Goal: Task Accomplishment & Management: Manage account settings

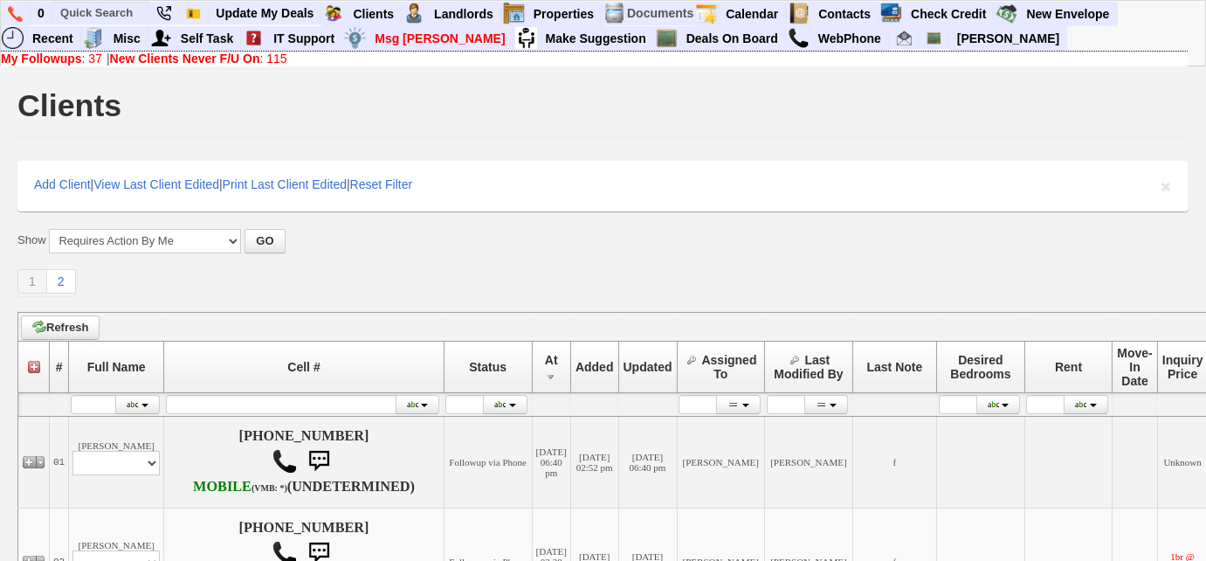
click at [77, 59] on b "My Followups" at bounding box center [41, 59] width 81 height 14
click at [55, 59] on b "My Followups" at bounding box center [41, 59] width 81 height 14
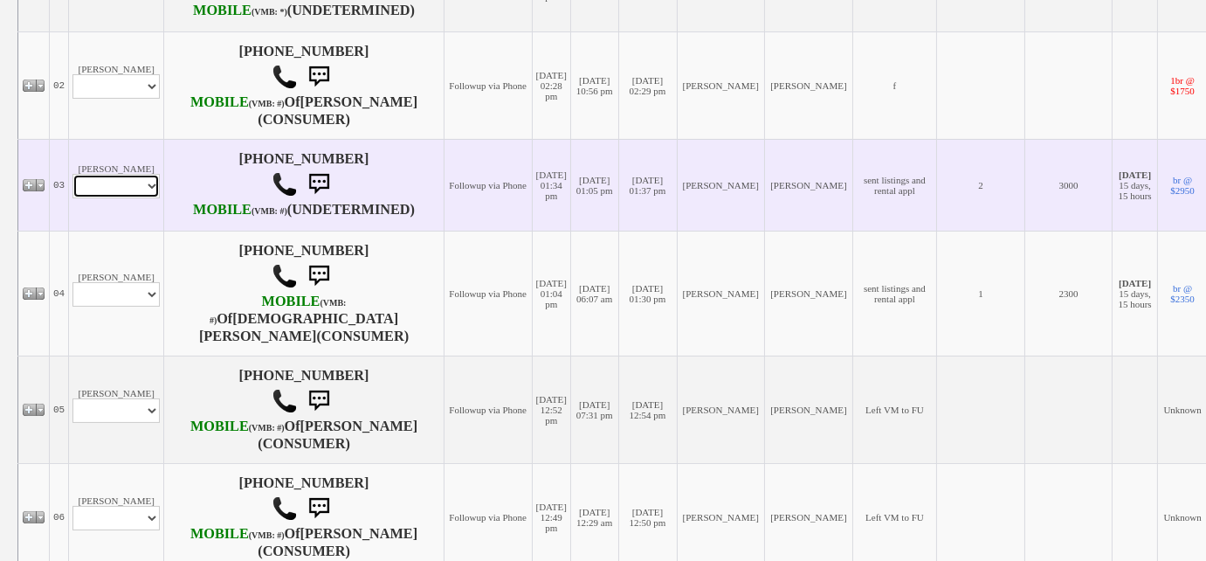
click at [154, 198] on select "Profile Edit Print Email Externally (Will Not Be Tracked In CRM) Closed Deals" at bounding box center [115, 186] width 87 height 24
select select "ChangeURL,/crm/custom/edit_client_form.php?redirect=%2Fcrm%2Fclients.php&id=168…"
click at [72, 198] on select "Profile Edit Print Email Externally (Will Not Be Tracked In CRM) Closed Deals" at bounding box center [115, 186] width 87 height 24
select select
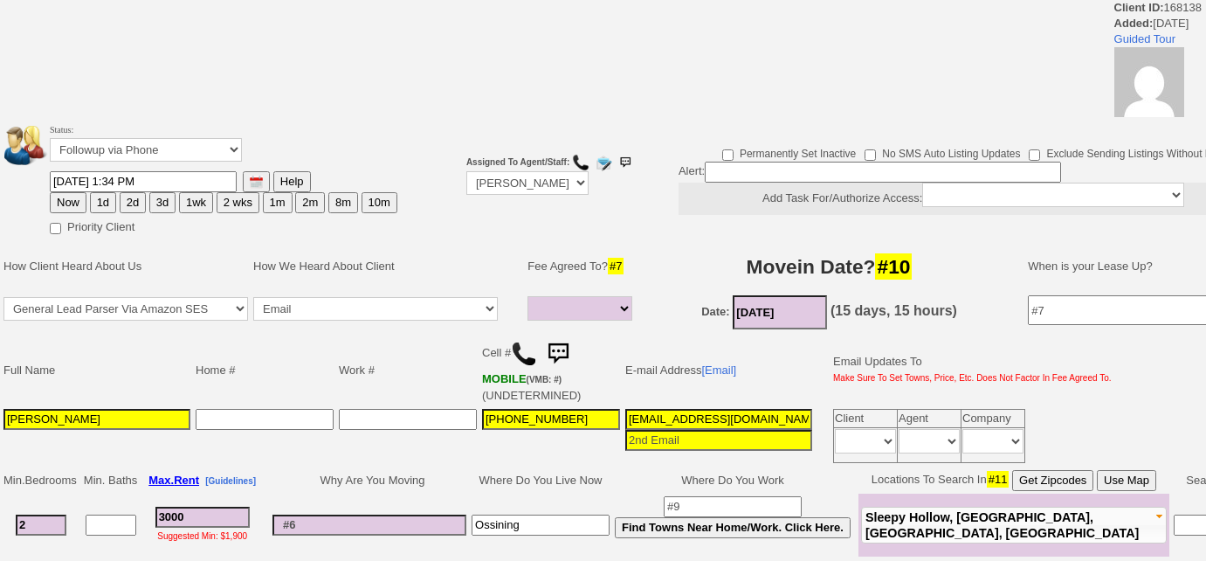
select select
click at [197, 143] on select "Followup via Phone Followup via Email Followup When Section 8 Property Found De…" at bounding box center [146, 150] width 192 height 24
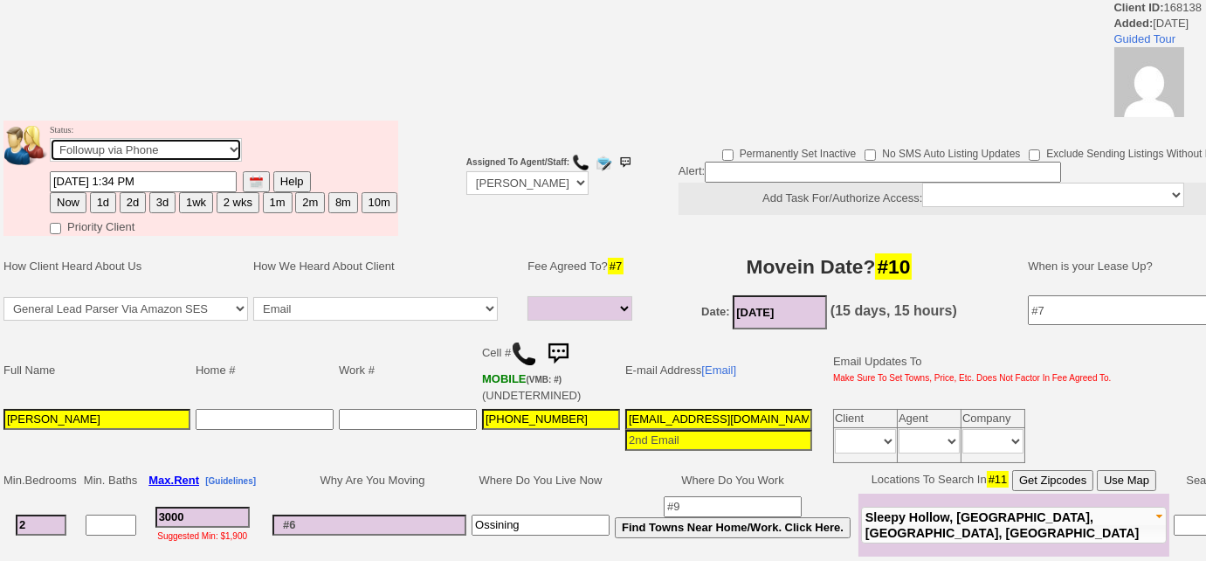
select select "Inactive"
click at [50, 138] on select "Followup via Phone Followup via Email Followup When Section 8 Property Found De…" at bounding box center [146, 150] width 192 height 24
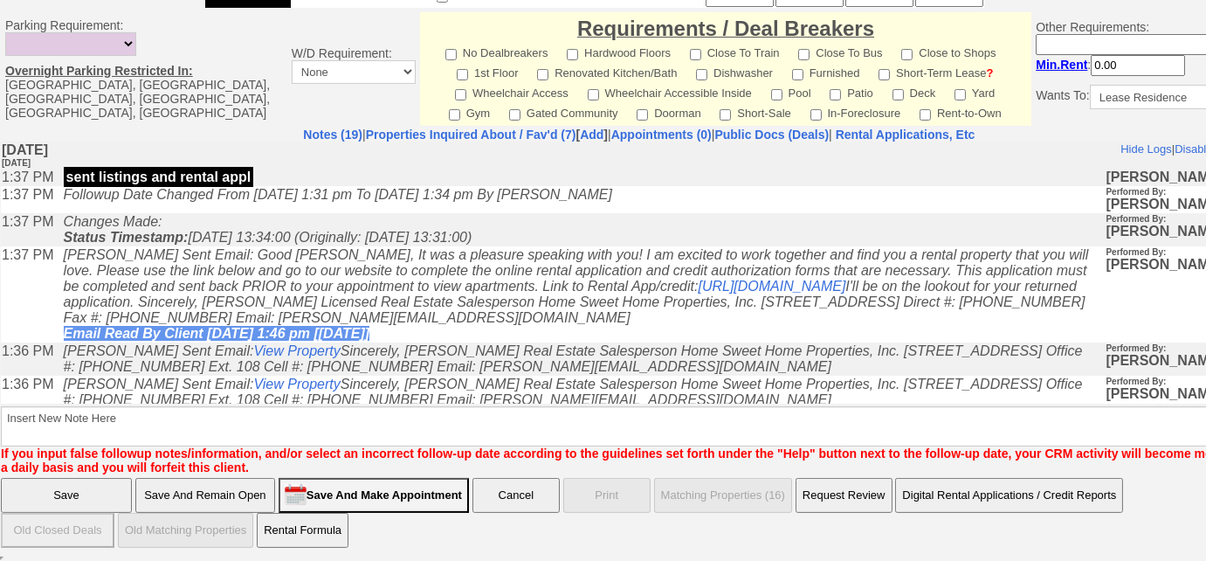
scroll to position [824, 0]
click at [512, 133] on link "Properties Inquired About / Fav'd (7)" at bounding box center [471, 135] width 210 height 14
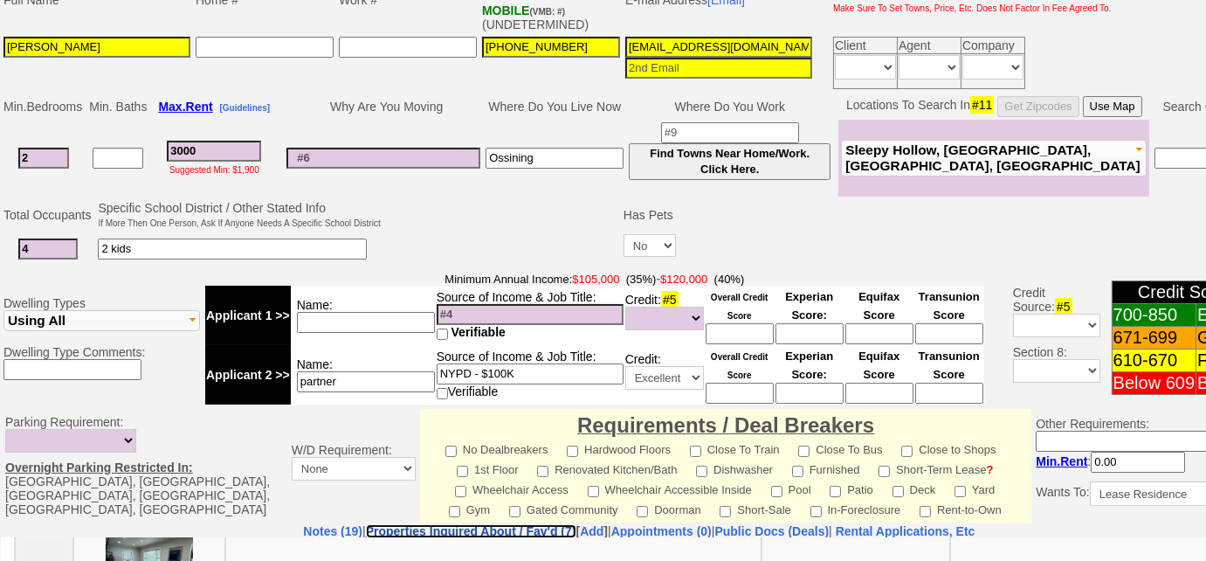
scroll to position [190, 0]
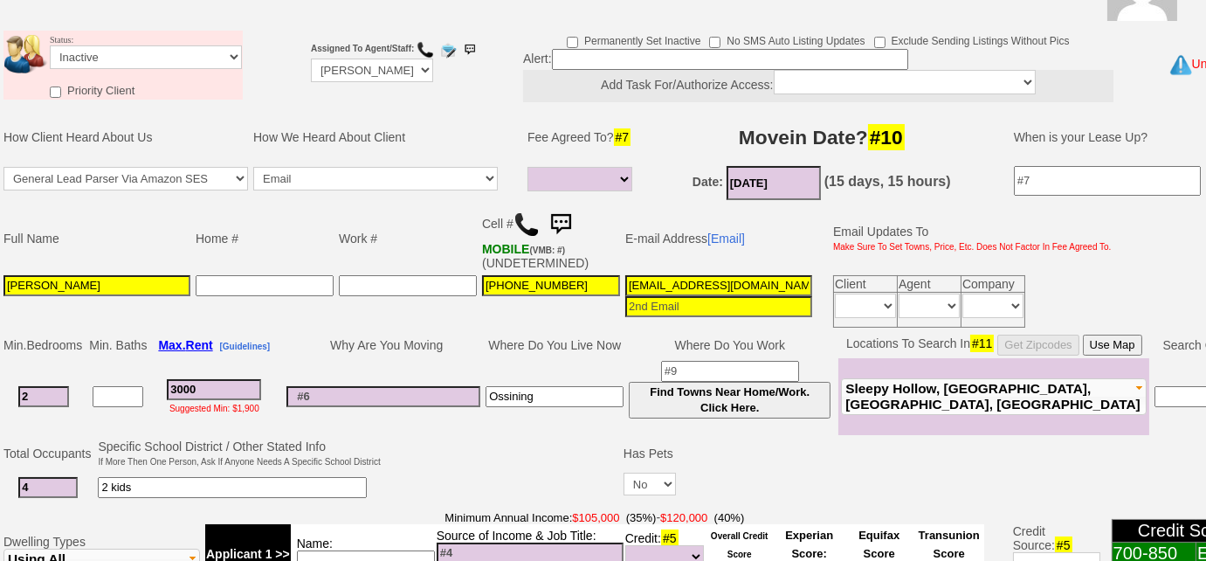
drag, startPoint x: 49, startPoint y: 286, endPoint x: 0, endPoint y: 282, distance: 49.1
click at [0, 282] on td "Full Name Home # Work # Cell # MOBILE (VMB: #) (UNDETERMINED) E-mail Address [E…" at bounding box center [639, 267] width 1279 height 128
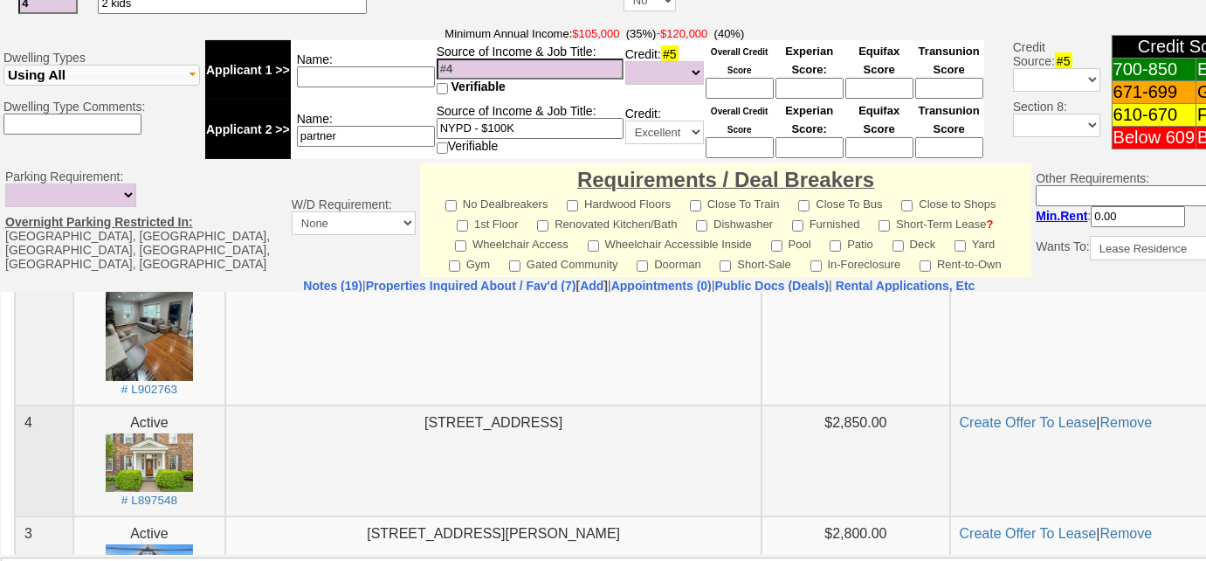
scroll to position [745, 0]
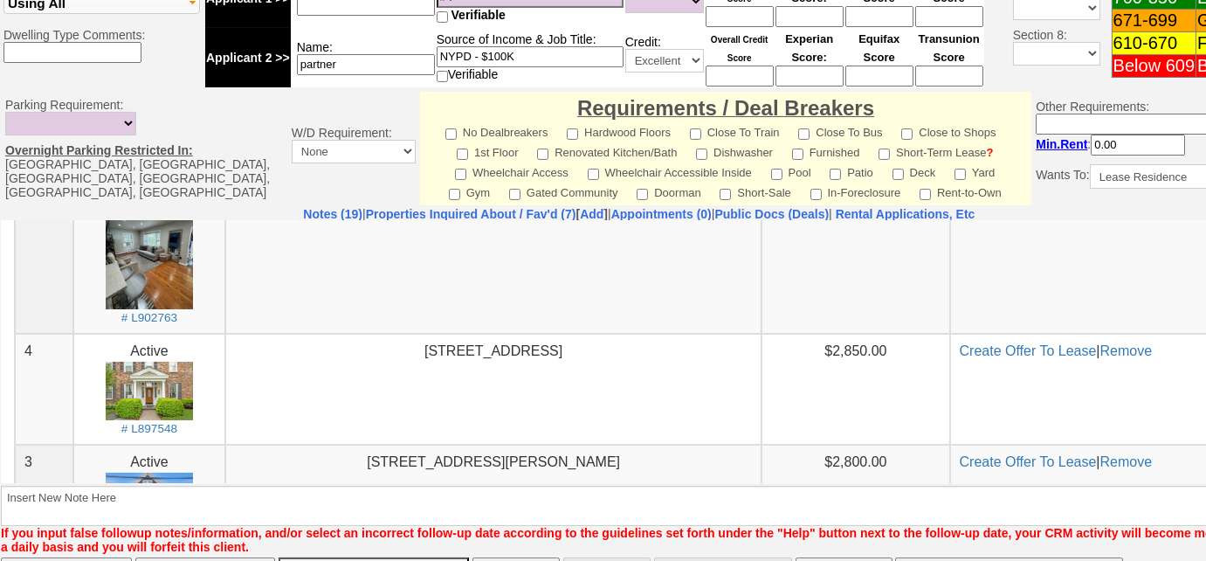
click at [287, 202] on td "W/D Requirement: None In Unit or Complex In Unit" at bounding box center [353, 149] width 133 height 114
click at [303, 207] on link "Notes (19)" at bounding box center [332, 214] width 59 height 14
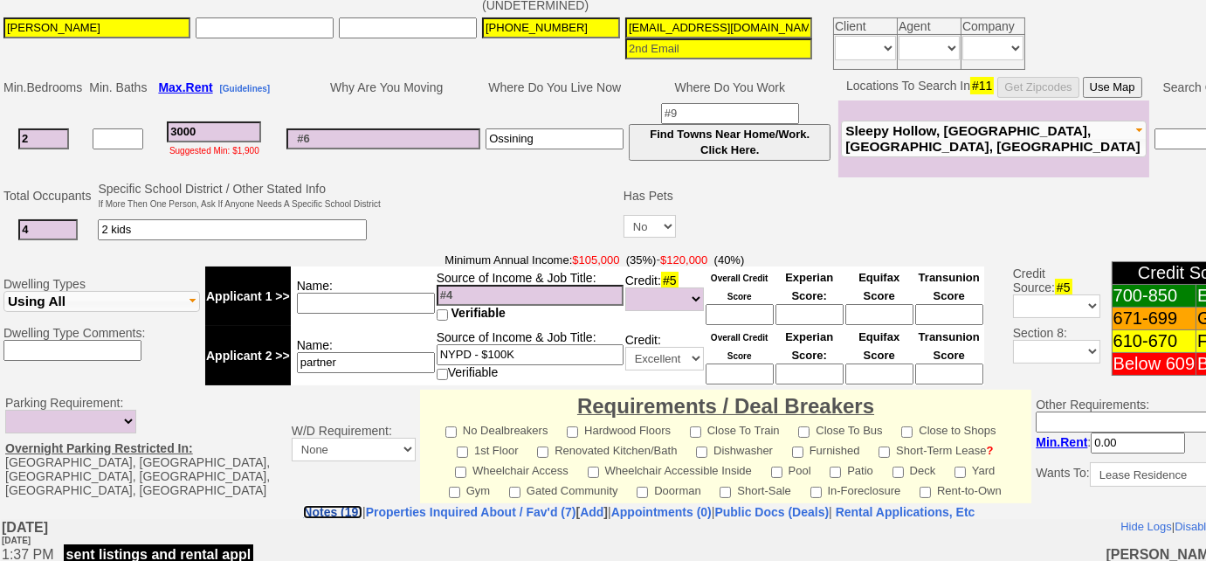
scroll to position [348, 0]
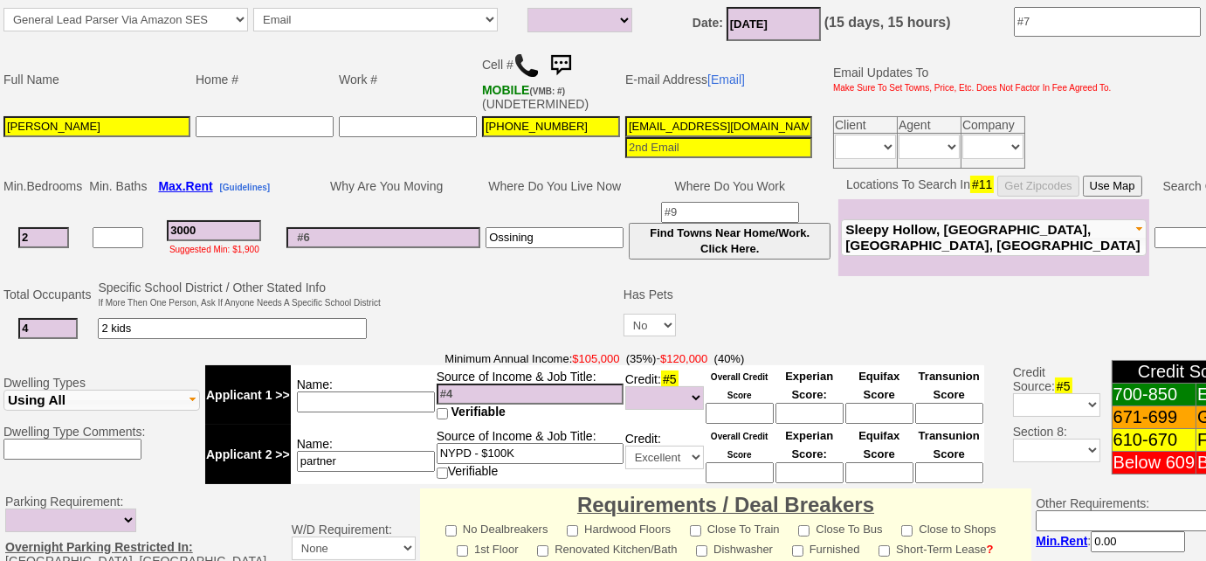
click at [562, 59] on img at bounding box center [560, 65] width 35 height 35
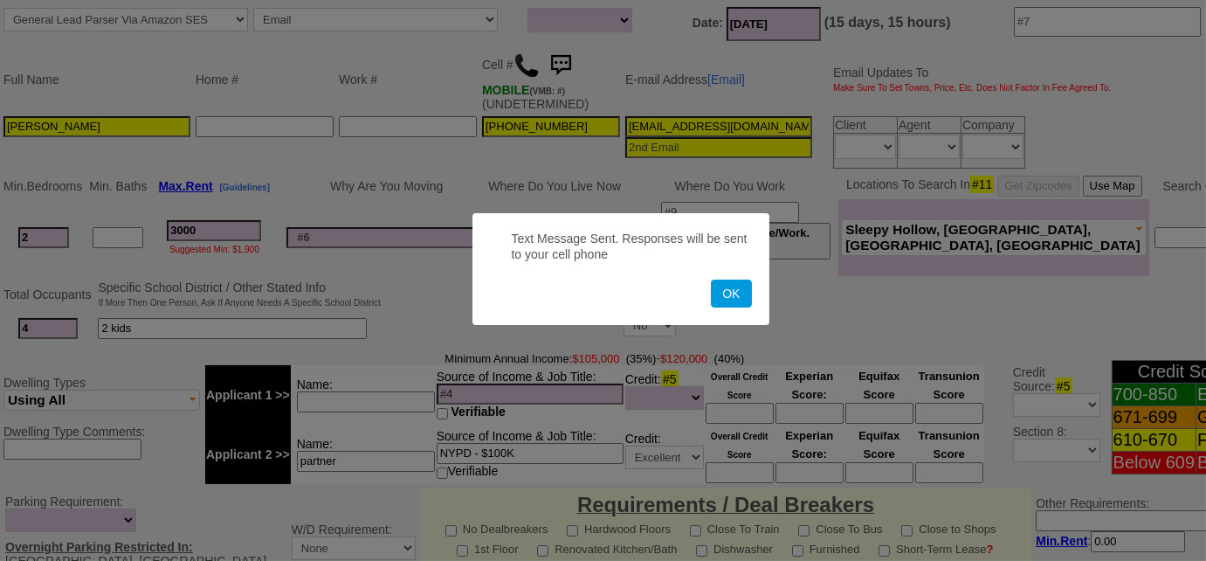
click at [711, 279] on button "OK" at bounding box center [731, 293] width 40 height 28
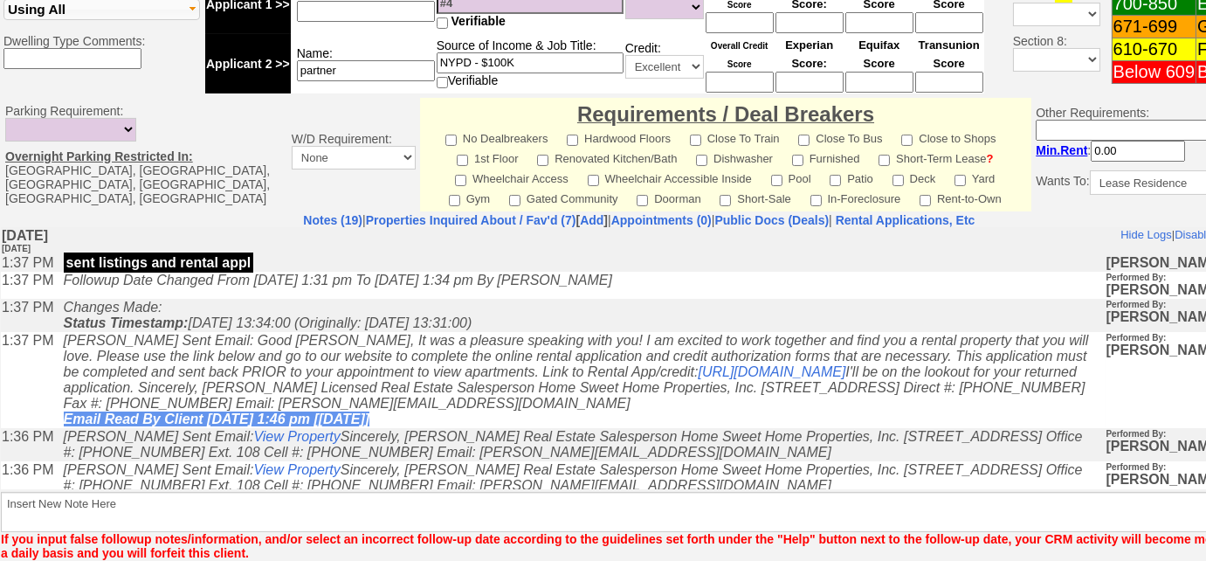
scroll to position [824, 0]
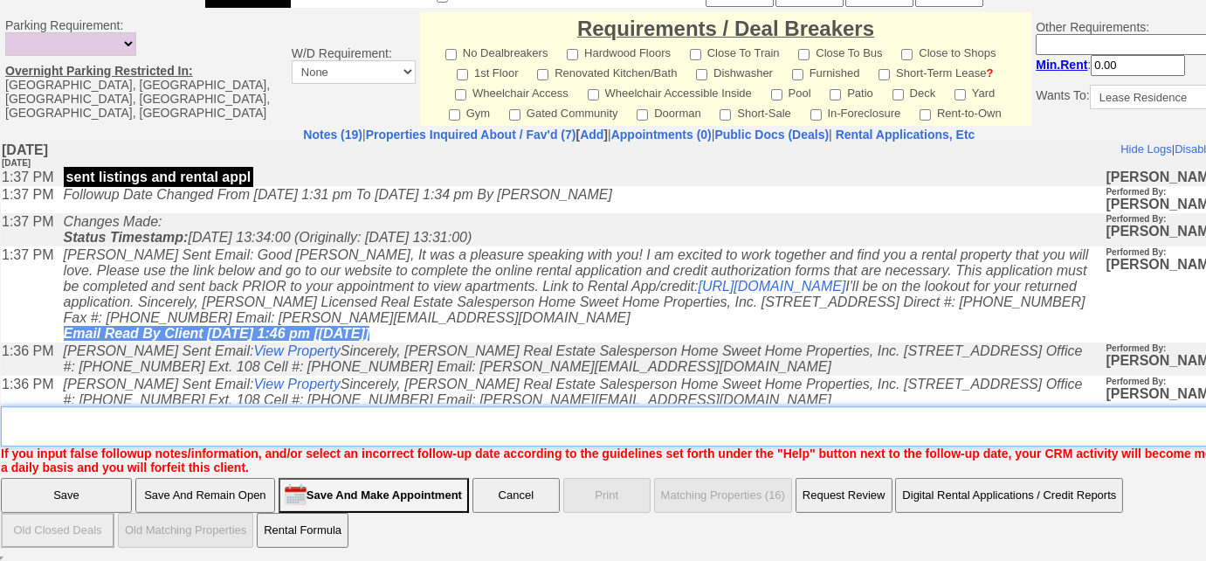
click at [260, 432] on textarea "Insert New Note Here" at bounding box center [645, 426] width 1289 height 40
drag, startPoint x: 247, startPoint y: 416, endPoint x: 93, endPoint y: 422, distance: 153.8
click at [93, 422] on textarea "Insert New Note Here" at bounding box center [645, 426] width 1289 height 40
type textarea "sent SMS to FU; never heard back from client"
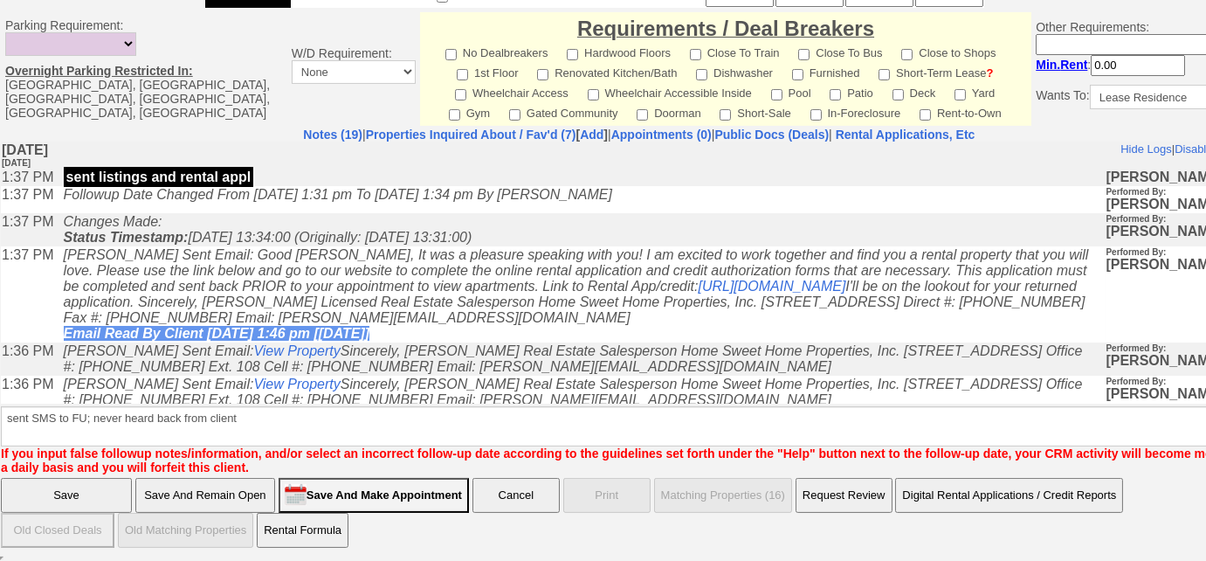
click at [96, 492] on input "Save" at bounding box center [66, 495] width 131 height 35
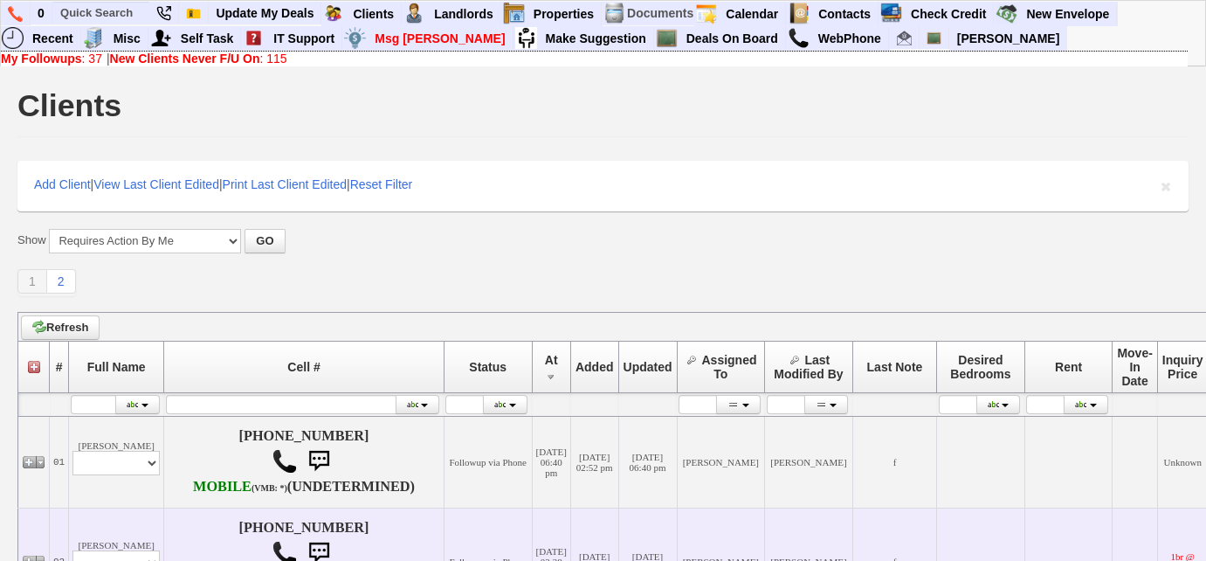
scroll to position [397, 0]
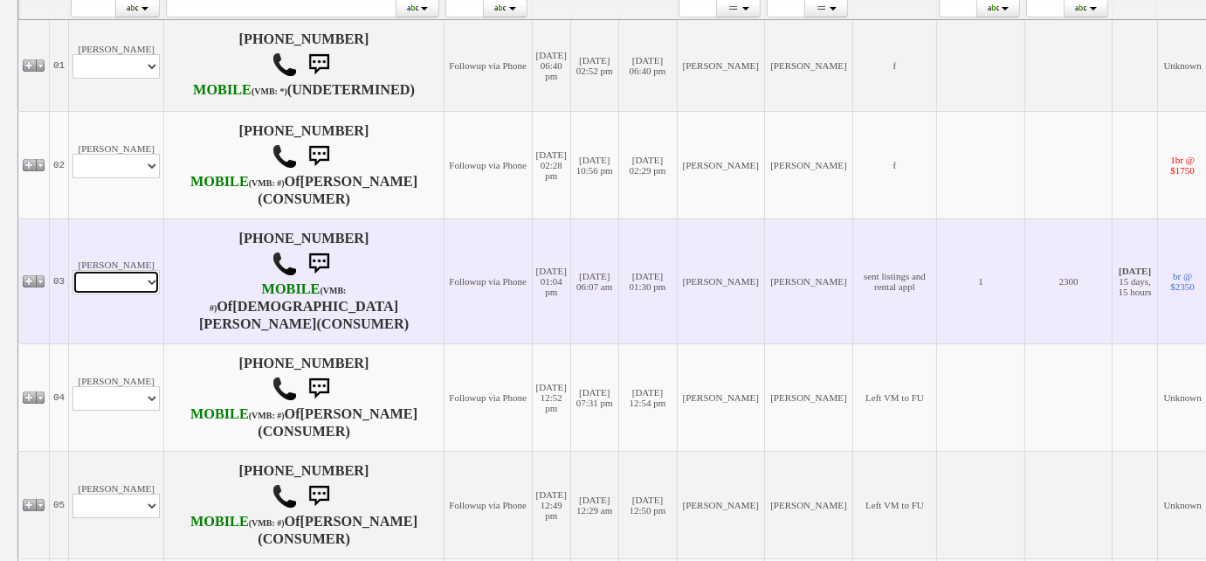
click at [151, 294] on select "Profile Edit Print Email Externally (Will Not Be Tracked In CRM) Closed Deals" at bounding box center [115, 282] width 87 height 24
select select "ChangeURL,/crm/custom/edit_client_form.php?redirect=%2Fcrm%2Fclients.php&id=168…"
click at [72, 294] on select "Profile Edit Print Email Externally (Will Not Be Tracked In CRM) Closed Deals" at bounding box center [115, 282] width 87 height 24
select select
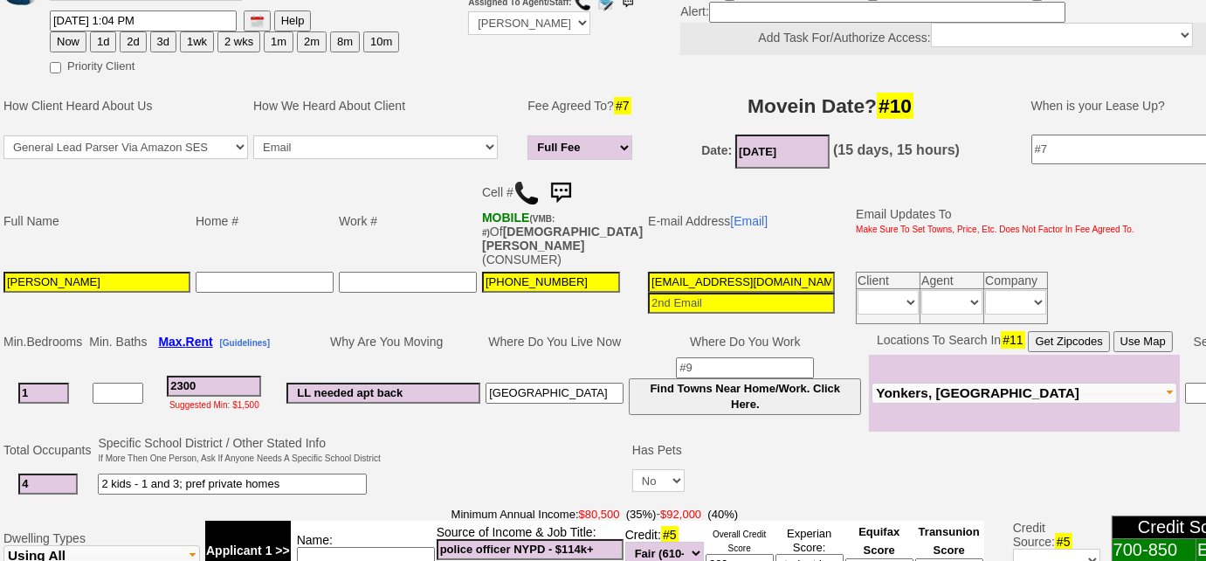
scroll to position [100, 0]
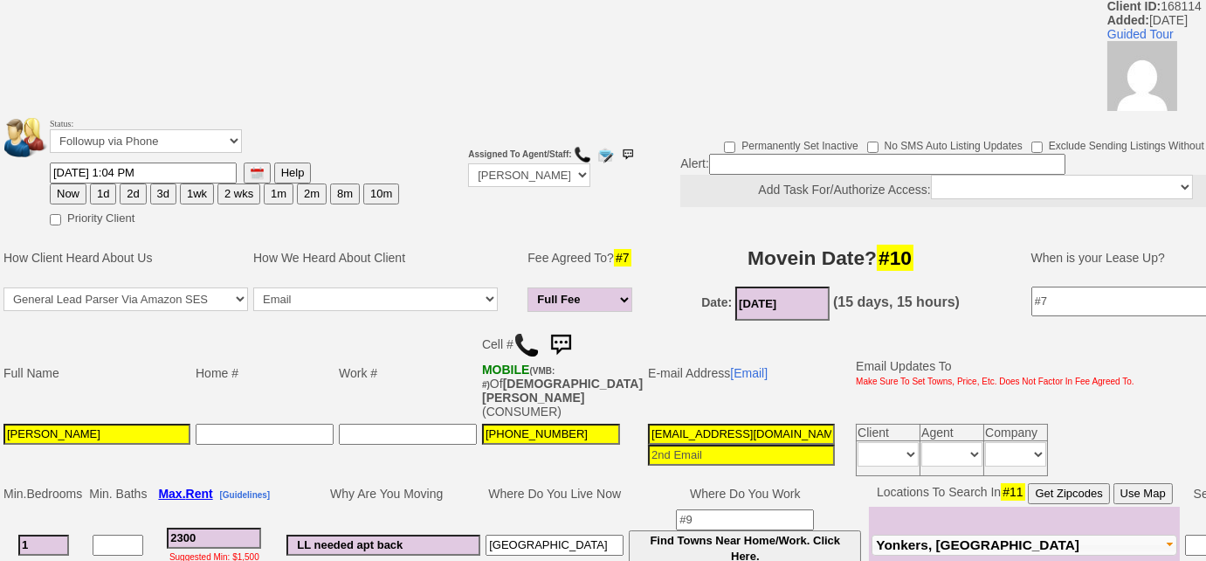
click at [567, 337] on img at bounding box center [560, 345] width 35 height 35
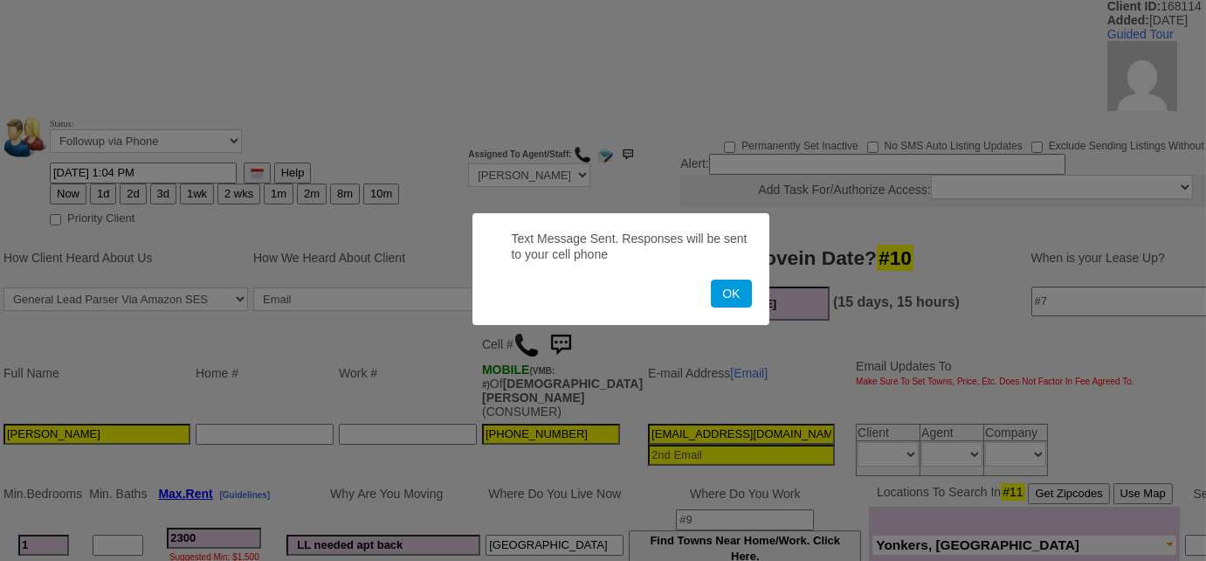
click at [711, 279] on button "OK" at bounding box center [731, 293] width 40 height 28
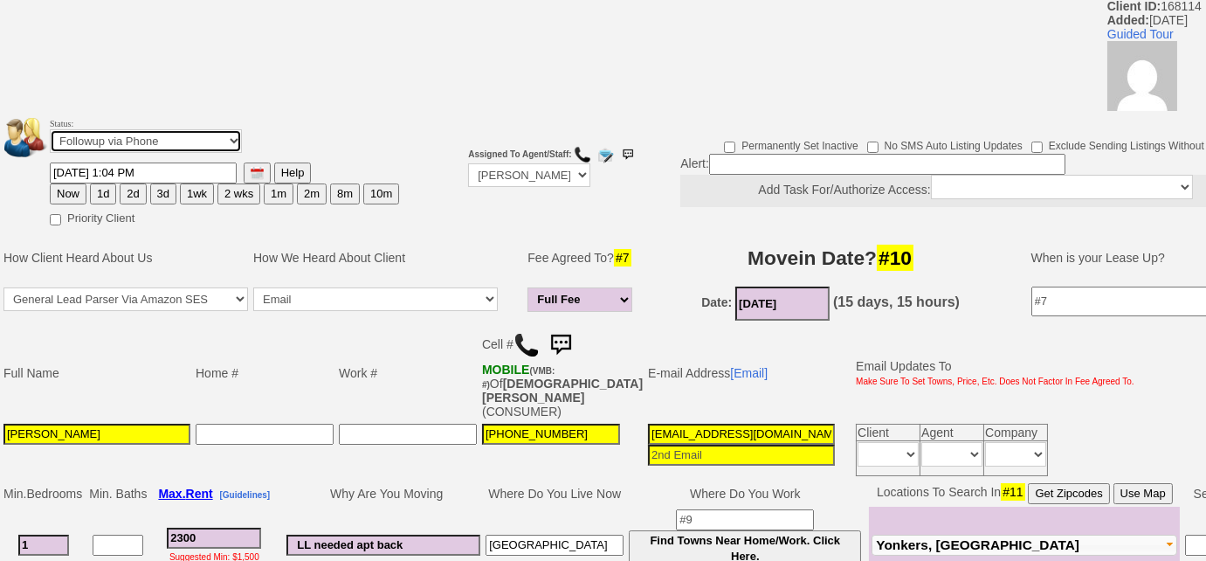
click at [151, 138] on select "Followup via Phone Followup via Email Followup When Section 8 Property Found De…" at bounding box center [146, 141] width 192 height 24
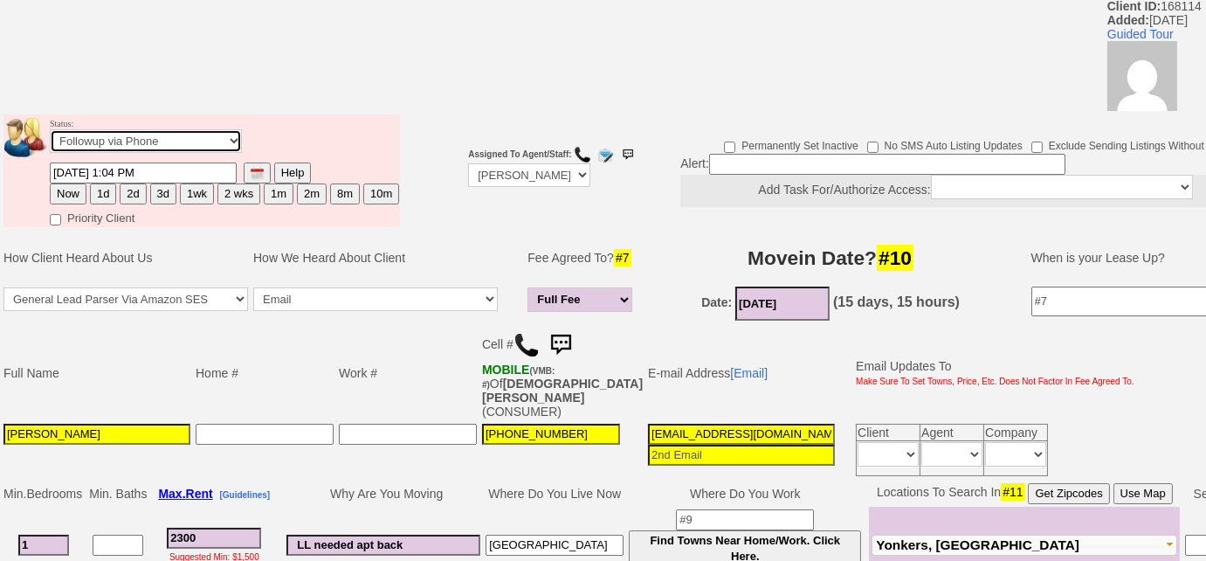
select select "Inactive"
click at [50, 129] on select "Followup via Phone Followup via Email Followup When Section 8 Property Found De…" at bounding box center [146, 141] width 192 height 24
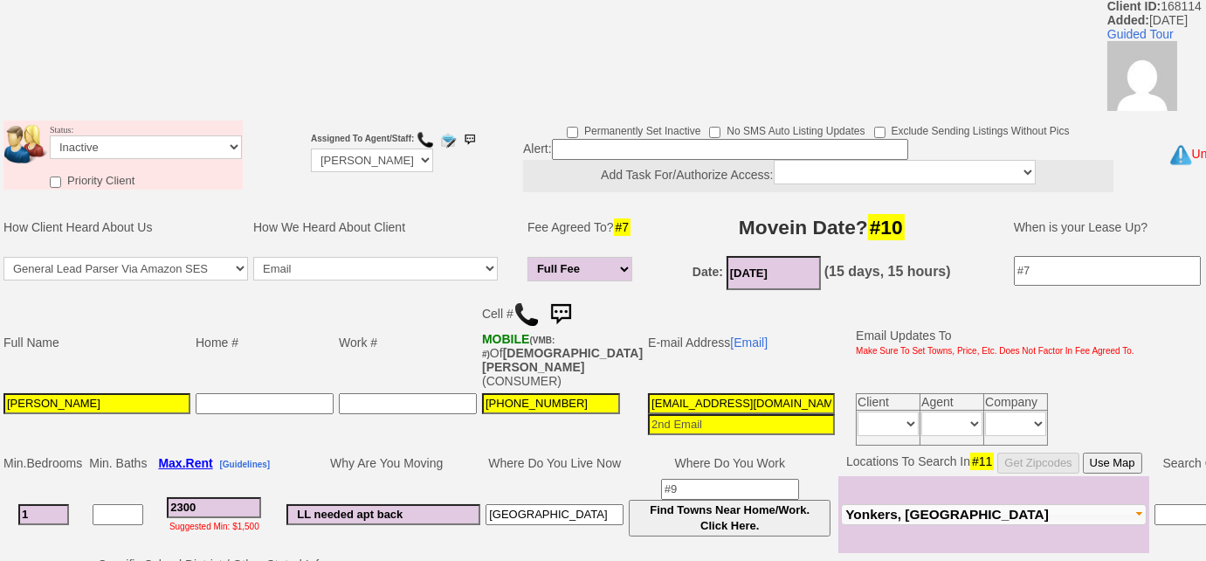
click at [162, 344] on td "Full Name" at bounding box center [97, 342] width 192 height 96
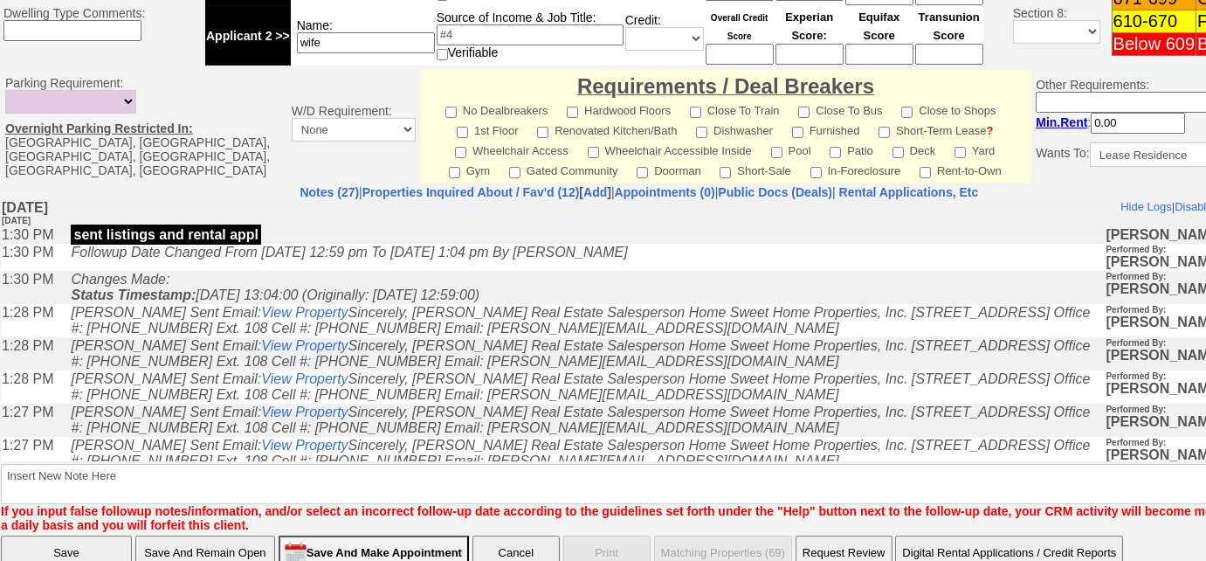
scroll to position [839, 0]
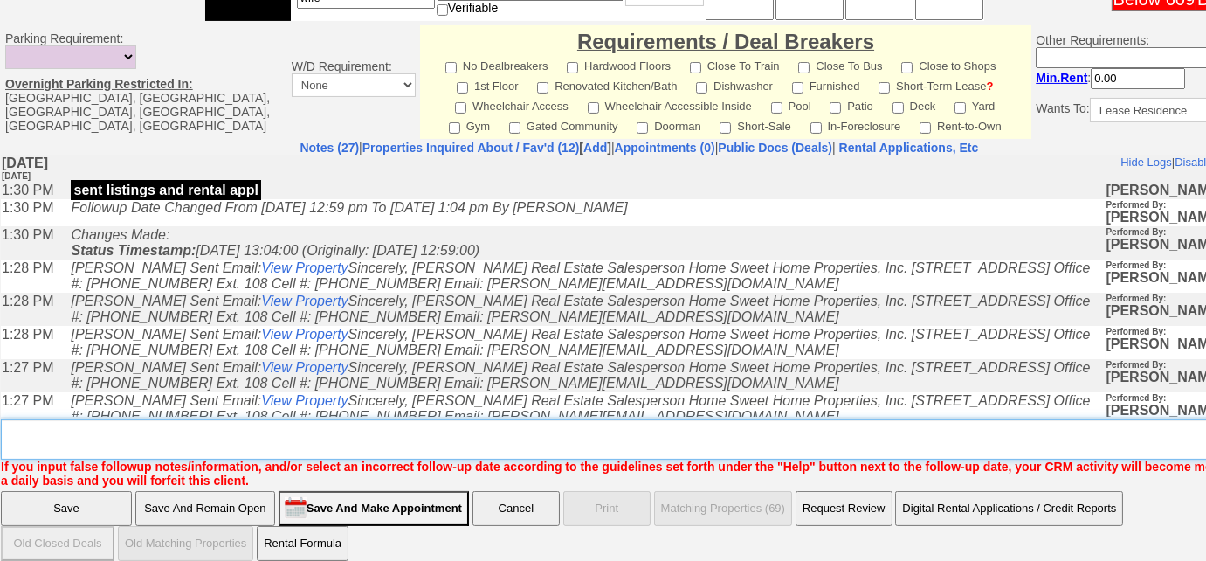
click at [274, 434] on textarea "Insert New Note Here" at bounding box center [645, 439] width 1289 height 40
paste textarea "Good Morning Adam, I am following up on our conversation last Friday regarding …"
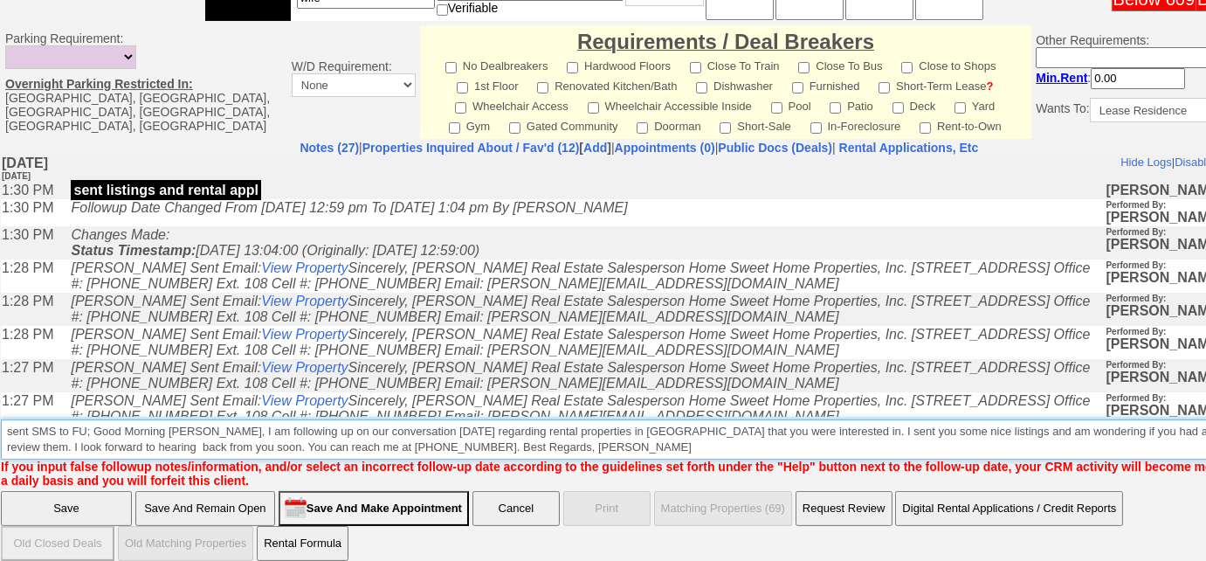
drag, startPoint x: 620, startPoint y: 425, endPoint x: 86, endPoint y: 413, distance: 533.8
click at [86, 419] on textarea "Insert New Note Here" at bounding box center [645, 439] width 1289 height 40
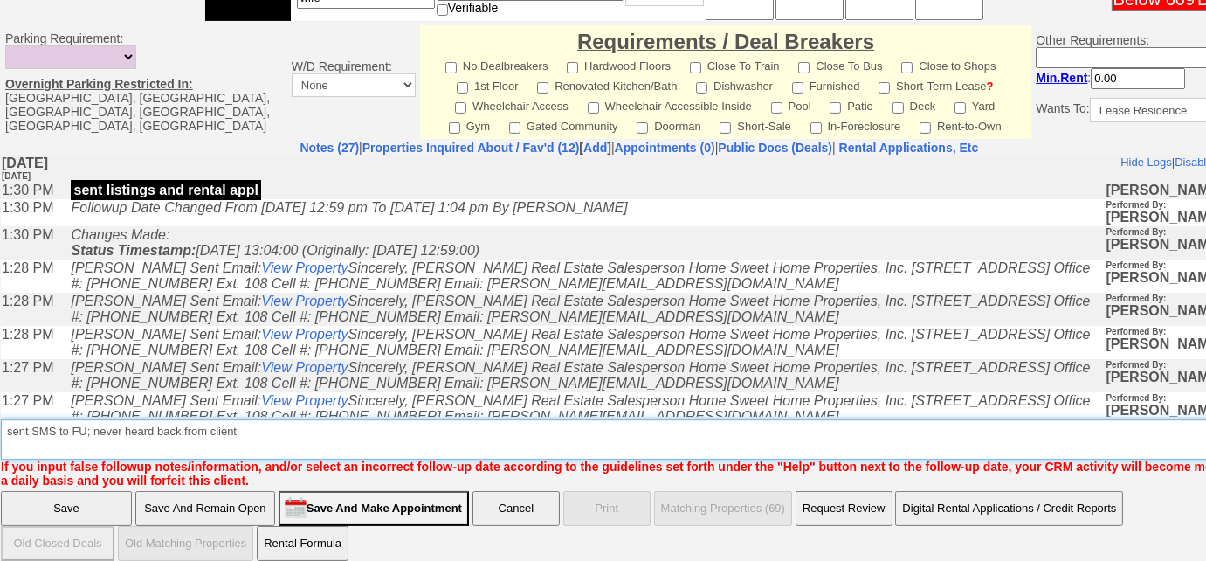
type textarea "sent SMS to FU; never heard back from client"
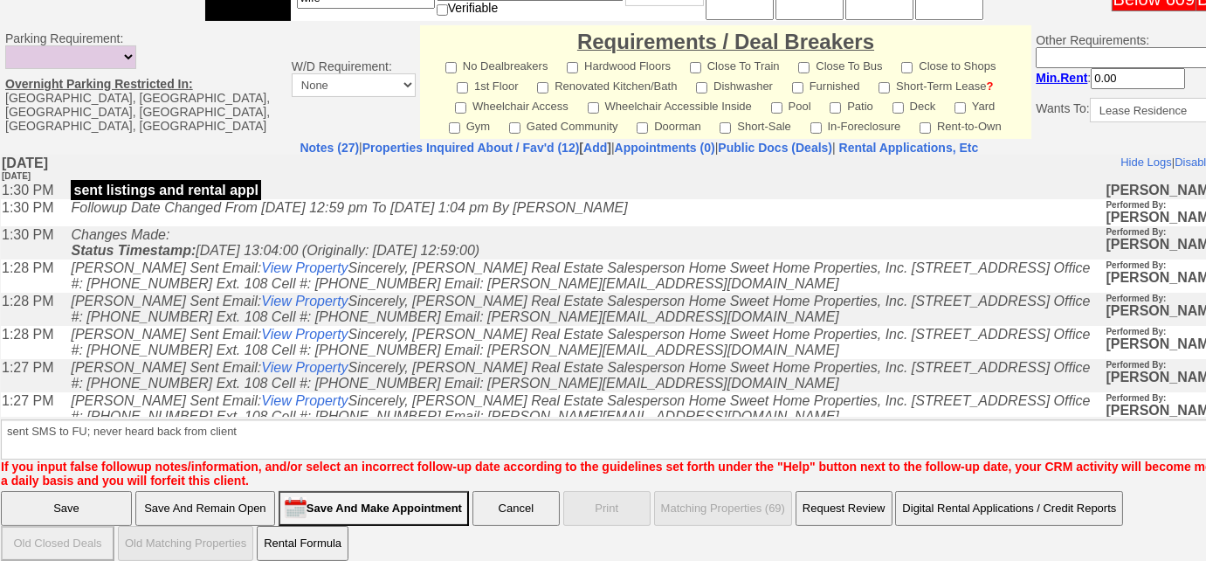
click at [100, 494] on input "Save" at bounding box center [66, 508] width 131 height 35
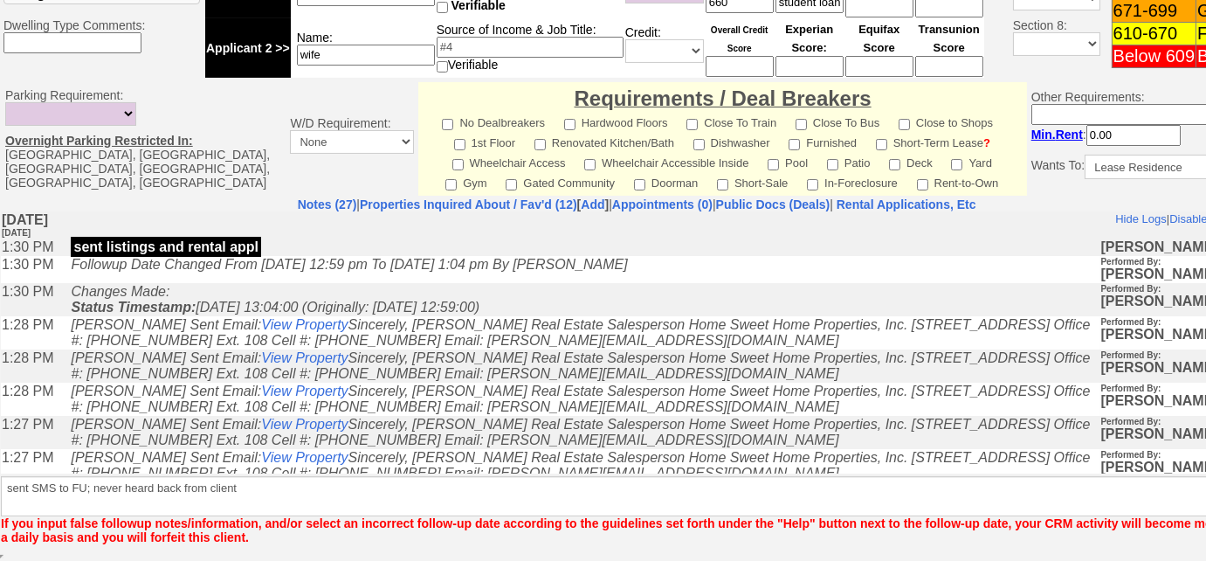
scroll to position [768, 0]
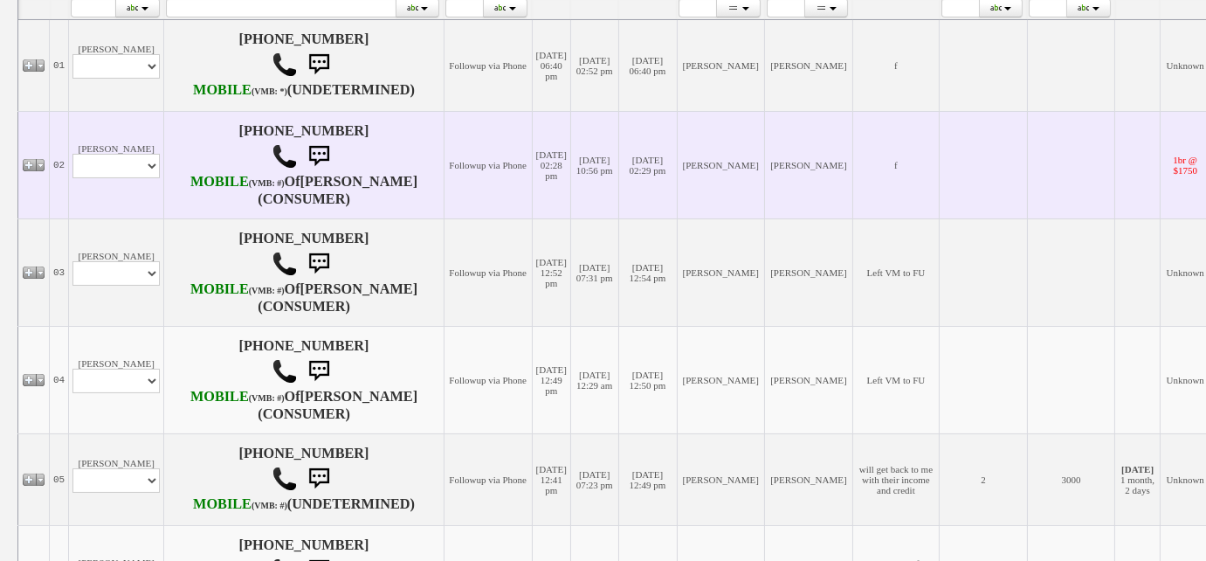
scroll to position [397, 0]
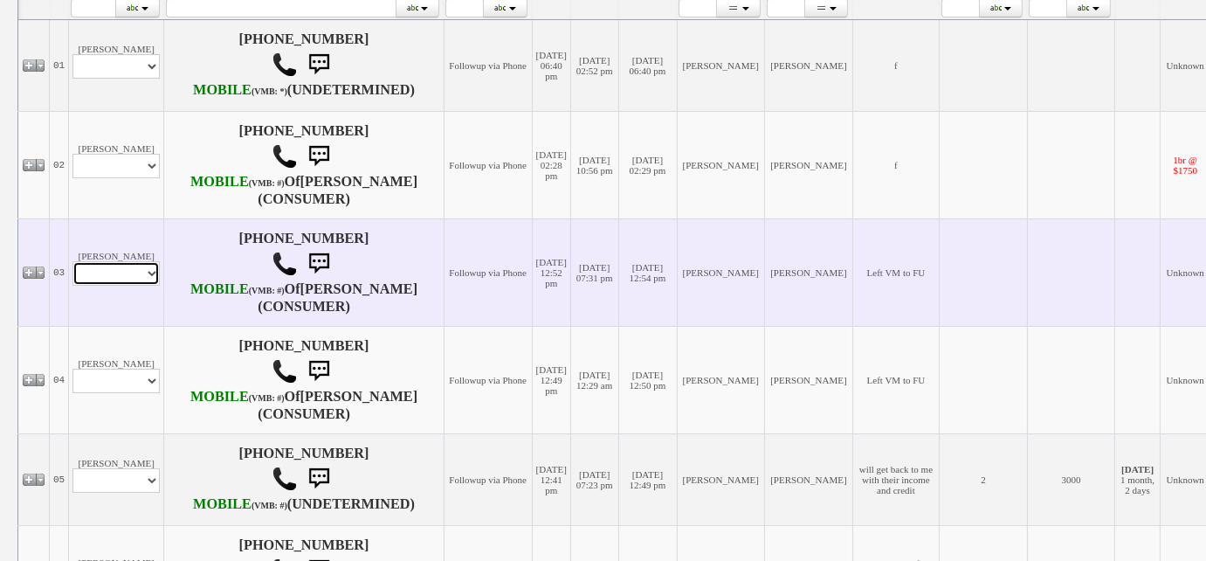
click at [148, 286] on select "Profile Edit Print Email Externally (Will Not Be Tracked In CRM) Closed Deals" at bounding box center [115, 273] width 87 height 24
select select "ChangeURL,/crm/custom/edit_client_form.php?redirect=%2Fcrm%2Fclients.php&id=168…"
click at [72, 286] on select "Profile Edit Print Email Externally (Will Not Be Tracked In CRM) Closed Deals" at bounding box center [115, 273] width 87 height 24
select select
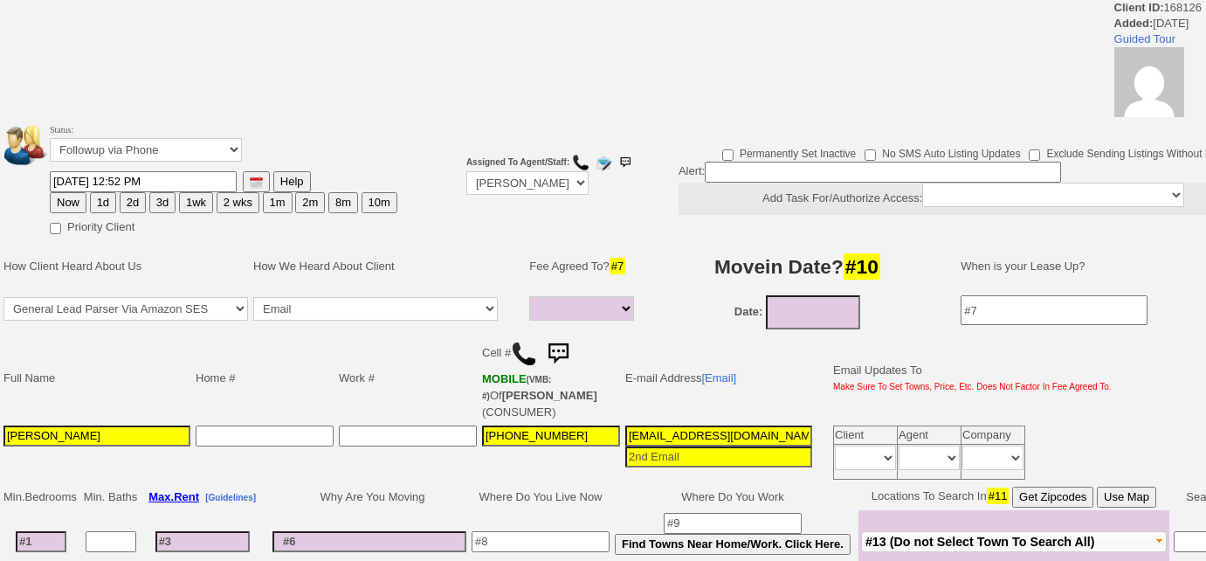
select select
click at [173, 152] on select "Followup via Phone Followup via Email Followup When Section 8 Property Found De…" at bounding box center [146, 150] width 192 height 24
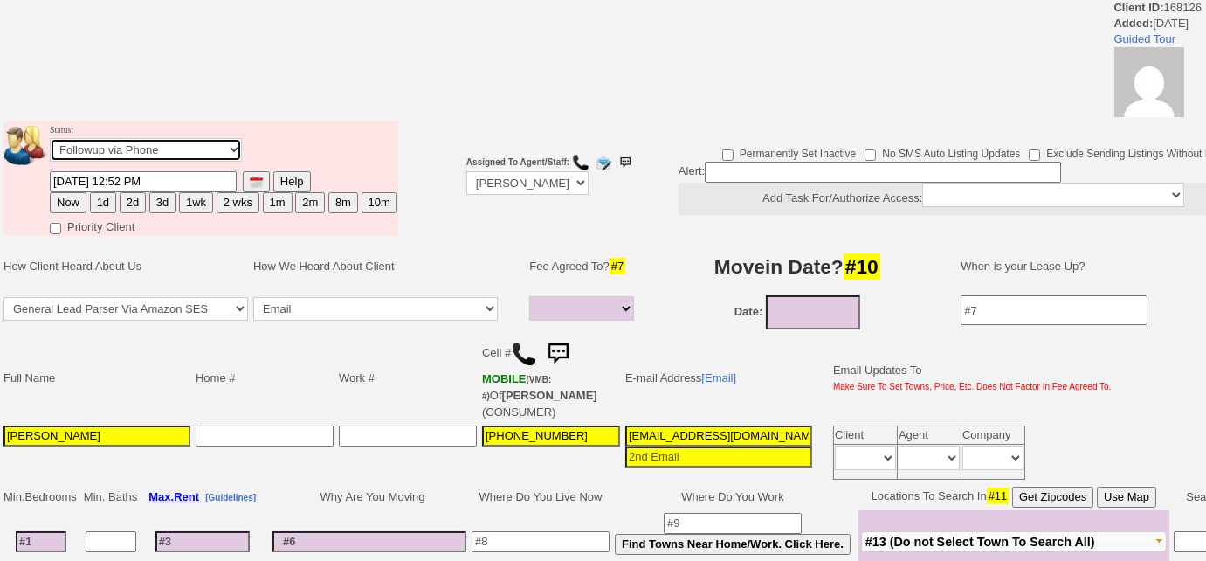
select select "Inactive"
click at [50, 138] on select "Followup via Phone Followup via Email Followup When Section 8 Property Found De…" at bounding box center [146, 150] width 192 height 24
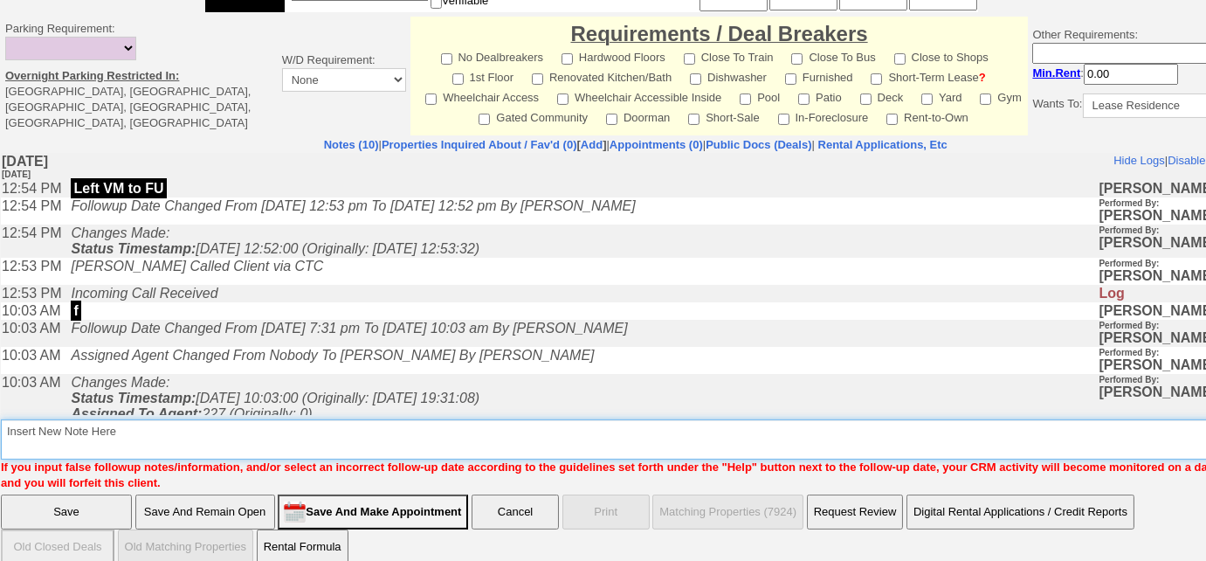
click at [572, 419] on textarea "Insert New Note Here" at bounding box center [642, 439] width 1282 height 40
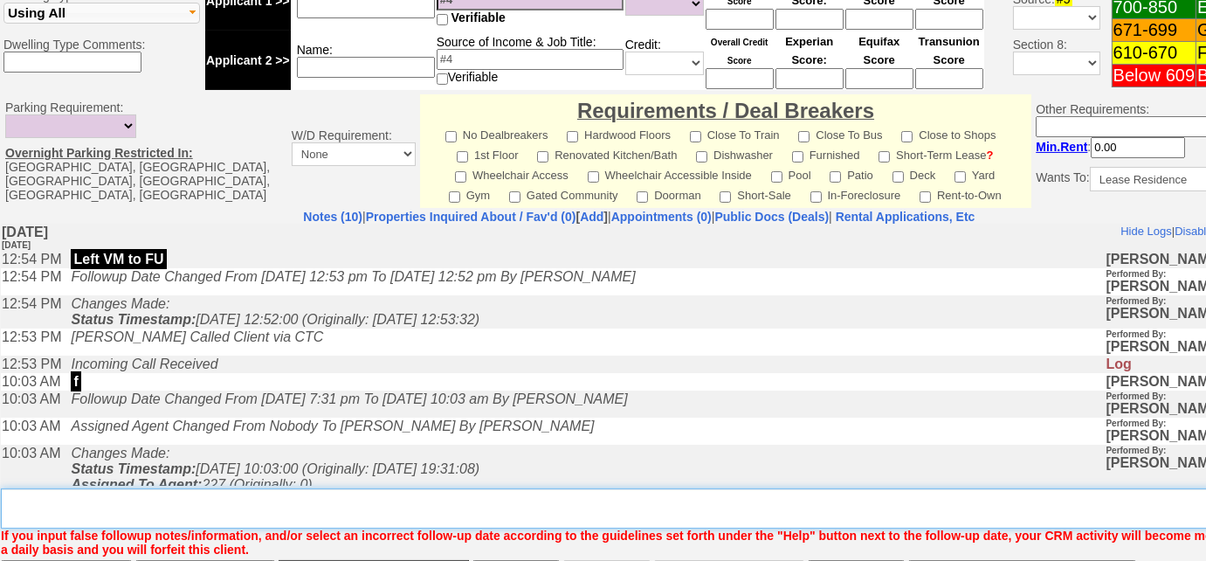
scroll to position [824, 0]
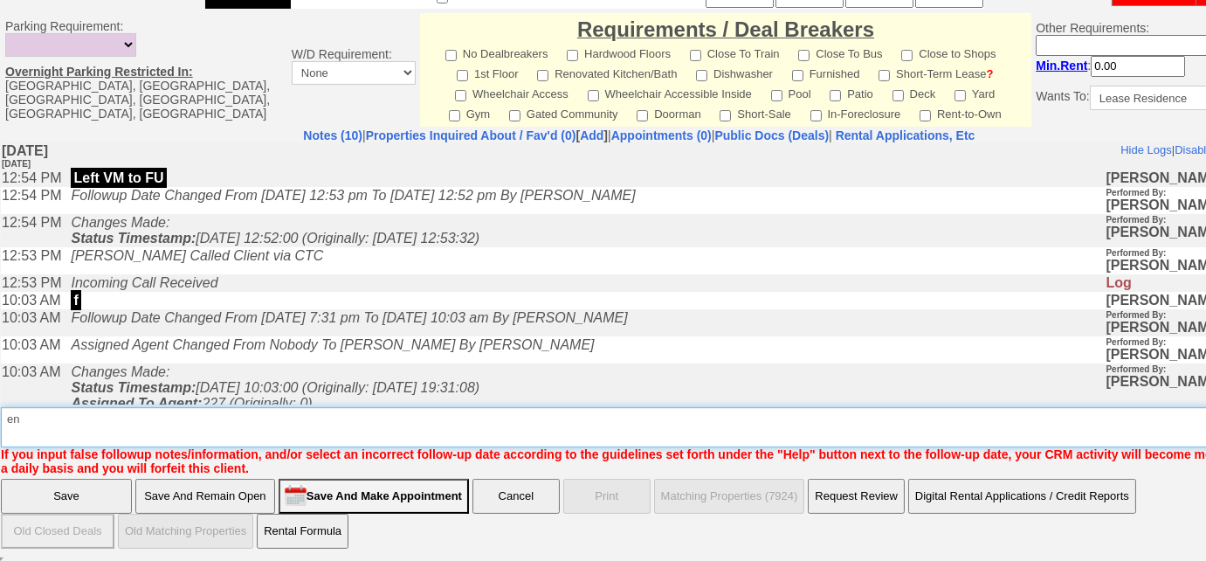
type textarea "e"
drag, startPoint x: 227, startPoint y: 423, endPoint x: 0, endPoint y: 414, distance: 227.2
click at [0, 414] on td "Notes (10) | Properties Inquired About / Fav'd (0) [ Add ] | Appointments (0) |…" at bounding box center [639, 302] width 1279 height 348
type textarea "never heard back from client"
drag, startPoint x: 0, startPoint y: 414, endPoint x: 107, endPoint y: 421, distance: 106.8
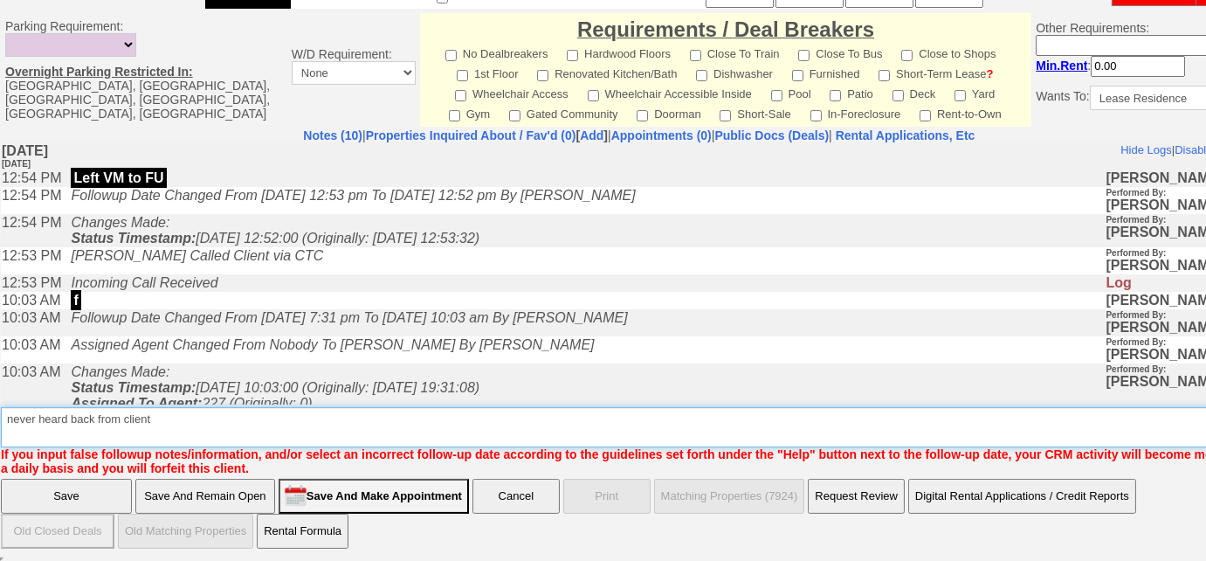
click at [107, 421] on textarea "Insert New Note Here" at bounding box center [645, 427] width 1289 height 40
drag, startPoint x: 158, startPoint y: 421, endPoint x: 0, endPoint y: 430, distance: 158.3
click at [0, 430] on td "Notes (10) | Properties Inquired About / Fav'd (0) [ Add ] | Appointments (0) |…" at bounding box center [639, 302] width 1279 height 348
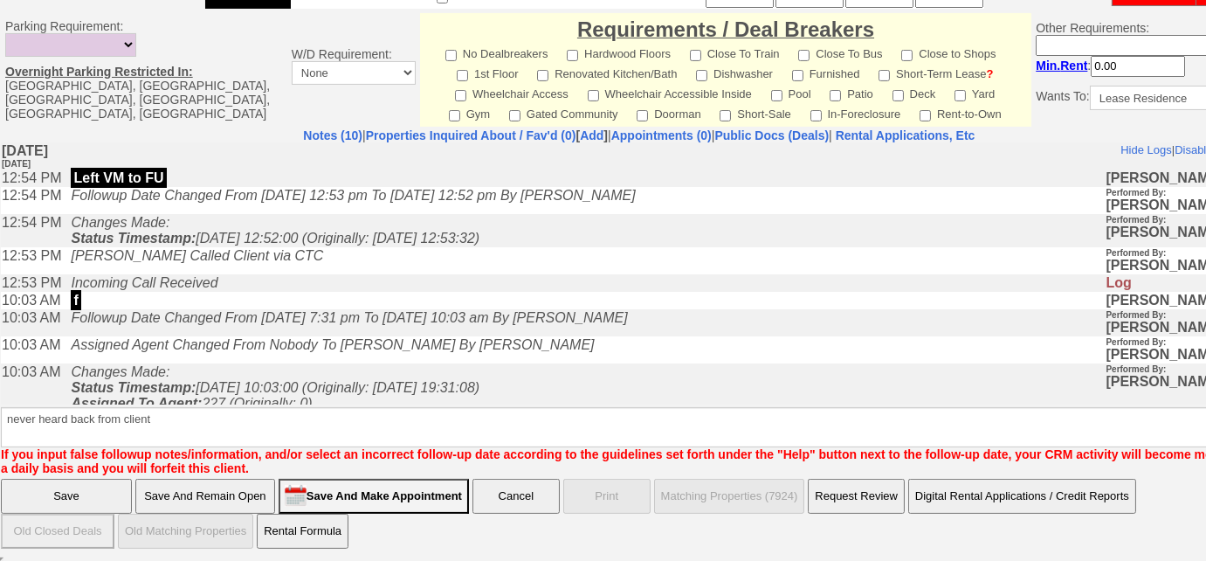
click at [72, 500] on input "Save" at bounding box center [66, 496] width 131 height 35
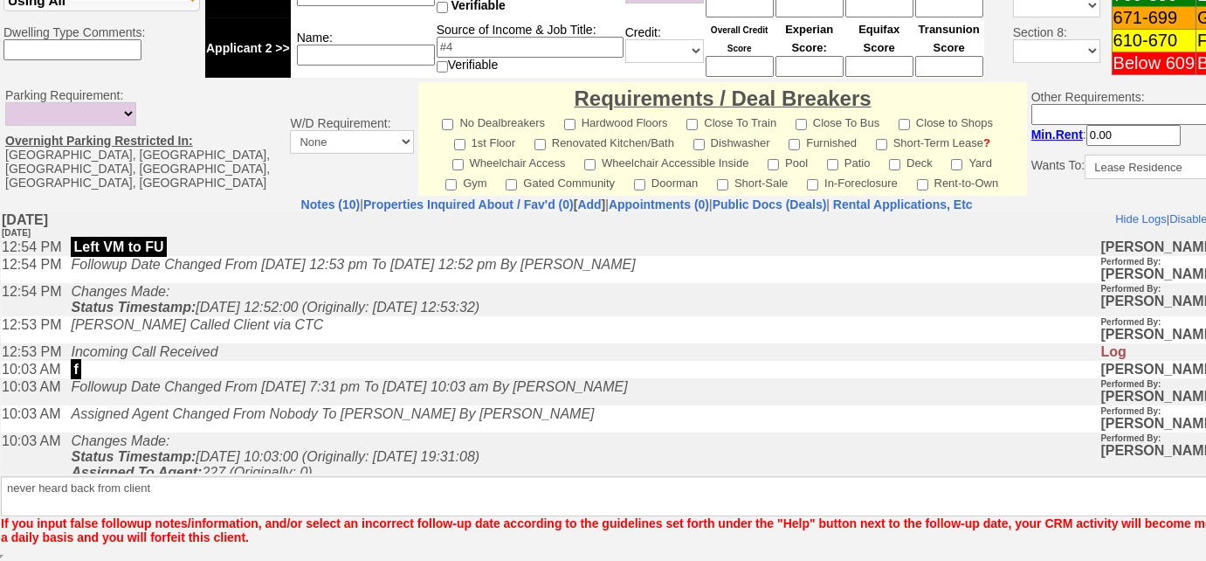
scroll to position [754, 0]
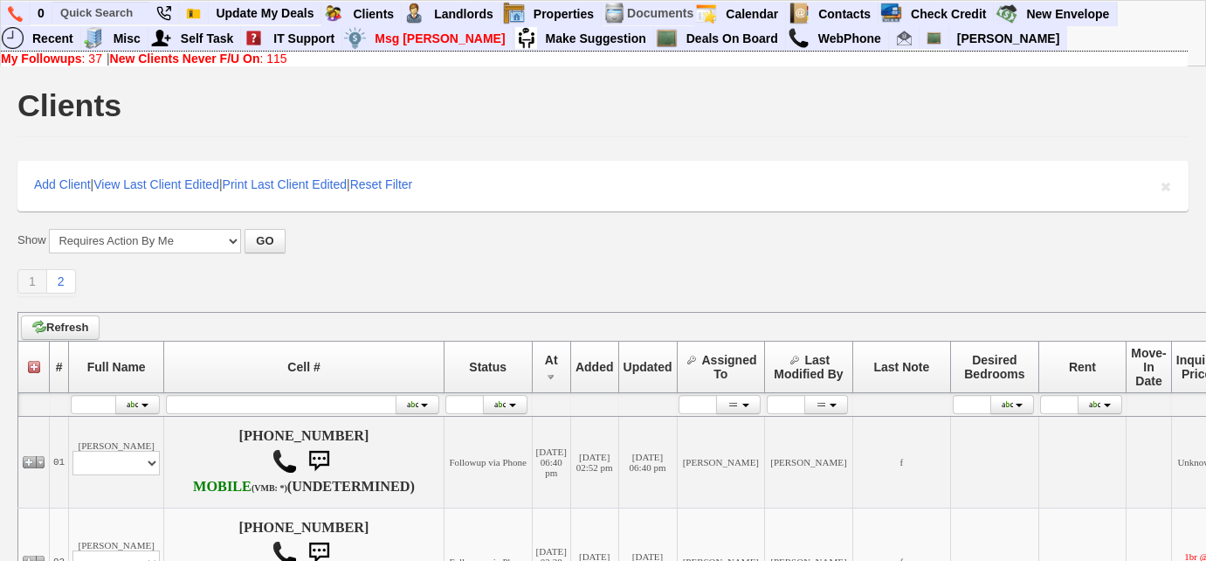
scroll to position [555, 0]
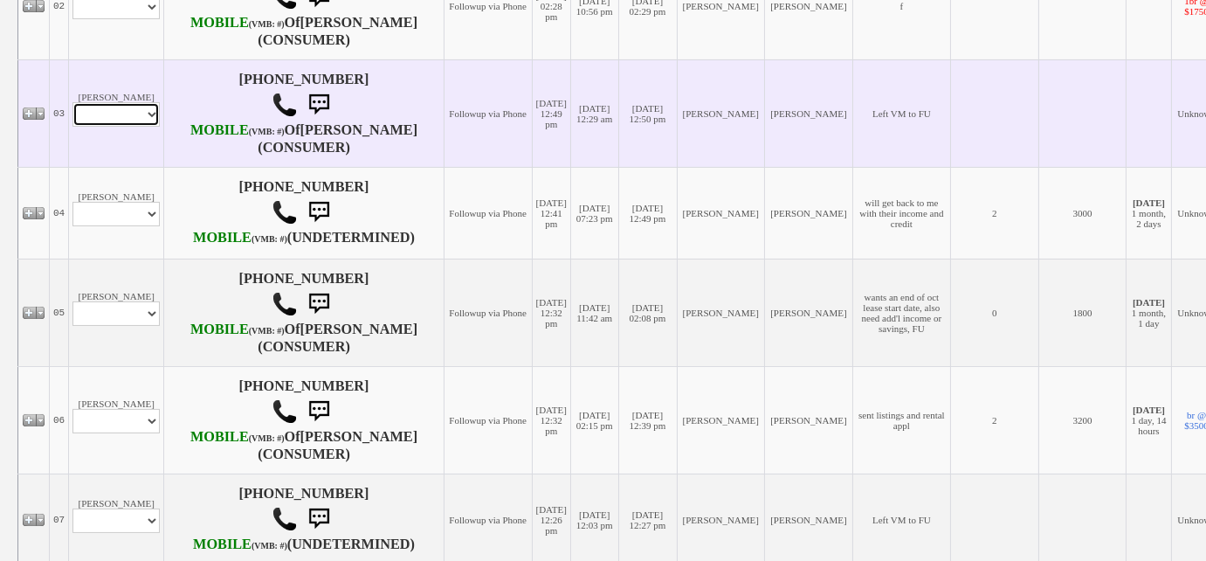
click at [140, 127] on select "Profile Edit Print Email Externally (Will Not Be Tracked In CRM) Closed Deals" at bounding box center [115, 114] width 87 height 24
select select "ChangeURL,/crm/custom/edit_client_form.php?redirect=%2Fcrm%2Fclients.php&id=168…"
click at [72, 127] on select "Profile Edit Print Email Externally (Will Not Be Tracked In CRM) Closed Deals" at bounding box center [115, 114] width 87 height 24
select select
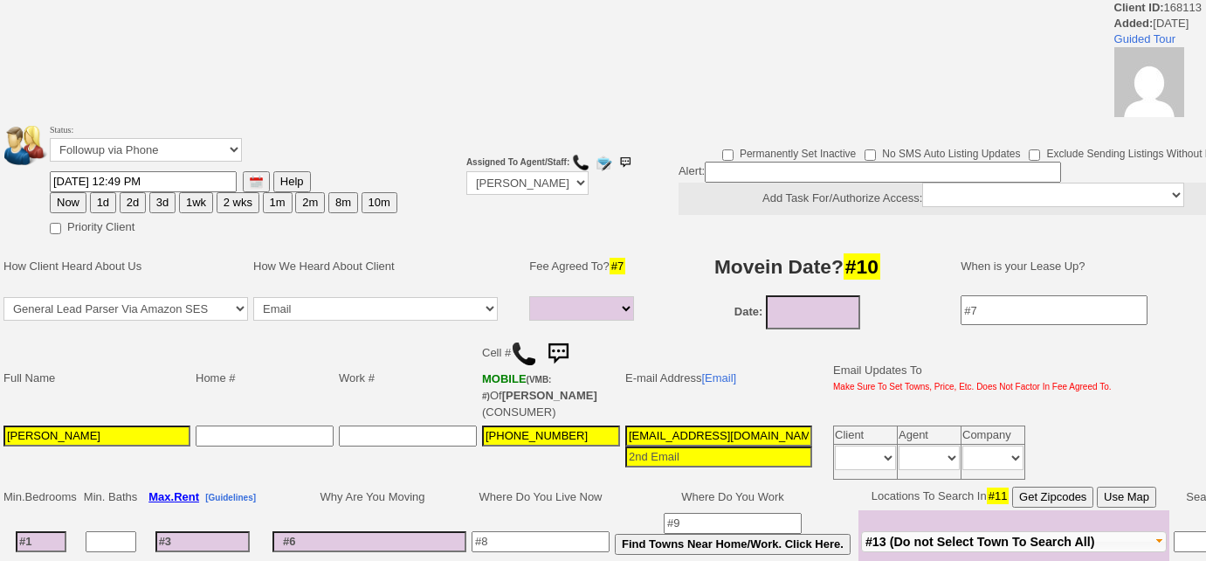
select select
click at [175, 149] on select "Followup via Phone Followup via Email Followup When Section 8 Property Found De…" at bounding box center [146, 150] width 192 height 24
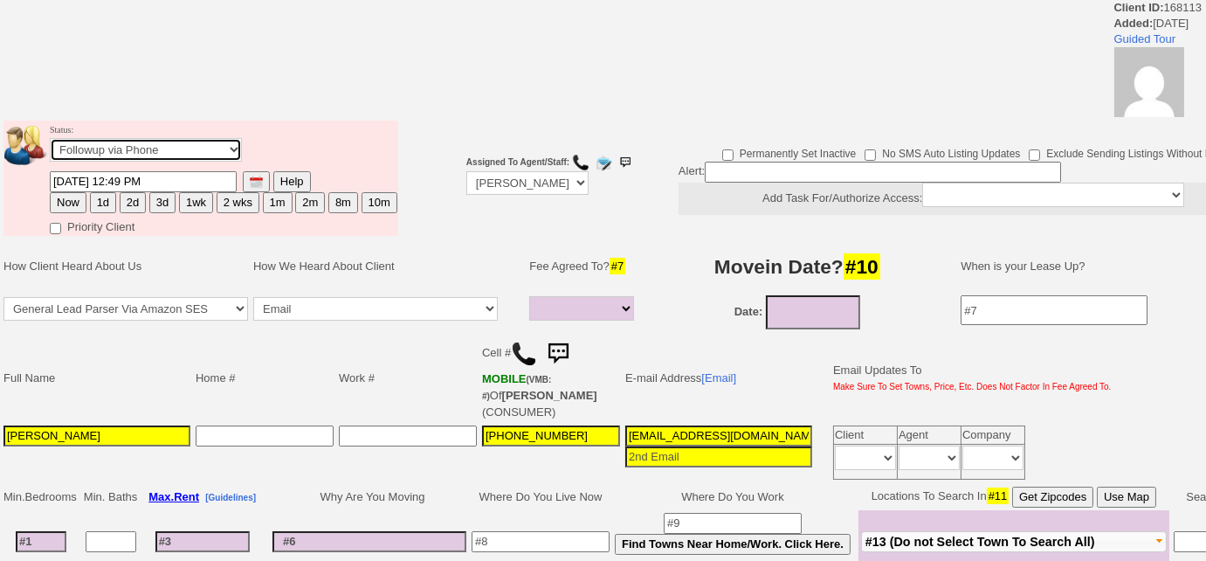
select select "Inactive"
click at [50, 138] on select "Followup via Phone Followup via Email Followup When Section 8 Property Found De…" at bounding box center [146, 150] width 192 height 24
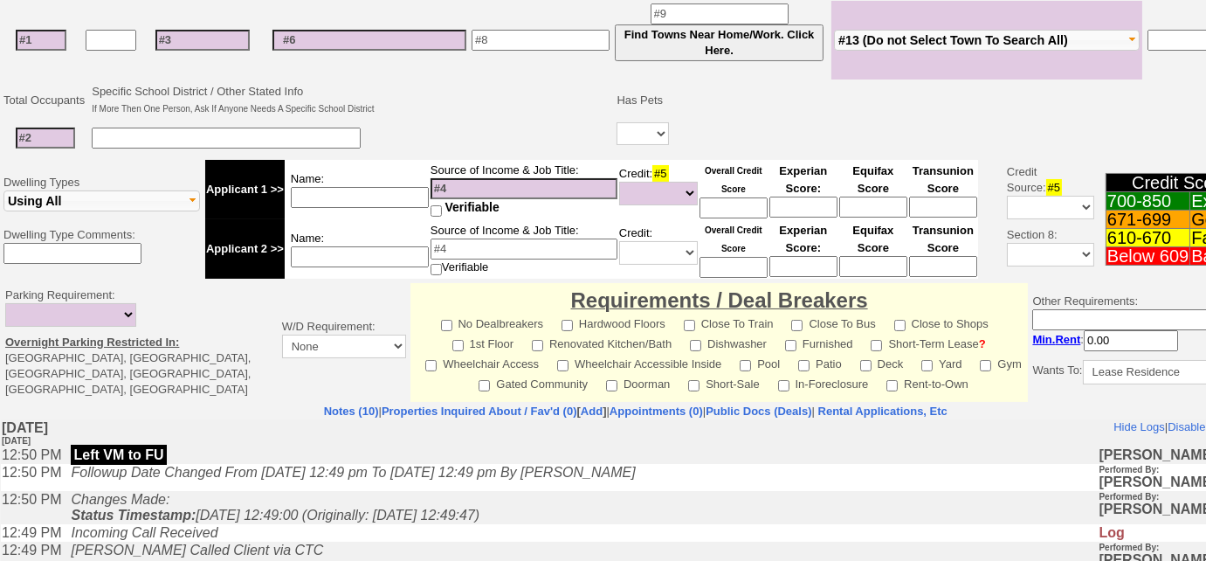
scroll to position [231, 0]
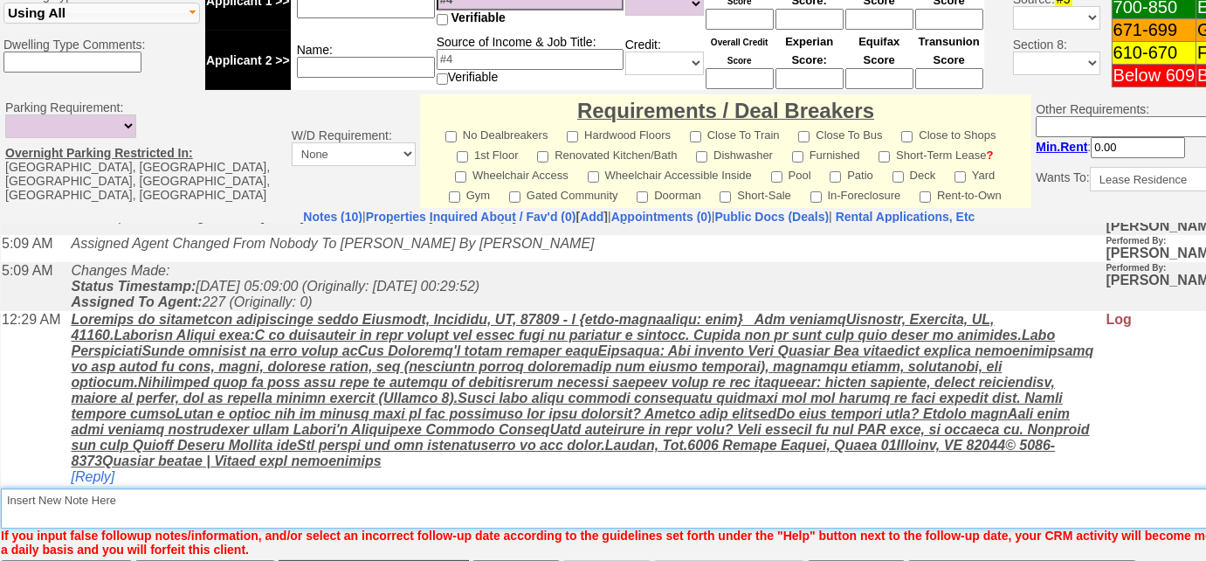
click at [237, 488] on textarea "Insert New Note Here" at bounding box center [645, 508] width 1289 height 40
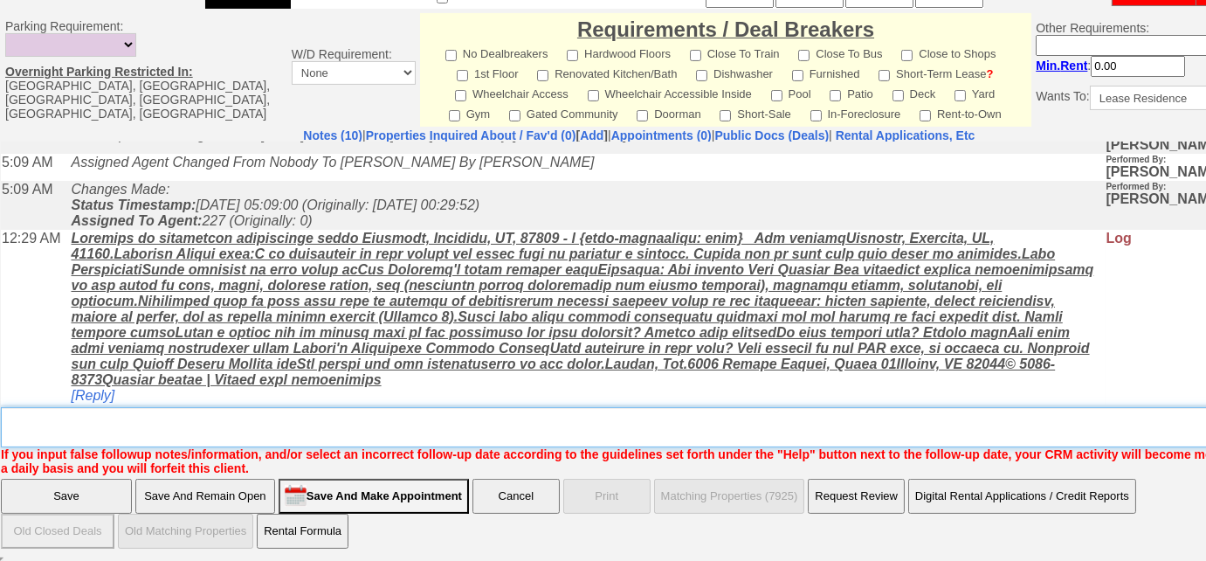
paste textarea "never heard back from client"
type textarea "never heard back from client"
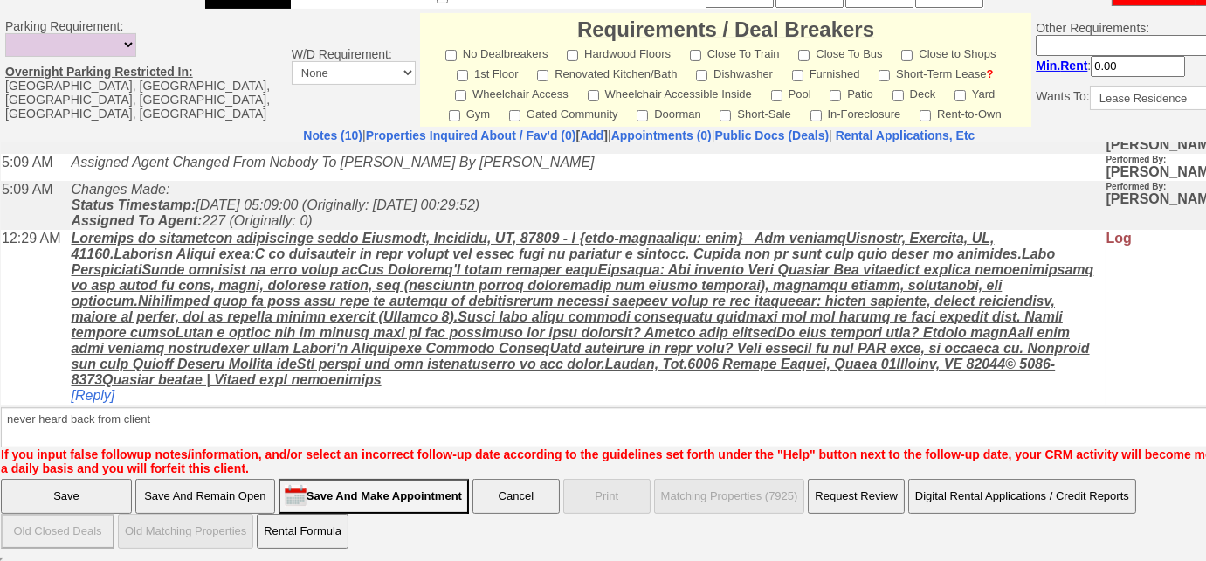
click at [114, 499] on input "Save" at bounding box center [66, 496] width 131 height 35
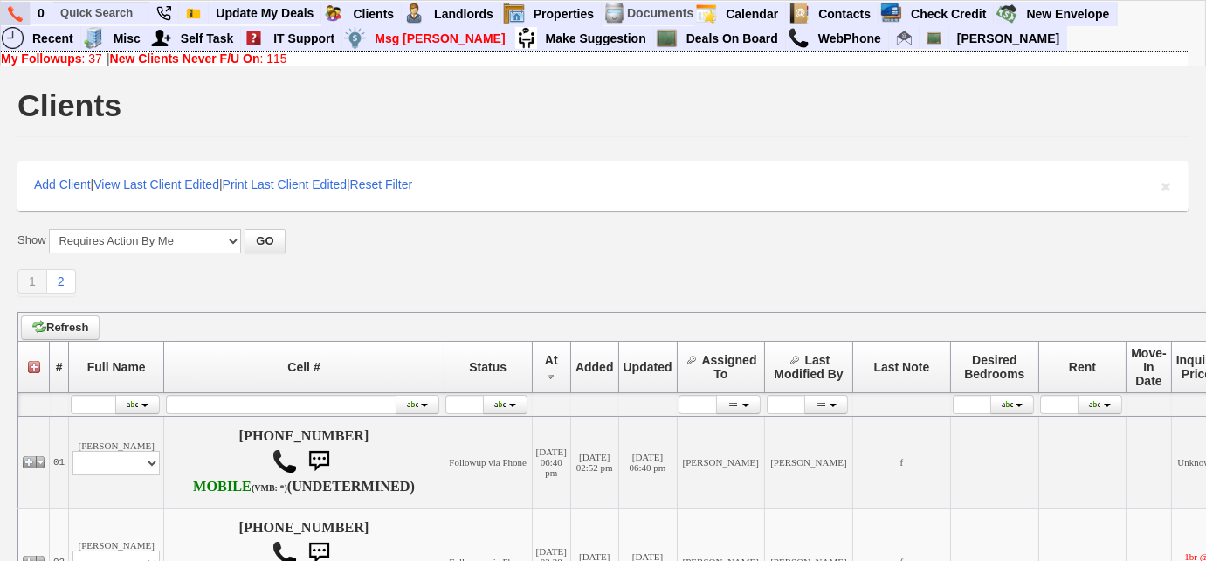
click at [14, 10] on img at bounding box center [15, 14] width 15 height 16
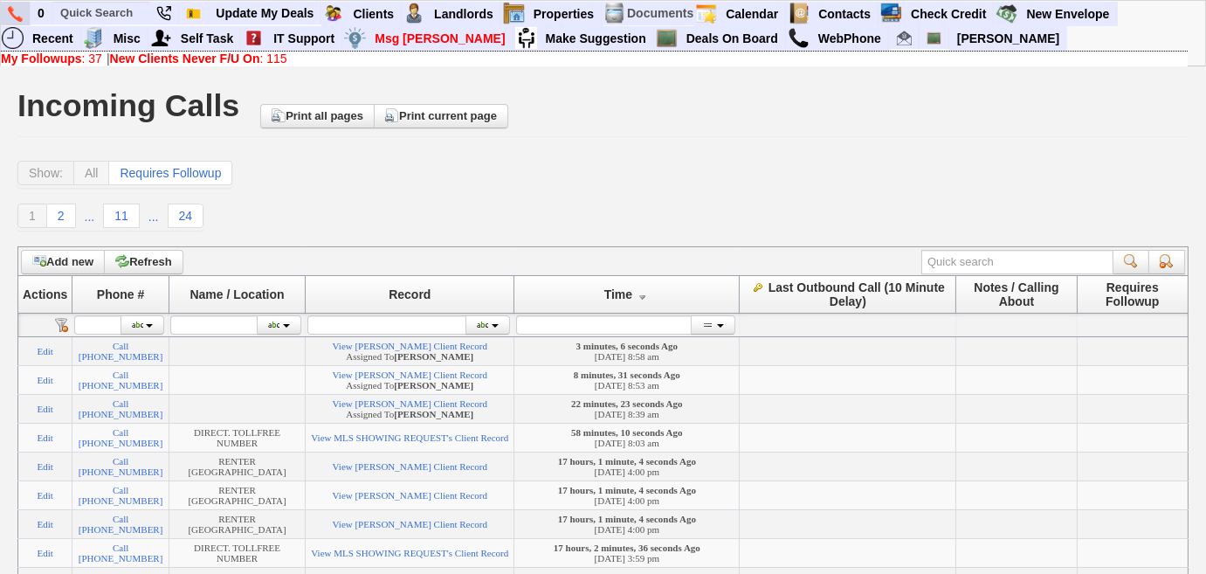
click at [12, 10] on img at bounding box center [15, 14] width 15 height 16
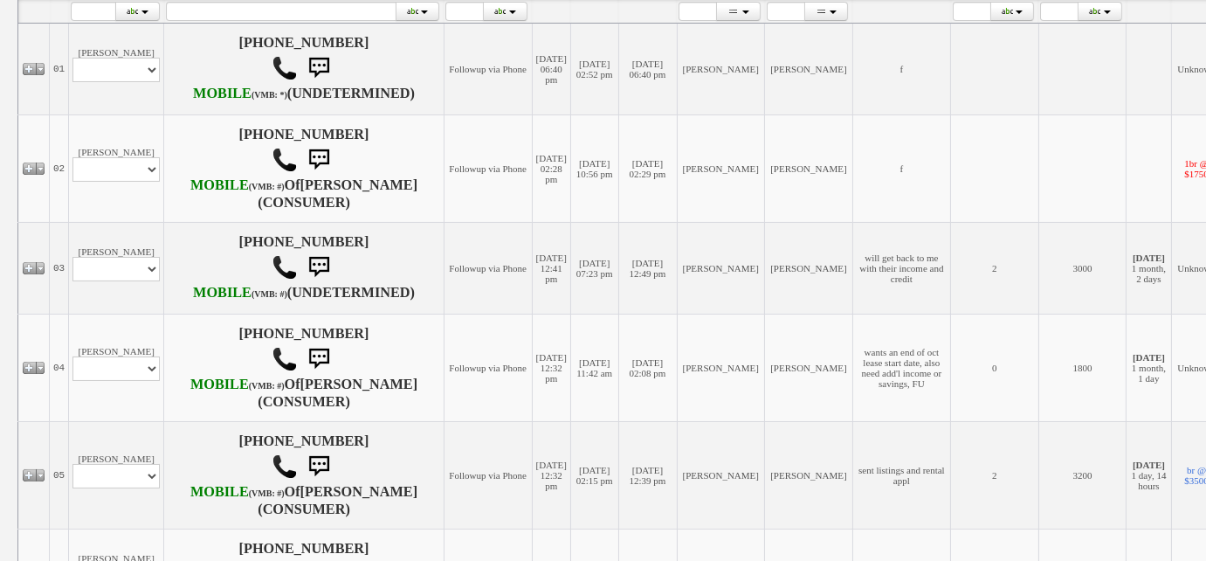
scroll to position [476, 0]
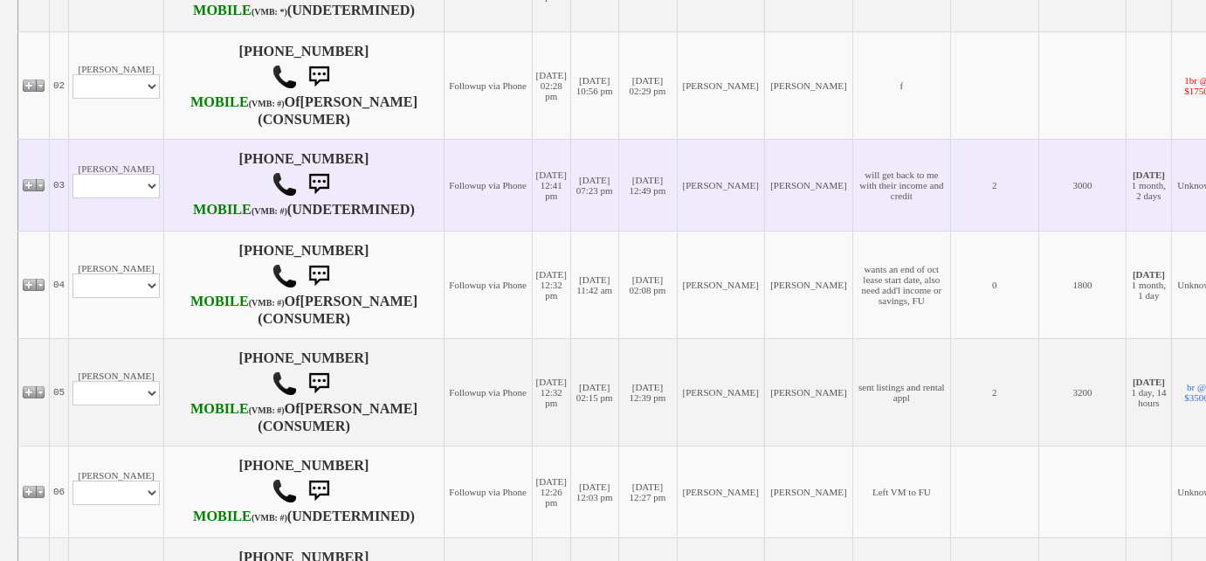
click at [141, 231] on td "Gabriel Restrepo Profile Edit Print Closed Deals" at bounding box center [116, 185] width 95 height 92
click at [147, 198] on select "Profile Edit Print Closed Deals" at bounding box center [115, 186] width 87 height 24
select select "ChangeURL,/crm/custom/edit_client_form.php?redirect=%2Fcrm%2Fclients.php&id=168…"
click at [72, 198] on select "Profile Edit Print Closed Deals" at bounding box center [115, 186] width 87 height 24
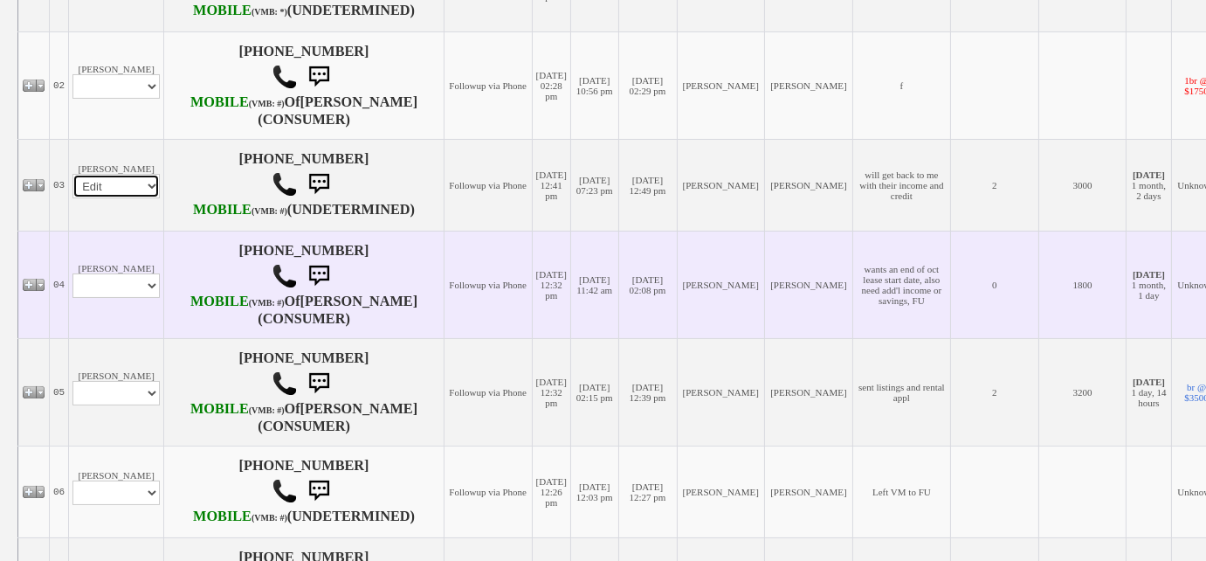
select select
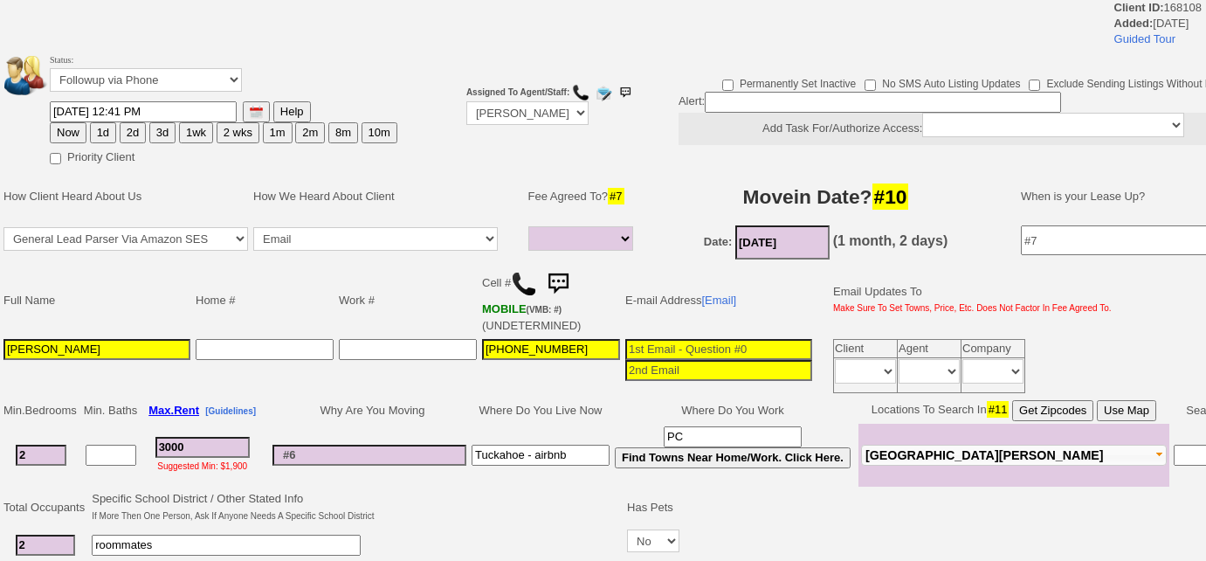
select select
drag, startPoint x: 205, startPoint y: 80, endPoint x: 203, endPoint y: 89, distance: 9.1
click at [205, 80] on select "Followup via Phone Followup via Email Followup When Section 8 Property Found De…" at bounding box center [146, 80] width 192 height 24
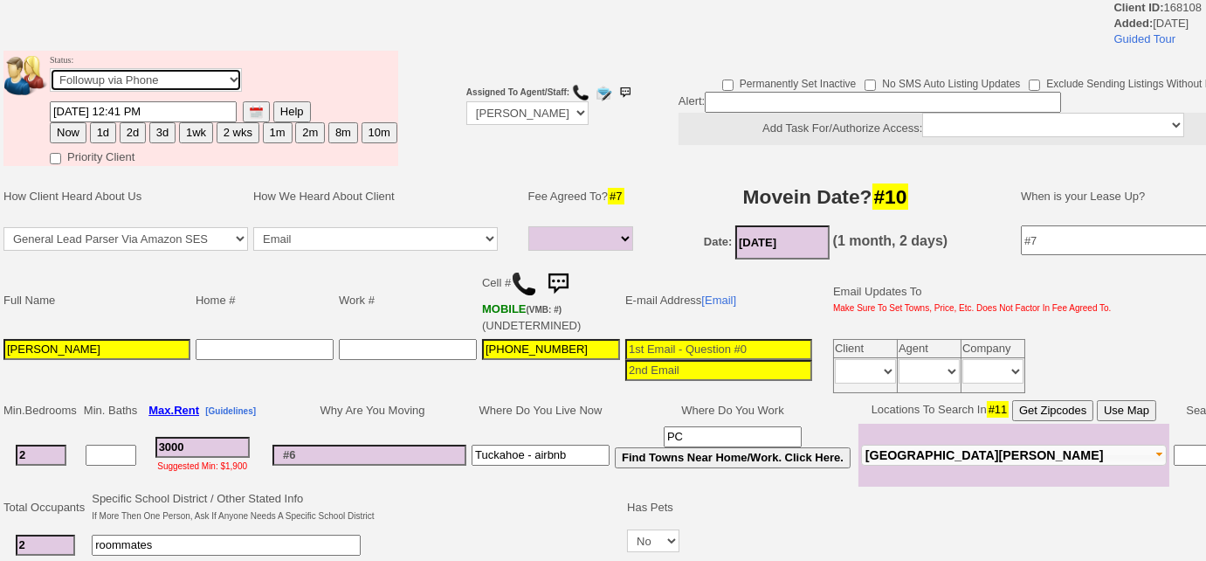
select select "Inactive"
click at [50, 68] on select "Followup via Phone Followup via Email Followup When Section 8 Property Found De…" at bounding box center [146, 80] width 192 height 24
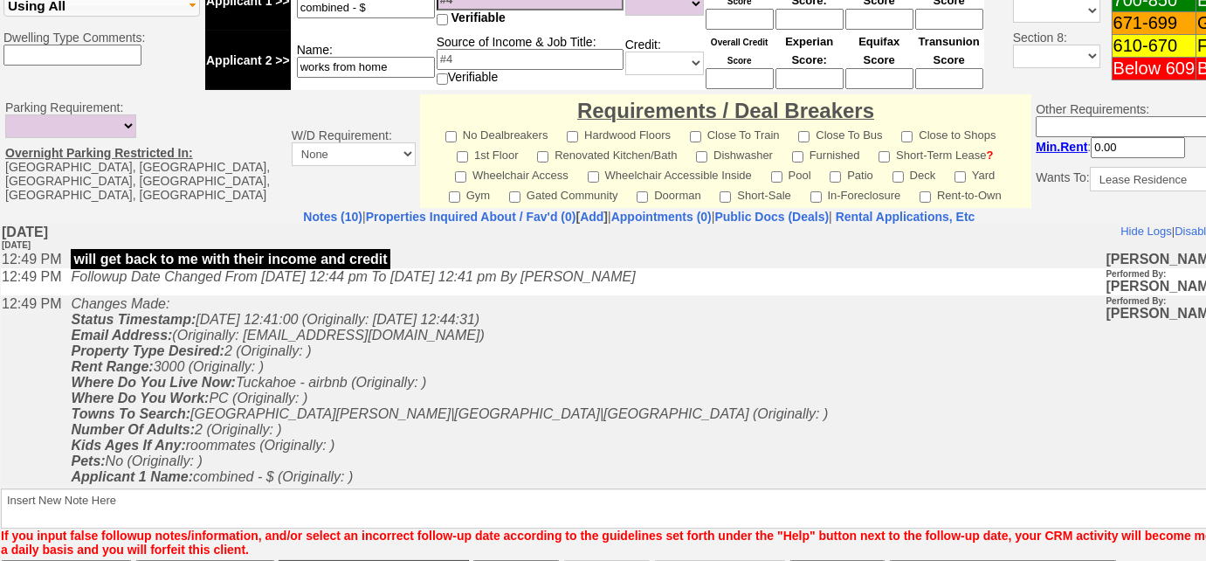
scroll to position [755, 0]
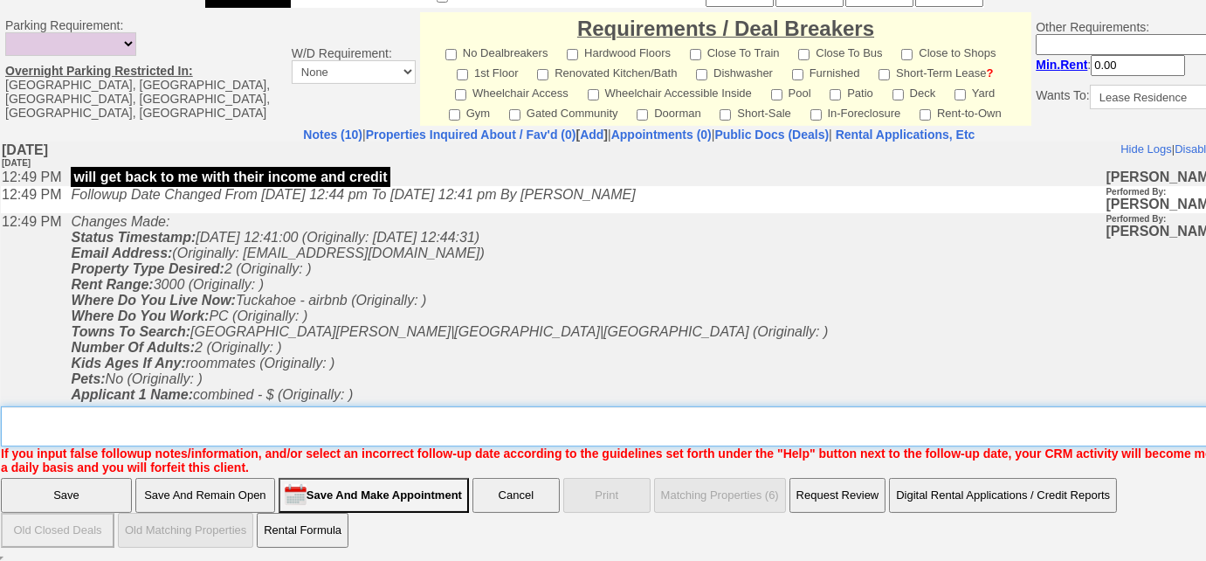
click at [252, 427] on textarea "Insert New Note Here" at bounding box center [645, 426] width 1289 height 40
drag, startPoint x: 232, startPoint y: 431, endPoint x: 0, endPoint y: 431, distance: 232.3
click at [0, 431] on td "Notes (10) | Properties Inquired About / Fav'd (0) [ Add ] | Appointments (0) |…" at bounding box center [639, 301] width 1279 height 348
type textarea "never heard back from client"
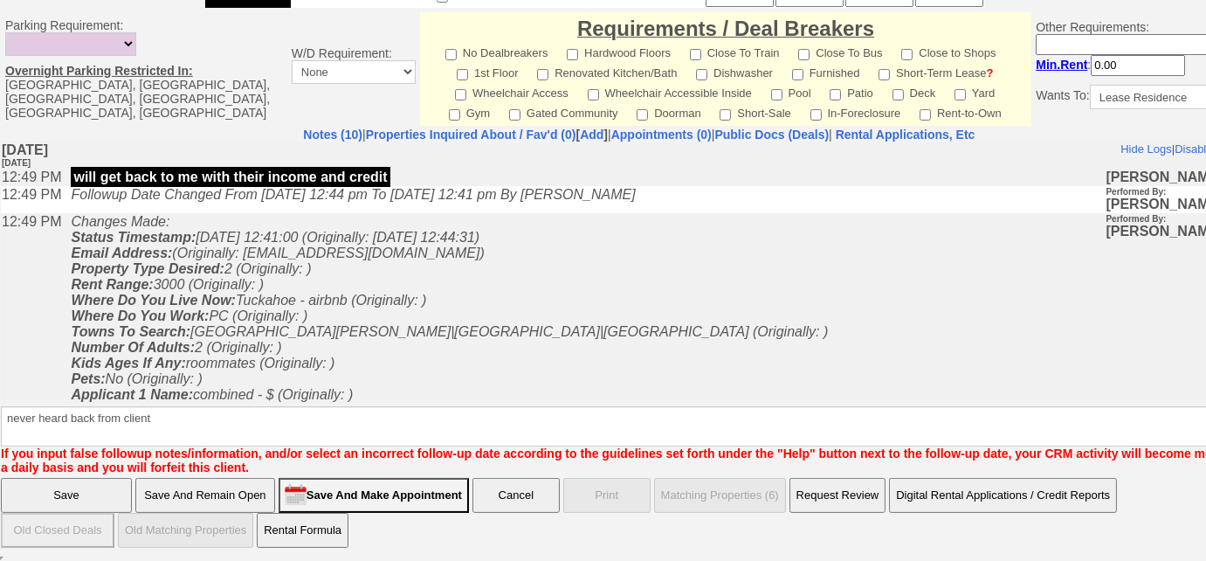
click at [93, 495] on input "Save" at bounding box center [66, 495] width 131 height 35
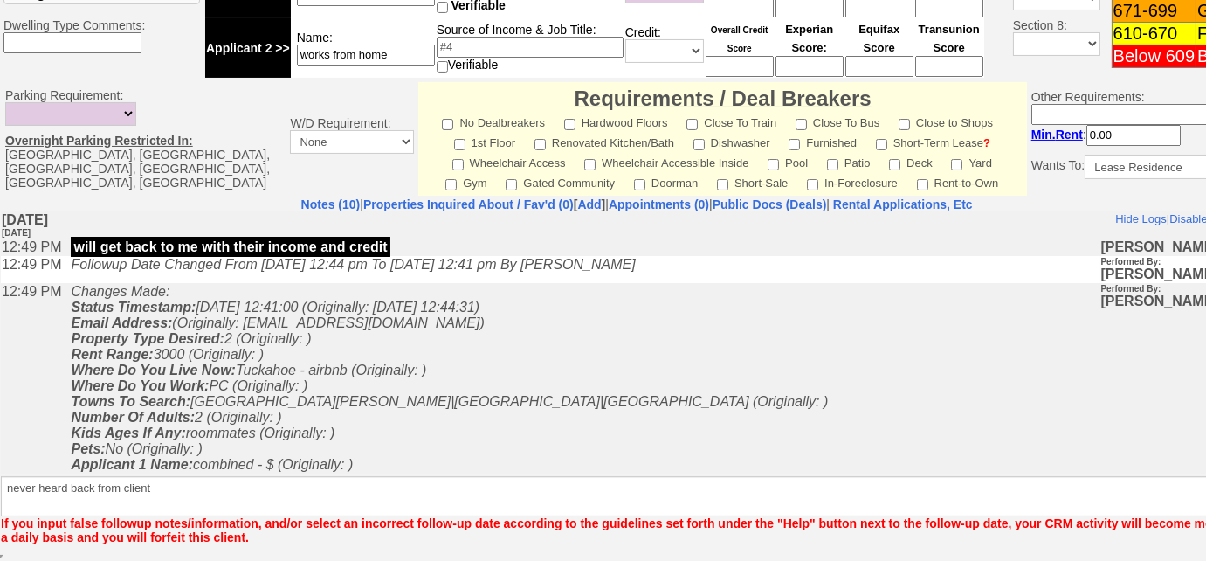
scroll to position [683, 0]
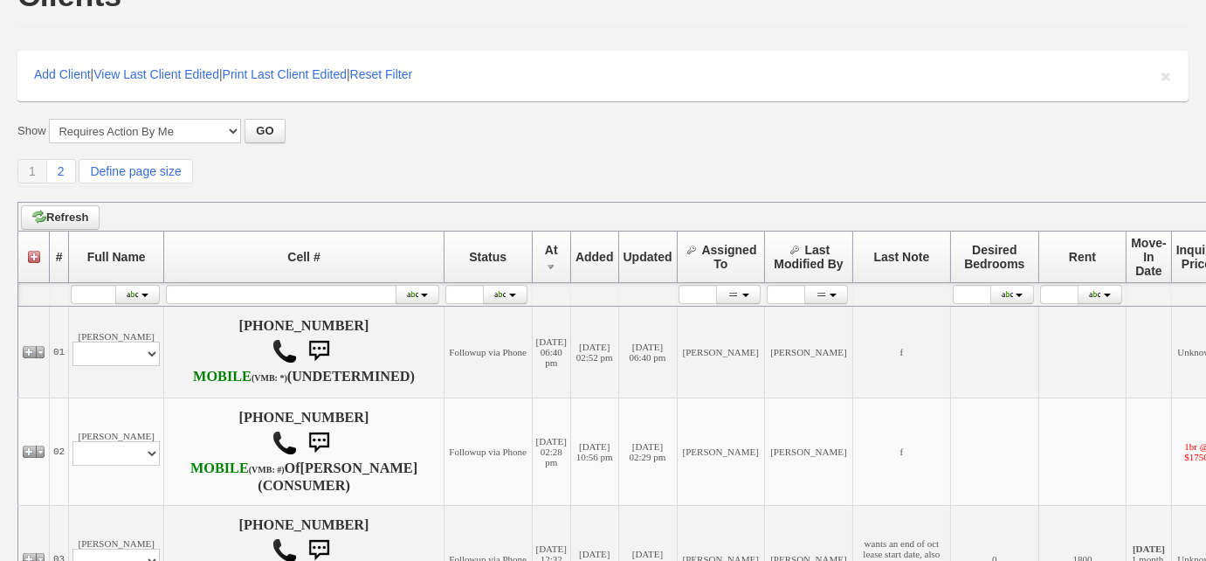
scroll to position [555, 0]
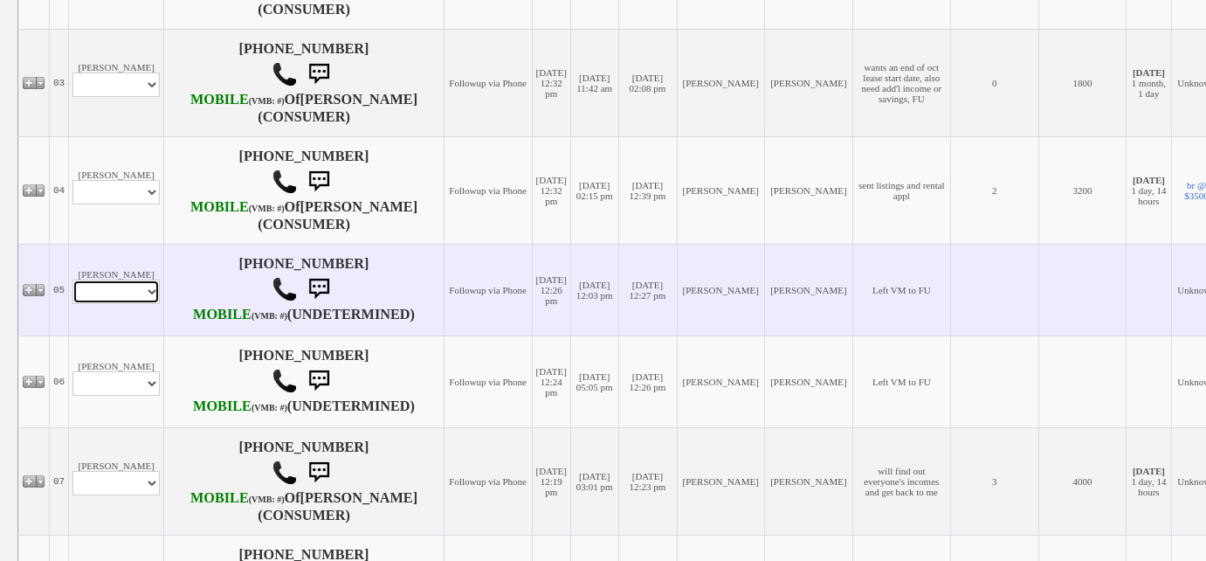
click at [137, 304] on select "Profile Edit Print Email Externally (Will Not Be Tracked In CRM) Closed Deals" at bounding box center [115, 291] width 87 height 24
select select "ChangeURL,/crm/custom/edit_client_form.php?redirect=%2Fcrm%2Fclients.php&id=168…"
click at [72, 304] on select "Profile Edit Print Email Externally (Will Not Be Tracked In CRM) Closed Deals" at bounding box center [115, 291] width 87 height 24
select select
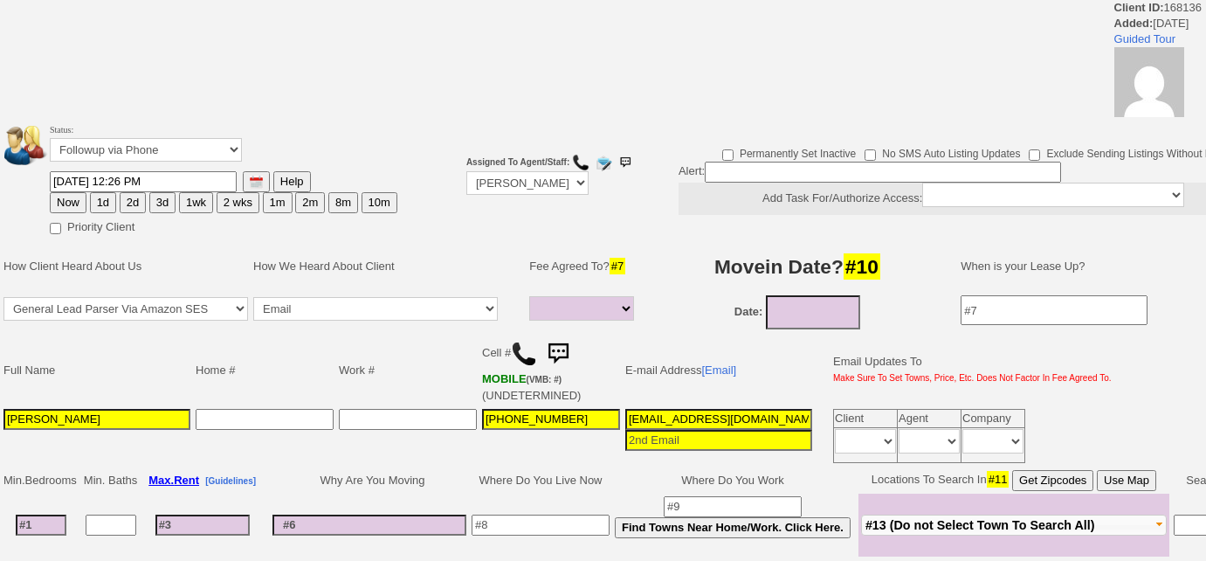
select select
click at [164, 157] on select "Followup via Phone Followup via Email Followup When Section 8 Property Found De…" at bounding box center [146, 150] width 192 height 24
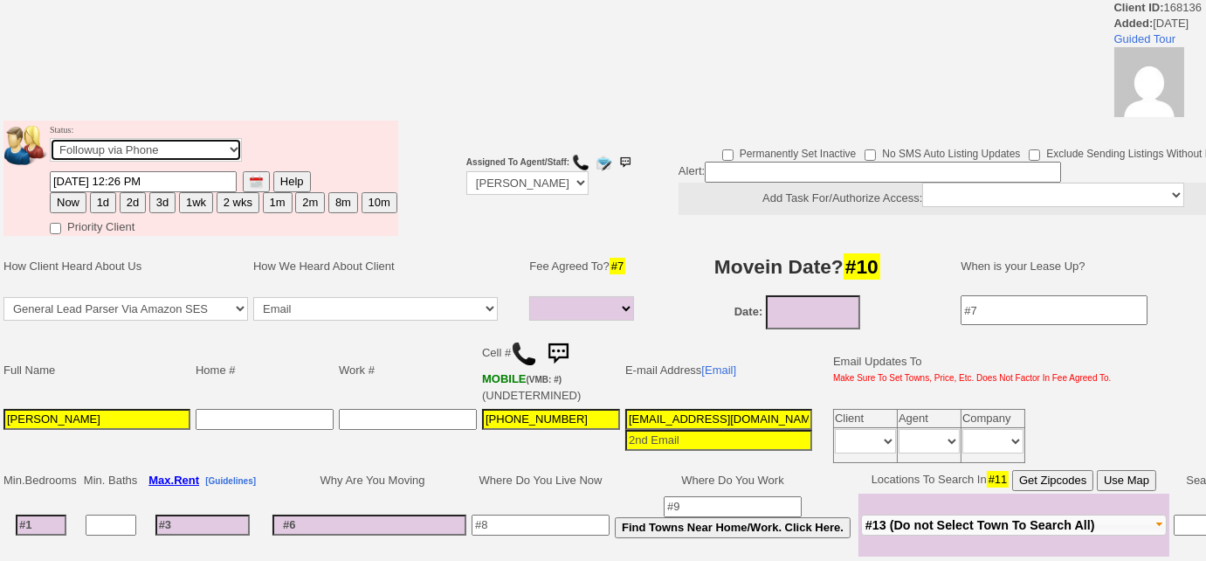
select select "Inactive"
click at [50, 138] on select "Followup via Phone Followup via Email Followup When Section 8 Property Found De…" at bounding box center [146, 150] width 192 height 24
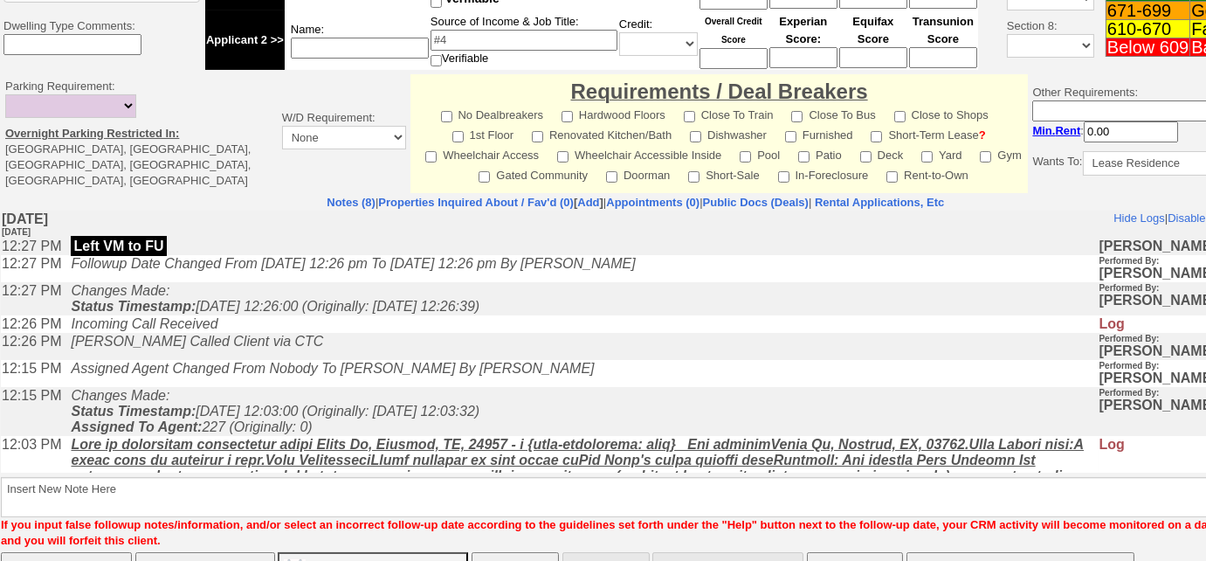
scroll to position [727, 0]
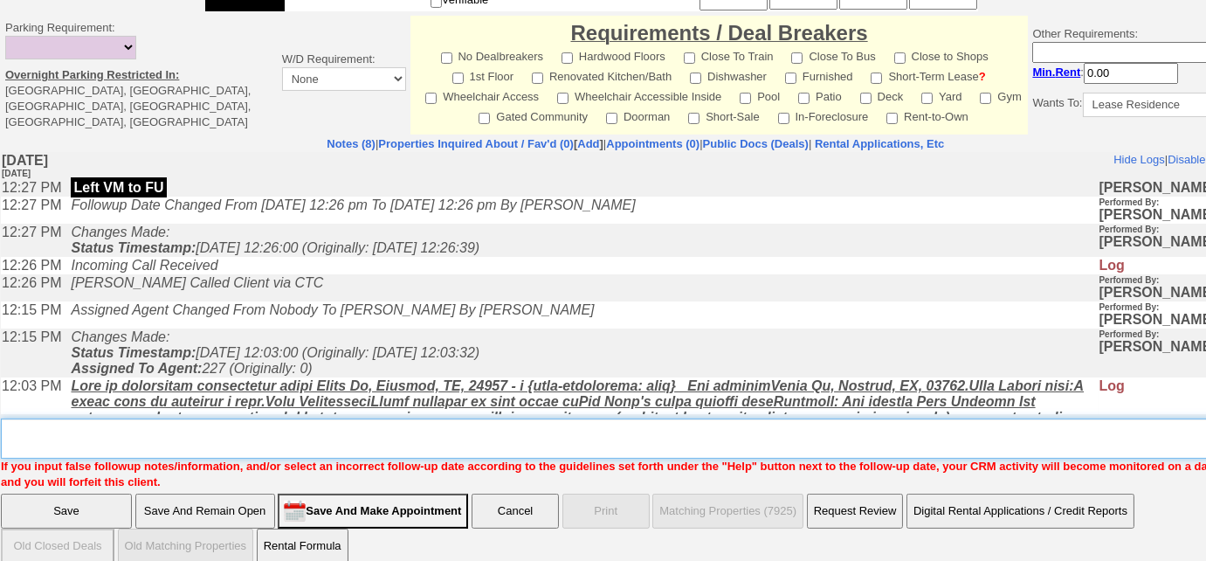
click at [168, 430] on textarea "Insert New Note Here" at bounding box center [642, 438] width 1282 height 40
paste textarea "never heard back from client"
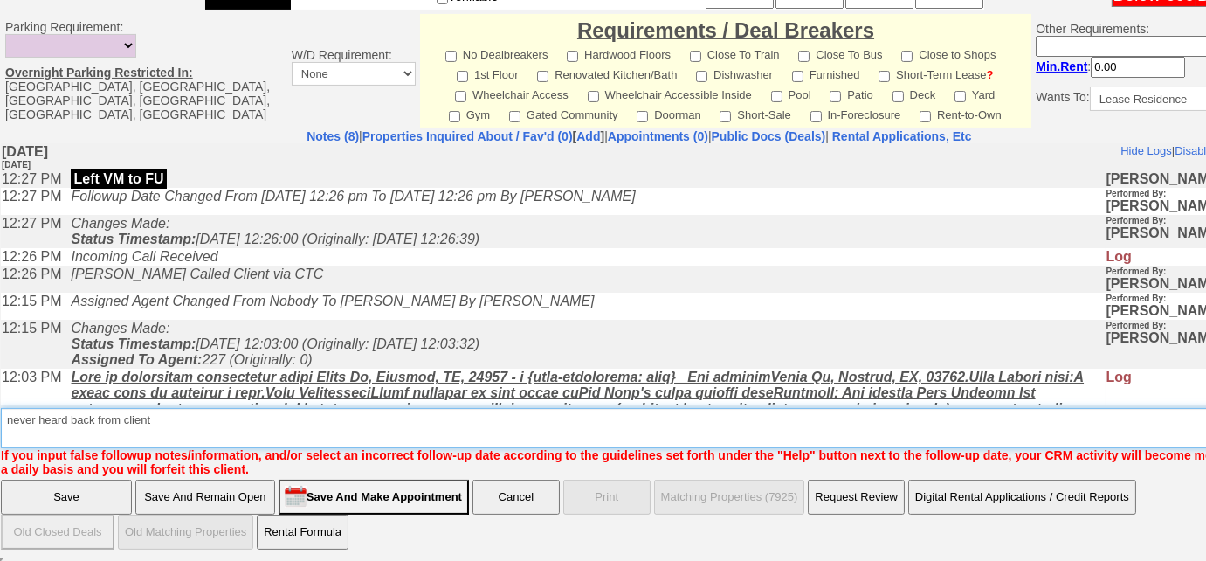
type textarea "never heard back from client"
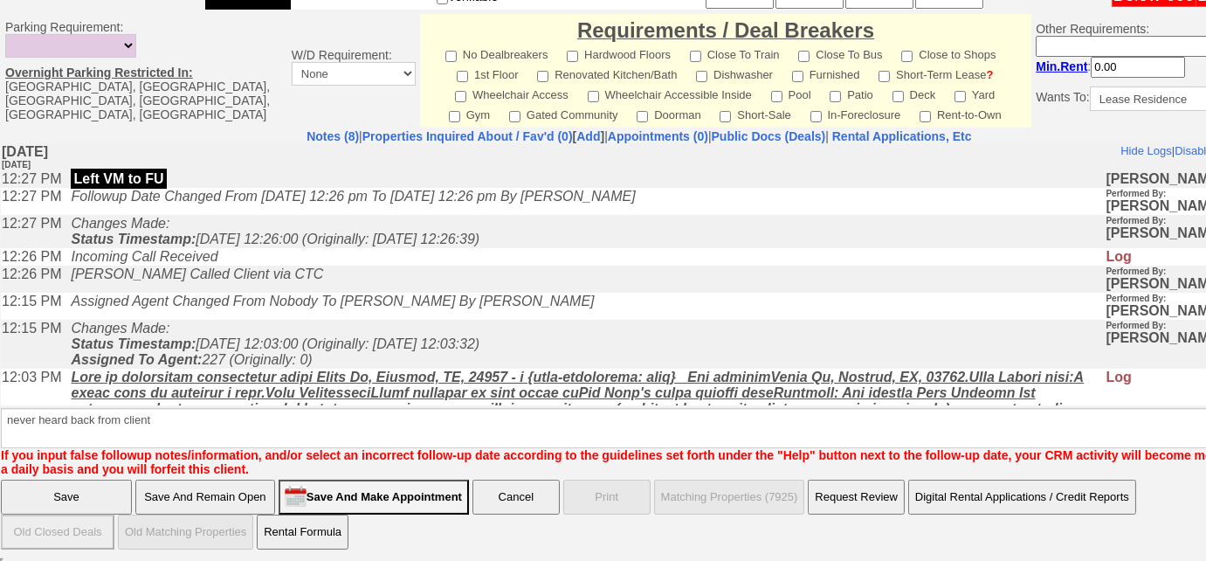
click at [95, 494] on input "Save" at bounding box center [66, 496] width 131 height 35
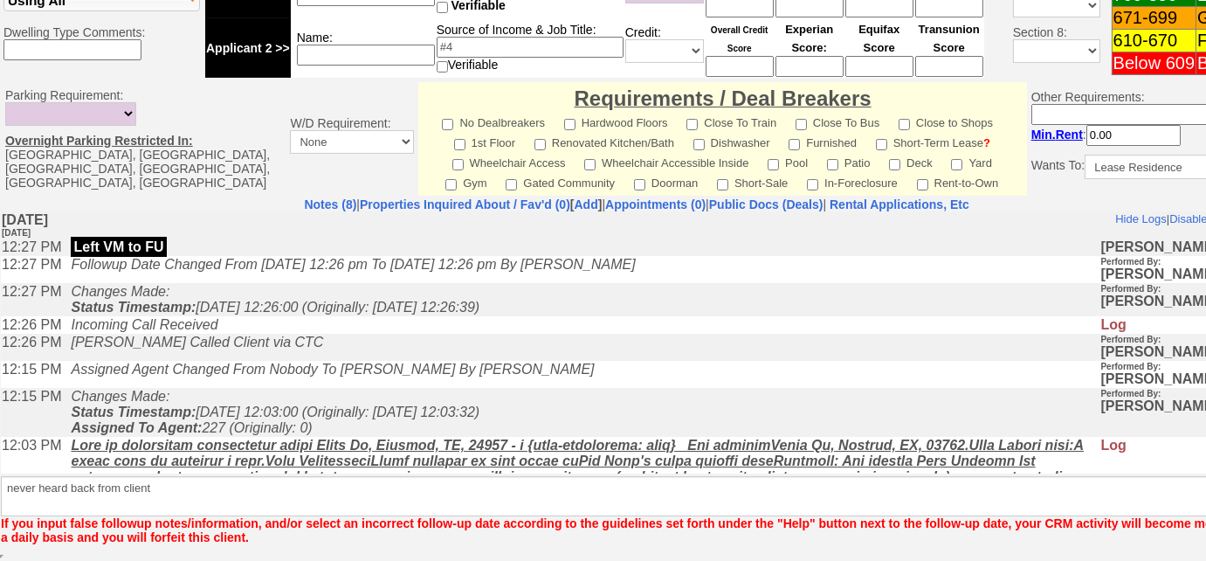
scroll to position [739, 0]
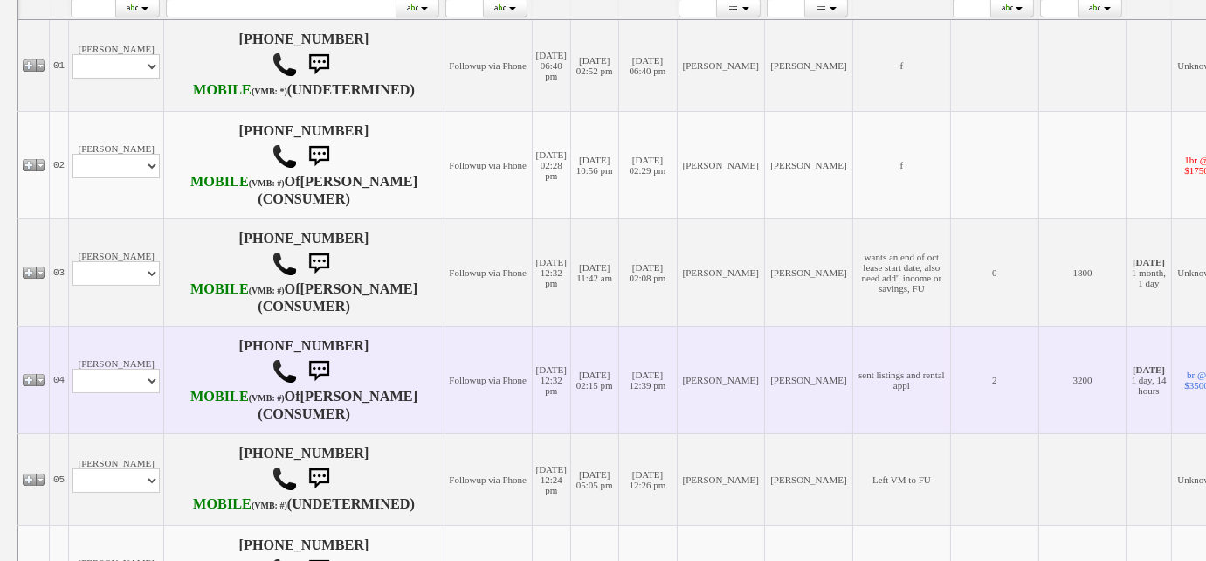
scroll to position [635, 0]
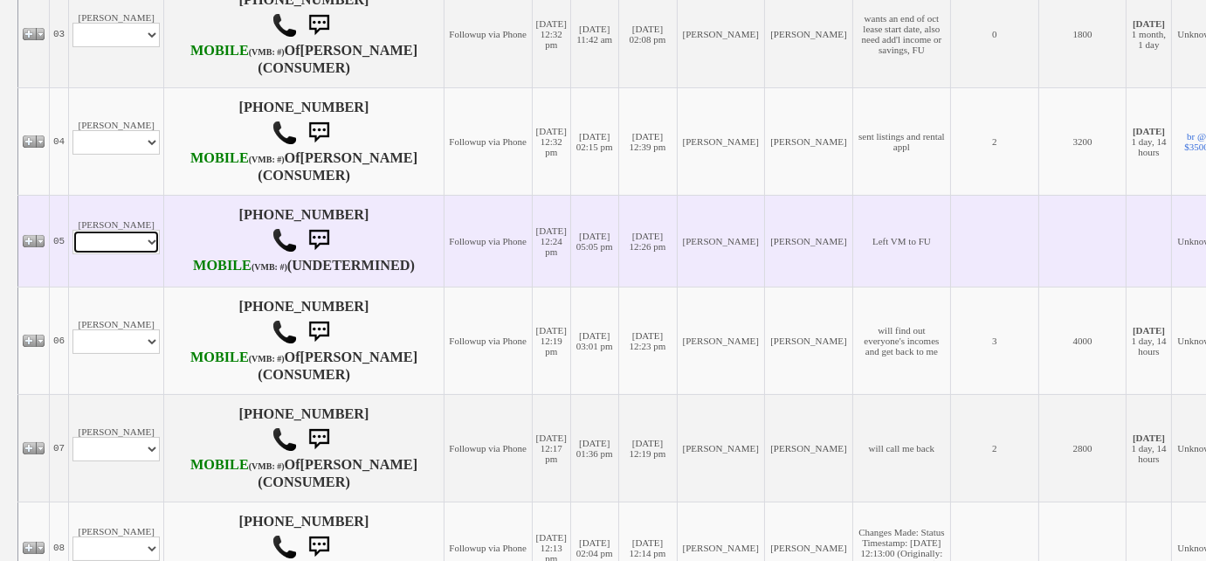
click at [127, 254] on select "Profile Edit Print Email Externally (Will Not Be Tracked In CRM) Closed Deals" at bounding box center [115, 242] width 87 height 24
select select "ChangeURL,/crm/custom/edit_client_form.php?redirect=%2Fcrm%2Fclients.php&id=168…"
click at [72, 254] on select "Profile Edit Print Email Externally (Will Not Be Tracked In CRM) Closed Deals" at bounding box center [115, 242] width 87 height 24
select select
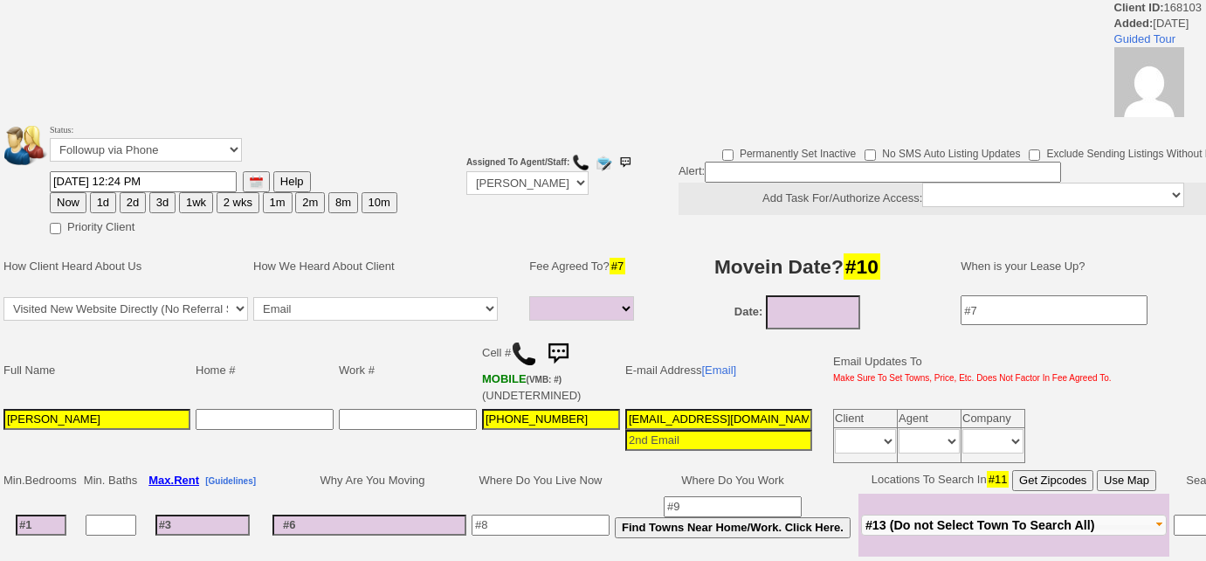
select select
click at [166, 148] on select "Followup via Phone Followup via Email Followup When Section 8 Property Found De…" at bounding box center [146, 150] width 192 height 24
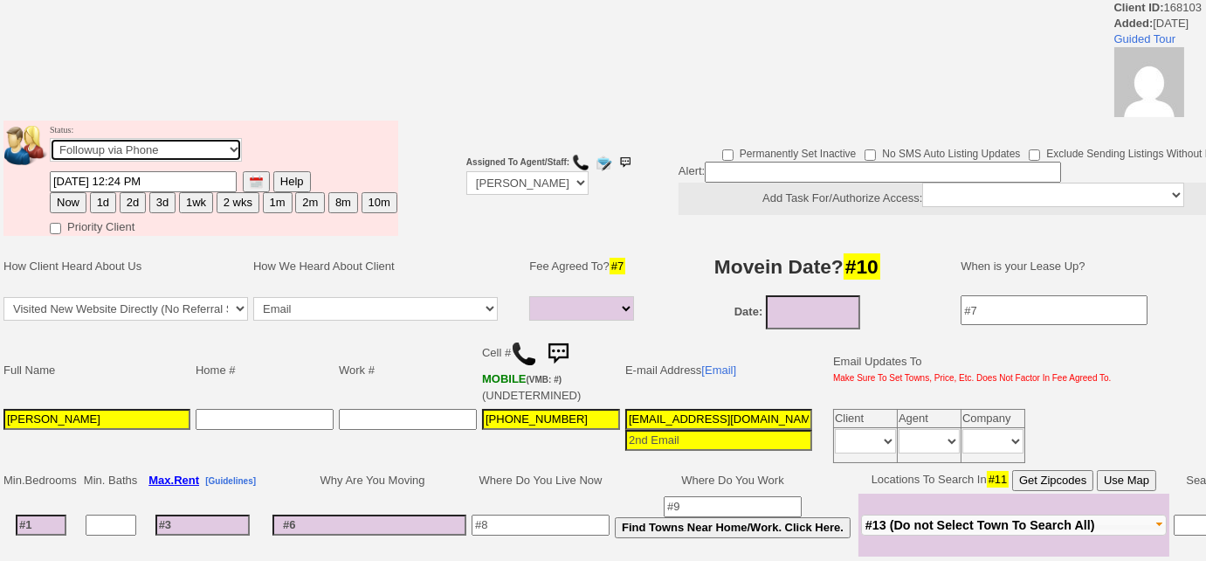
select select "Inactive"
click at [50, 138] on select "Followup via Phone Followup via Email Followup When Section 8 Property Found De…" at bounding box center [146, 150] width 192 height 24
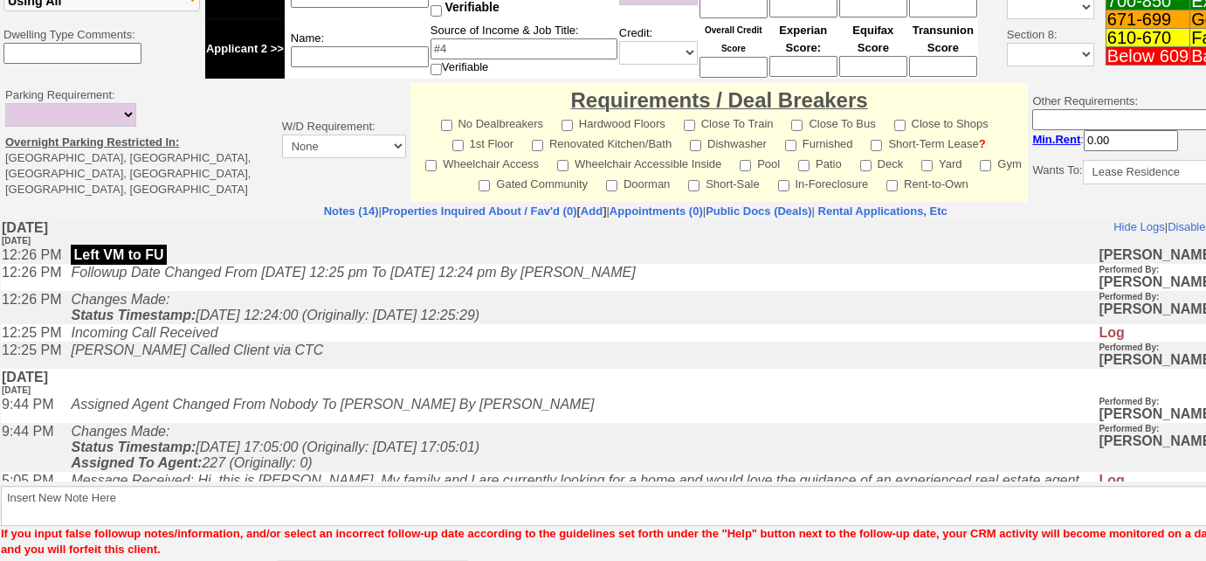
scroll to position [727, 0]
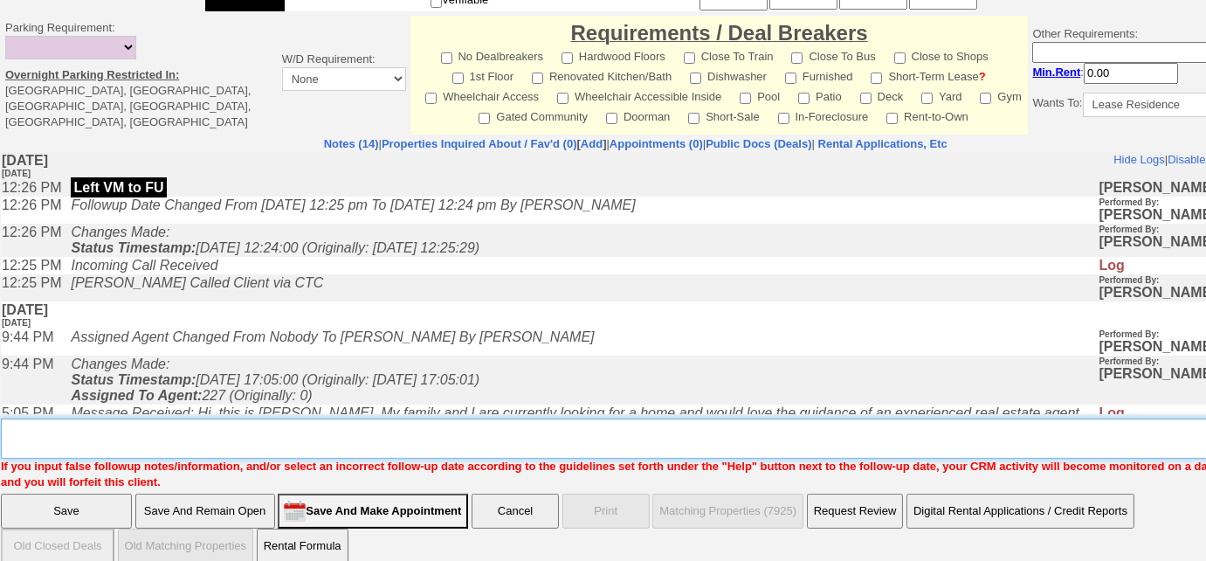
click at [297, 424] on textarea "Insert New Note Here" at bounding box center [642, 438] width 1282 height 40
paste textarea "never heard back from client"
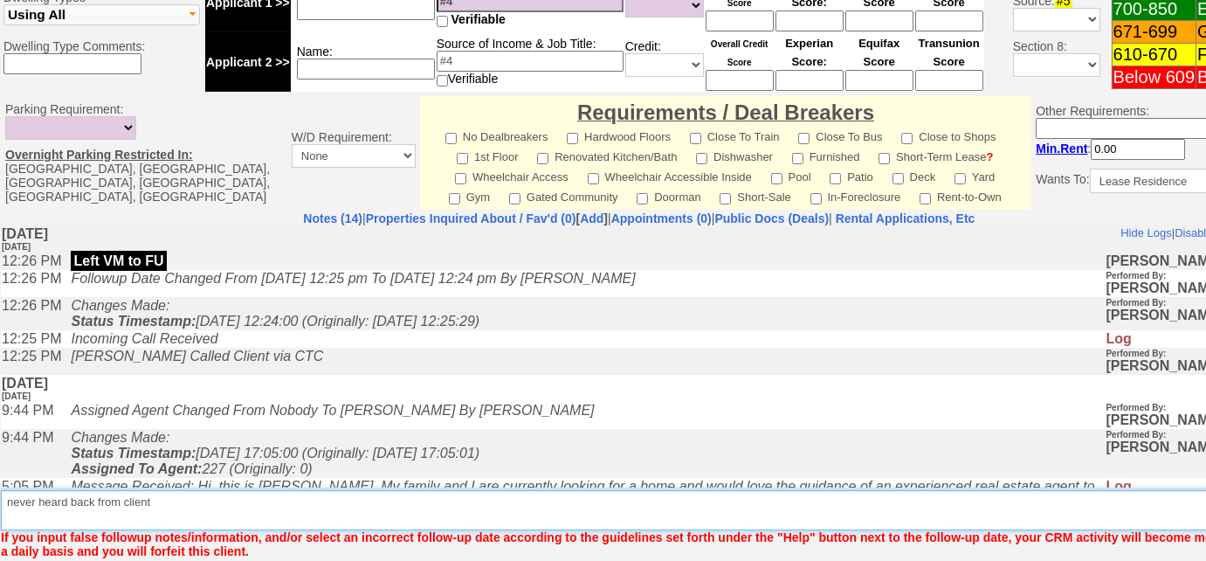
type textarea "never heard back from client"
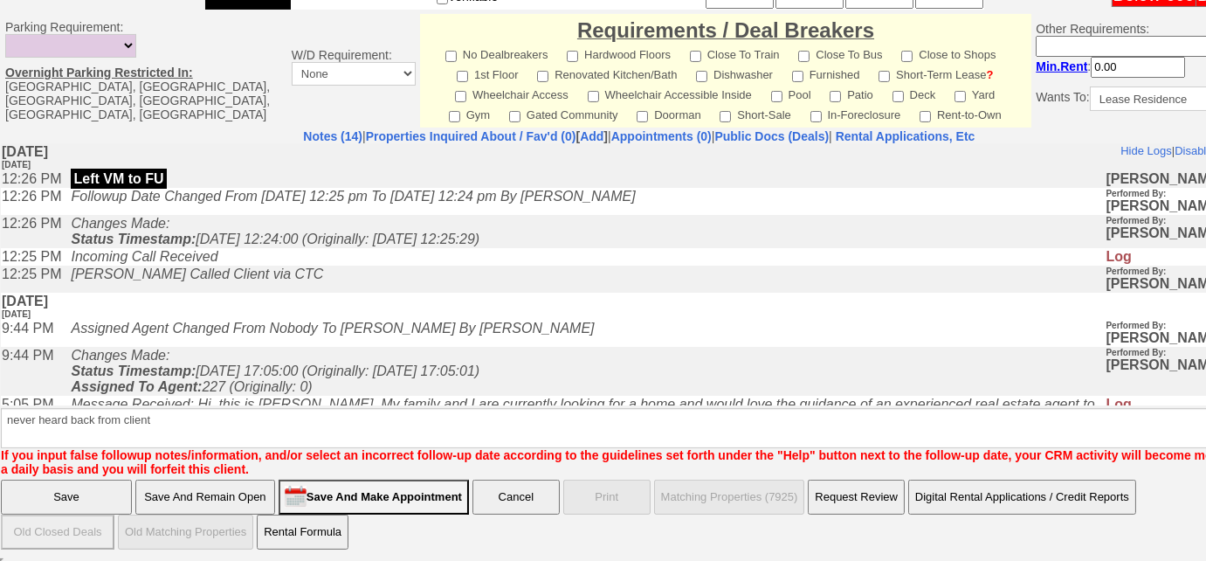
click at [107, 490] on input "Save" at bounding box center [66, 496] width 131 height 35
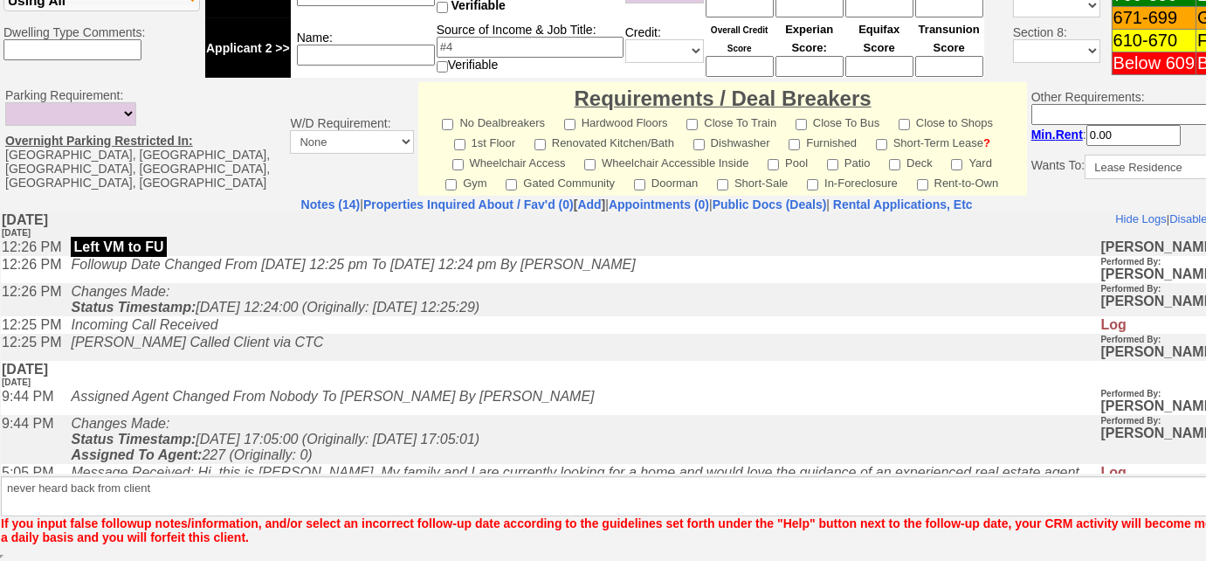
scroll to position [739, 0]
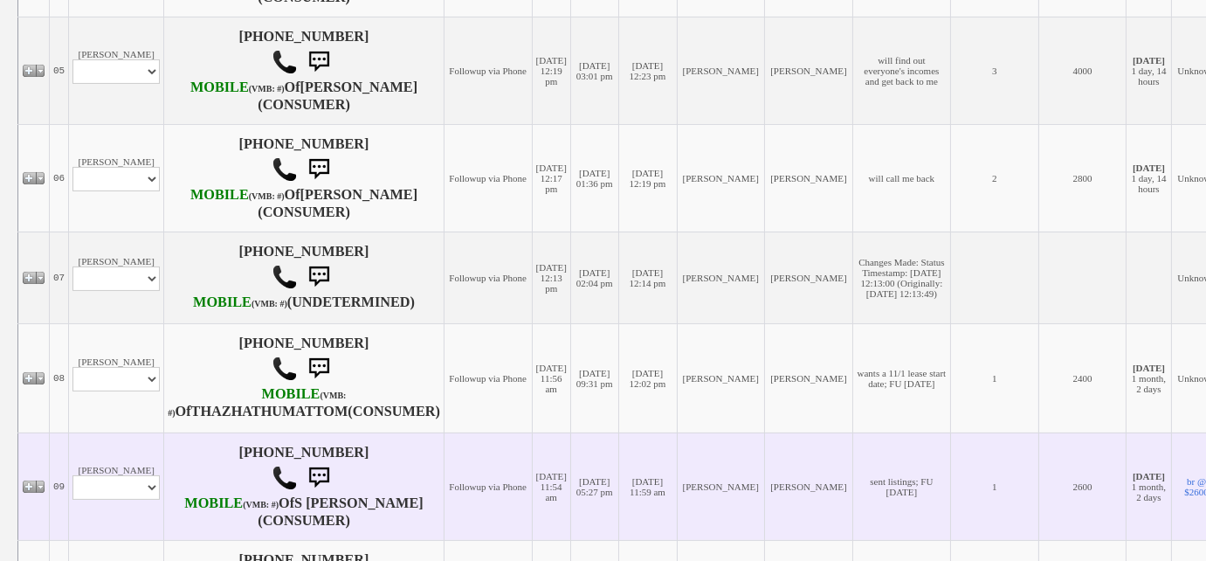
scroll to position [714, 0]
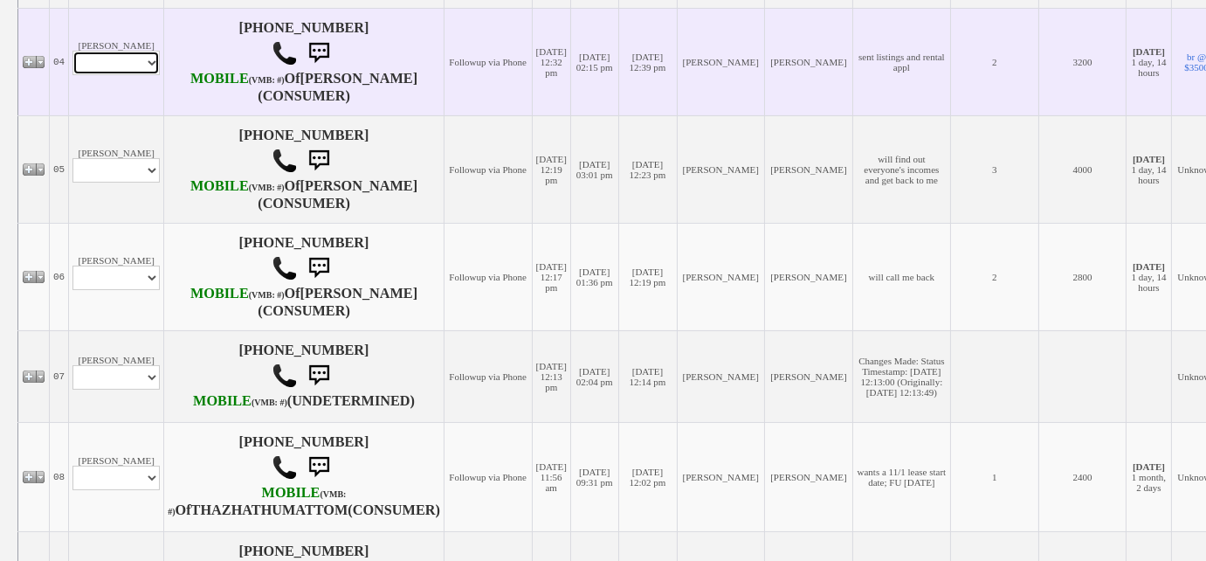
click at [121, 75] on select "Profile Edit Print Email Externally (Will Not Be Tracked In CRM) Closed Deals" at bounding box center [115, 63] width 87 height 24
select select "ChangeURL,/crm/custom/edit_client_form.php?redirect=%2Fcrm%2Fclients.php&id=168…"
click at [72, 75] on select "Profile Edit Print Email Externally (Will Not Be Tracked In CRM) Closed Deals" at bounding box center [115, 63] width 87 height 24
select select
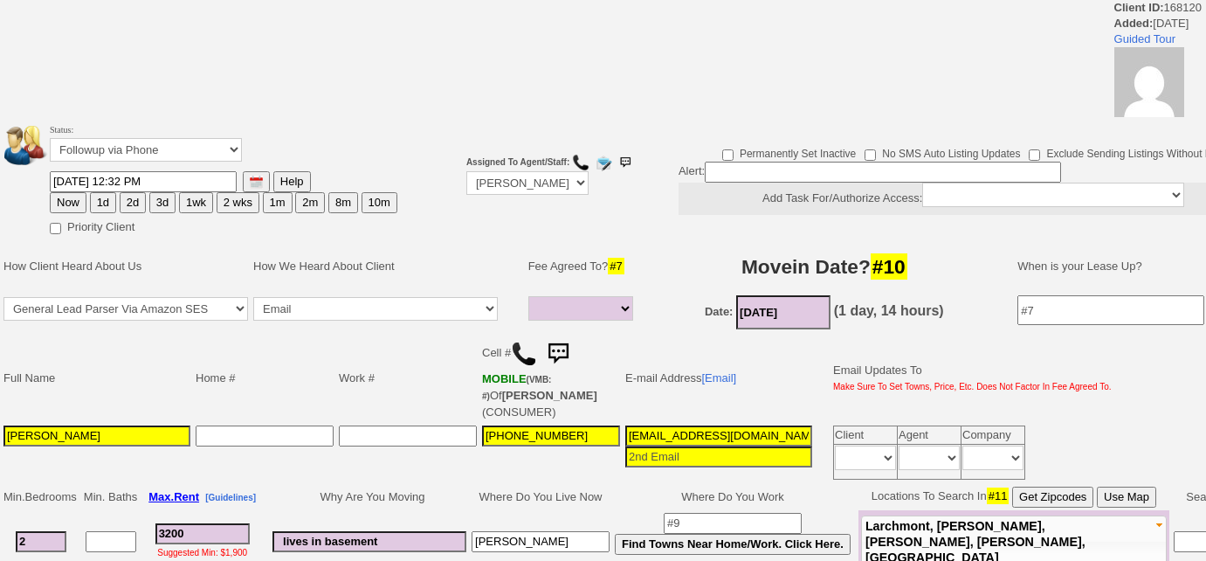
select select
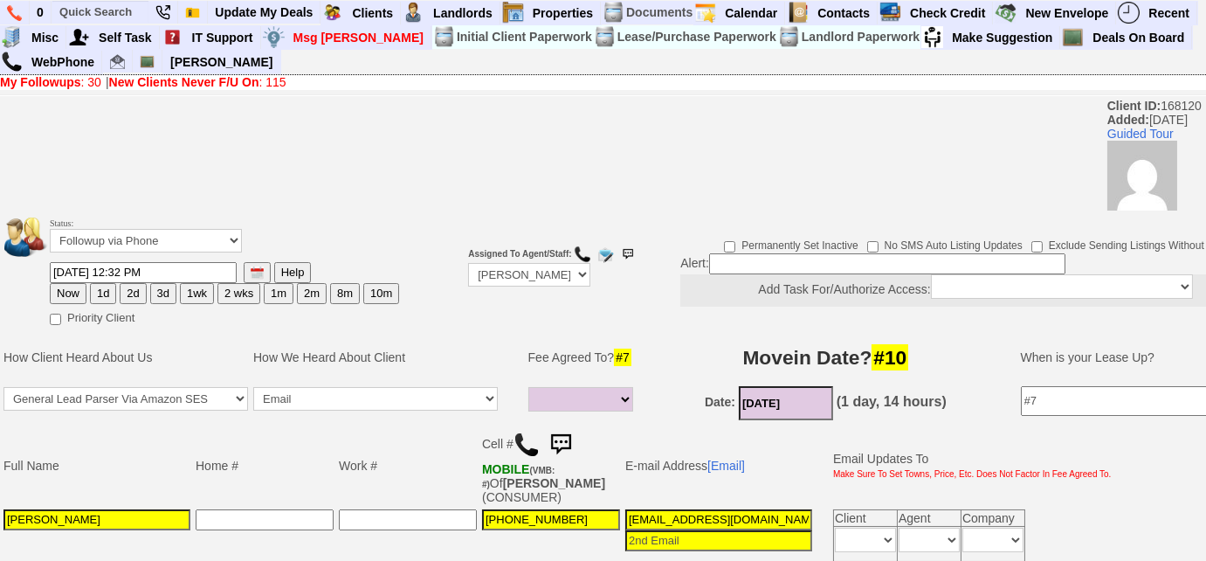
click at [566, 445] on img at bounding box center [560, 444] width 35 height 35
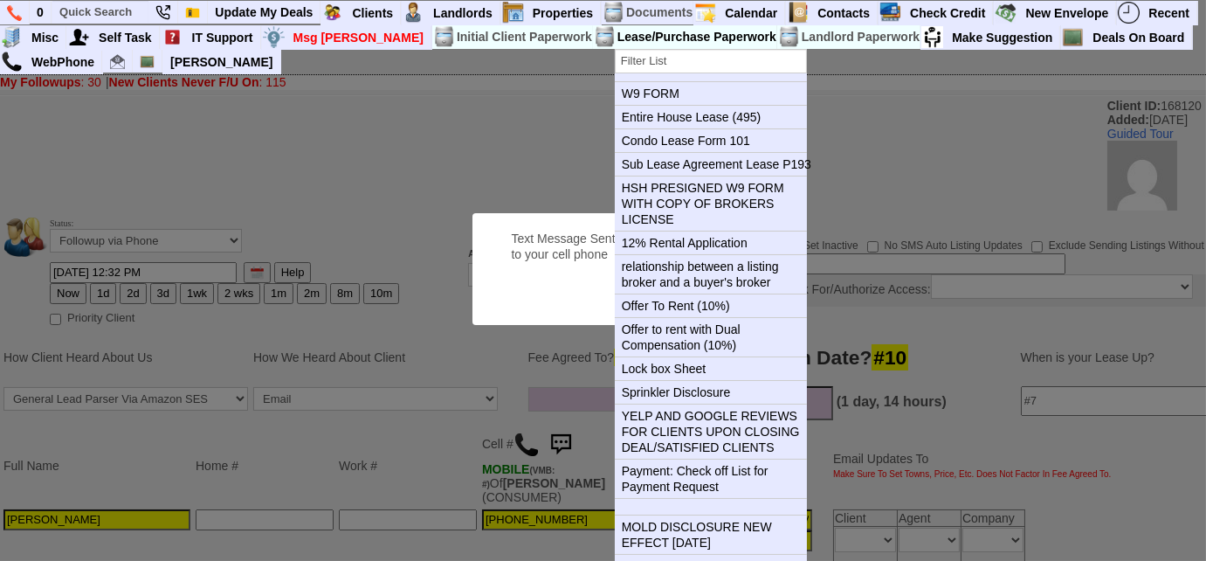
click at [711, 279] on button "OK" at bounding box center [731, 293] width 40 height 28
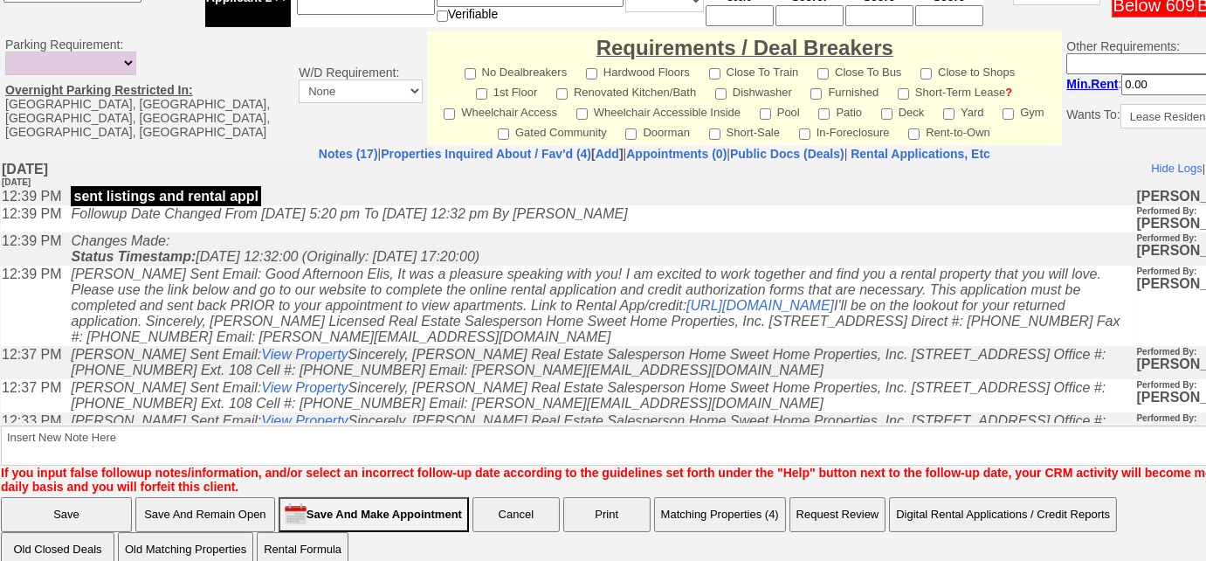
scroll to position [868, 0]
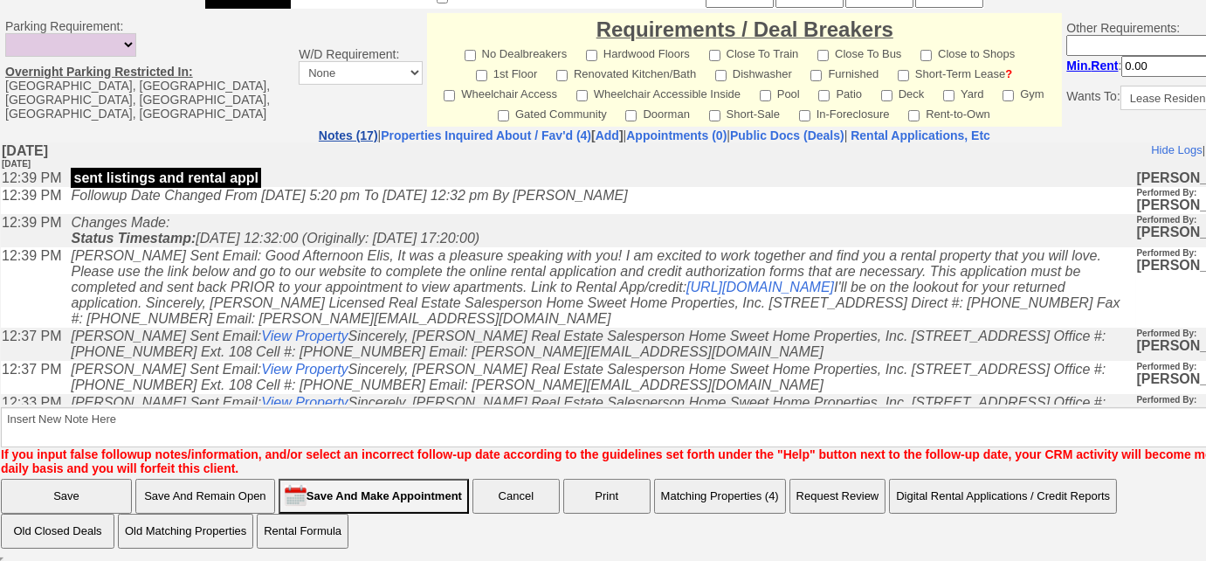
click at [319, 128] on link "Notes (17)" at bounding box center [348, 135] width 59 height 14
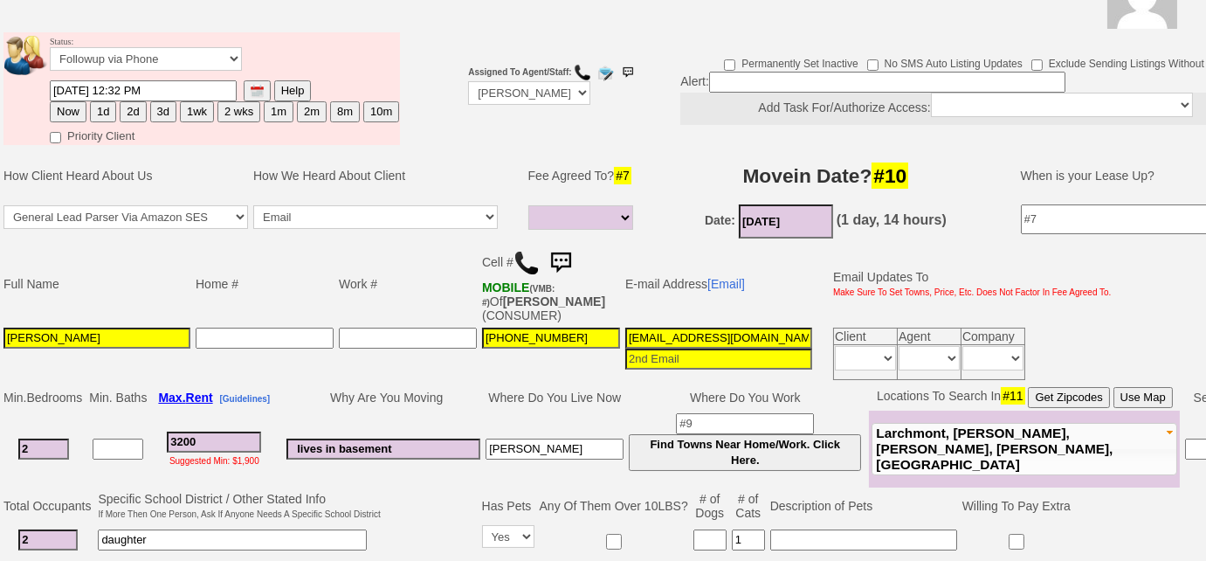
scroll to position [74, 0]
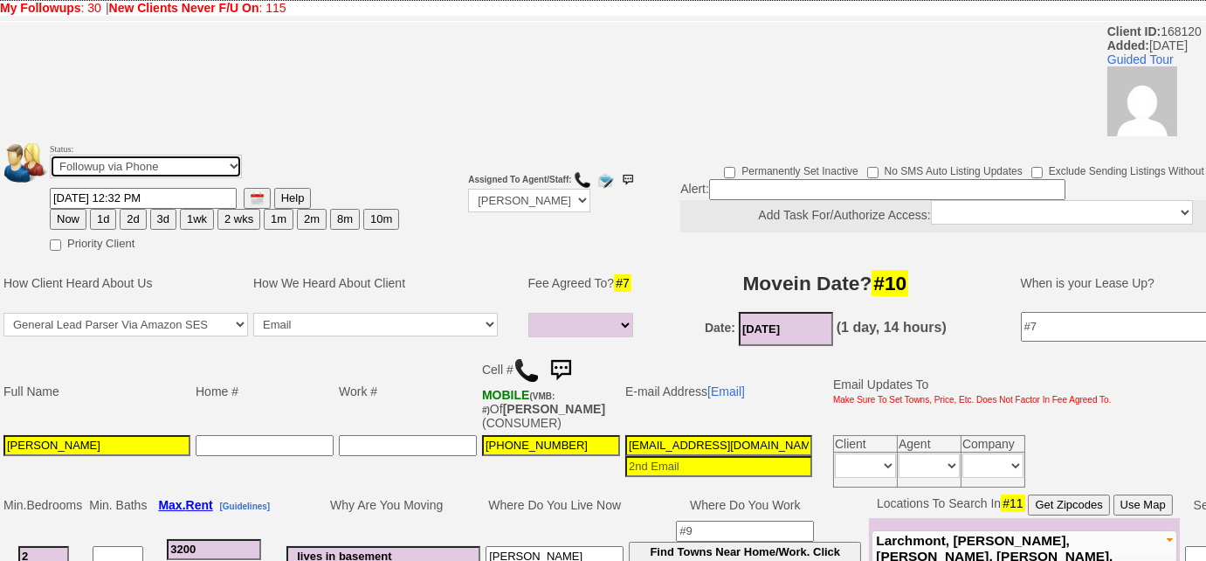
drag, startPoint x: 179, startPoint y: 162, endPoint x: 175, endPoint y: 172, distance: 11.4
click at [179, 162] on select "Followup via Phone Followup via Email Followup When Section 8 Property Found De…" at bounding box center [146, 167] width 192 height 24
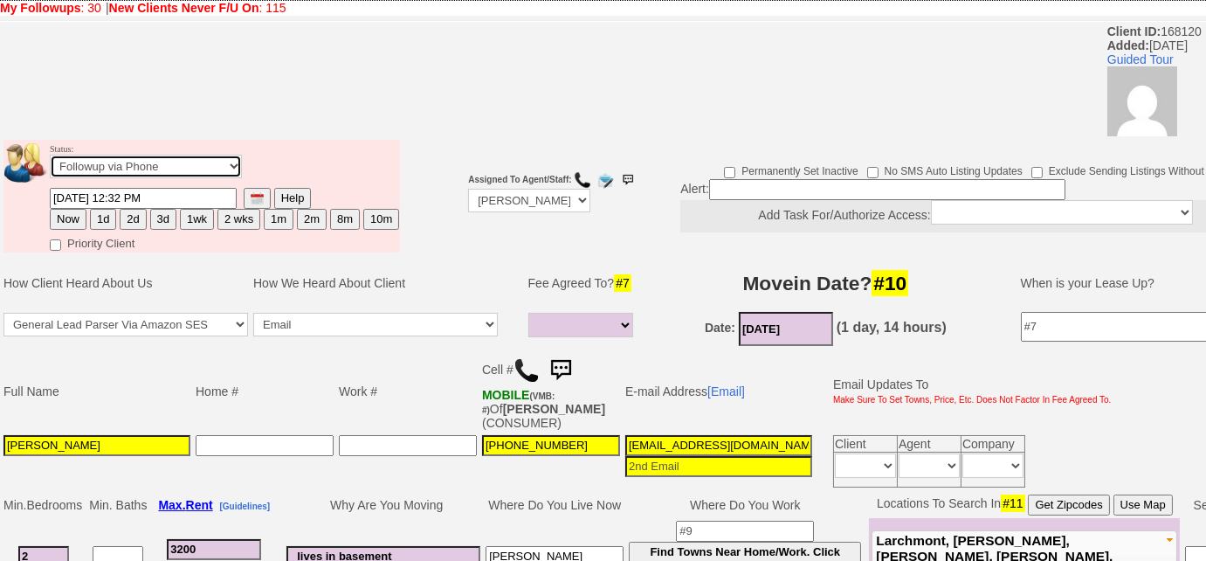
select select "Inactive"
click at [50, 155] on select "Followup via Phone Followup via Email Followup When Section 8 Property Found De…" at bounding box center [146, 167] width 192 height 24
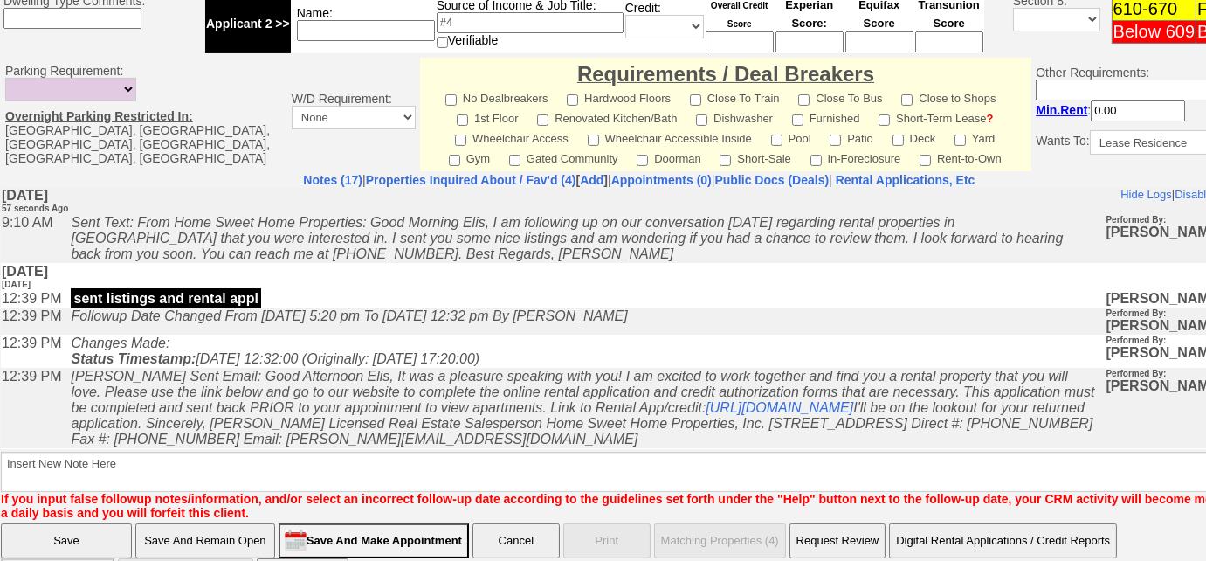
scroll to position [839, 0]
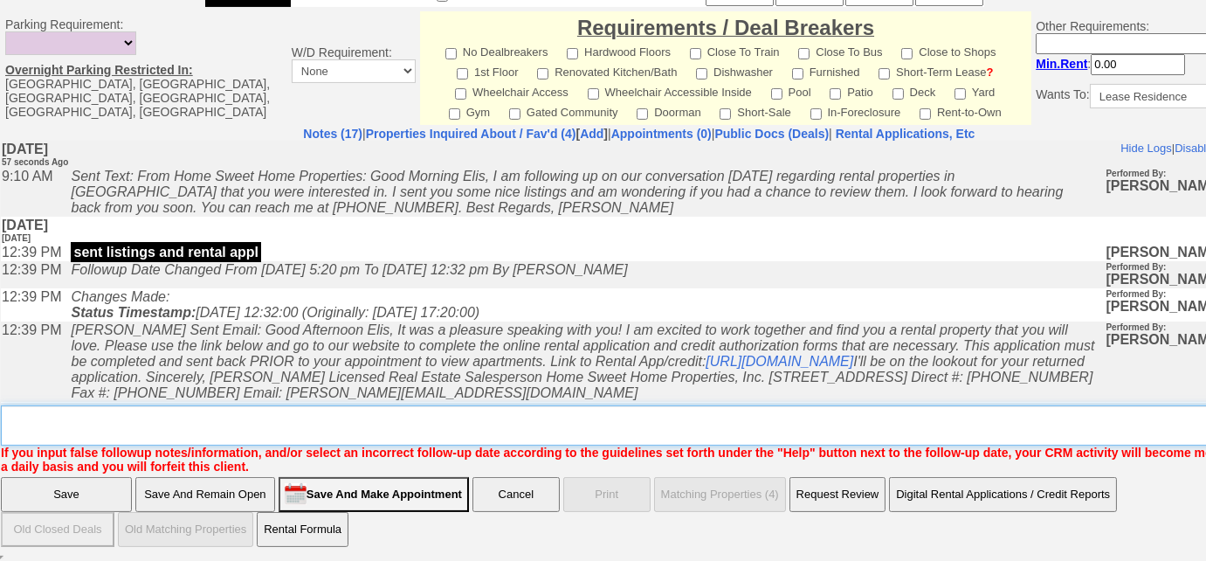
click at [321, 431] on textarea "Insert New Note Here" at bounding box center [645, 425] width 1289 height 40
type textarea "sent SMS to FU; never heard back from client"
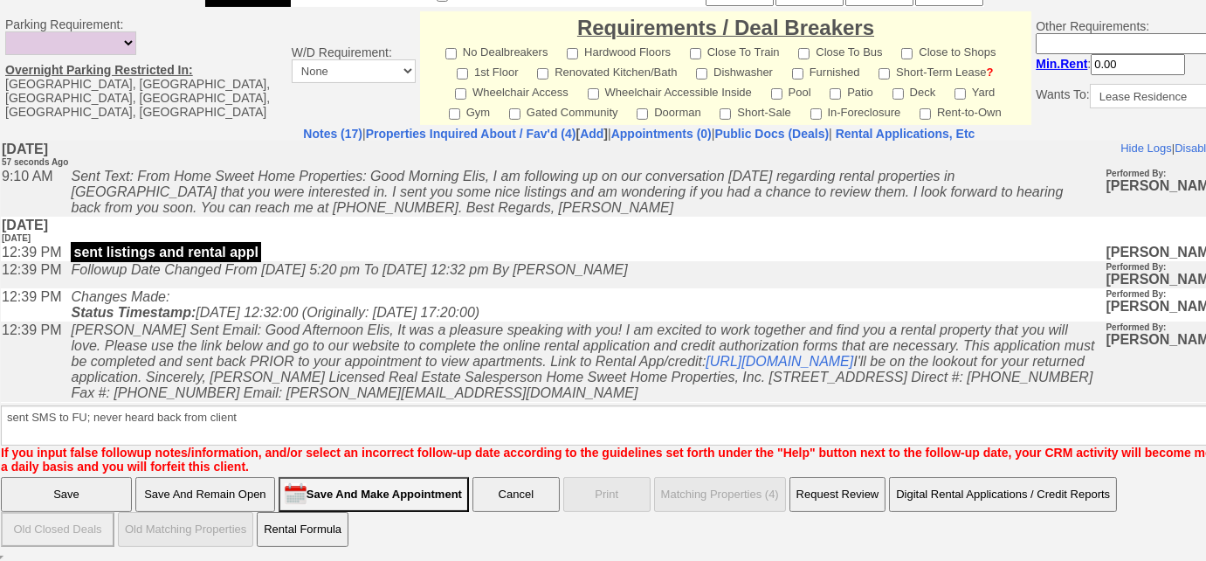
click at [52, 489] on input "Save" at bounding box center [66, 494] width 131 height 35
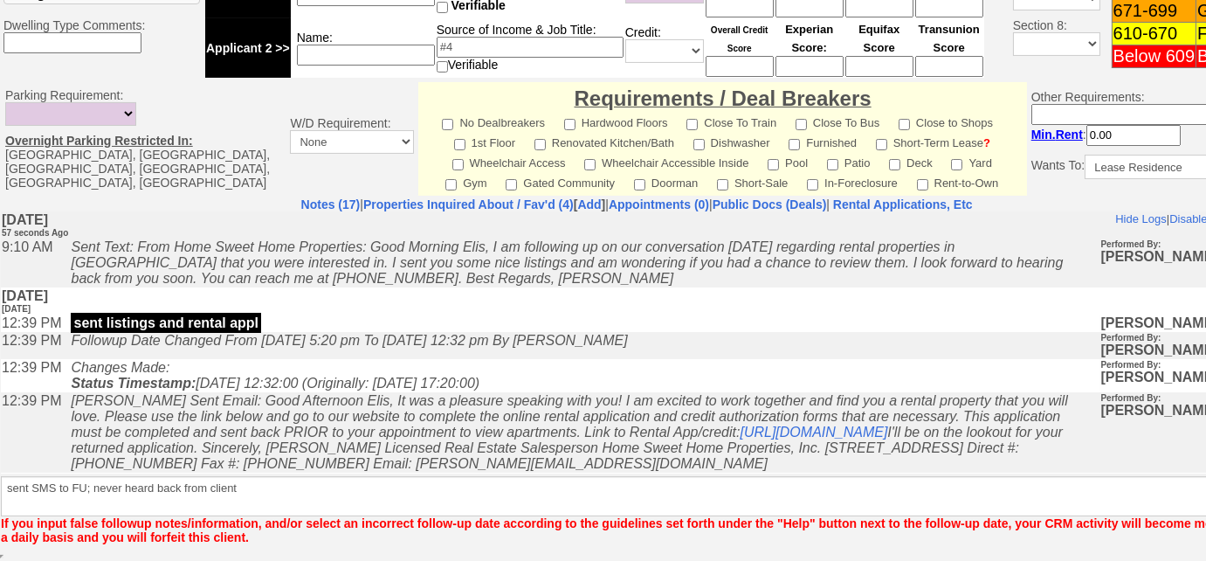
scroll to position [768, 0]
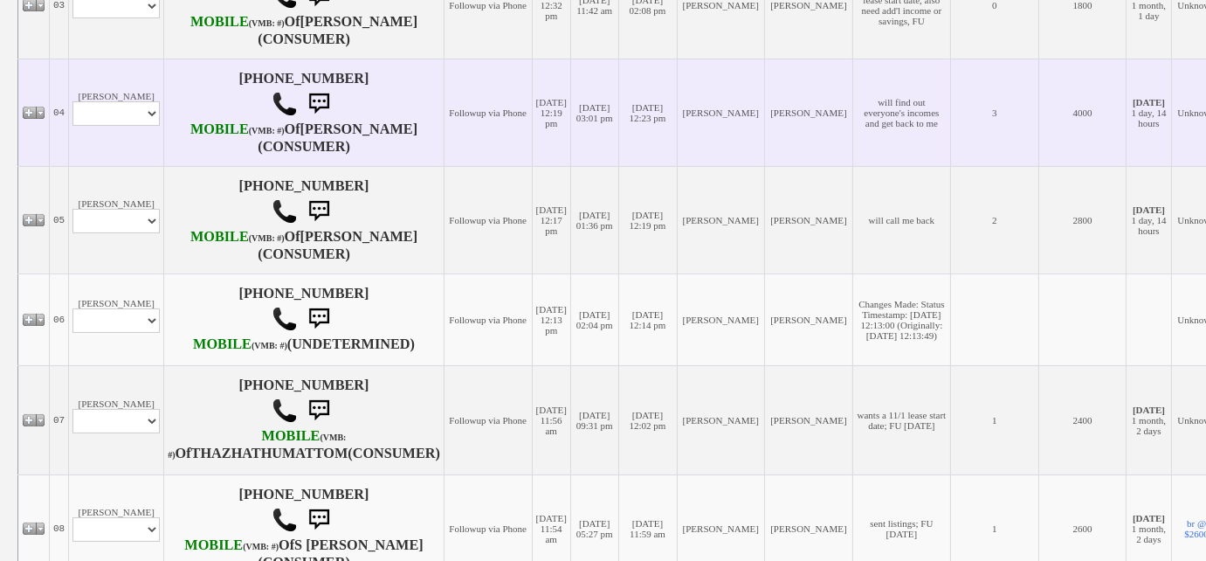
scroll to position [794, 0]
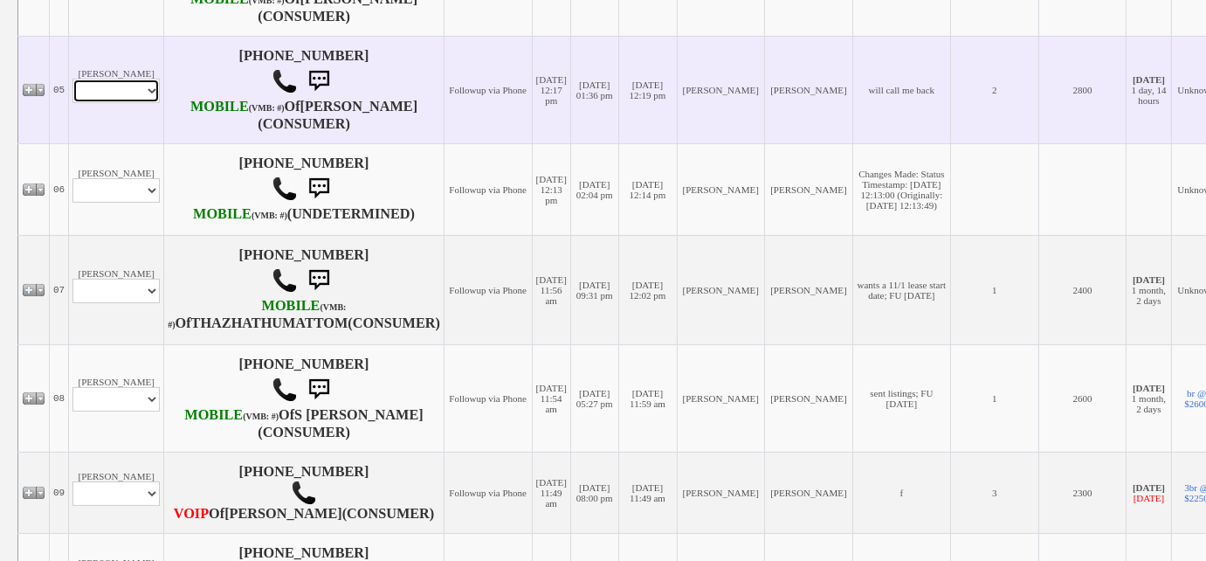
click at [141, 103] on select "Profile Edit Print Closed Deals" at bounding box center [115, 91] width 87 height 24
select select "ChangeURL,/crm/custom/edit_client_form.php?redirect=%2Fcrm%2Fclients.php&id=166…"
click at [72, 103] on select "Profile Edit Print Closed Deals" at bounding box center [115, 91] width 87 height 24
select select
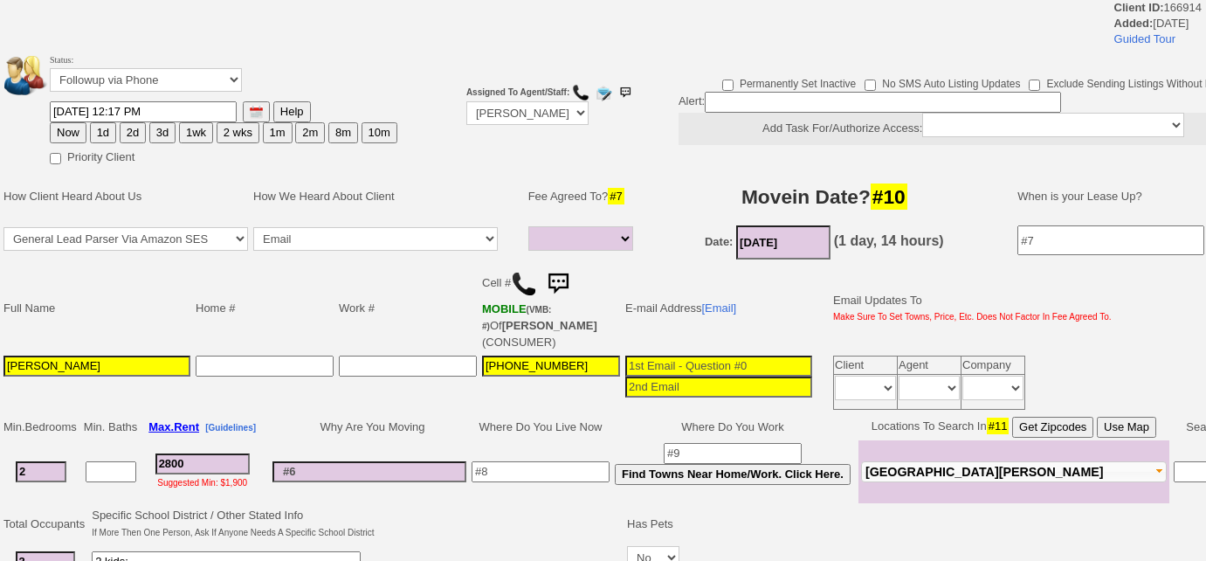
select select
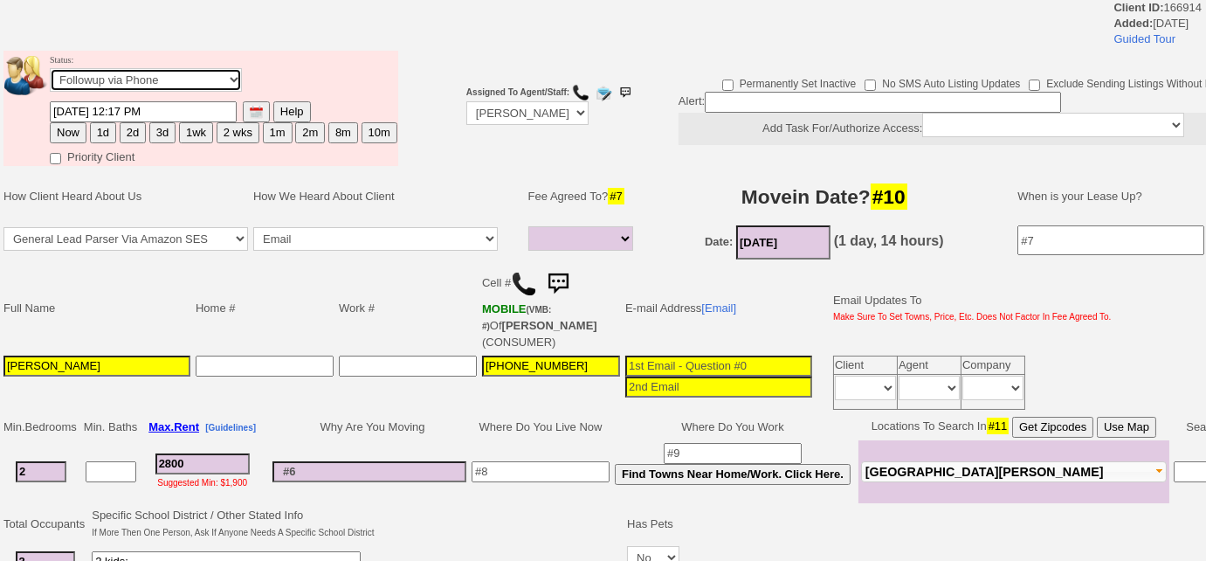
click at [192, 80] on select "Followup via Phone Followup via Email Followup When Section 8 Property Found De…" at bounding box center [146, 80] width 192 height 24
select select "Inactive"
click at [50, 68] on select "Followup via Phone Followup via Email Followup When Section 8 Property Found De…" at bounding box center [146, 80] width 192 height 24
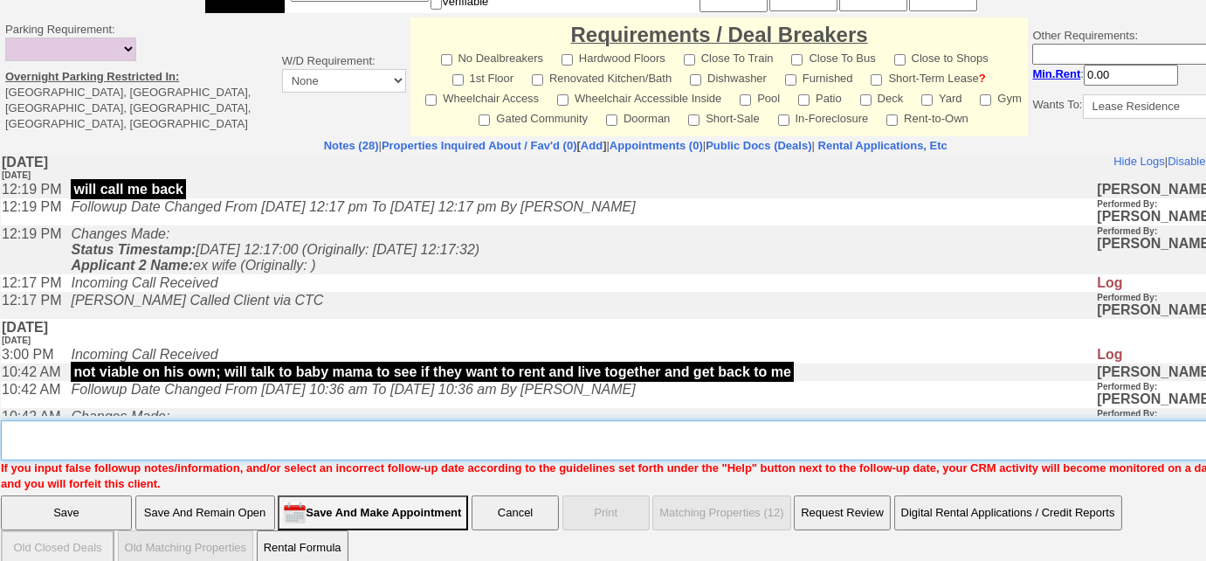
click at [208, 431] on textarea "Insert New Note Here" at bounding box center [642, 440] width 1282 height 40
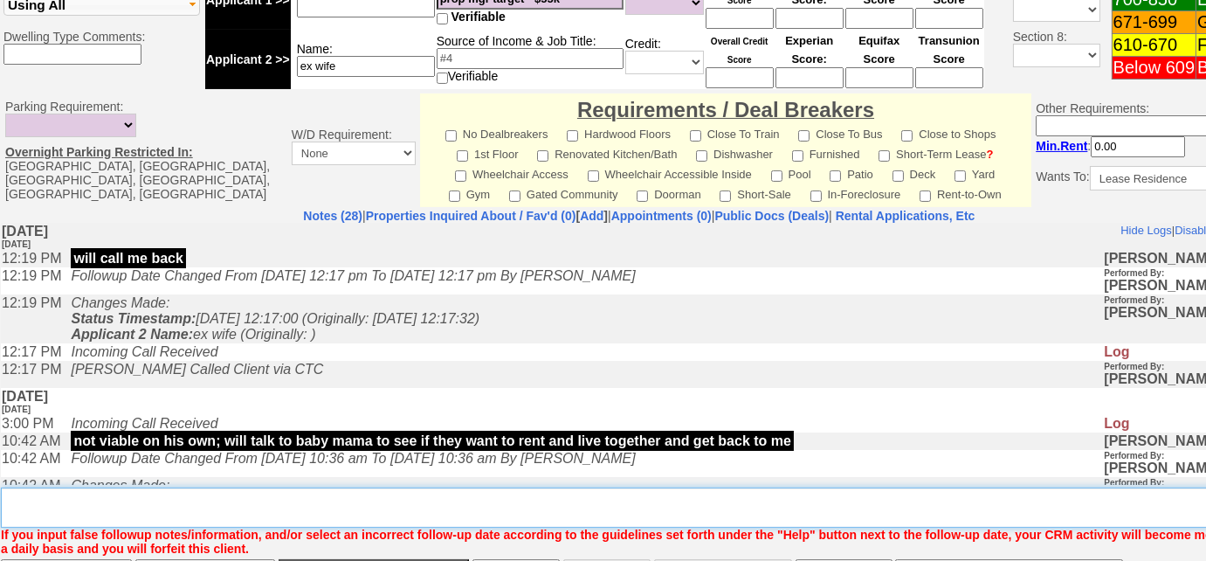
paste textarea "Good Morning Elis, I am following up on our conversation [DATE] regarding renta…"
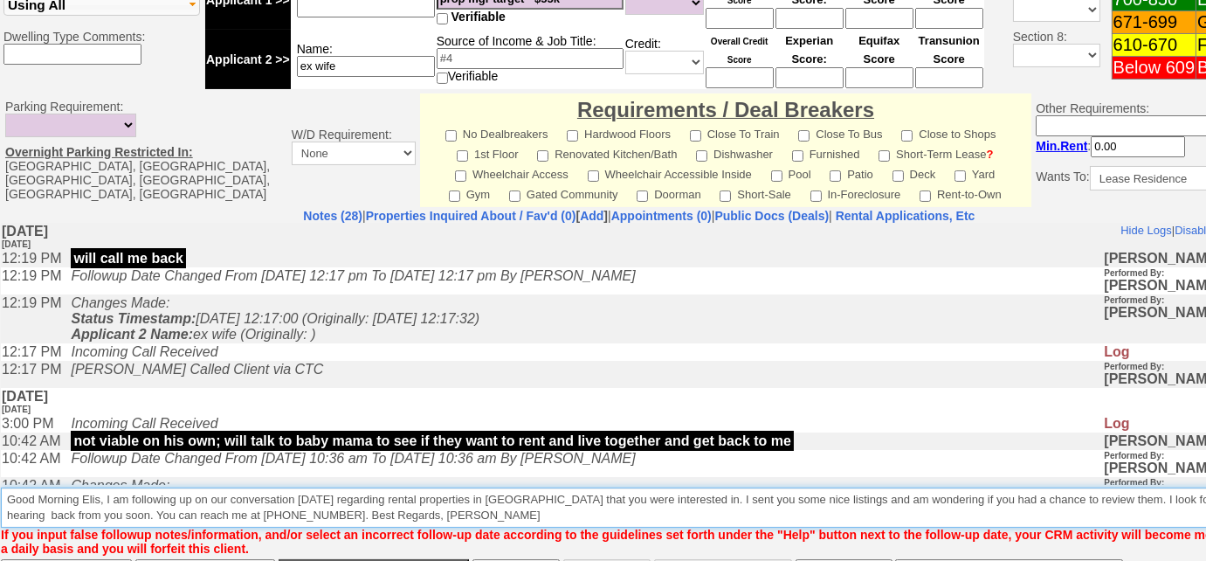
scroll to position [769, 0]
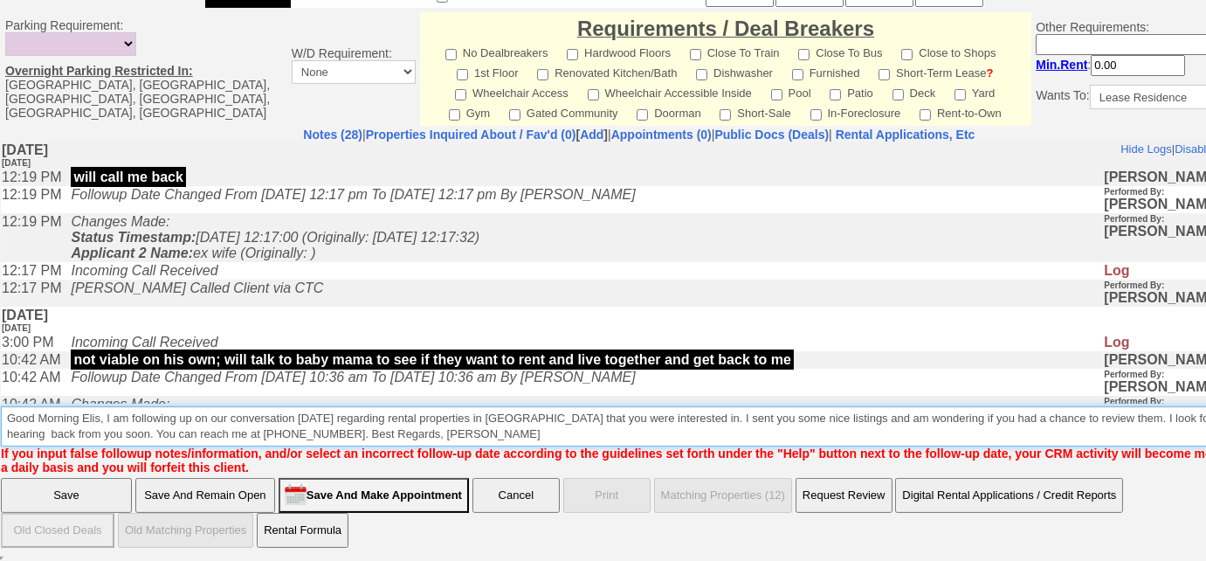
drag, startPoint x: 495, startPoint y: 436, endPoint x: 7, endPoint y: 405, distance: 489.2
click at [7, 406] on textarea "Insert New Note Here" at bounding box center [645, 426] width 1289 height 40
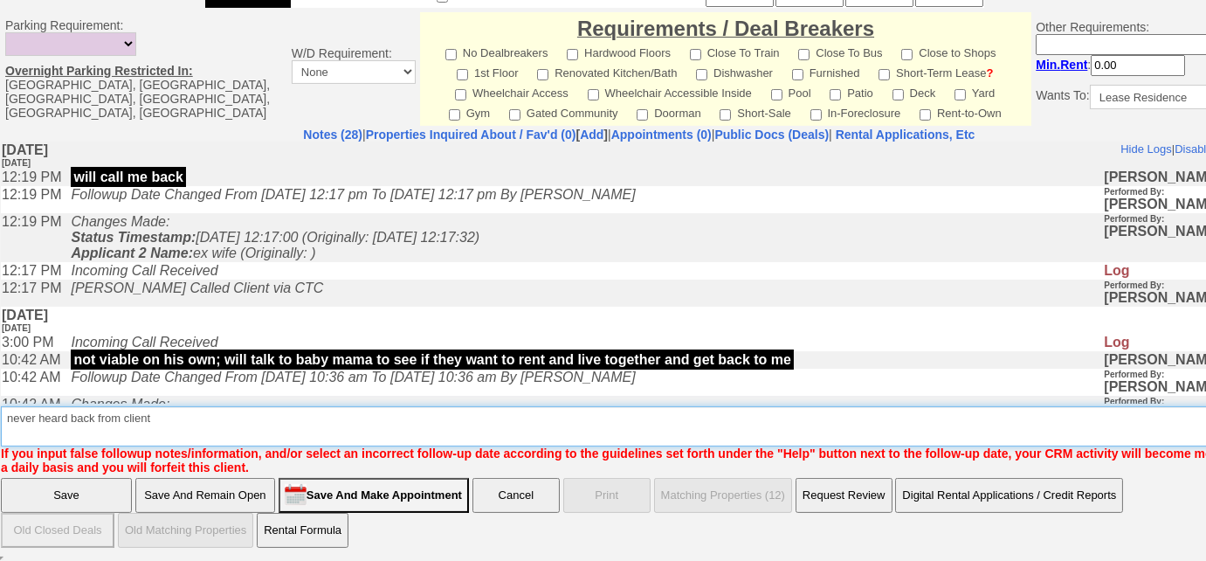
drag, startPoint x: 155, startPoint y: 413, endPoint x: 0, endPoint y: 422, distance: 154.8
click at [0, 422] on td "Notes (28) | Properties Inquired About / Fav'd (0) [ Add ] | Appointments (0) |…" at bounding box center [639, 301] width 1279 height 348
type textarea "never heard back from client"
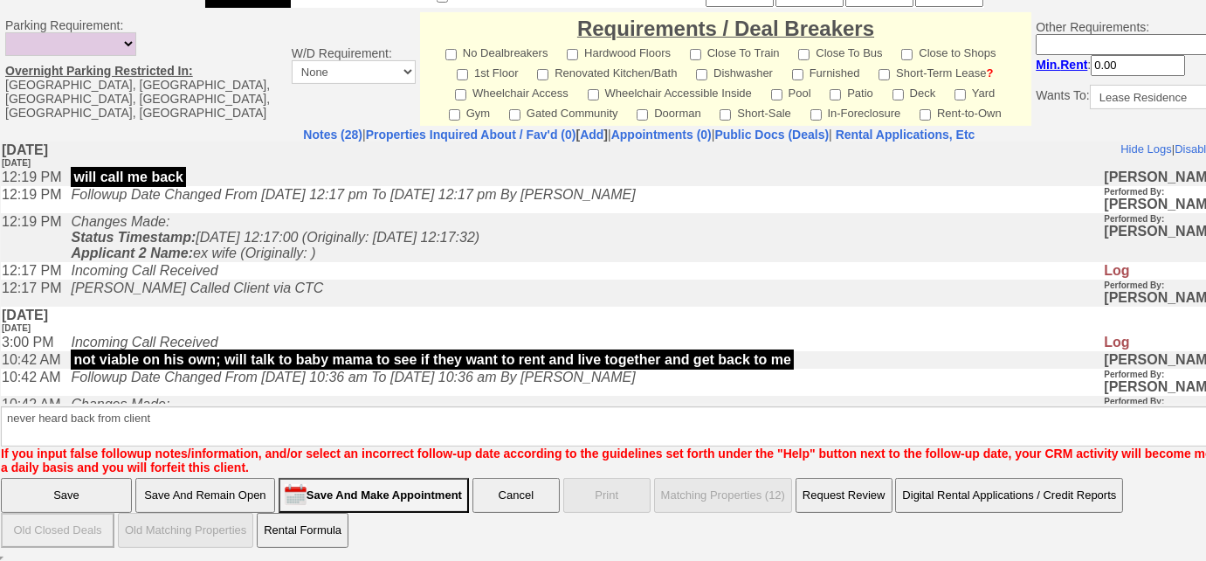
click at [43, 501] on input "Save" at bounding box center [66, 495] width 131 height 35
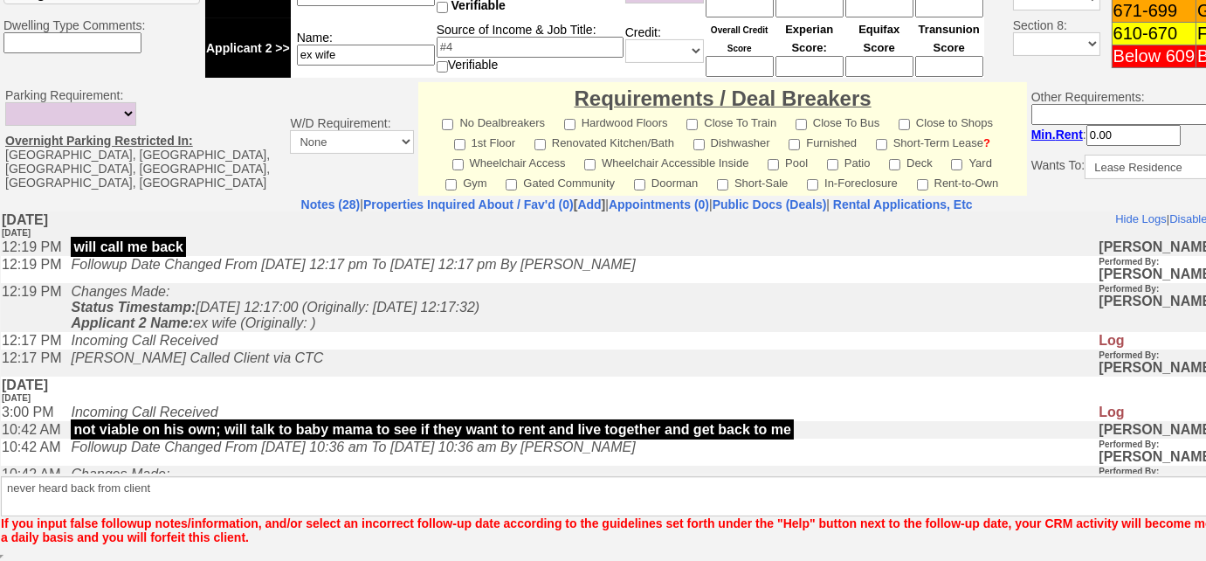
scroll to position [698, 0]
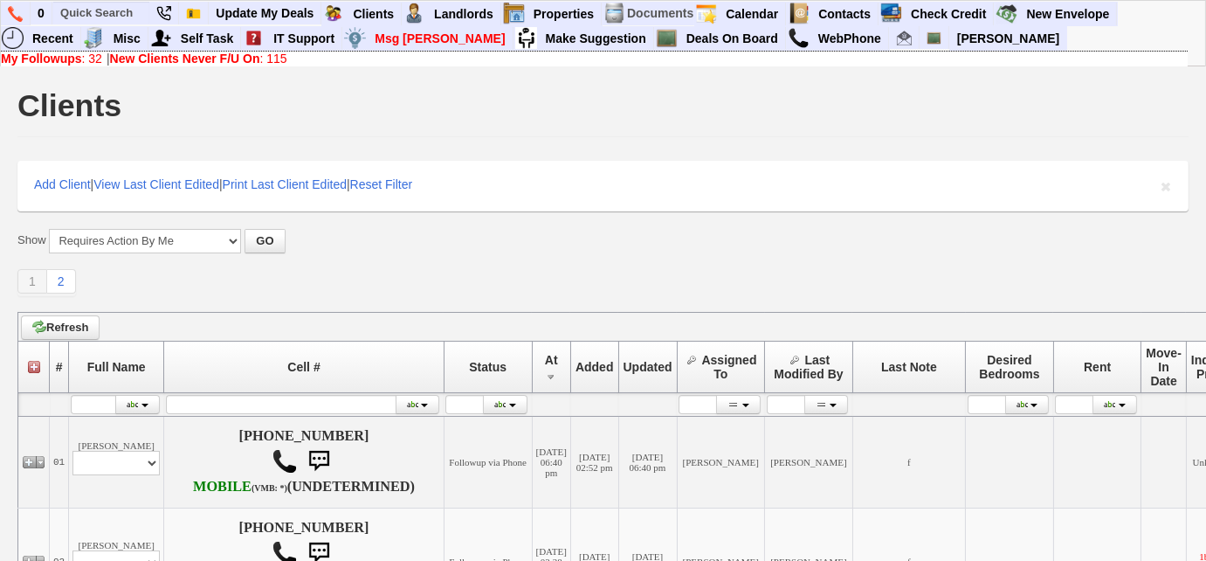
click at [74, 60] on b "My Followups" at bounding box center [41, 59] width 81 height 14
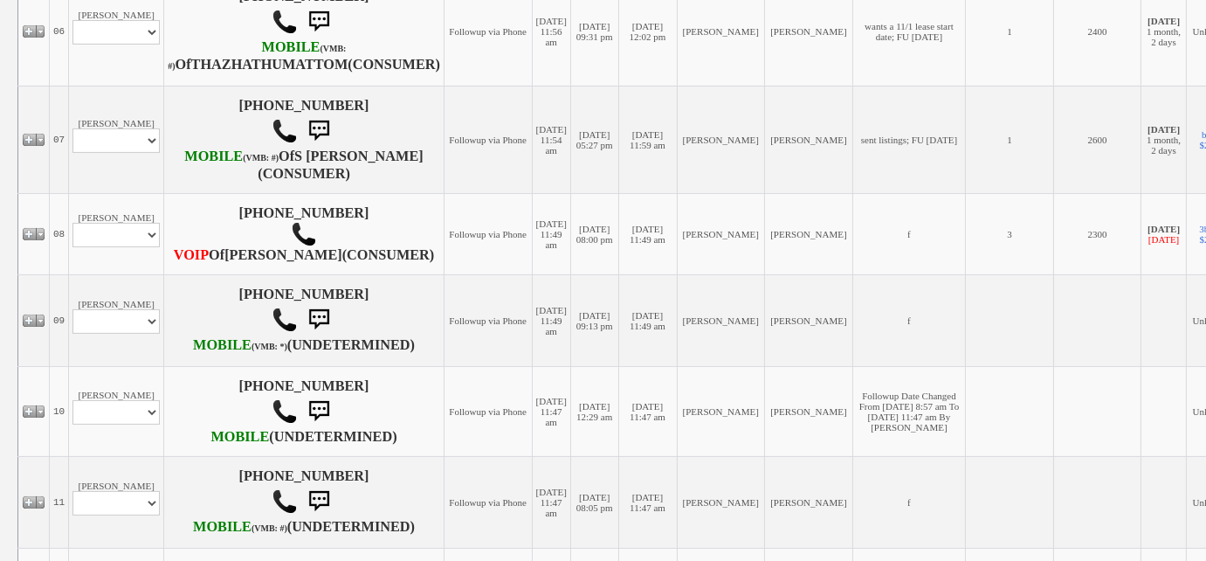
scroll to position [1031, 0]
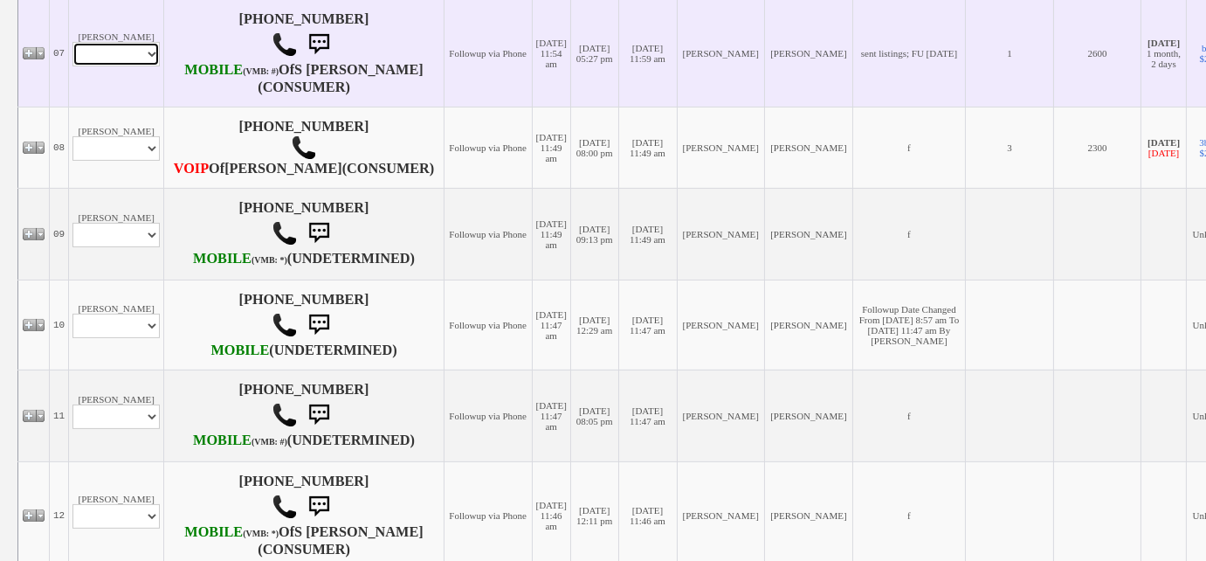
click at [123, 66] on select "Profile Edit Print Email Externally (Will Not Be Tracked In CRM) Closed Deals" at bounding box center [115, 54] width 87 height 24
select select "ChangeURL,/crm/custom/edit_client_form.php?redirect=%2Fcrm%2Fclients.php&id=167…"
click at [72, 66] on select "Profile Edit Print Email Externally (Will Not Be Tracked In CRM) Closed Deals" at bounding box center [115, 54] width 87 height 24
select select
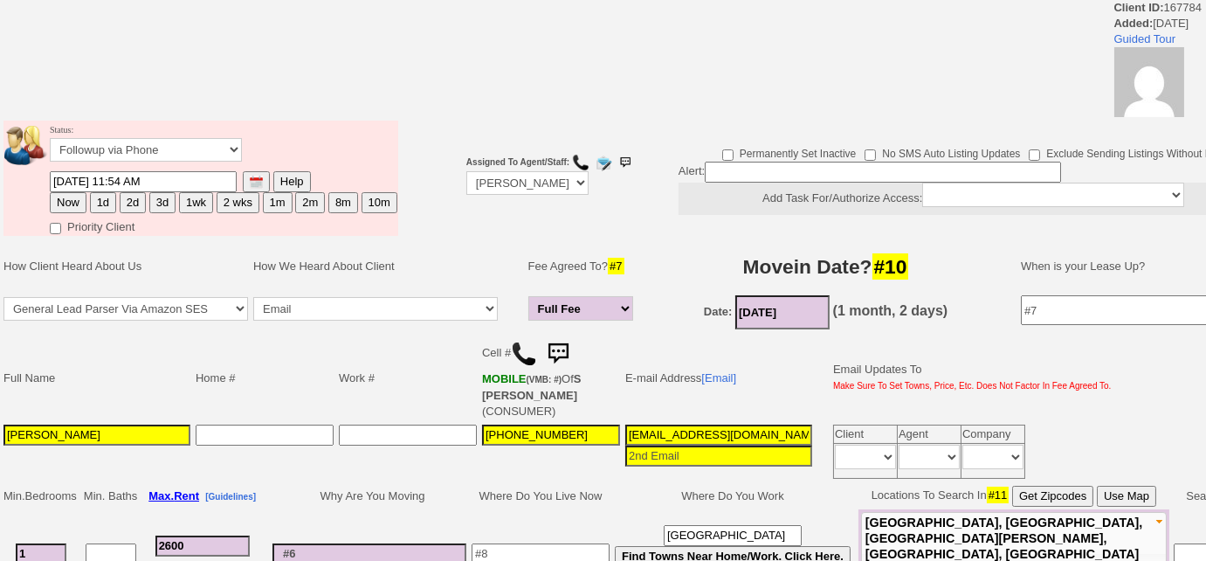
click at [566, 343] on img at bounding box center [558, 353] width 35 height 35
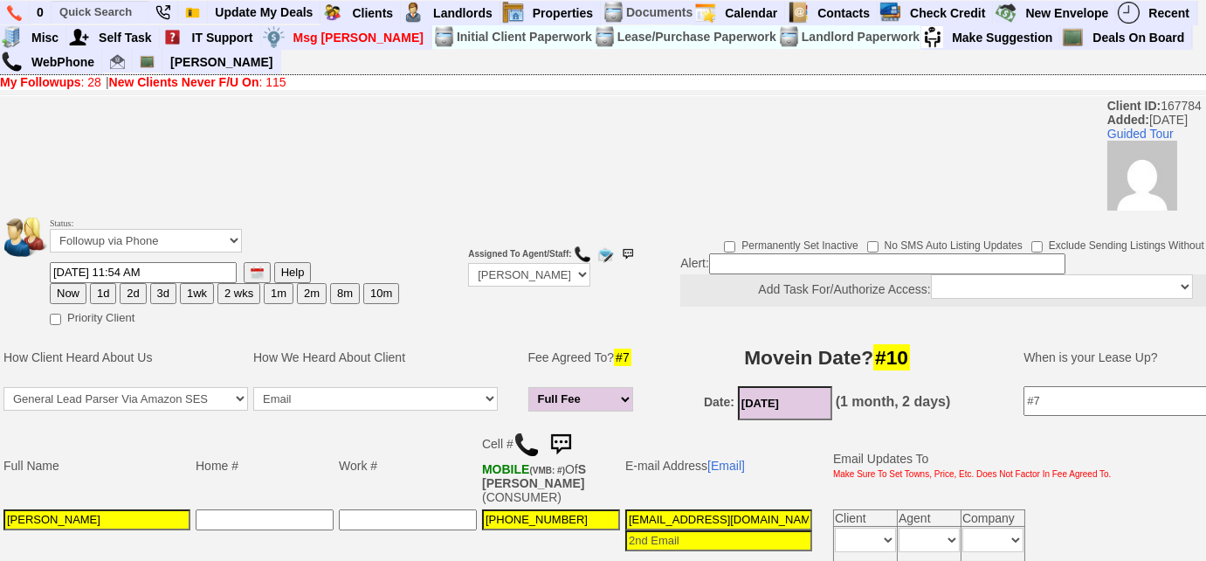
click at [578, 437] on td "Cell # MOBILE (VMB: #) Of S ZULUAGA (CONSUMER)" at bounding box center [550, 465] width 143 height 82
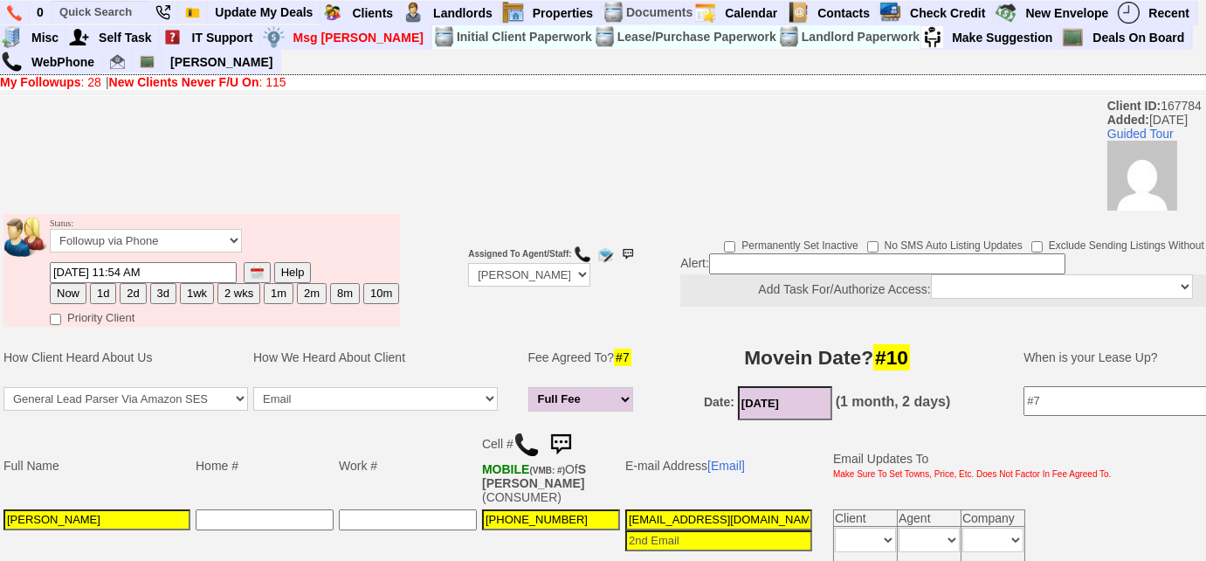
click at [460, 327] on td "Status: Followup via Phone Followup via Email Followup When Section 8 Property …" at bounding box center [654, 270] width 1309 height 120
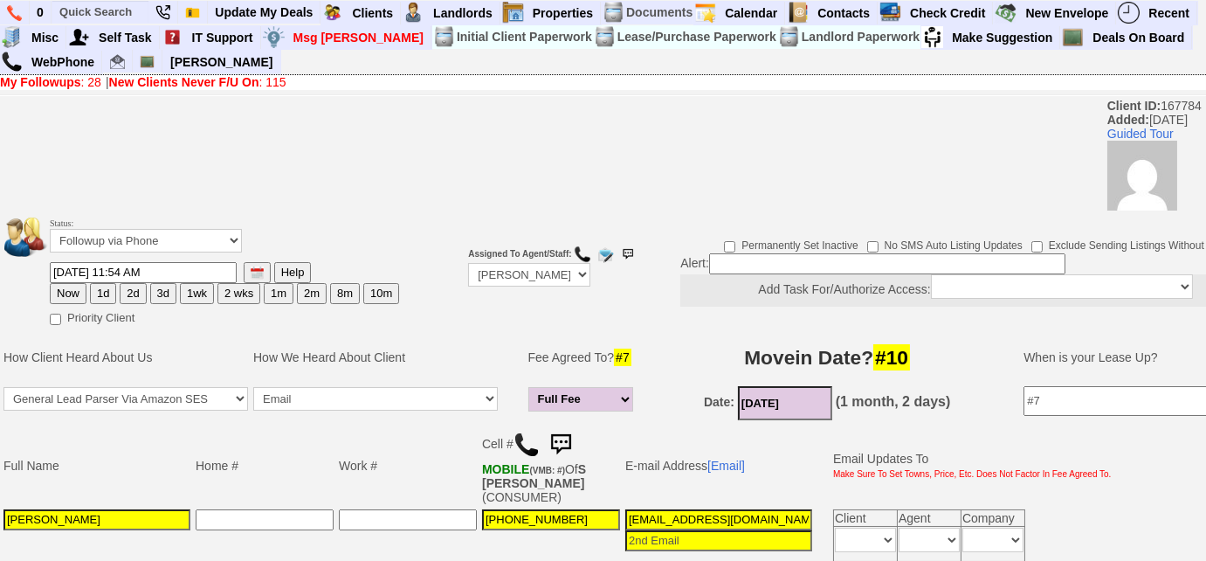
click at [559, 447] on img at bounding box center [560, 444] width 35 height 35
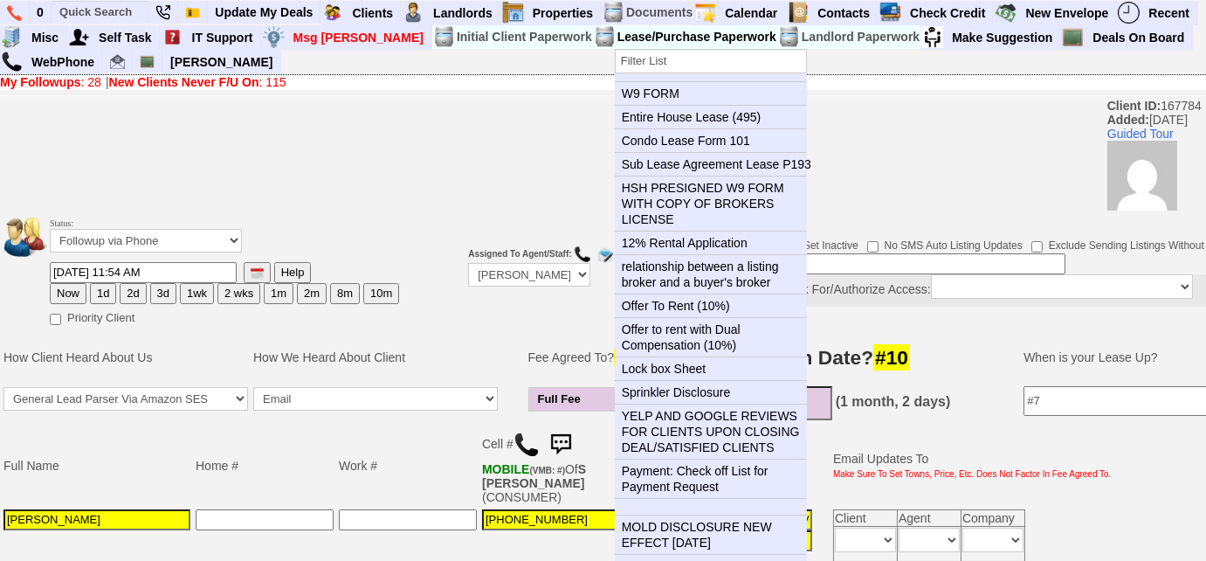
click at [711, 279] on button "OK" at bounding box center [731, 293] width 40 height 28
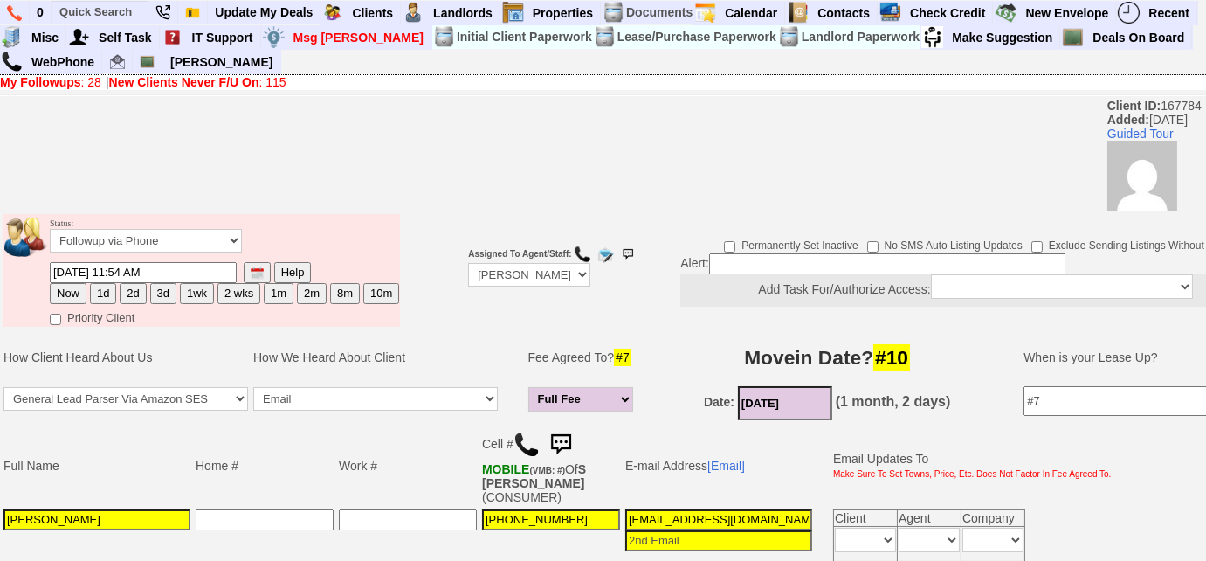
click at [155, 290] on button "3d" at bounding box center [163, 293] width 26 height 21
type input "10/02/2025 09:12 AM"
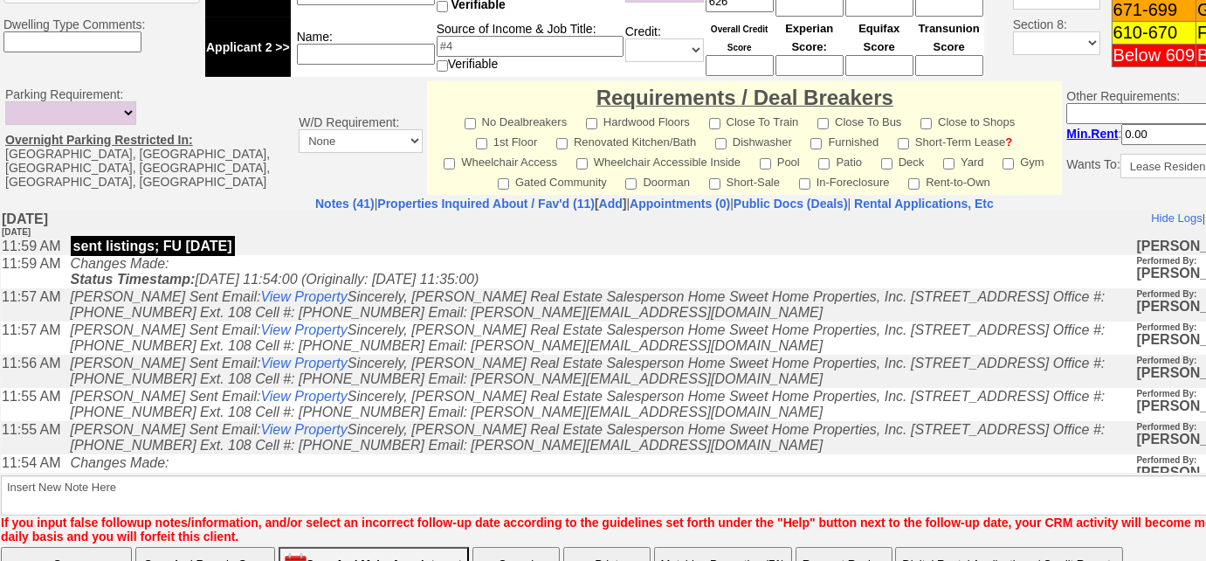
scroll to position [868, 0]
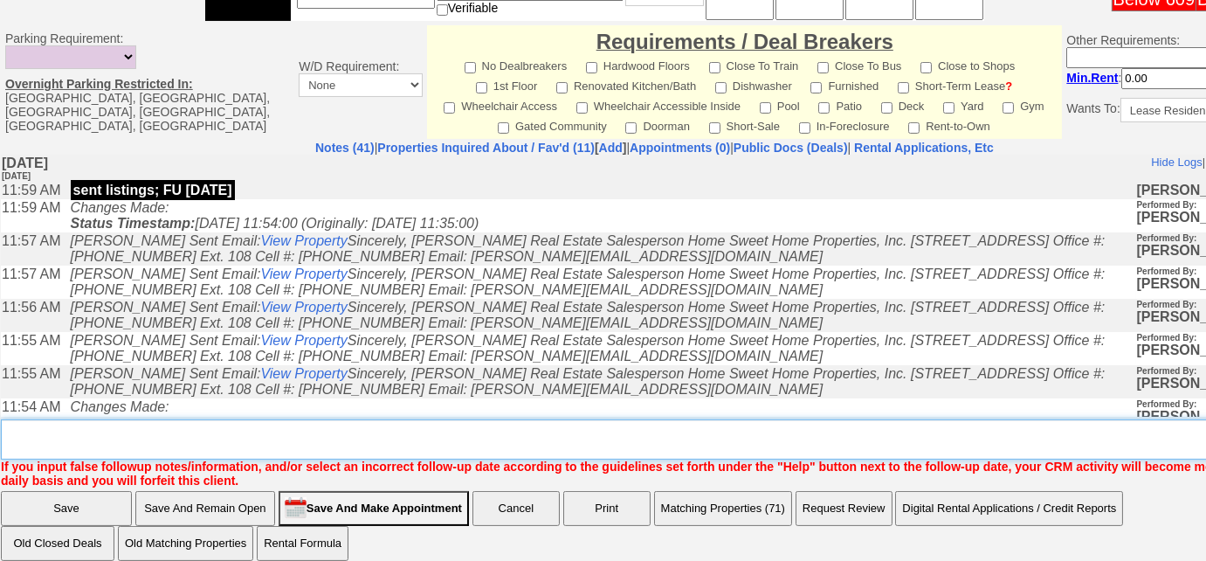
click at [196, 428] on textarea "Insert New Note Here" at bounding box center [661, 439] width 1320 height 40
type textarea "f"
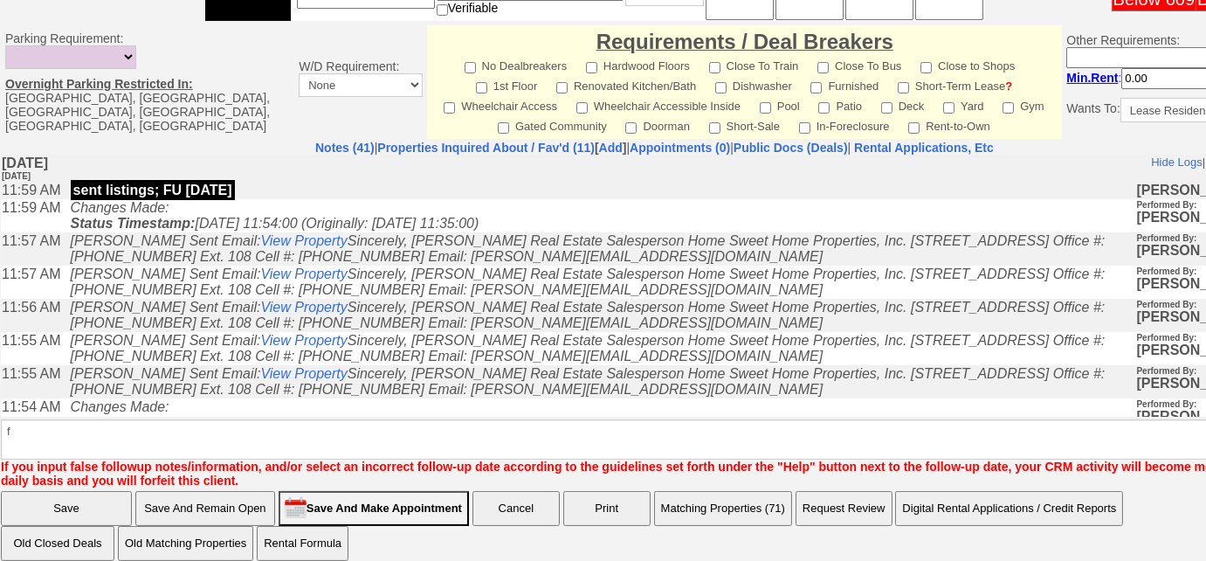
click at [95, 497] on input "Save" at bounding box center [66, 508] width 131 height 35
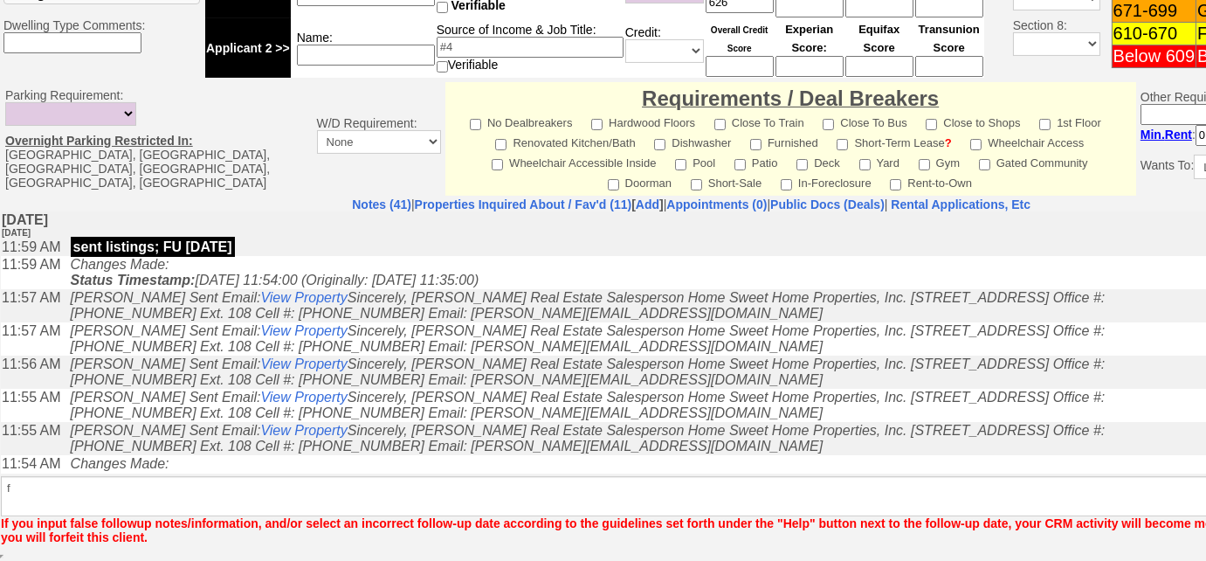
scroll to position [781, 0]
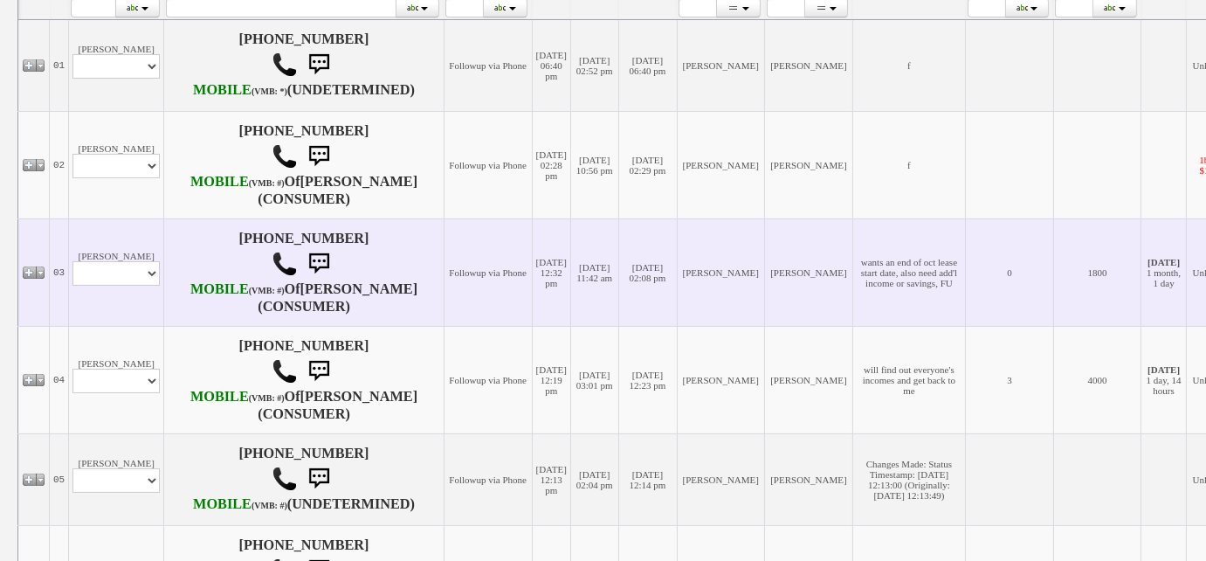
scroll to position [555, 0]
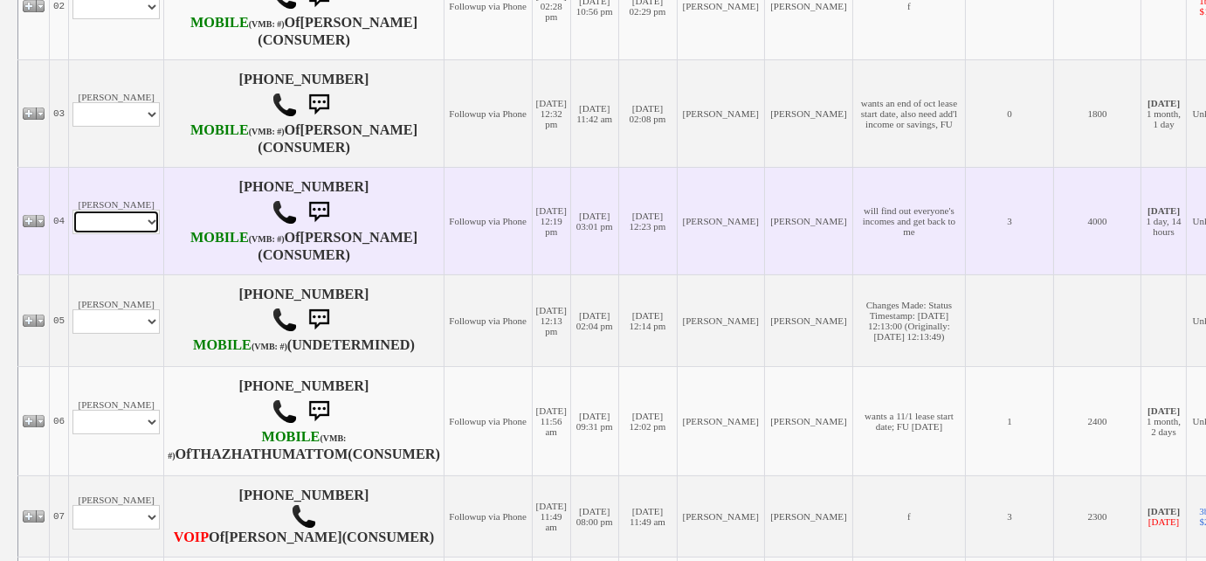
click at [120, 234] on select "Profile Edit Print Closed Deals" at bounding box center [115, 222] width 87 height 24
select select "ChangeURL,/crm/custom/edit_client_form.php?redirect=%2Fcrm%2Fclients.php&id=168…"
click at [72, 234] on select "Profile Edit Print Closed Deals" at bounding box center [115, 222] width 87 height 24
select select
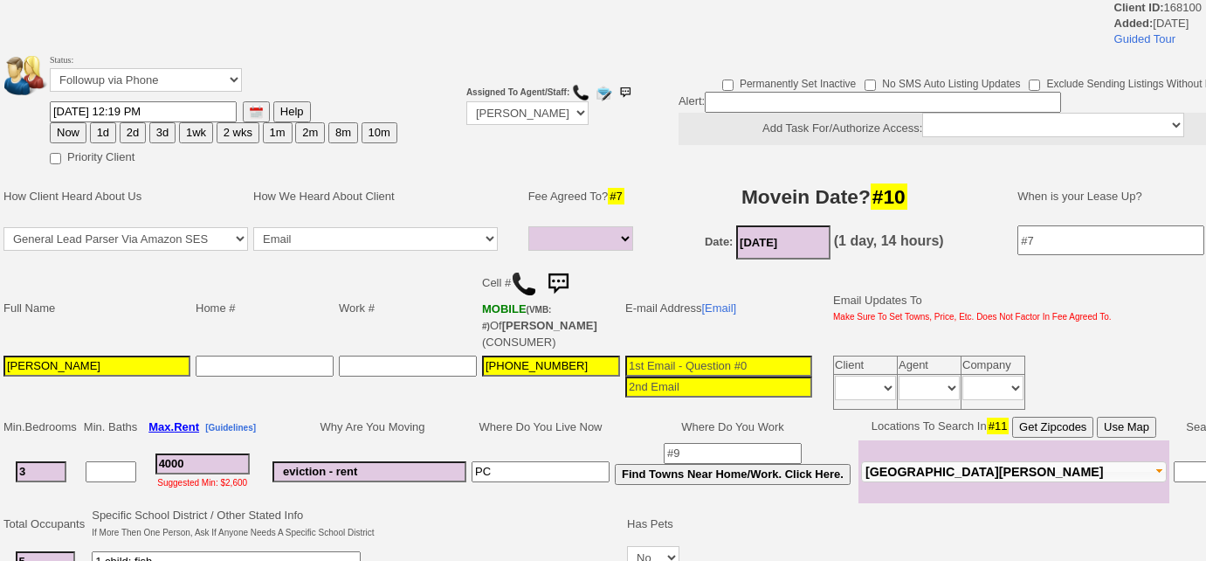
select select
drag, startPoint x: 182, startPoint y: 70, endPoint x: 179, endPoint y: 87, distance: 17.7
click at [182, 70] on select "Followup via Phone Followup via Email Followup When Section 8 Property Found De…" at bounding box center [146, 80] width 192 height 24
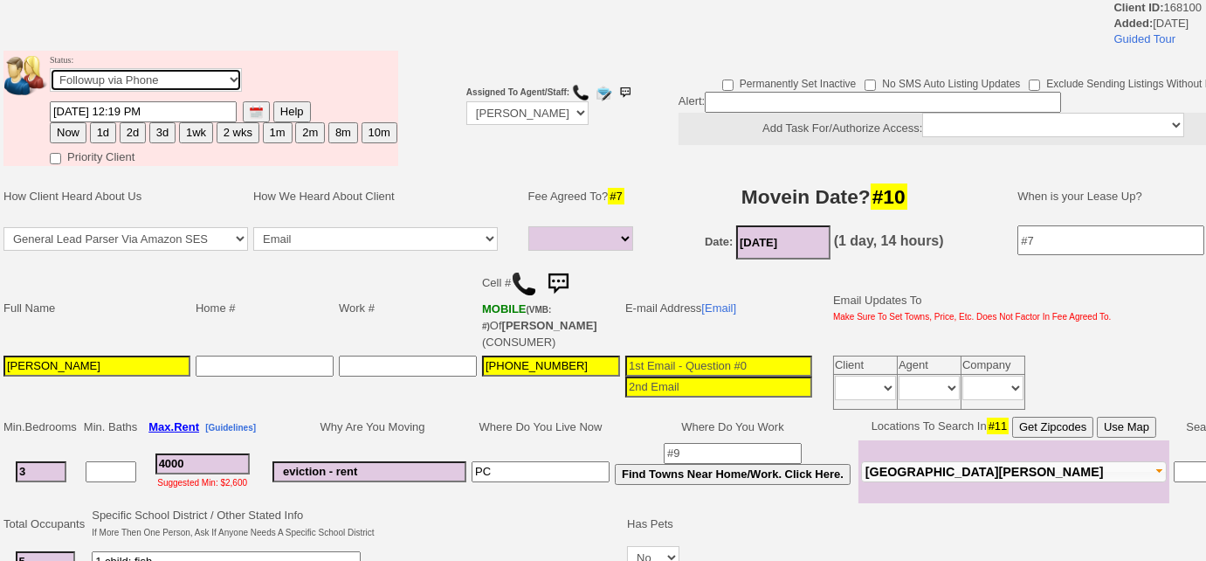
select select "Inactive"
click at [50, 68] on select "Followup via Phone Followup via Email Followup When Section 8 Property Found De…" at bounding box center [146, 80] width 192 height 24
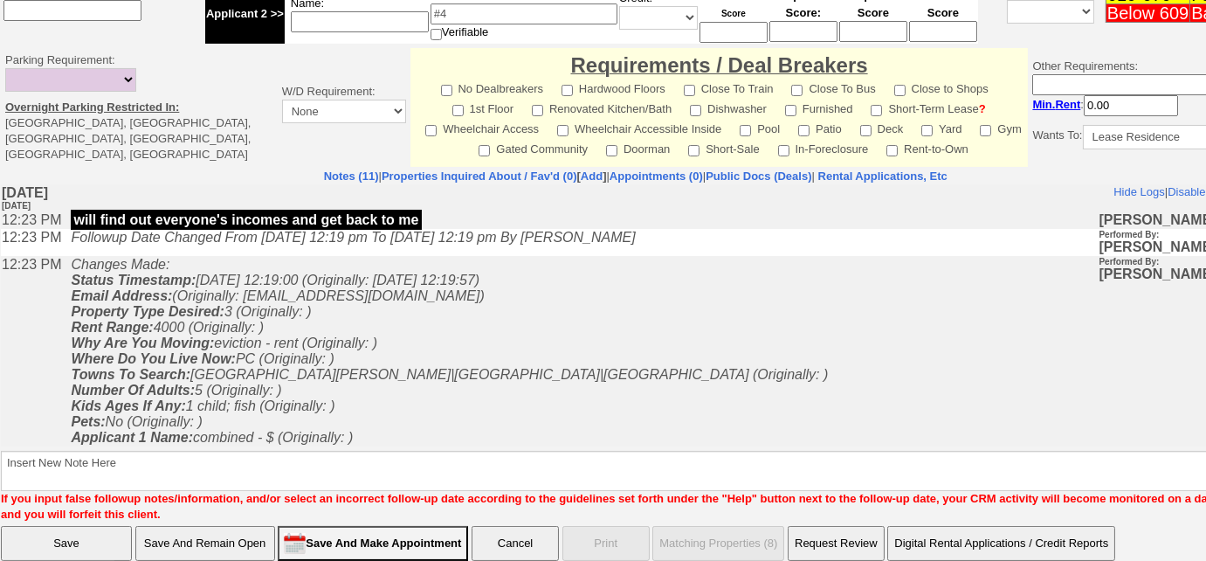
scroll to position [687, 0]
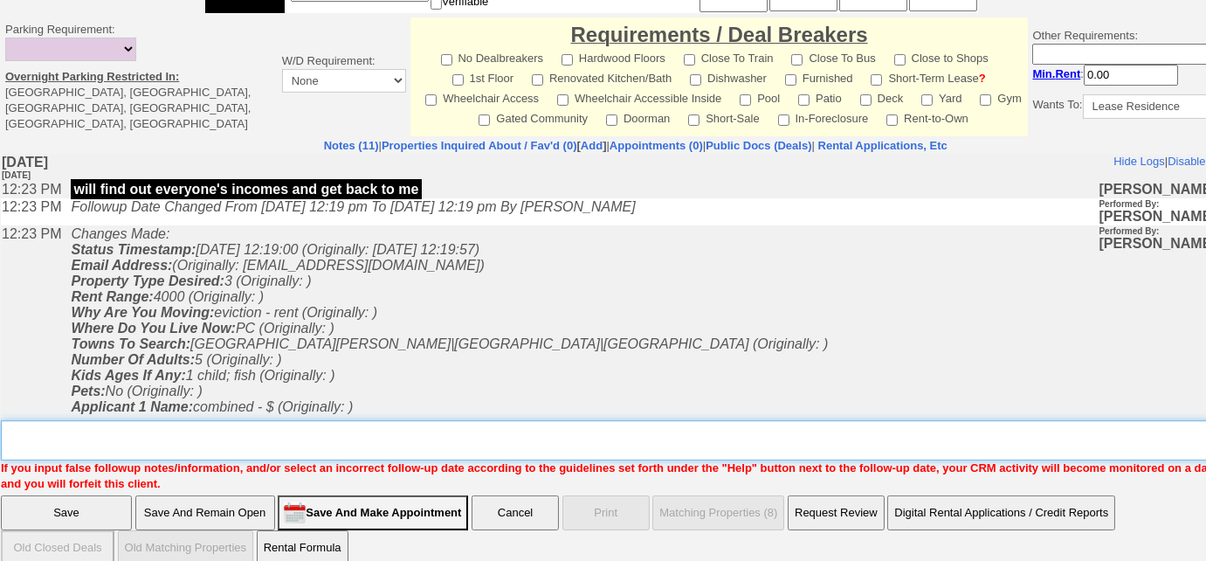
click at [236, 421] on textarea "Insert New Note Here" at bounding box center [642, 440] width 1282 height 40
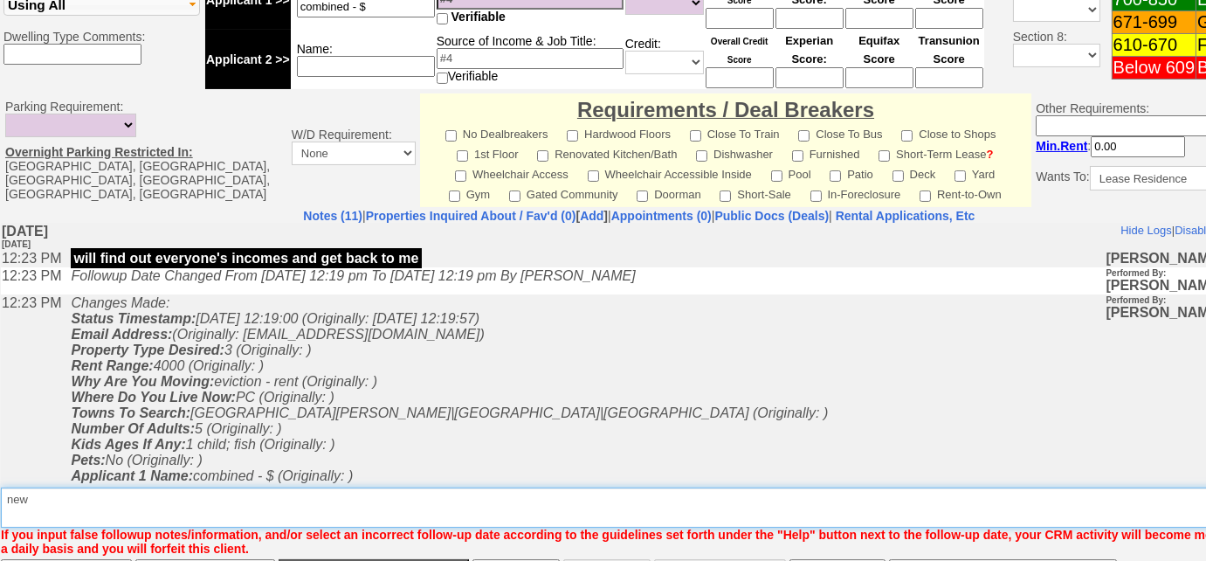
scroll to position [769, 0]
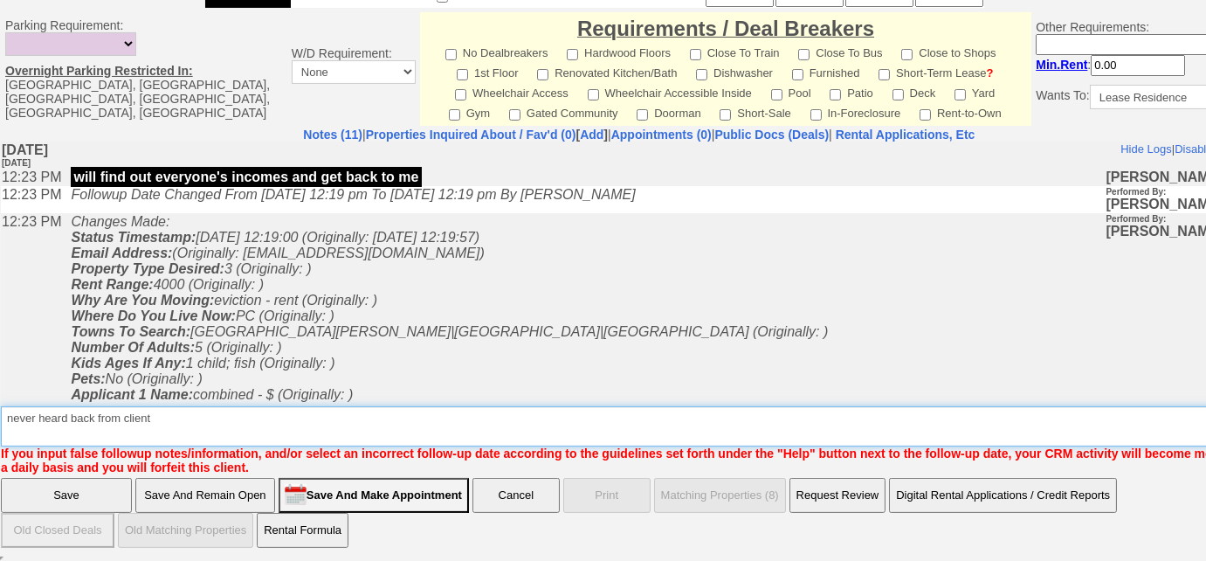
type textarea "never heard back from client"
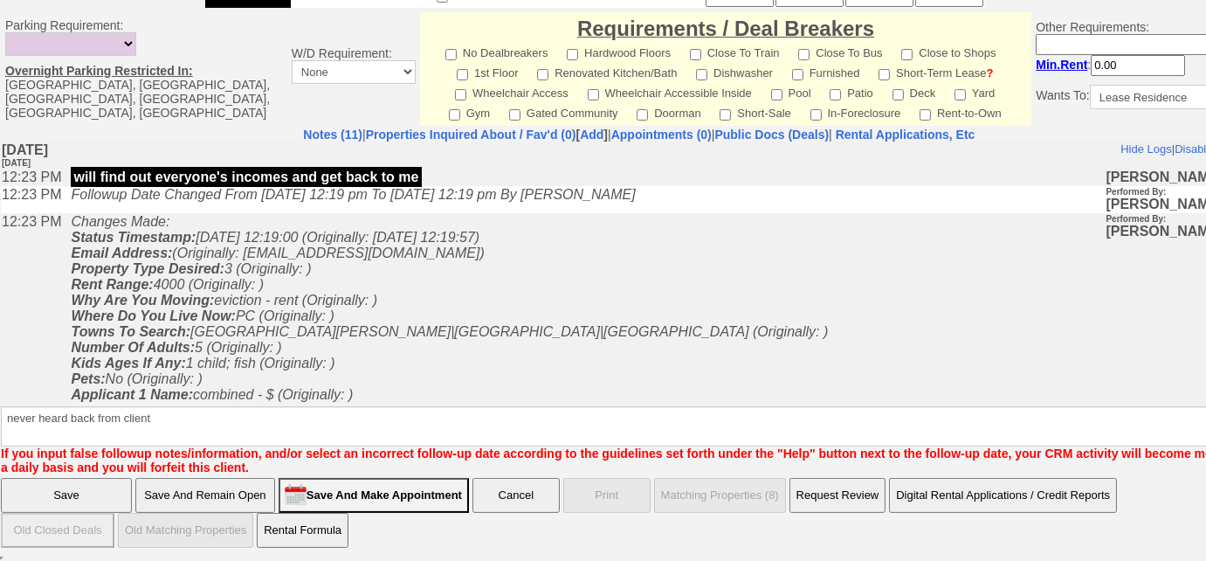
click at [83, 493] on input "Save" at bounding box center [66, 495] width 131 height 35
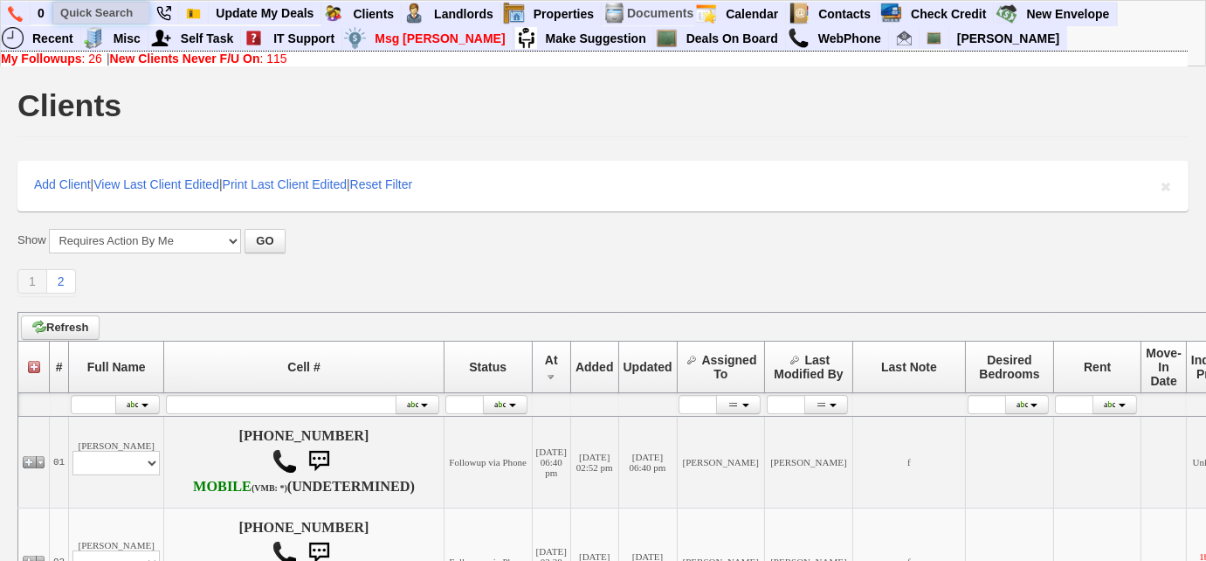
click at [119, 17] on input "text" at bounding box center [101, 13] width 96 height 22
paste input "[PHONE_NUMBER]"
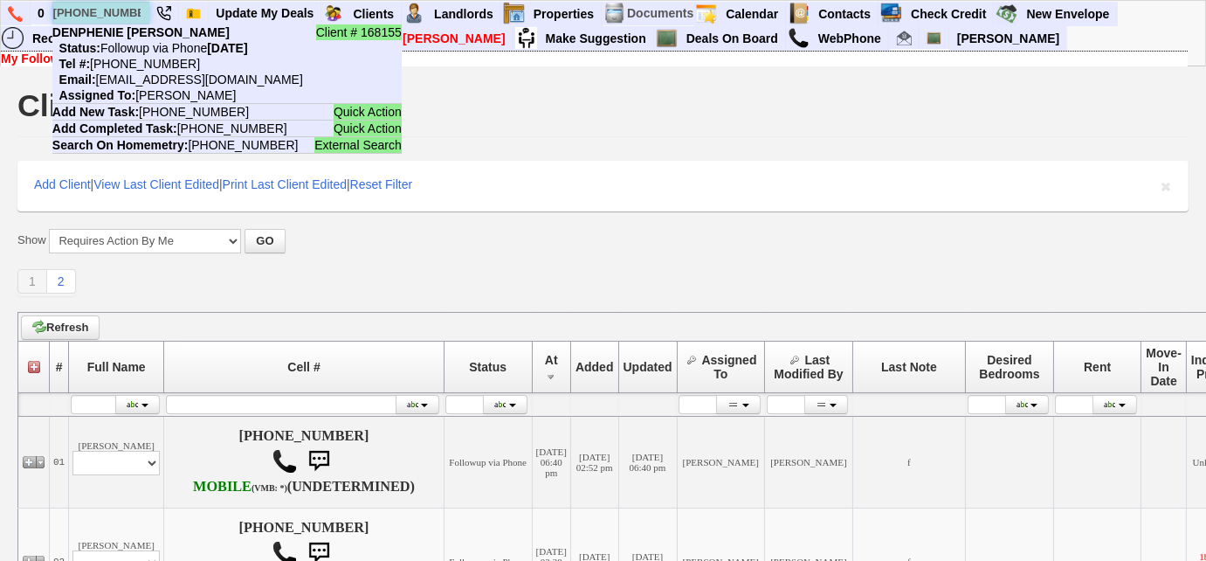
drag, startPoint x: 144, startPoint y: 10, endPoint x: 53, endPoint y: 17, distance: 91.1
click at [53, 17] on input "[PHONE_NUMBER]" at bounding box center [101, 13] width 96 height 22
paste input "914) 656-5667"
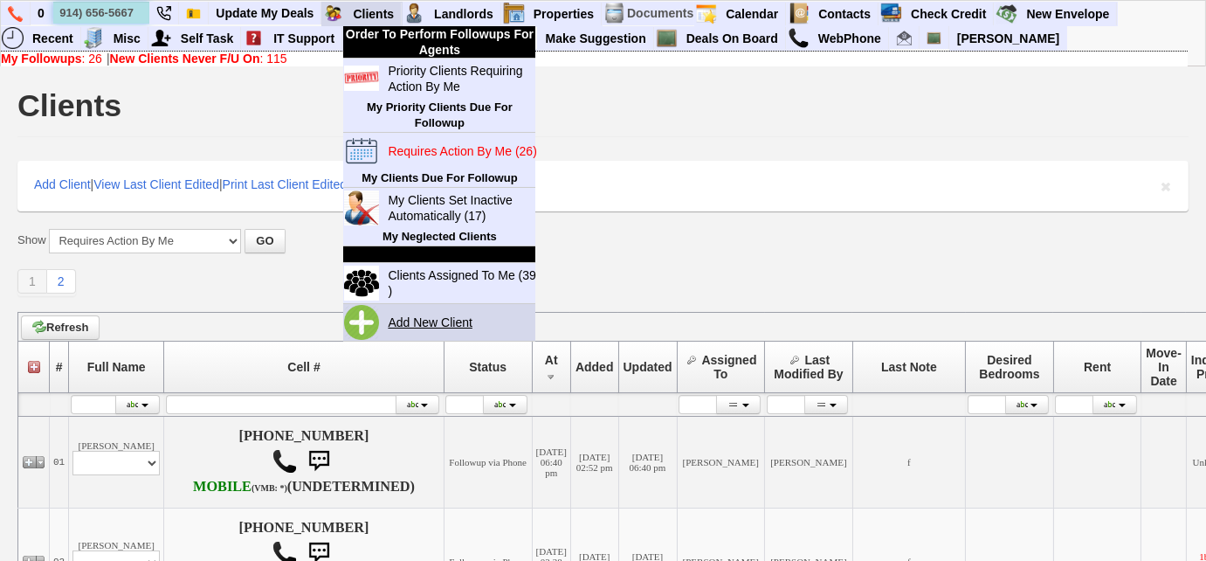
type input "914) 656-5667"
click at [407, 317] on link "Add New Client" at bounding box center [437, 322] width 113 height 23
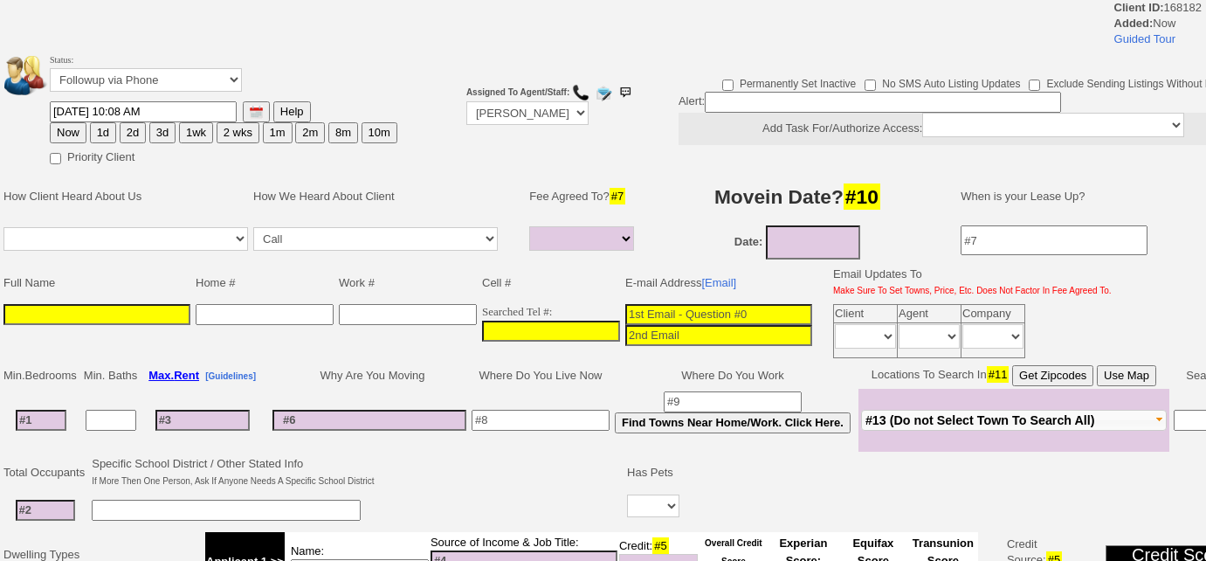
select select
click at [482, 321] on input "___-___-____" at bounding box center [551, 331] width 138 height 21
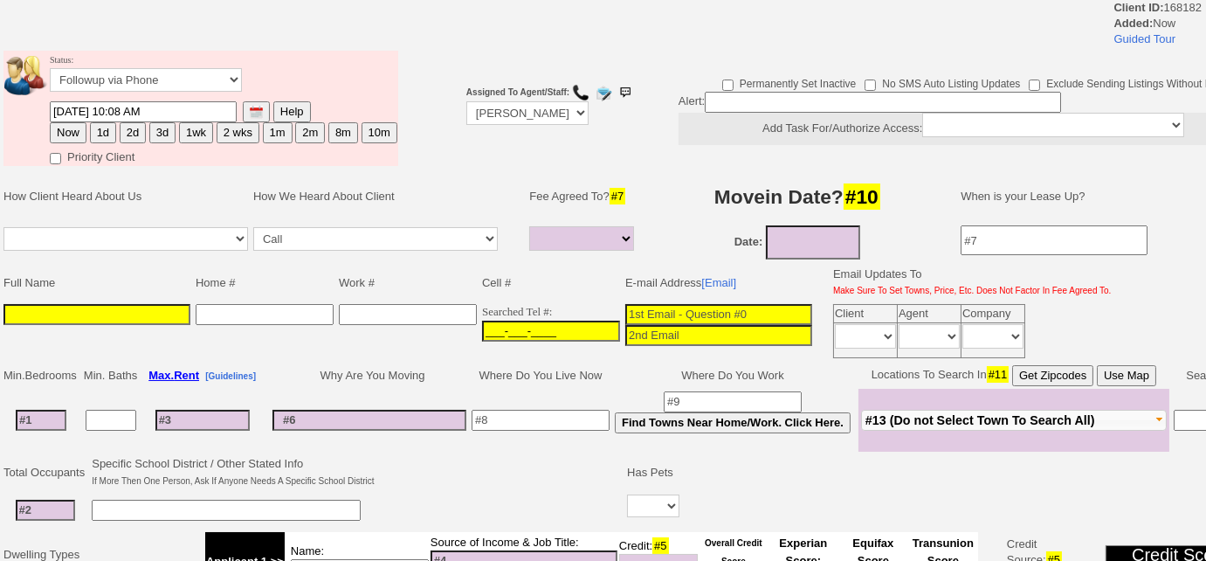
paste input "[PHONE_NUMBER]"
type input "[PHONE_NUMBER]"
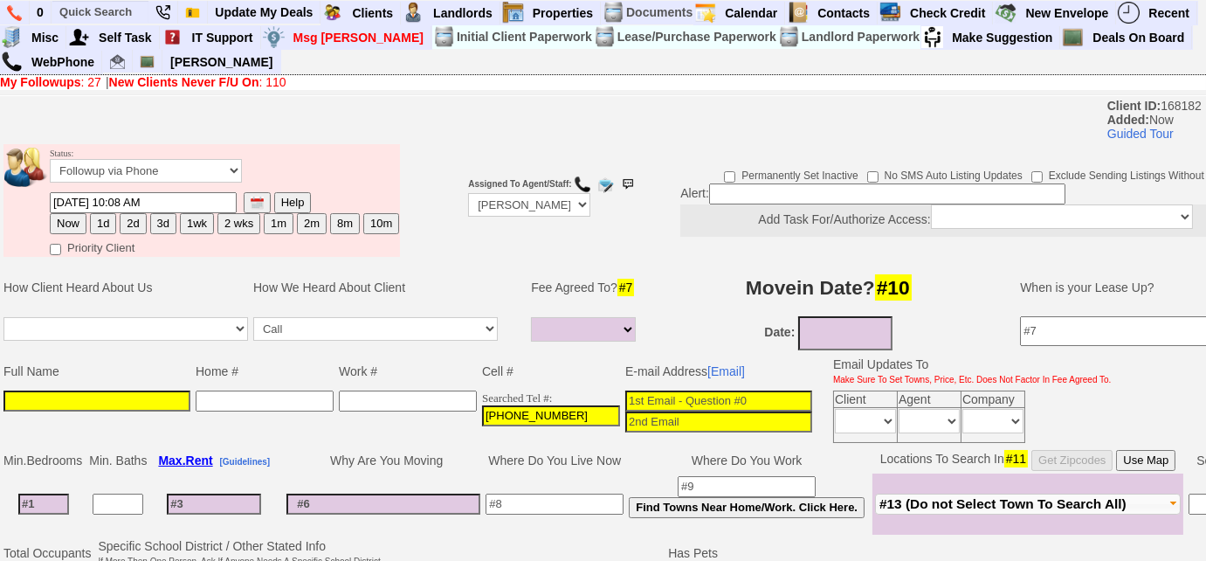
click at [128, 390] on input at bounding box center [96, 400] width 187 height 21
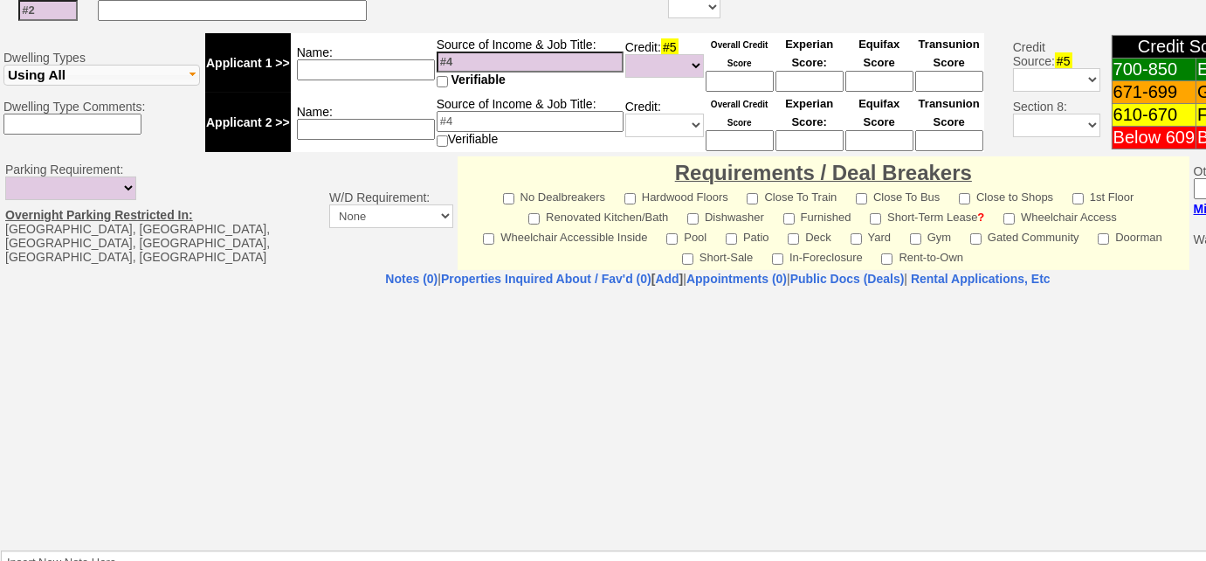
scroll to position [707, 0]
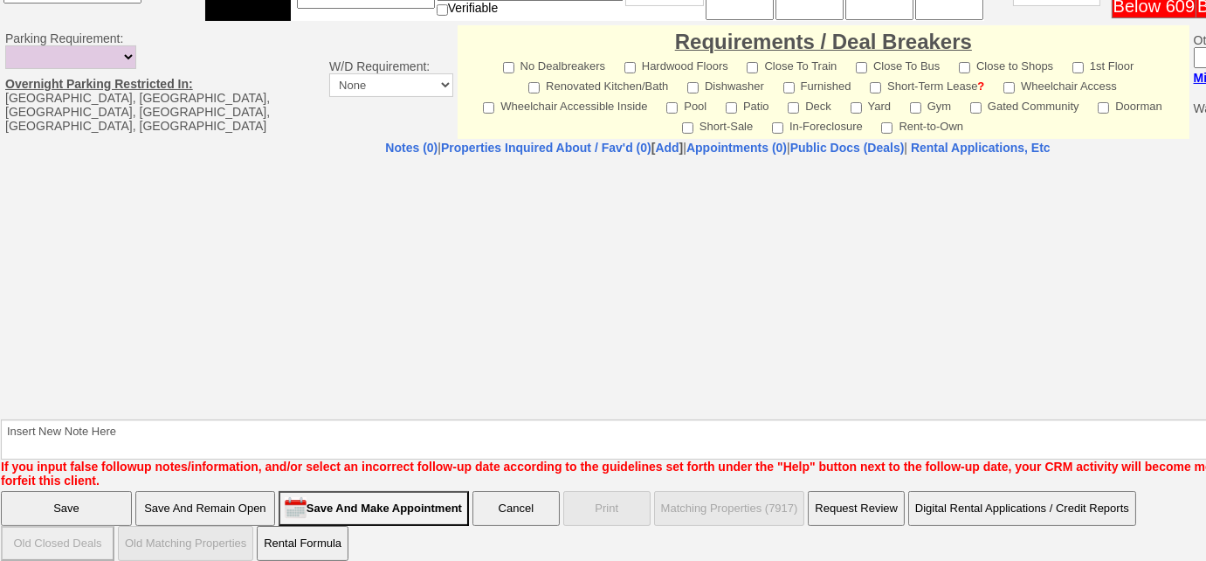
type input "[PERSON_NAME]"
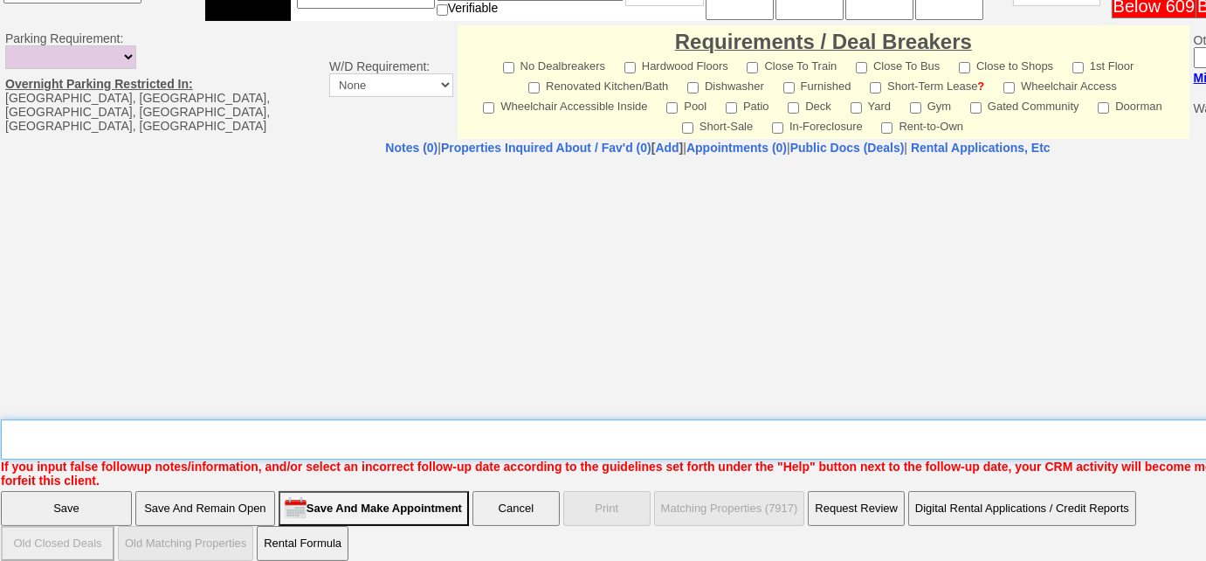
click at [291, 441] on textarea "Insert New Note Here" at bounding box center [724, 439] width 1446 height 40
type textarea "left us a vm re: studio in [GEOGRAPHIC_DATA]"
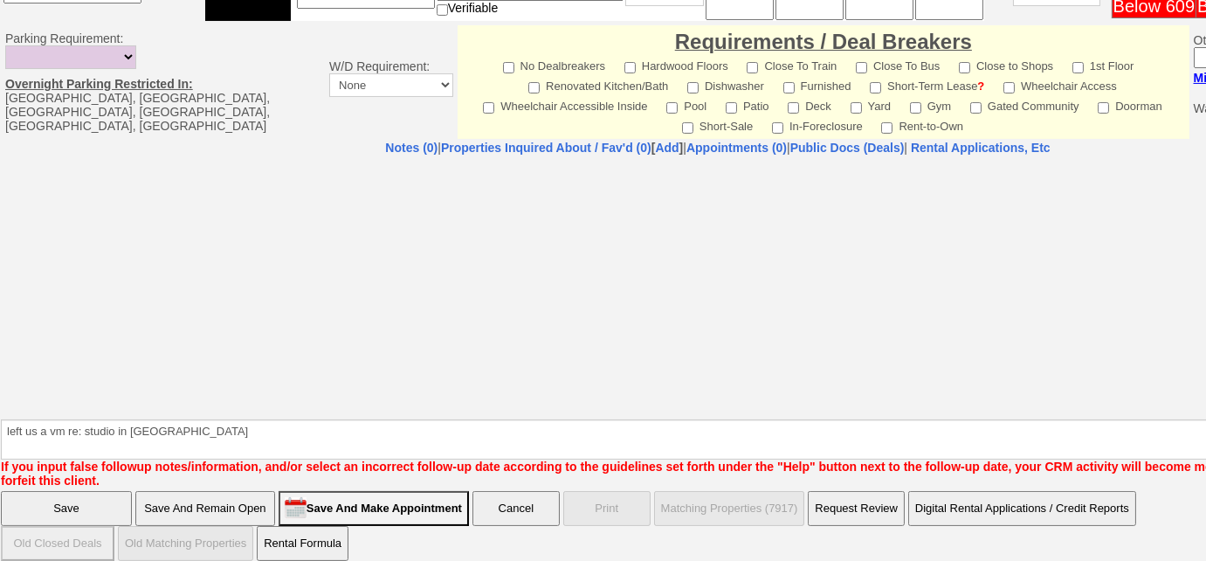
click at [219, 498] on input "Save And Remain Open" at bounding box center [205, 508] width 140 height 35
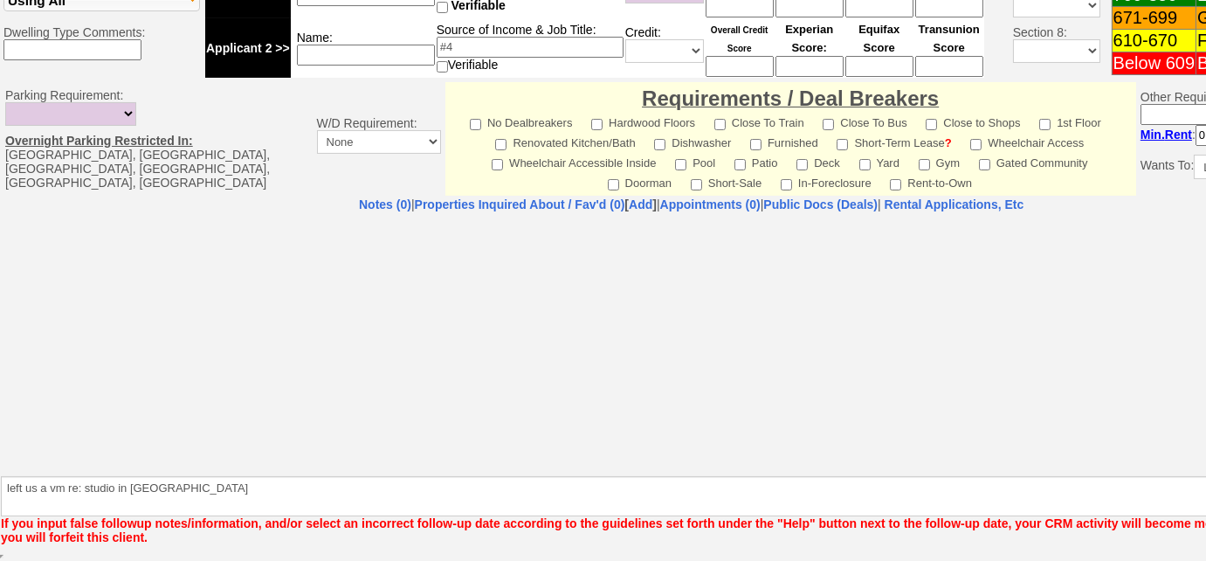
scroll to position [647, 0]
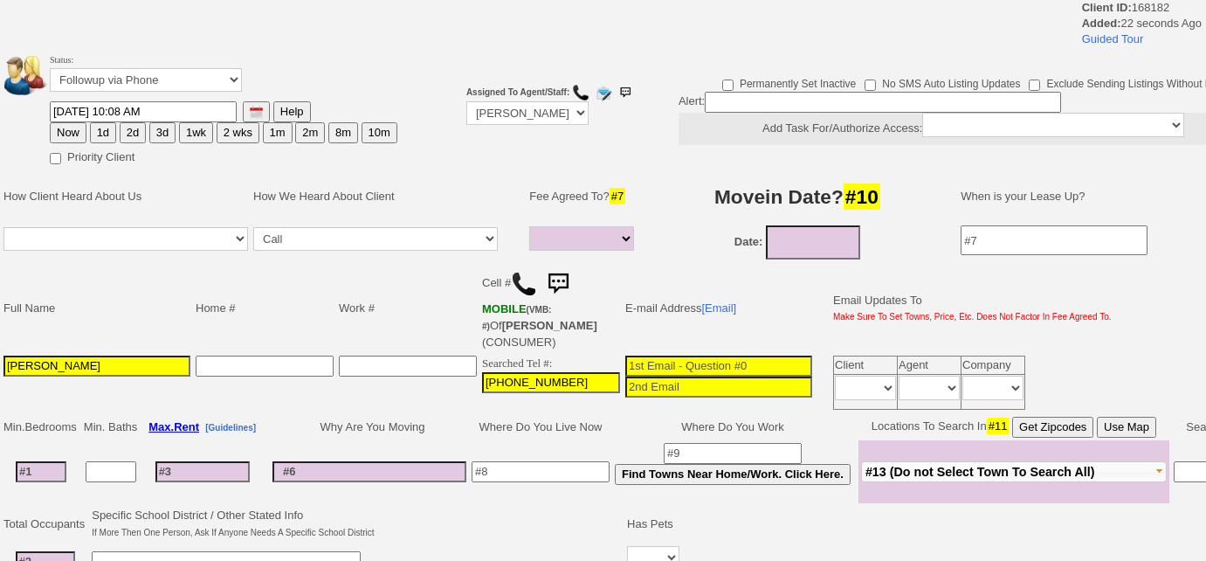
select select
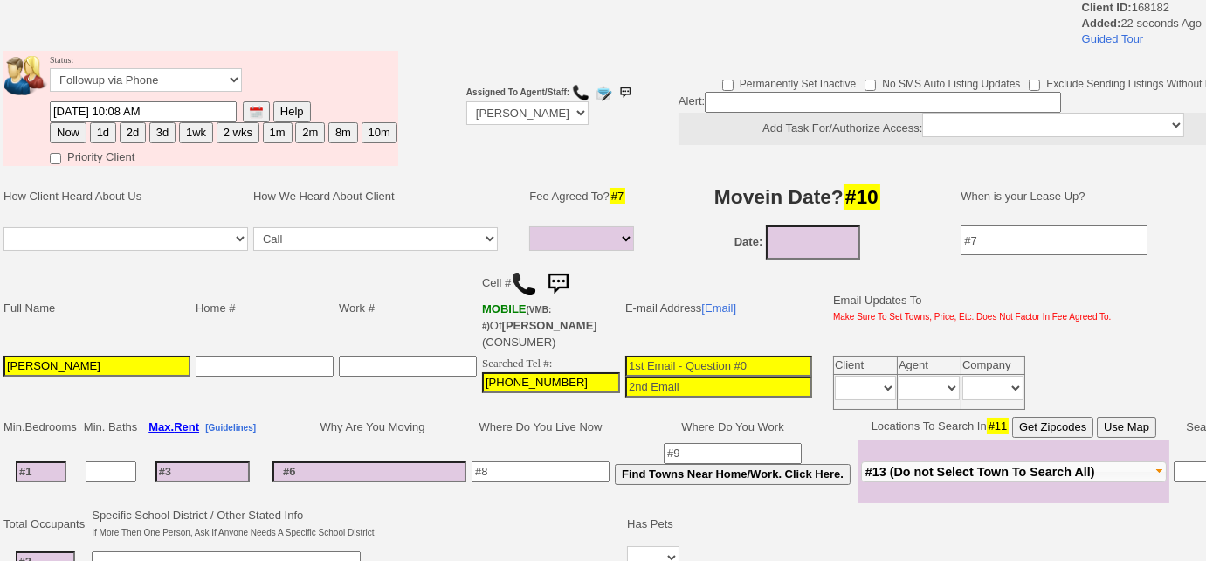
click at [527, 277] on img at bounding box center [524, 284] width 26 height 26
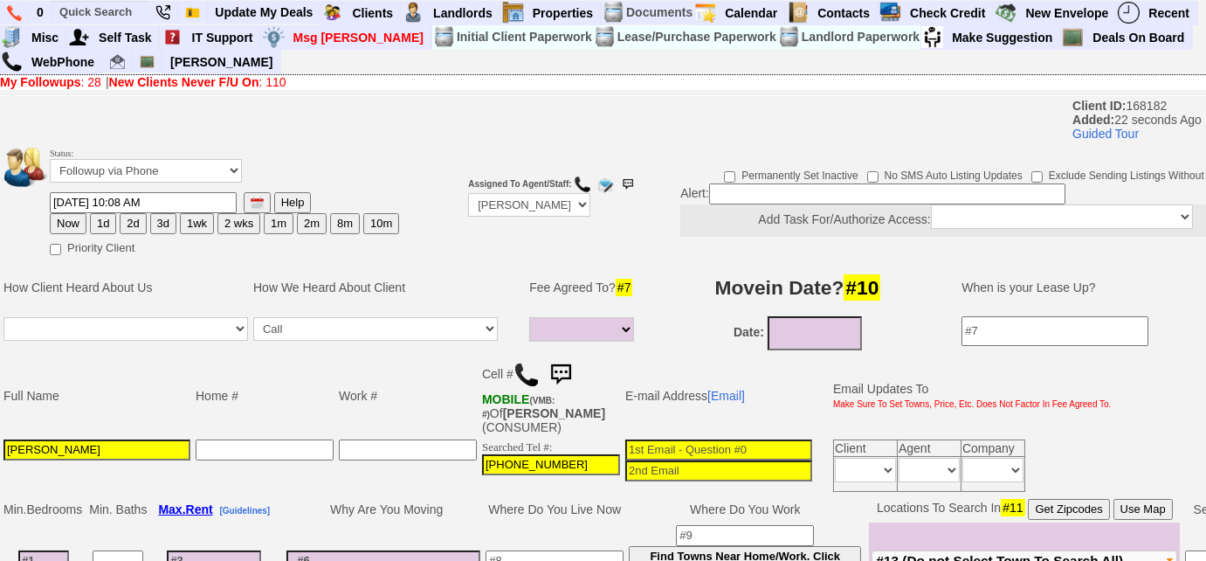
click at [164, 230] on button "3d" at bounding box center [163, 223] width 26 height 21
type input "[DATE] 10:09 AM"
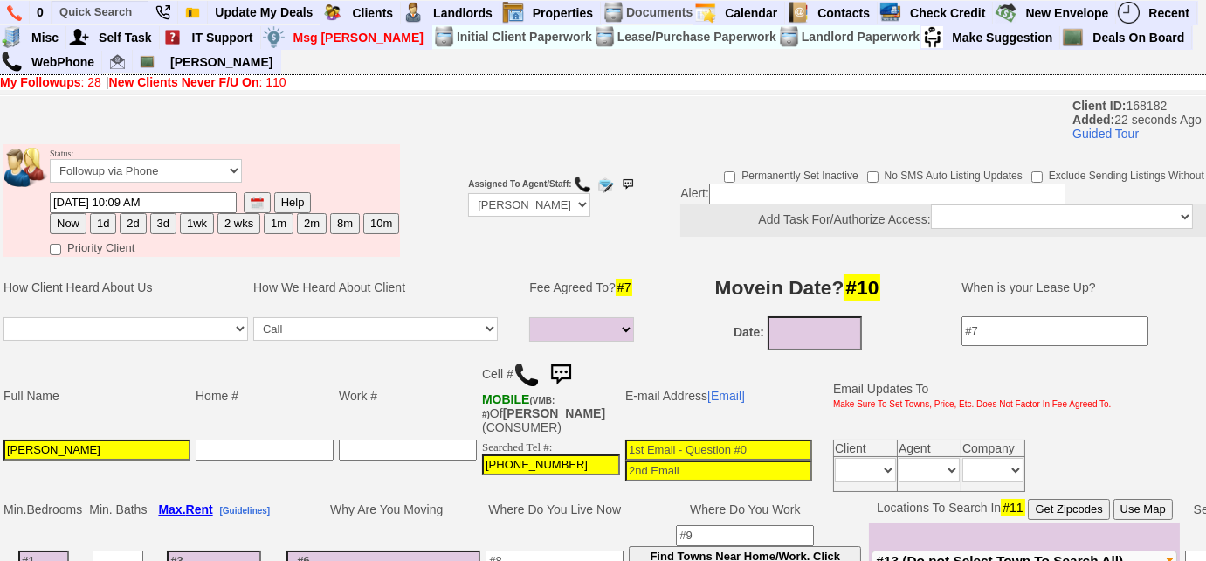
click at [155, 224] on button "3d" at bounding box center [163, 223] width 26 height 21
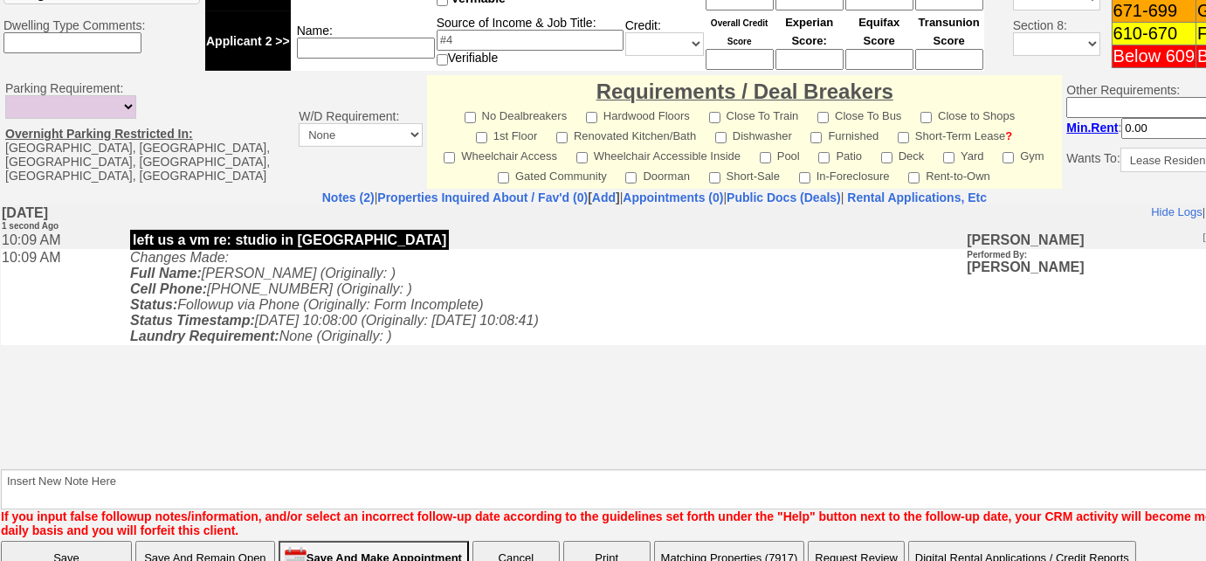
scroll to position [784, 0]
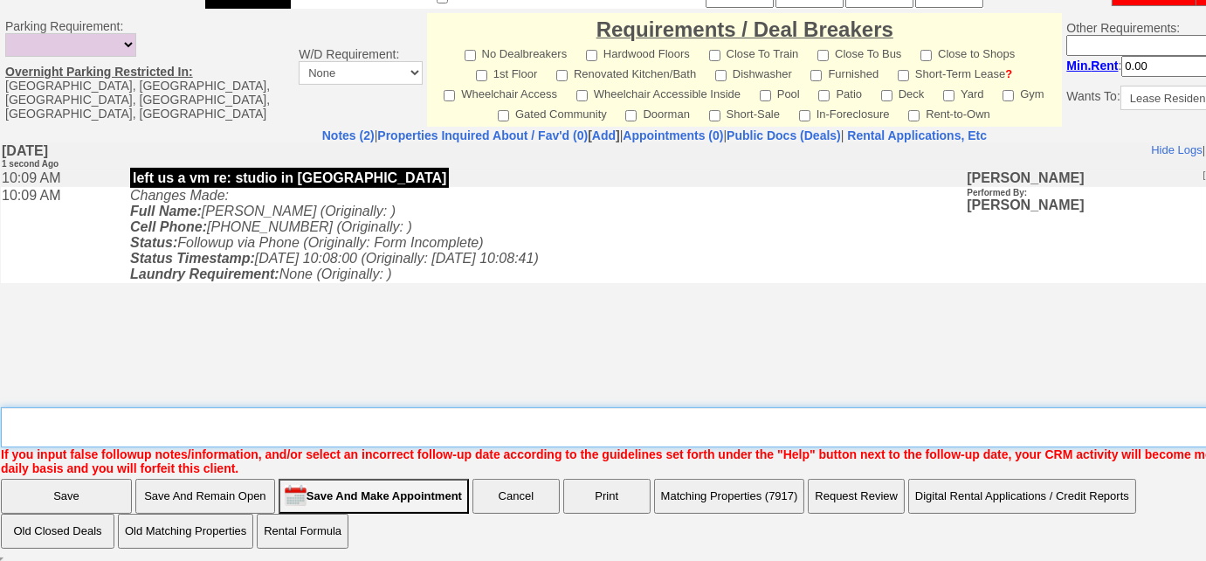
click at [242, 428] on textarea "Insert New Note Here" at bounding box center [661, 427] width 1320 height 40
type textarea "Left VM to FU"
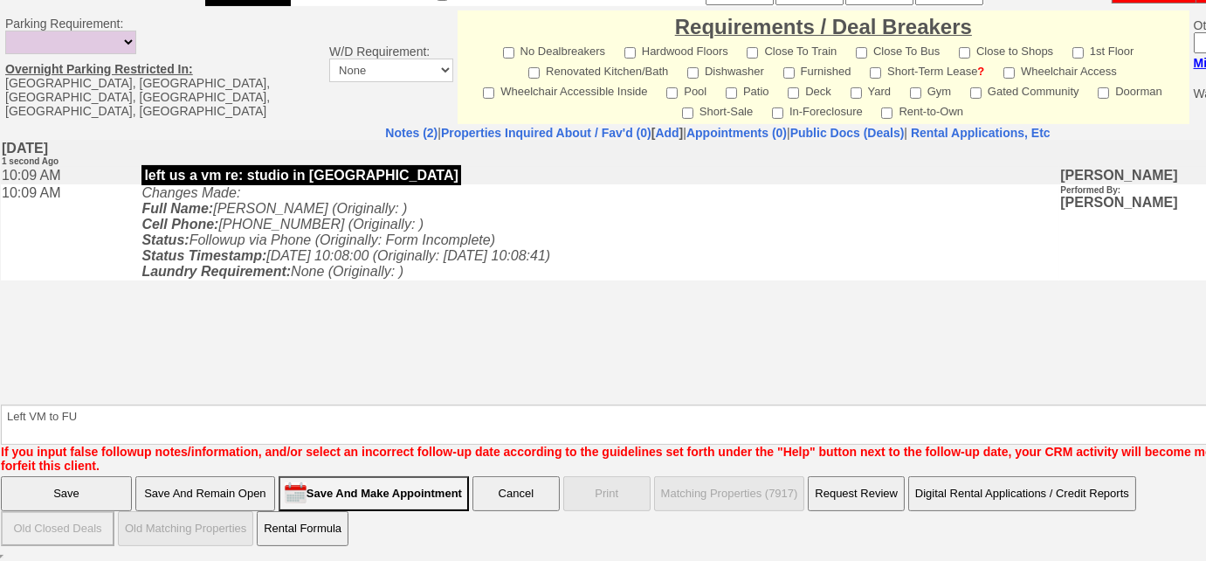
scroll to position [697, 0]
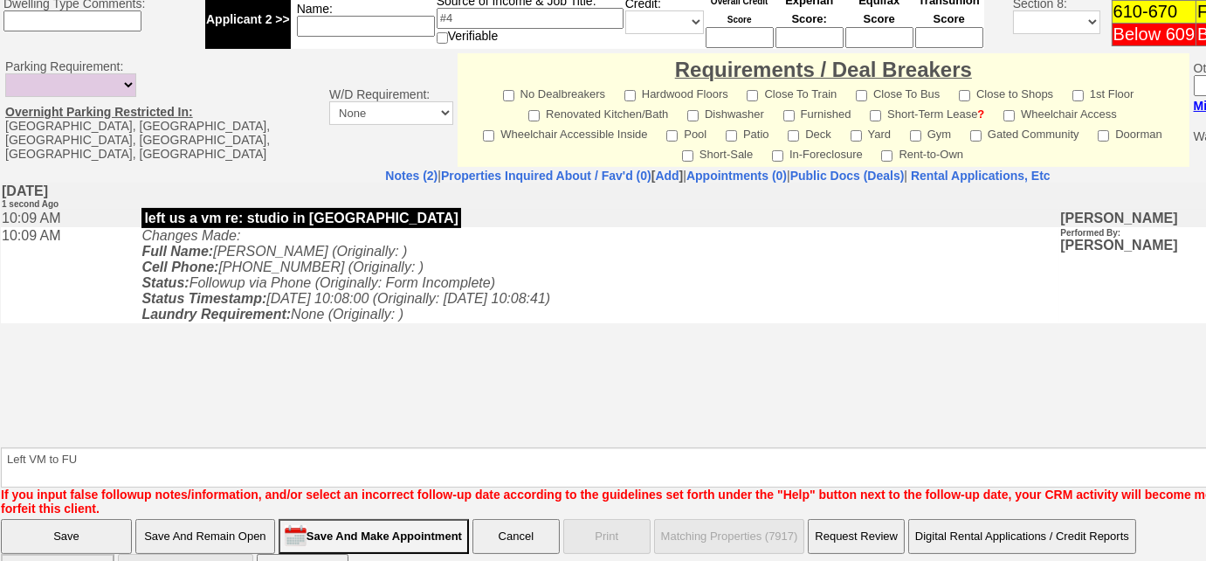
click at [11, 519] on input "Save" at bounding box center [66, 536] width 131 height 35
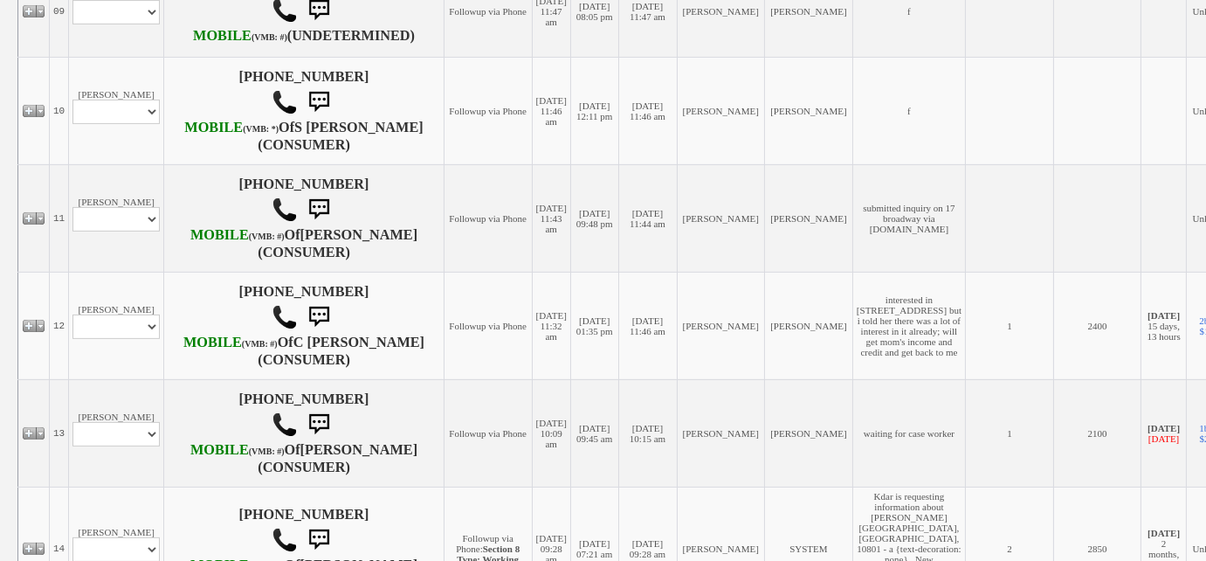
scroll to position [1539, 0]
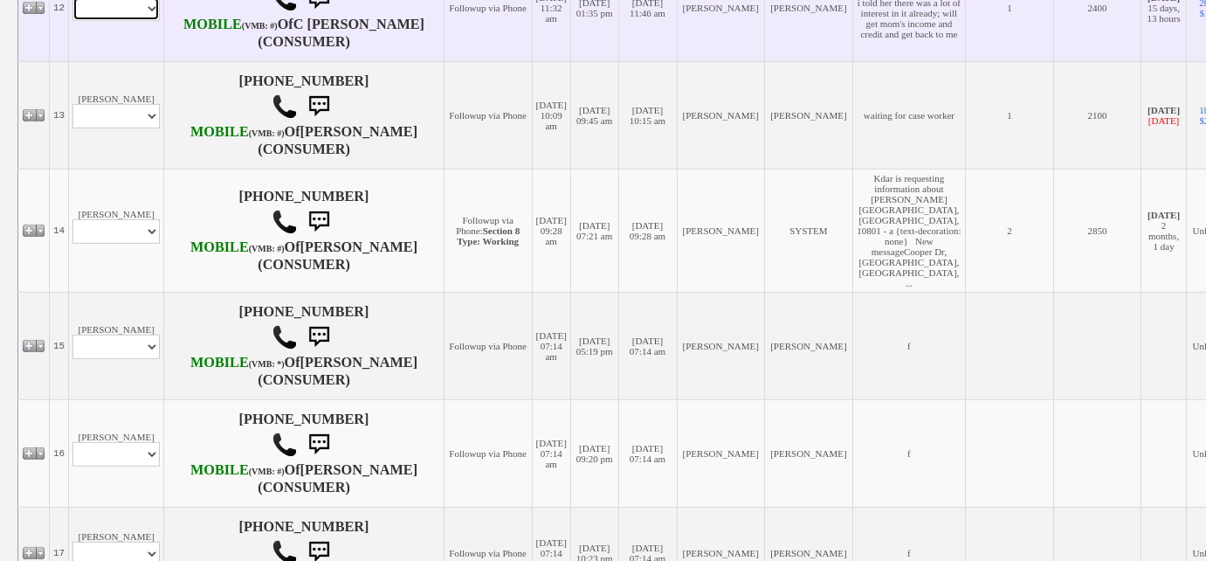
click at [99, 21] on select "Profile Edit Print Email Externally (Will Not Be Tracked In CRM) Closed Deals" at bounding box center [115, 9] width 87 height 24
select select "ChangeURL,/crm/custom/edit_client_form.php?redirect=%2Fcrm%2Fclients.php&id=312…"
click at [72, 21] on select "Profile Edit Print Email Externally (Will Not Be Tracked In CRM) Closed Deals" at bounding box center [115, 9] width 87 height 24
select select
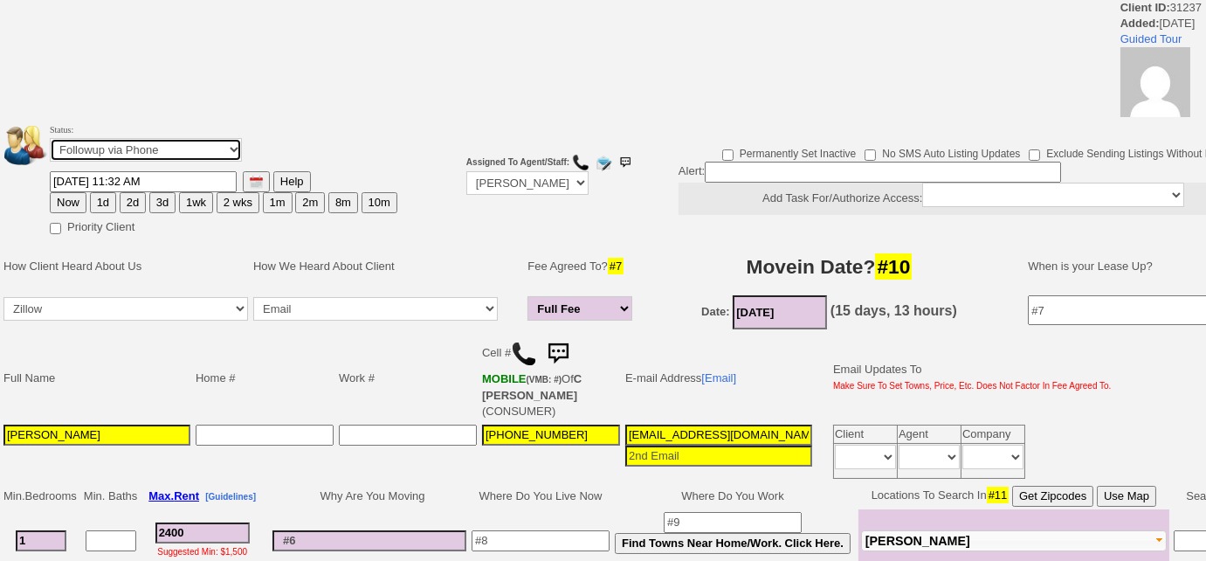
click at [165, 156] on select "Followup via Phone Followup via Email Followup When Section 8 Property Found De…" at bounding box center [146, 150] width 192 height 24
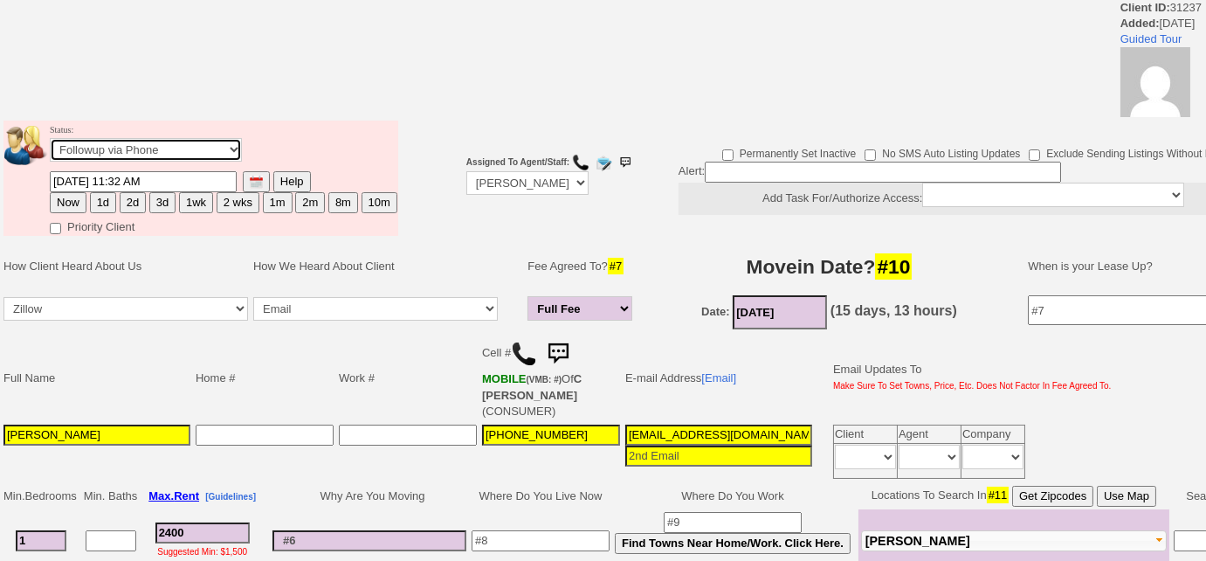
select select "Inactive"
click at [50, 138] on select "Followup via Phone Followup via Email Followup When Section 8 Property Found De…" at bounding box center [146, 150] width 192 height 24
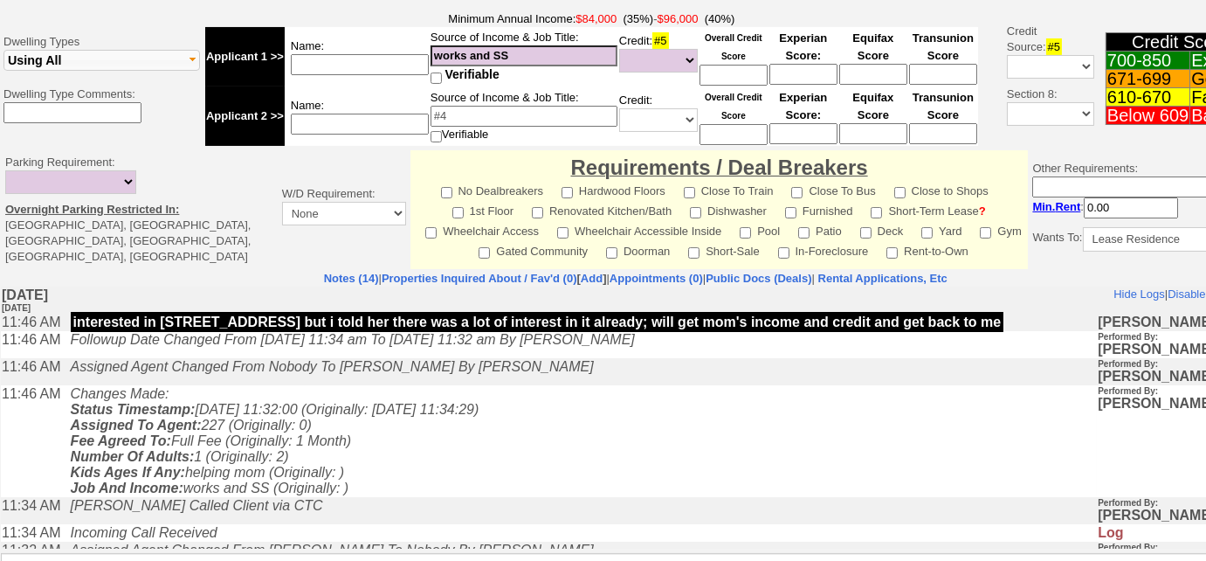
scroll to position [757, 0]
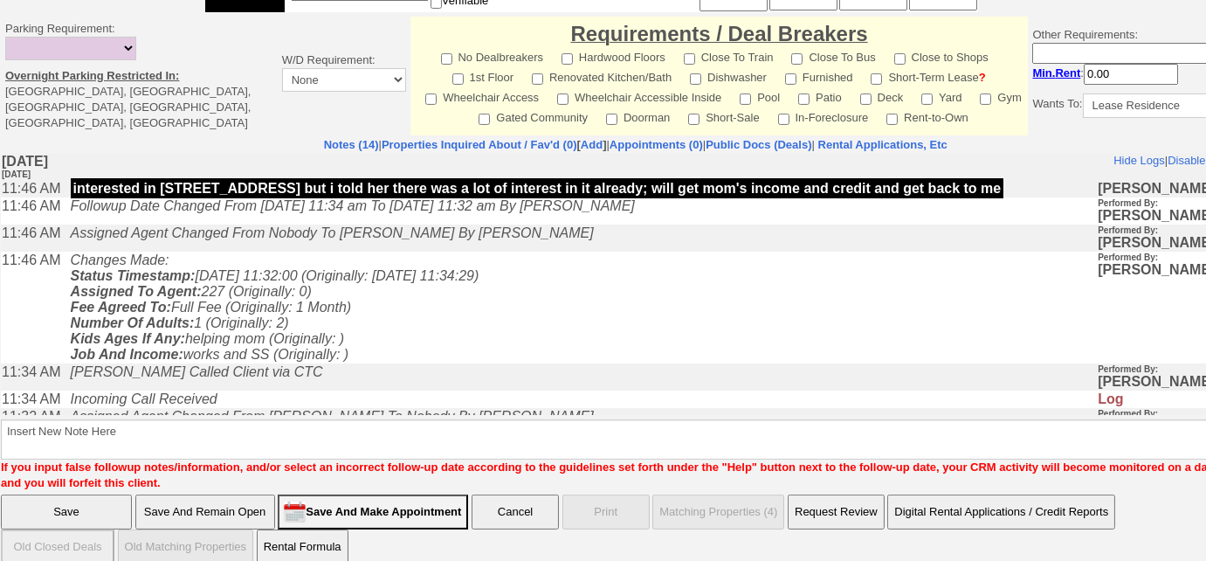
click at [318, 460] on font "If you input false followup notes/information, and/or select an incorrect follo…" at bounding box center [627, 474] width 1252 height 29
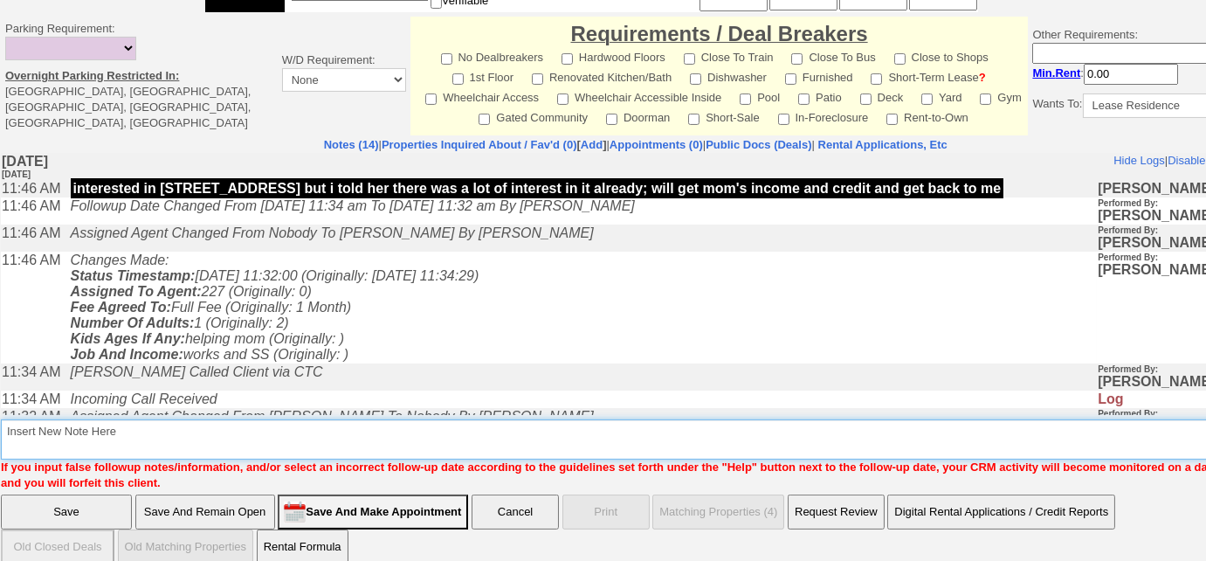
click at [328, 423] on textarea "Insert New Note Here" at bounding box center [642, 439] width 1282 height 40
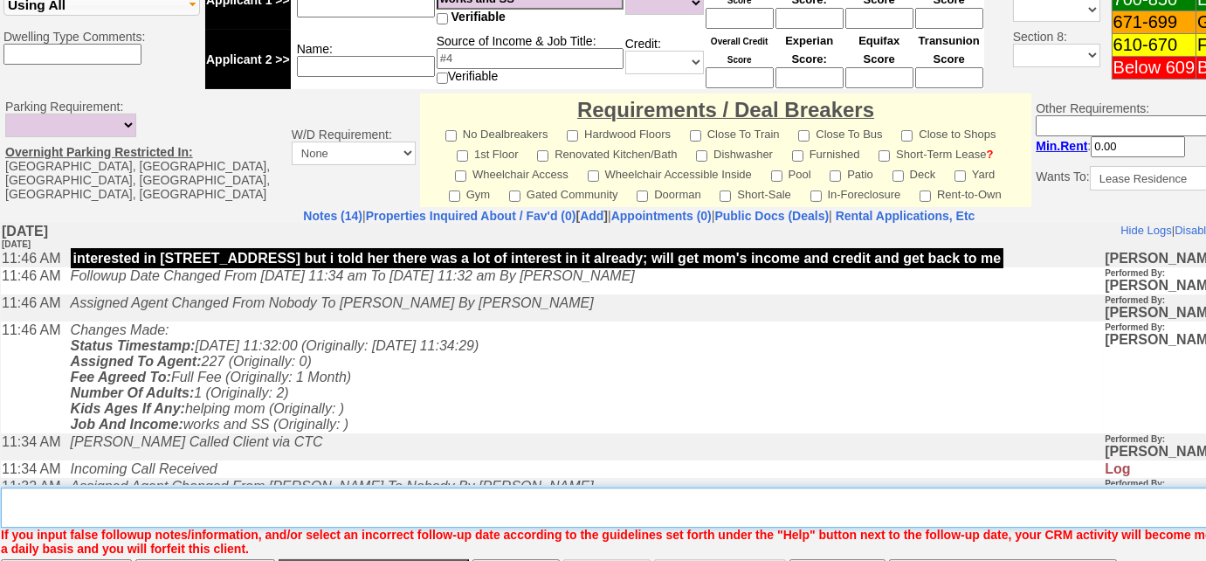
scroll to position [838, 0]
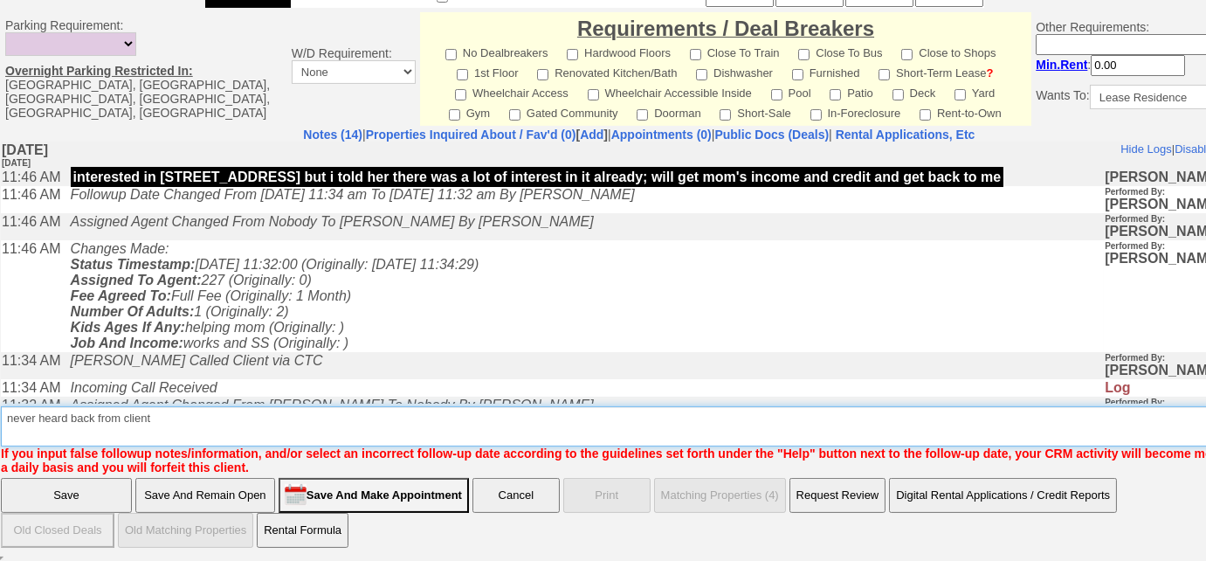
drag, startPoint x: 184, startPoint y: 427, endPoint x: 3, endPoint y: 261, distance: 245.4
click at [0, 397] on td "Notes (14) | Properties Inquired About / Fav'd (0) [ Add ] | Appointments (0) |…" at bounding box center [639, 301] width 1279 height 348
type textarea "never heard back from client"
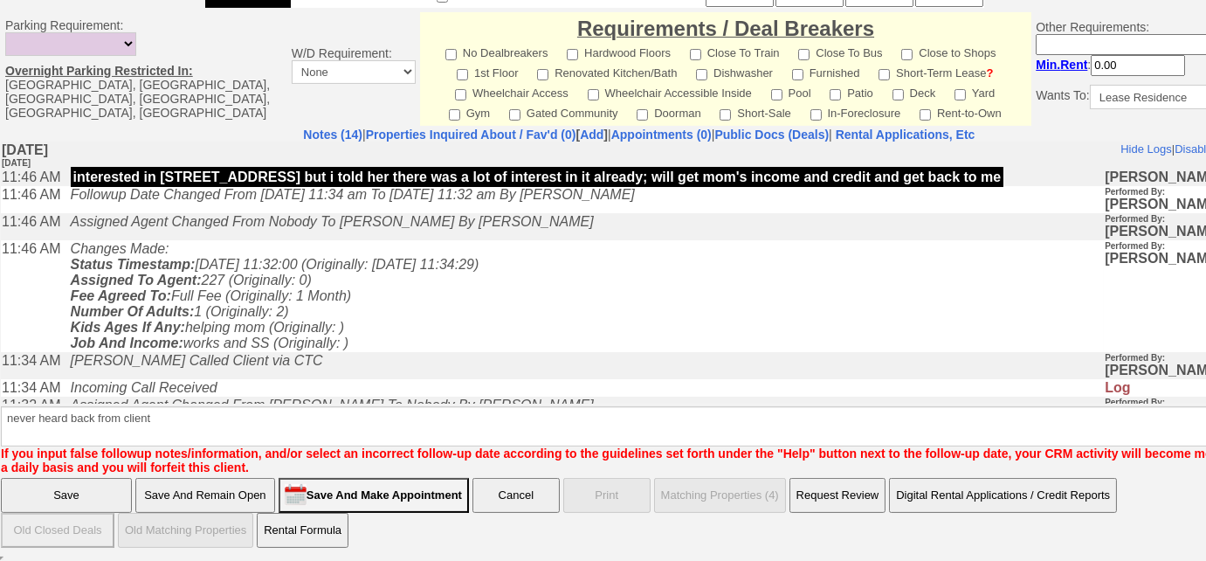
click at [73, 490] on input "Save" at bounding box center [66, 495] width 131 height 35
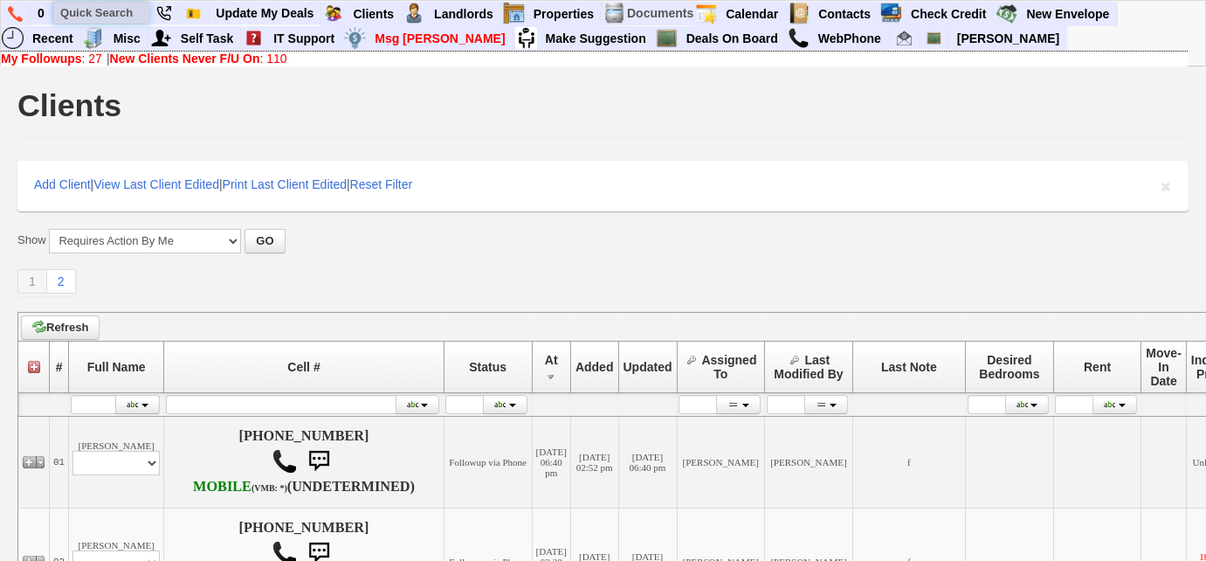
click at [112, 12] on input "text" at bounding box center [101, 13] width 96 height 22
paste input "914) 882-8543"
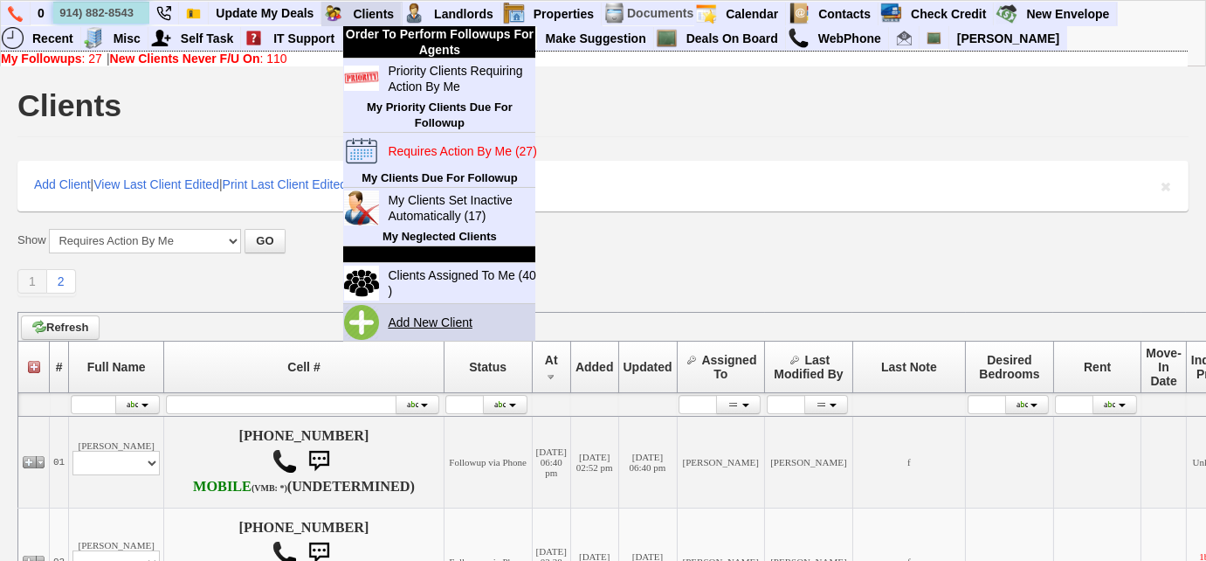
type input "914) 882-8543"
click at [403, 316] on link "Add New Client" at bounding box center [437, 322] width 113 height 23
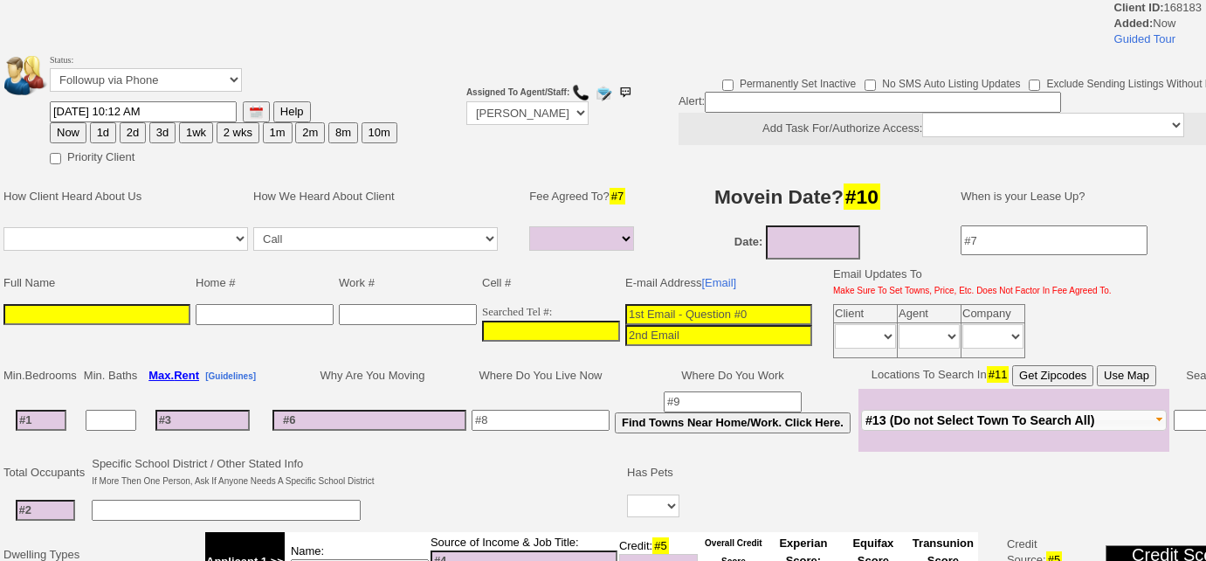
select select
click at [482, 323] on input "___-___-____" at bounding box center [551, 331] width 138 height 21
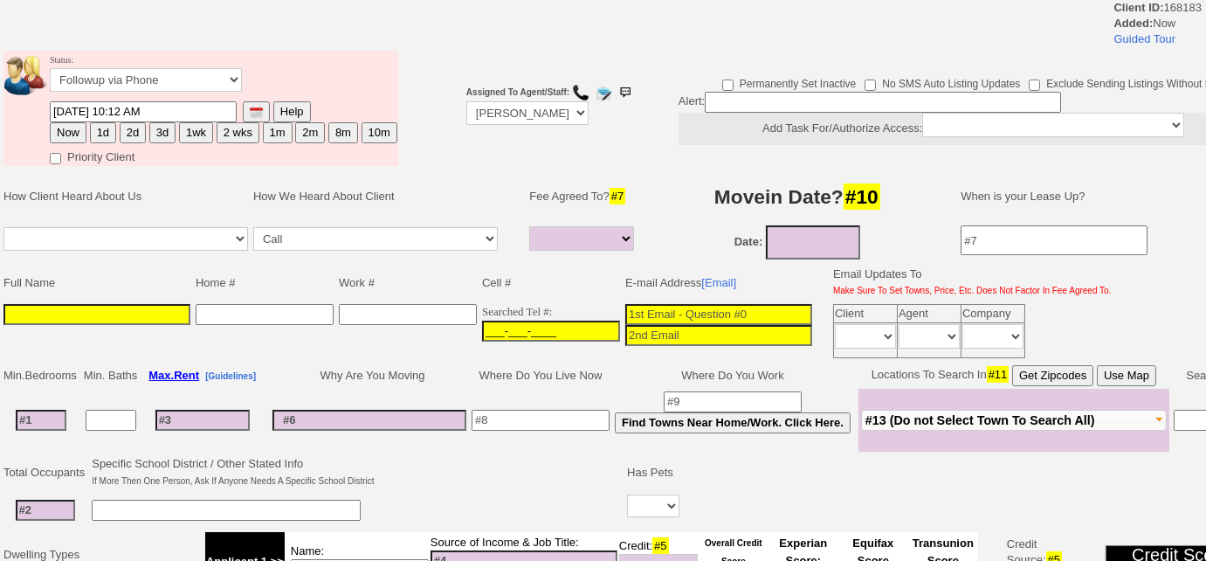
paste input "[PHONE_NUMBER]"
type input "[PHONE_NUMBER]"
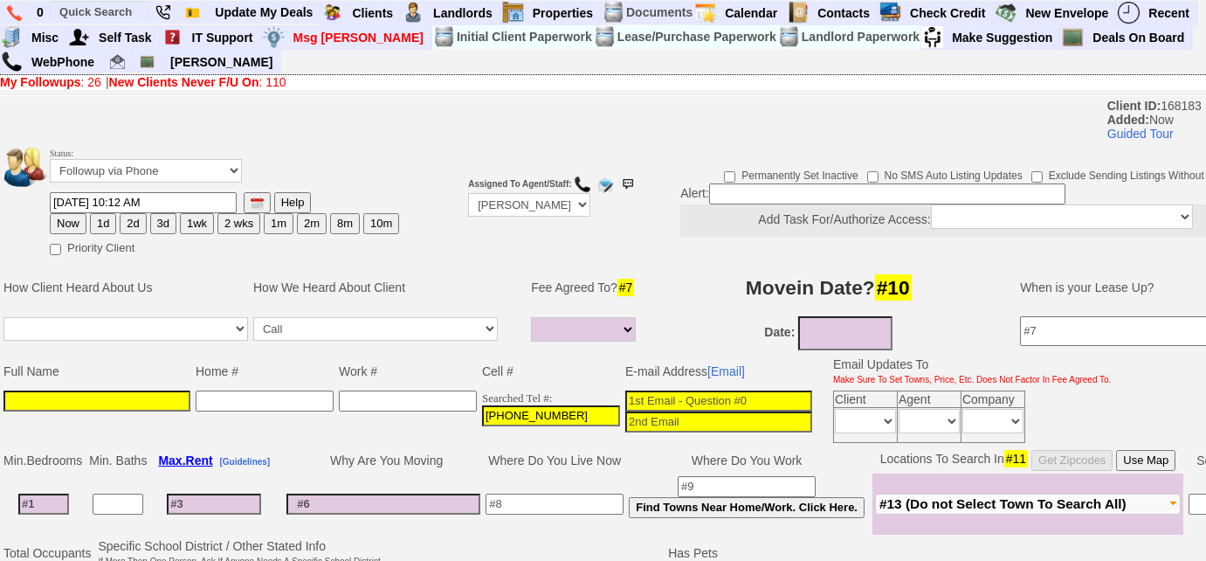
click at [31, 390] on input at bounding box center [96, 400] width 187 height 21
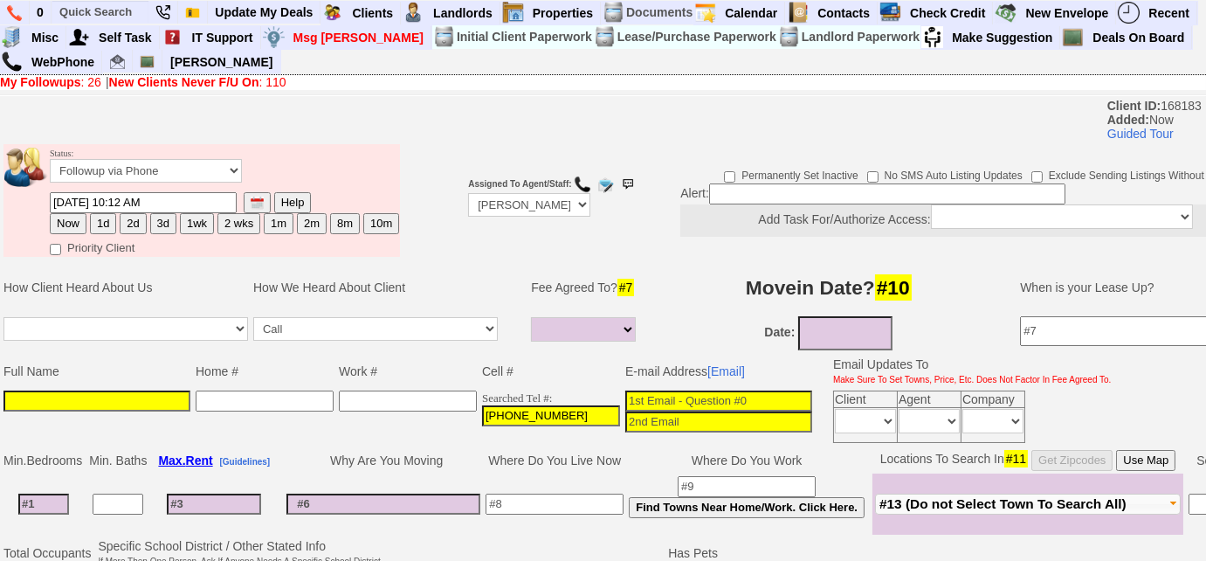
paste input "[PERSON_NAME]"
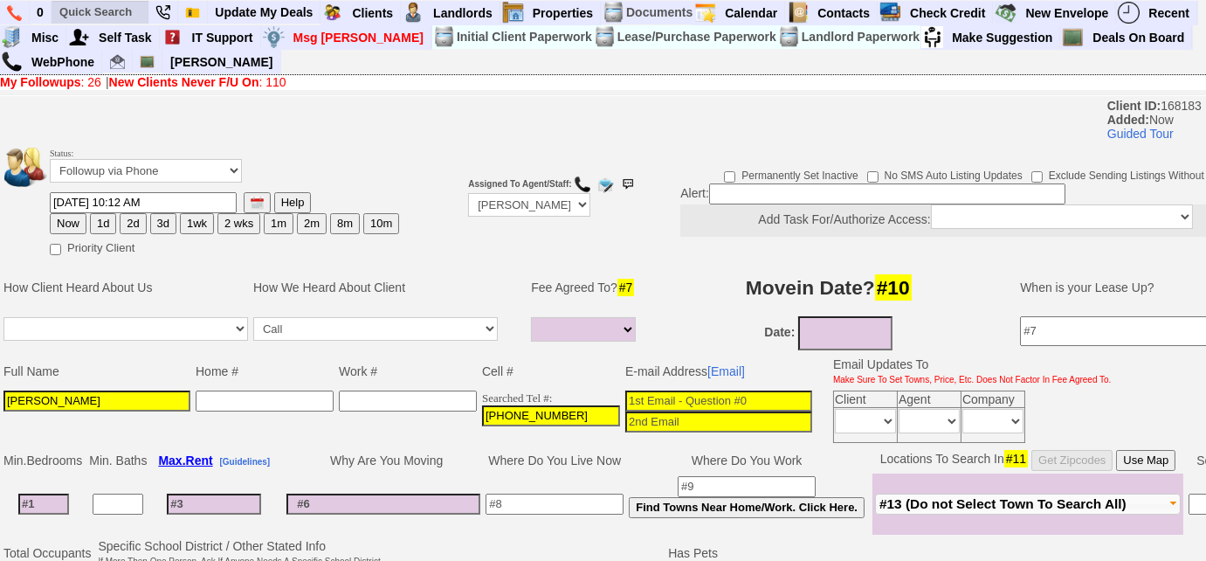
type input "[PERSON_NAME]"
click at [627, 397] on input at bounding box center [718, 400] width 187 height 21
paste input "[EMAIL_ADDRESS][DOMAIN_NAME]"
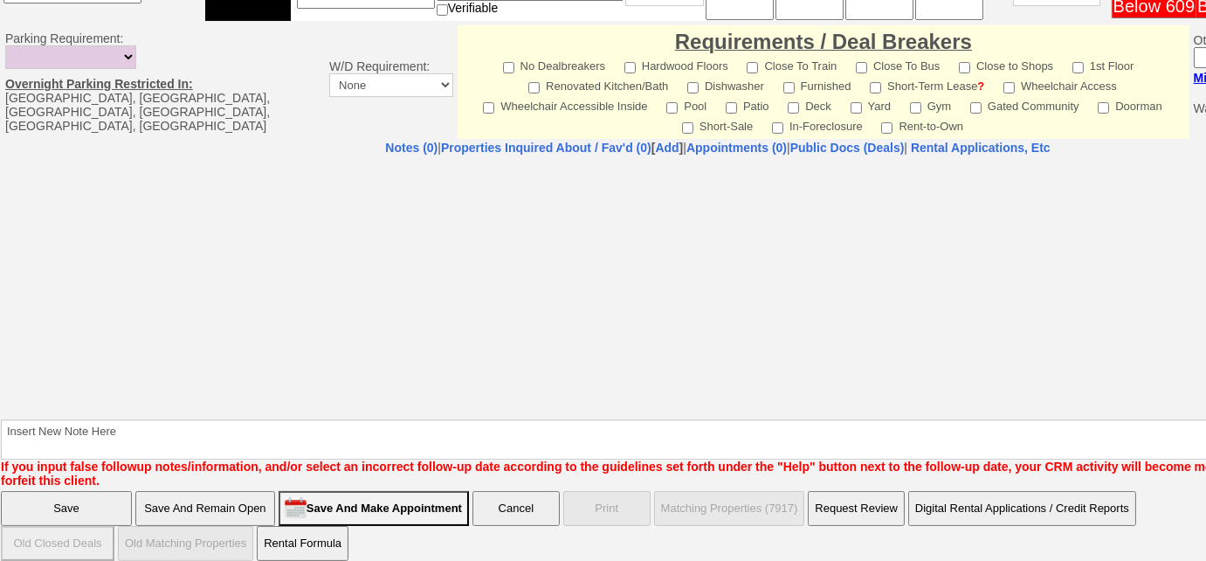
type input "[EMAIL_ADDRESS][DOMAIN_NAME]"
click at [259, 493] on input "Save And Remain Open" at bounding box center [205, 508] width 140 height 35
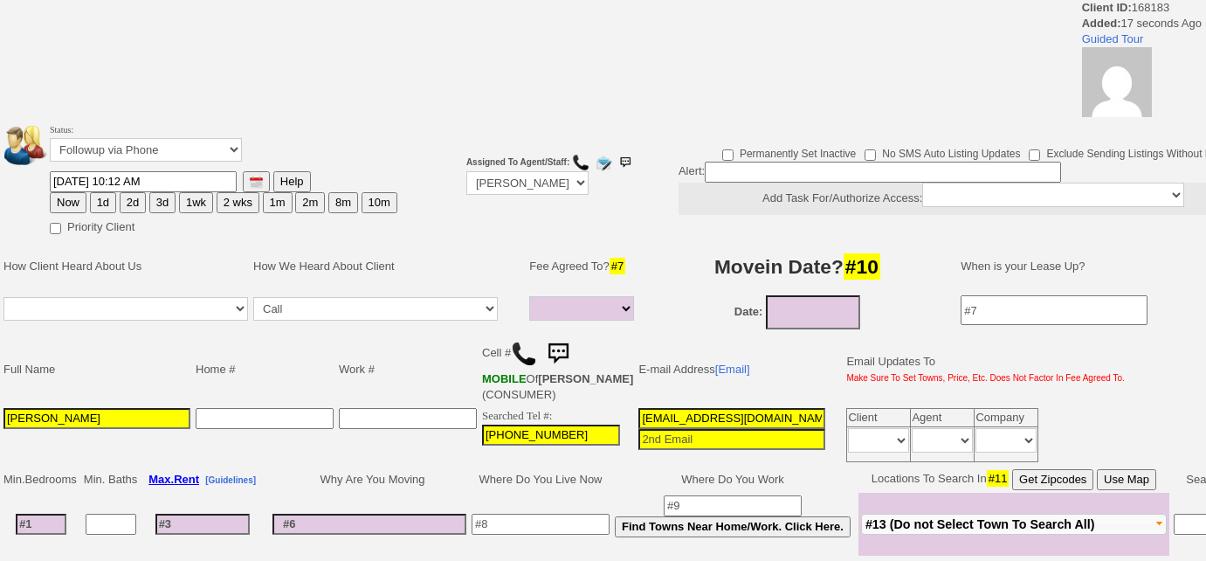
select select
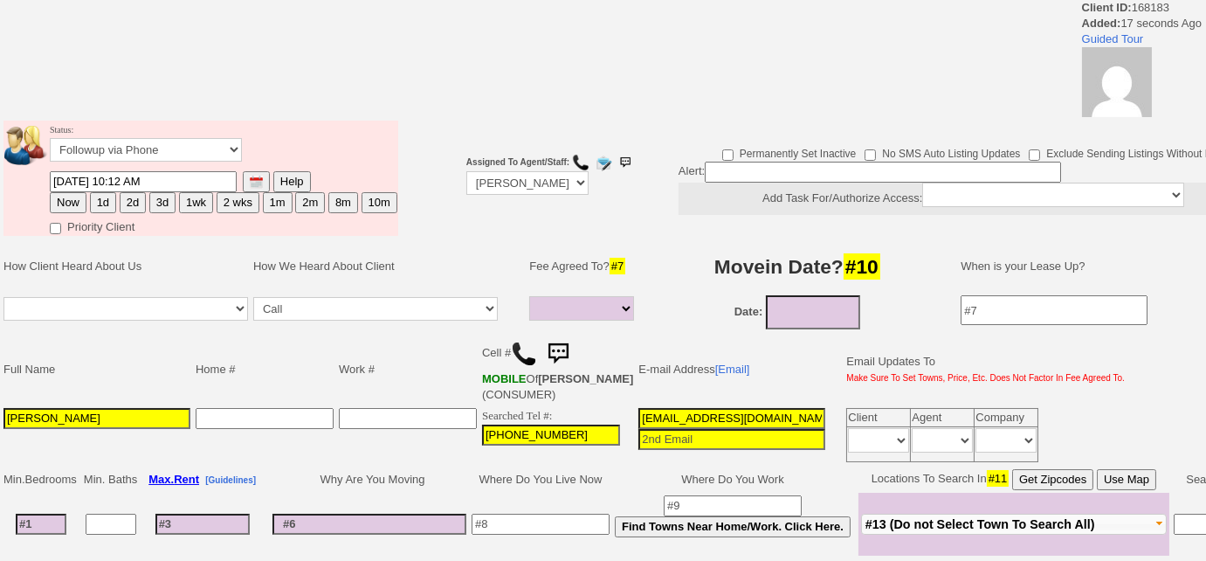
click at [523, 351] on img at bounding box center [524, 354] width 26 height 26
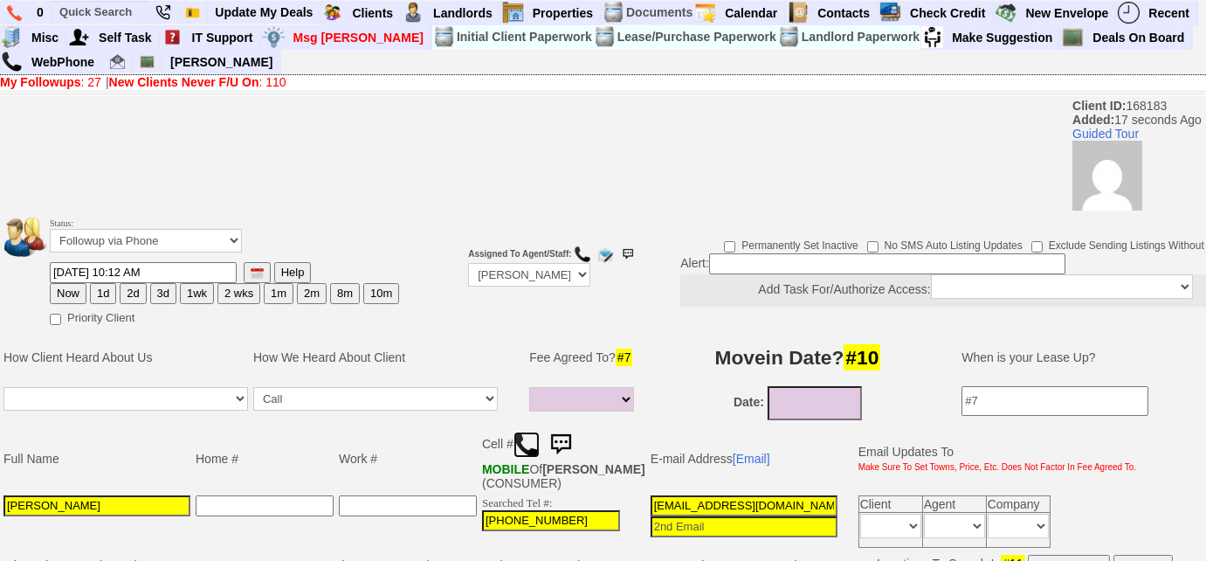
scroll to position [397, 0]
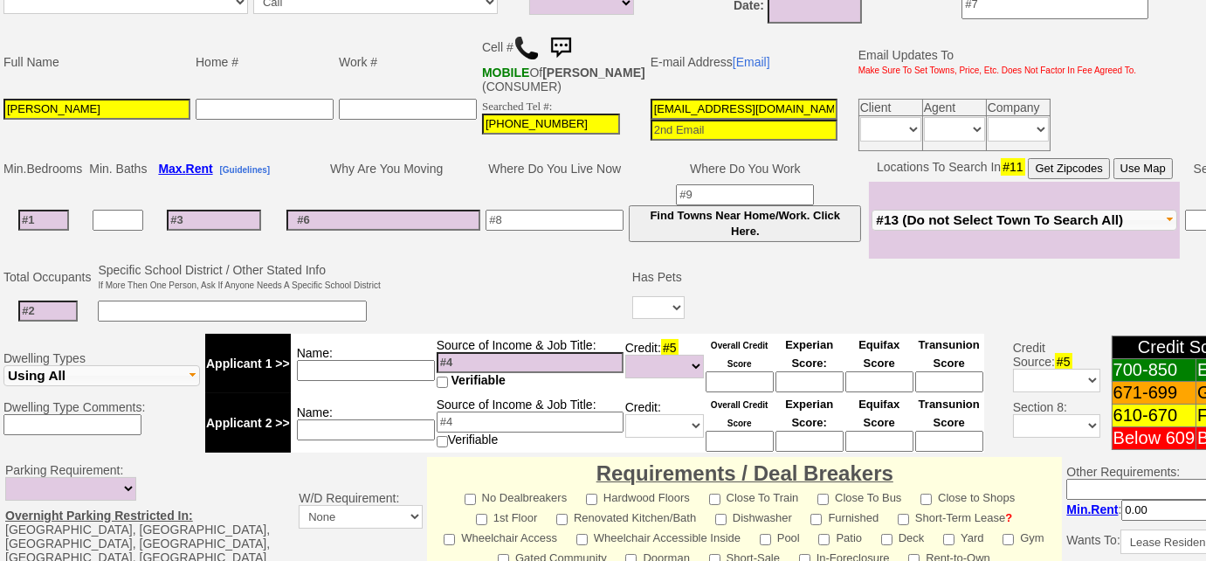
click at [981, 227] on span "#13 (Do not Select Town To Search All)" at bounding box center [999, 219] width 247 height 15
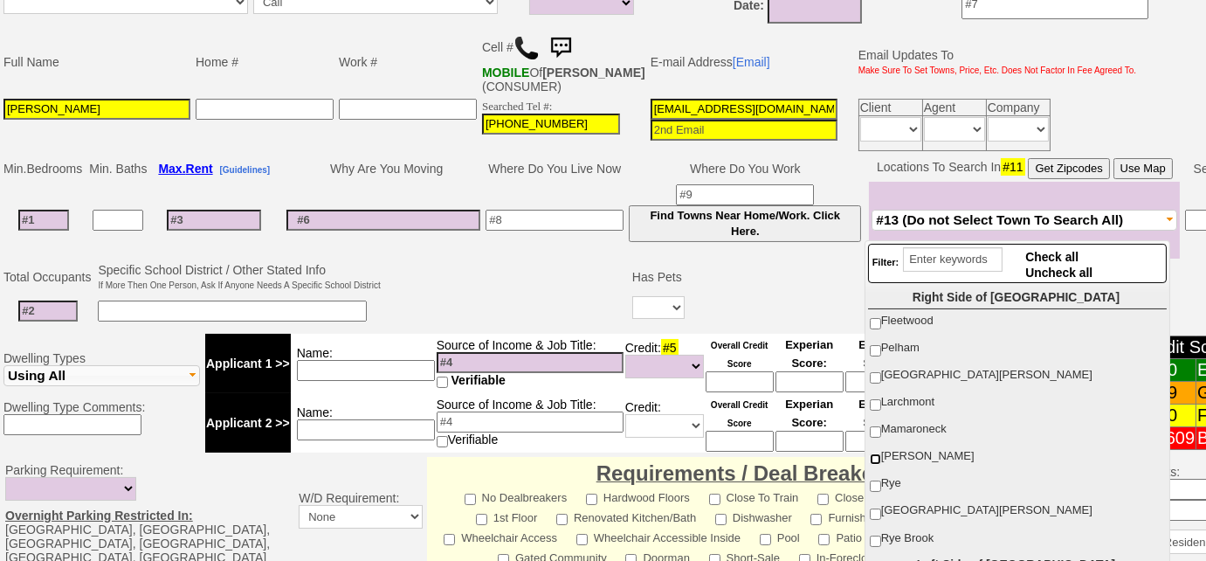
drag, startPoint x: 871, startPoint y: 452, endPoint x: 597, endPoint y: 304, distance: 311.1
click at [870, 453] on input "[PERSON_NAME]" at bounding box center [875, 458] width 11 height 11
checkbox input "true"
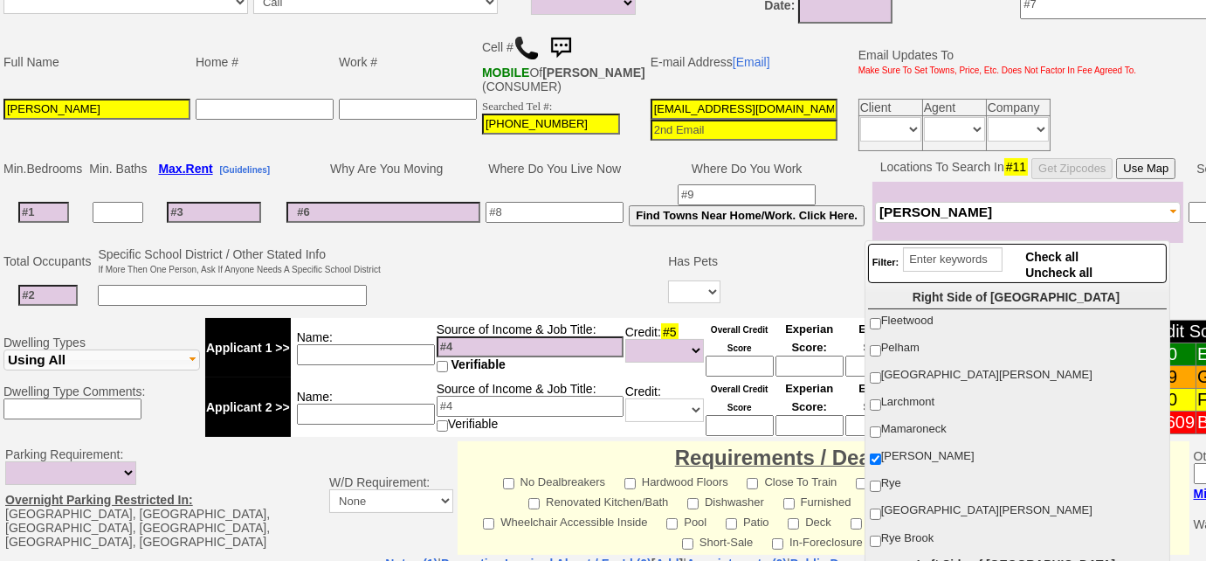
click at [63, 223] on input at bounding box center [43, 212] width 51 height 21
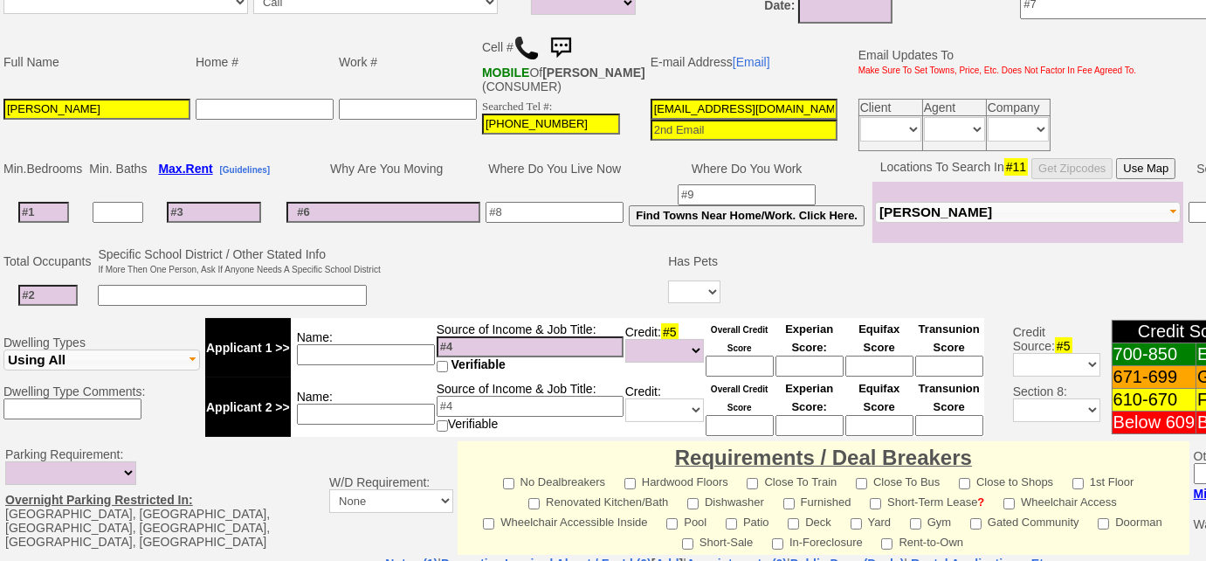
type input "1"
select select
type input "1"
select select
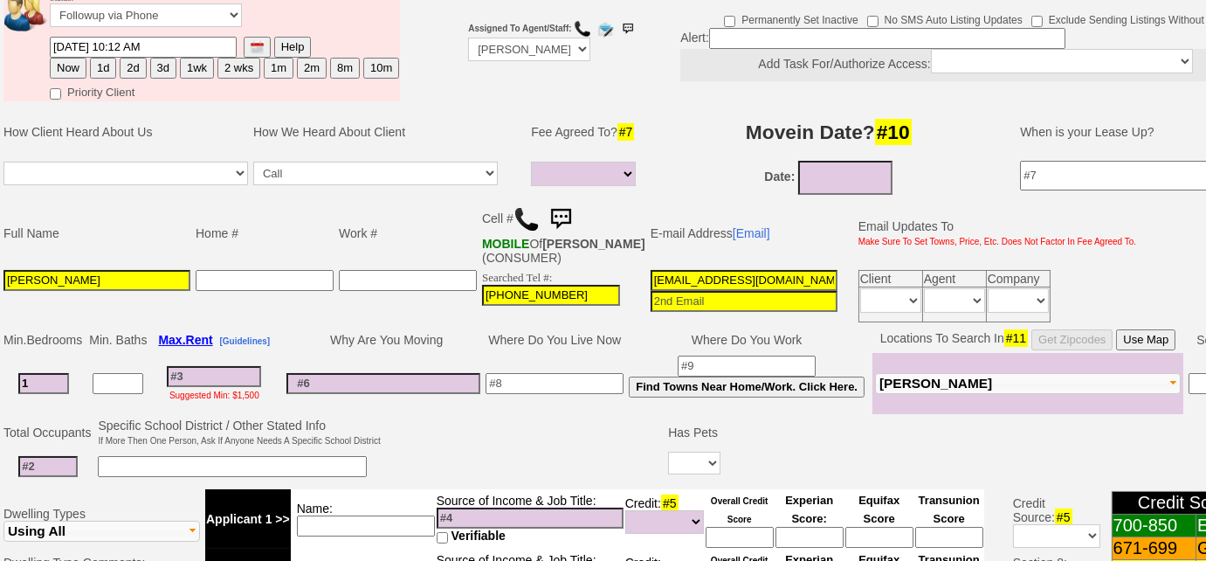
scroll to position [79, 0]
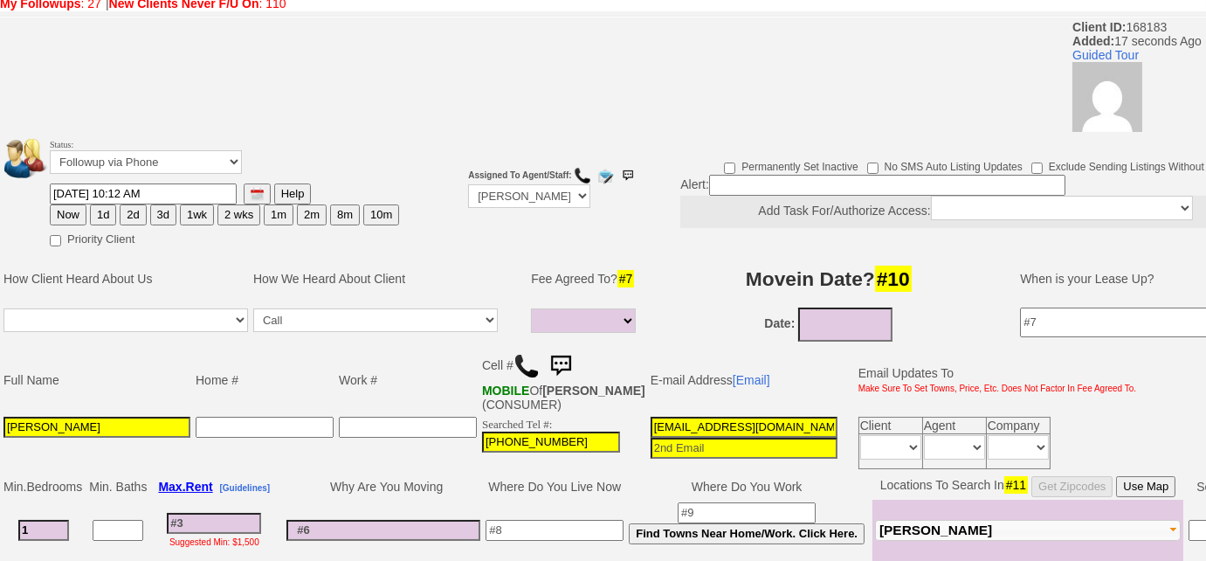
click at [155, 215] on button "3d" at bounding box center [163, 214] width 26 height 21
type input "10/02/2025 10:12 AM"
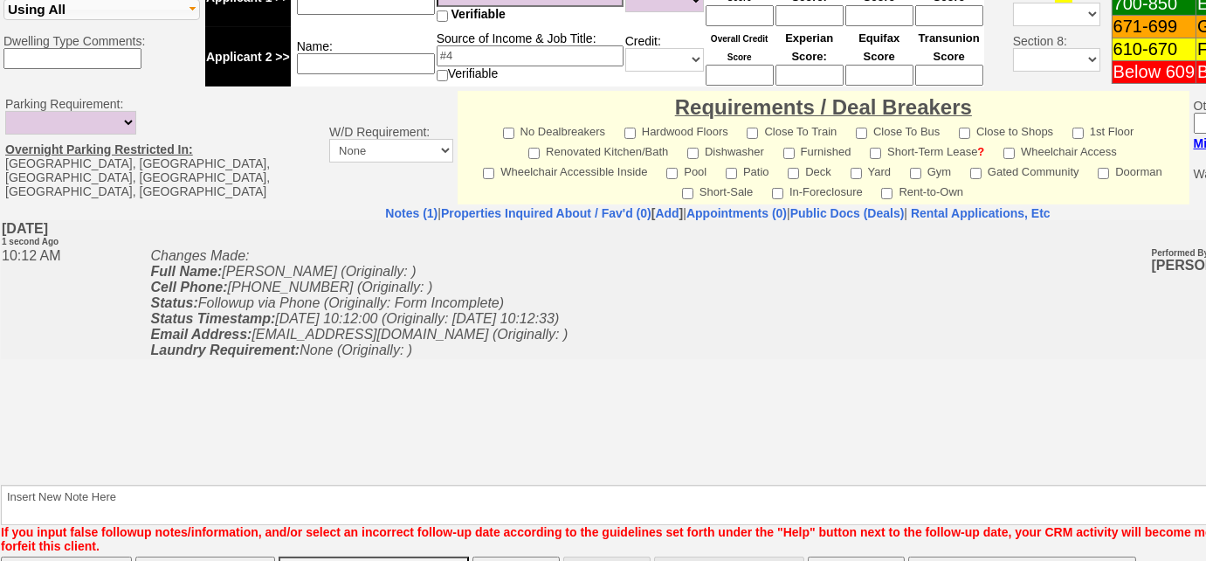
scroll to position [828, 0]
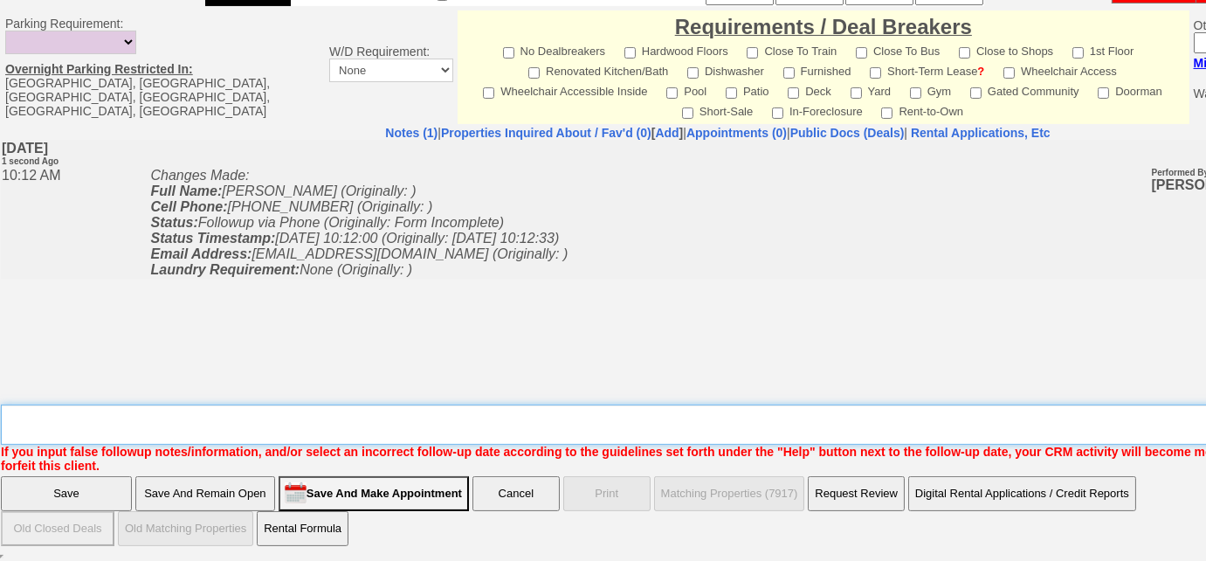
click at [251, 416] on textarea "Insert New Note Here" at bounding box center [724, 424] width 1446 height 40
type textarea "Left VM to FU"
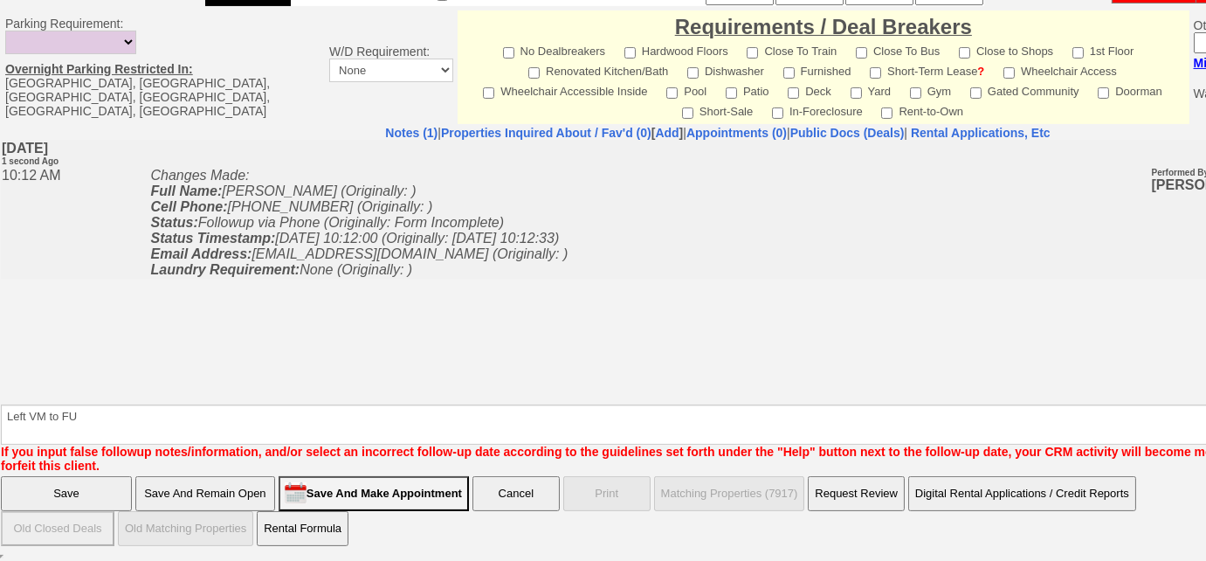
click at [111, 504] on input "Save" at bounding box center [66, 493] width 131 height 35
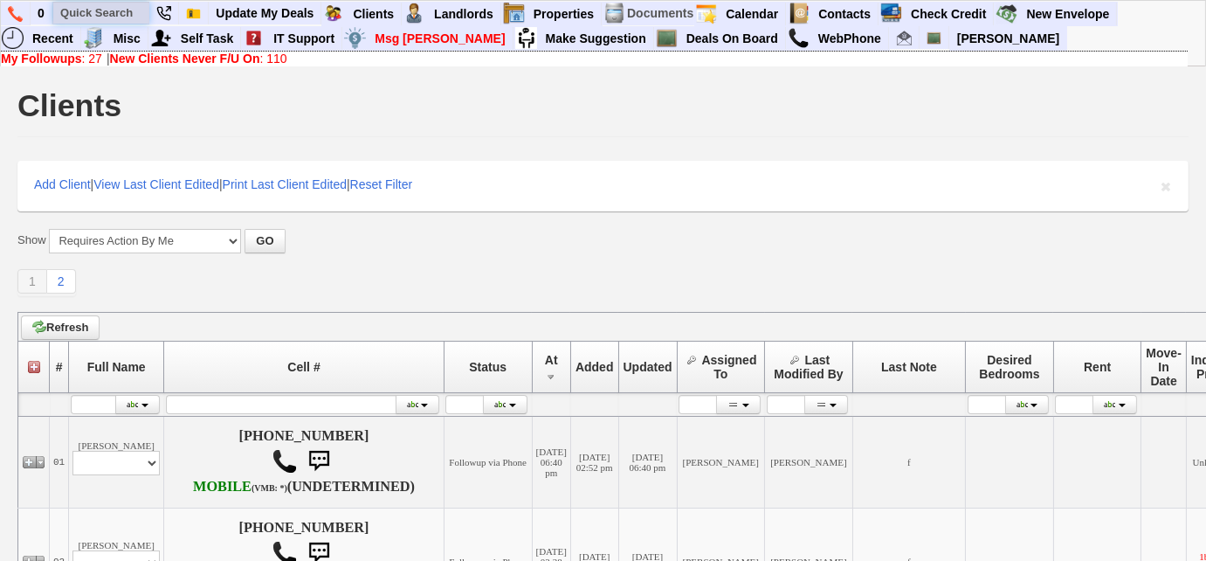
click at [115, 6] on input "text" at bounding box center [101, 13] width 96 height 22
paste input "914) 451-0801"
type input "914) 451-0801"
click at [89, 59] on link "My Followups : 27" at bounding box center [51, 59] width 101 height 14
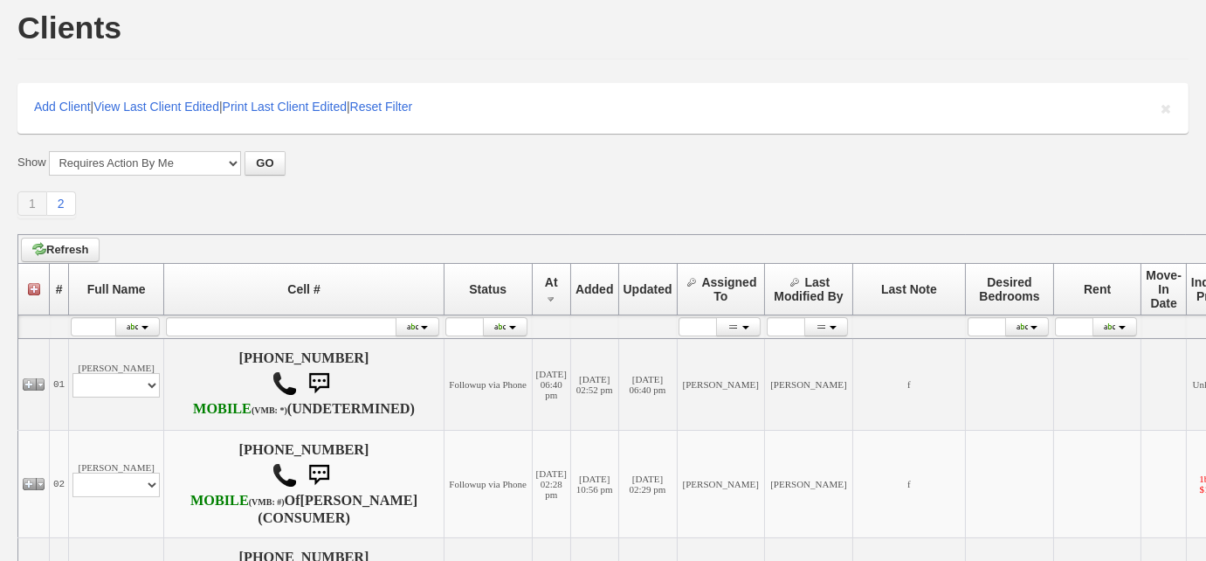
scroll to position [555, 0]
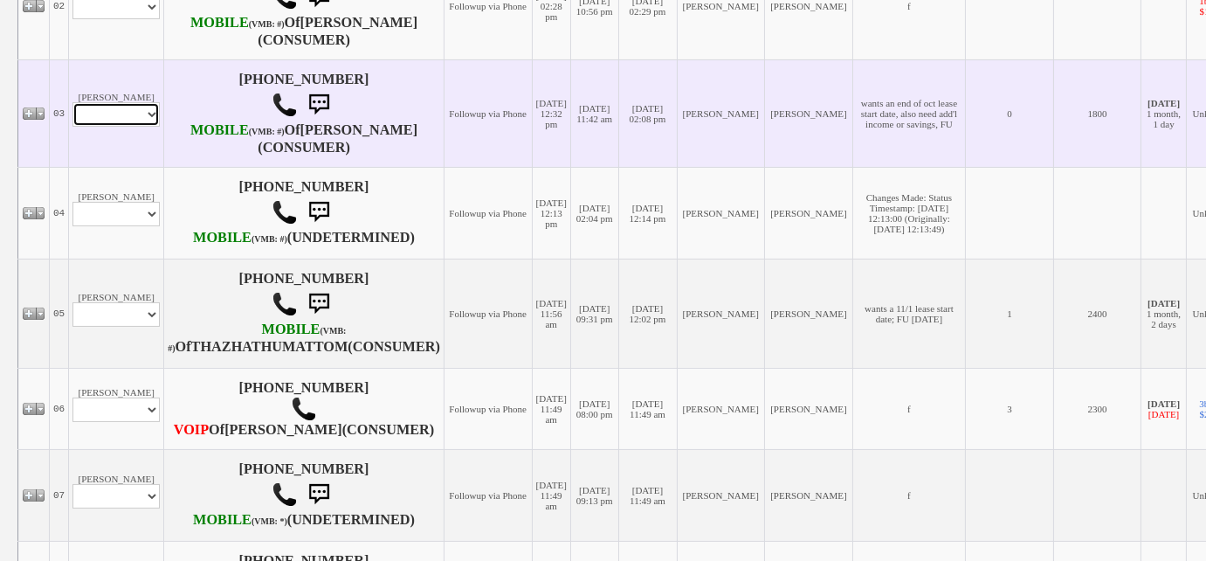
click at [109, 127] on select "Profile Edit Print Closed Deals" at bounding box center [115, 114] width 87 height 24
select select "ChangeURL,/crm/custom/edit_client_form.php?redirect=%2Fcrm%2Fclients.php&id=130…"
click at [72, 127] on select "Profile Edit Print Closed Deals" at bounding box center [115, 114] width 87 height 24
select select
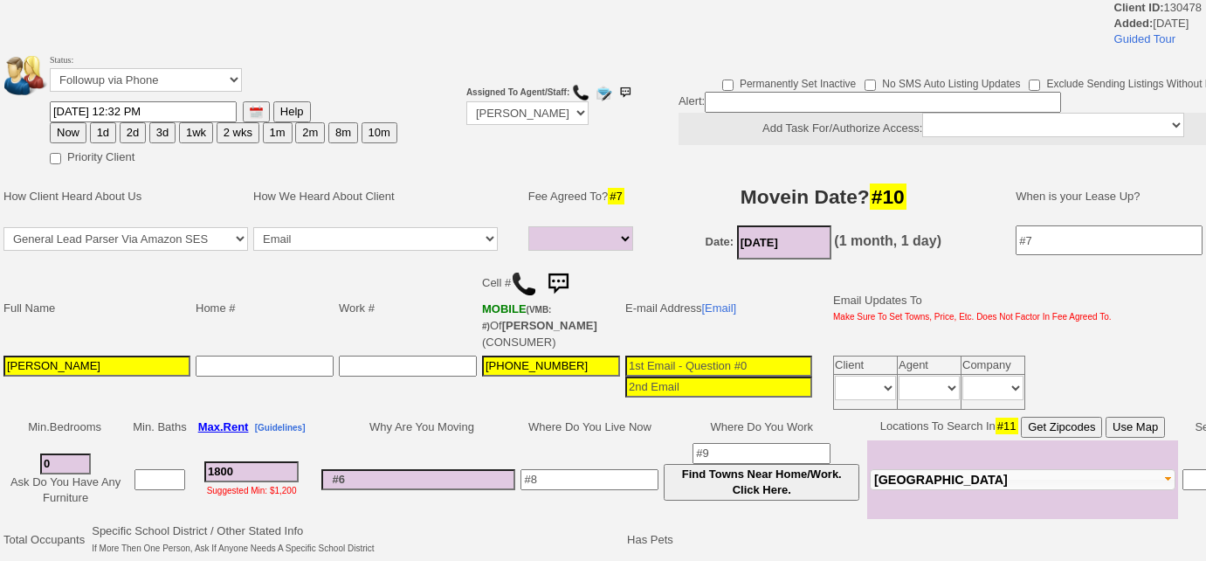
select select
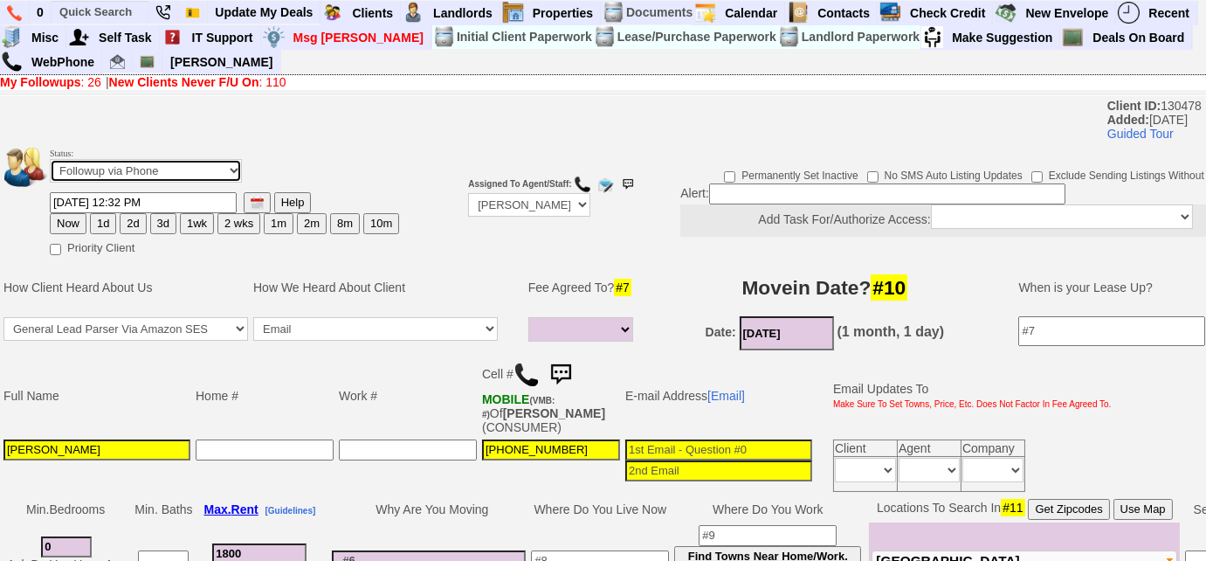
click at [85, 178] on select "Followup via Phone Followup via Email Followup When Section 8 Property Found De…" at bounding box center [146, 171] width 192 height 24
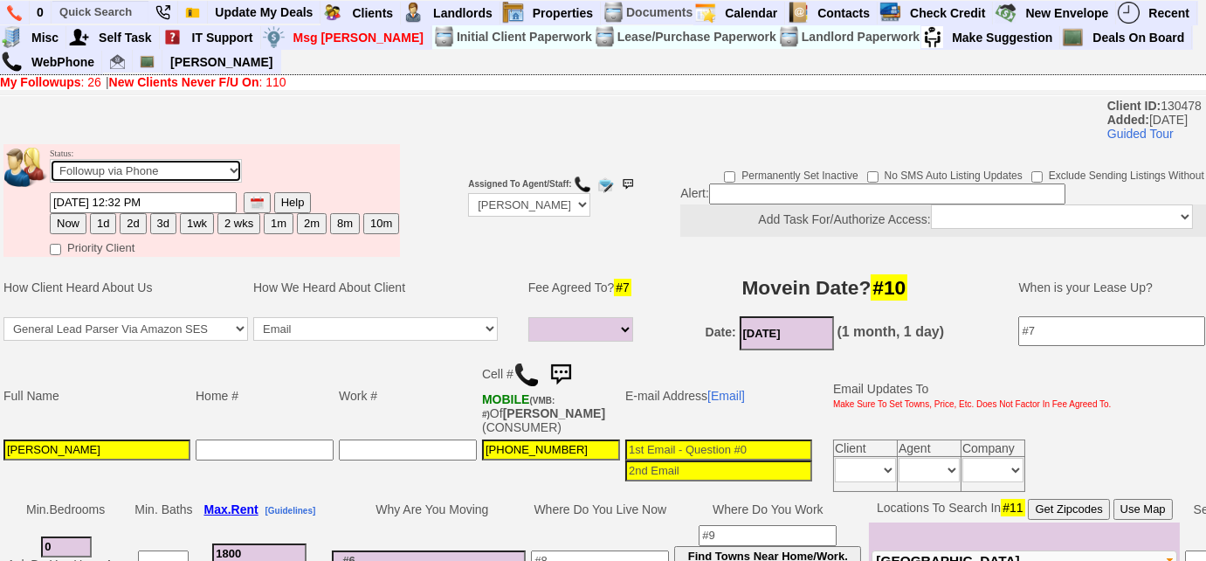
select select "Inactive"
click at [50, 159] on select "Followup via Phone Followup via Email Followup When Section 8 Property Found De…" at bounding box center [146, 171] width 192 height 24
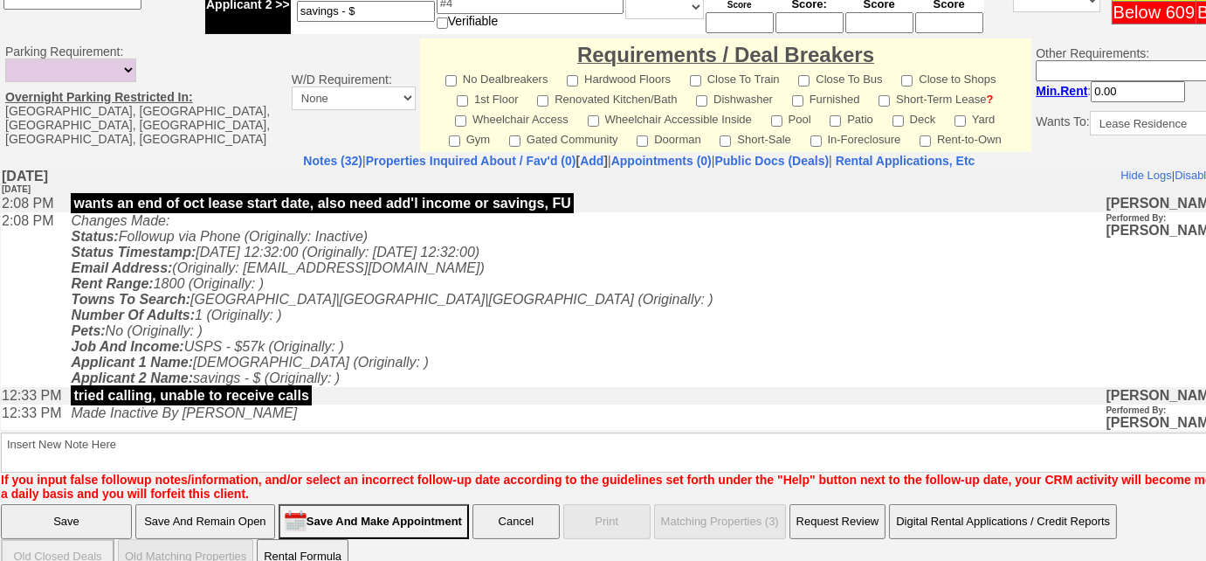
scroll to position [769, 0]
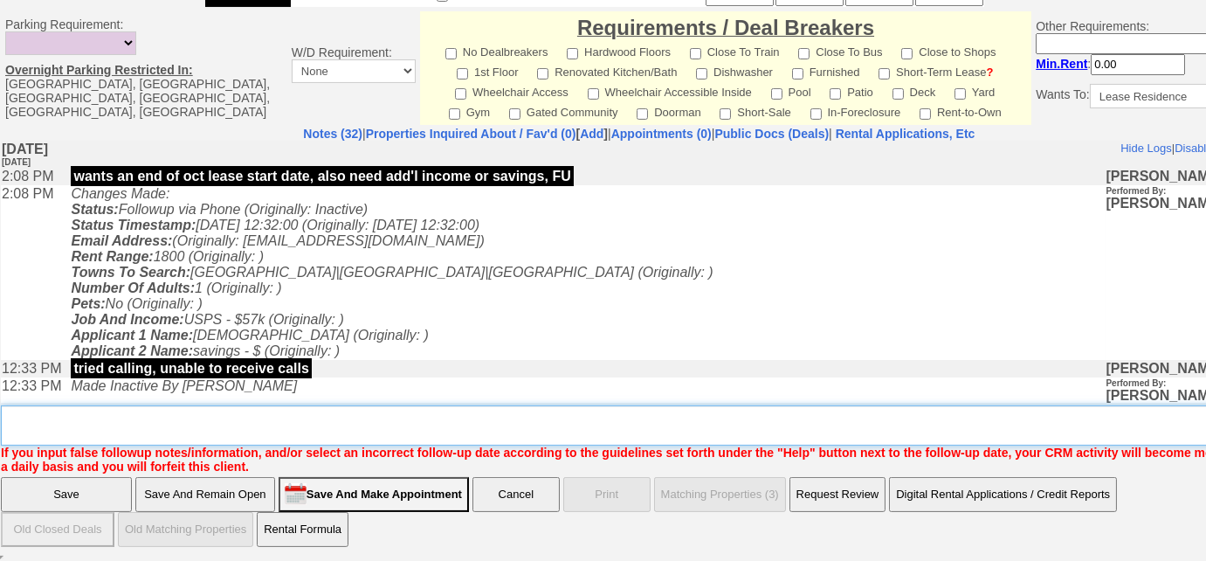
click at [180, 440] on textarea "Insert New Note Here" at bounding box center [645, 425] width 1289 height 40
type textarea "not viable"
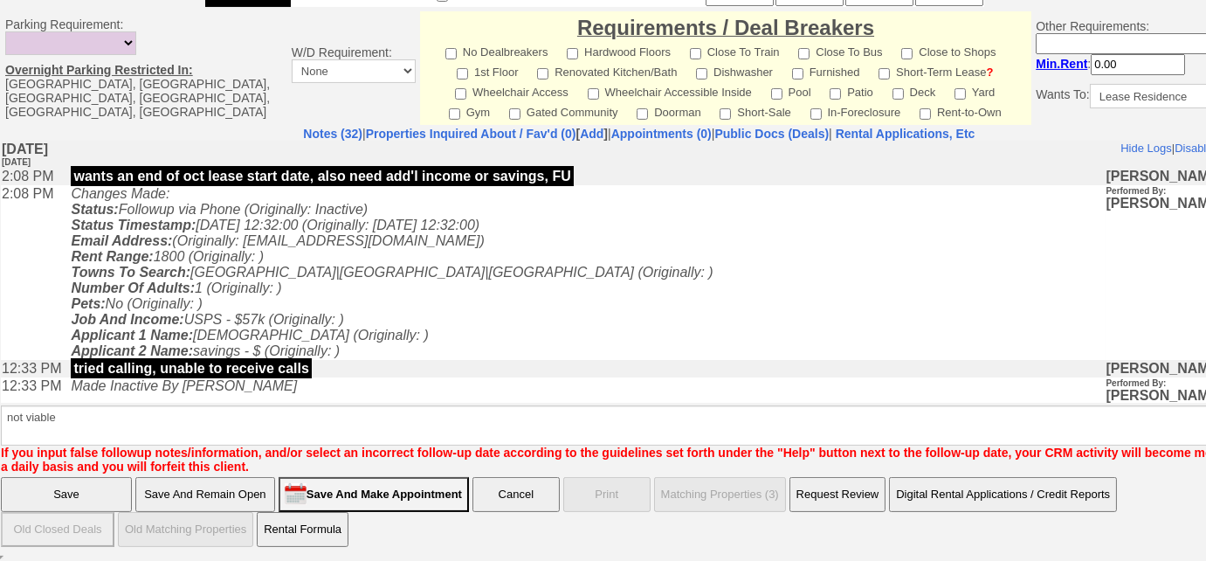
click at [91, 505] on input "Save" at bounding box center [66, 494] width 131 height 35
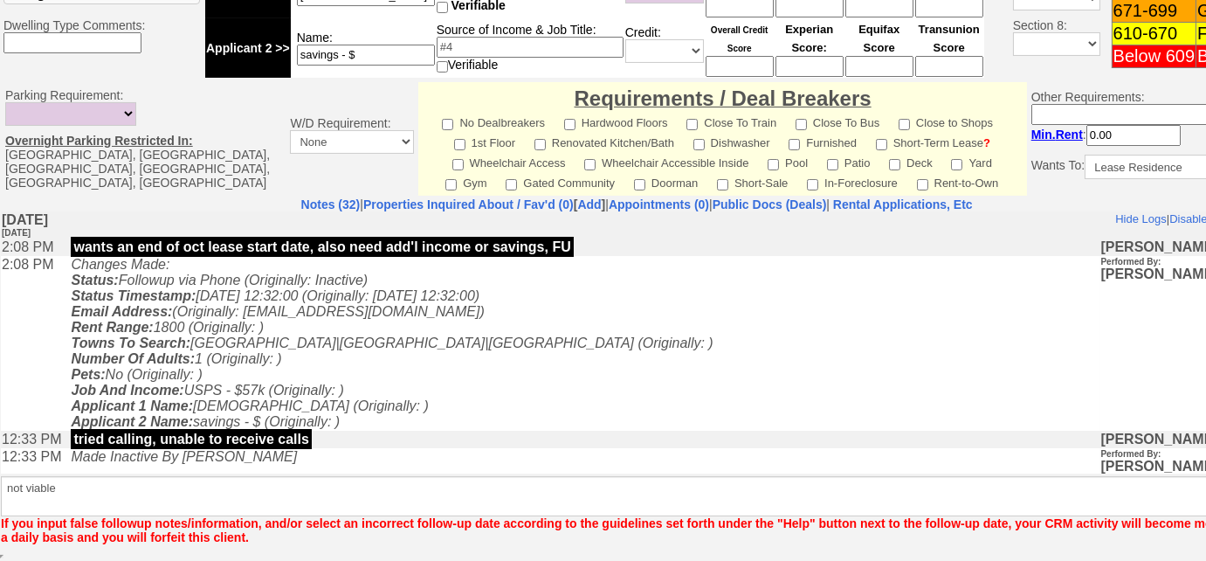
scroll to position [698, 0]
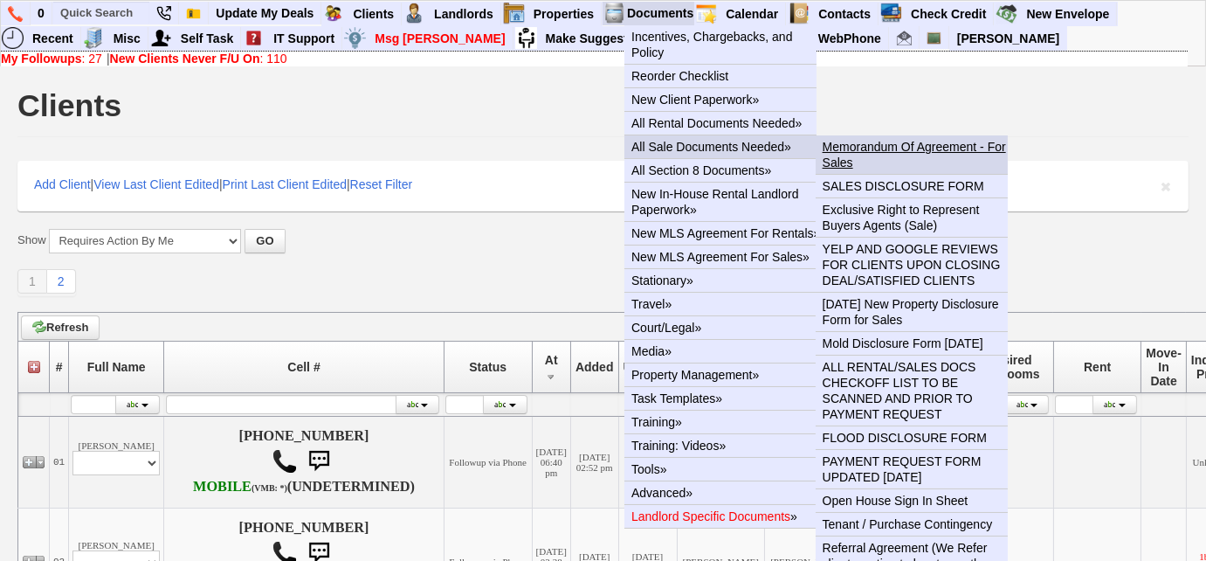
click at [844, 153] on link "Memorandum Of Agreement - For Sales" at bounding box center [919, 154] width 206 height 38
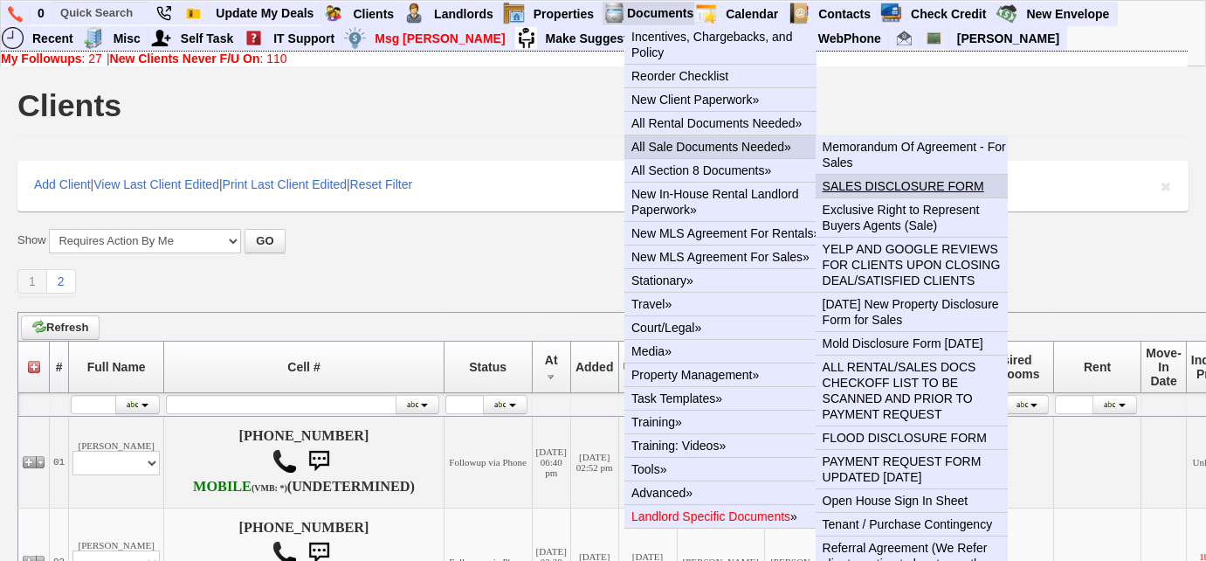
click at [893, 187] on link "SALES DISCLOSURE FORM" at bounding box center [919, 186] width 206 height 23
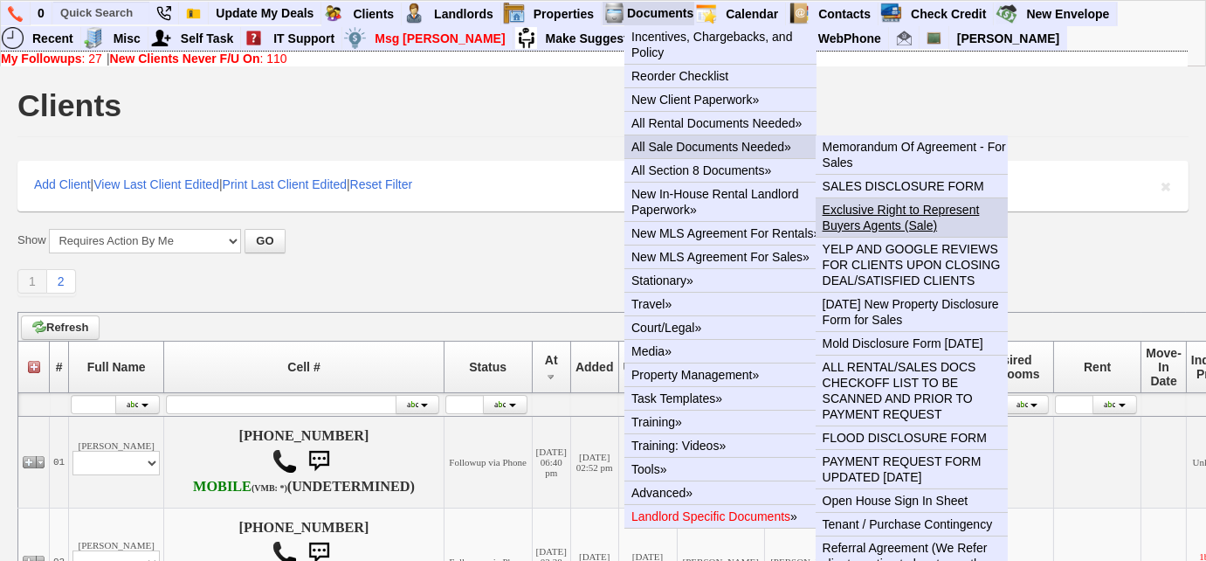
click at [864, 222] on link "Exclusive Right to Represent Buyers Agents (Sale)" at bounding box center [919, 217] width 206 height 38
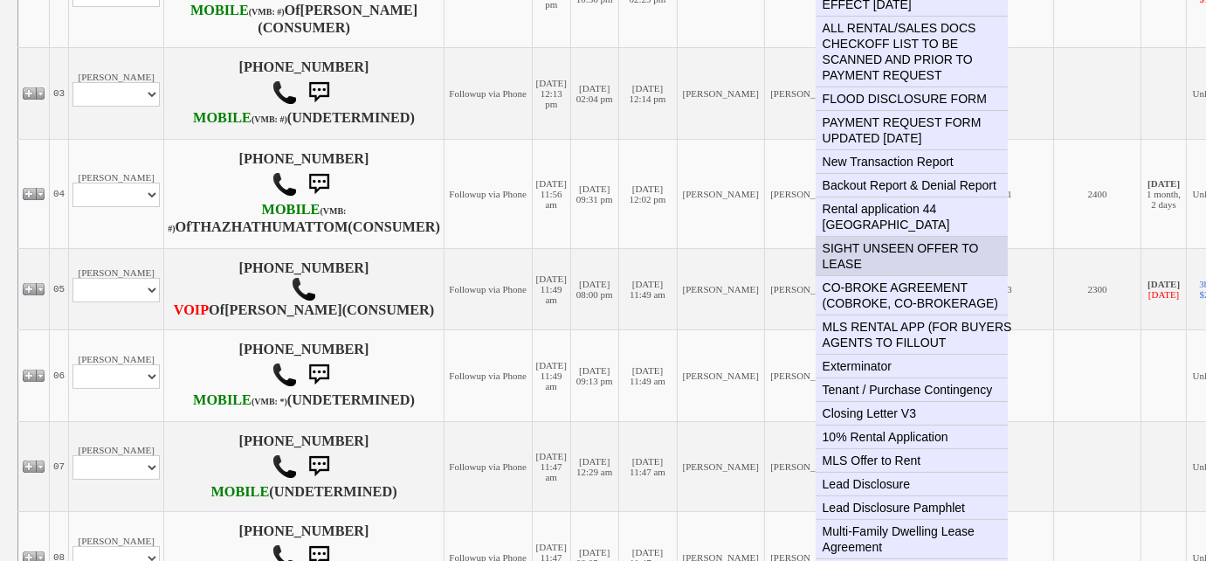
scroll to position [714, 0]
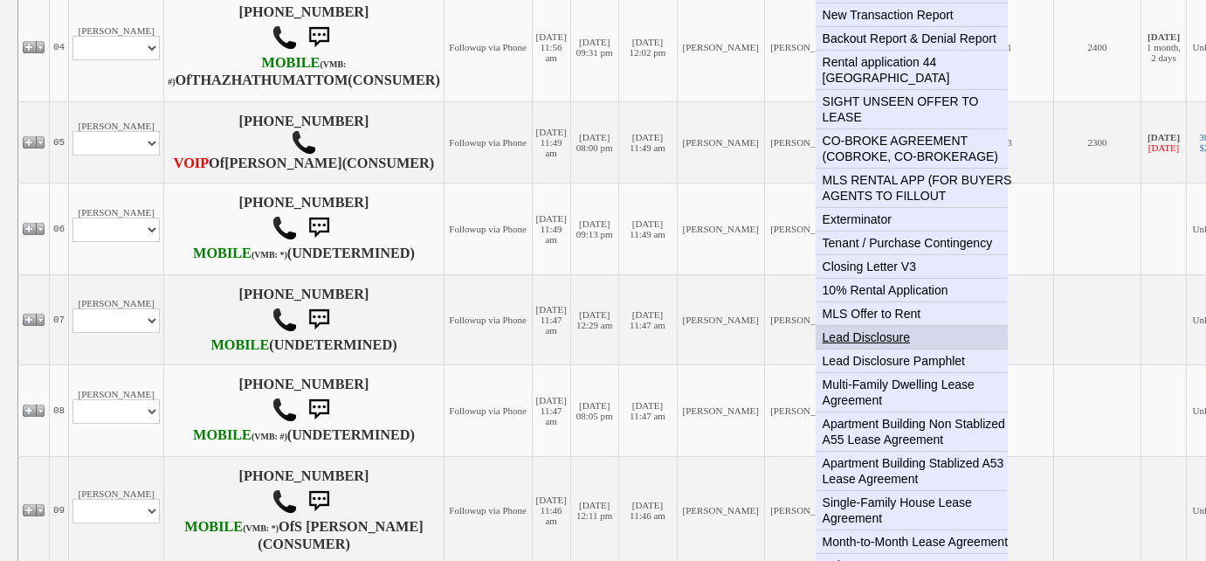
click at [902, 326] on link "Lead Disclosure" at bounding box center [919, 337] width 206 height 23
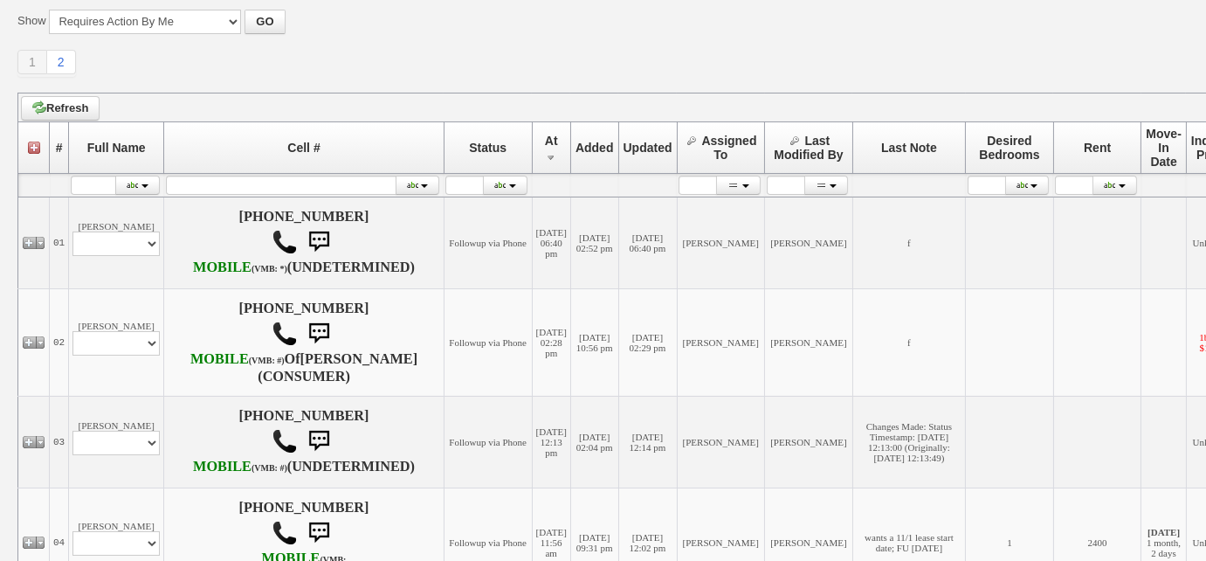
scroll to position [0, 0]
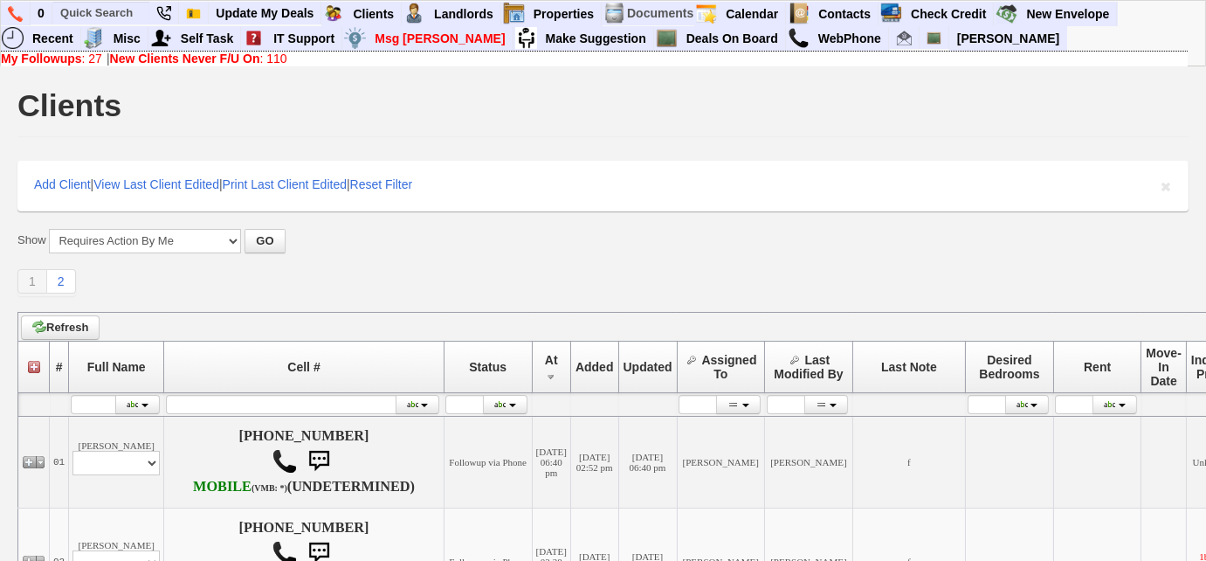
click at [93, 64] on link "My Followups : 27" at bounding box center [51, 59] width 101 height 14
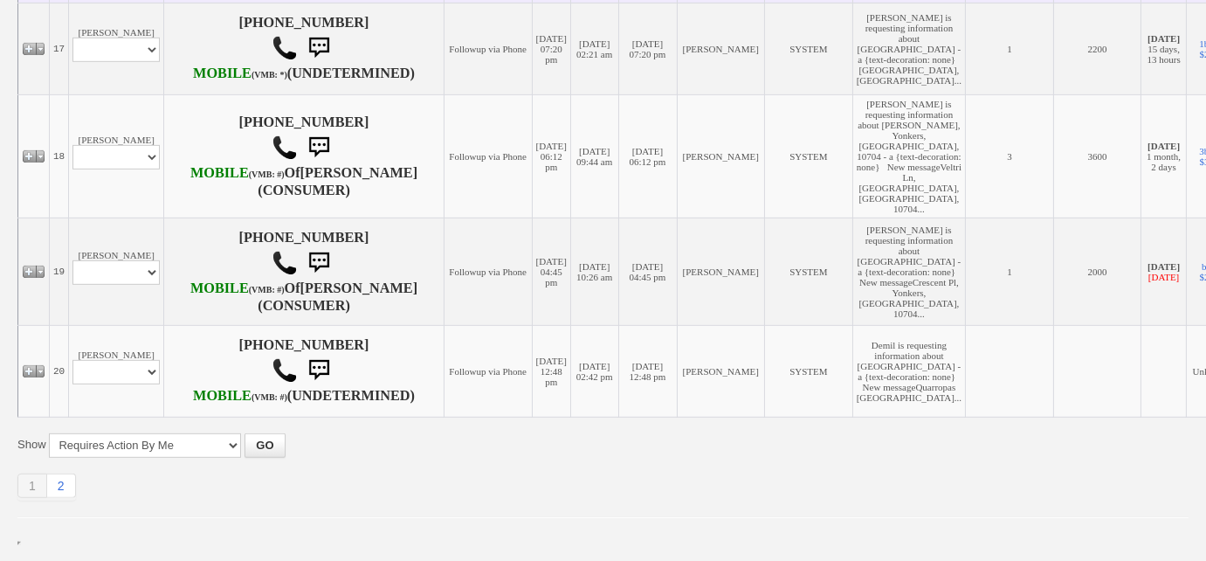
scroll to position [2253, 0]
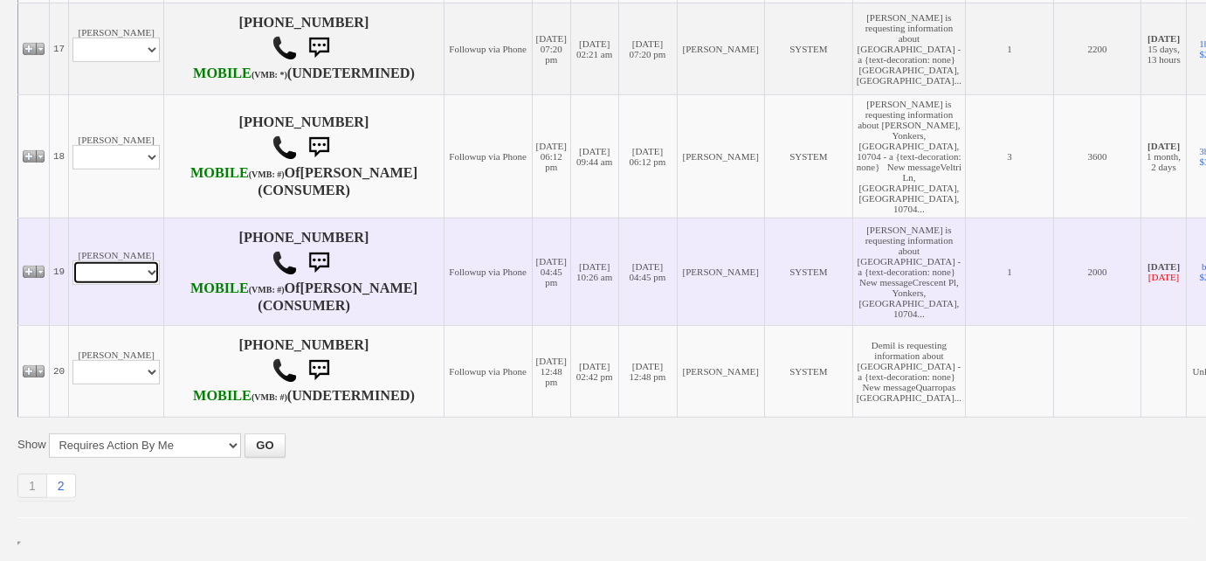
click at [147, 285] on select "Profile Edit Print Email Externally (Will Not Be Tracked In CRM) Closed Deals" at bounding box center [115, 272] width 87 height 24
select select "ChangeURL,/crm/custom/edit_client_form.php?redirect=%2Fcrm%2Fclients.php&id=166…"
click at [72, 285] on select "Profile Edit Print Email Externally (Will Not Be Tracked In CRM) Closed Deals" at bounding box center [115, 272] width 87 height 24
select select
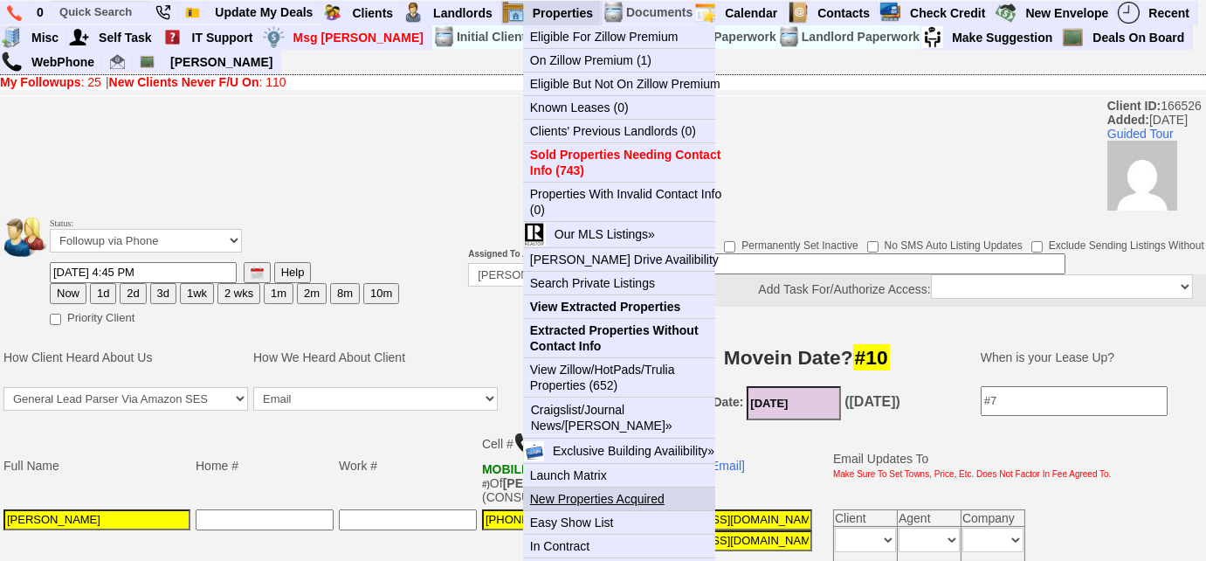
click at [595, 493] on link "New Properties Acquired" at bounding box center [626, 498] width 206 height 23
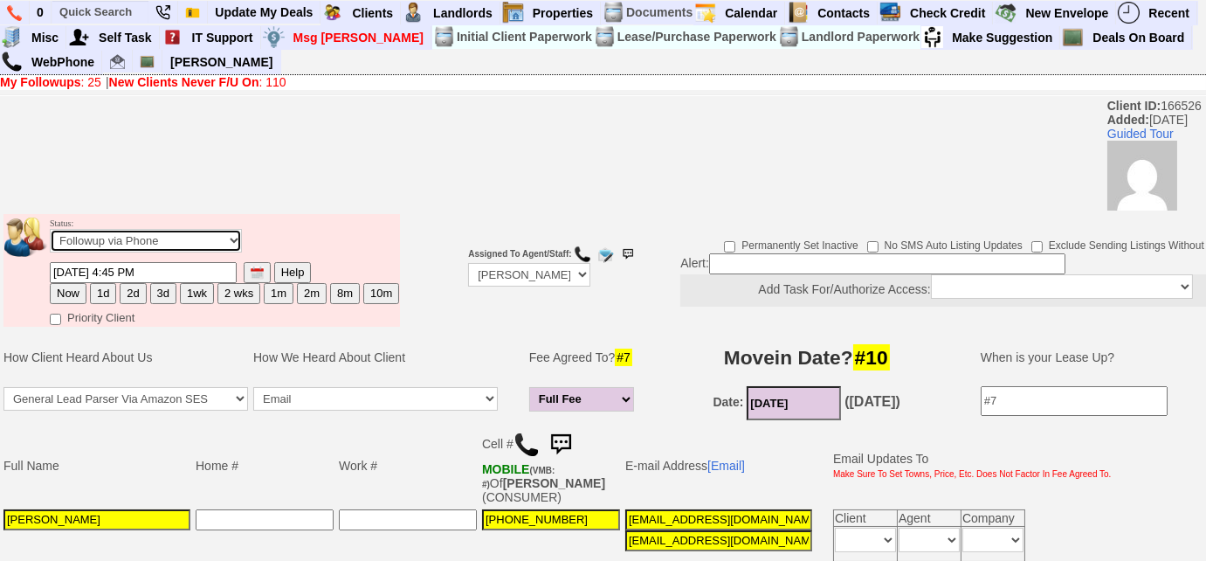
drag, startPoint x: 137, startPoint y: 241, endPoint x: 134, endPoint y: 250, distance: 9.1
click at [137, 241] on select "Followup via Phone Followup via Email Followup When Section 8 Property Found De…" at bounding box center [146, 241] width 192 height 24
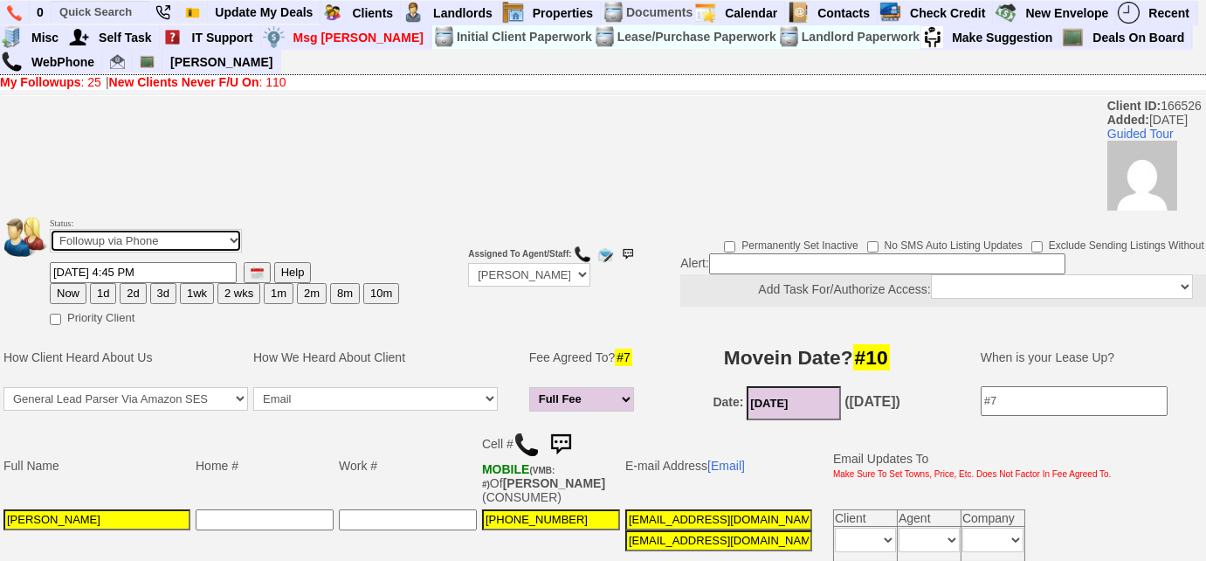
select select "Inactive"
click at [50, 229] on select "Followup via Phone Followup via Email Followup When Section 8 Property Found De…" at bounding box center [146, 241] width 192 height 24
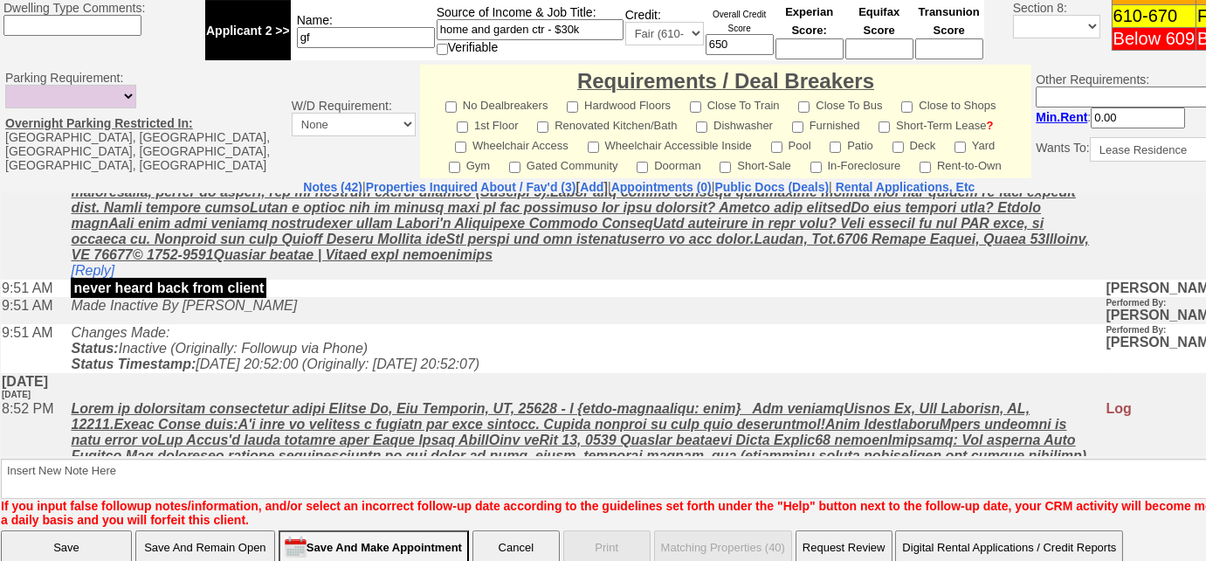
scroll to position [839, 0]
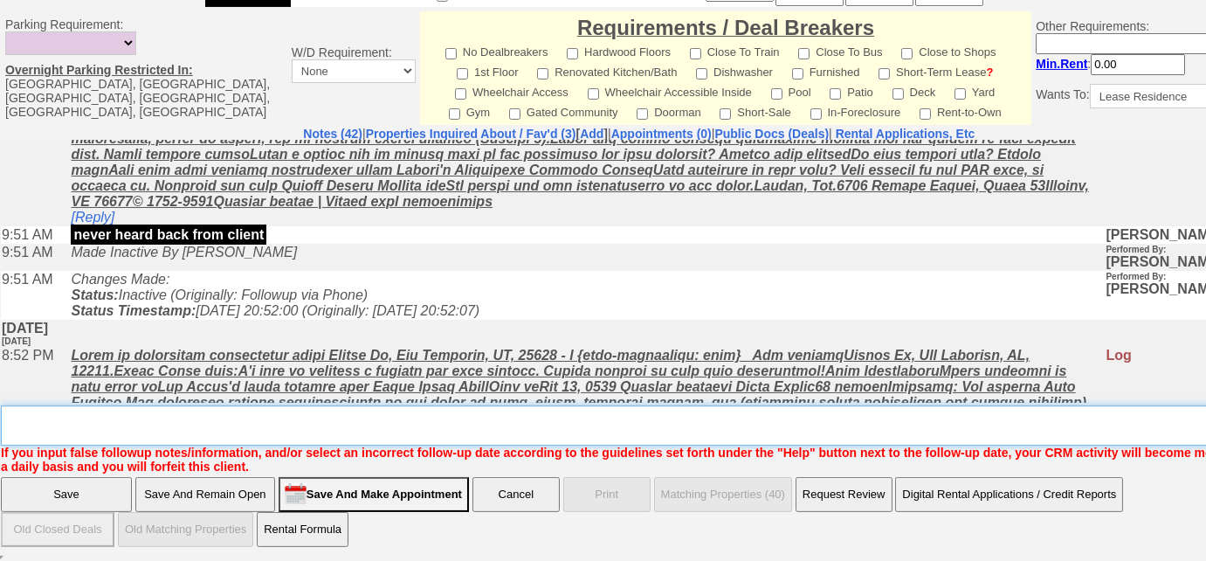
click at [176, 434] on textarea "Insert New Note Here" at bounding box center [645, 425] width 1289 height 40
type textarea "several attempts"
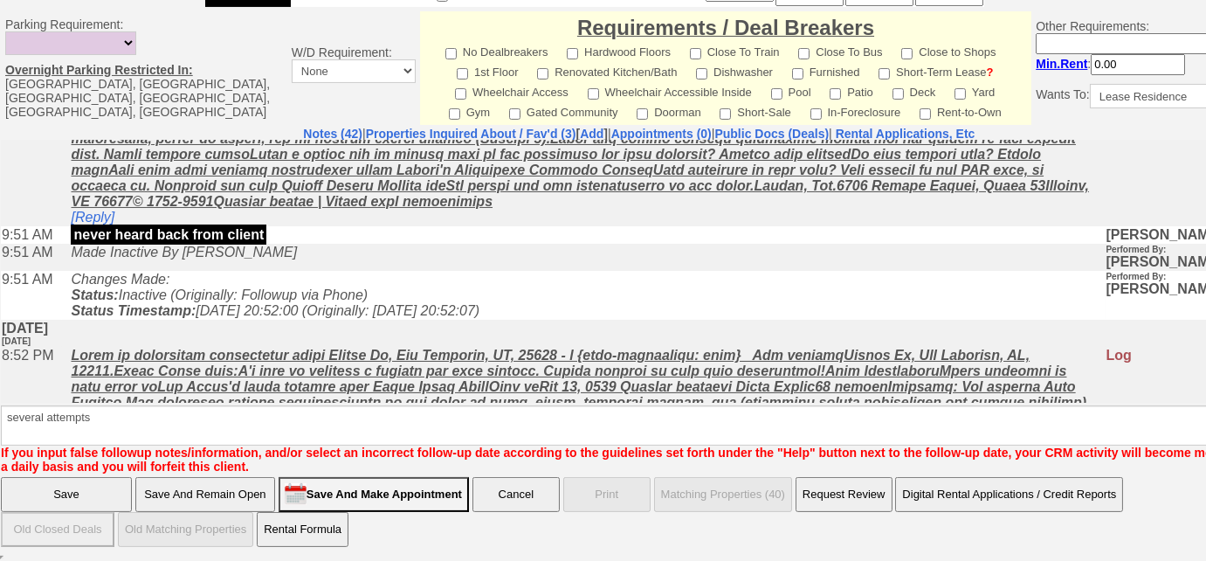
click at [74, 493] on input "Save" at bounding box center [66, 494] width 131 height 35
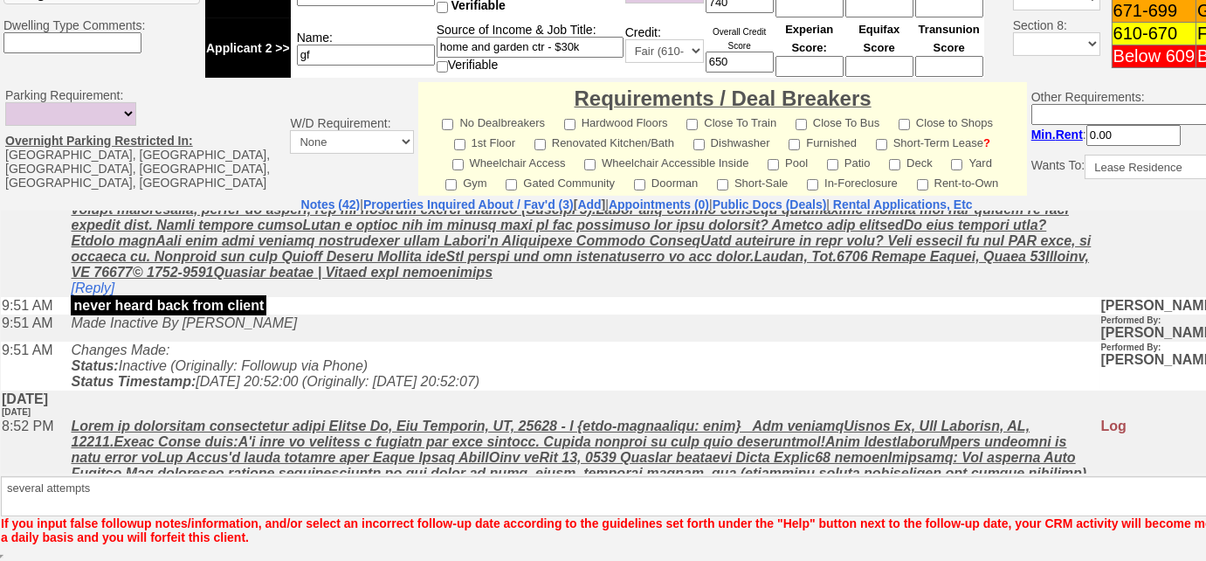
scroll to position [768, 0]
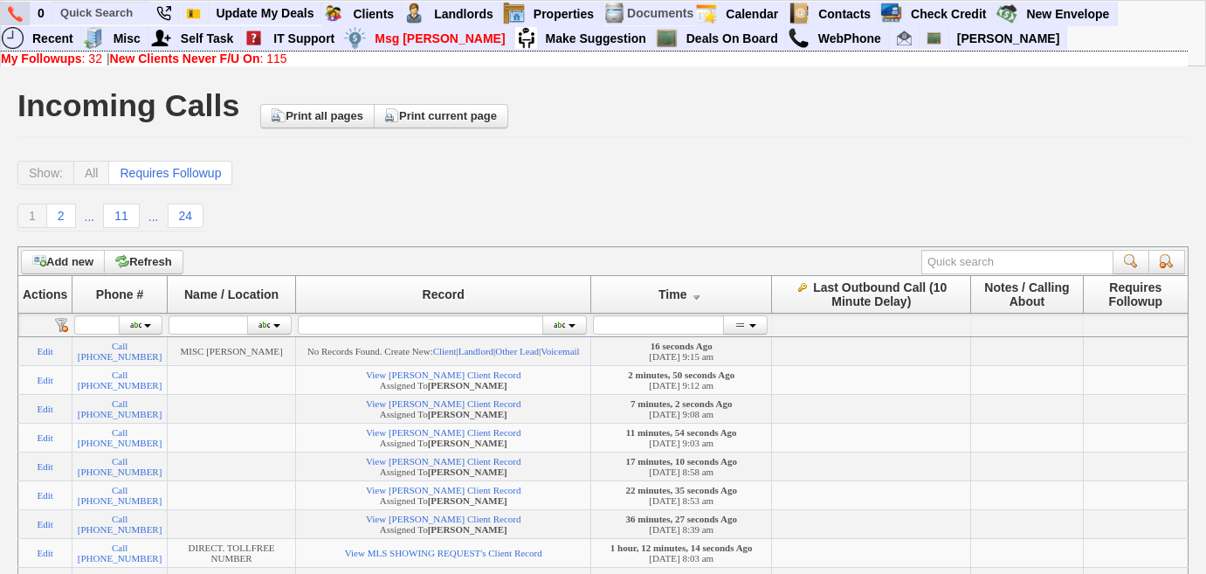
click at [6, 8] on link at bounding box center [16, 14] width 30 height 24
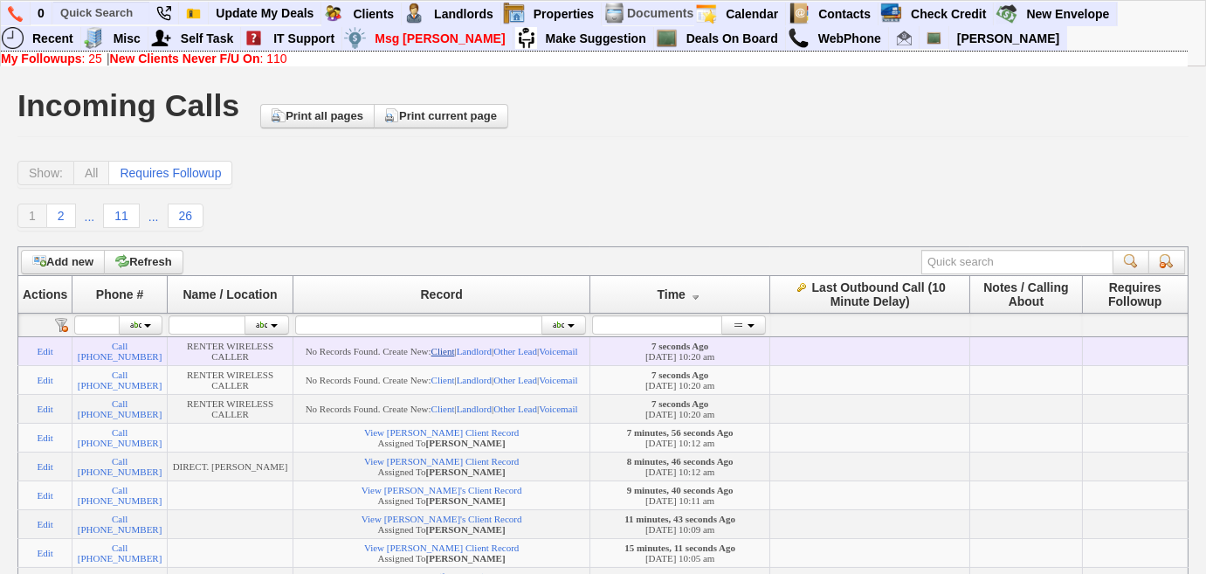
click at [455, 352] on link "Client" at bounding box center [443, 351] width 24 height 10
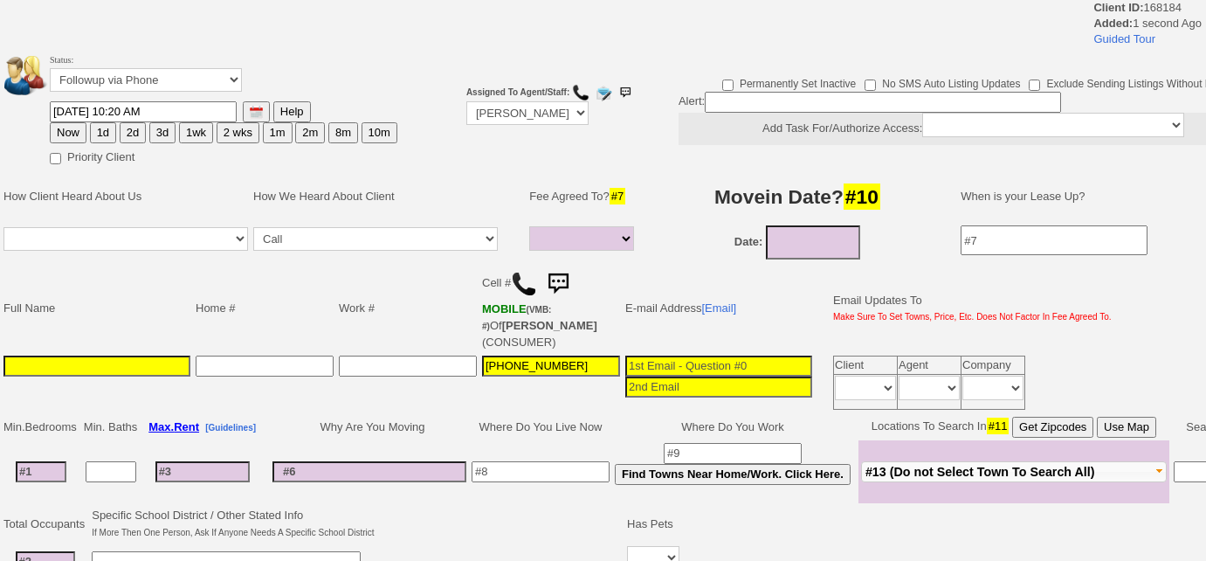
select select
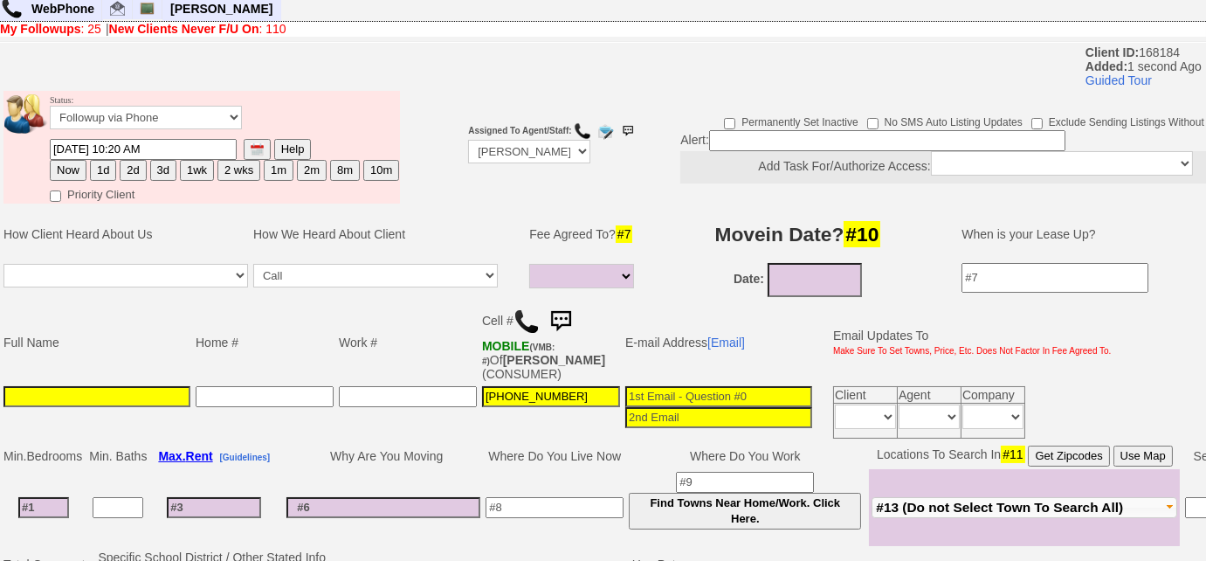
scroll to position [158, 0]
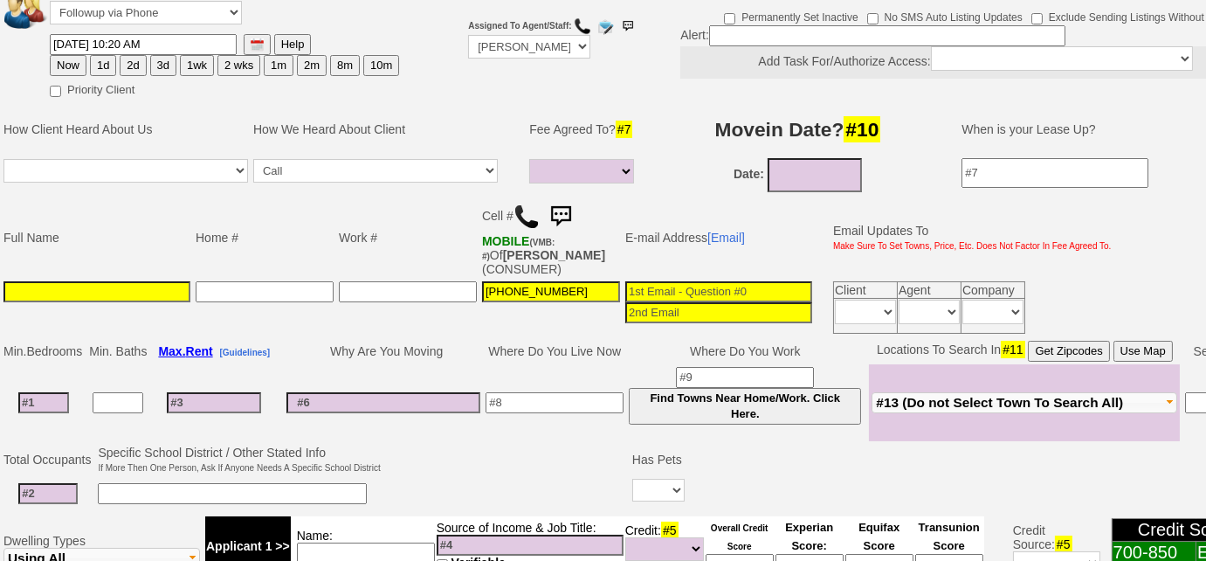
click at [937, 395] on span "#13 (Do not Select Town To Search All)" at bounding box center [999, 402] width 247 height 15
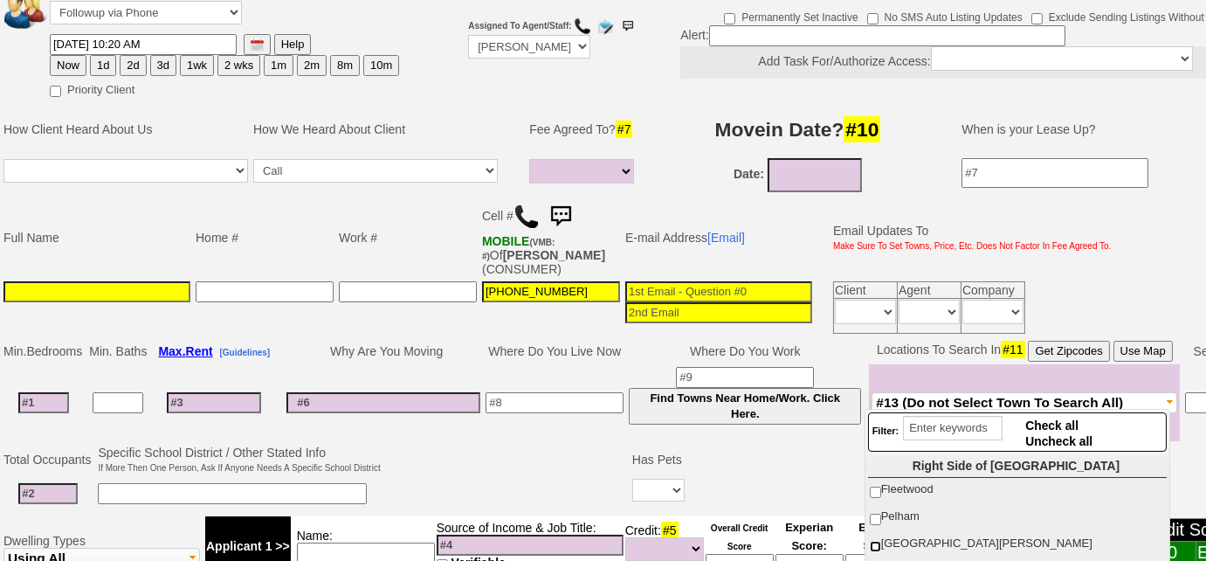
click at [875, 545] on input "New Rochelle" at bounding box center [875, 546] width 11 height 11
checkbox input "true"
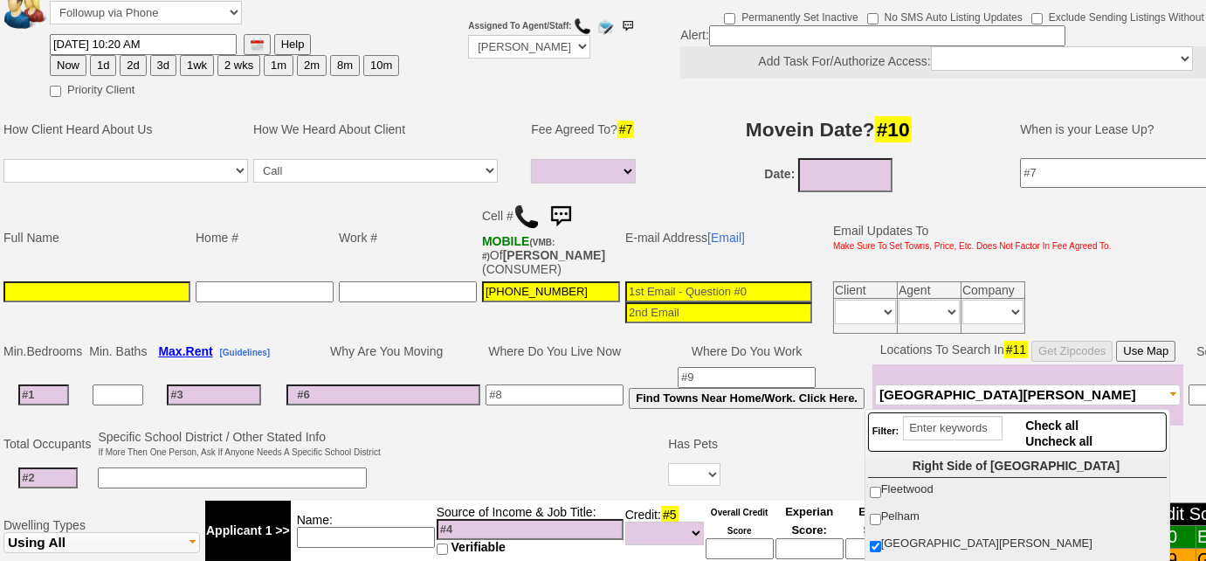
click at [548, 441] on td at bounding box center [524, 461] width 283 height 69
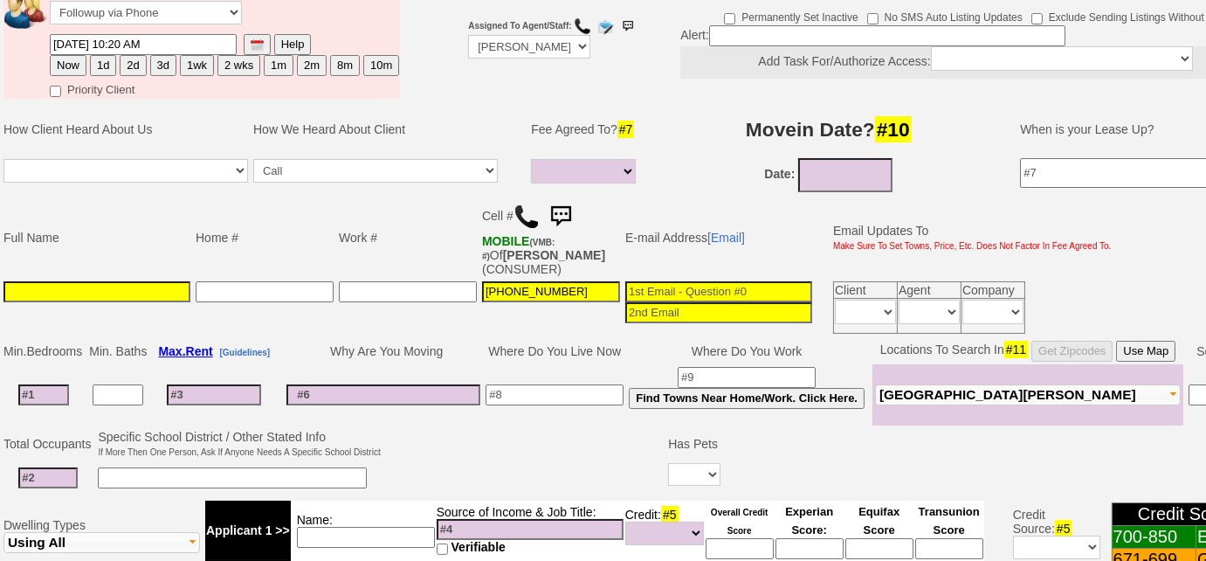
click at [913, 393] on span "[GEOGRAPHIC_DATA][PERSON_NAME]" at bounding box center [1007, 394] width 257 height 15
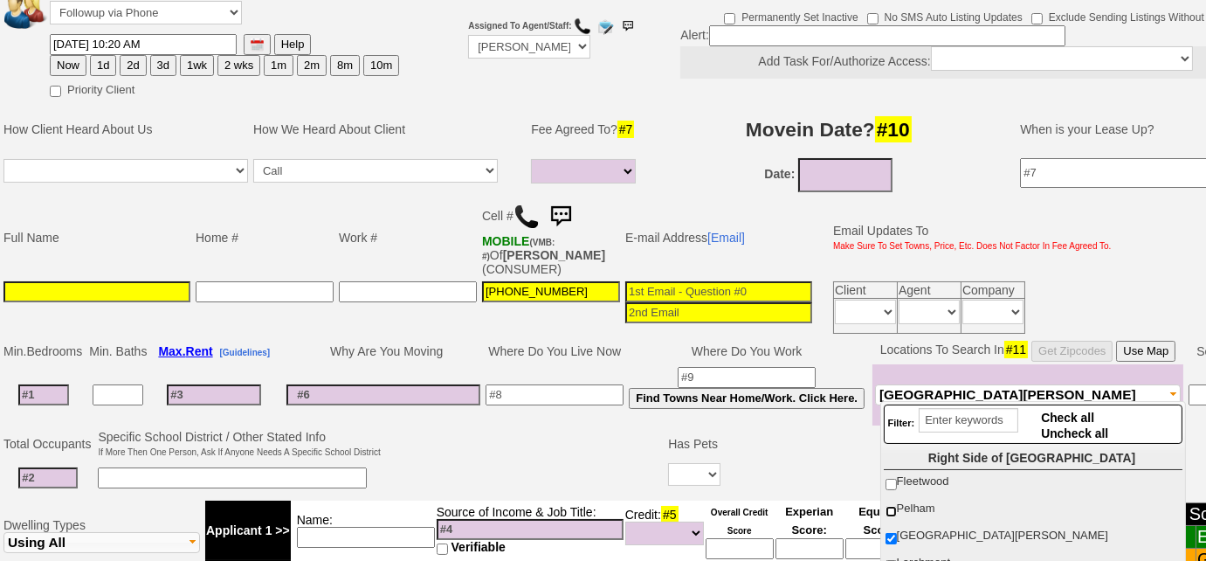
click at [887, 507] on input "Pelham" at bounding box center [891, 511] width 11 height 11
checkbox input "true"
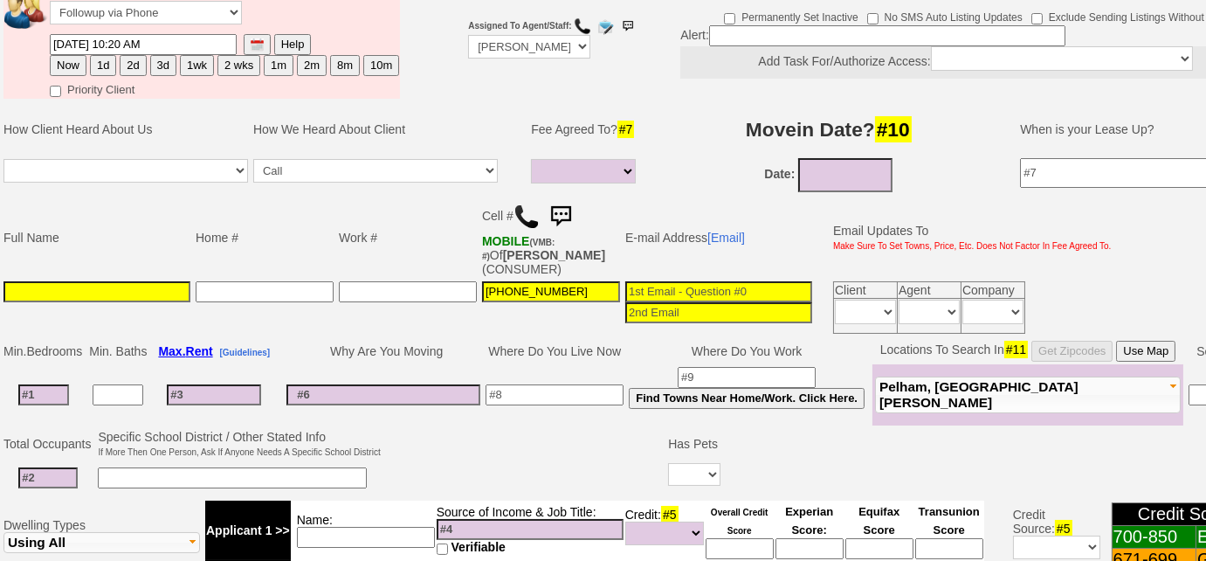
click at [617, 415] on td at bounding box center [554, 394] width 143 height 61
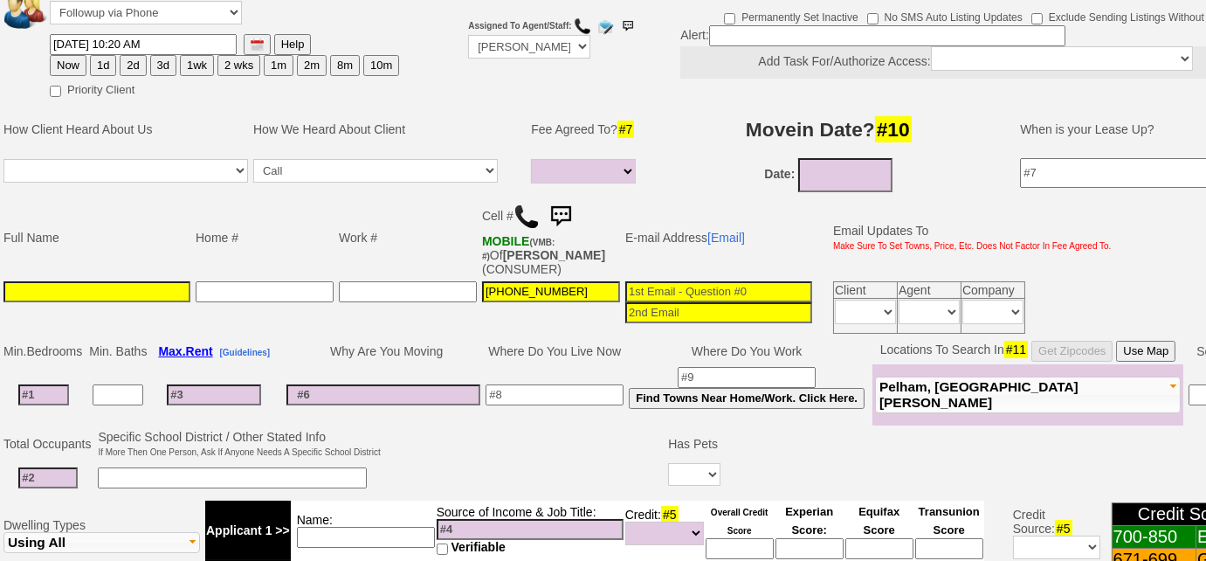
click at [52, 388] on input at bounding box center [43, 394] width 51 height 21
type input "1"
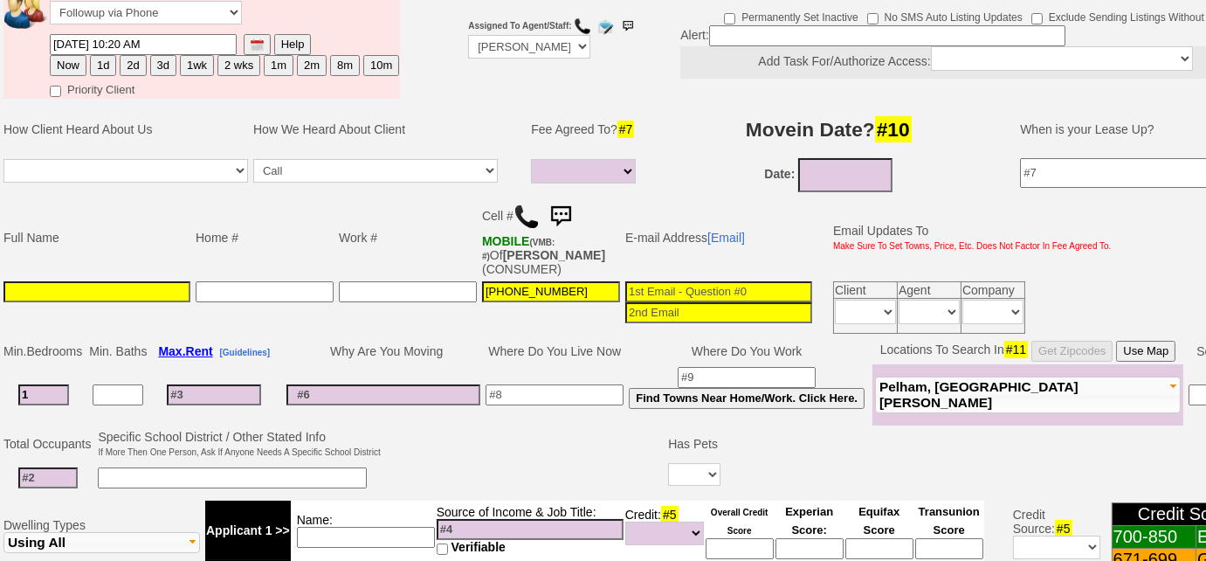
select select
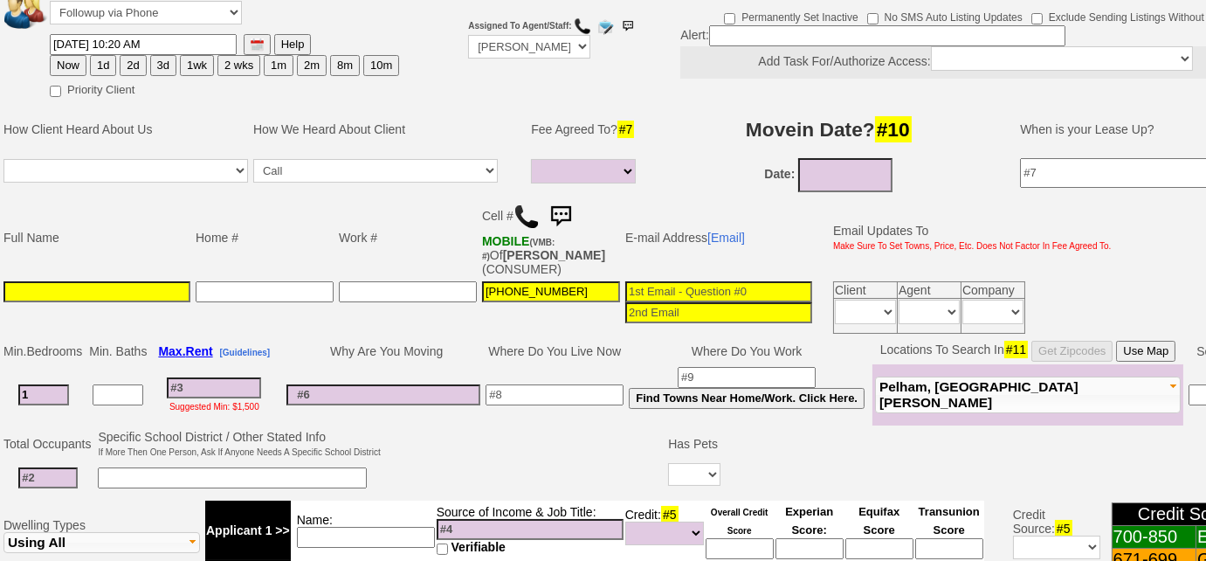
type input "1"
select select
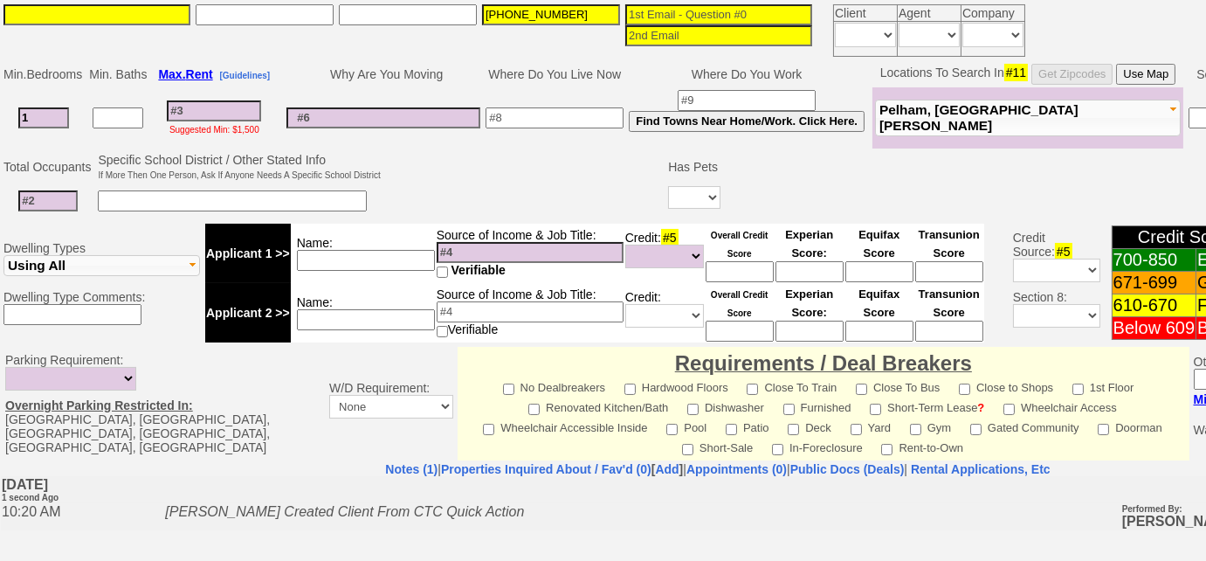
scroll to position [476, 0]
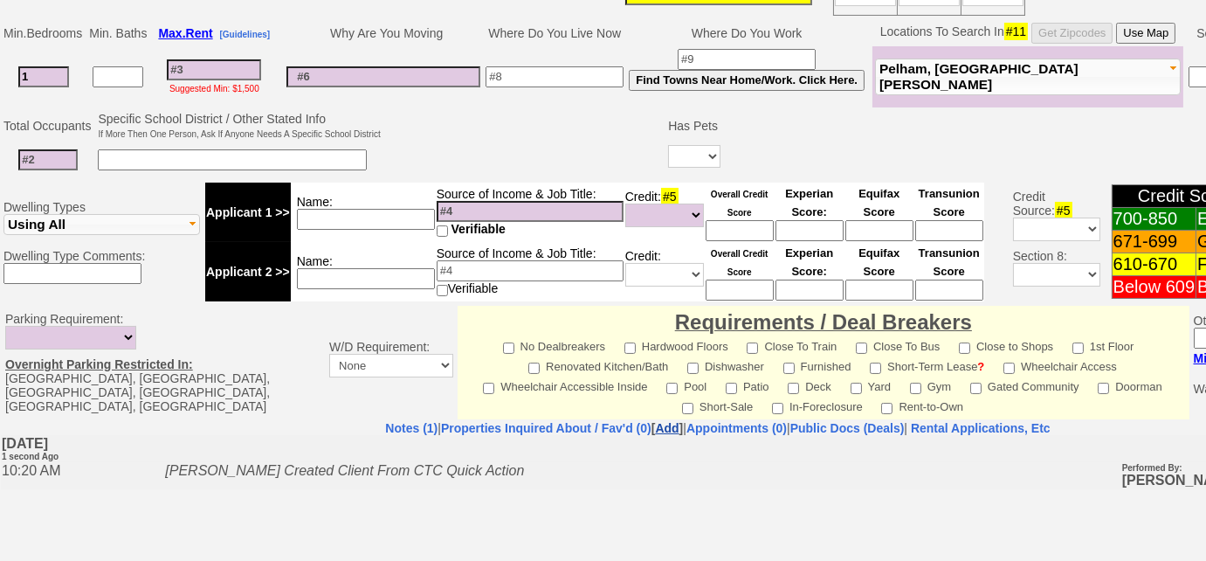
click at [655, 421] on link "Add" at bounding box center [667, 428] width 24 height 14
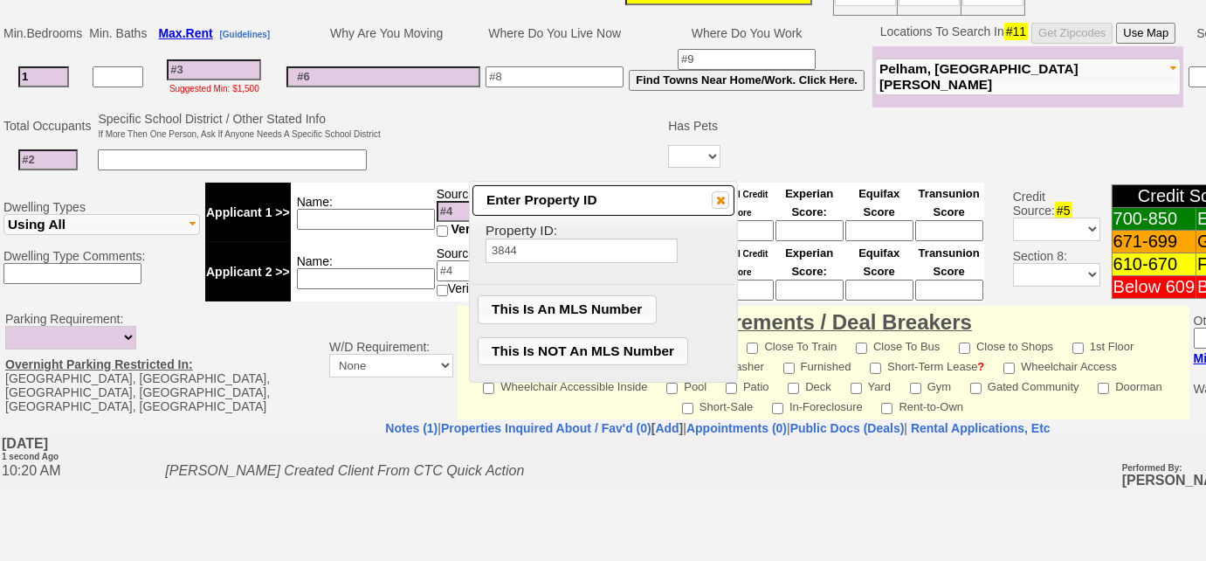
type input "3844"
click at [611, 348] on span "This Is NOT An MLS Number" at bounding box center [584, 351] width 210 height 26
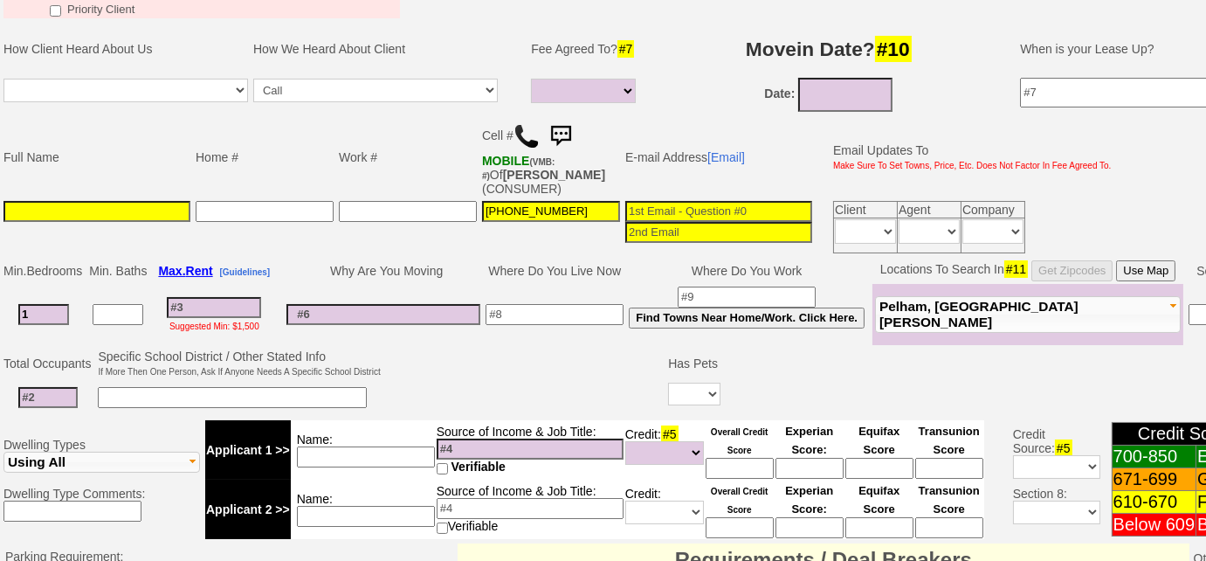
scroll to position [158, 0]
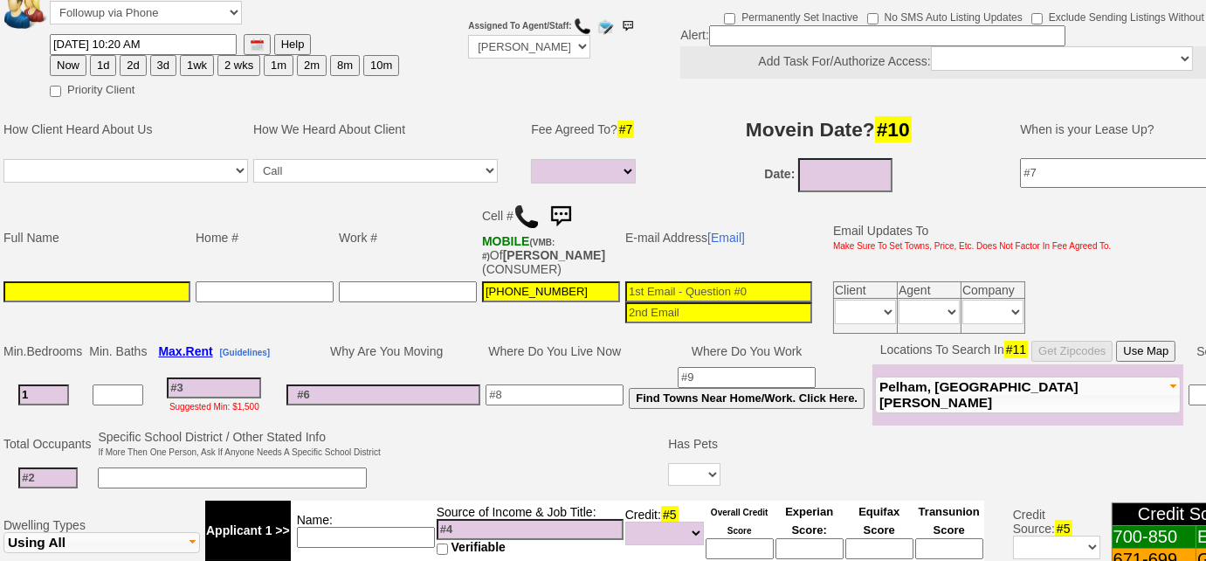
click at [255, 385] on input at bounding box center [214, 387] width 94 height 21
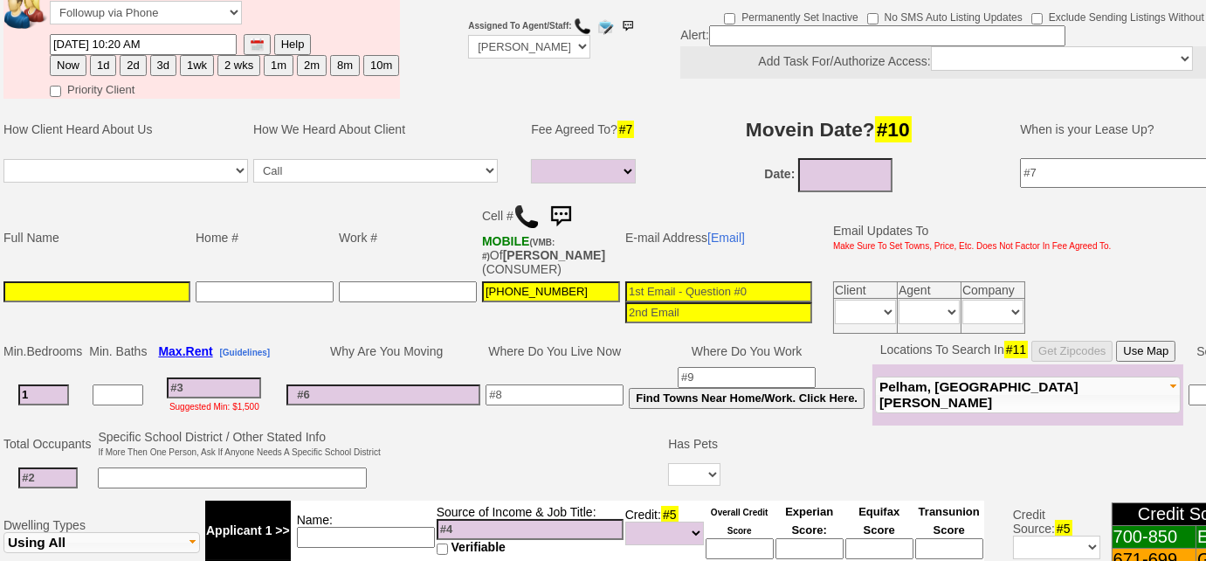
scroll to position [238, 0]
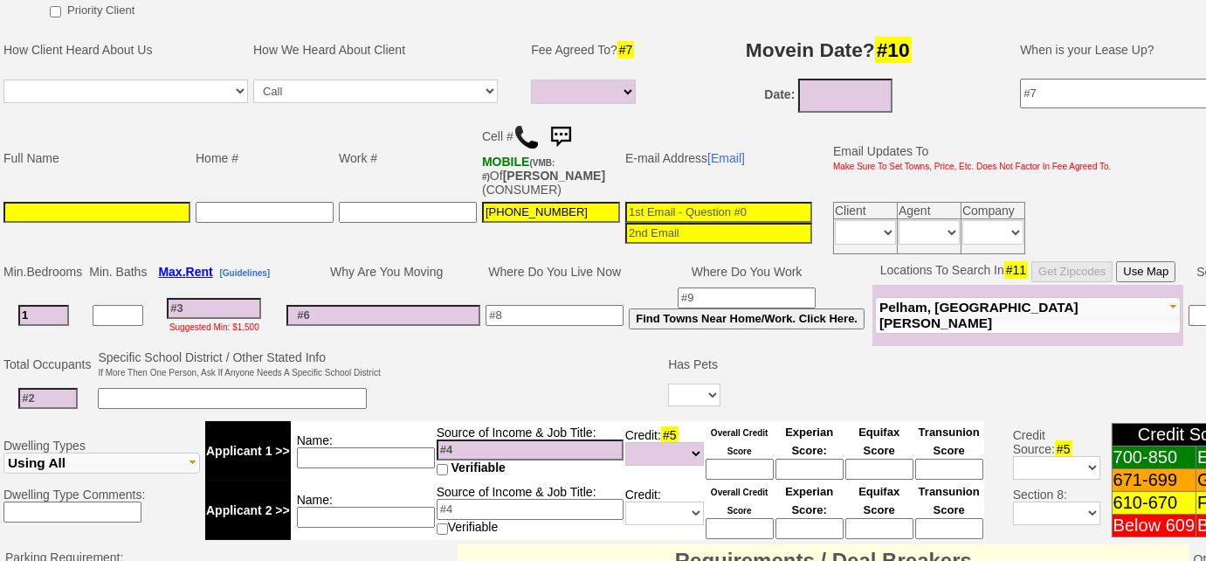
click at [962, 312] on span "Pelham, New Rochelle" at bounding box center [978, 315] width 199 height 31
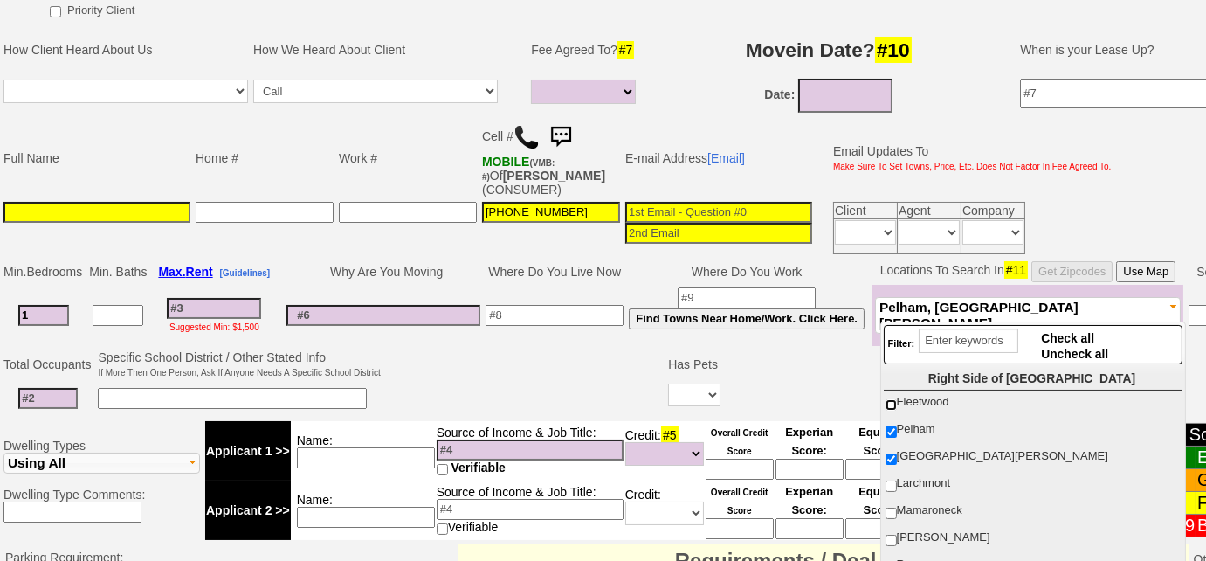
click at [893, 400] on input "Fleetwood" at bounding box center [891, 404] width 11 height 11
checkbox input "true"
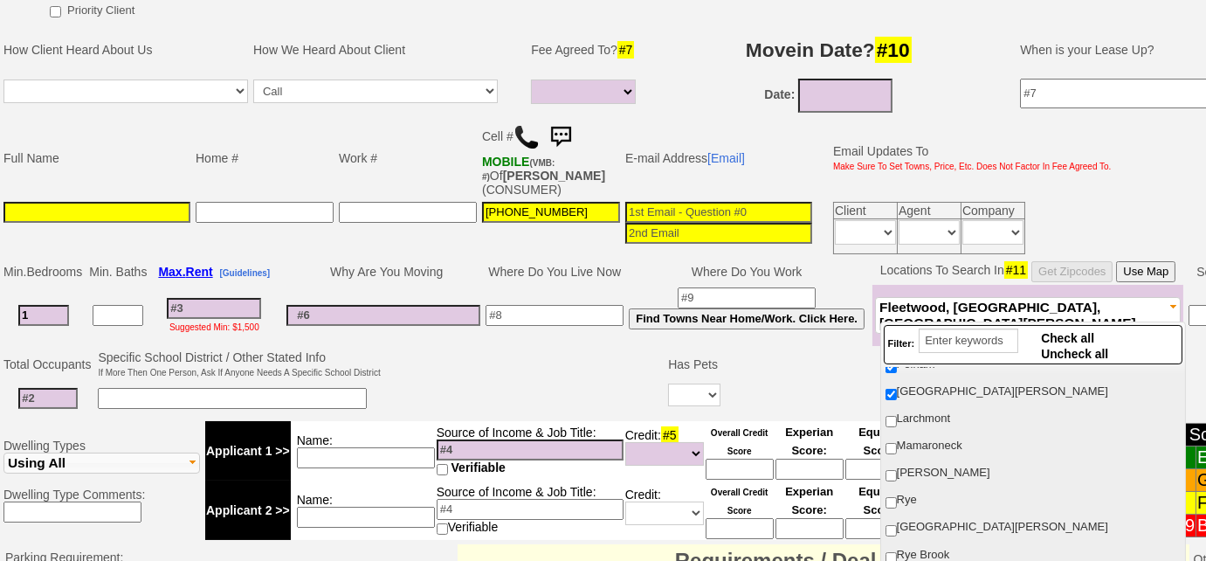
scroll to position [158, 0]
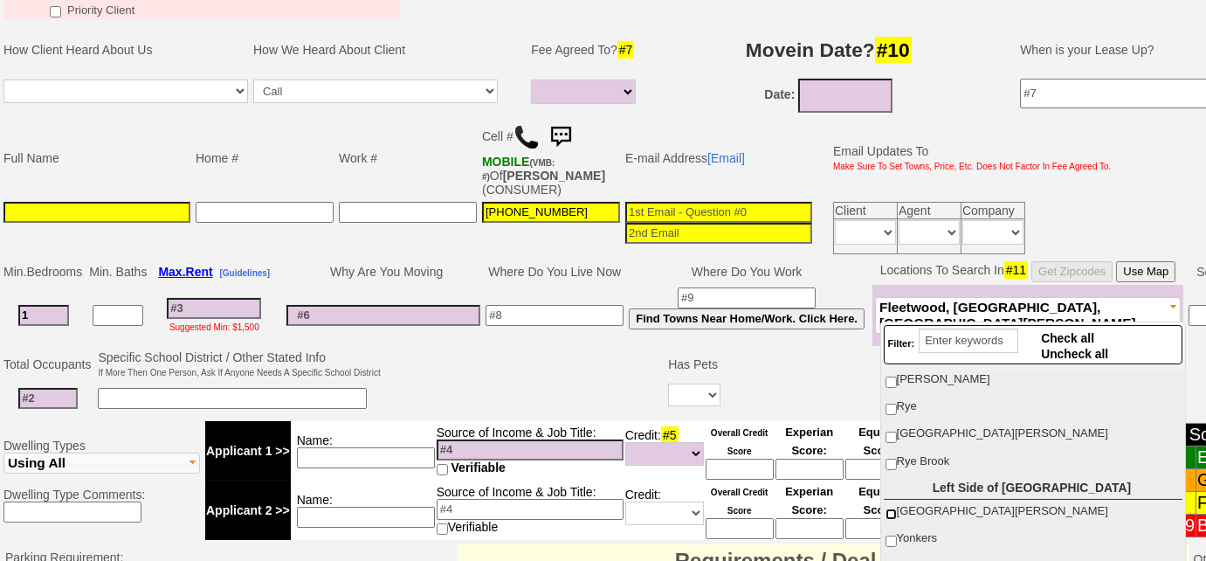
click at [892, 508] on input "[GEOGRAPHIC_DATA][PERSON_NAME]" at bounding box center [891, 513] width 11 height 11
checkbox input "true"
click at [889, 535] on input "Yonkers" at bounding box center [891, 540] width 11 height 11
checkbox input "true"
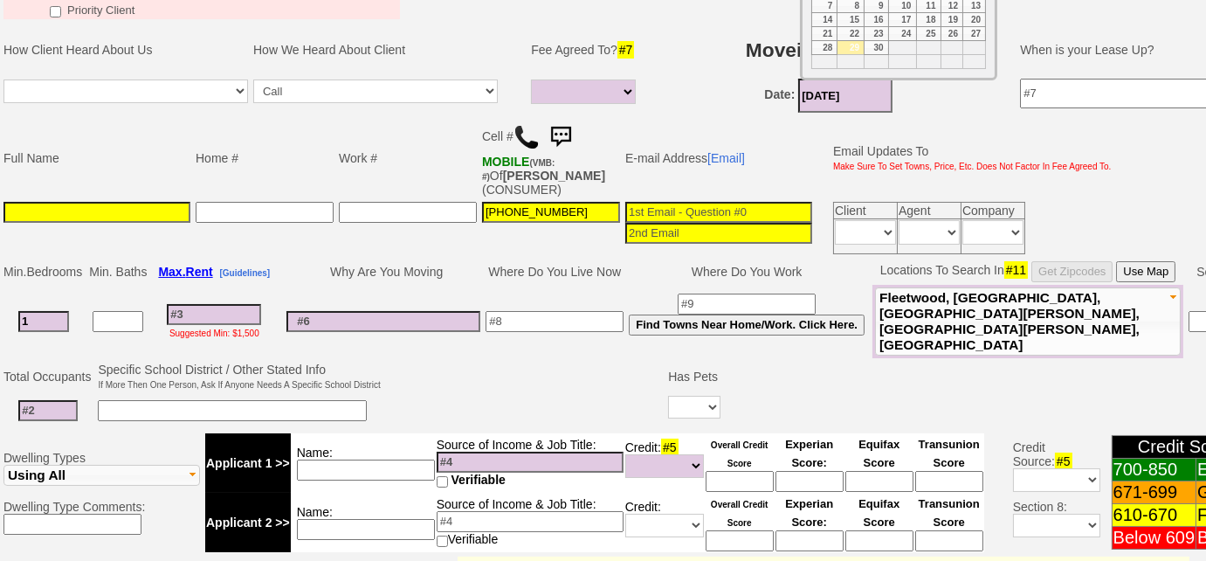
click at [877, 92] on input "09/29/2025" at bounding box center [845, 96] width 94 height 34
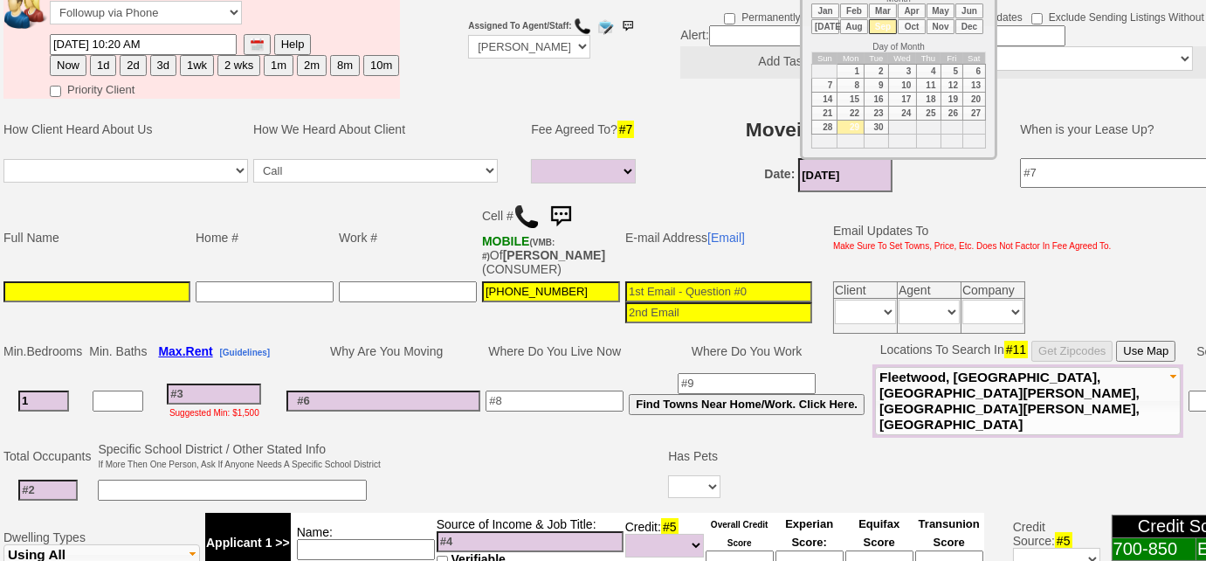
click at [916, 26] on li "Oct" at bounding box center [912, 26] width 28 height 15
click at [910, 96] on td "15" at bounding box center [902, 100] width 28 height 14
type input "10/15/2025"
click at [33, 479] on input at bounding box center [47, 489] width 59 height 21
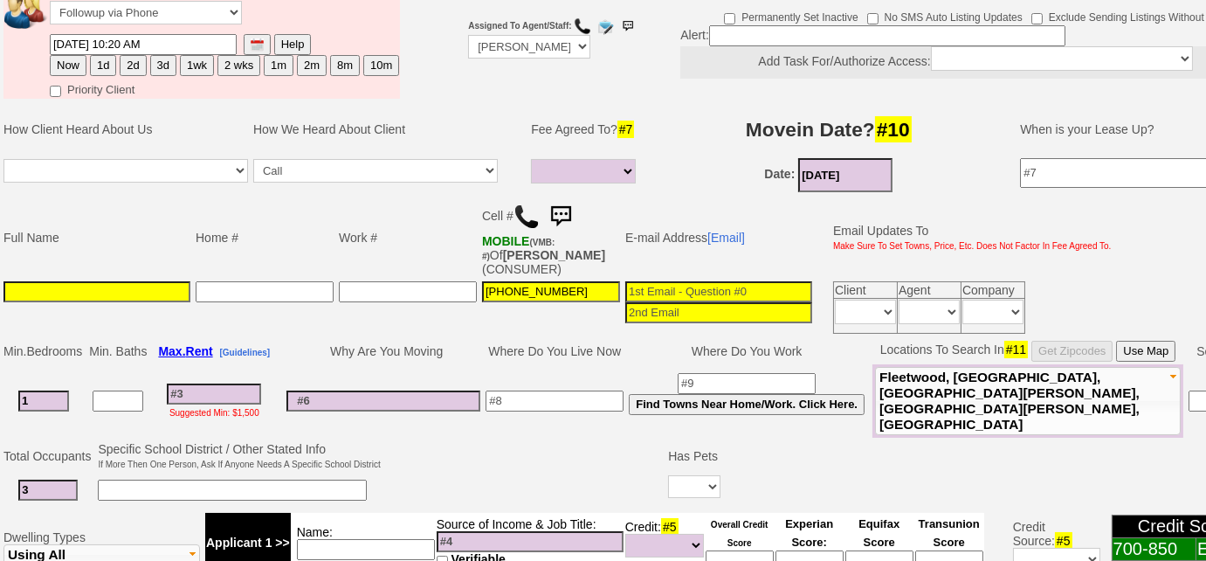
type input "3"
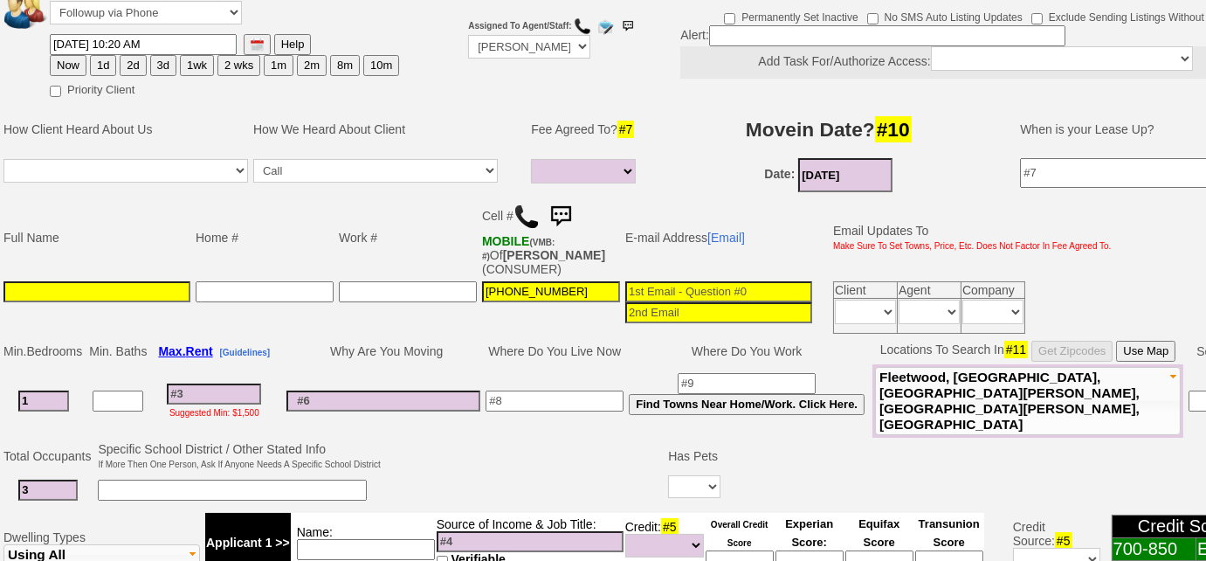
click at [142, 479] on input at bounding box center [232, 489] width 269 height 21
type input "1 child - 12 yr old"
click at [62, 390] on input "1" at bounding box center [43, 400] width 51 height 21
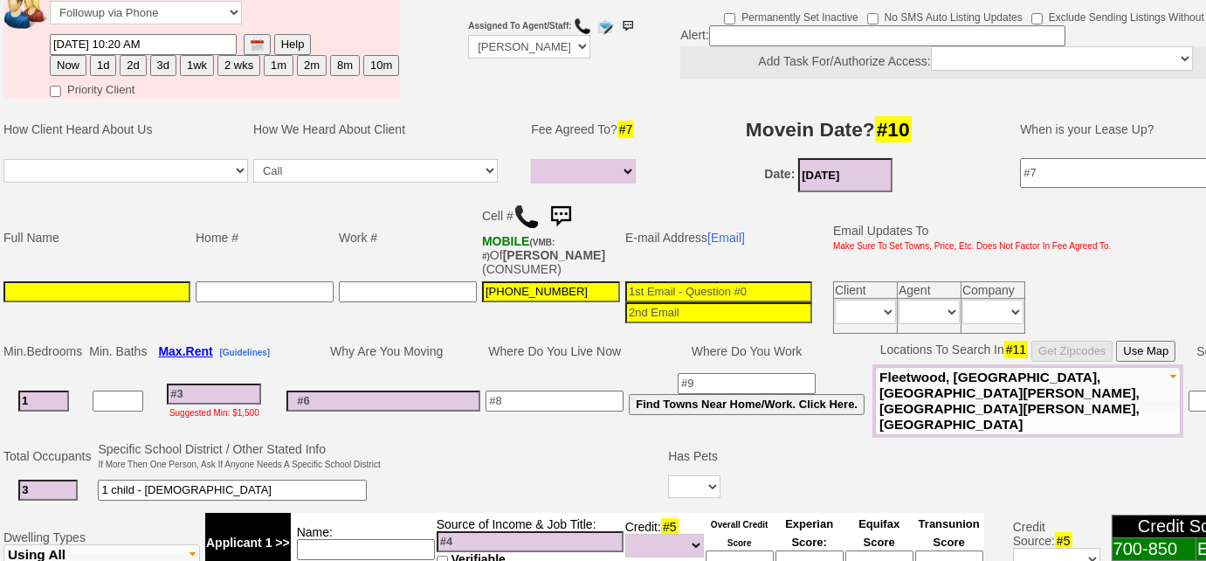
click at [245, 383] on input at bounding box center [214, 393] width 94 height 21
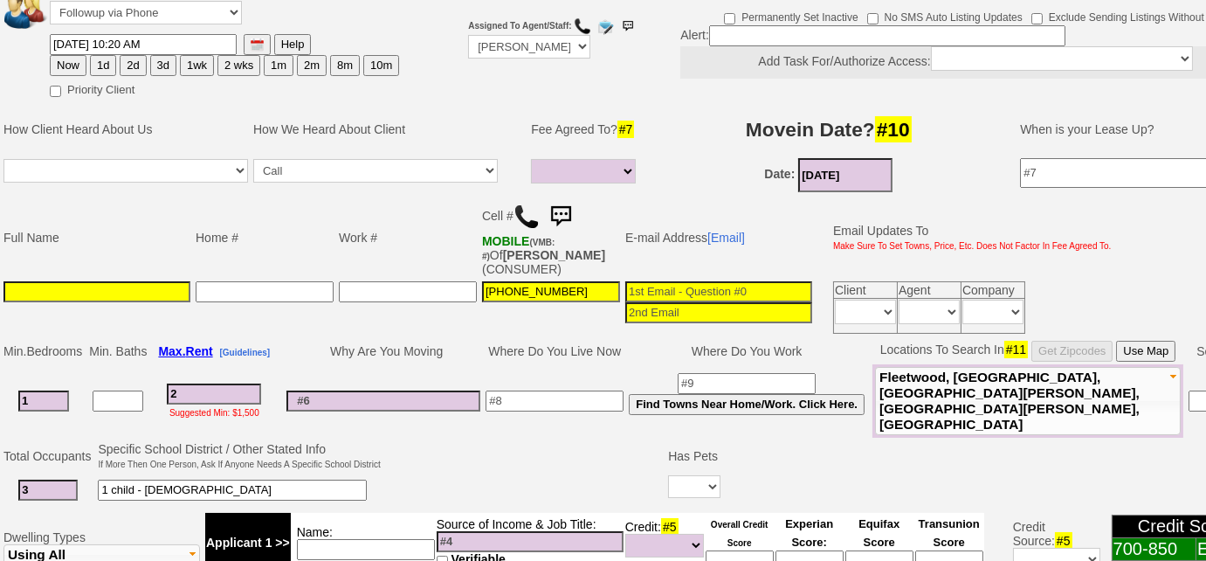
type input "20"
select select
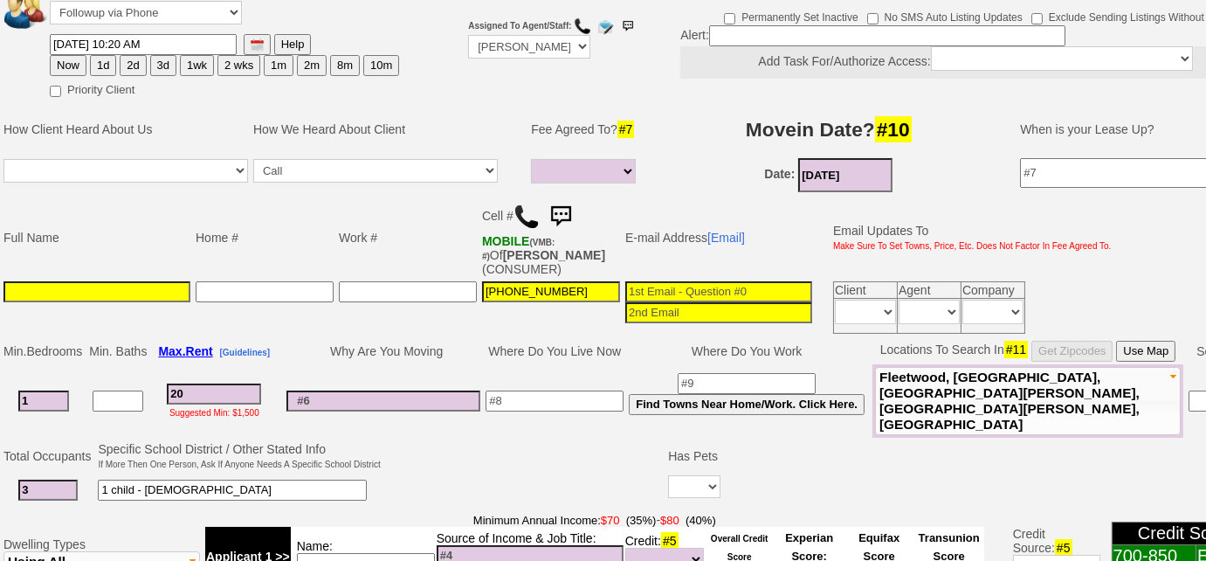
type input "200"
select select
type input "2000"
select select
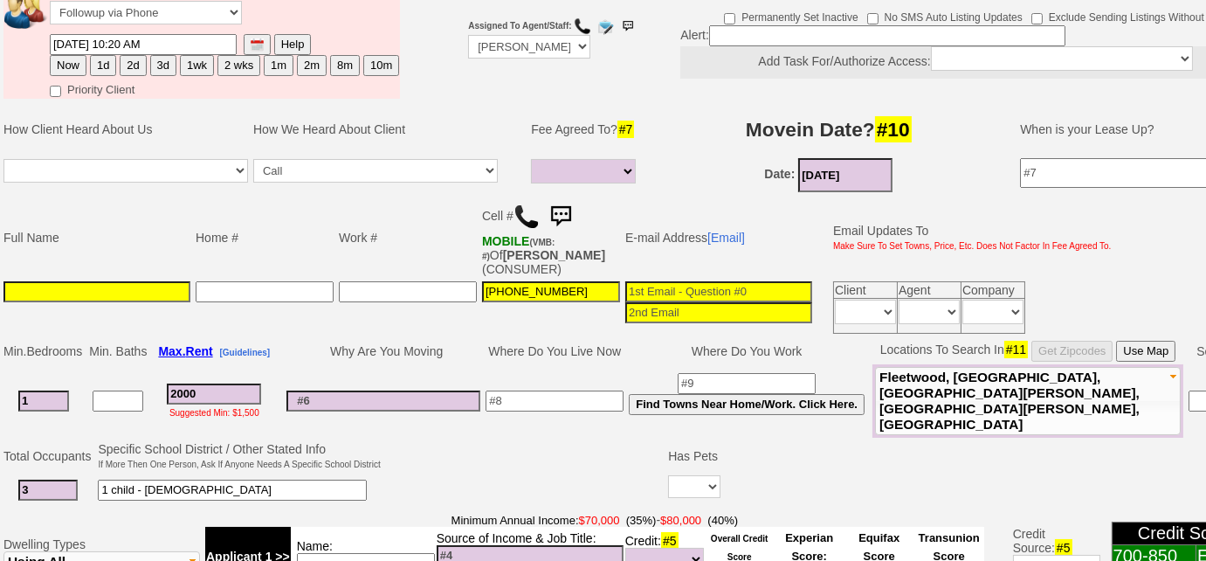
type input "2000"
click at [689, 475] on select "Yes No" at bounding box center [694, 486] width 52 height 23
select select
select select "No"
click at [668, 475] on select "Yes No" at bounding box center [694, 486] width 52 height 23
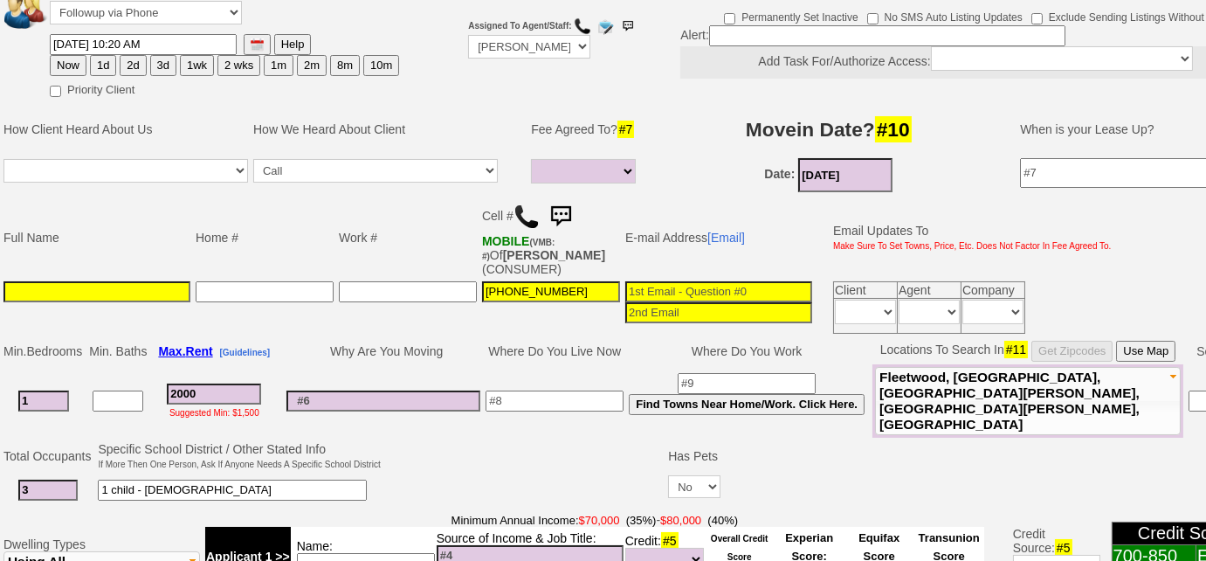
click at [507, 469] on td at bounding box center [524, 473] width 283 height 69
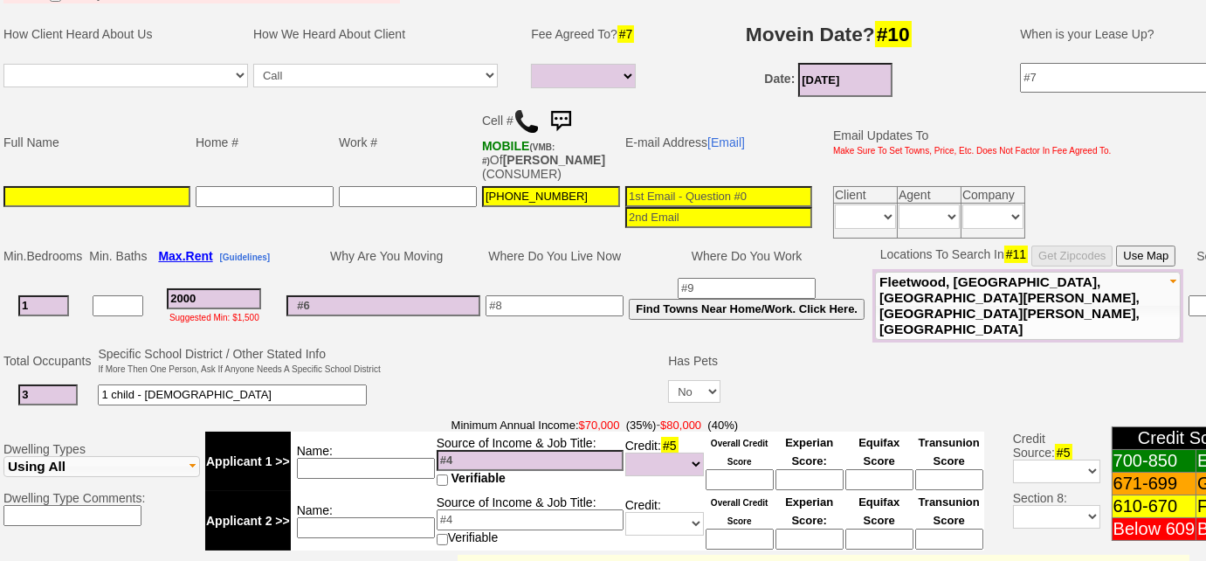
scroll to position [397, 0]
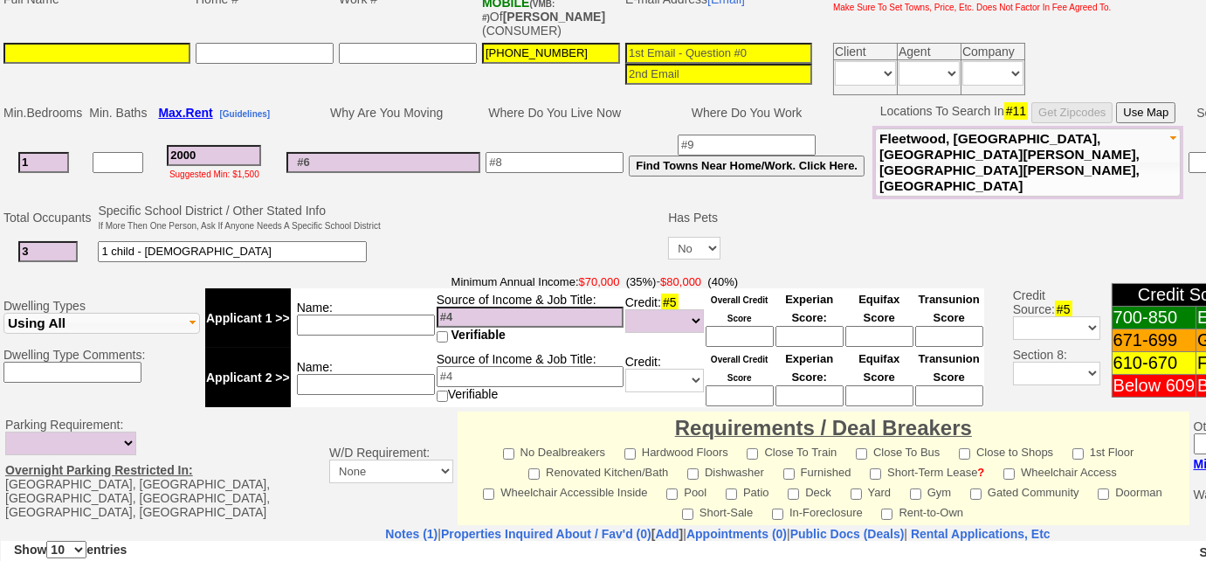
click at [104, 241] on input "1 child - 12 yr old" at bounding box center [232, 251] width 269 height 21
type input "2 adults and 1 child - 12 yr old"
click at [443, 307] on input at bounding box center [530, 317] width 187 height 21
click at [486, 307] on input "mom corsing guard - $" at bounding box center [530, 317] width 187 height 21
click at [575, 307] on input "mom crossing guard - $" at bounding box center [530, 317] width 187 height 21
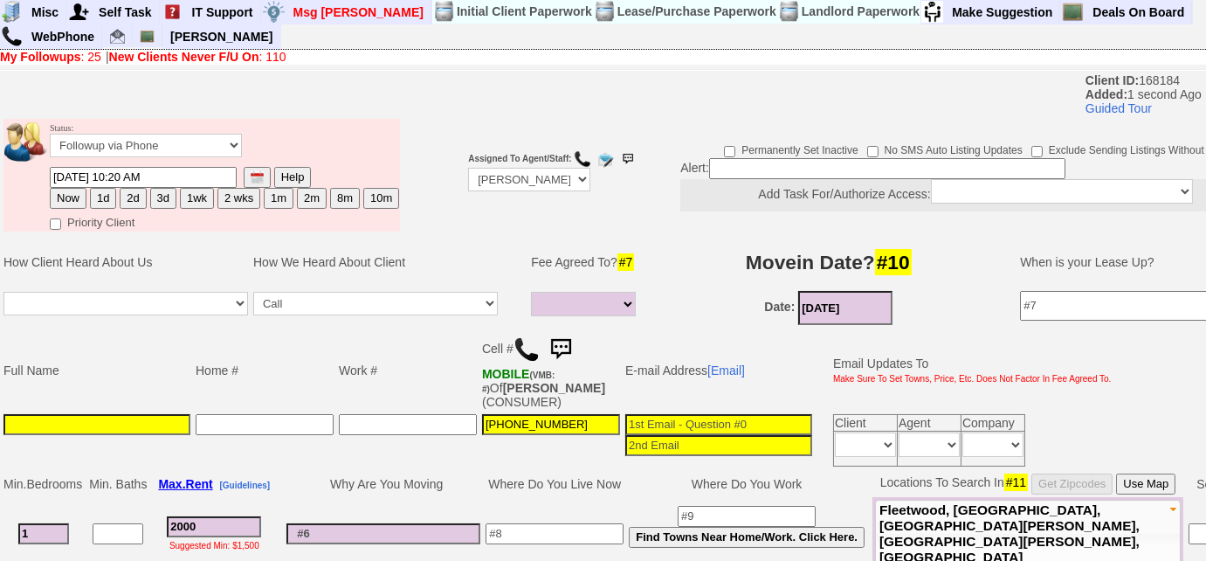
scroll to position [0, 0]
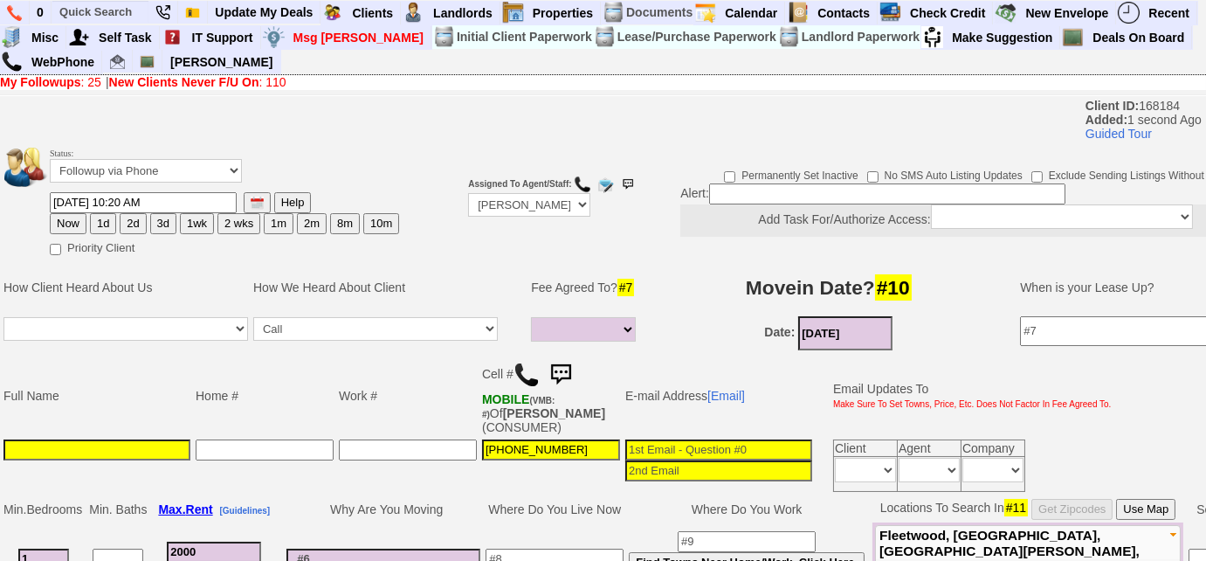
type input "mom crossing guard - $"
click at [573, 204] on select "Up-For-Grabs ***** STAFF ***** Bob Bruno 914-419-3579 Cristy Liberto 914-486-10…" at bounding box center [529, 205] width 122 height 24
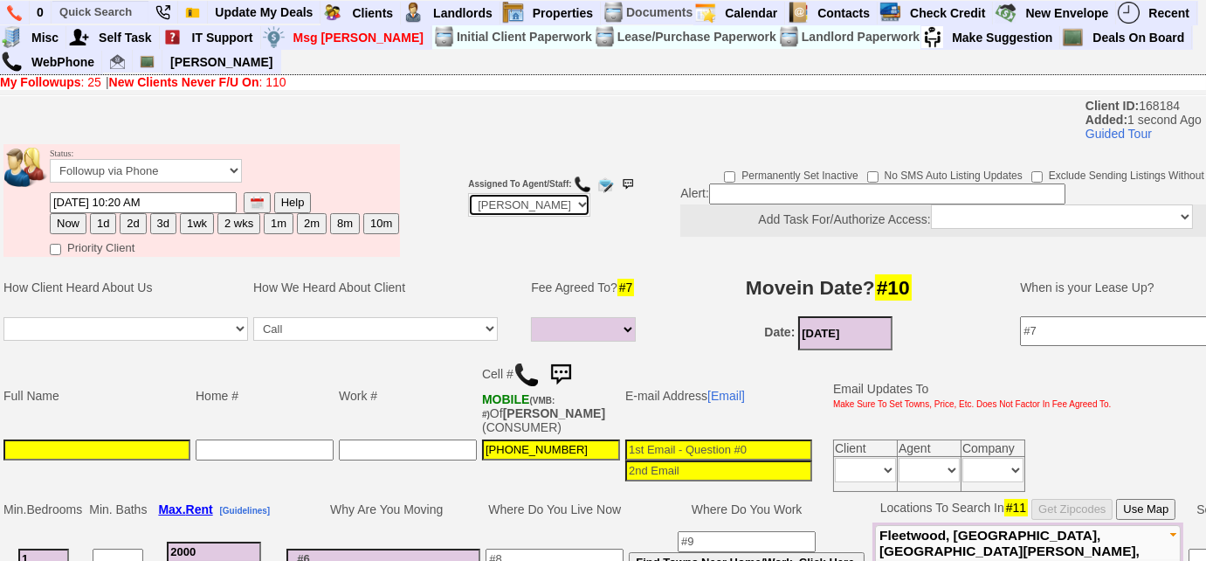
select select "Up-For-Grabs"
click at [468, 193] on select "Up-For-Grabs ***** STAFF ***** Bob Bruno 914-419-3579 Cristy Liberto 914-486-10…" at bounding box center [529, 205] width 122 height 24
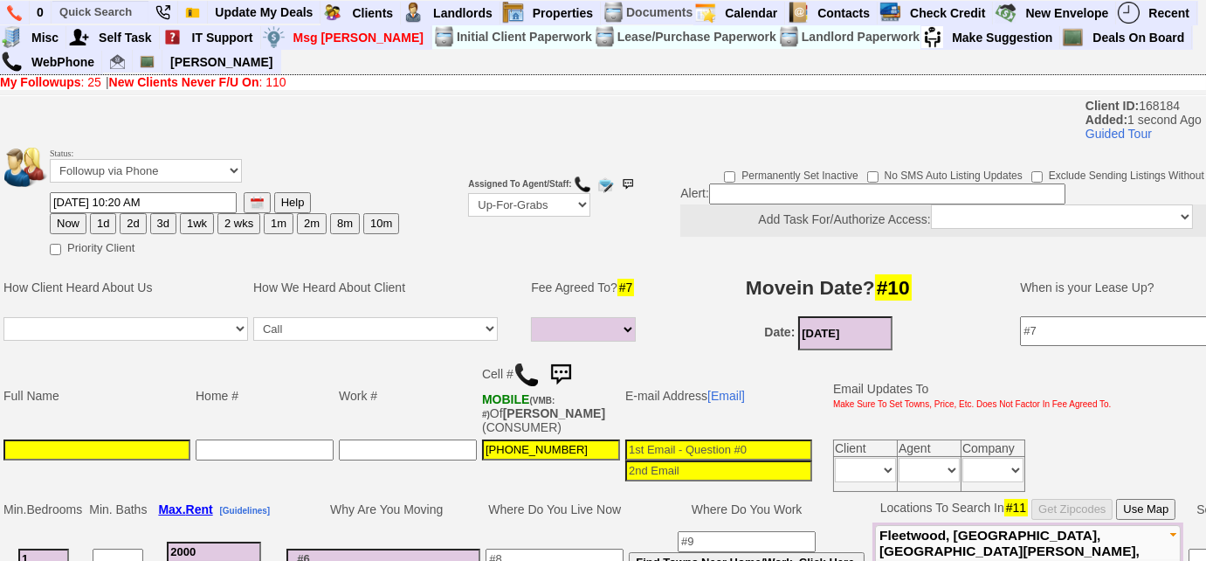
click at [750, 197] on input at bounding box center [887, 193] width 356 height 21
click at [210, 163] on select "Followup via Phone Followup via Email Followup When Section 8 Property Found De…" at bounding box center [146, 171] width 192 height 24
select select "Followup When Section 8 Property Found"
click at [50, 159] on select "Followup via Phone Followup via Email Followup When Section 8 Property Found De…" at bounding box center [146, 171] width 192 height 24
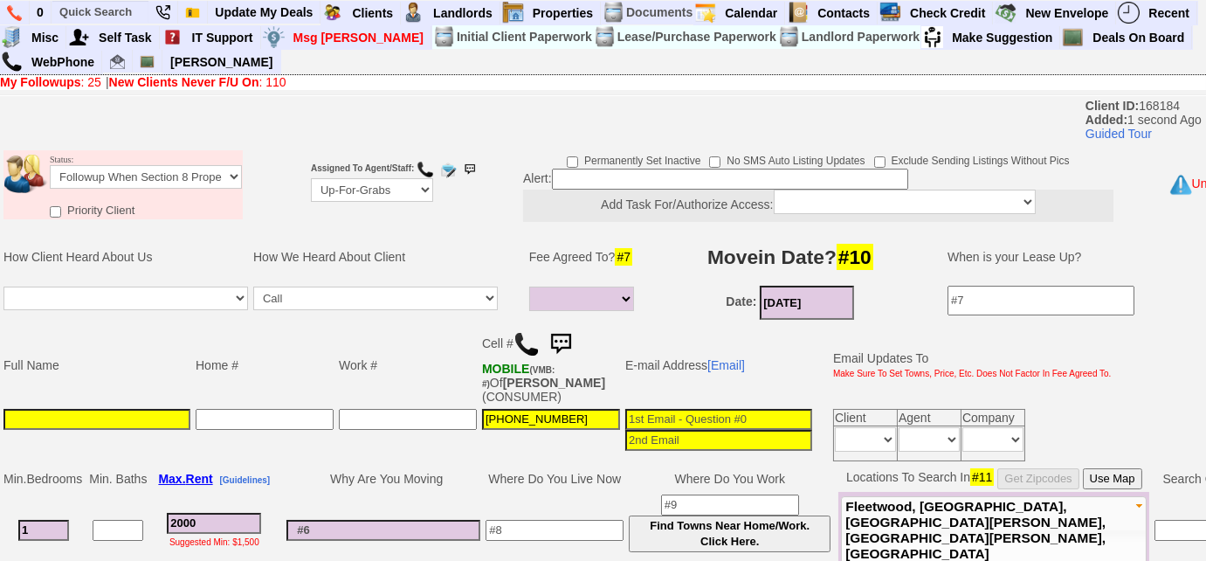
click at [705, 183] on input at bounding box center [730, 179] width 356 height 21
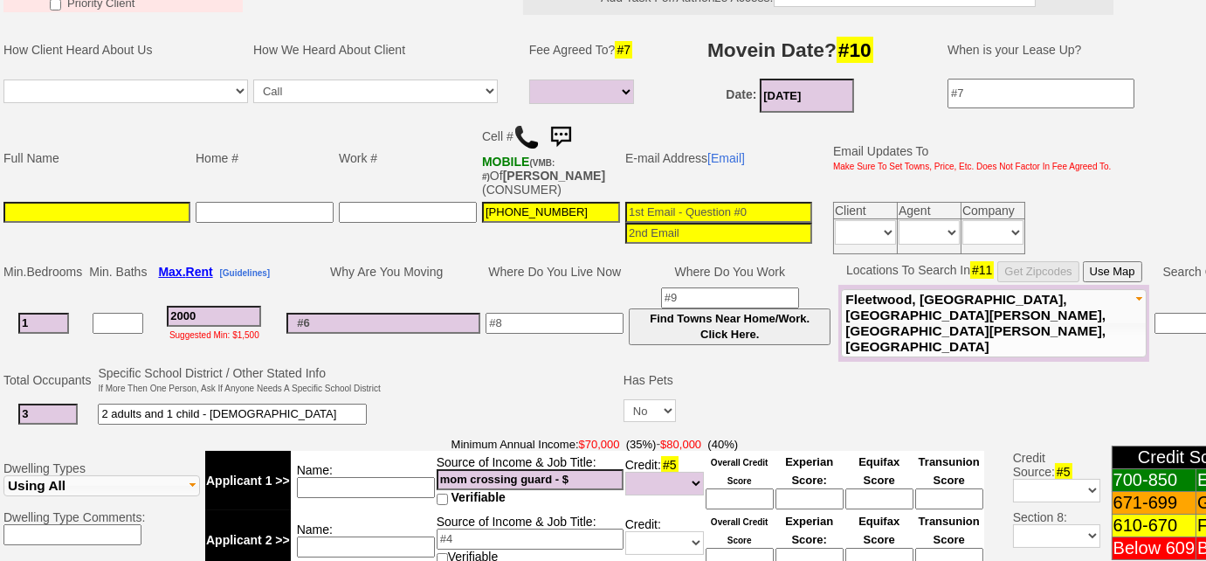
scroll to position [238, 0]
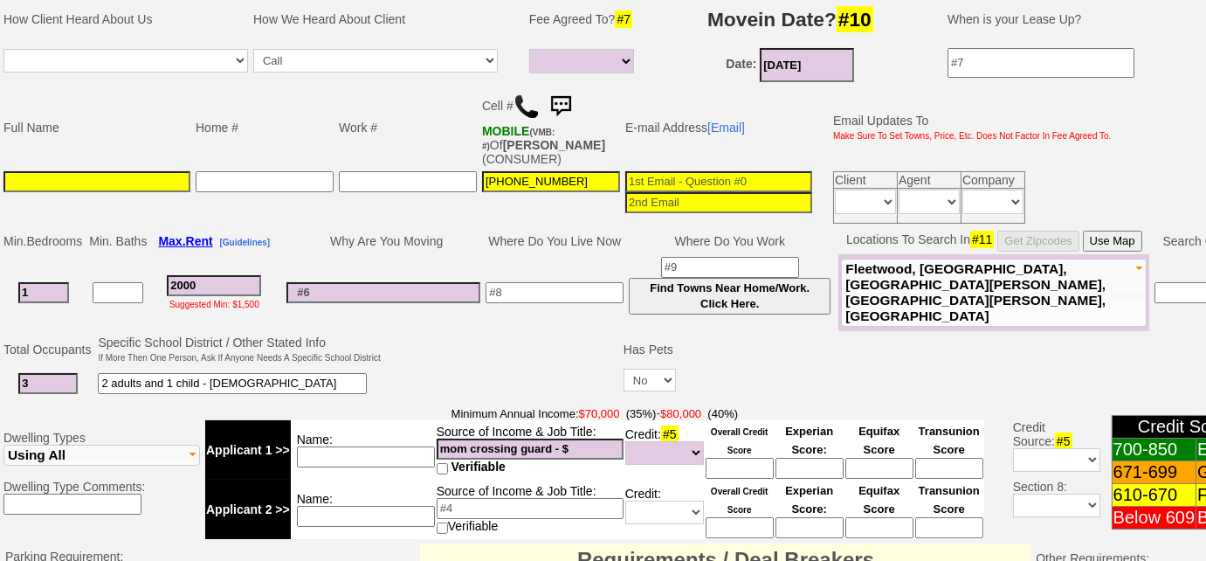
type input "iSS NY"
click at [218, 271] on td "2000 Suggested Min: $1,500" at bounding box center [213, 292] width 129 height 77
click at [191, 284] on input "2000" at bounding box center [214, 285] width 94 height 21
select select
type input "00"
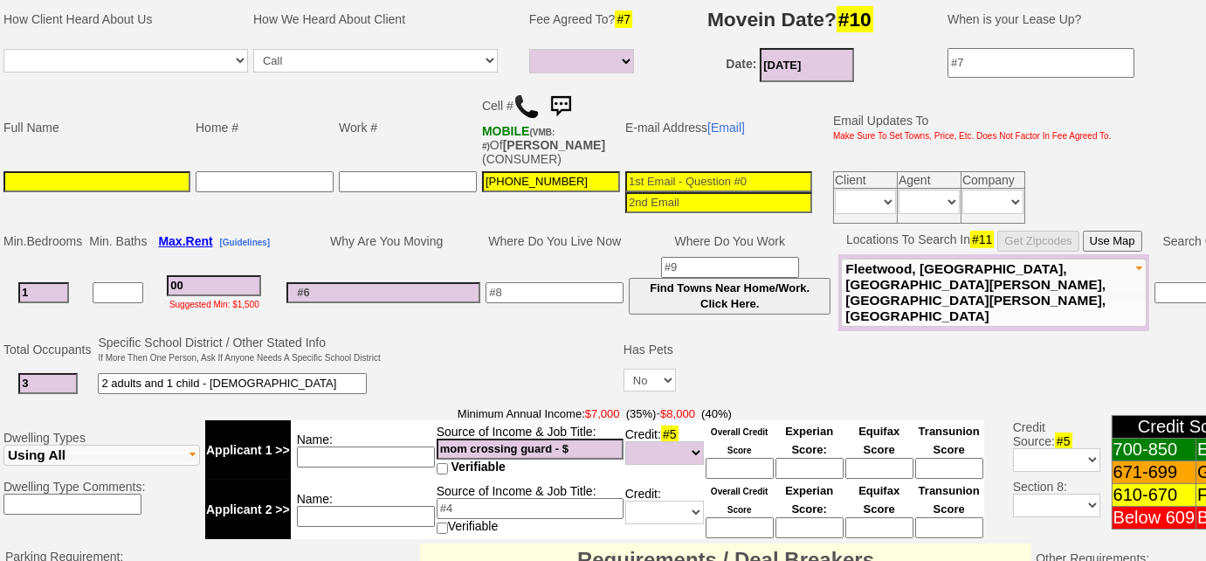
select select
type input "100"
select select
type input "1800"
select select
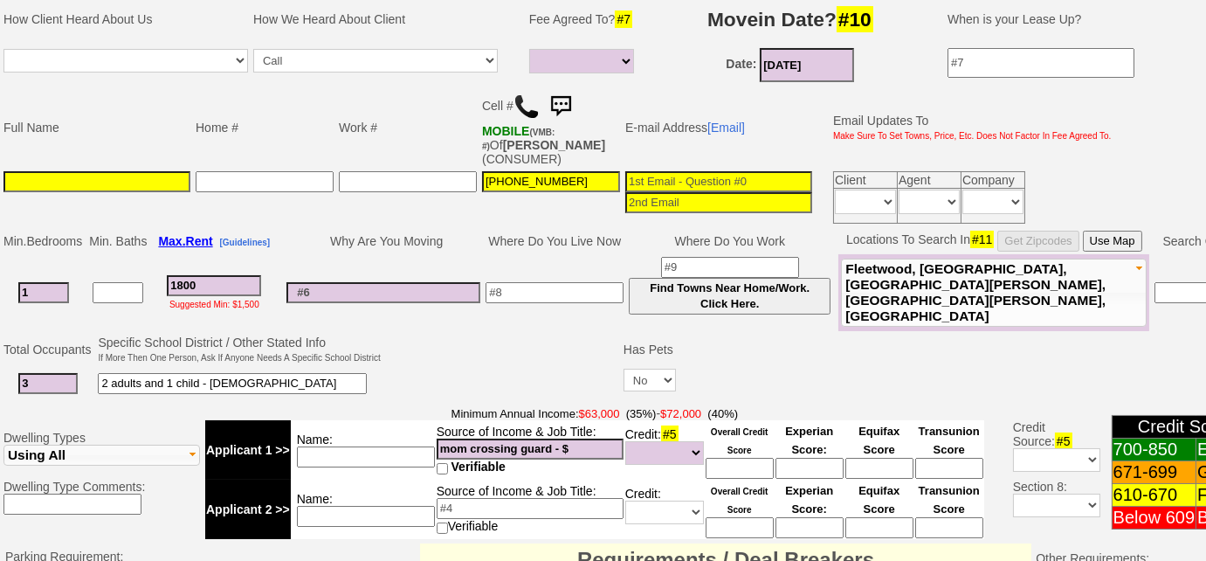
type input "1800"
click at [124, 183] on input at bounding box center [96, 181] width 187 height 21
select select
click at [215, 276] on input "1800" at bounding box center [214, 285] width 94 height 21
type input "180"
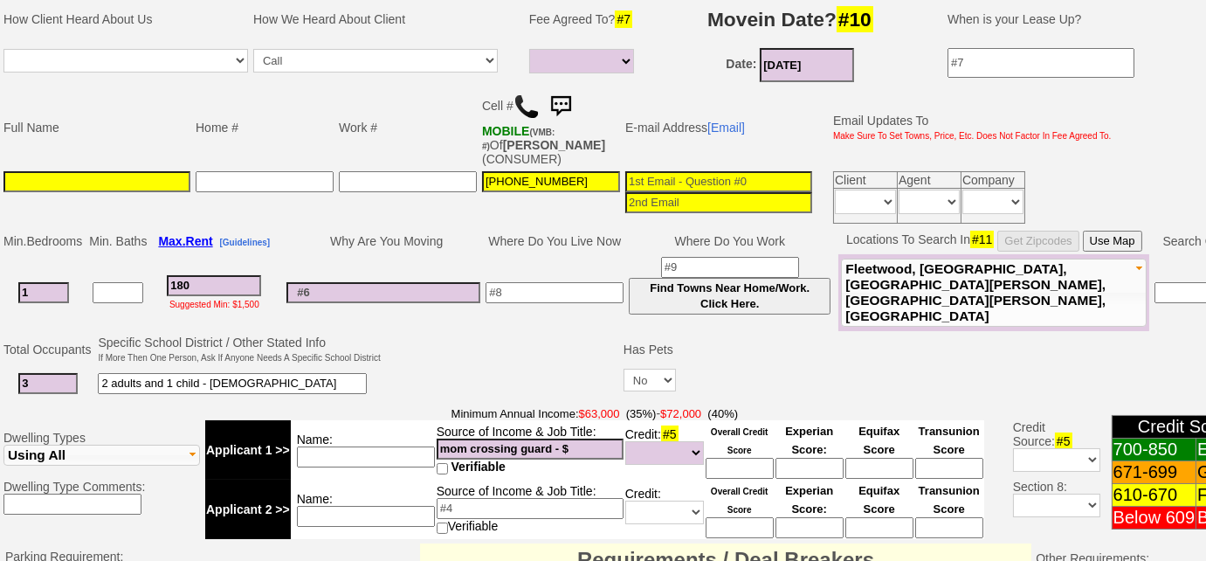
select select
type input "18"
select select
type input "1885"
select select
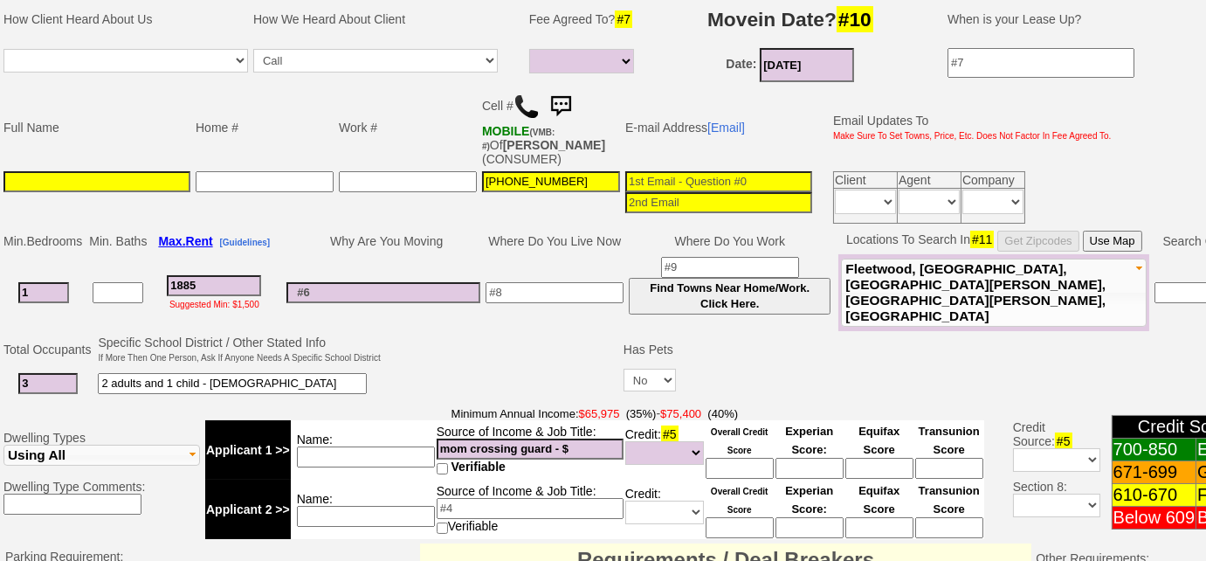
type input "1885"
click at [580, 64] on select "Full Fee Fee: $2,714.40 Total Move in Costs: $6,484.40 1 Month Fee: $1,885.00 T…" at bounding box center [581, 61] width 105 height 24
select select "Full Fee"
click at [529, 49] on select "Full Fee Fee: $2,714.40 Total Move in Costs: $6,484.40 1 Month Fee: $1,885.00 T…" at bounding box center [581, 61] width 105 height 24
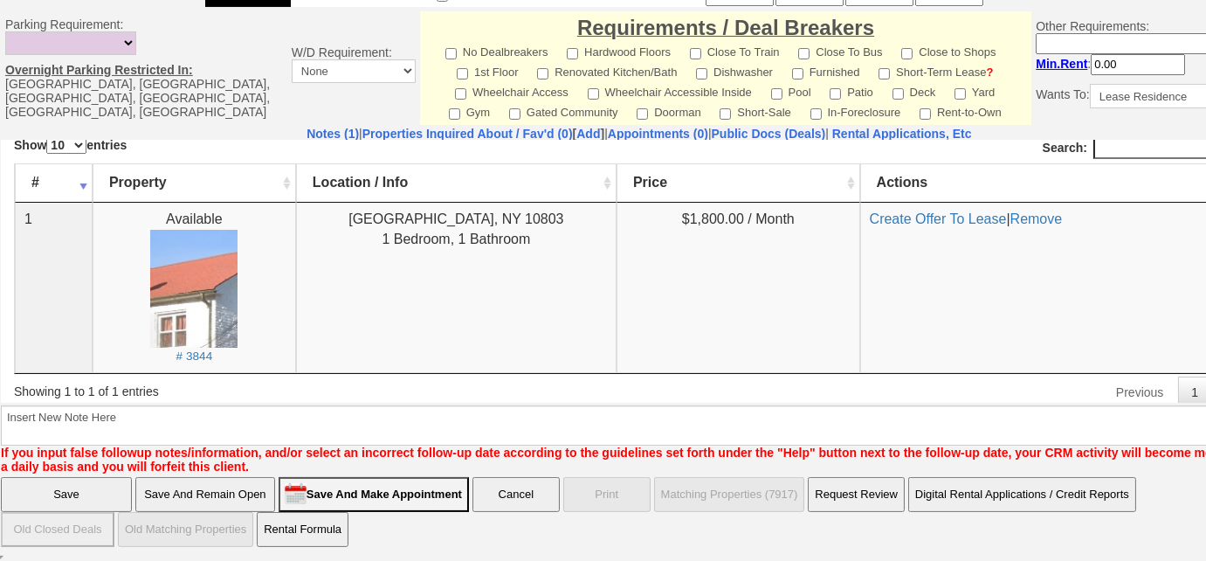
scroll to position [7, 0]
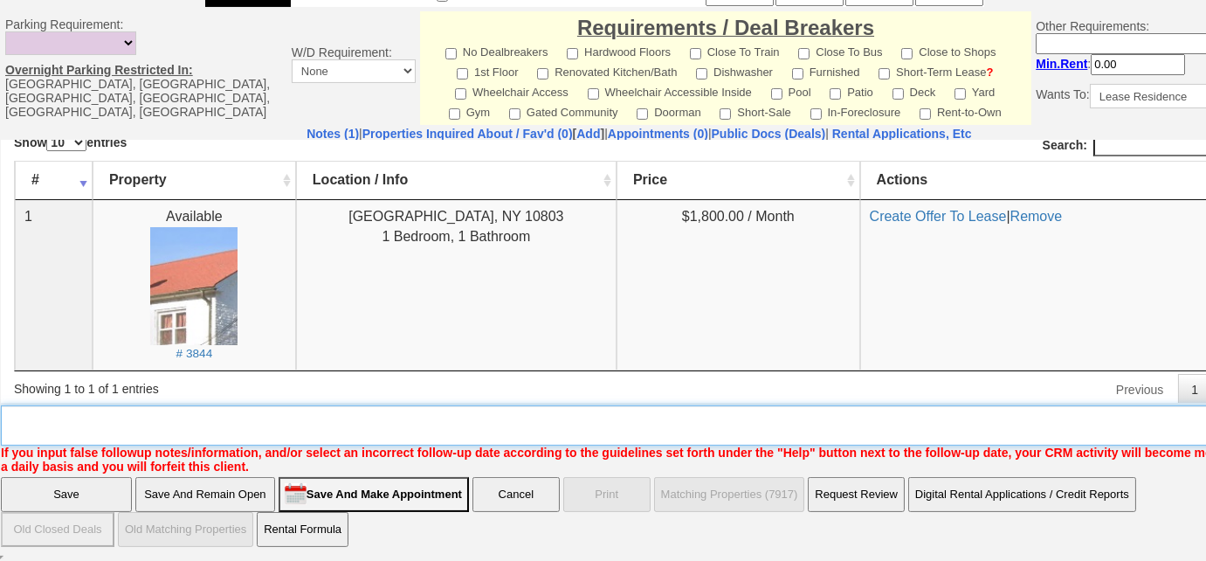
click at [269, 427] on textarea "Insert New Note Here" at bounding box center [645, 425] width 1289 height 40
type textarea "ISS voucher"
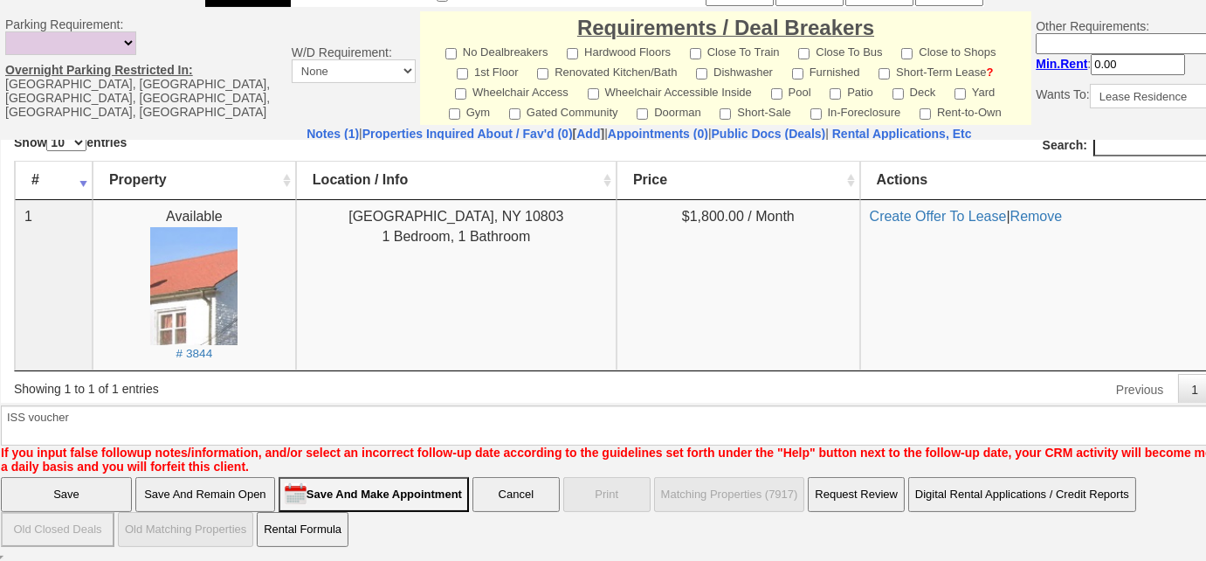
click at [52, 495] on input "Save" at bounding box center [66, 494] width 131 height 35
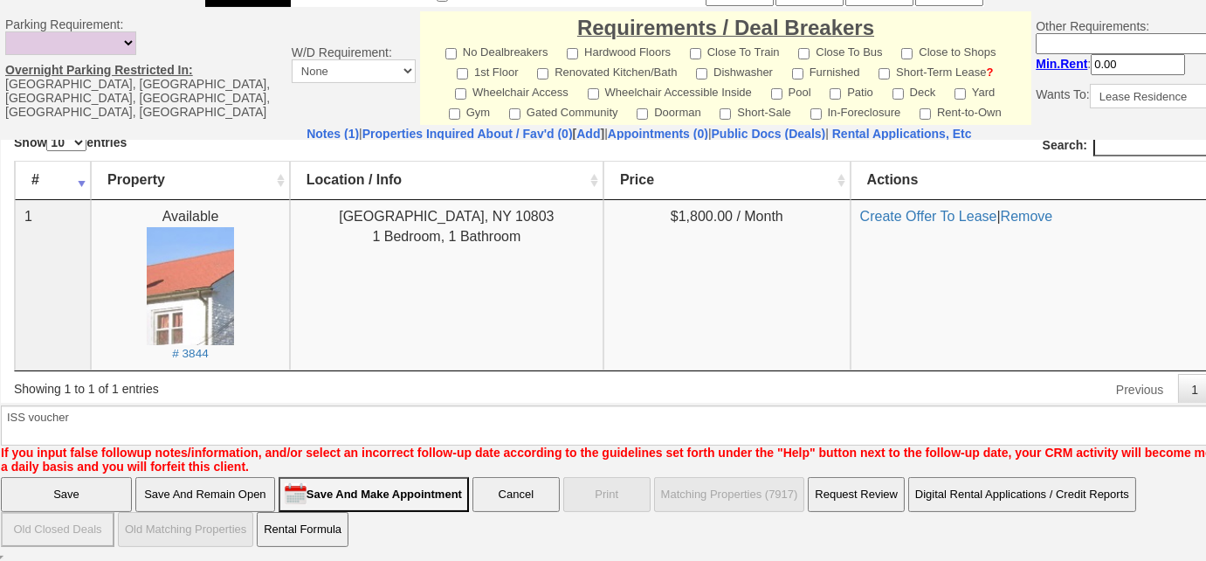
scroll to position [698, 0]
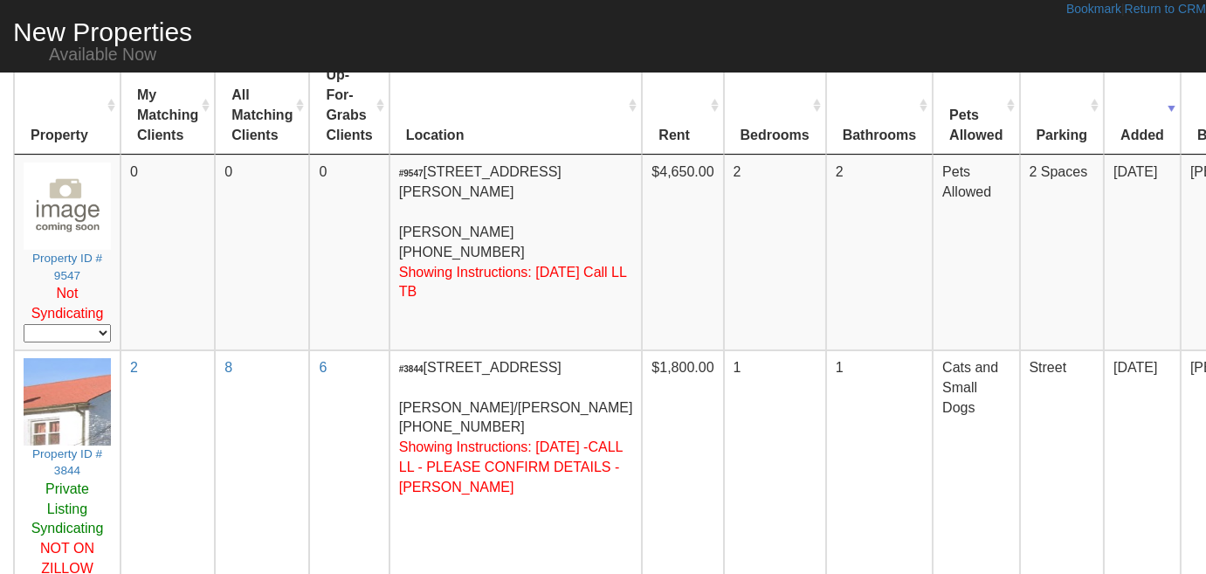
scroll to position [79, 0]
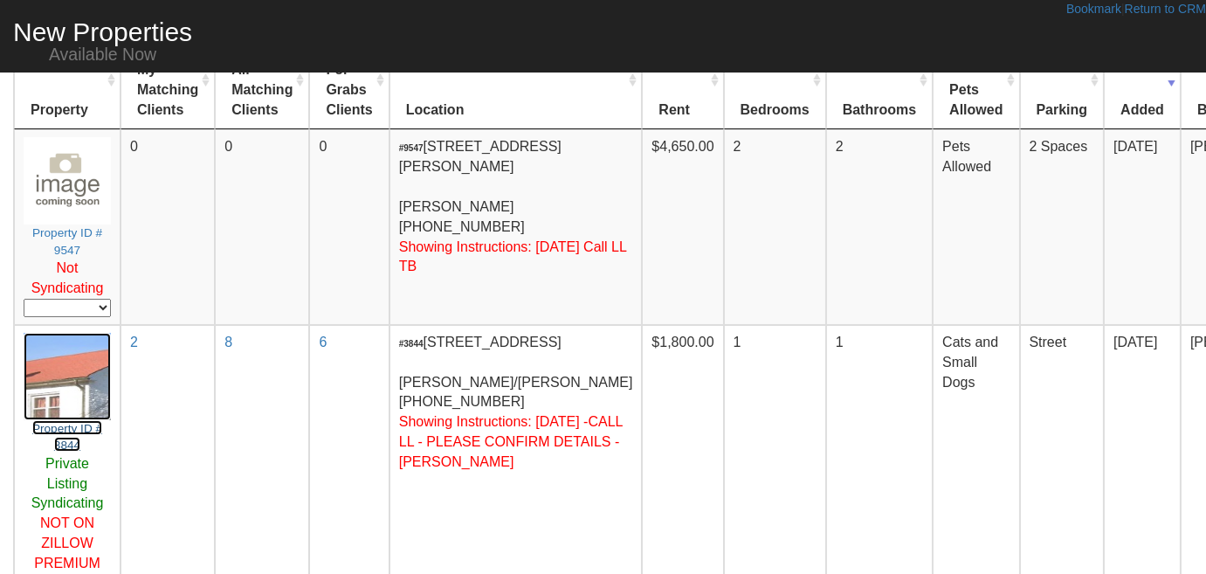
click at [60, 422] on small "Property ID # 3844" at bounding box center [67, 437] width 70 height 30
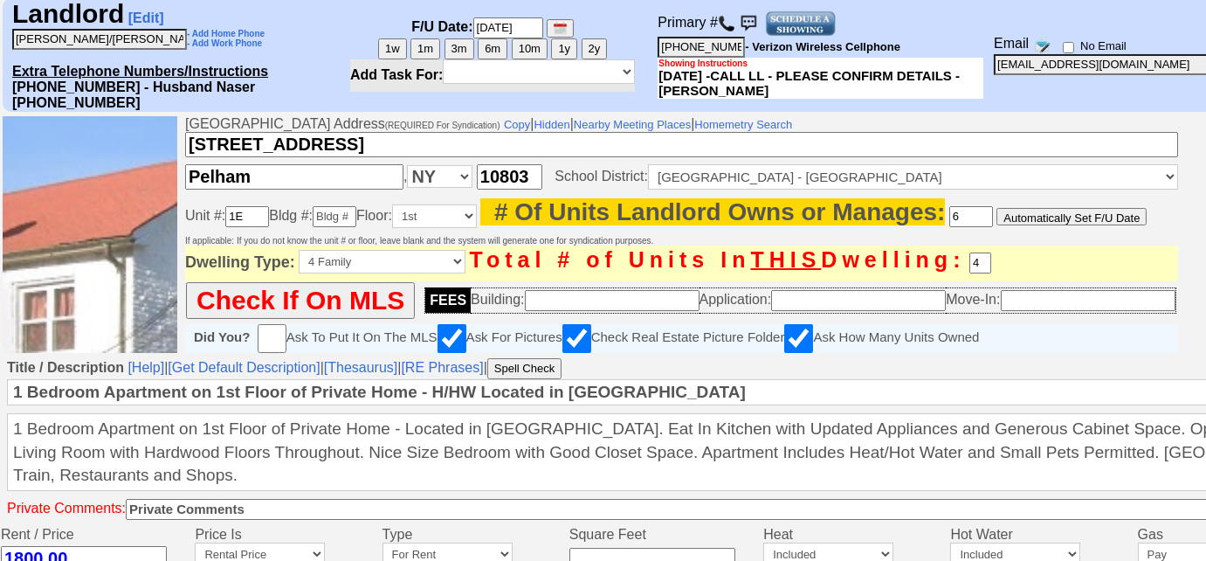
scroll to position [397, 0]
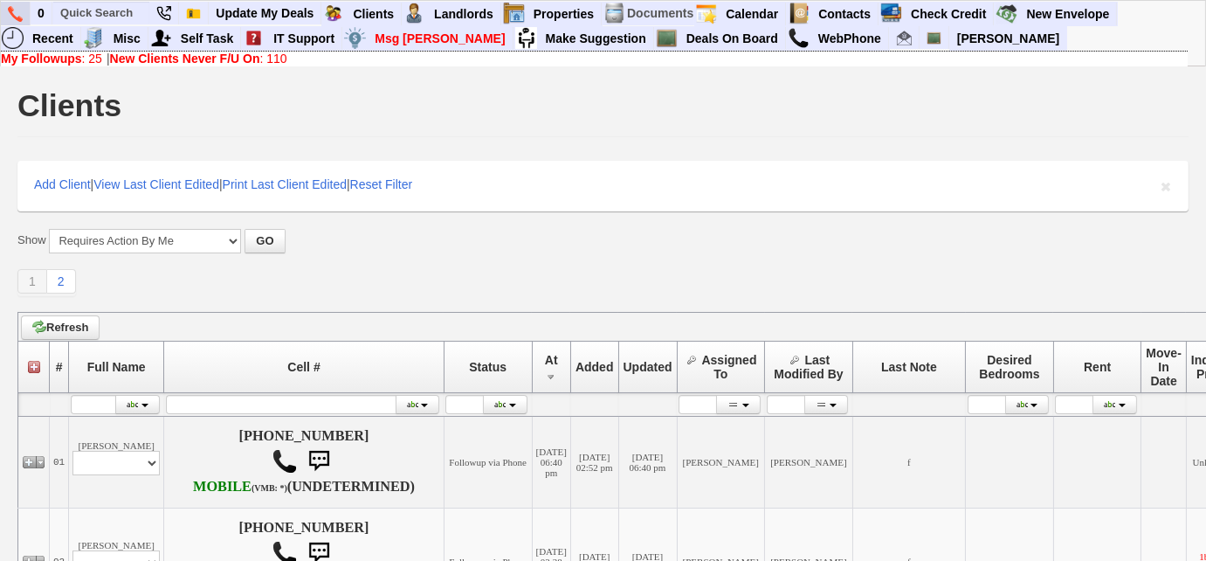
click at [25, 9] on link at bounding box center [16, 14] width 30 height 24
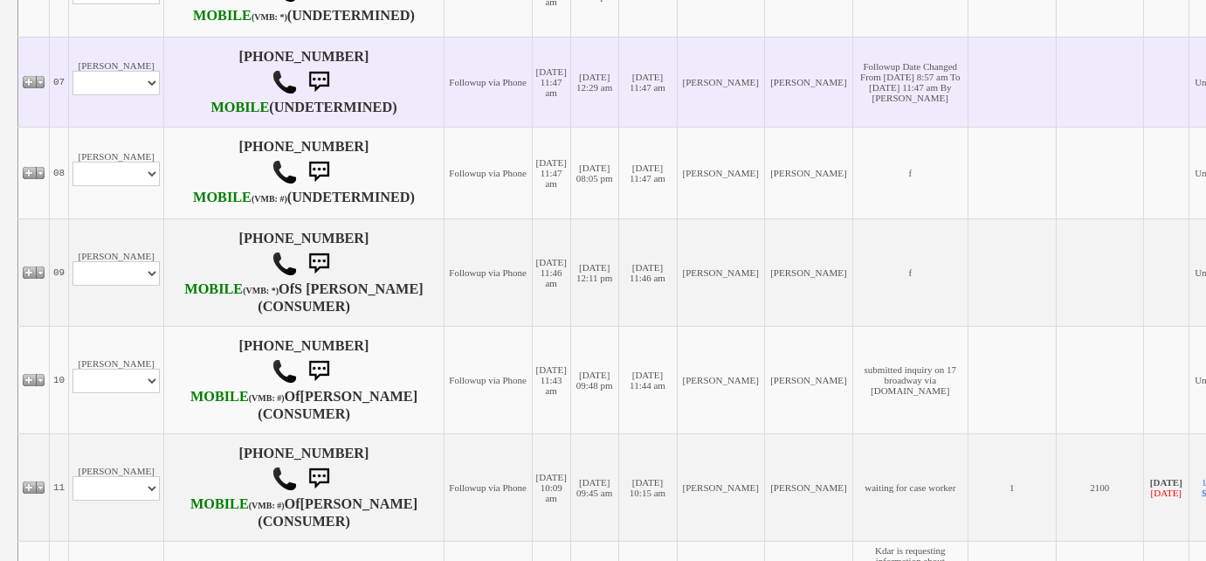
scroll to position [1429, 0]
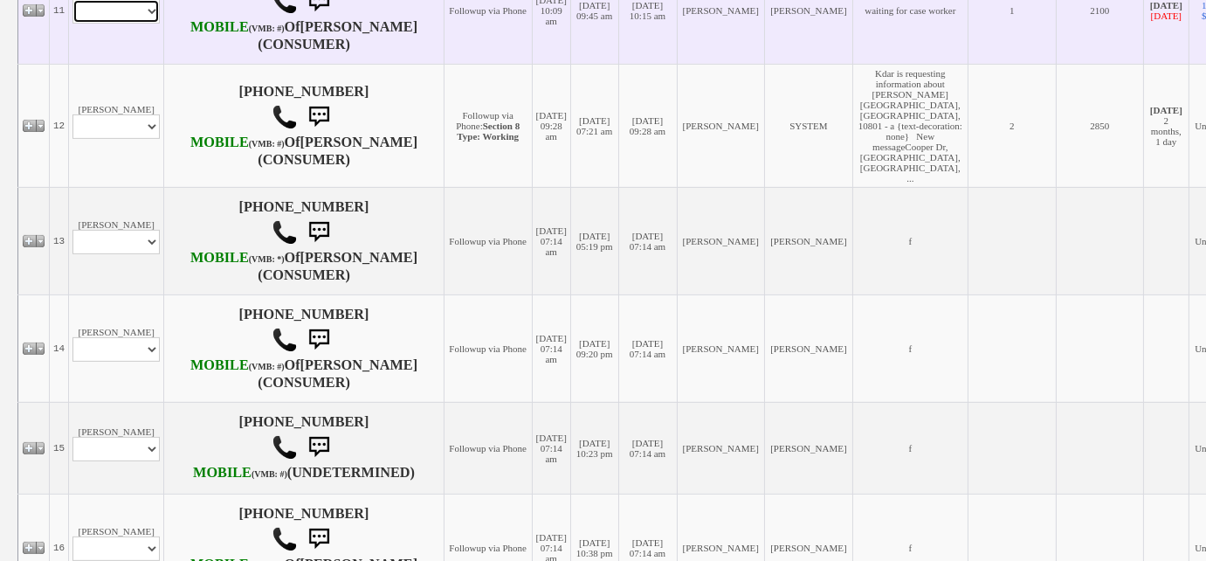
click at [143, 24] on select "Profile Edit Print Email Externally (Will Not Be Tracked In CRM) Closed Deals" at bounding box center [115, 11] width 87 height 24
select select "ChangeURL,/crm/custom/edit_client_form.php?redirect=%2Fcrm%2Fclients.php&id=167…"
click at [72, 24] on select "Profile Edit Print Email Externally (Will Not Be Tracked In CRM) Closed Deals" at bounding box center [115, 11] width 87 height 24
select select
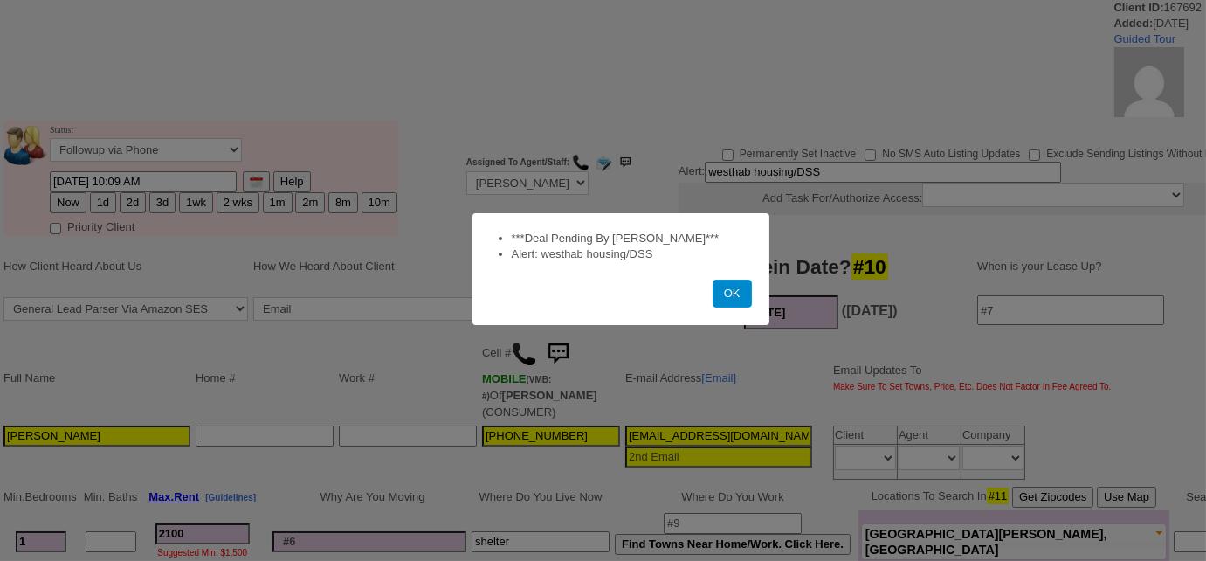
click at [721, 293] on button "OK" at bounding box center [732, 293] width 39 height 28
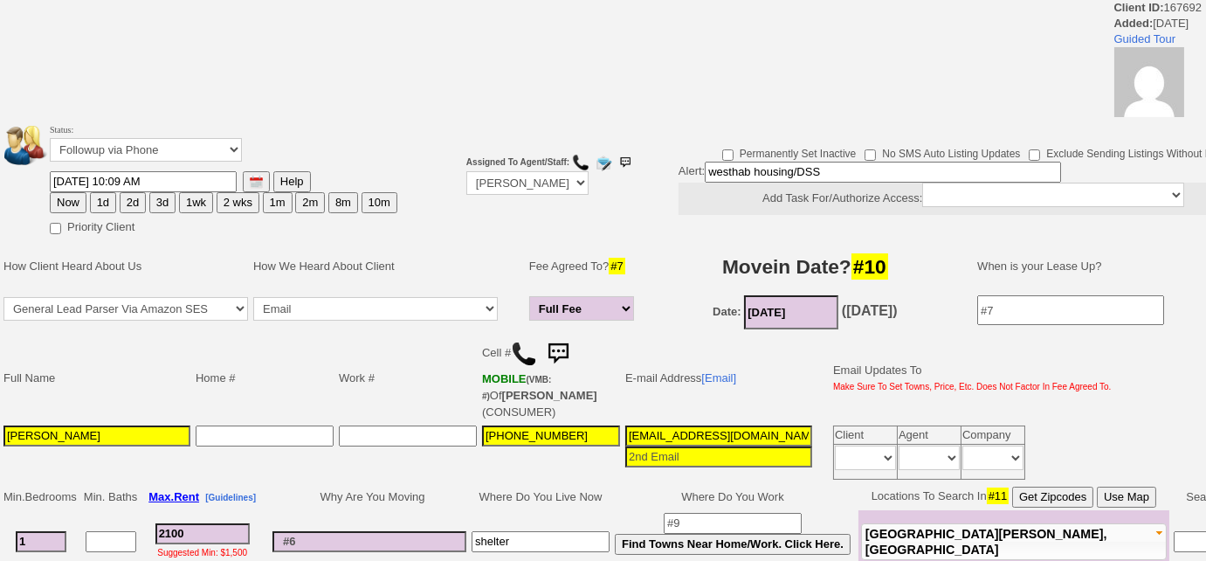
click at [186, 203] on button "1wk" at bounding box center [196, 202] width 34 height 21
type input "10/06/2025 10:25 AM"
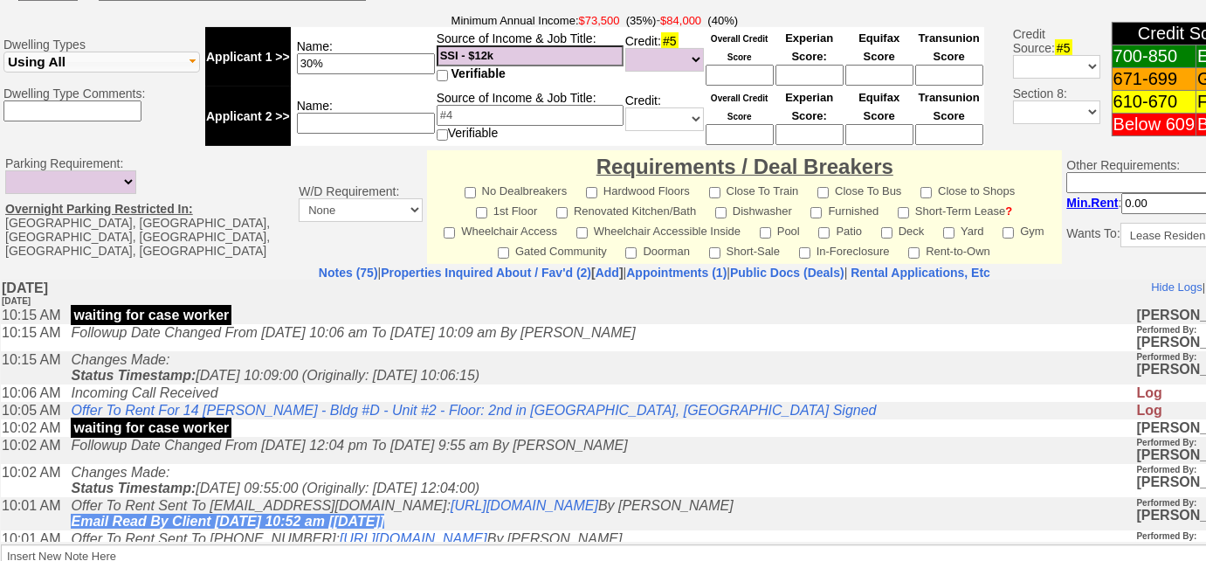
scroll to position [868, 0]
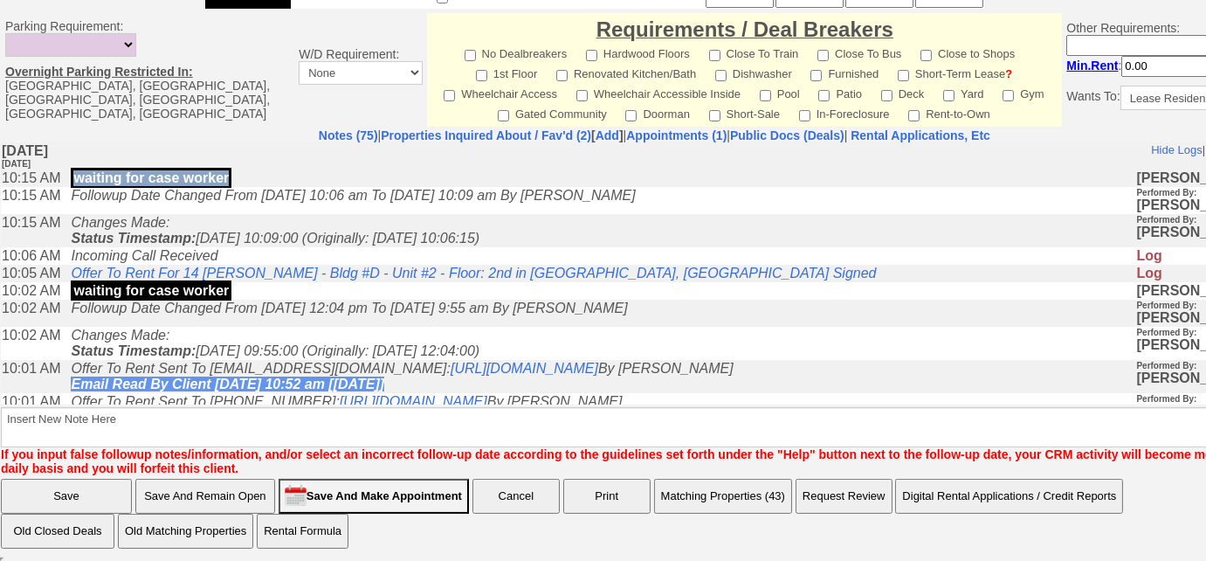
drag, startPoint x: 245, startPoint y: 174, endPoint x: 78, endPoint y: 171, distance: 166.8
click at [78, 171] on td "waiting for case worker" at bounding box center [598, 177] width 1073 height 17
copy p "waiting for case worker"
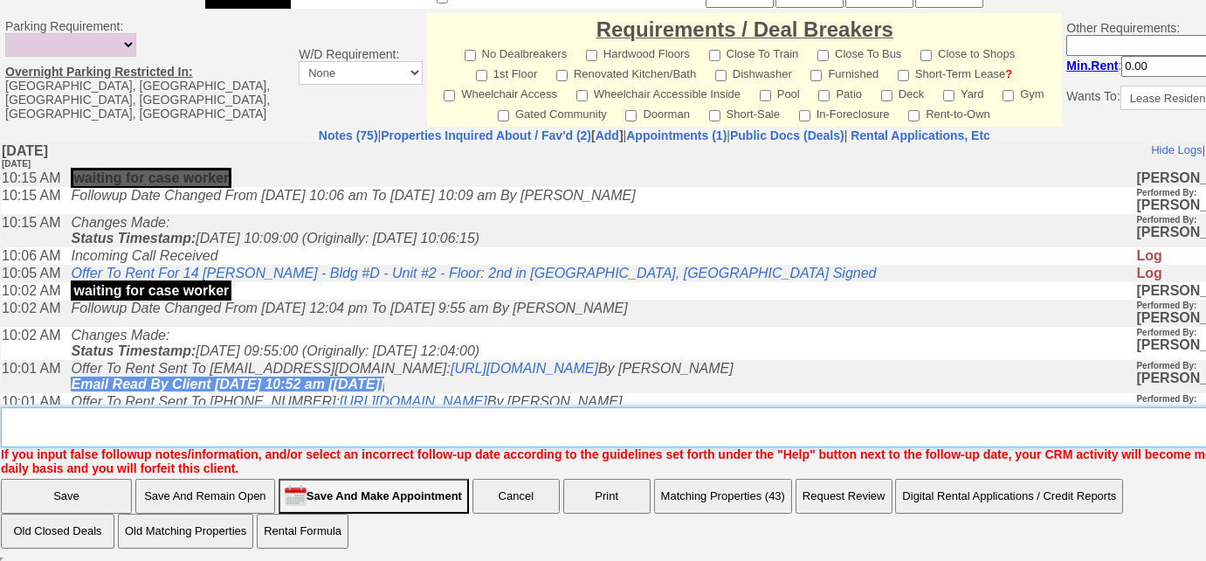
click at [91, 432] on textarea "Insert New Note Here" at bounding box center [661, 427] width 1320 height 40
paste textarea "waiting for case worker"
type textarea "waiting for case worker"
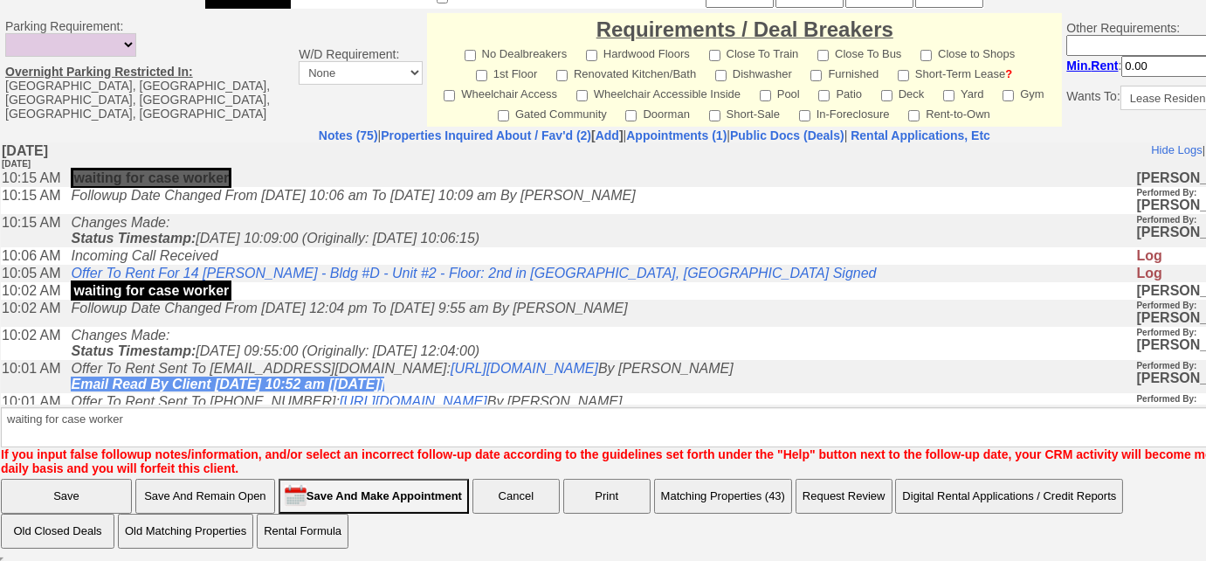
click at [70, 500] on input "Save" at bounding box center [66, 496] width 131 height 35
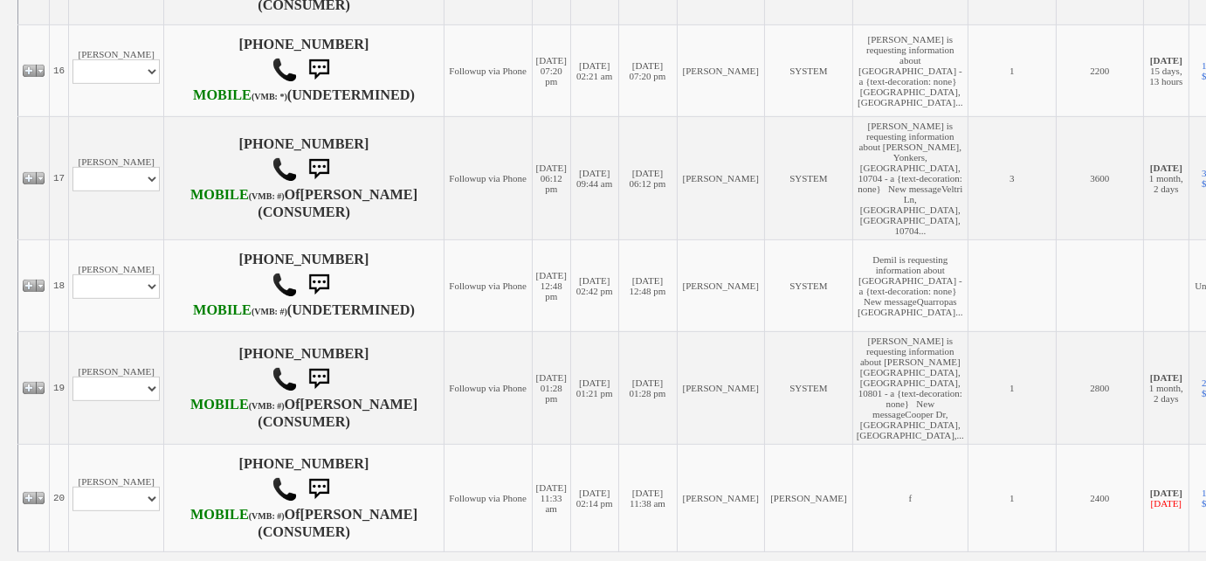
scroll to position [1984, 0]
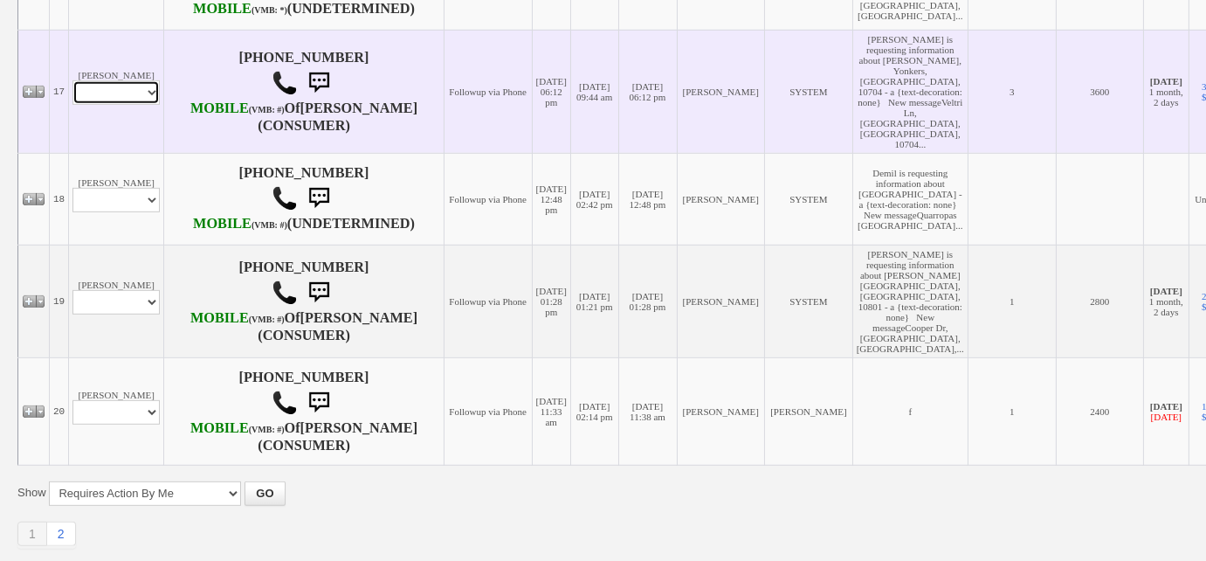
click at [130, 105] on select "Profile Edit Print Email Externally (Will Not Be Tracked In CRM) Closed Deals" at bounding box center [115, 92] width 87 height 24
select select "ChangeURL,/crm/custom/edit_client_form.php?redirect=%2Fcrm%2Fclients.php&id=168…"
click at [72, 105] on select "Profile Edit Print Email Externally (Will Not Be Tracked In CRM) Closed Deals" at bounding box center [115, 92] width 87 height 24
select select
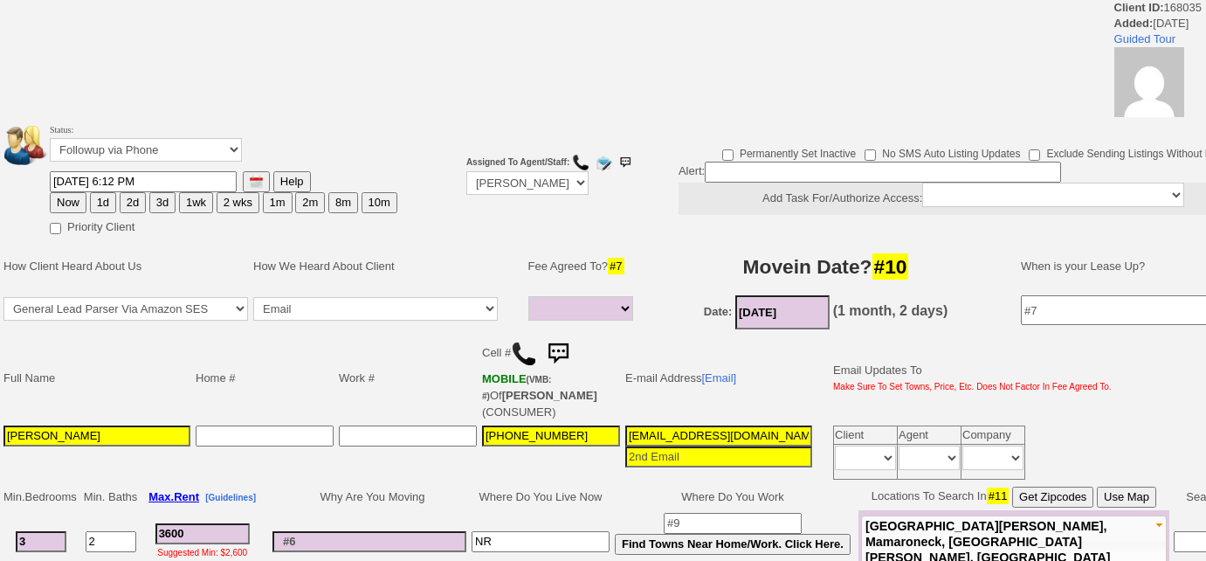
select select
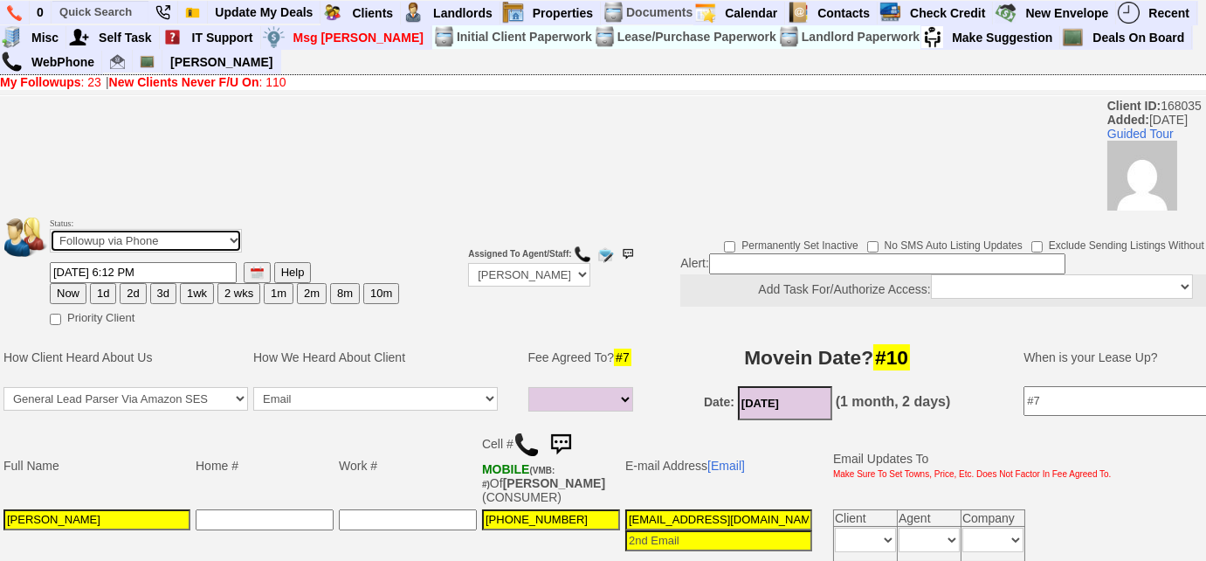
drag, startPoint x: 178, startPoint y: 235, endPoint x: 176, endPoint y: 248, distance: 13.2
click at [178, 235] on select "Followup via Phone Followup via Email Followup When Section 8 Property Found De…" at bounding box center [146, 241] width 192 height 24
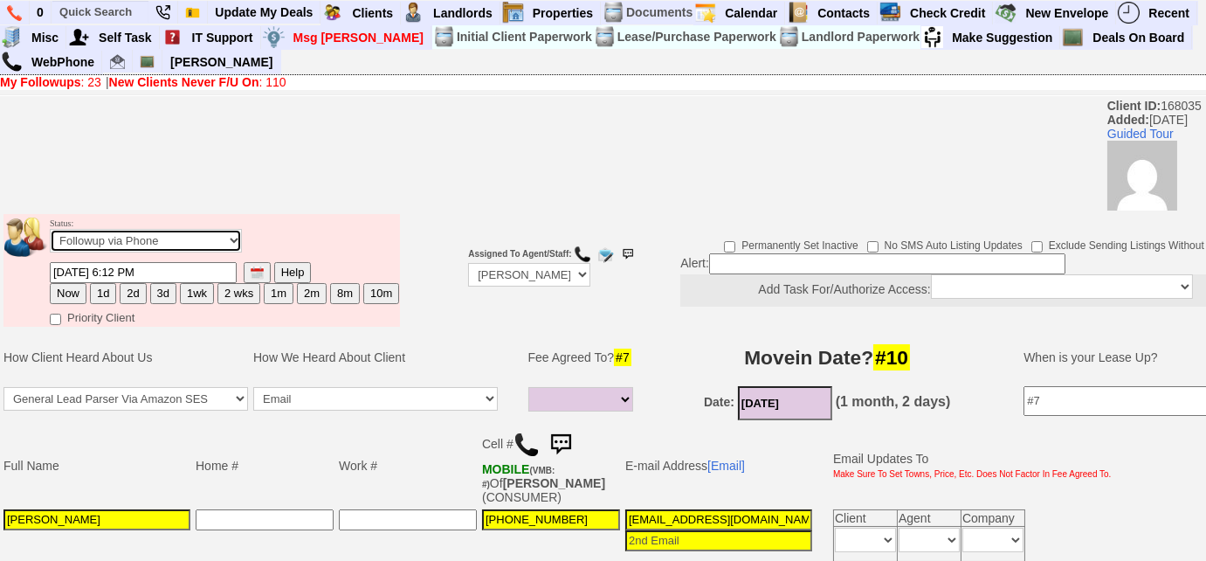
select select "Inactive"
click at [50, 229] on select "Followup via Phone Followup via Email Followup When Section 8 Property Found De…" at bounding box center [146, 241] width 192 height 24
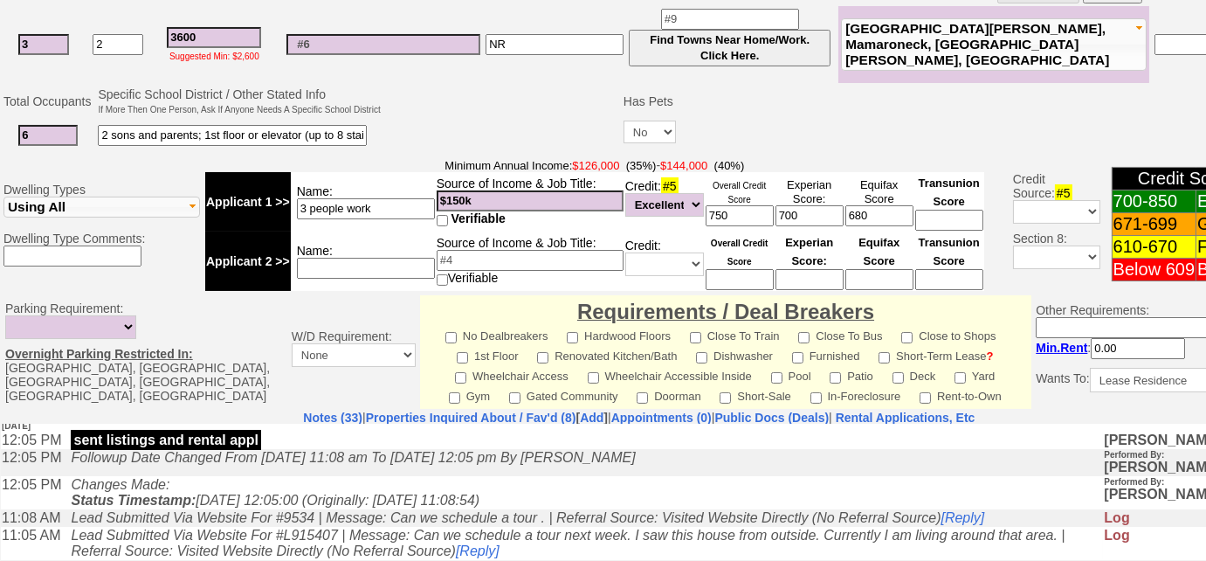
scroll to position [839, 0]
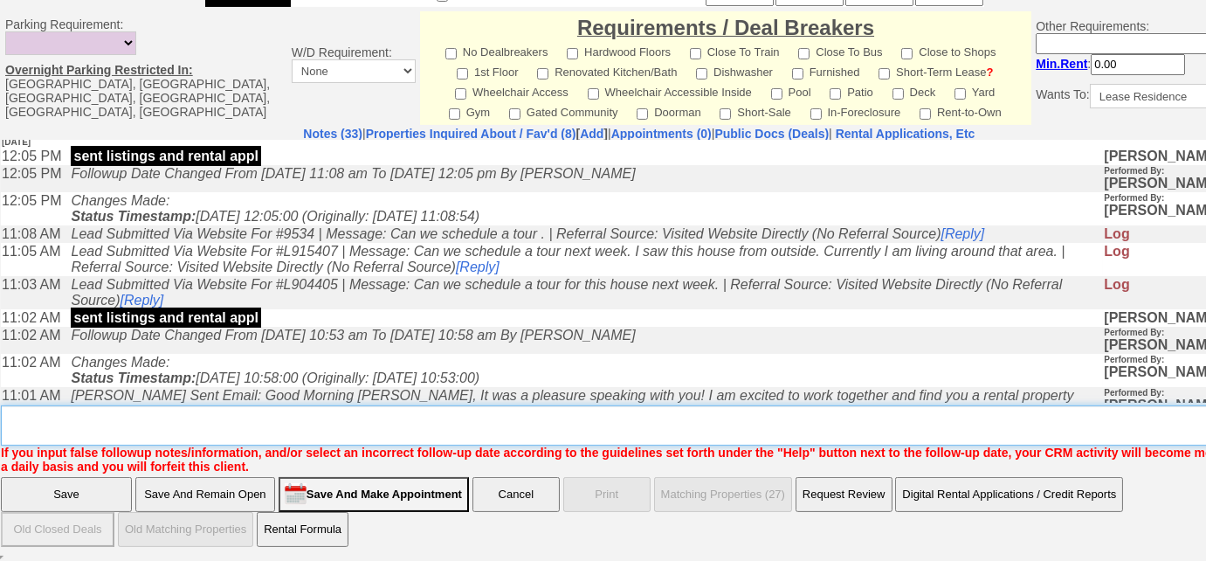
click at [260, 431] on textarea "Insert New Note Here" at bounding box center [645, 425] width 1289 height 40
drag, startPoint x: 189, startPoint y: 417, endPoint x: 0, endPoint y: 397, distance: 189.8
click at [0, 397] on td "Notes (33) | Properties Inquired About / Fav'd (8) [ Add ] | Appointments (0) |…" at bounding box center [639, 300] width 1279 height 348
type textarea "never heard back from client"
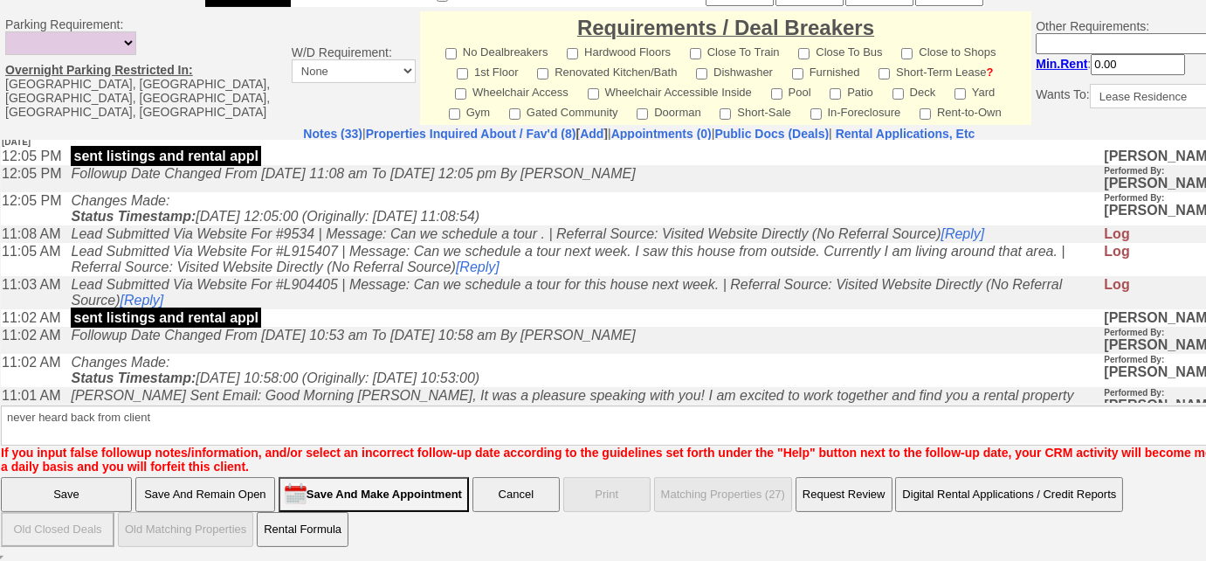
click at [108, 504] on input "Save" at bounding box center [66, 494] width 131 height 35
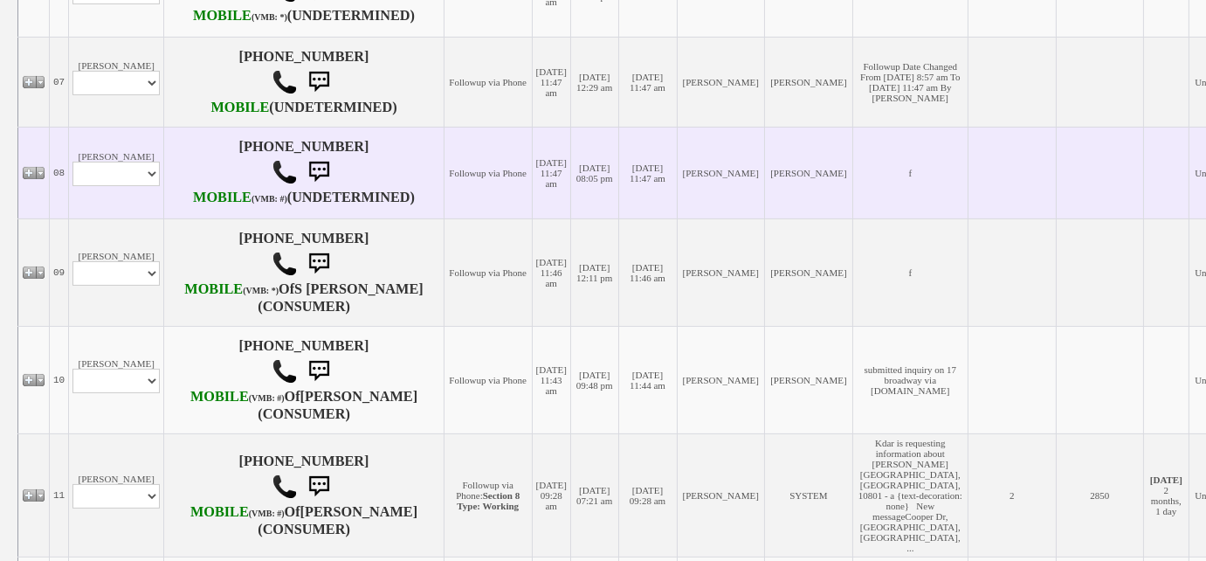
scroll to position [1349, 0]
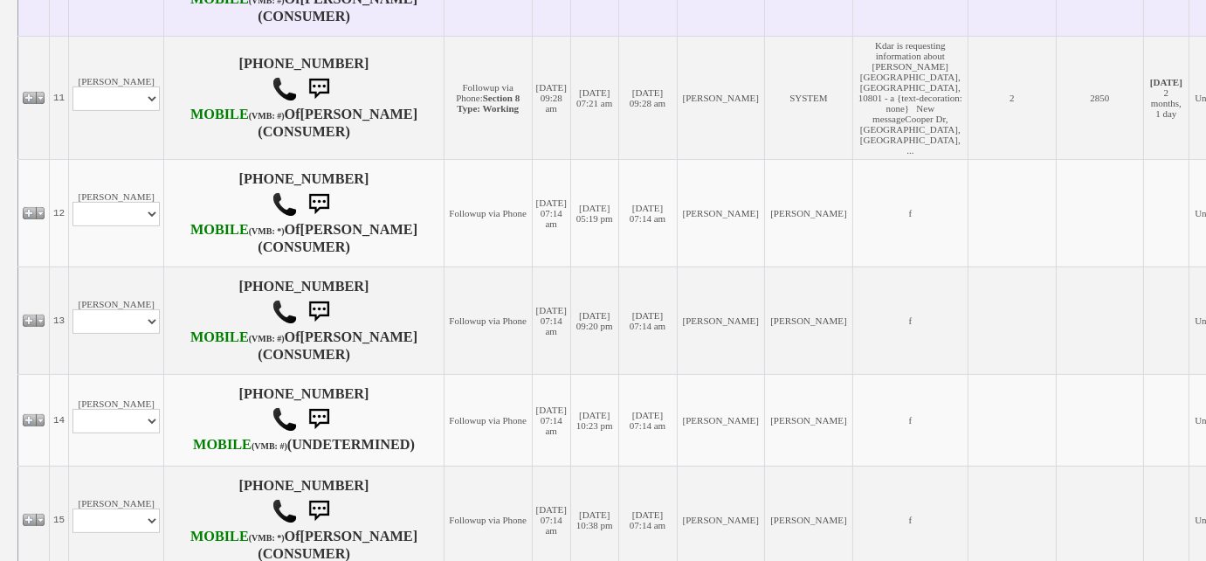
select select "ChangeURL,/crm/custom/edit_client_form.php?redirect=%2Fcrm%2Fclients.php&id=140…"
select select
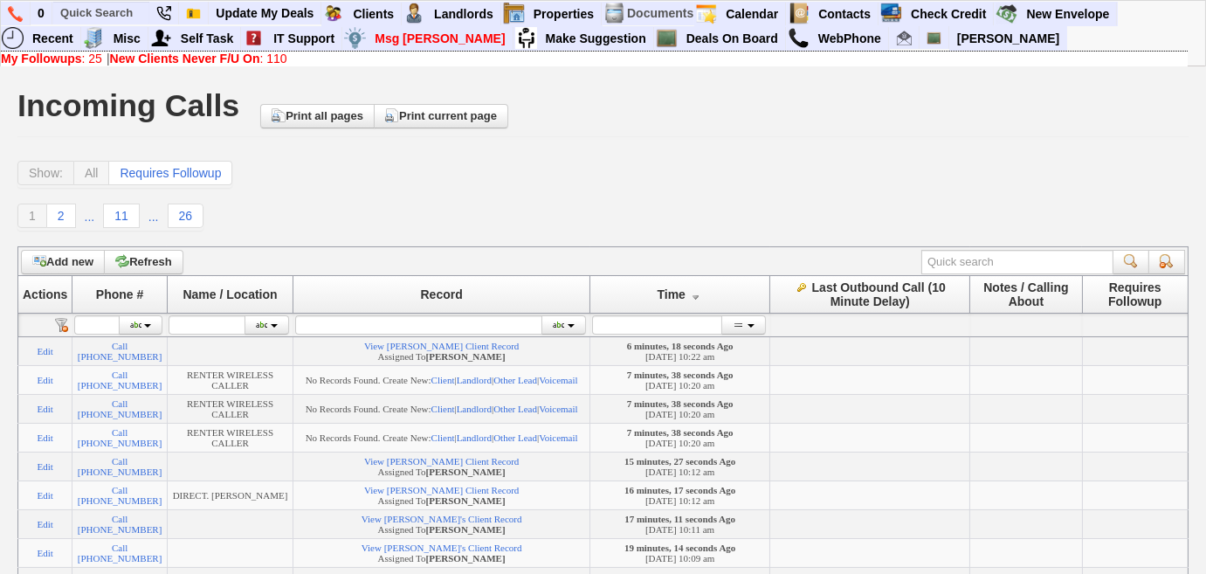
click at [250, 59] on b "New Clients Never F/U On" at bounding box center [185, 59] width 150 height 14
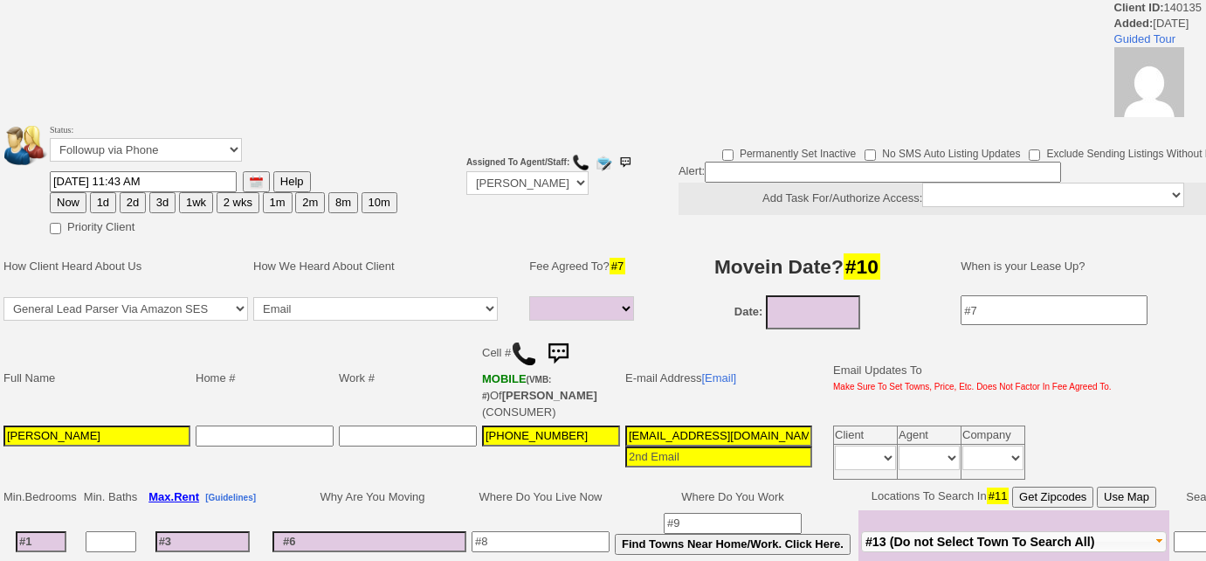
select select
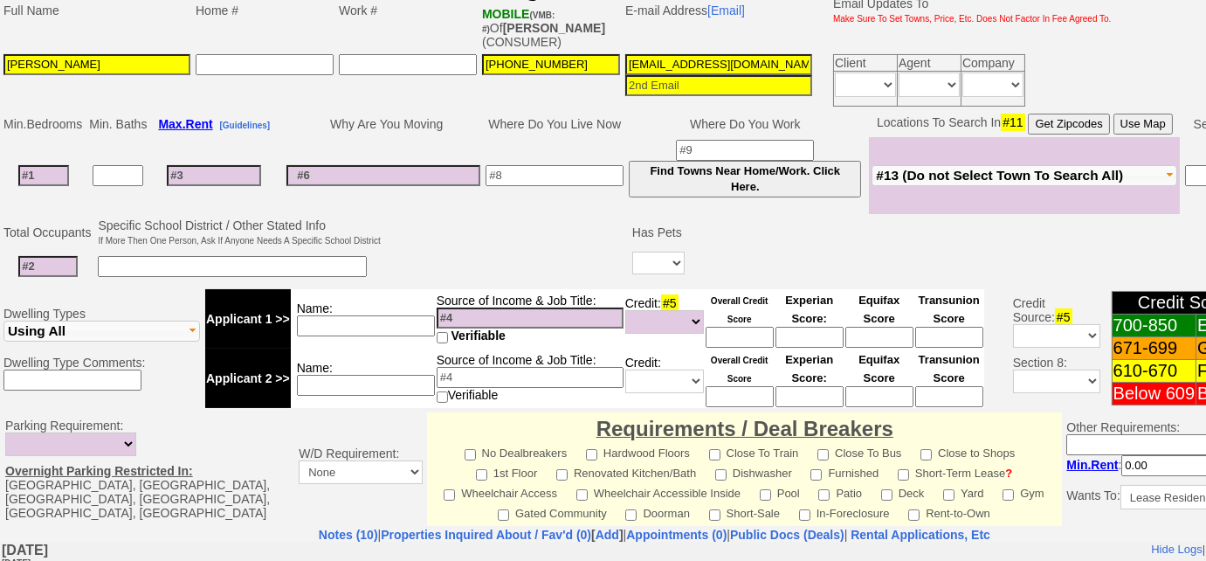
scroll to position [217, 0]
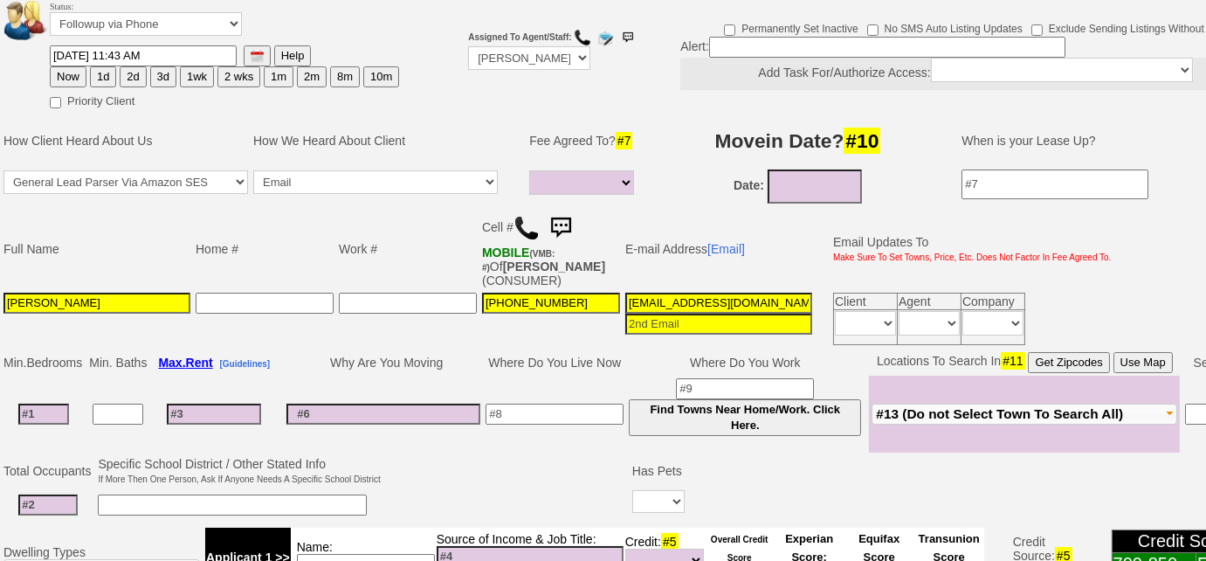
click at [525, 221] on img at bounding box center [527, 228] width 26 height 26
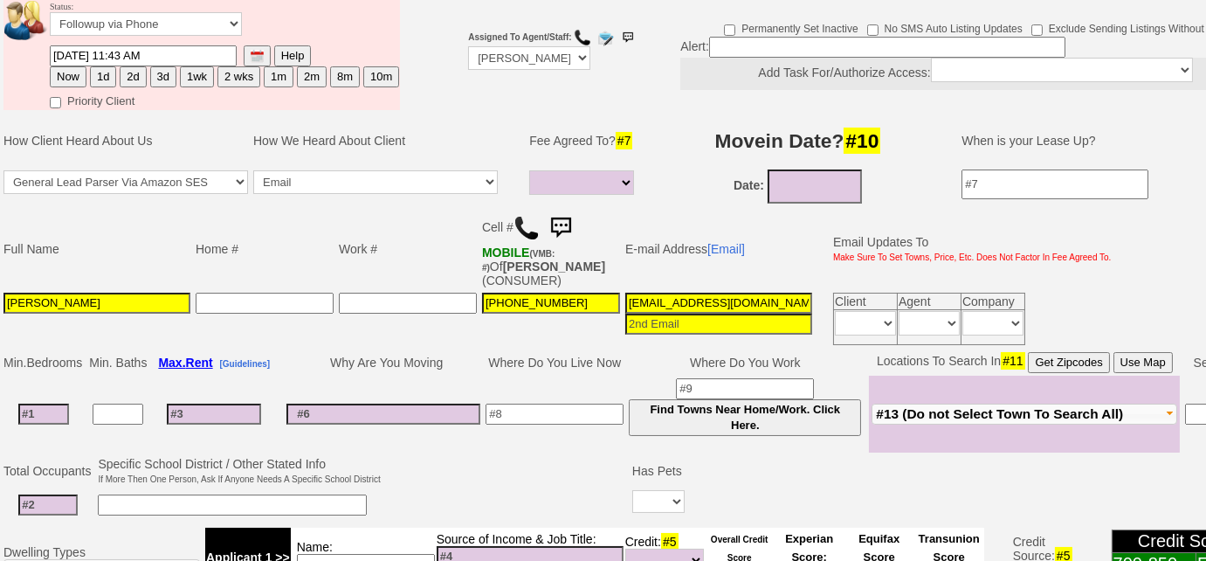
click at [164, 78] on button "3d" at bounding box center [163, 76] width 26 height 21
type input "10/02/2025 10:28 AM"
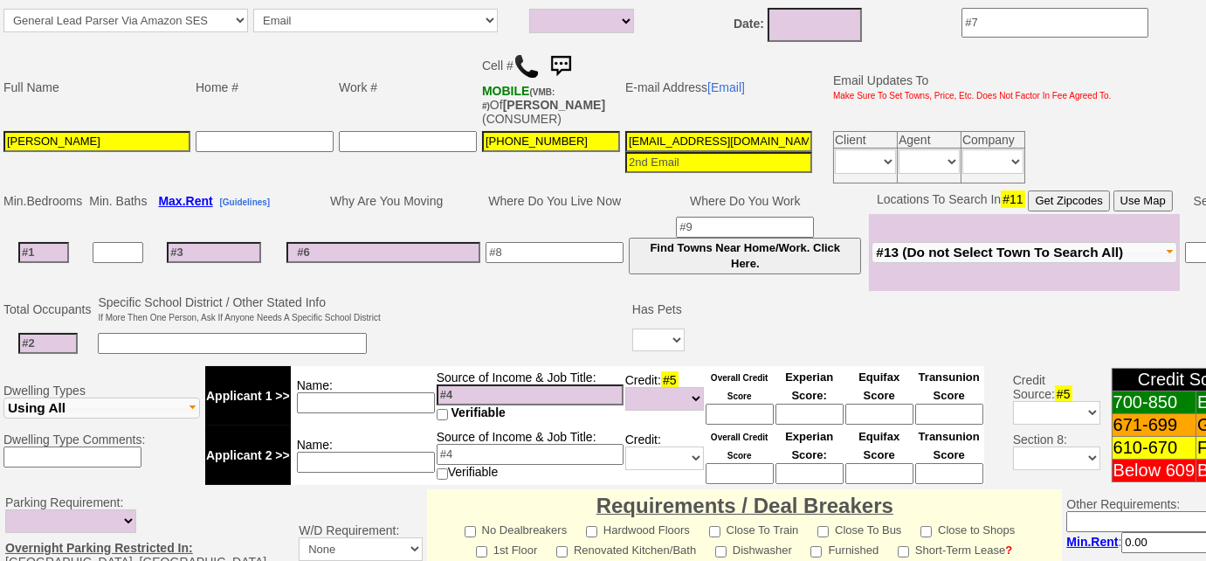
scroll to position [60, 0]
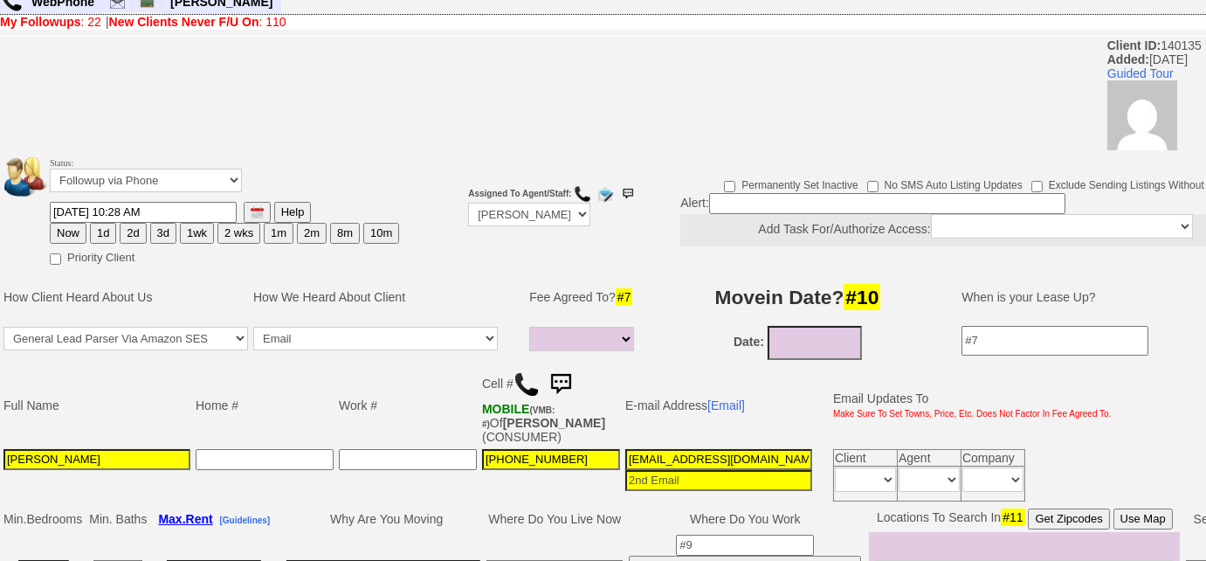
click at [152, 231] on button "3d" at bounding box center [163, 233] width 26 height 21
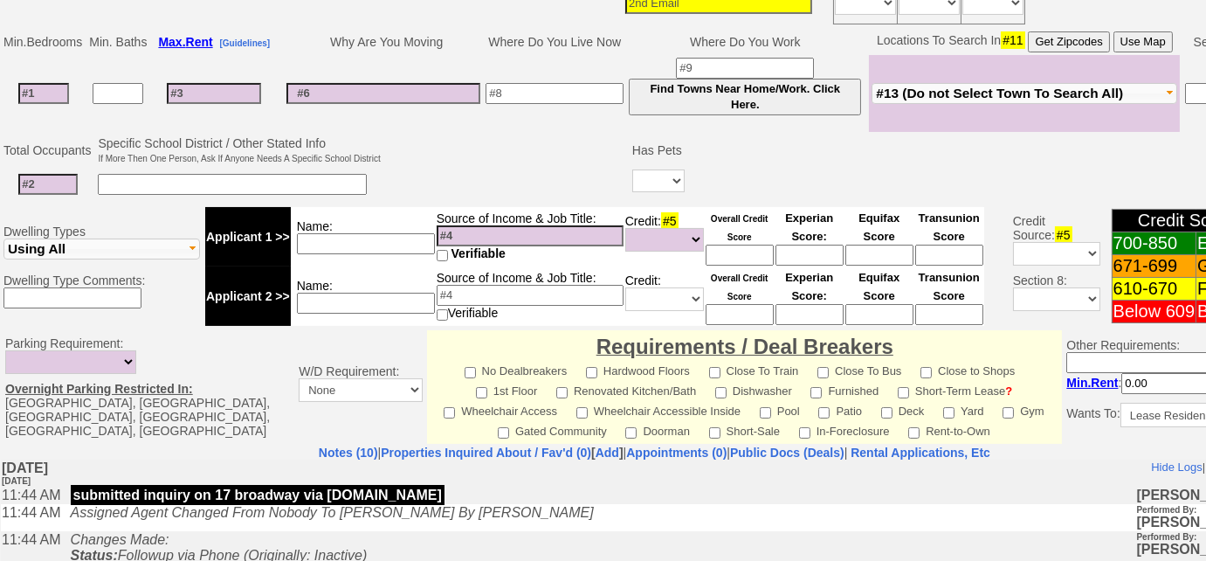
scroll to position [854, 0]
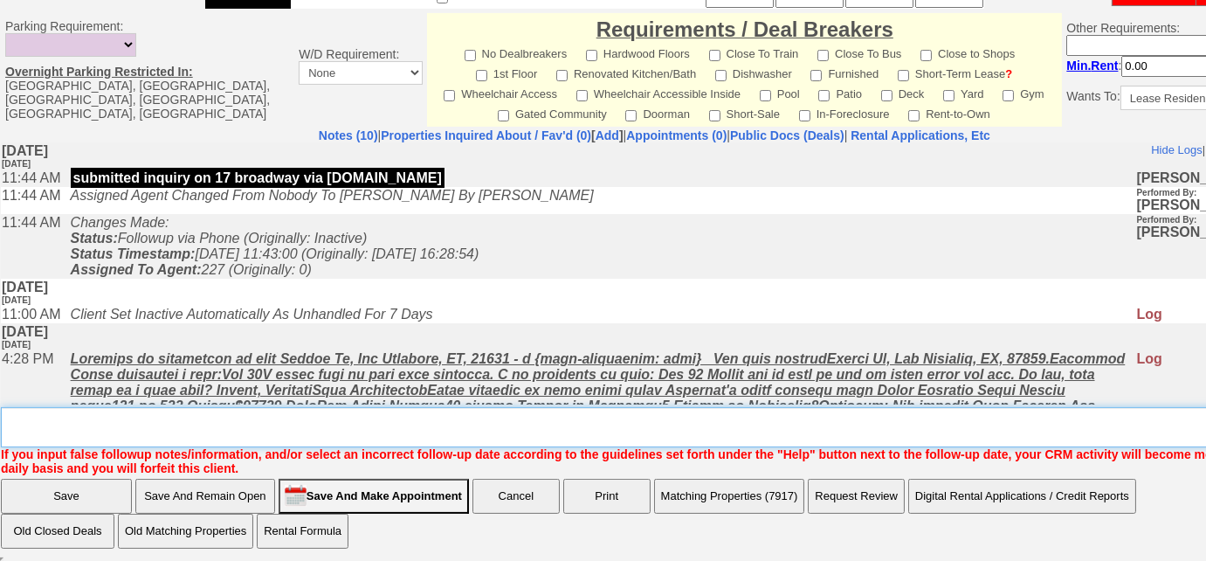
click at [70, 432] on textarea "Insert New Note Here" at bounding box center [661, 427] width 1320 height 40
type textarea "Left VM to FU"
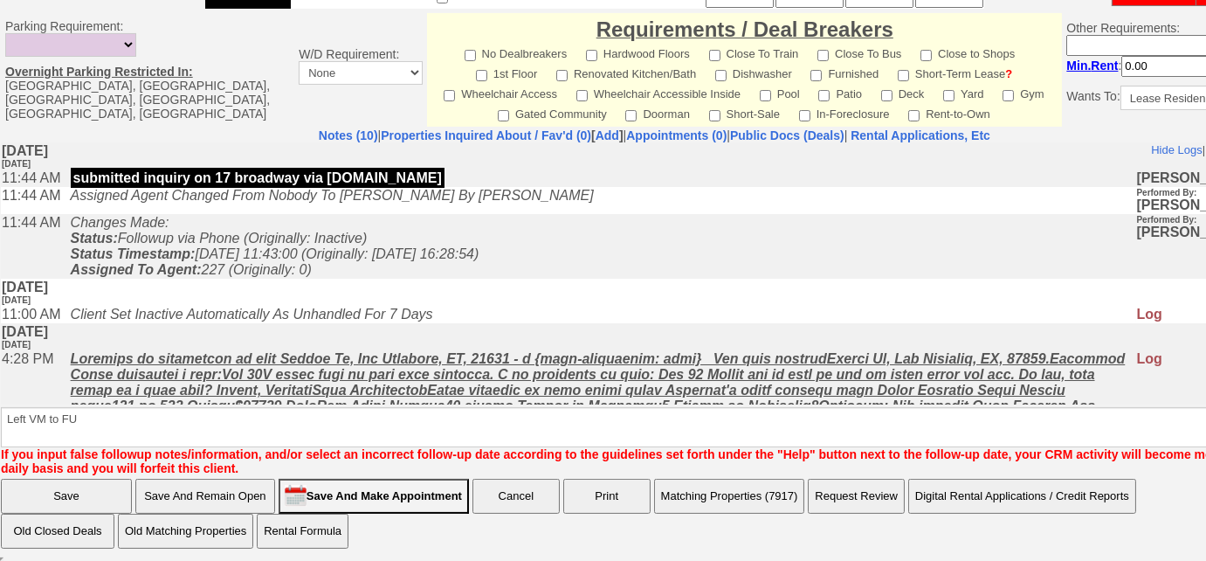
click at [102, 500] on input "Save" at bounding box center [66, 496] width 131 height 35
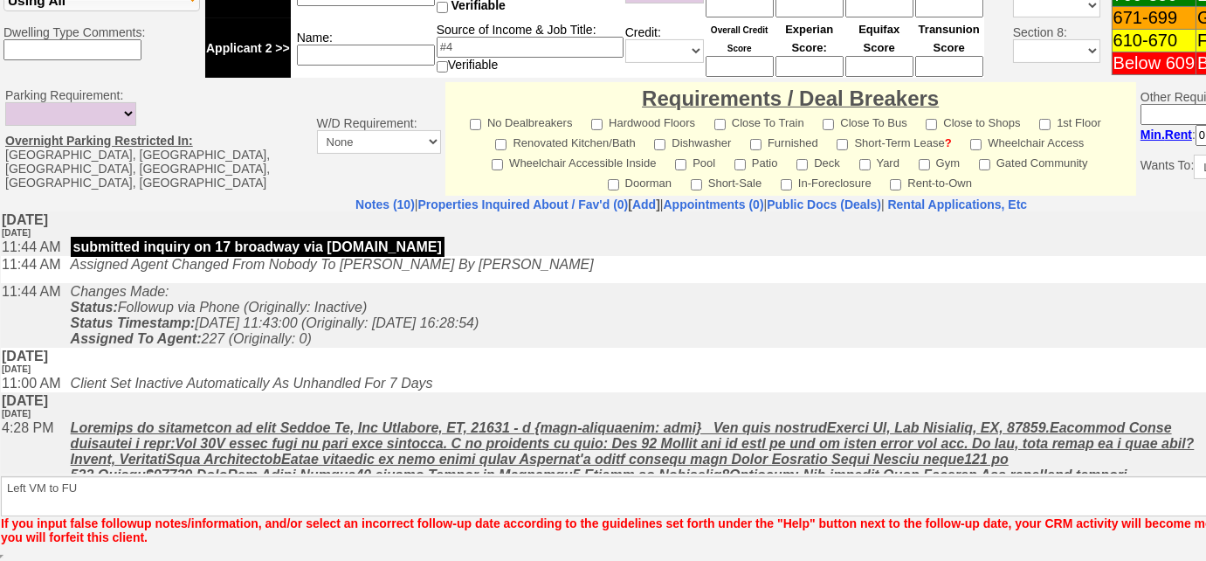
scroll to position [767, 0]
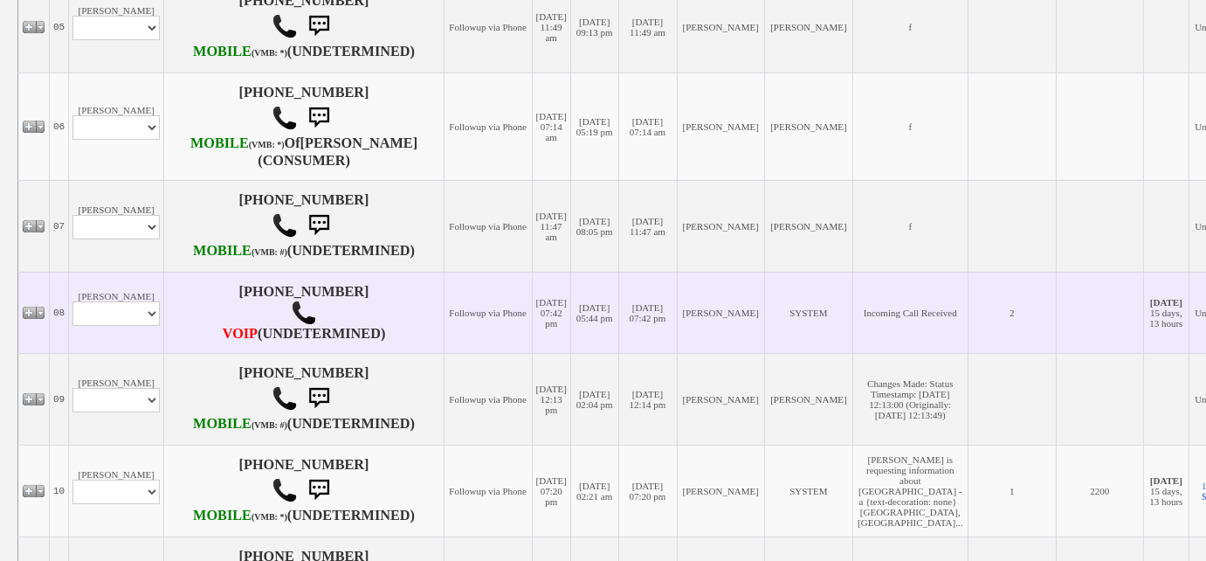
scroll to position [1031, 0]
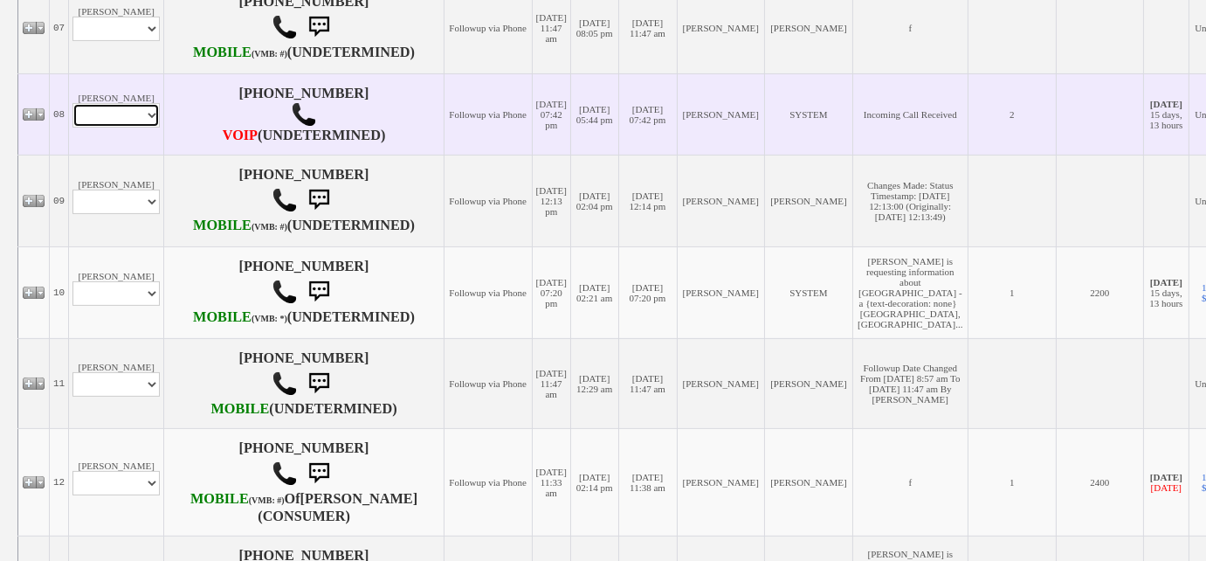
click at [141, 128] on select "Profile Edit Print Email Externally (Will Not Be Tracked In CRM) Closed Deals" at bounding box center [115, 115] width 87 height 24
select select "ChangeURL,/crm/custom/edit_client_form.php?redirect=%2Fcrm%2Fclients.php&id=168…"
click at [72, 128] on select "Profile Edit Print Email Externally (Will Not Be Tracked In CRM) Closed Deals" at bounding box center [115, 115] width 87 height 24
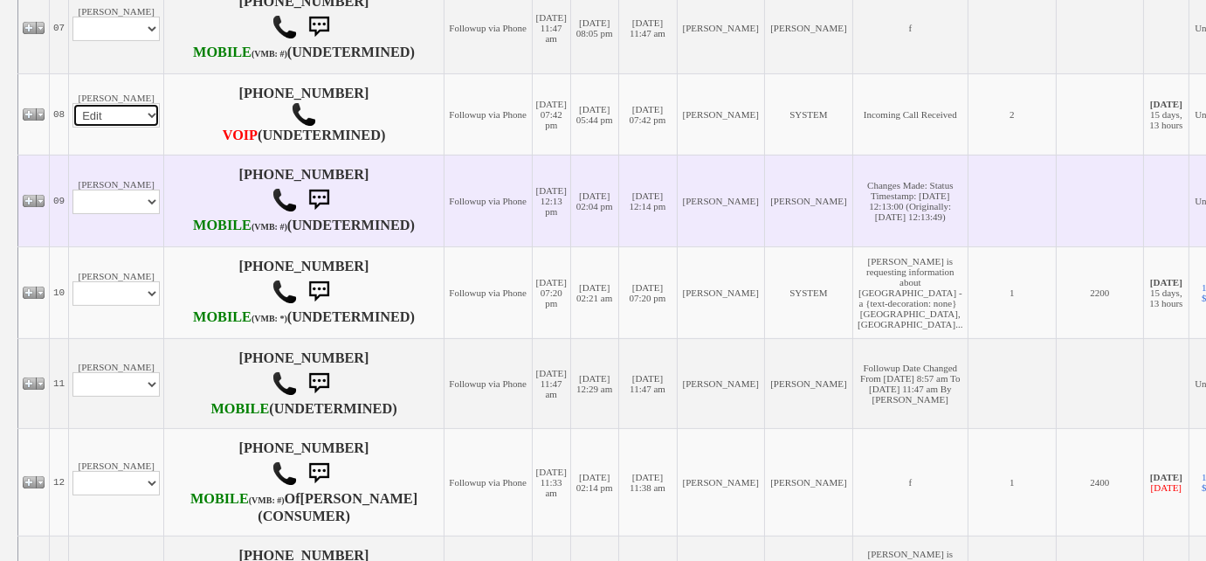
select select
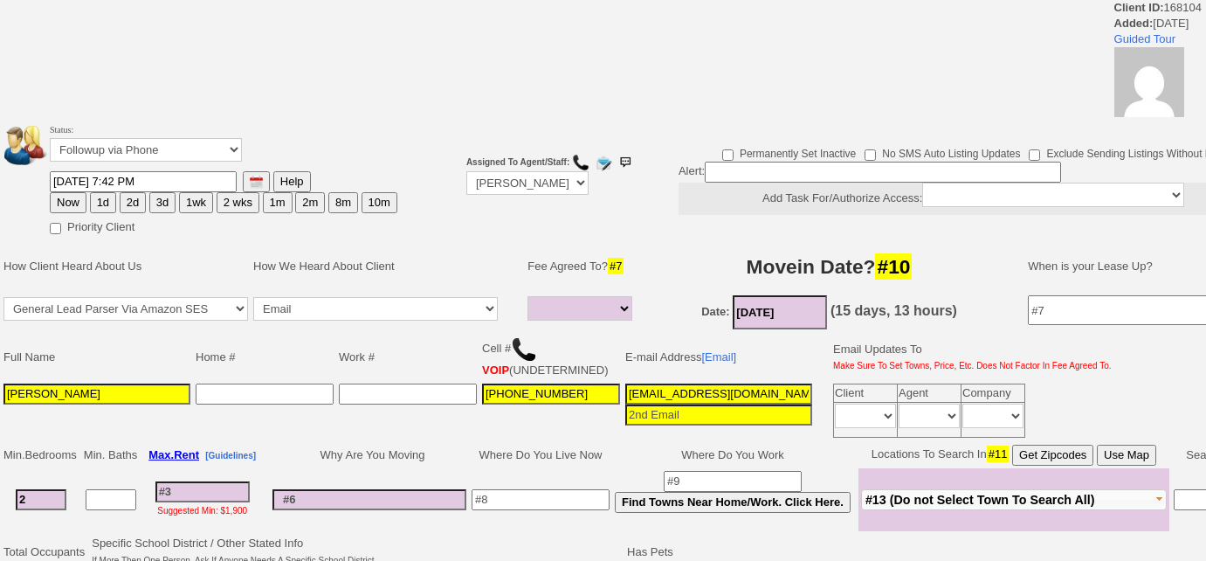
select select
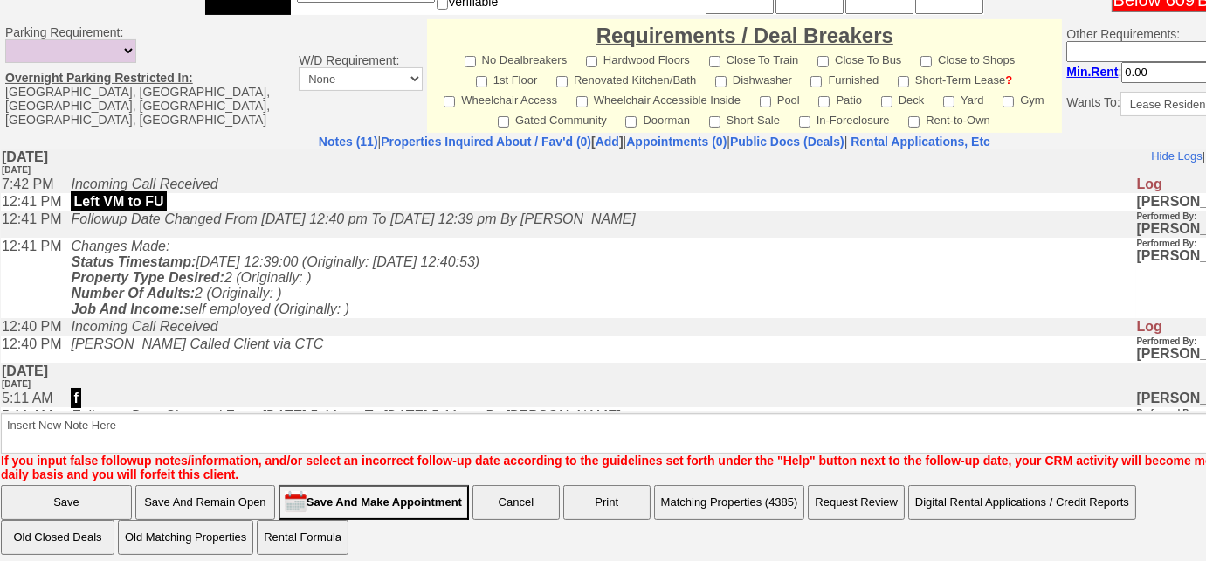
scroll to position [831, 0]
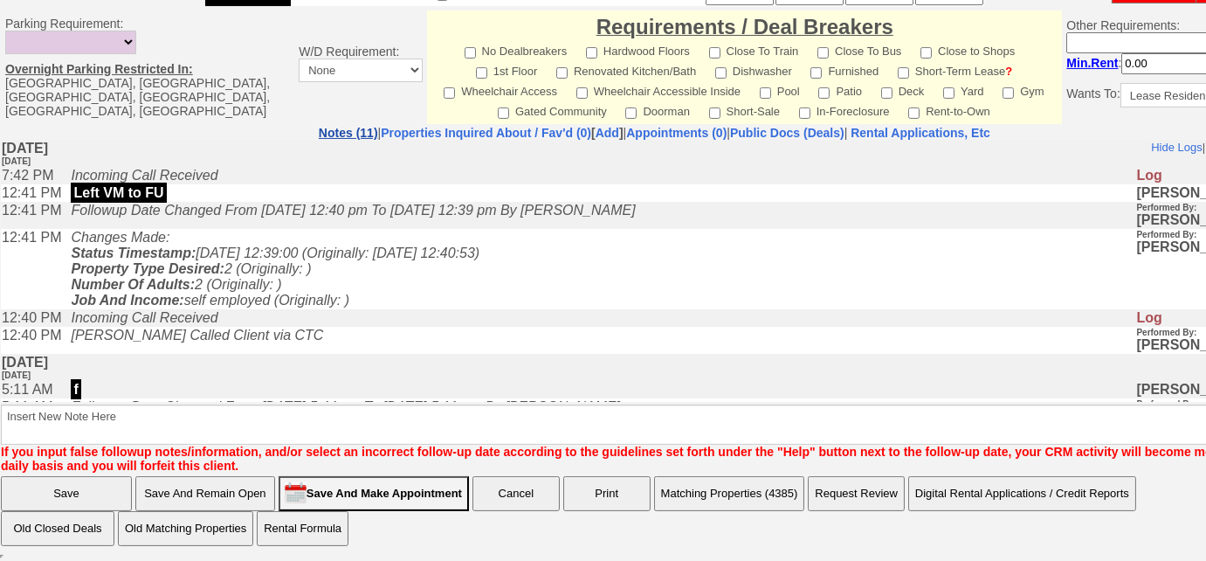
click at [319, 135] on link "Notes (11)" at bounding box center [348, 133] width 59 height 14
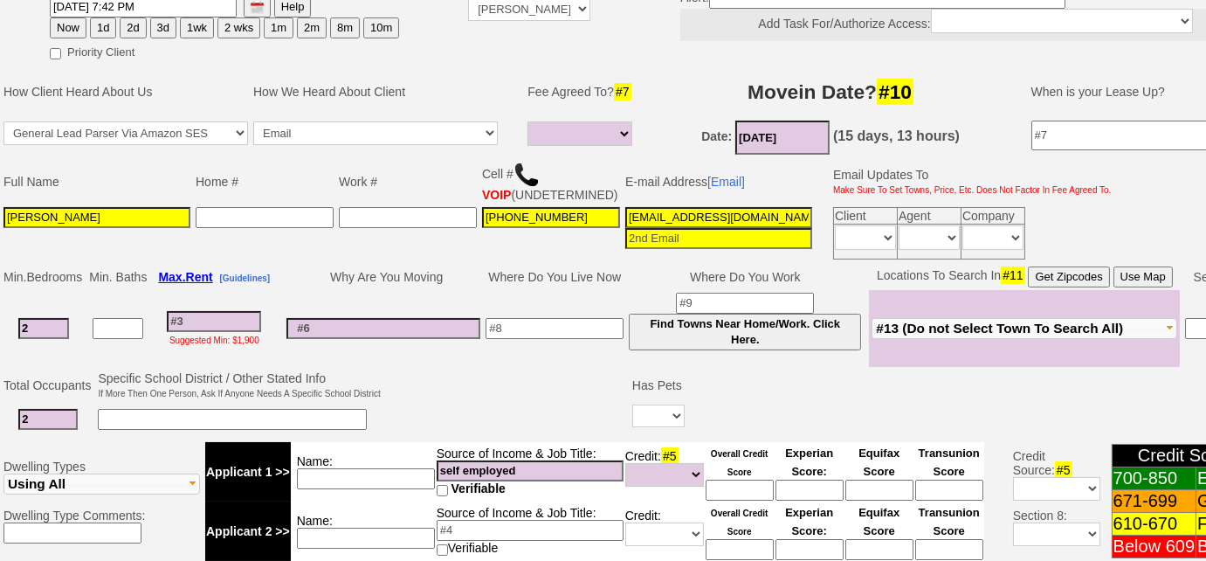
scroll to position [196, 0]
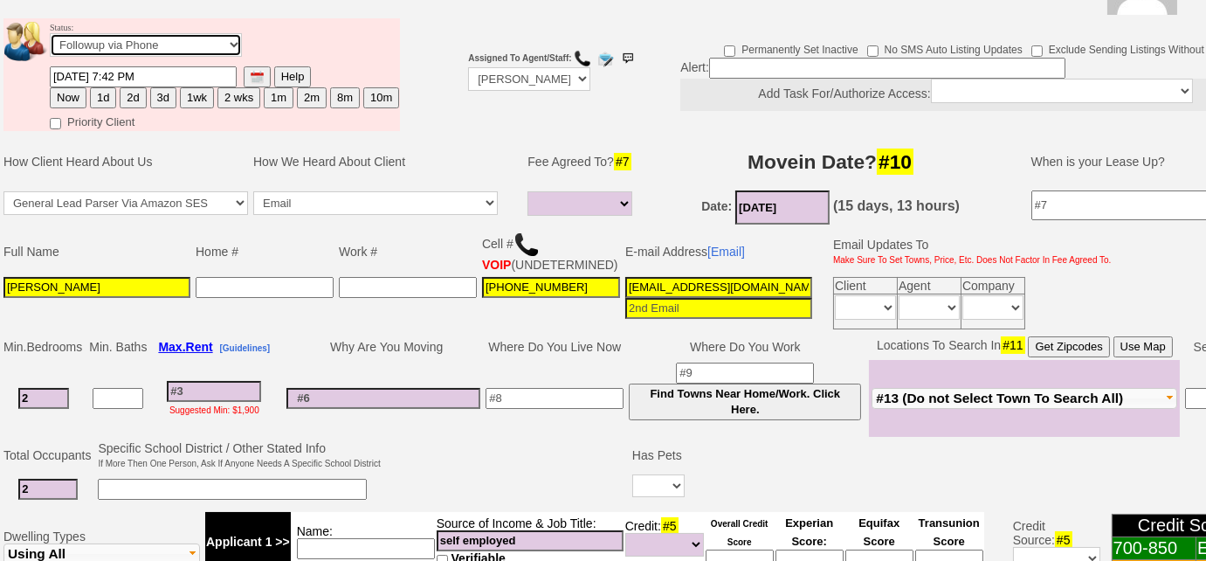
click at [109, 47] on select "Followup via Phone Followup via Email Followup When Section 8 Property Found De…" at bounding box center [146, 45] width 192 height 24
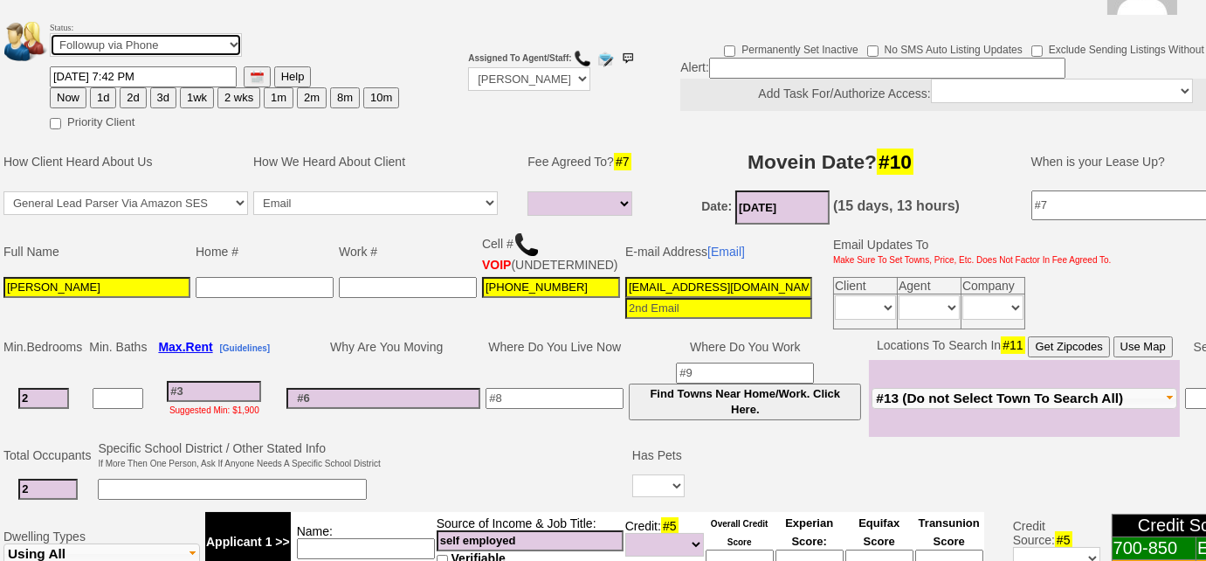
select select "Inactive"
click at [50, 33] on select "Followup via Phone Followup via Email Followup When Section 8 Property Found De…" at bounding box center [146, 45] width 192 height 24
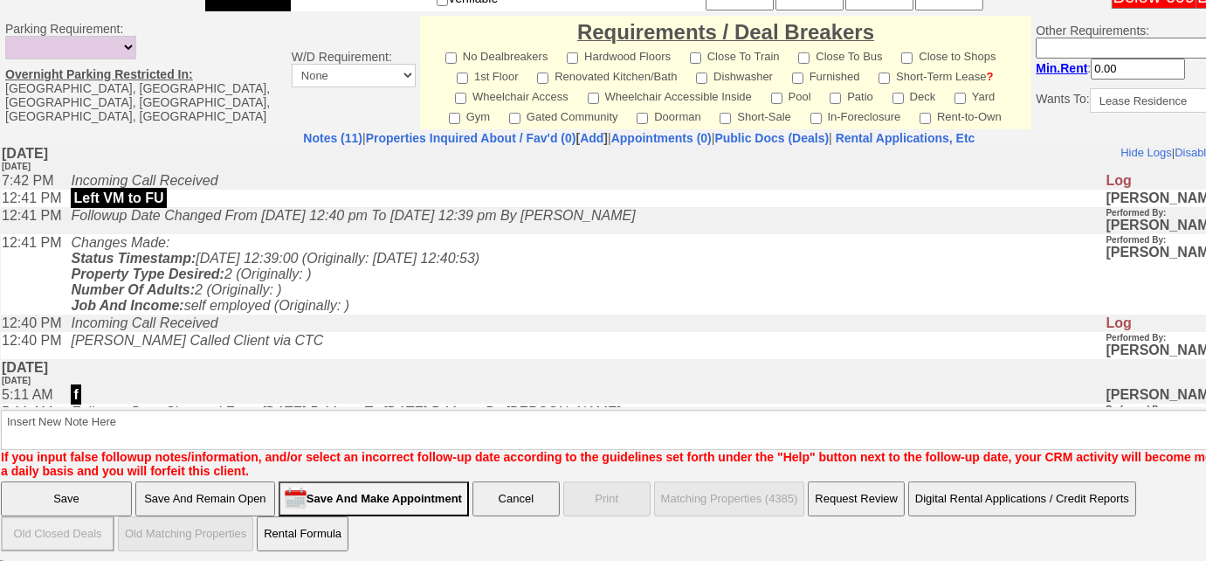
scroll to position [802, 0]
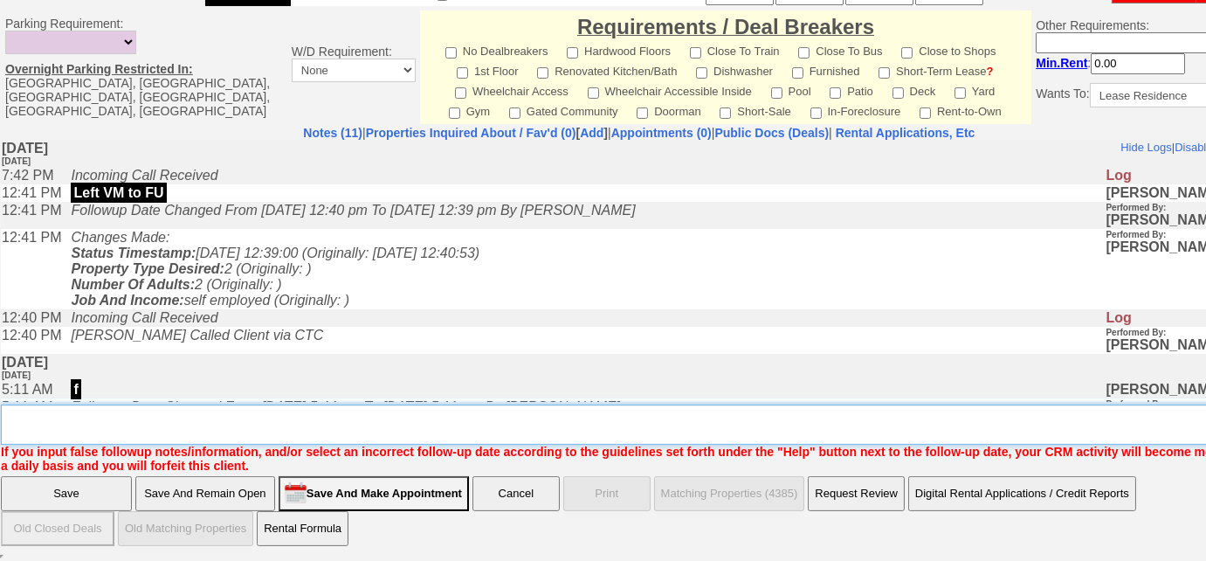
click at [154, 435] on textarea "Insert New Note Here" at bounding box center [645, 424] width 1289 height 40
type textarea "f"
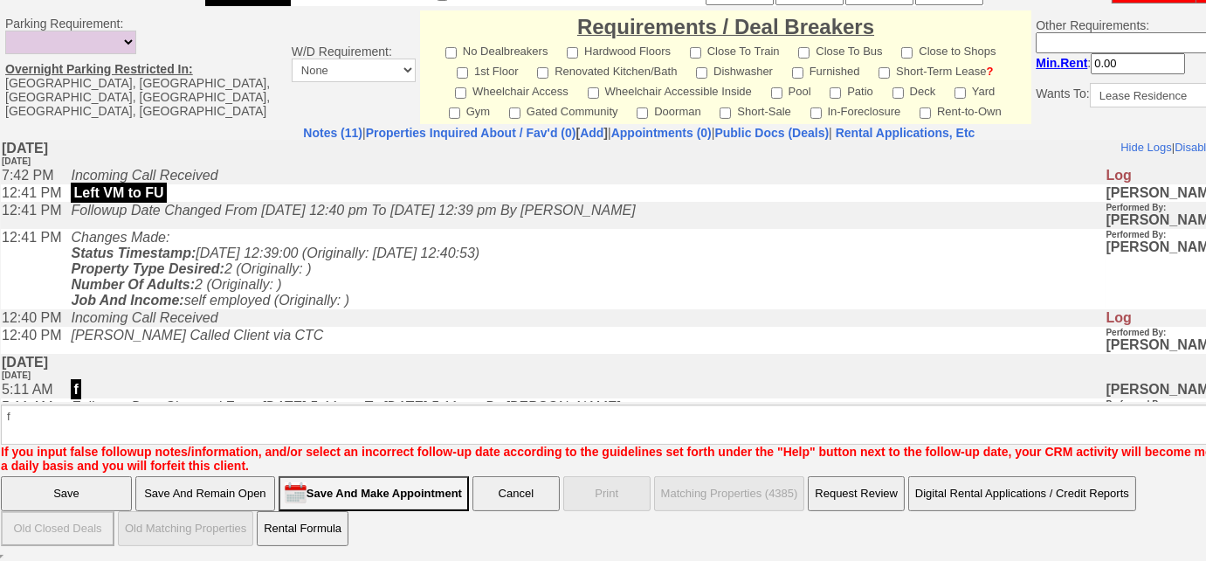
click at [71, 490] on input "Save" at bounding box center [66, 493] width 131 height 35
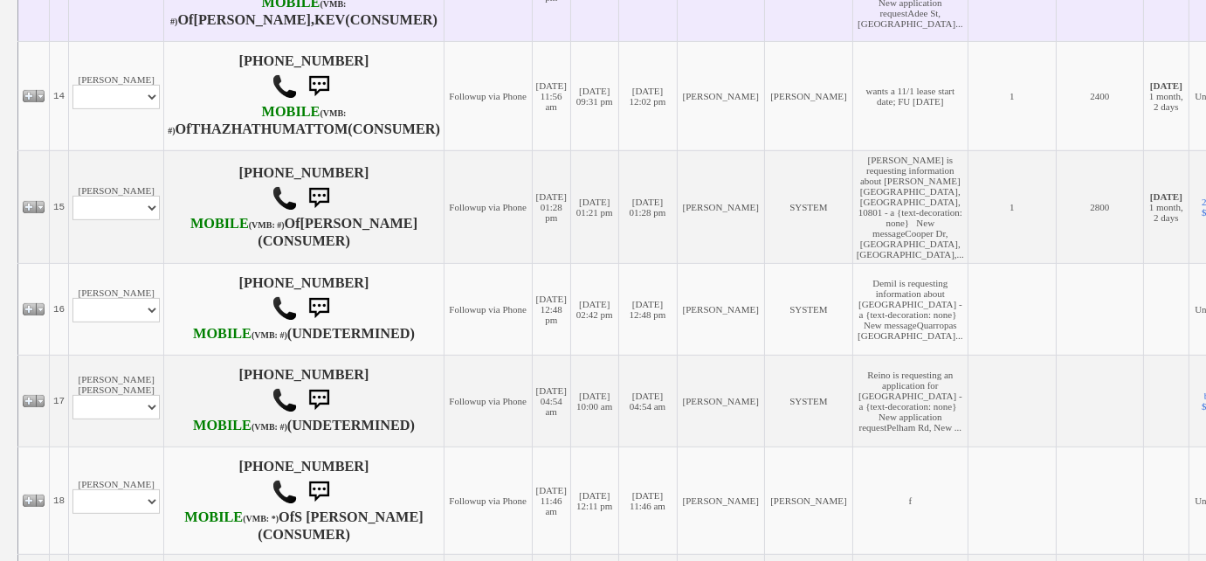
scroll to position [1825, 0]
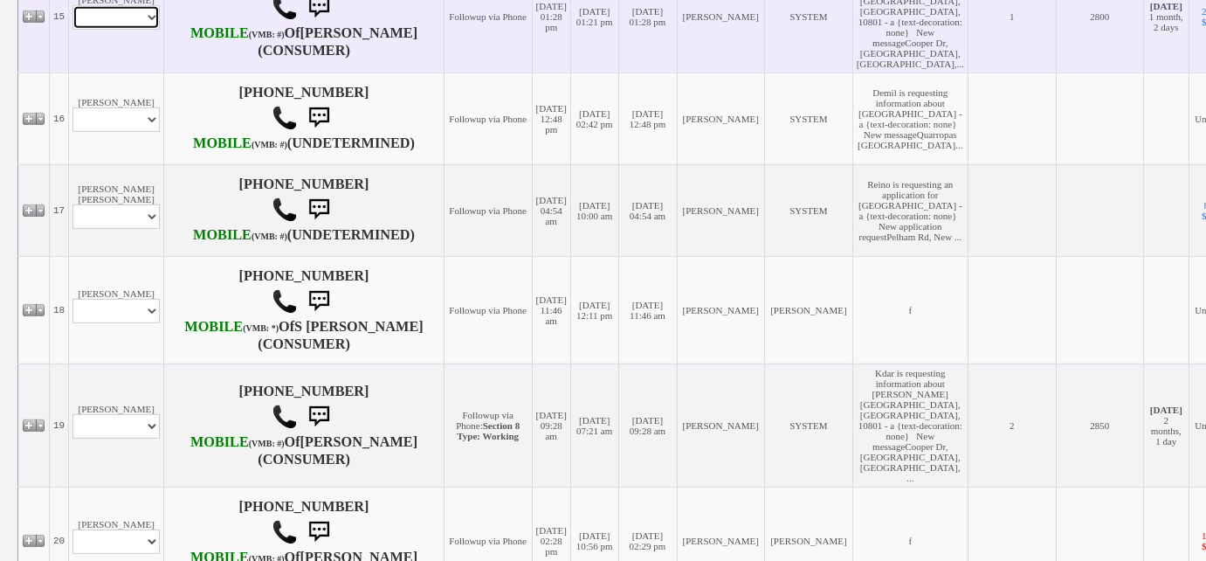
click at [140, 30] on select "Profile Edit Print Email Externally (Will Not Be Tracked In CRM) Closed Deals" at bounding box center [115, 17] width 87 height 24
select select "ChangeURL,/crm/custom/edit_client_form.php?redirect=%2Fcrm%2Fclients.php&id=167…"
click at [72, 30] on select "Profile Edit Print Email Externally (Will Not Be Tracked In CRM) Closed Deals" at bounding box center [115, 17] width 87 height 24
select select
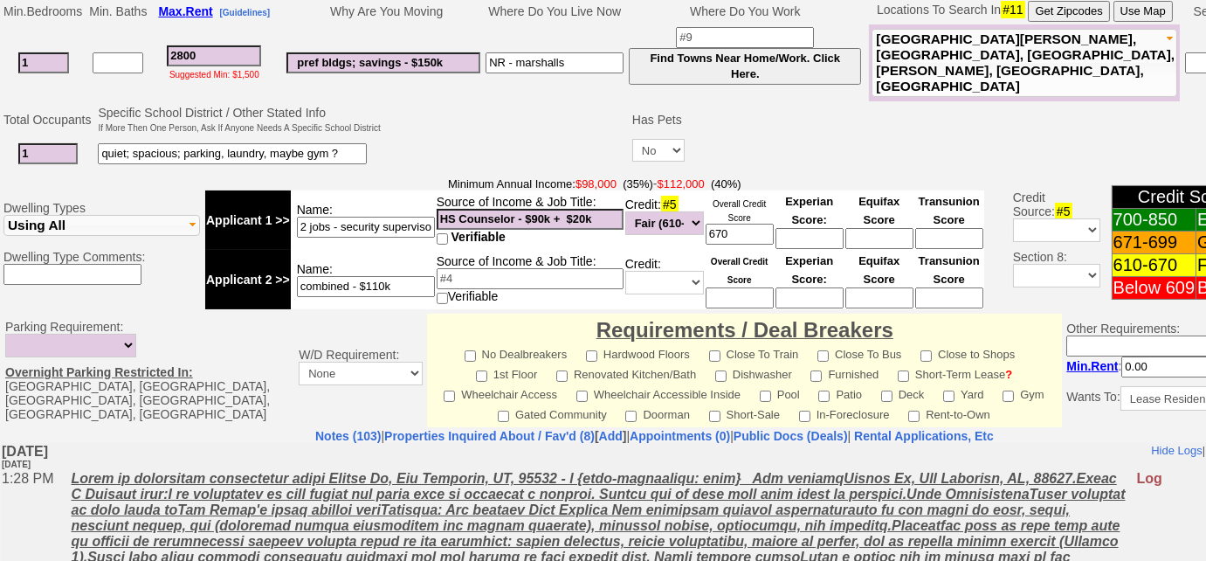
scroll to position [868, 0]
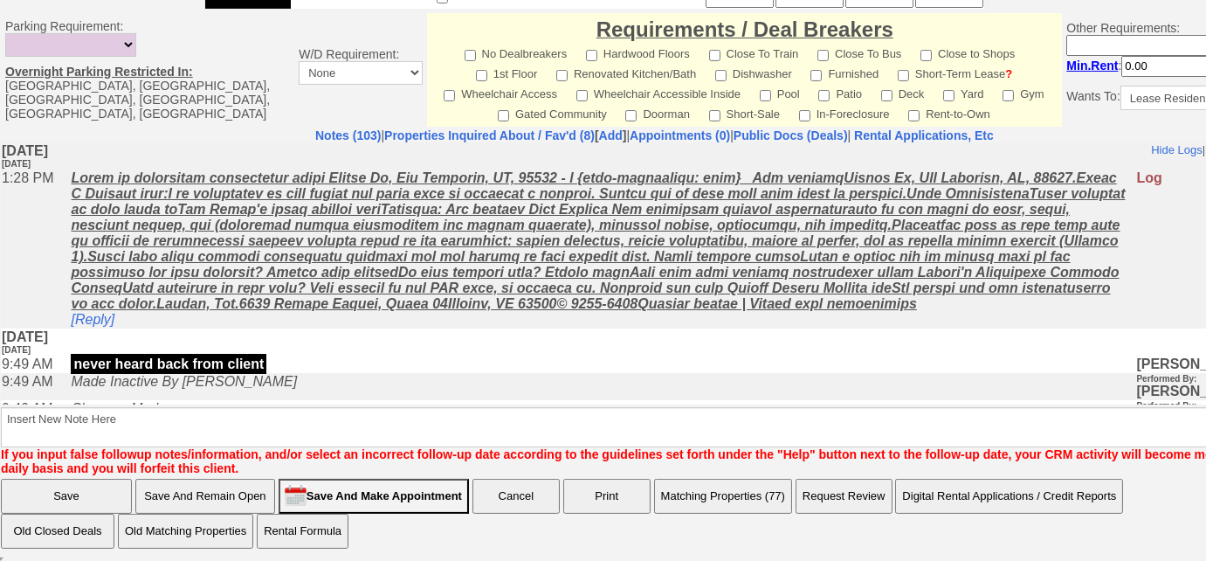
click at [701, 497] on button "Matching Properties (77)" at bounding box center [723, 496] width 138 height 35
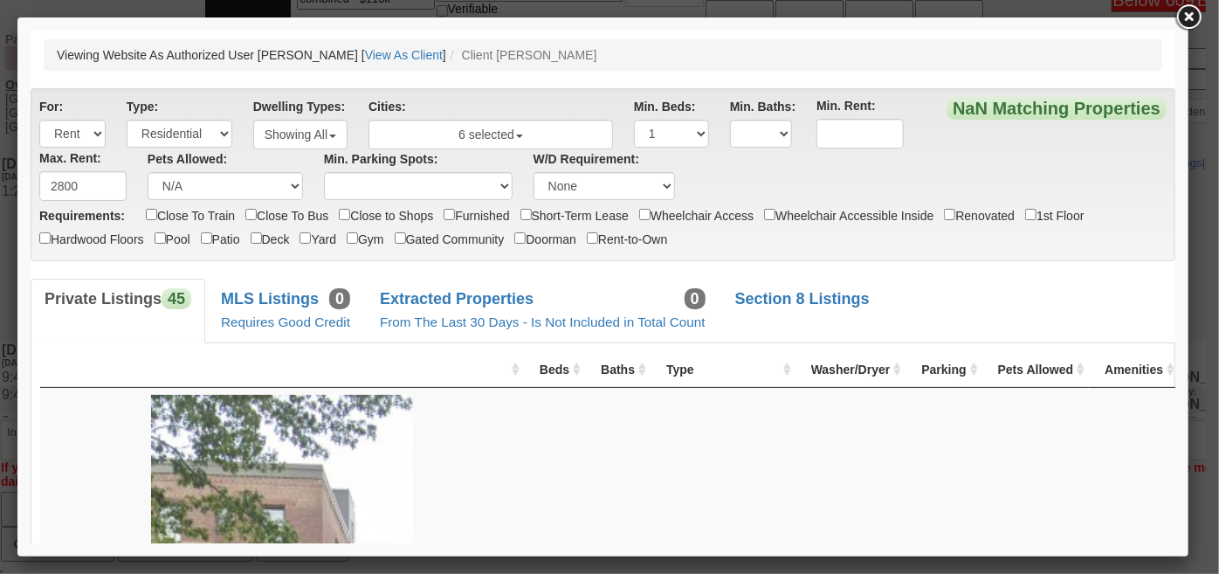
scroll to position [0, 0]
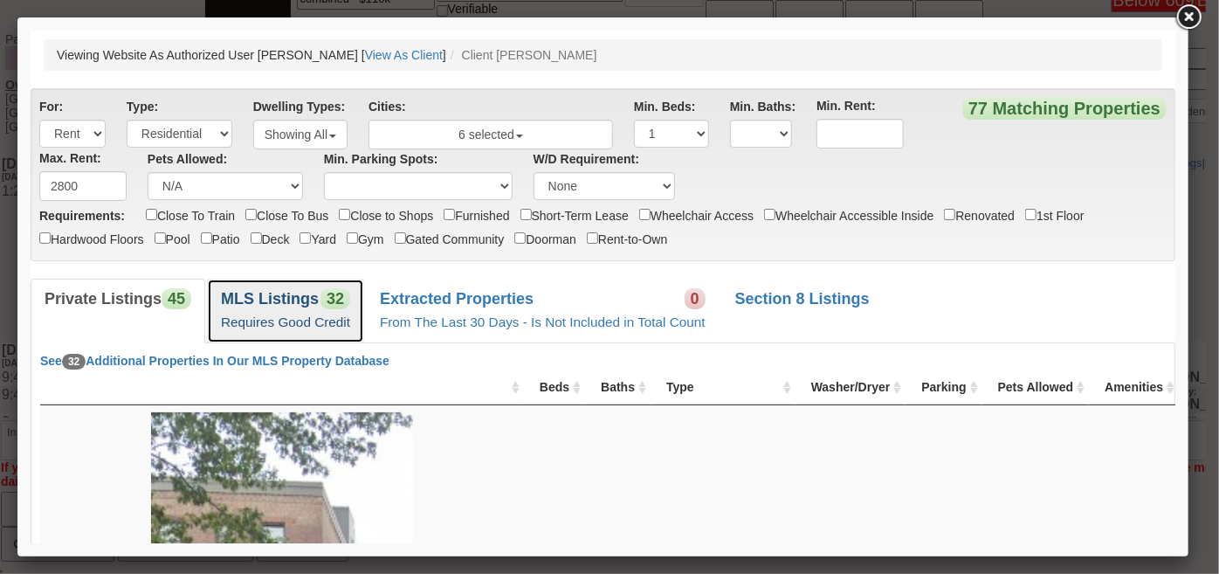
click at [324, 314] on small "Requires Good Credit" at bounding box center [284, 321] width 129 height 15
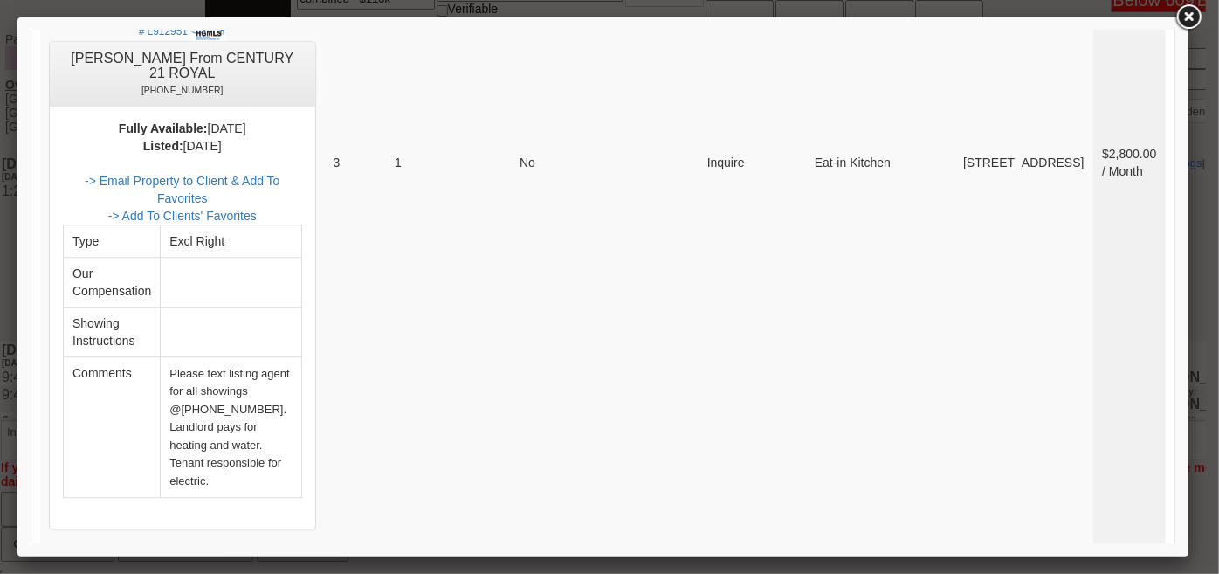
scroll to position [2620, 0]
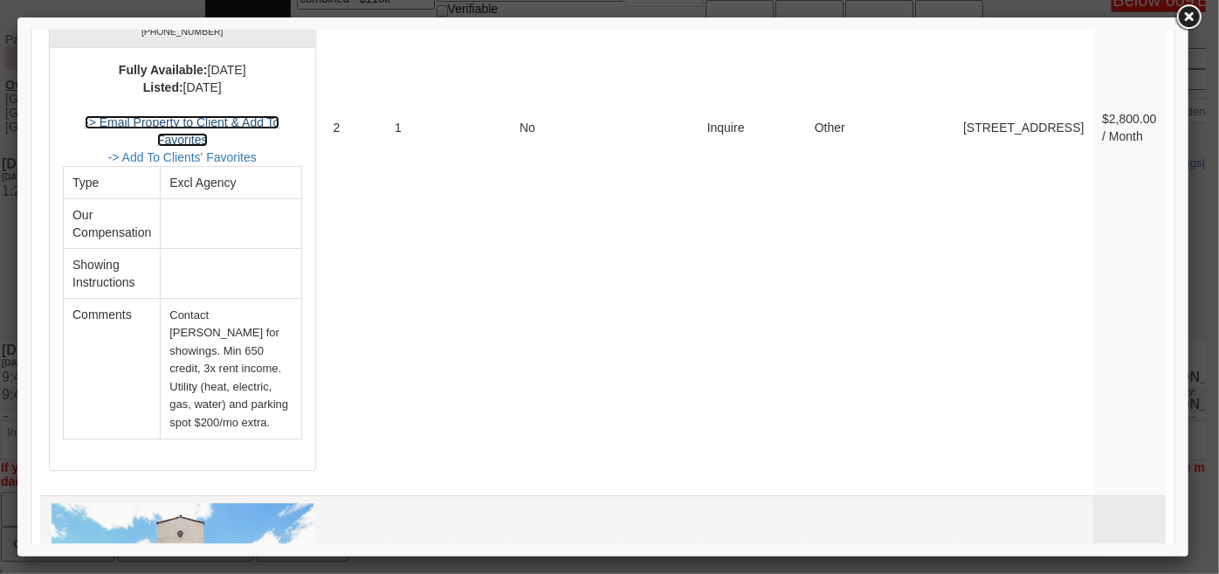
scroll to position [3255, 0]
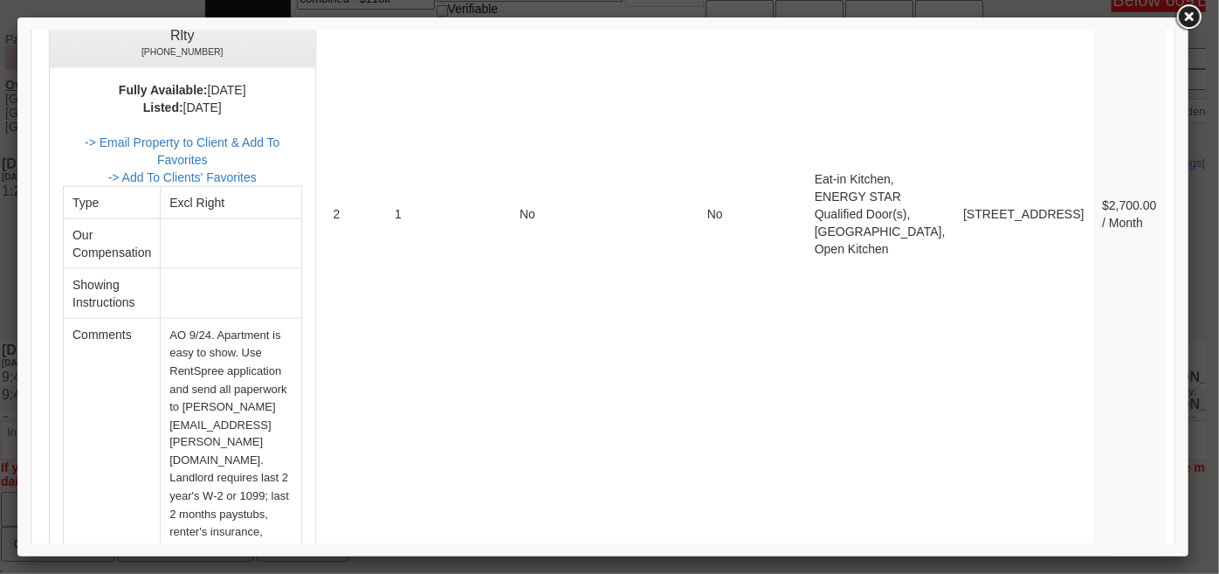
scroll to position [4684, 0]
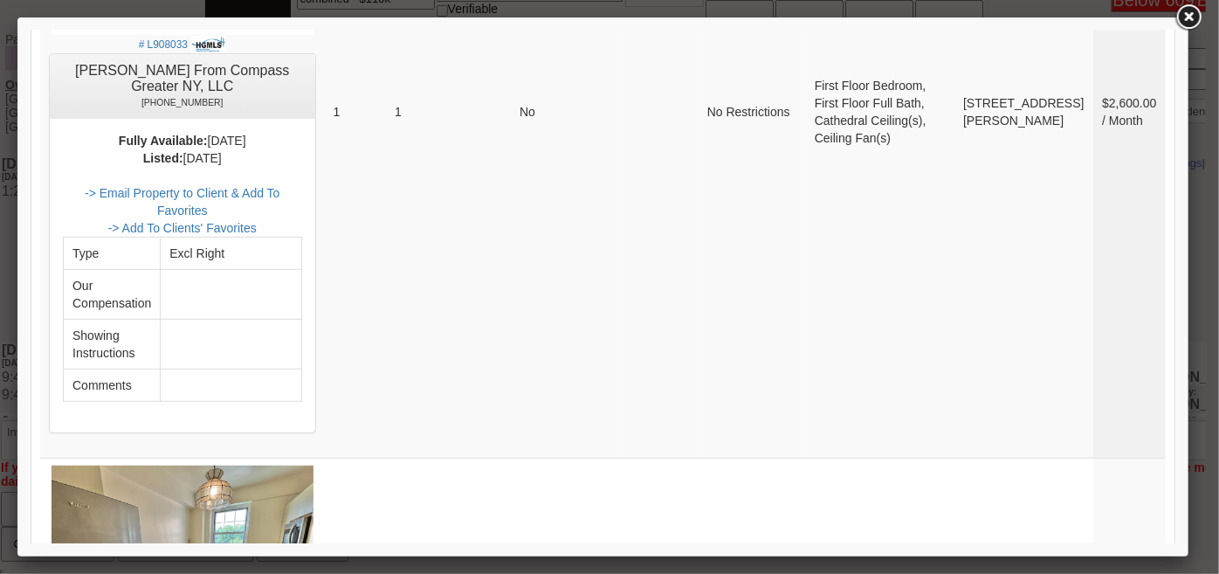
scroll to position [7163, 0]
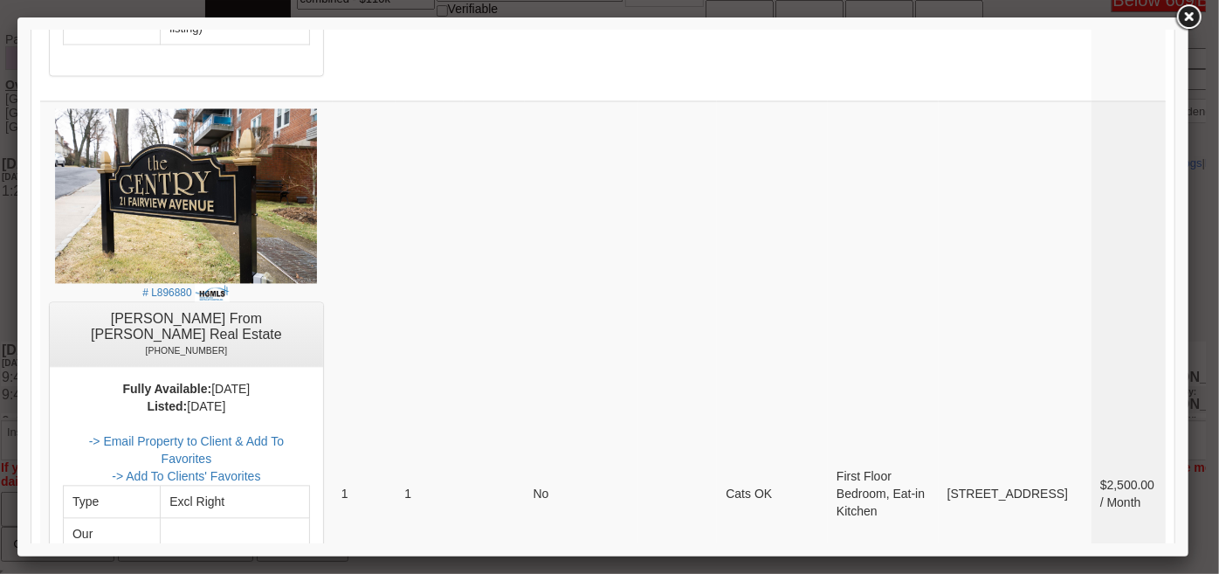
scroll to position [5002, 0]
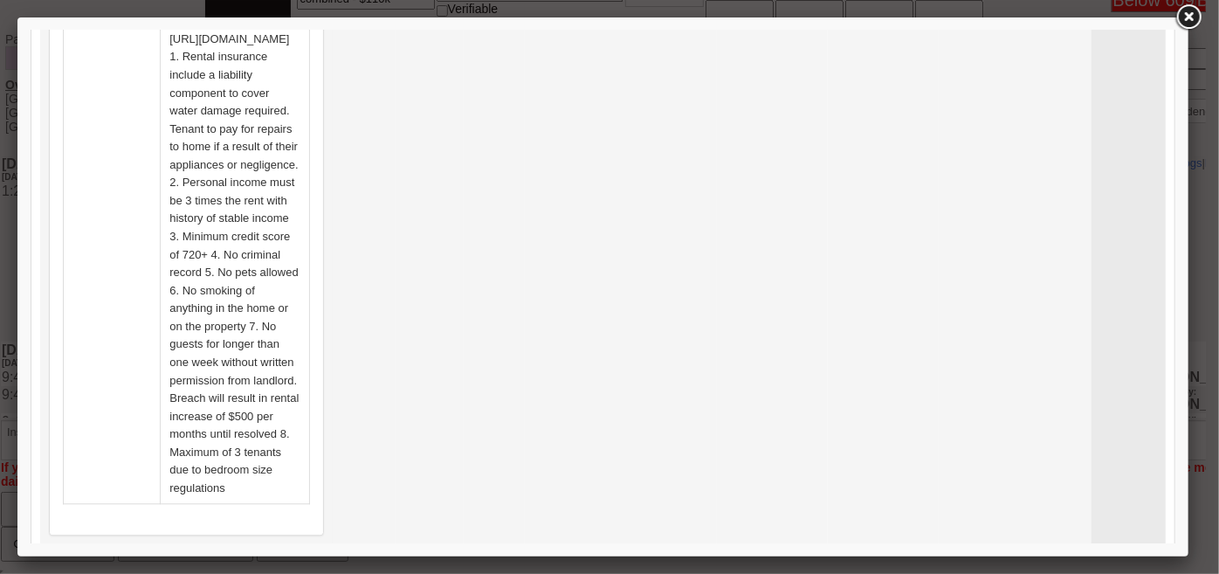
scroll to position [8575, 0]
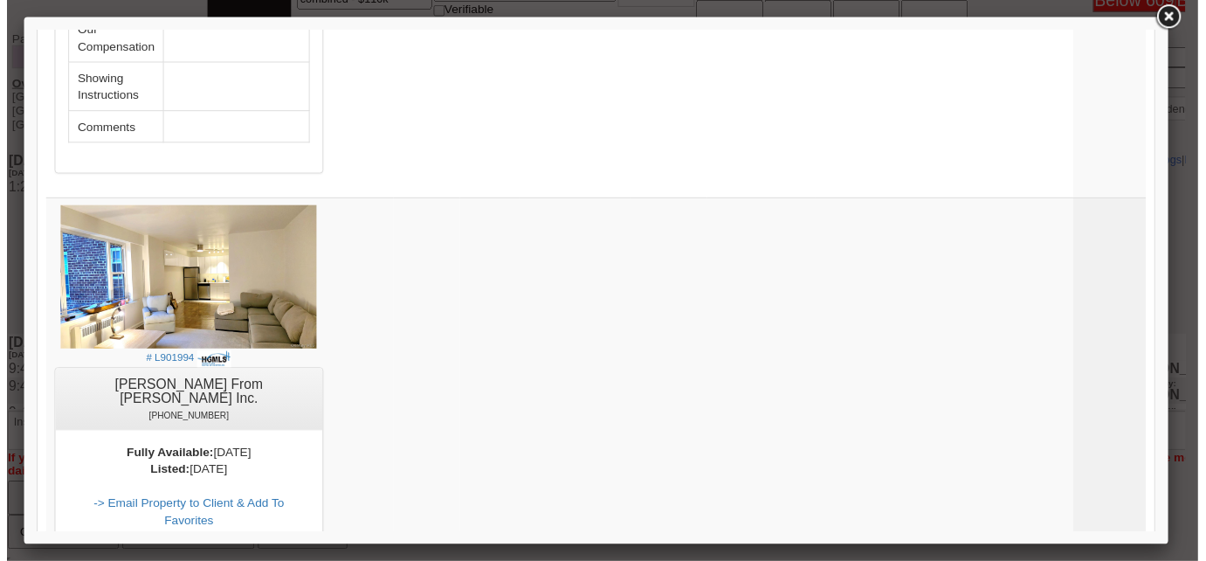
scroll to position [341, 0]
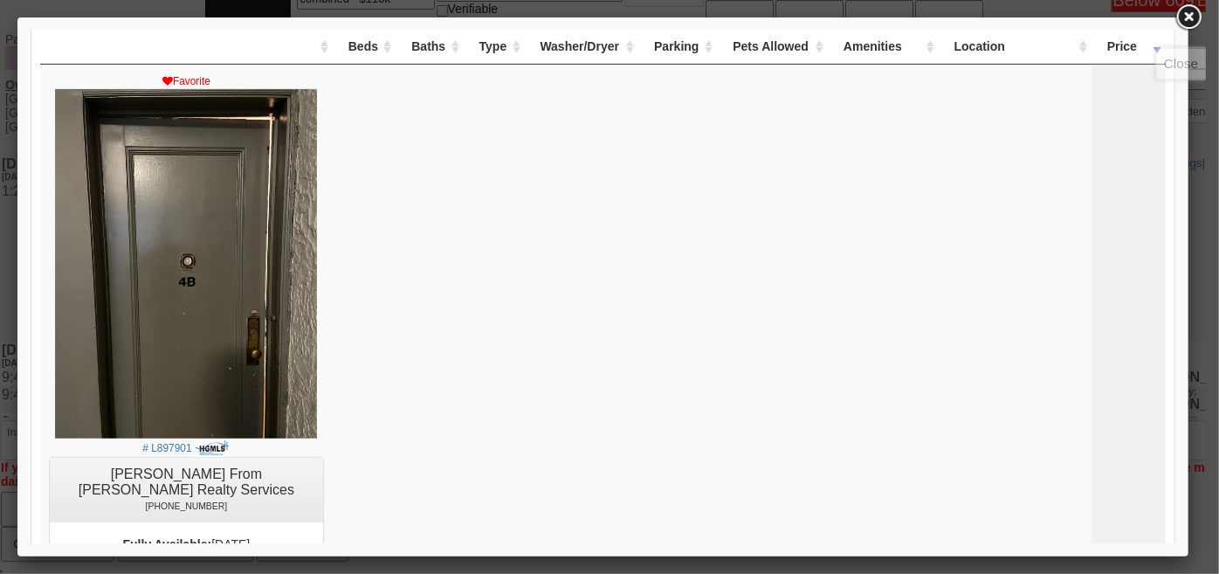
click at [1188, 20] on link at bounding box center [1188, 17] width 31 height 31
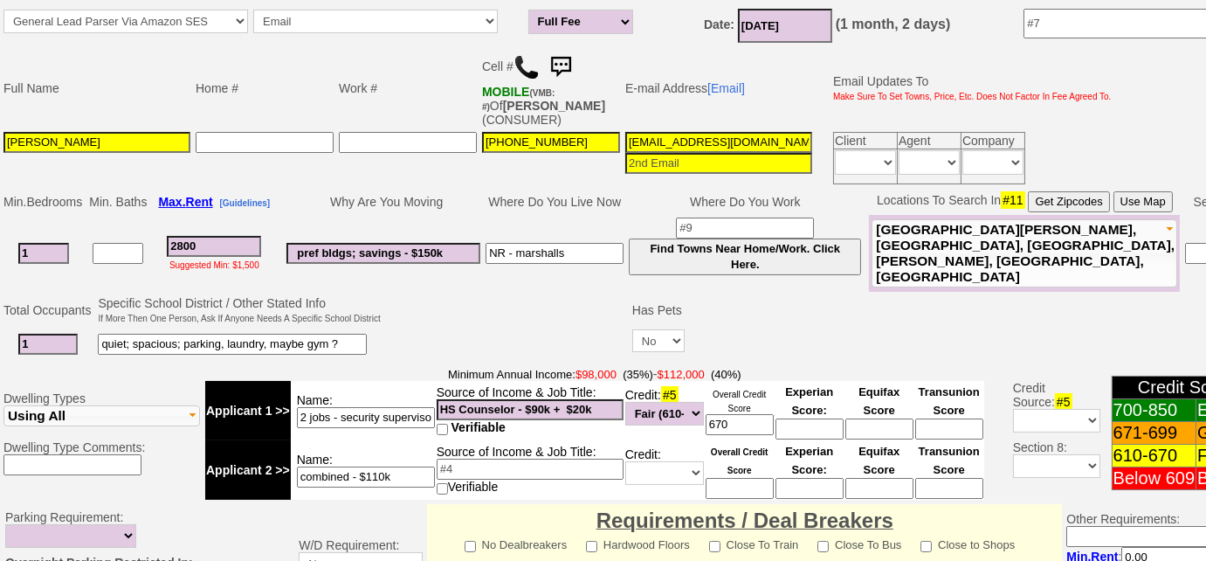
scroll to position [459, 0]
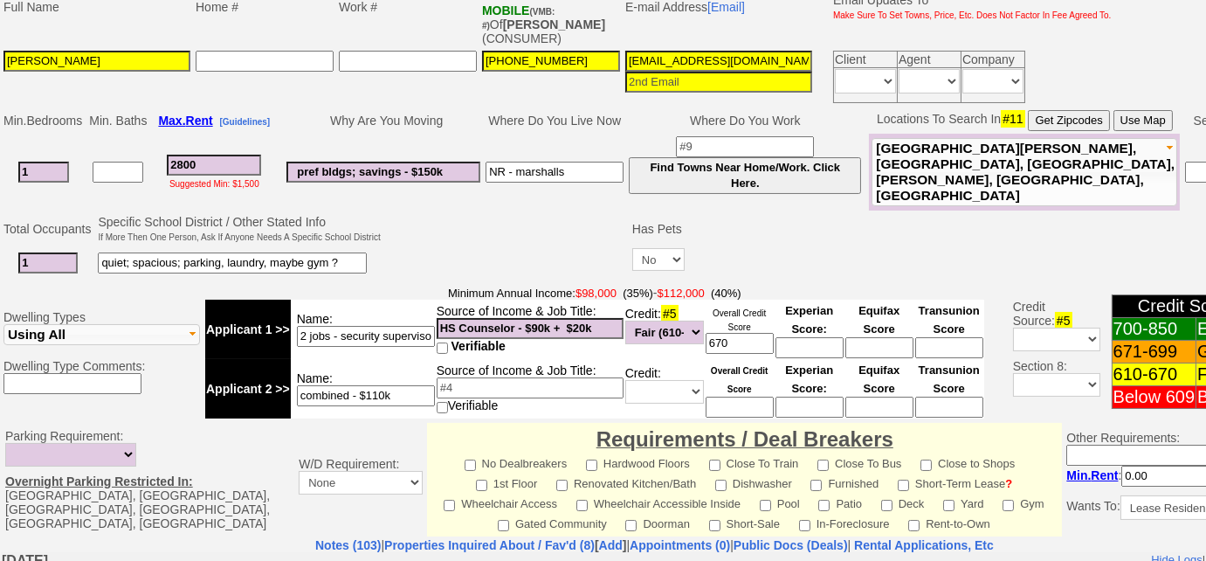
drag, startPoint x: 769, startPoint y: 54, endPoint x: 591, endPoint y: 54, distance: 178.2
click at [591, 54] on tr "David Wallace 646-235-8385 mrdhwallace@gmail.com Client Agent Company Immediate…" at bounding box center [558, 77] width 1114 height 58
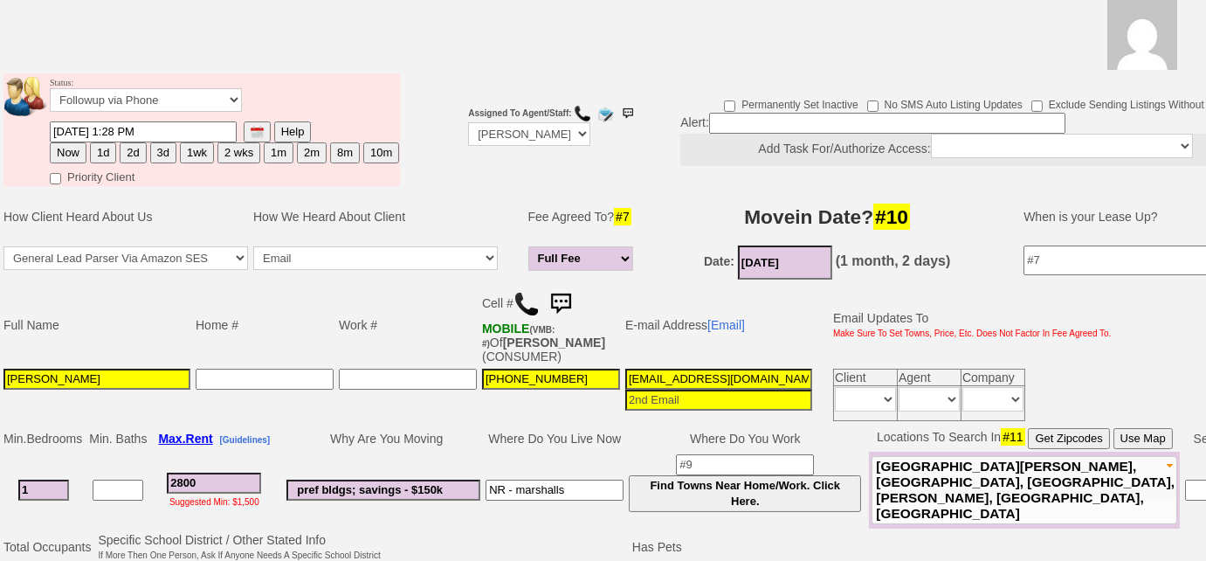
click at [156, 155] on button "3d" at bounding box center [163, 152] width 26 height 21
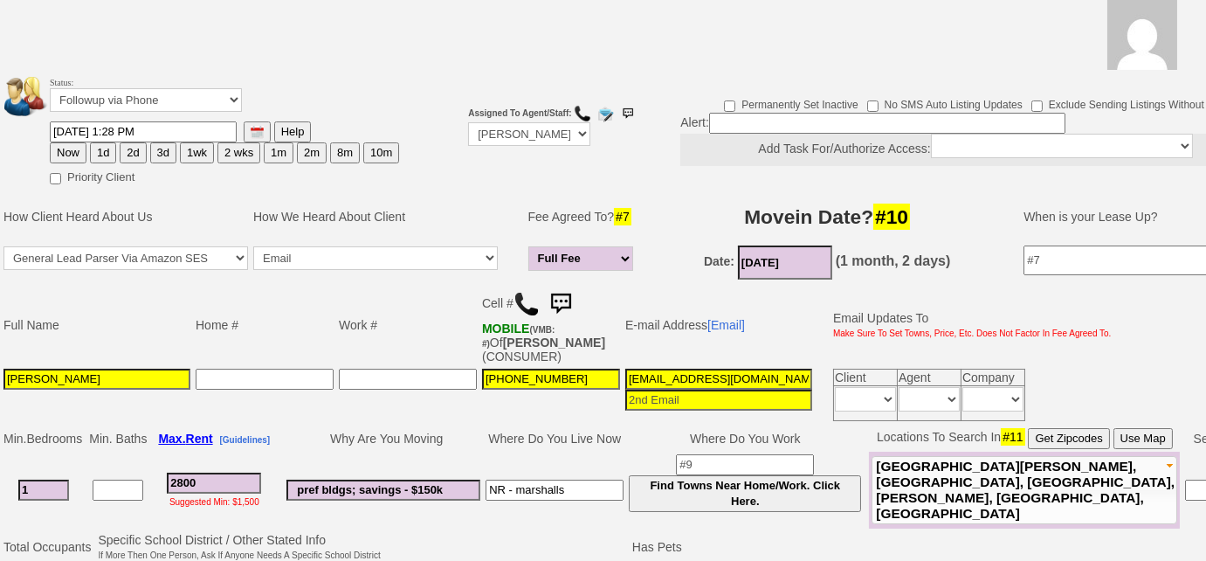
type input "10/02/2025 10:30 AM"
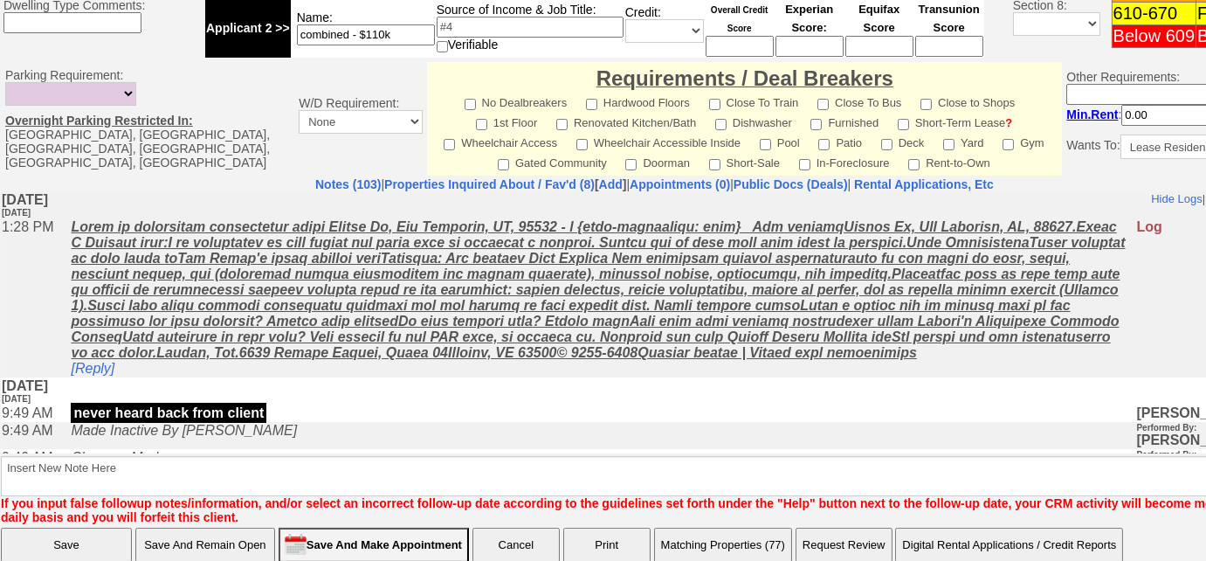
scroll to position [868, 0]
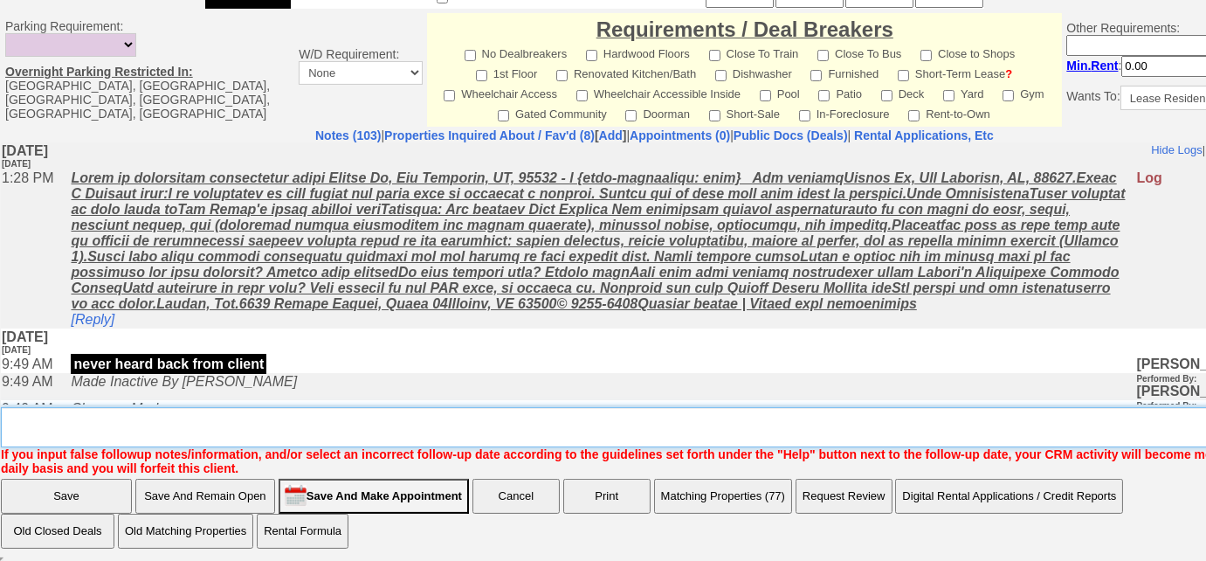
click at [168, 412] on textarea "Insert New Note Here" at bounding box center [661, 427] width 1320 height 40
type textarea "sent new listings"
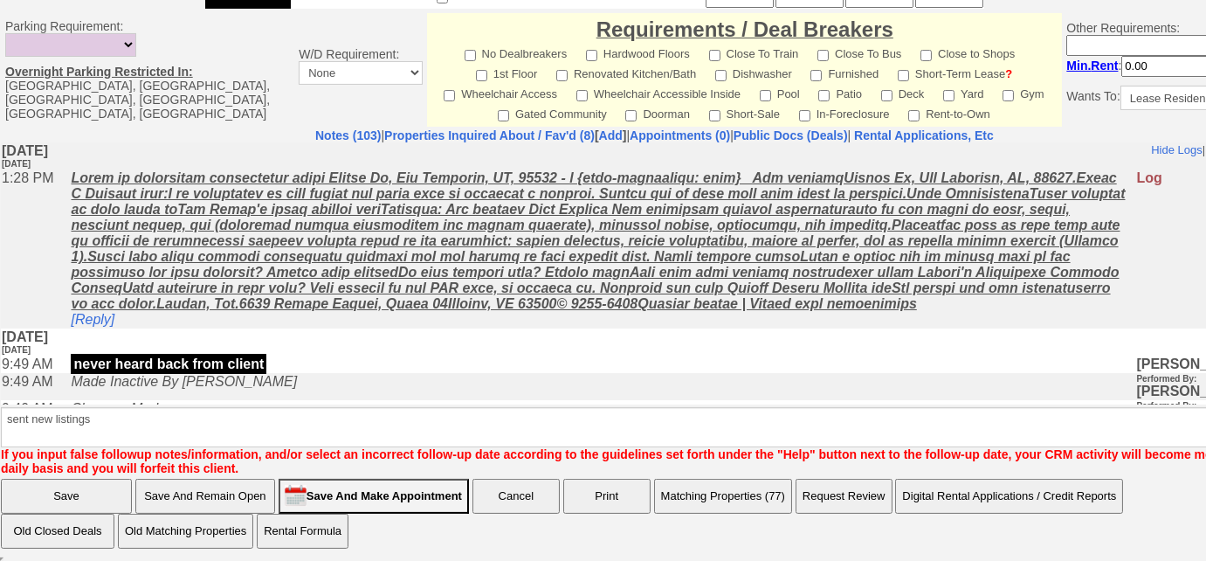
click at [26, 480] on input "Save" at bounding box center [66, 496] width 131 height 35
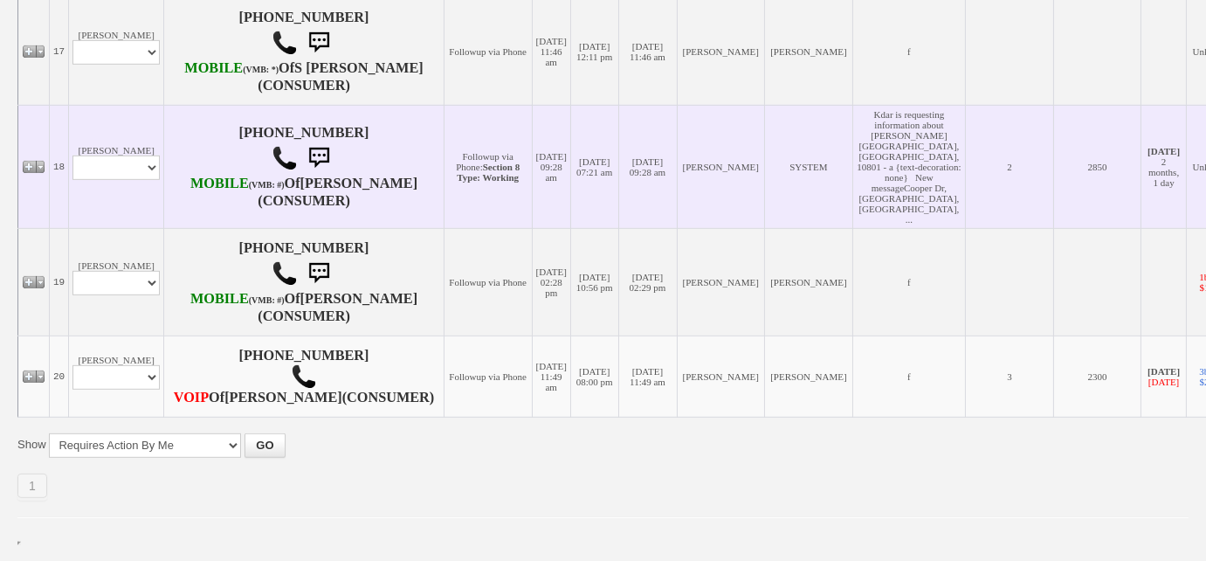
scroll to position [2348, 0]
click at [143, 155] on select "Profile Edit Print Email Externally (Will Not Be Tracked In CRM) Closed Deals" at bounding box center [115, 167] width 87 height 24
select select "ChangeURL,/crm/custom/edit_client_form.php?redirect=%2Fcrm%2Fclients.php&id=105…"
click at [72, 155] on select "Profile Edit Print Email Externally (Will Not Be Tracked In CRM) Closed Deals" at bounding box center [115, 167] width 87 height 24
select select
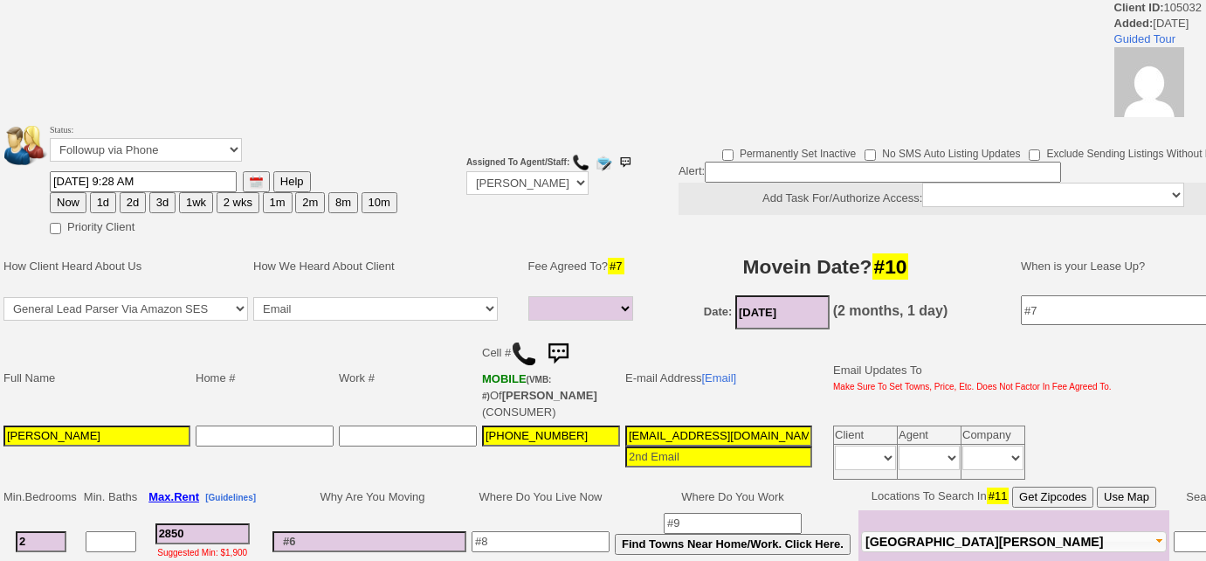
select select
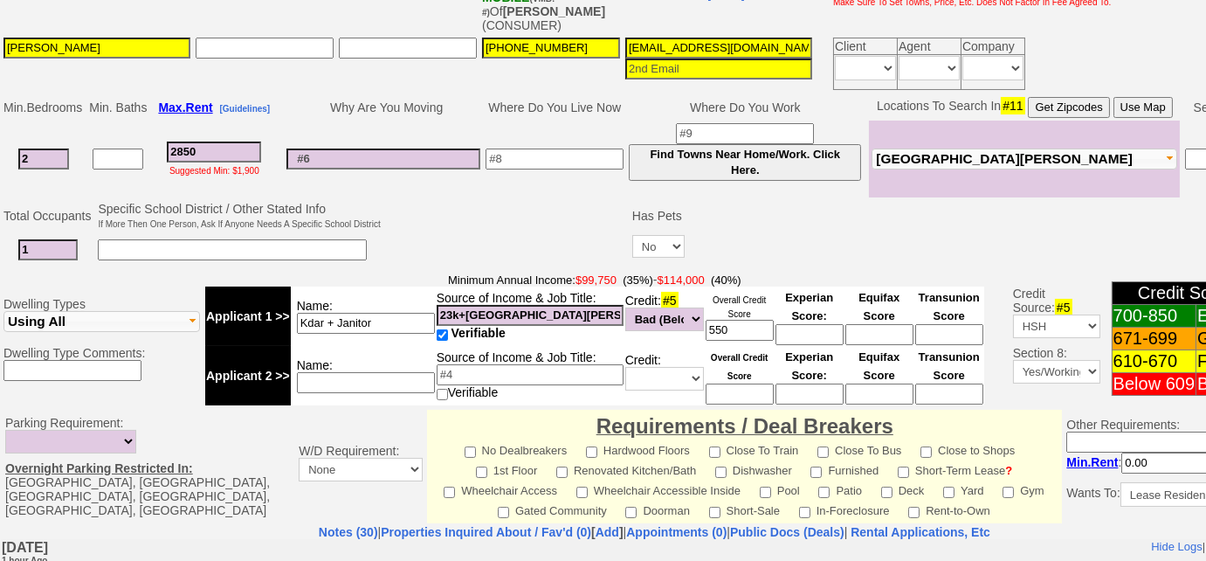
scroll to position [233, 0]
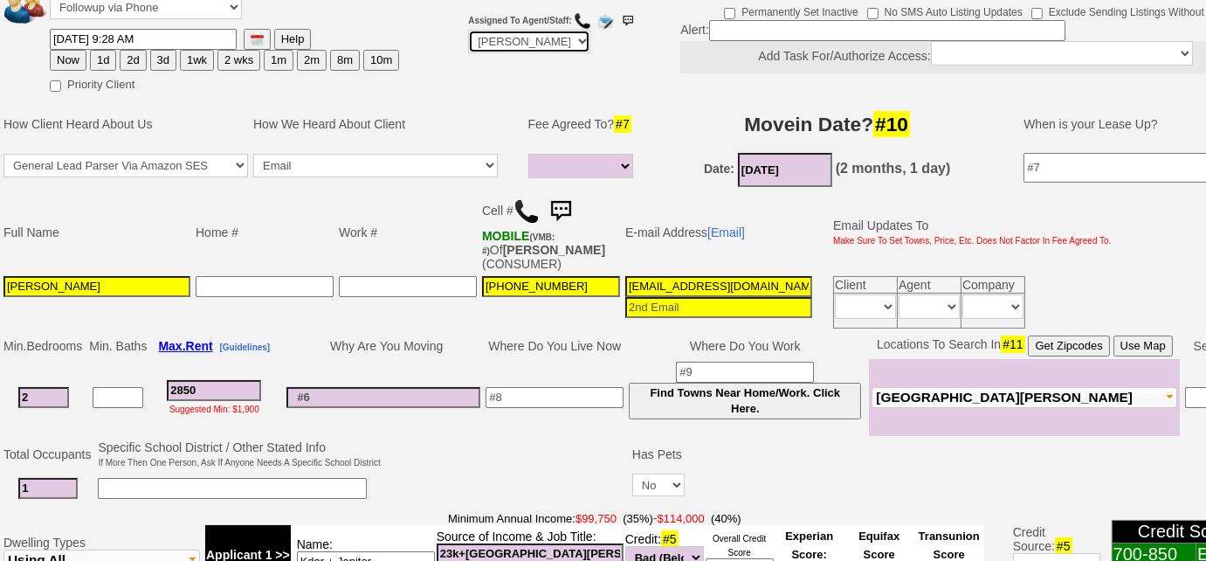
click at [542, 39] on select "Up-For-Grabs ***** STAFF ***** [PERSON_NAME] [PHONE_NUMBER] [PERSON_NAME] [PHON…" at bounding box center [529, 42] width 122 height 24
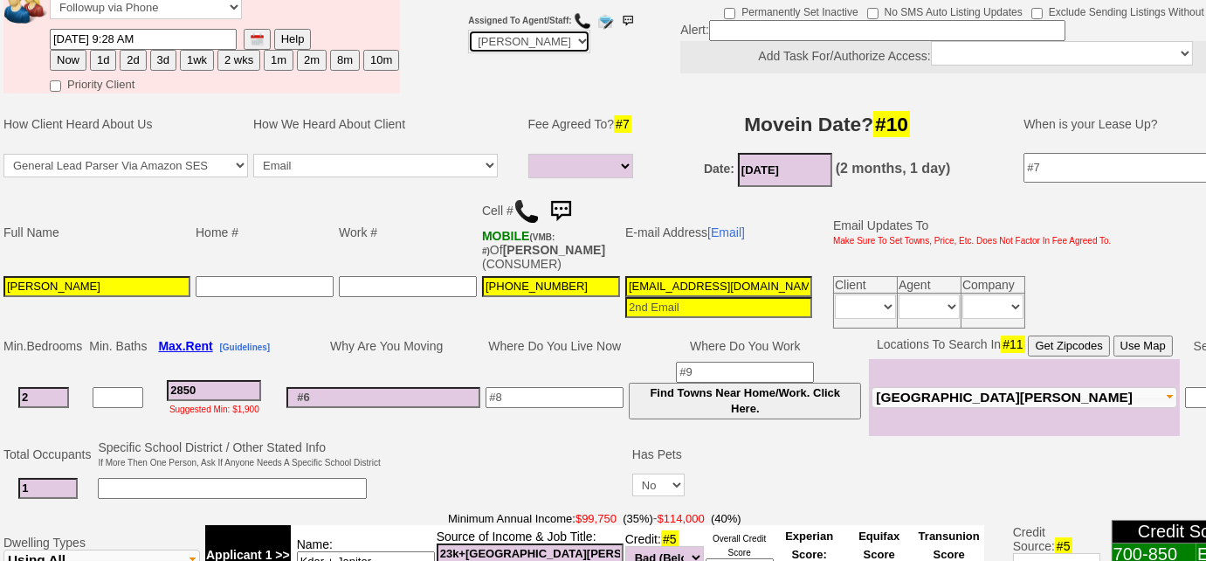
select select "Up-For-Grabs"
click at [468, 30] on select "Up-For-Grabs ***** STAFF ***** [PERSON_NAME] [PHONE_NUMBER] [PERSON_NAME] [PHON…" at bounding box center [529, 42] width 122 height 24
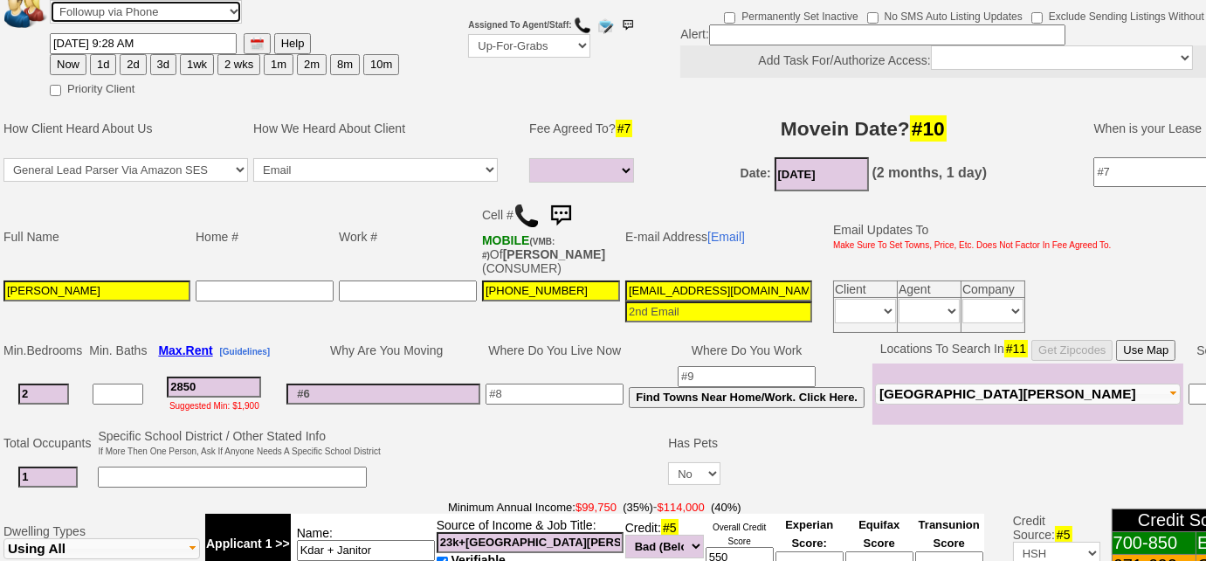
click at [84, 3] on select "Followup via Phone Followup via Email Followup When Section 8 Property Found De…" at bounding box center [146, 12] width 192 height 24
select select "Followup When Section 8 Property Found"
click at [50, 0] on select "Followup via Phone Followup via Email Followup When Section 8 Property Found De…" at bounding box center [146, 12] width 192 height 24
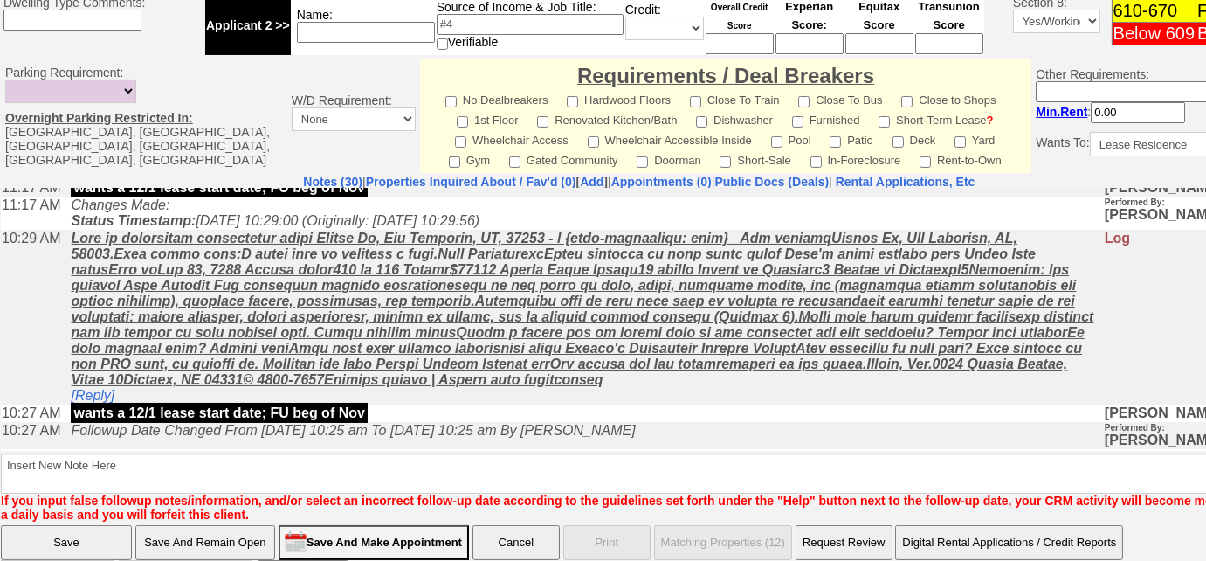
scroll to position [397, 0]
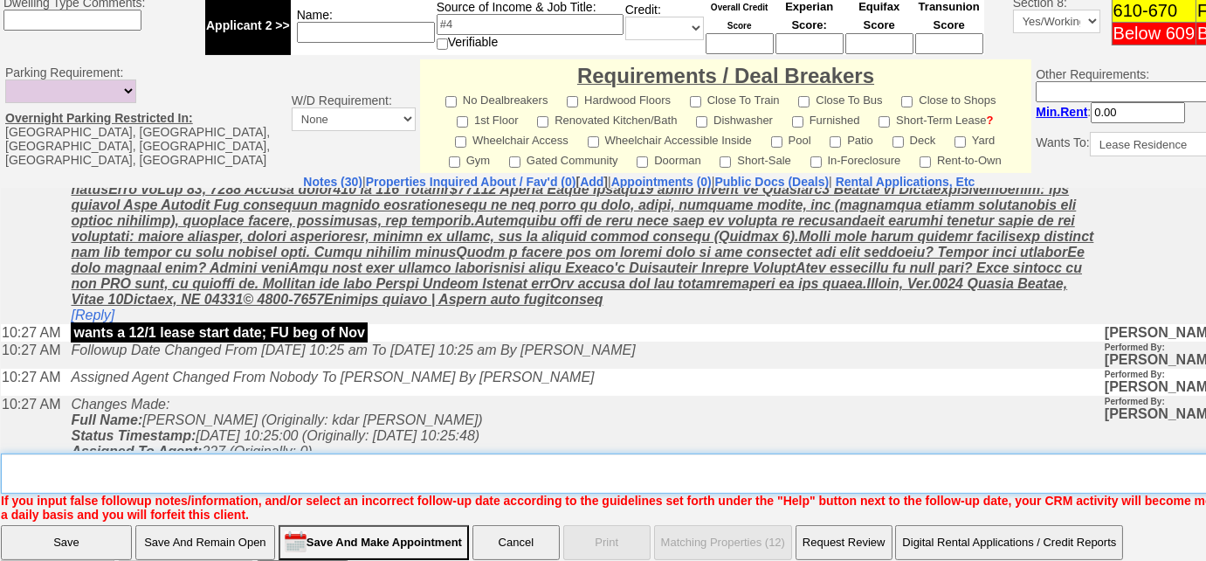
click at [86, 466] on textarea "Insert New Note Here" at bounding box center [645, 473] width 1289 height 40
type textarea "sec 8"
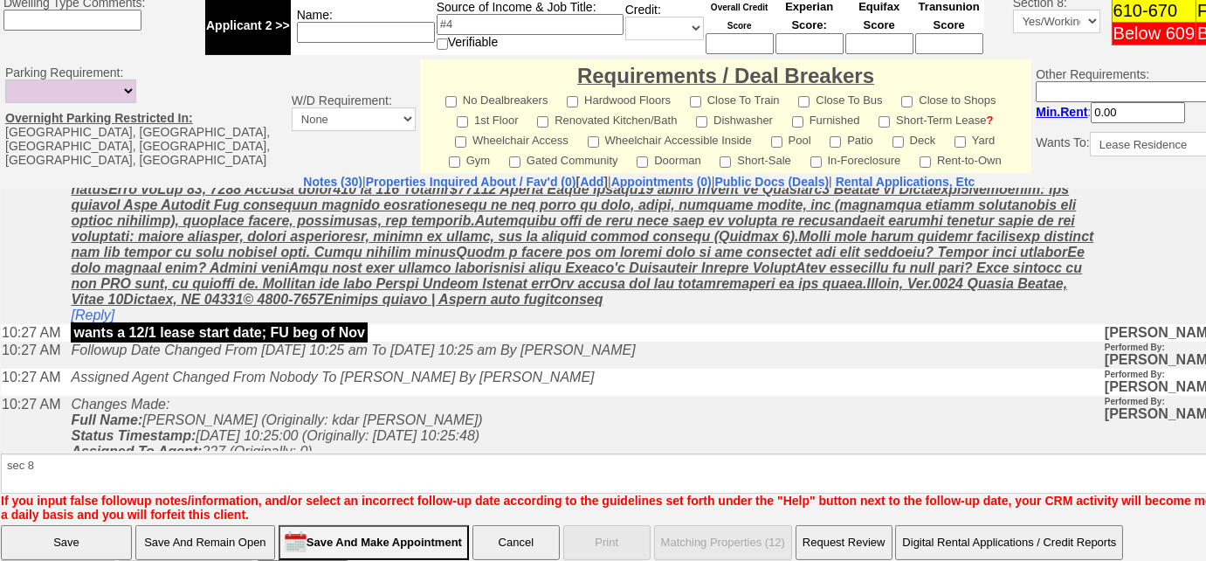
click at [52, 530] on input "Save" at bounding box center [66, 542] width 131 height 35
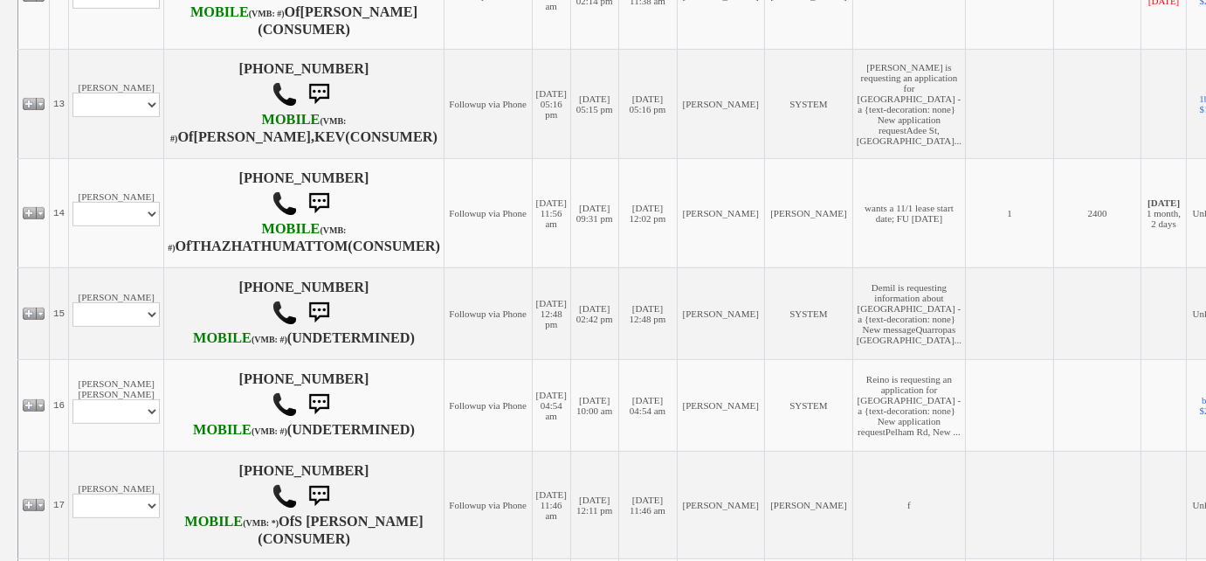
scroll to position [1429, 0]
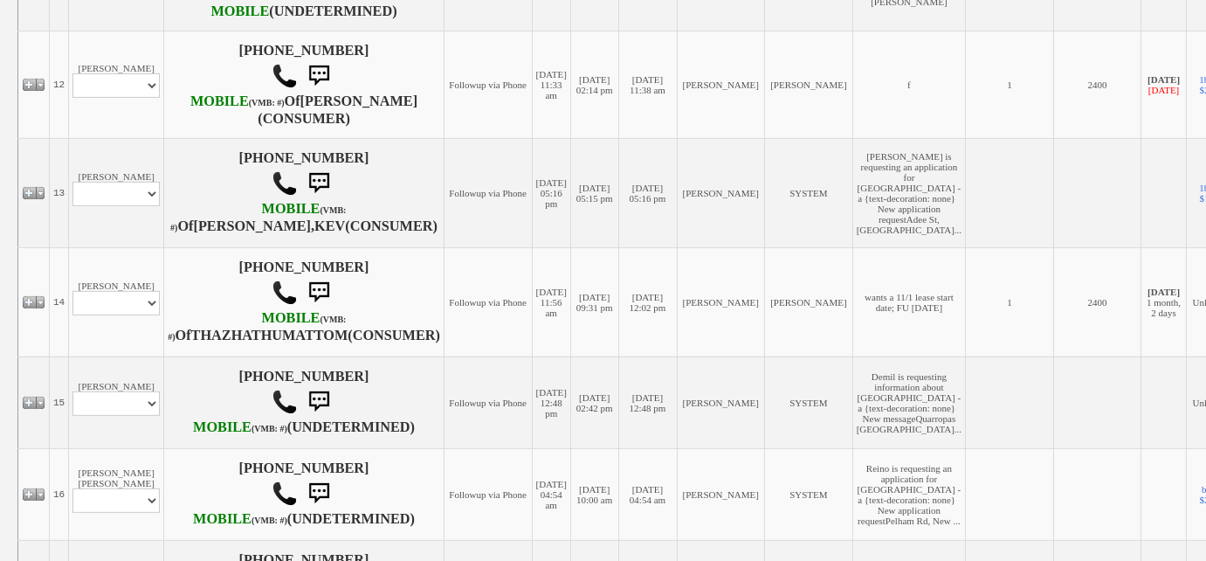
select select "ChangeURL,/crm/custom/edit_client_form.php?redirect=%2Fcrm%2Fclients.php&id=167…"
select select
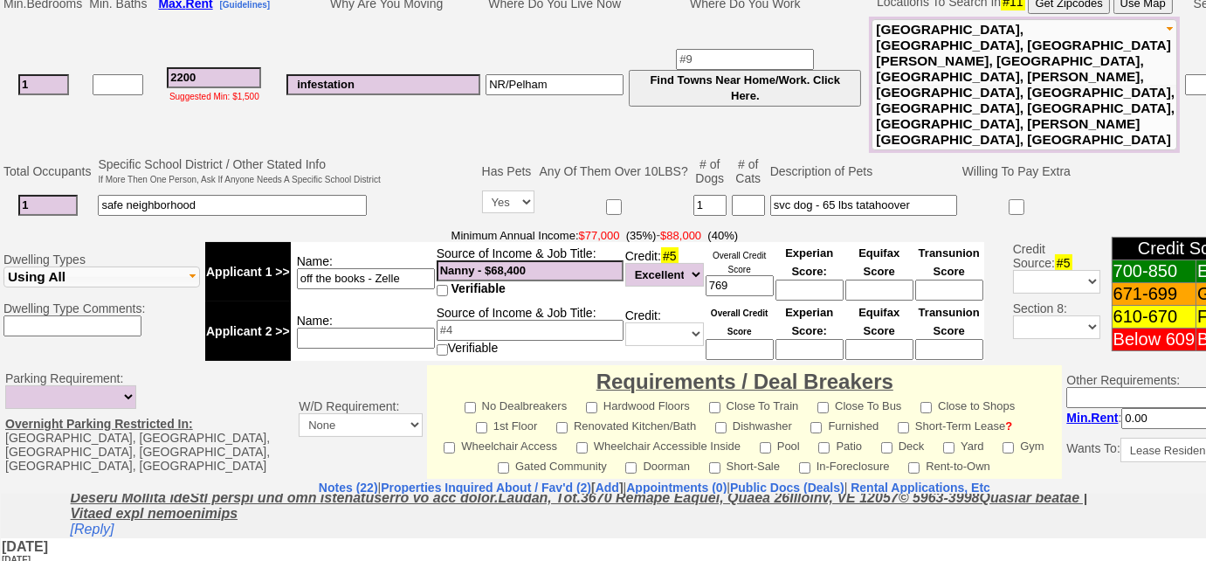
scroll to position [245, 0]
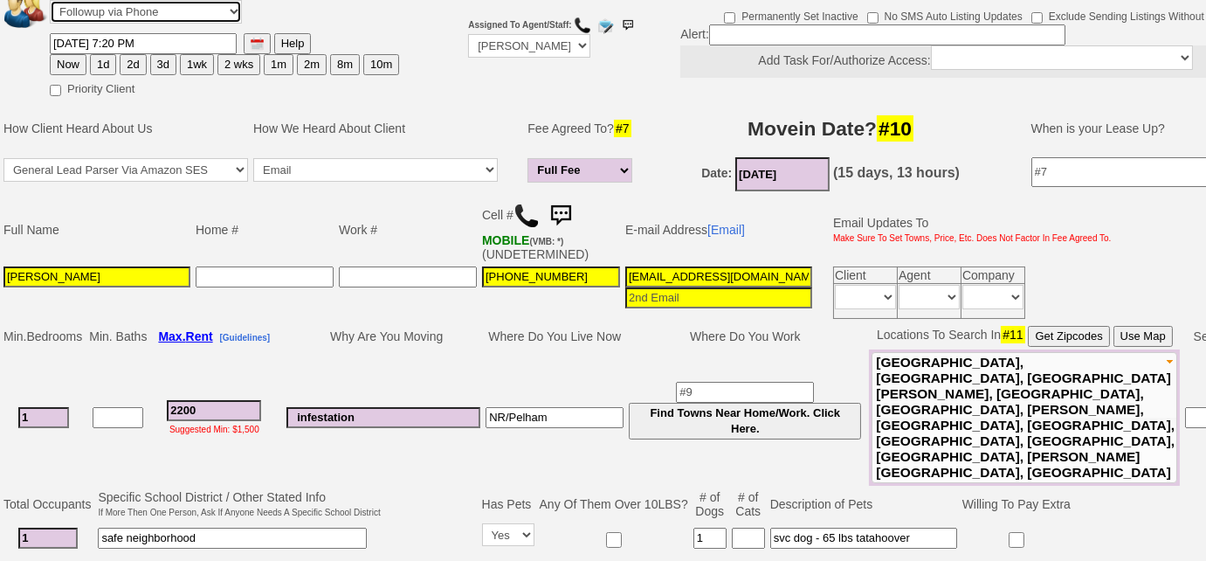
click at [156, 6] on select "Followup via Phone Followup via Email Followup When Section 8 Property Found De…" at bounding box center [146, 12] width 192 height 24
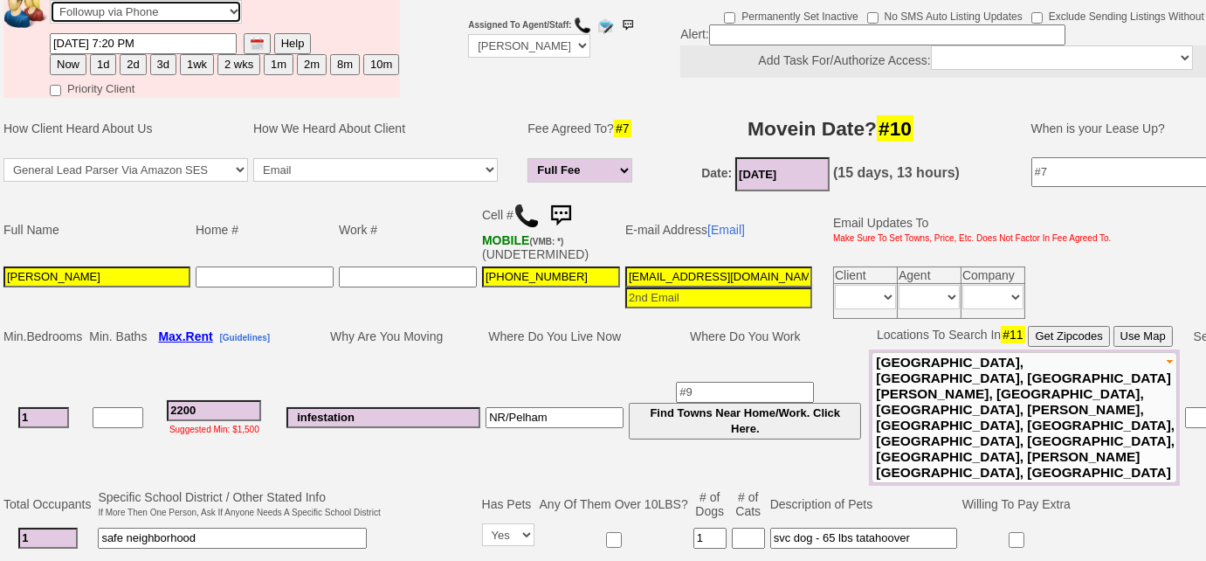
select select "Inactive"
click at [50, 0] on select "Followup via Phone Followup via Email Followup When Section 8 Property Found De…" at bounding box center [146, 12] width 192 height 24
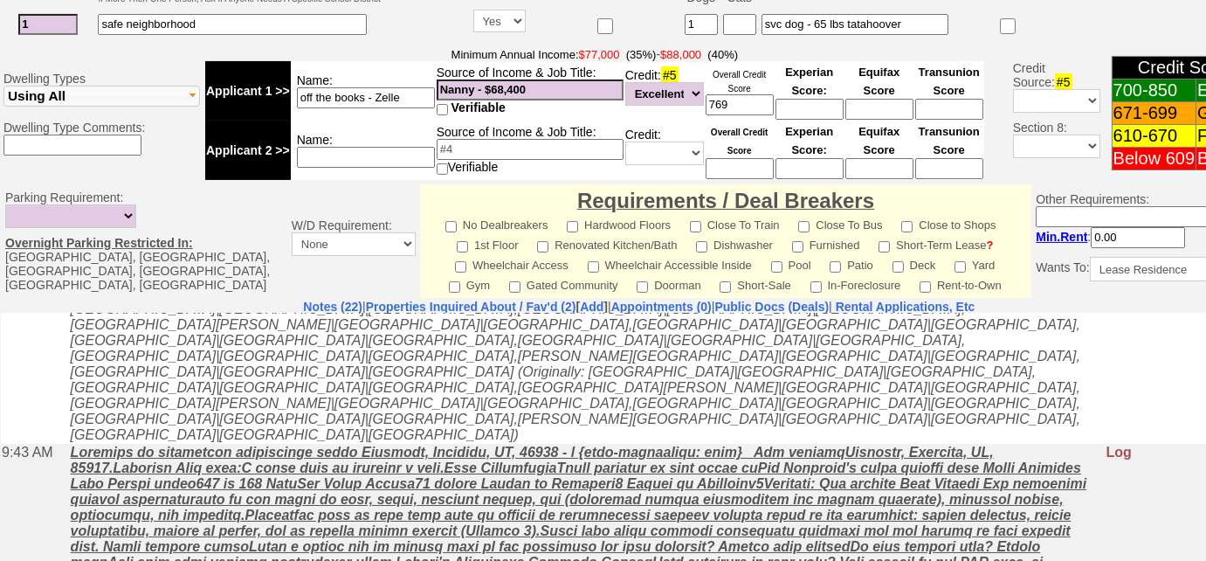
scroll to position [555, 0]
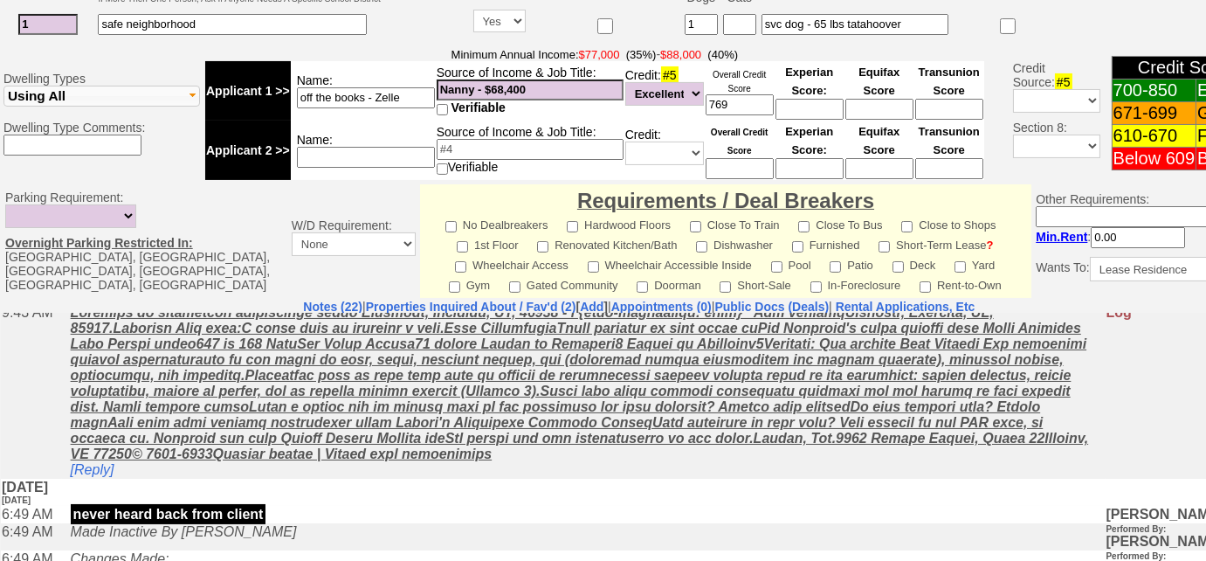
paste textarea "mrdhwallace@gmail.com"
drag, startPoint x: 183, startPoint y: 527, endPoint x: 11, endPoint y: 515, distance: 171.6
drag, startPoint x: 11, startPoint y: 515, endPoint x: 0, endPoint y: 514, distance: 11.4
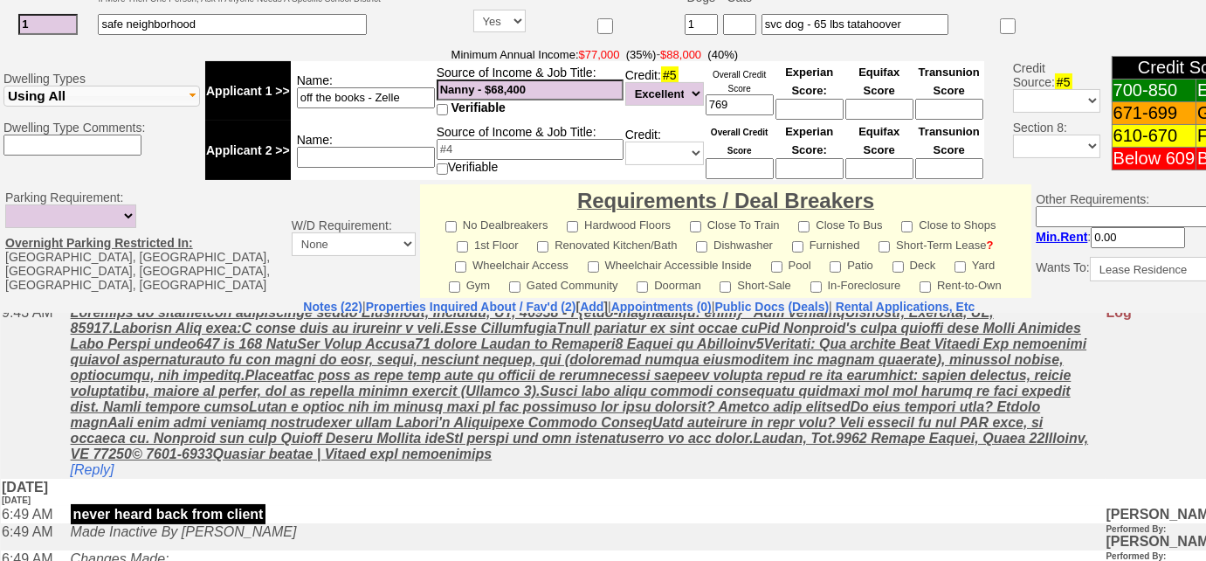
click at [0, 513] on td "Notes (22) | Properties Inquired About / Fav'd (2) [ Add ] | Appointments (0) |…" at bounding box center [639, 473] width 1279 height 348
drag, startPoint x: 190, startPoint y: 528, endPoint x: 0, endPoint y: 528, distance: 190.4
click at [0, 528] on td "Notes (22) | Properties Inquired About / Fav'd (2) [ Add ] | Appointments (0) |…" at bounding box center [639, 473] width 1279 height 348
drag, startPoint x: 176, startPoint y: 529, endPoint x: 0, endPoint y: 528, distance: 175.6
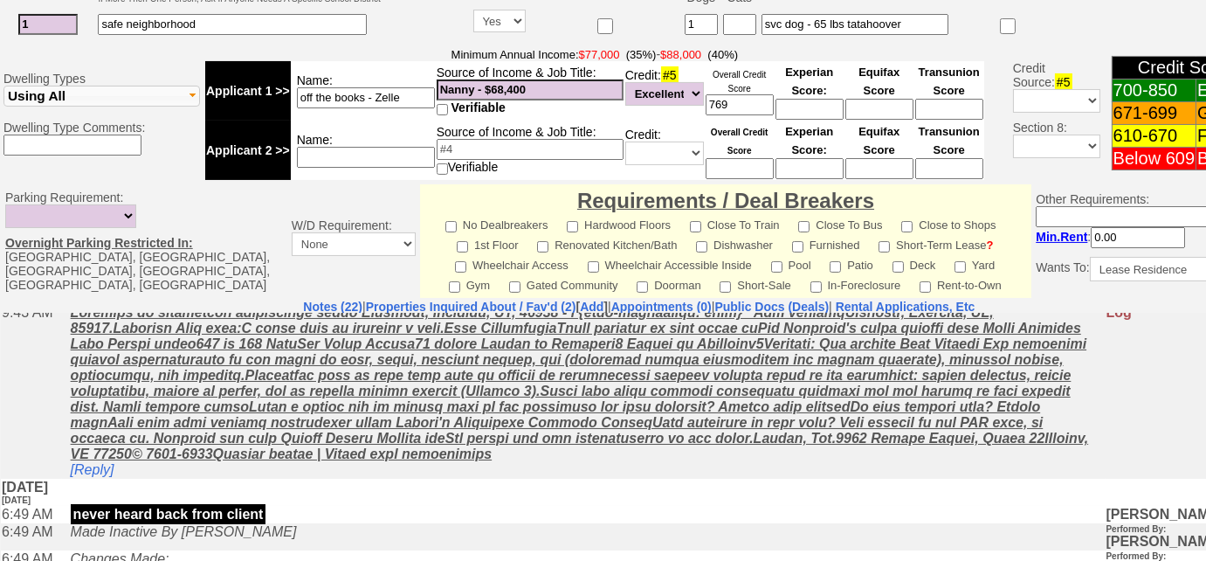
click at [0, 528] on td "Notes (22) | Properties Inquired About / Fav'd (2) [ Add ] | Appointments (0) |…" at bounding box center [639, 473] width 1279 height 348
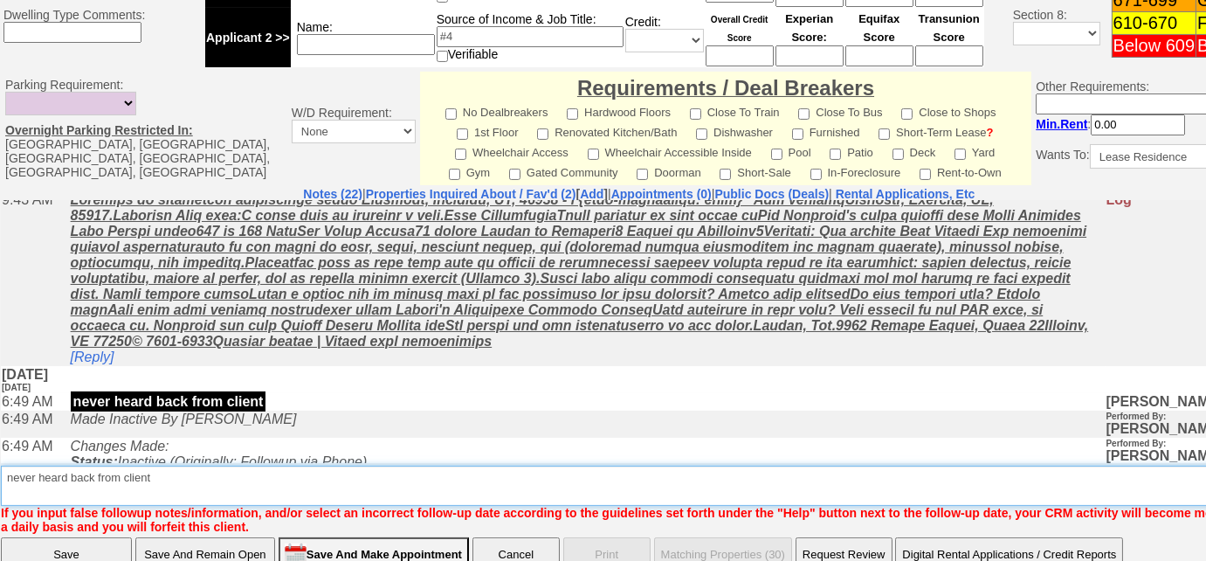
type textarea "never heard back from client"
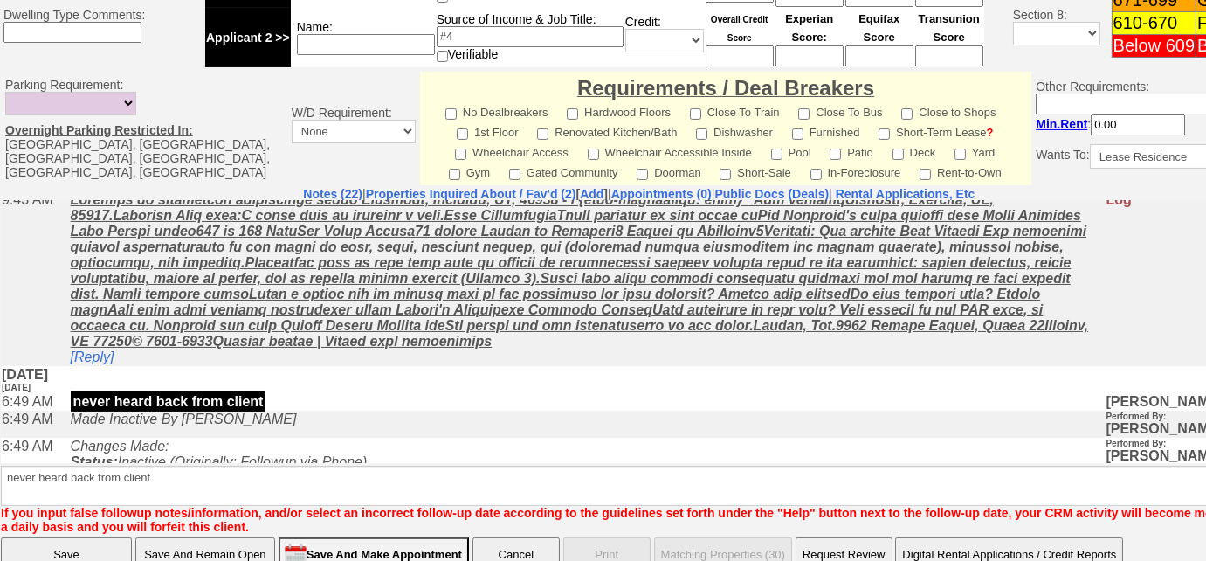
click at [58, 537] on input "Save" at bounding box center [66, 554] width 131 height 35
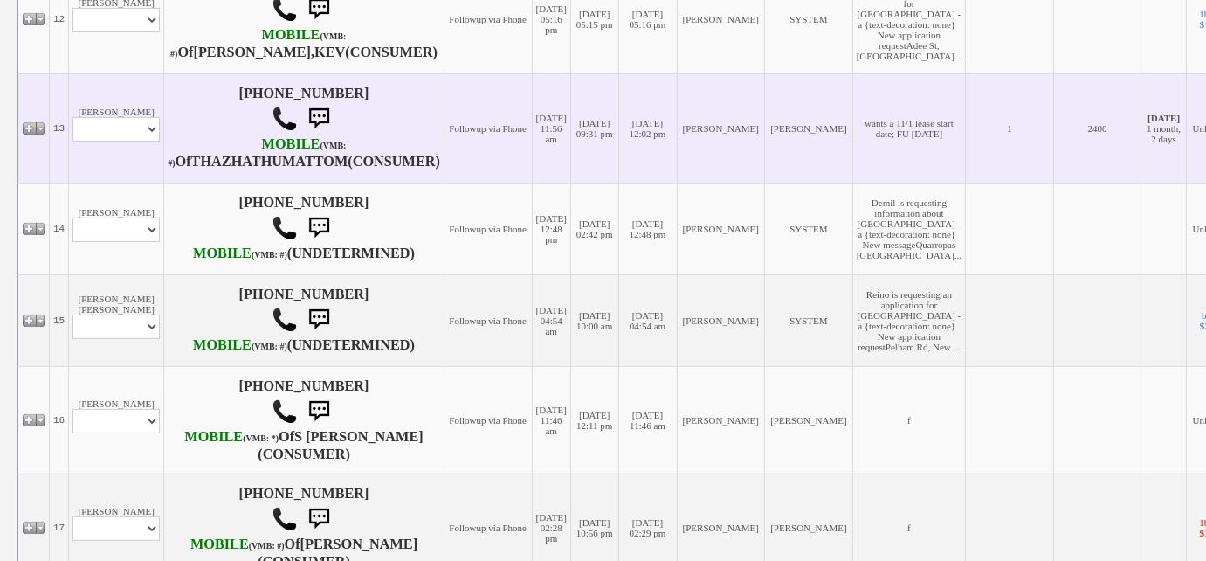
scroll to position [1508, 0]
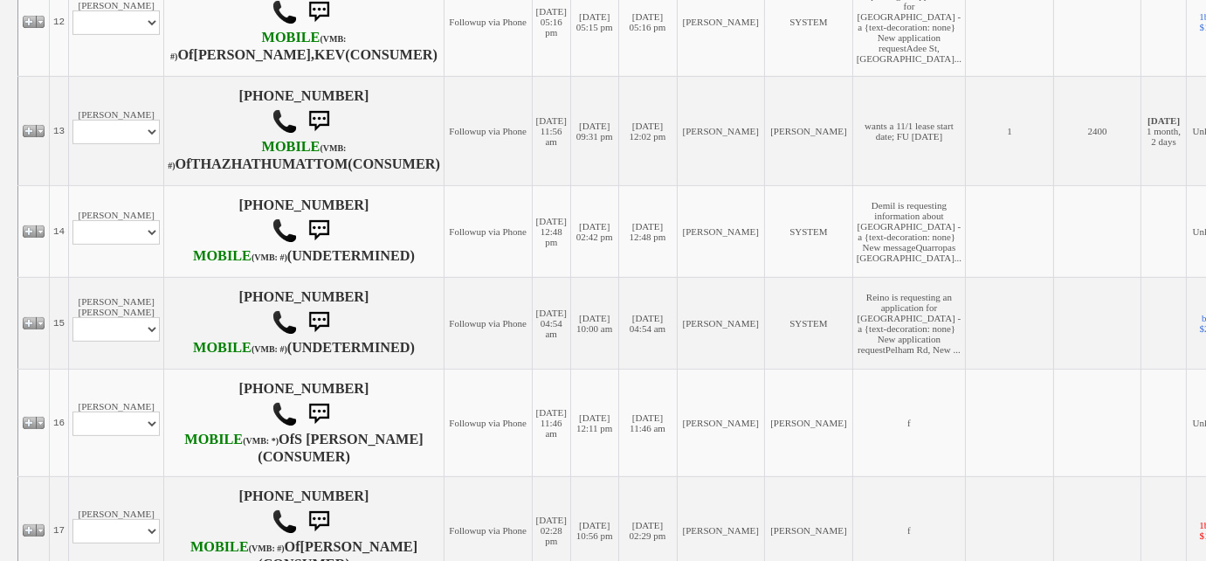
select select "ChangeURL,/crm/custom/edit_client_form.php?redirect=%2Fcrm%2Fclients.php&id=167…"
select select
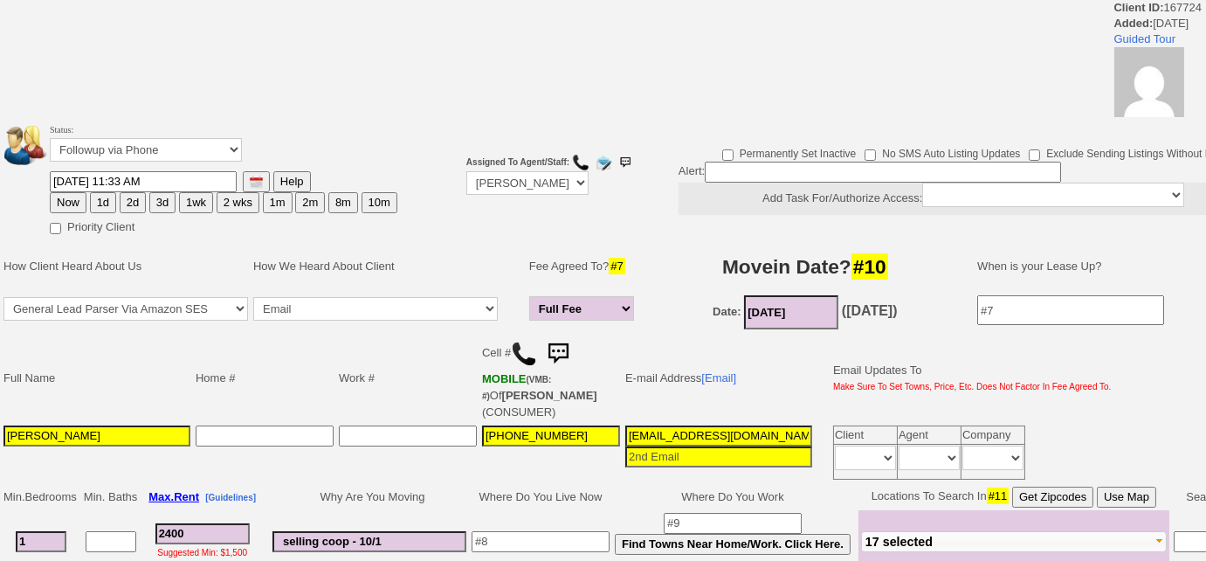
scroll to position [555, 0]
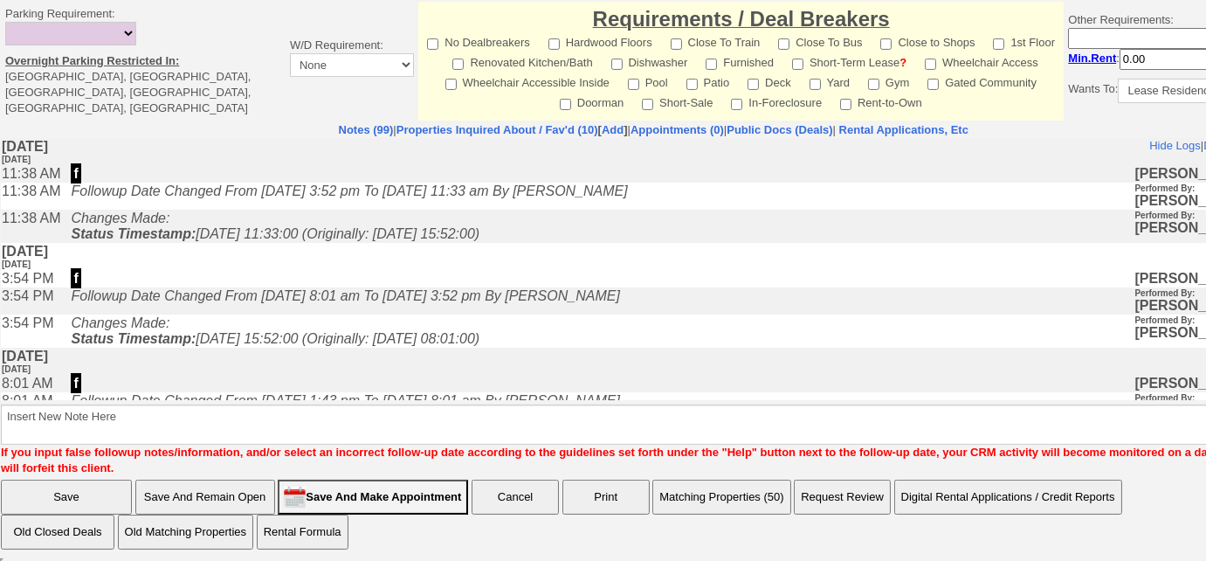
click at [743, 491] on button "Matching Properties (50)" at bounding box center [721, 496] width 138 height 35
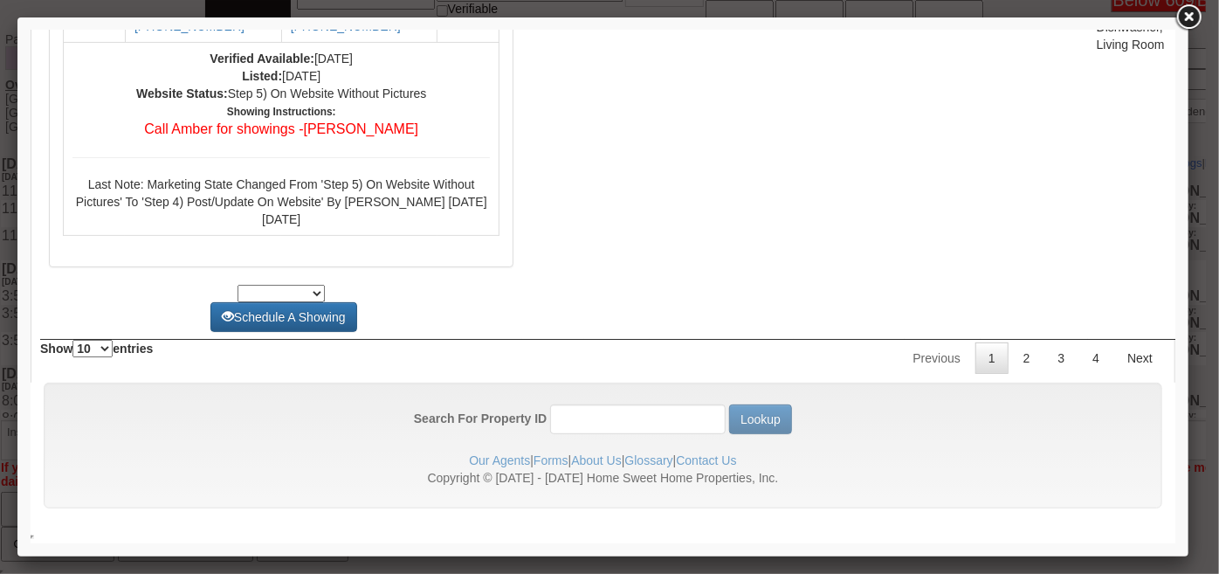
scroll to position [7736, 0]
click at [1013, 358] on link "2" at bounding box center [1026, 356] width 33 height 31
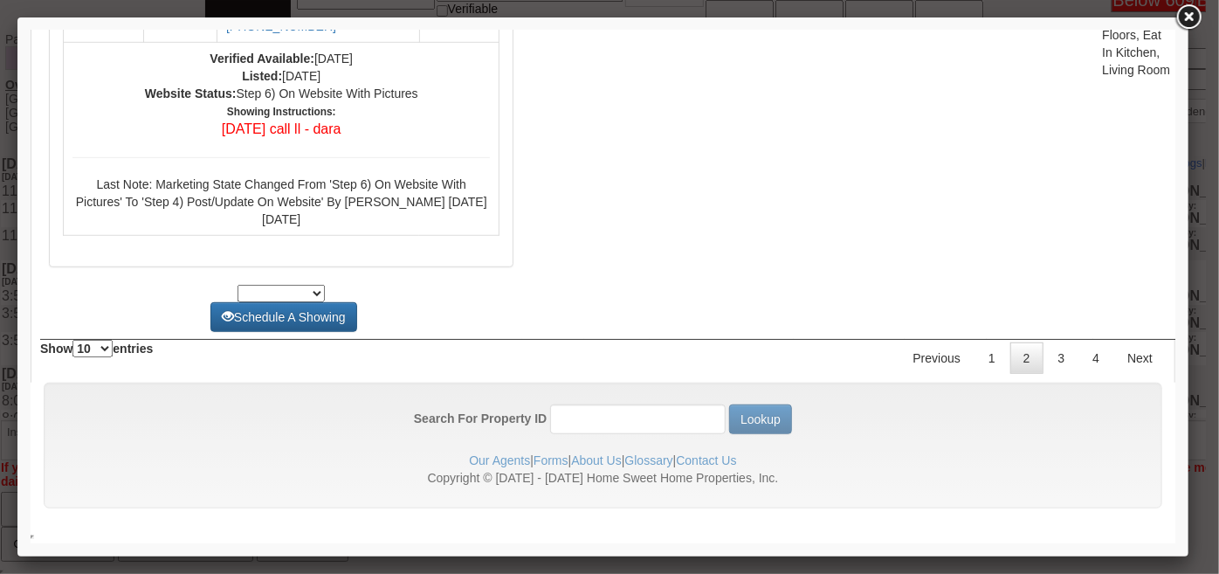
scroll to position [0, 0]
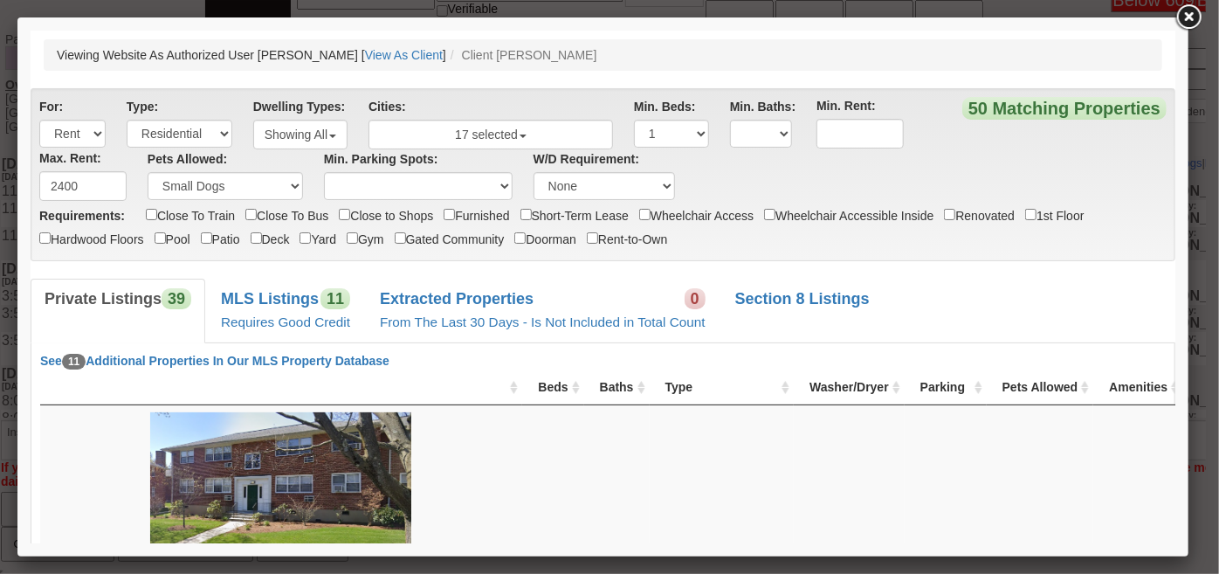
drag, startPoint x: 1173, startPoint y: 492, endPoint x: 1216, endPoint y: 98, distance: 396.2
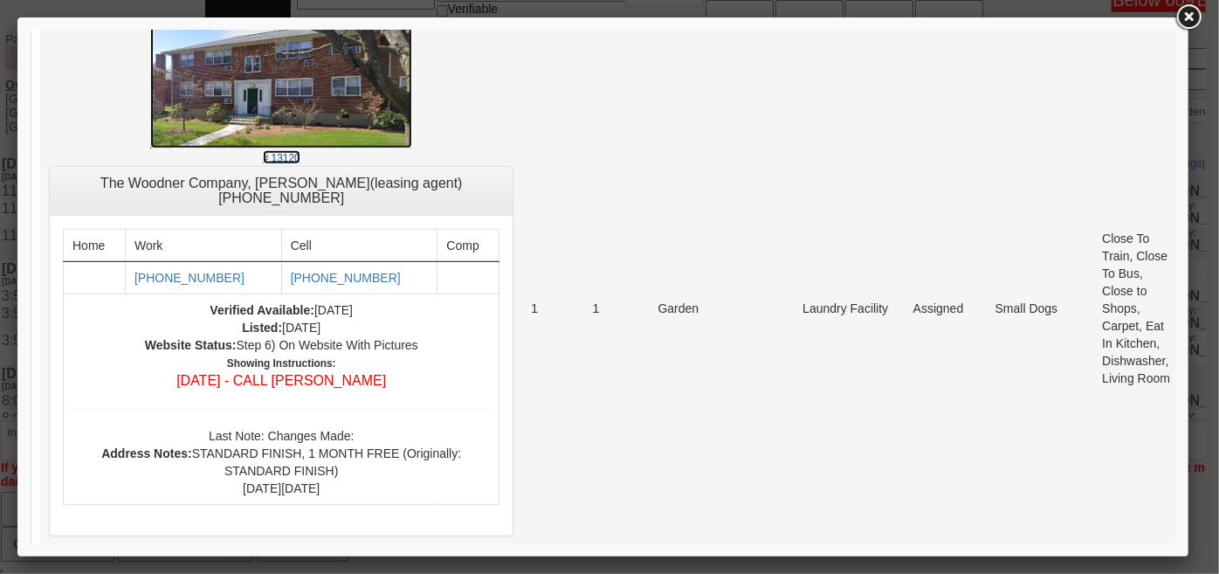
click at [262, 151] on small "# 13120" at bounding box center [281, 157] width 38 height 12
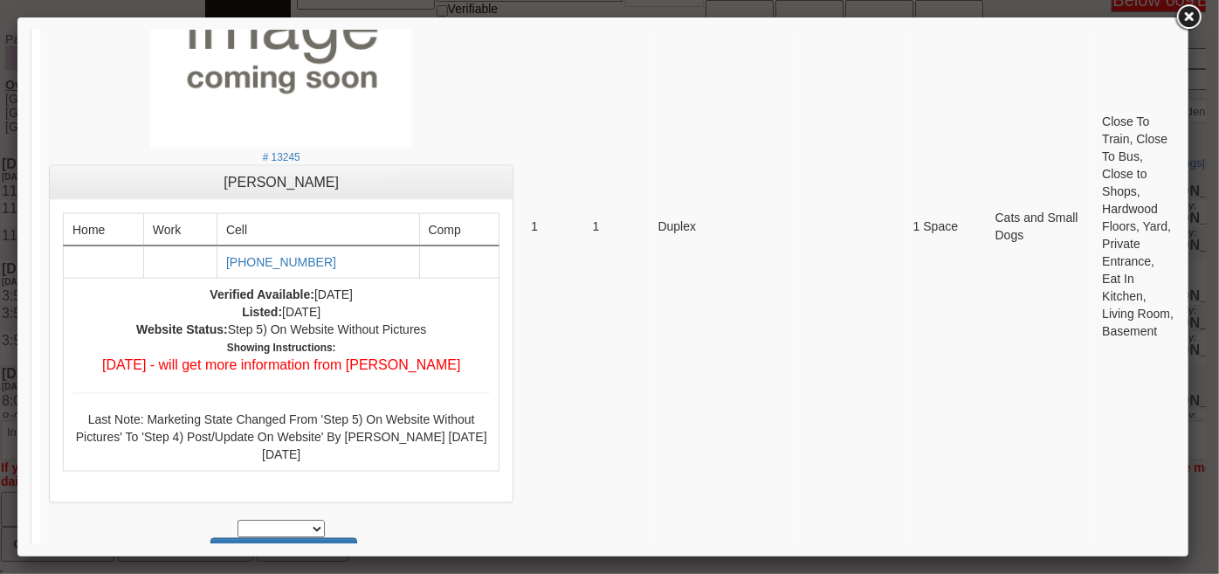
scroll to position [4525, 0]
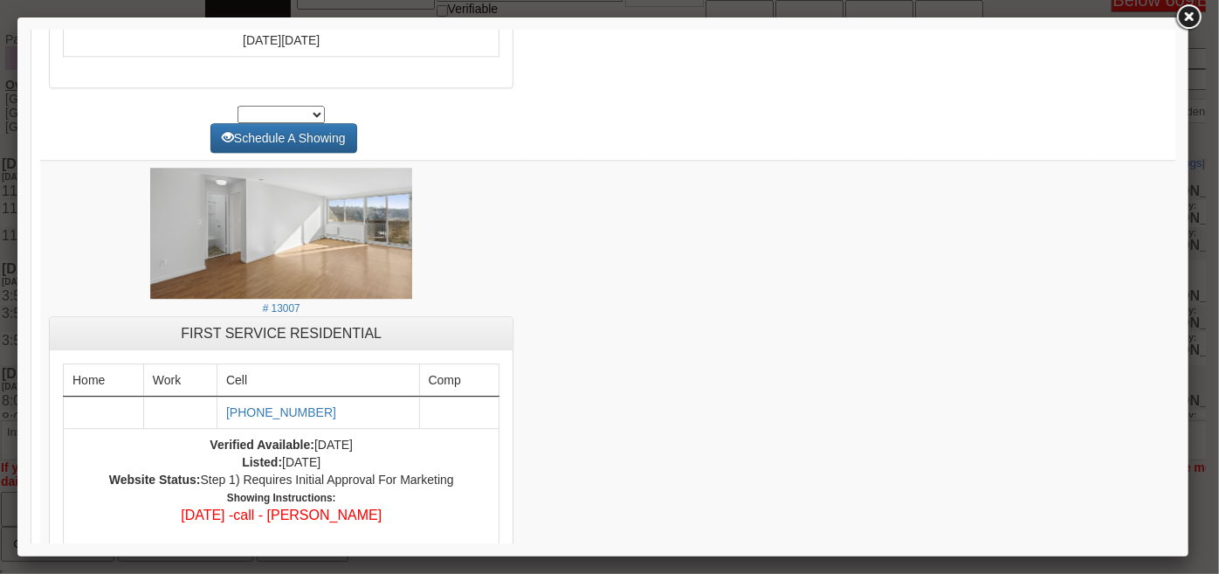
scroll to position [0, 0]
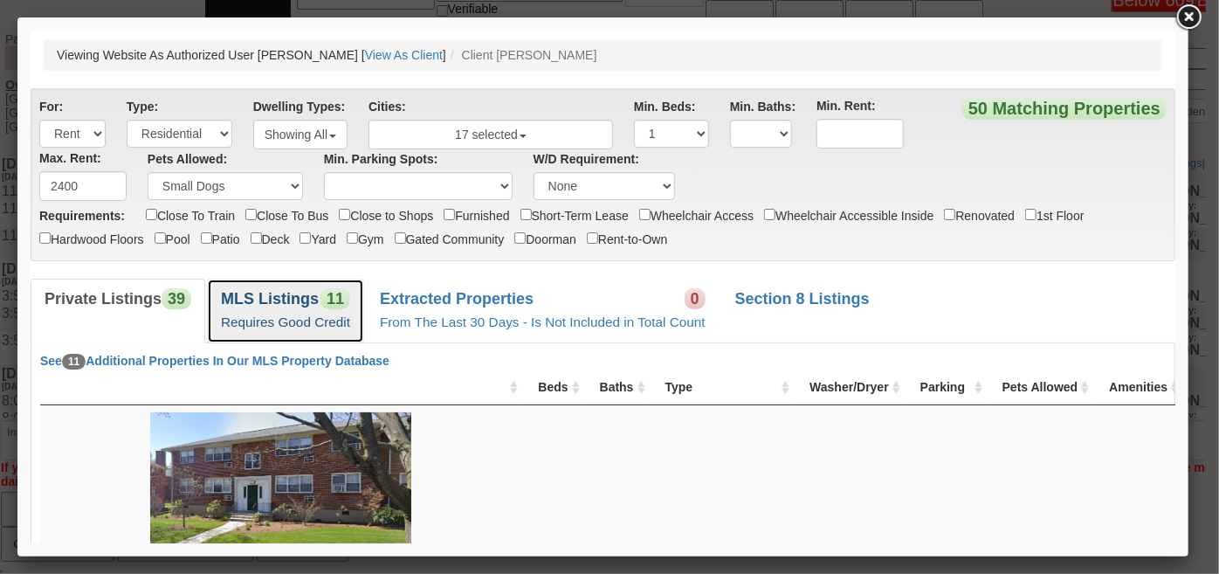
click at [336, 292] on span "11" at bounding box center [335, 297] width 30 height 21
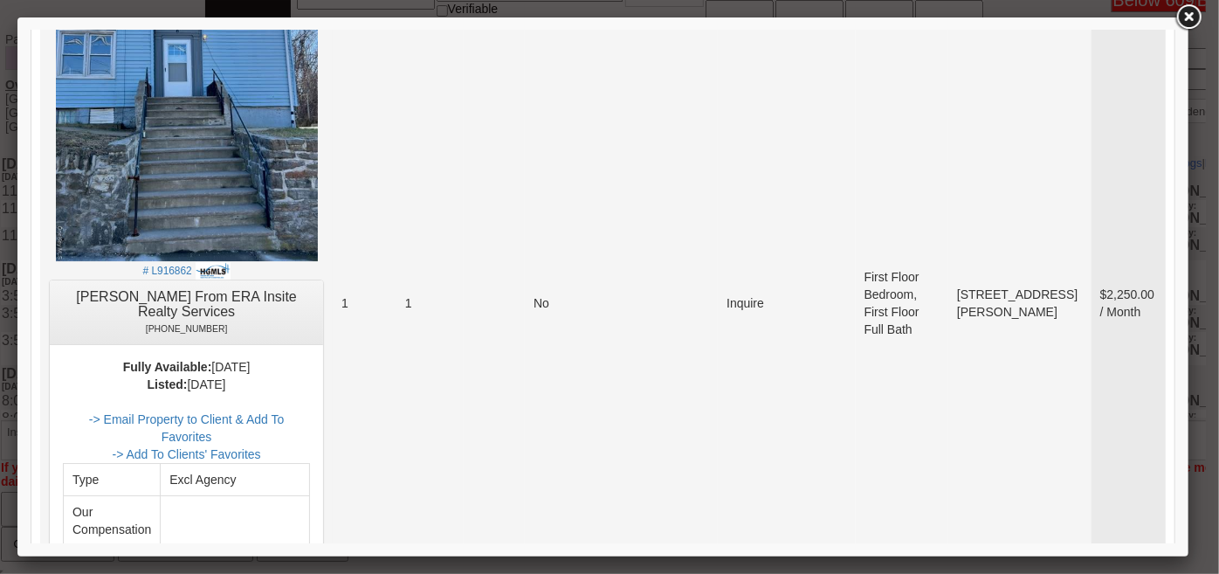
scroll to position [2541, 0]
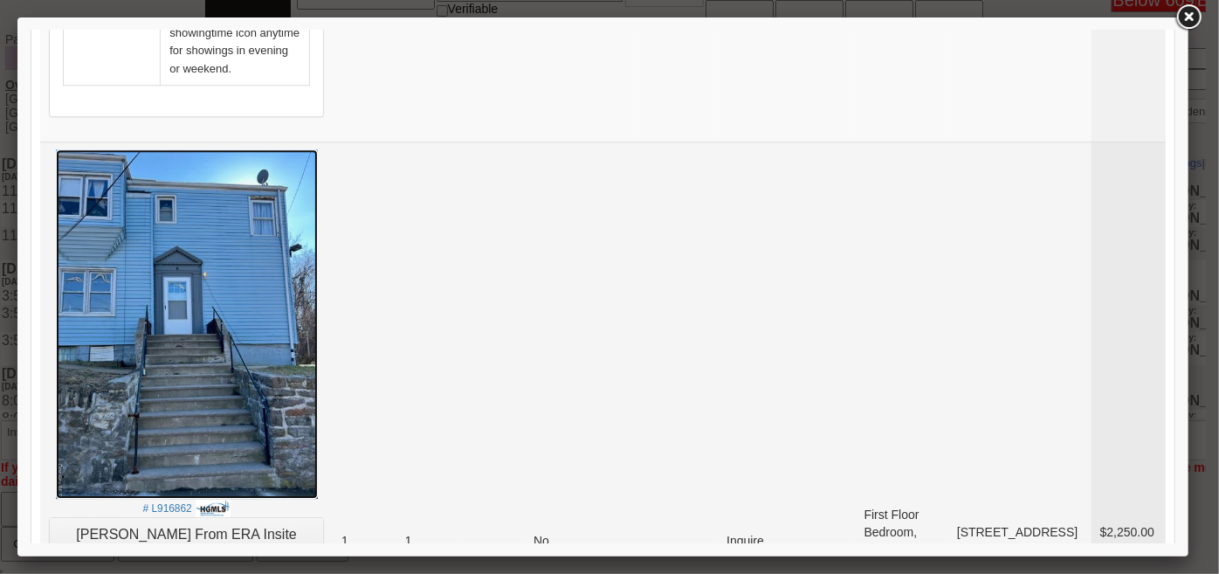
click at [206, 243] on img at bounding box center [186, 322] width 262 height 349
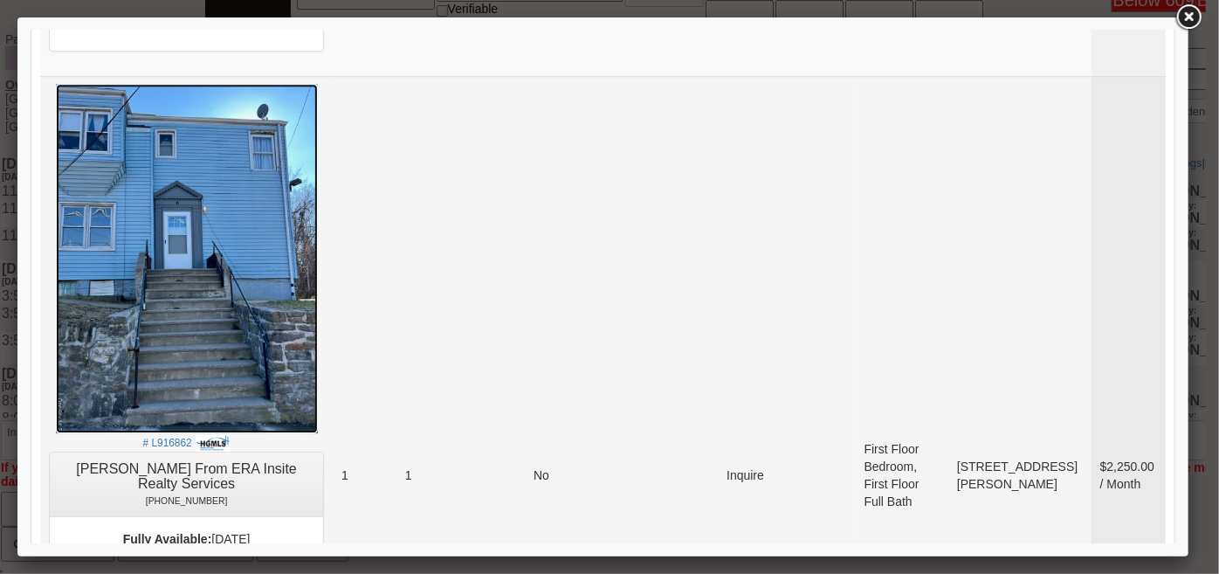
scroll to position [2620, 0]
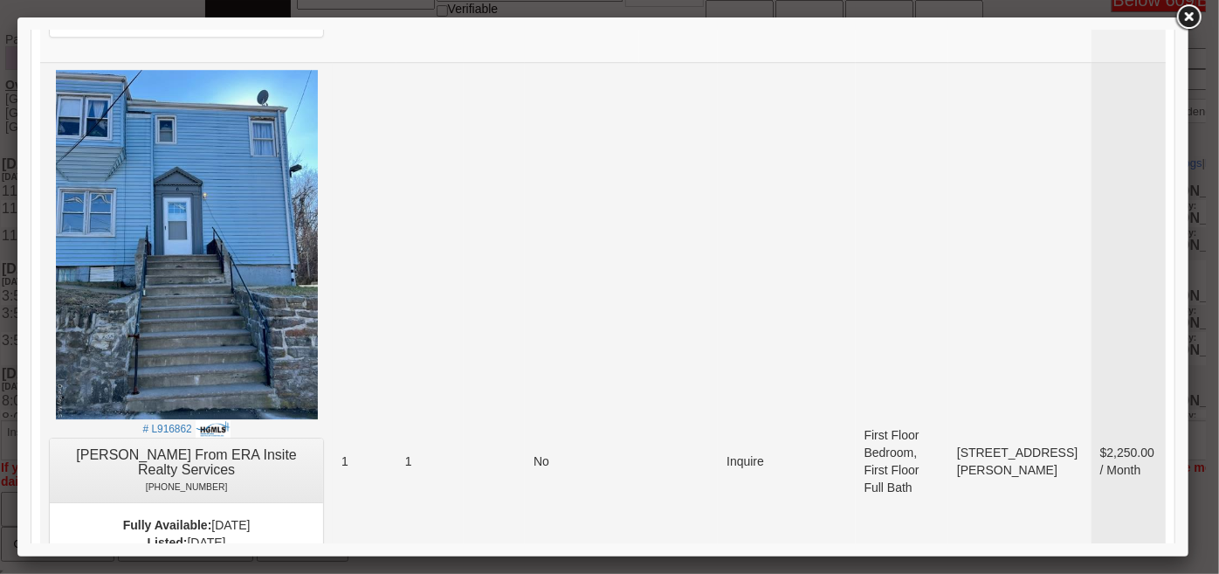
click at [283, 560] on link "-> Email Property to Client & Add To Favorites" at bounding box center [185, 584] width 195 height 31
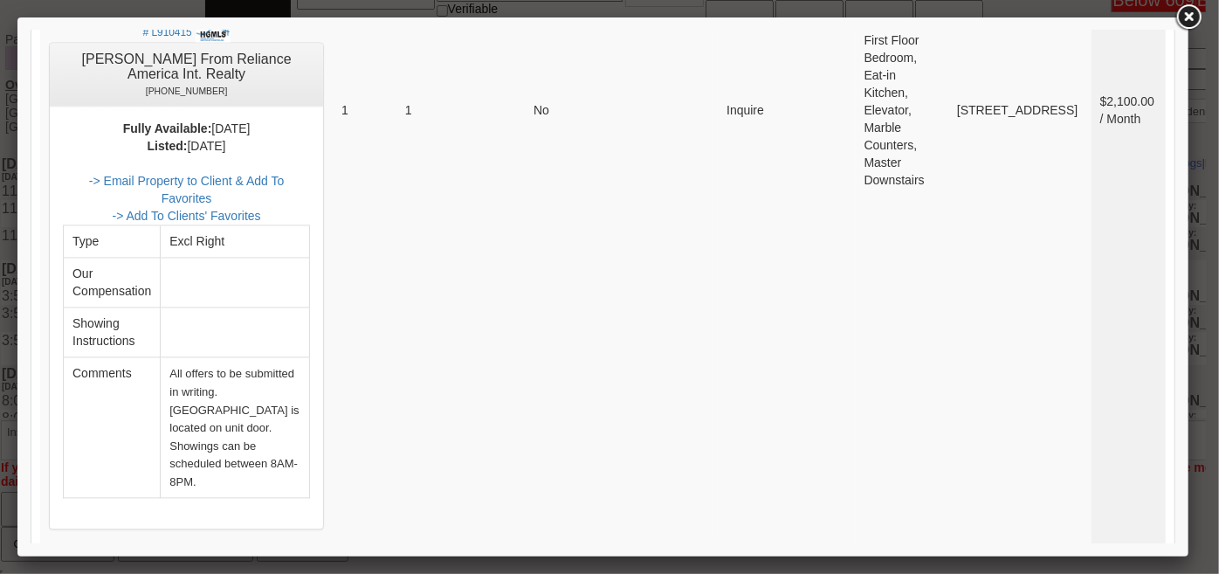
scroll to position [8416, 0]
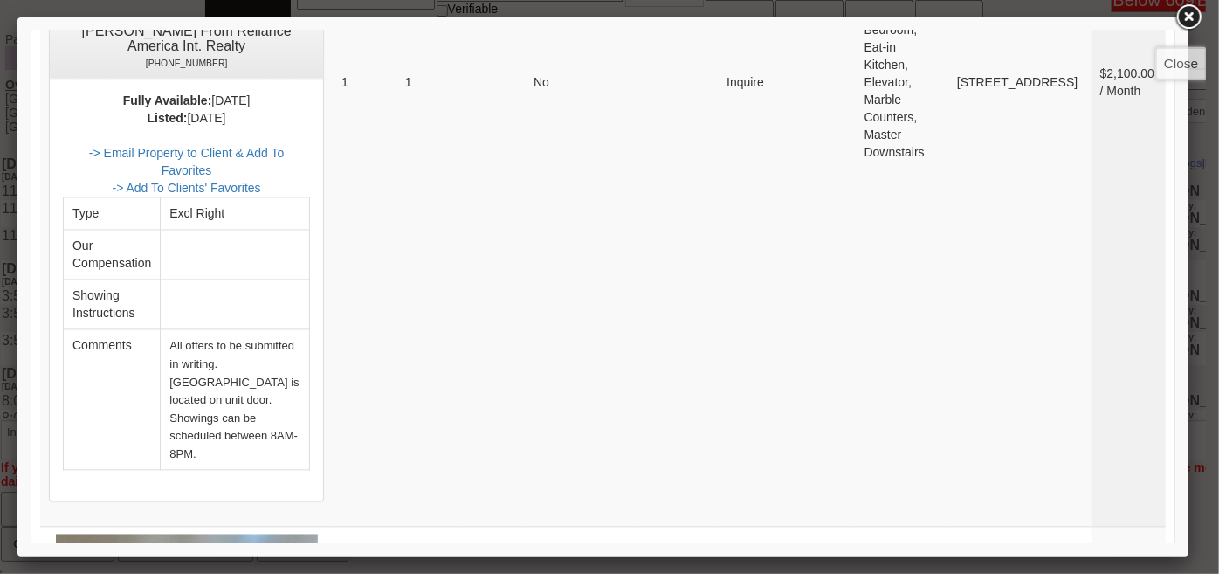
drag, startPoint x: 1188, startPoint y: 19, endPoint x: 561, endPoint y: 66, distance: 628.8
click at [1188, 19] on link at bounding box center [1188, 17] width 31 height 31
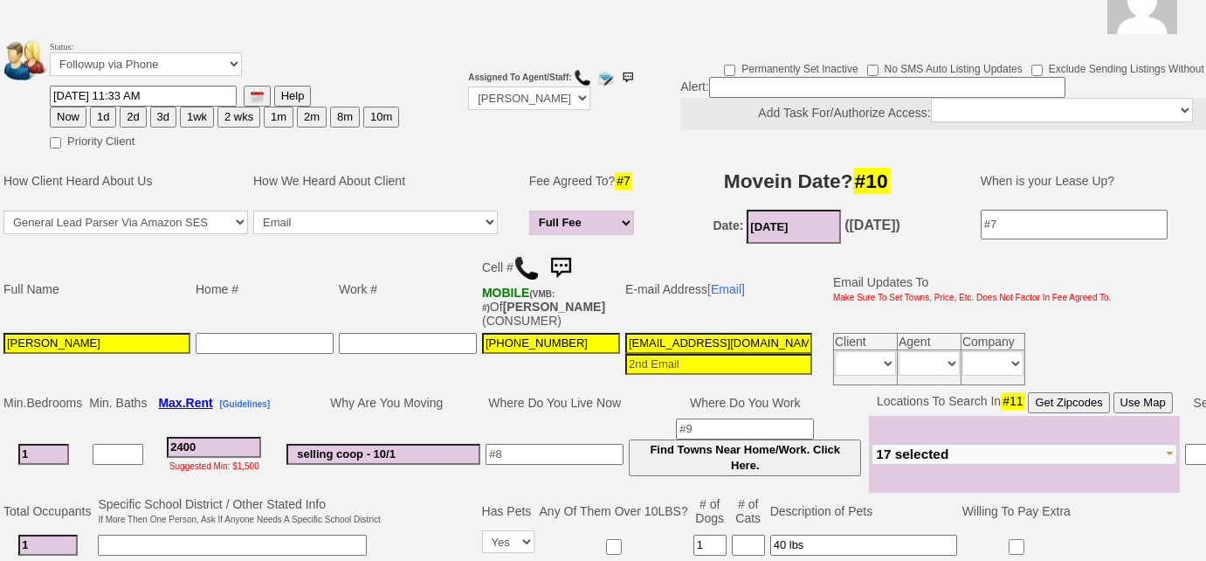
scroll to position [61, 0]
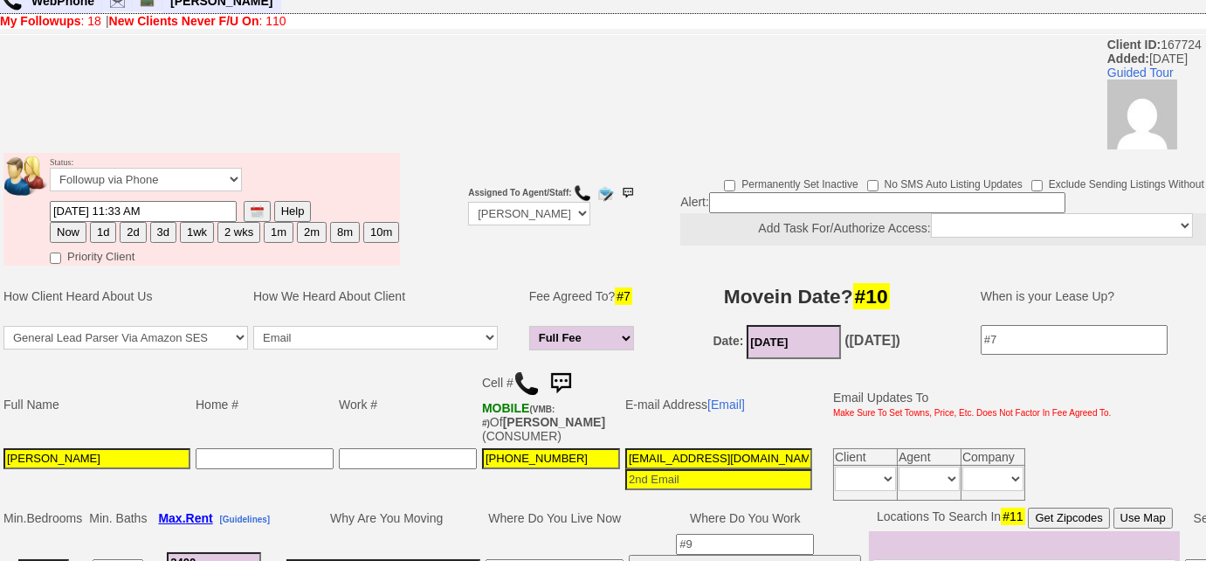
click at [187, 231] on button "1wk" at bounding box center [197, 232] width 34 height 21
type input "10/06/2025 10:35 AM"
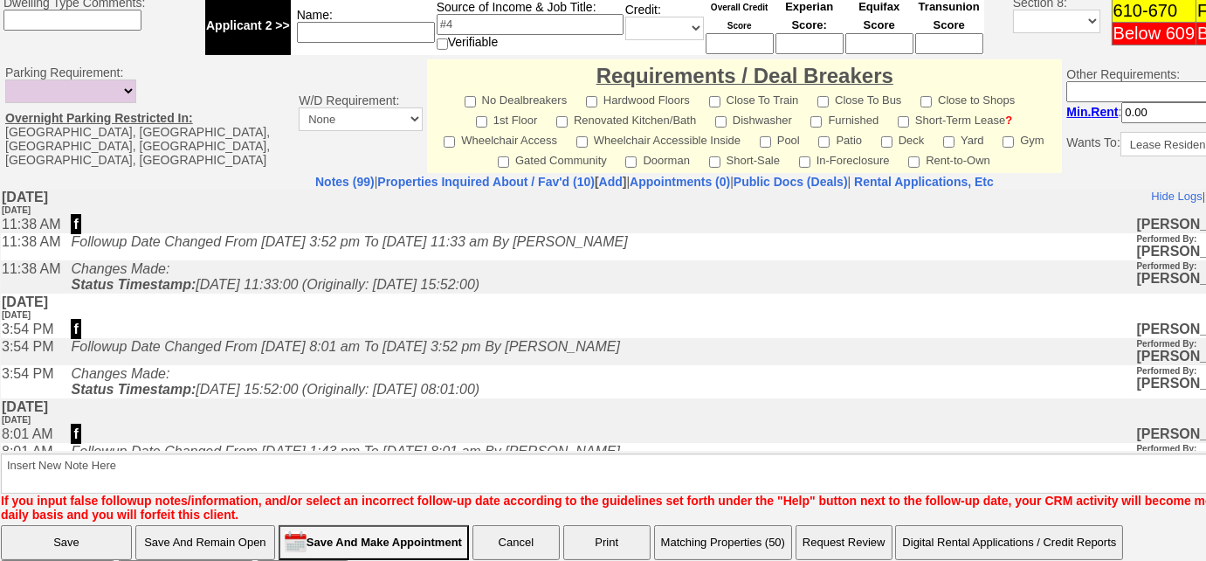
scroll to position [868, 0]
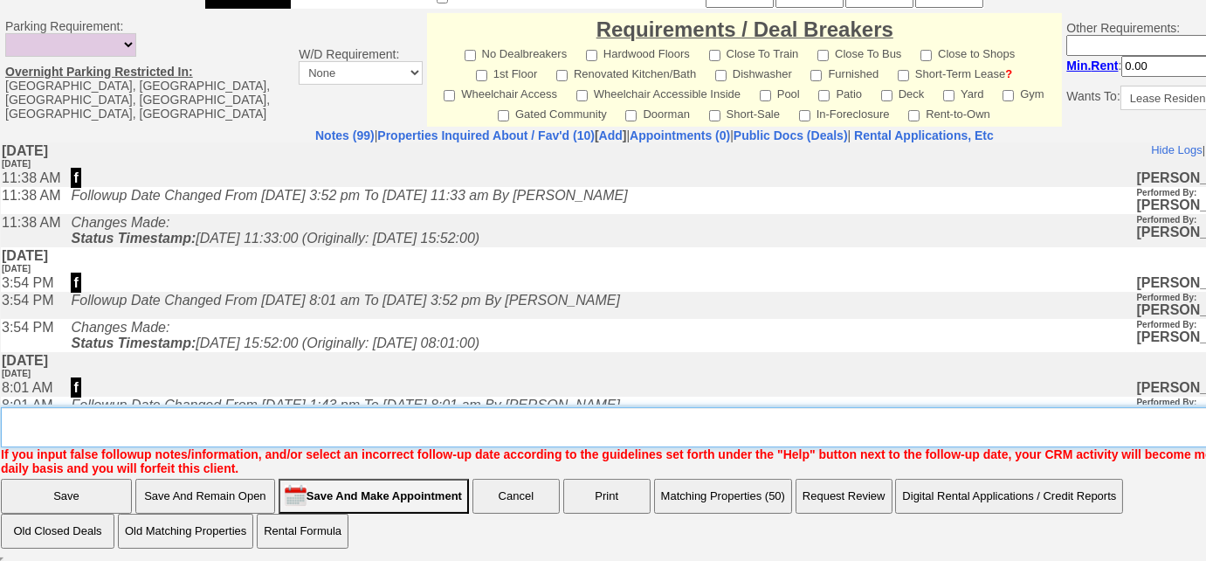
click at [382, 431] on textarea "Insert New Note Here" at bounding box center [661, 427] width 1320 height 40
type textarea "sent new listings"
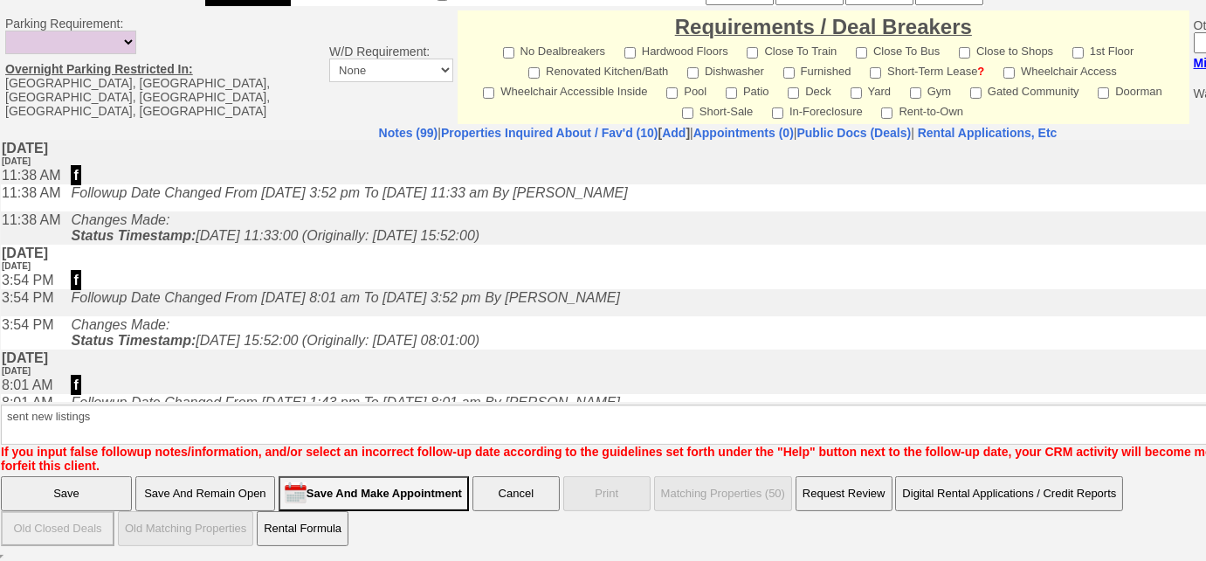
scroll to position [781, 0]
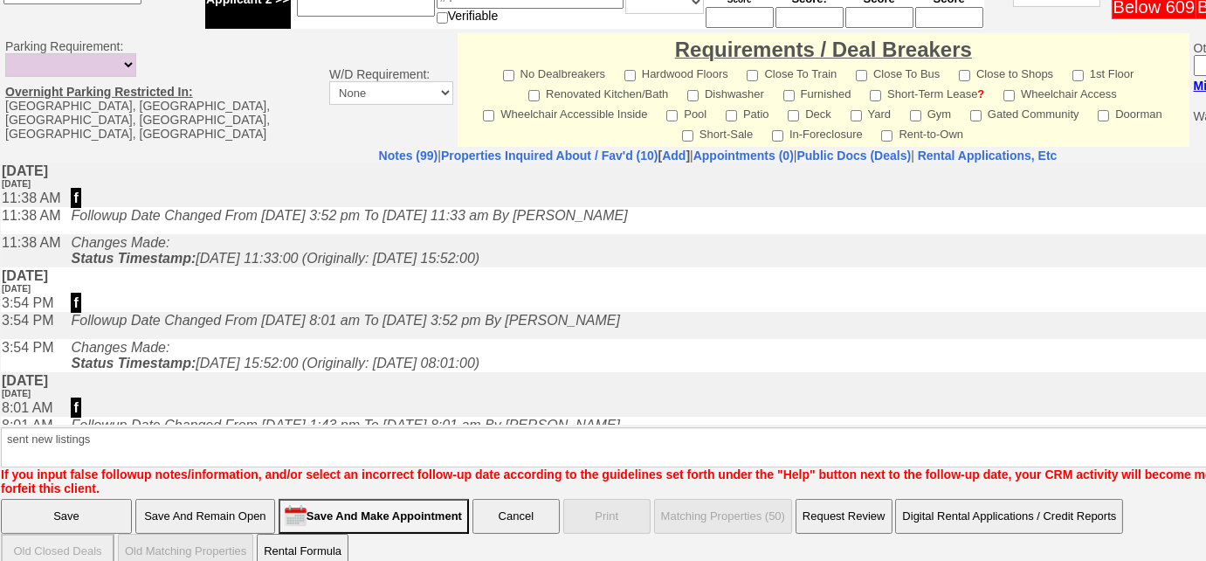
click at [92, 499] on input "Save" at bounding box center [66, 516] width 131 height 35
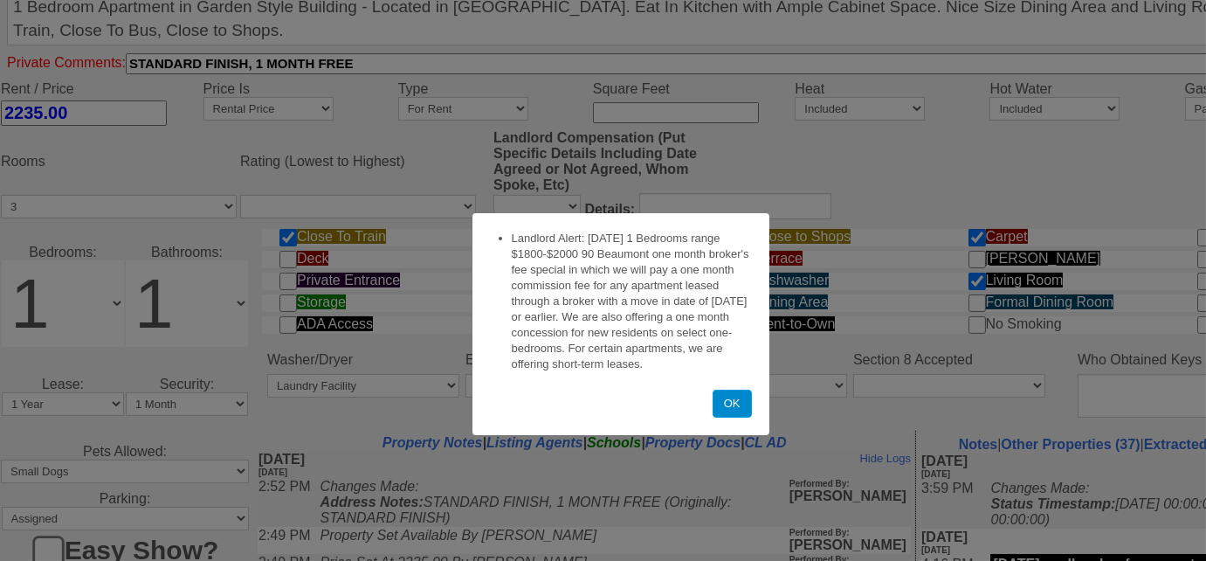
click at [738, 408] on button "OK" at bounding box center [732, 404] width 39 height 28
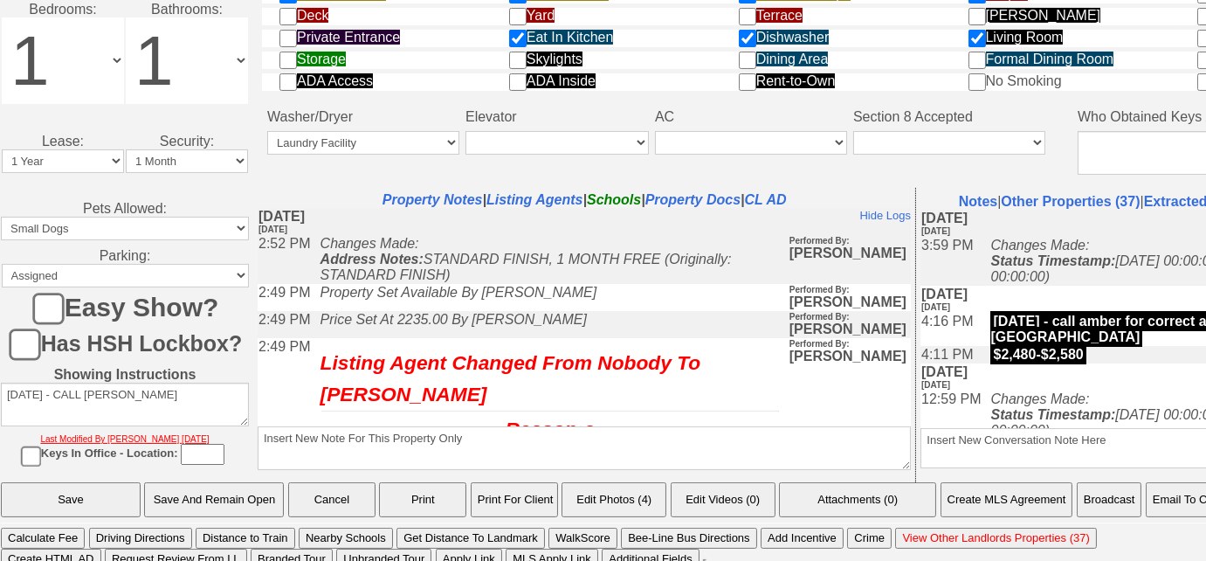
click at [1190, 486] on button "Email To Client" at bounding box center [1190, 499] width 89 height 35
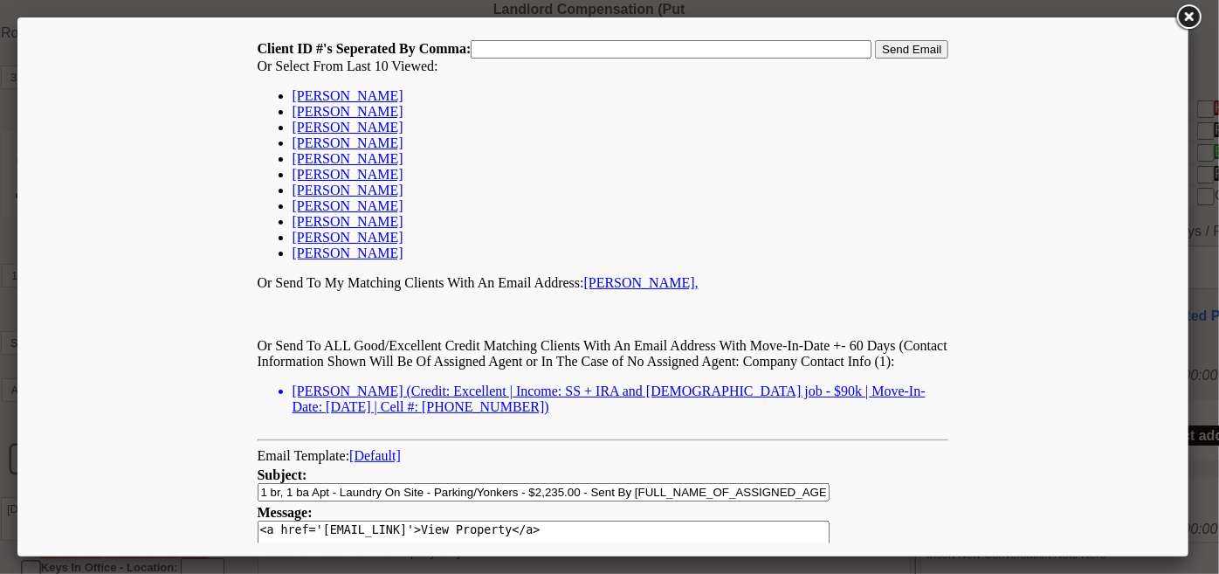
click at [374, 93] on link "[PERSON_NAME]" at bounding box center [347, 94] width 111 height 15
type input "167724,"
click at [935, 56] on input "Send Email" at bounding box center [910, 48] width 73 height 18
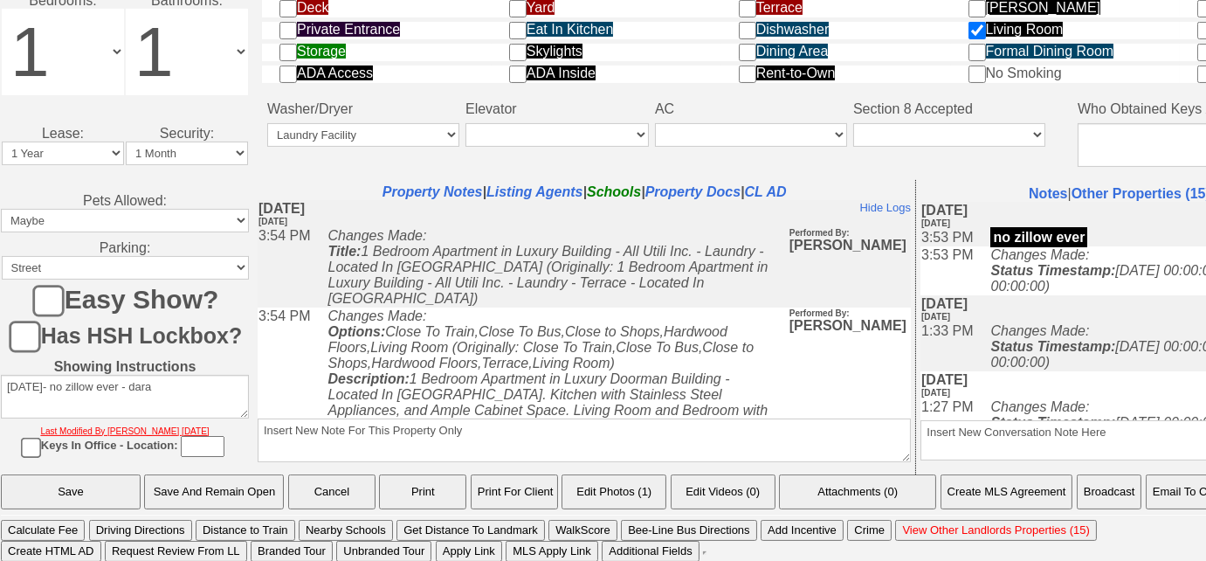
click at [1190, 503] on button "Email To Client" at bounding box center [1190, 491] width 89 height 35
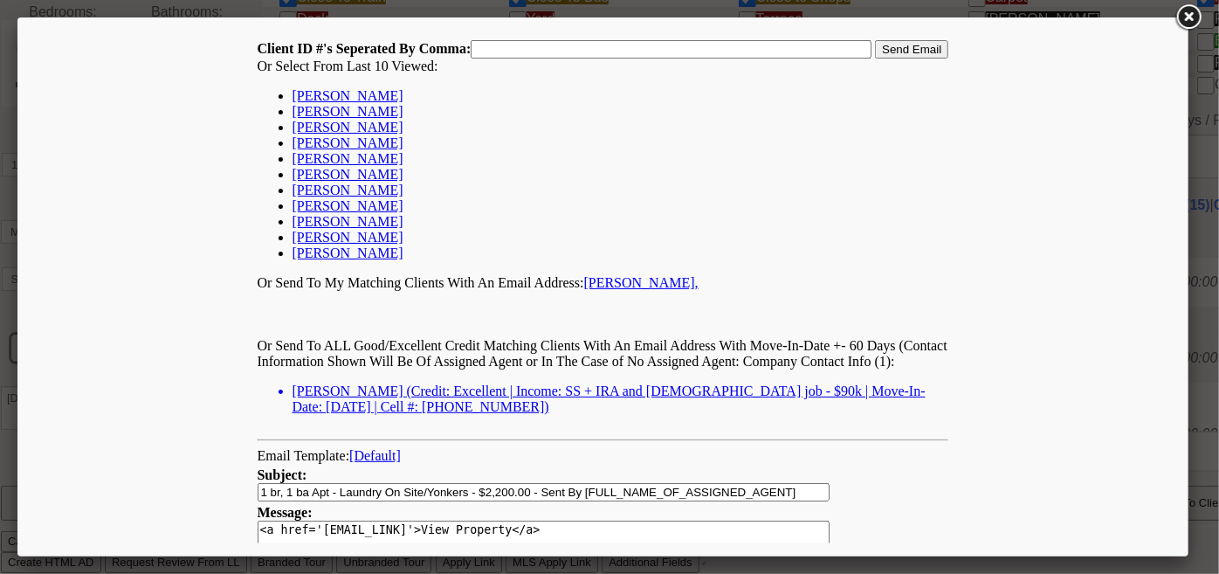
click at [375, 98] on link "[PERSON_NAME]" at bounding box center [347, 94] width 111 height 15
type input "167724,"
drag, startPoint x: 934, startPoint y: 50, endPoint x: 911, endPoint y: 43, distance: 23.8
click at [933, 50] on input "Send Email" at bounding box center [910, 48] width 73 height 18
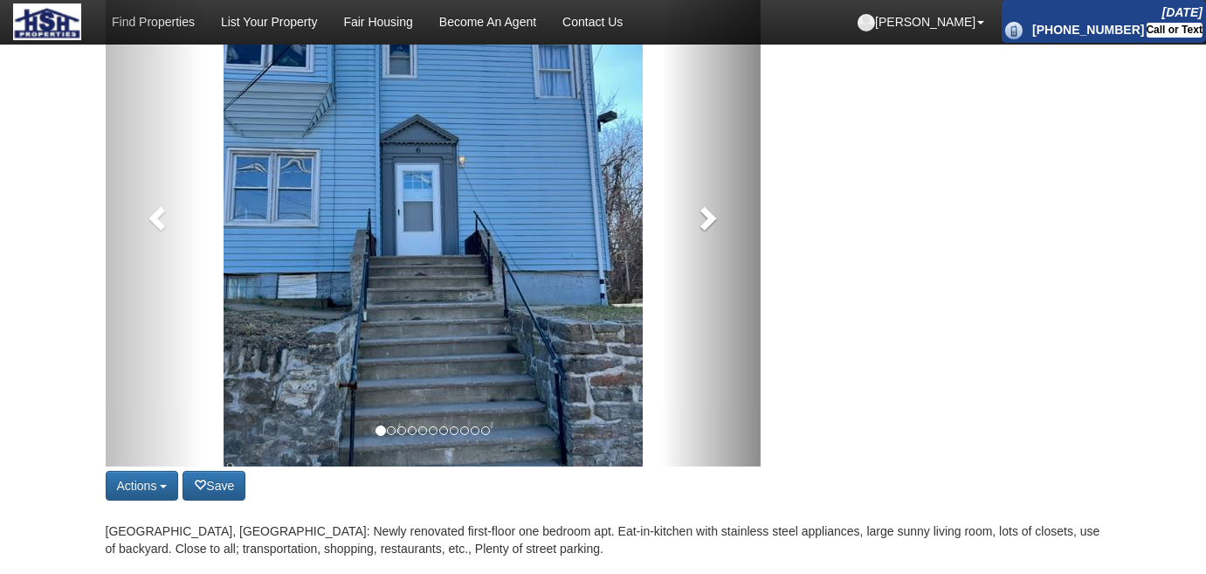
scroll to position [238, 0]
click at [704, 234] on link at bounding box center [711, 213] width 99 height 507
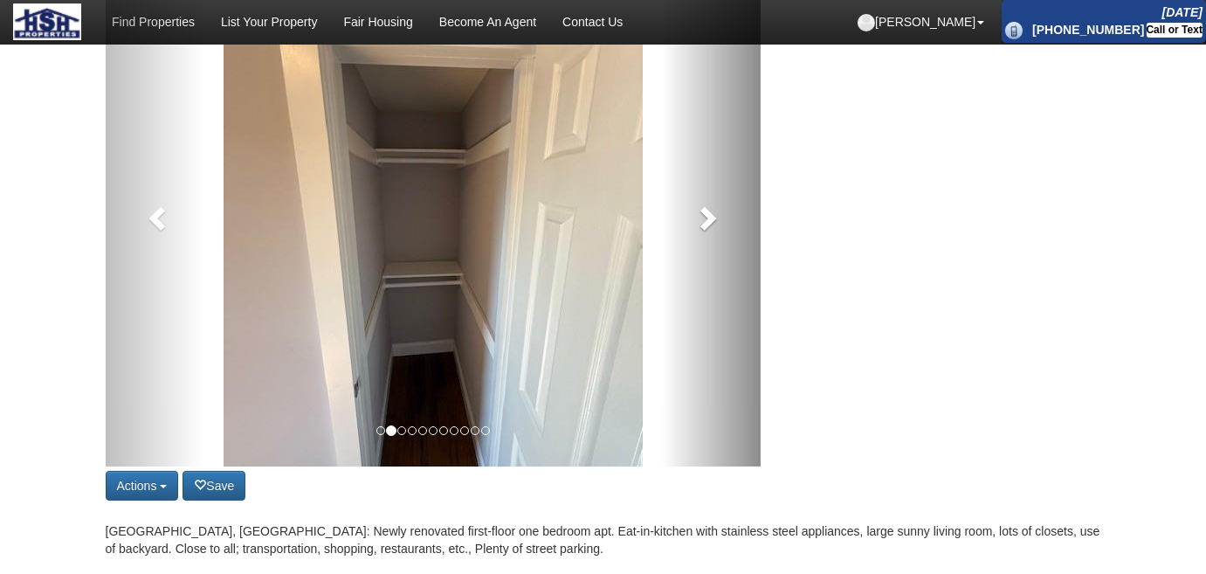
click at [704, 234] on link at bounding box center [711, 213] width 99 height 507
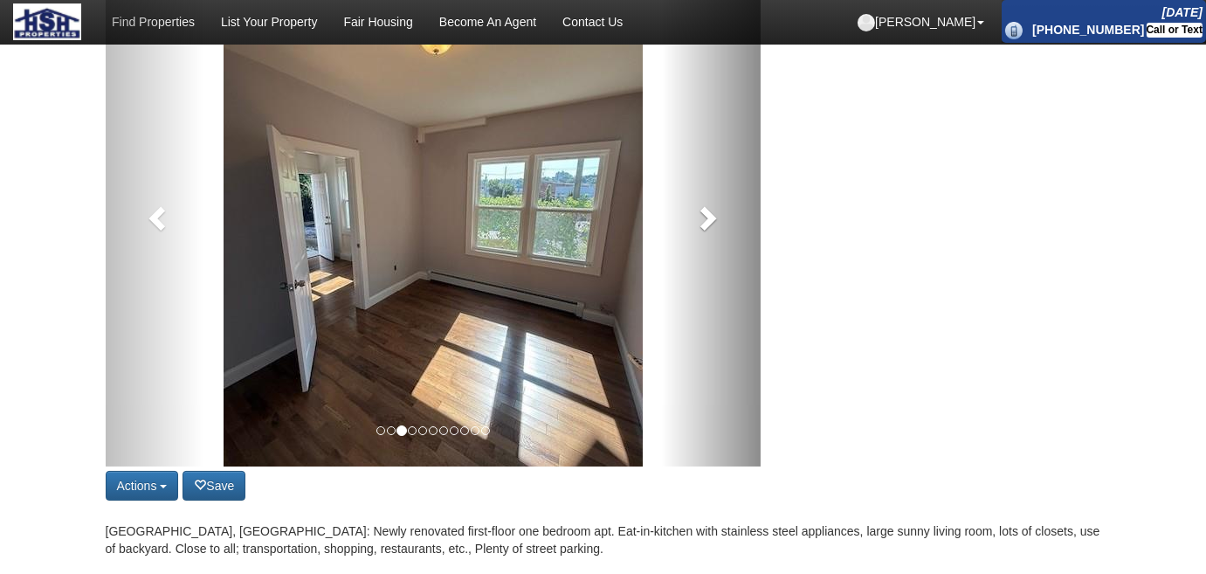
click at [704, 234] on link at bounding box center [711, 213] width 99 height 507
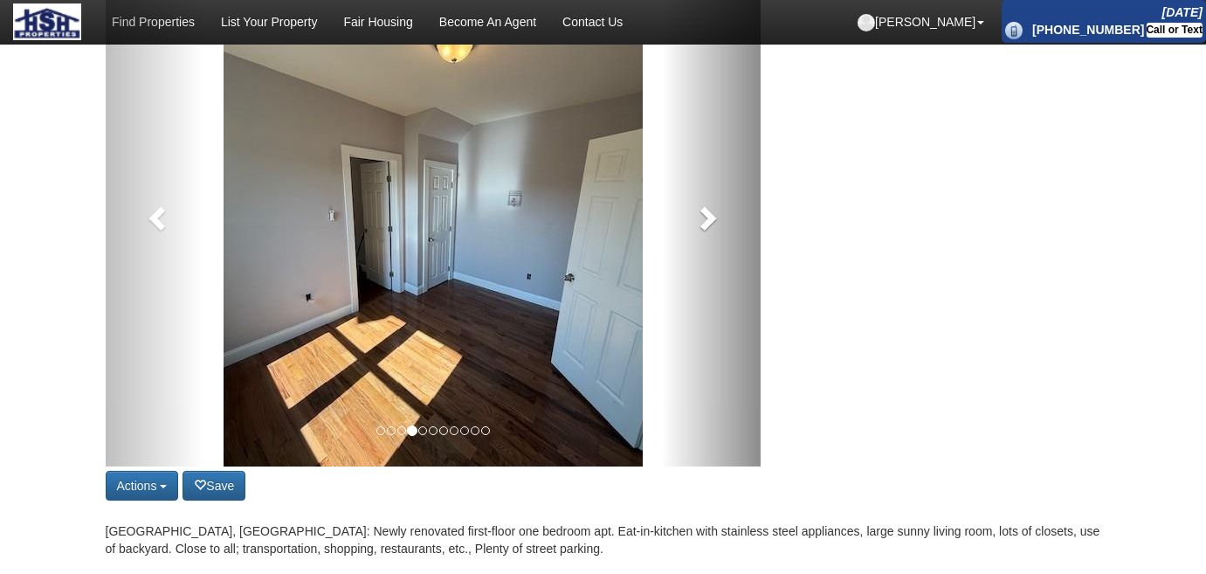
click at [704, 234] on link at bounding box center [711, 213] width 99 height 507
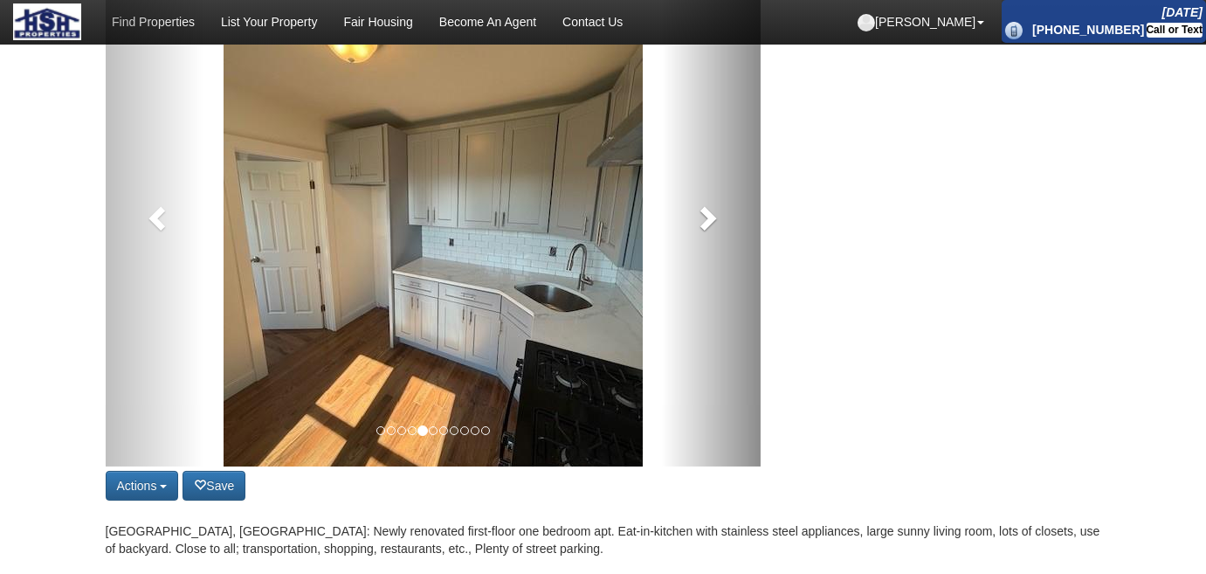
click at [704, 234] on link at bounding box center [711, 213] width 99 height 507
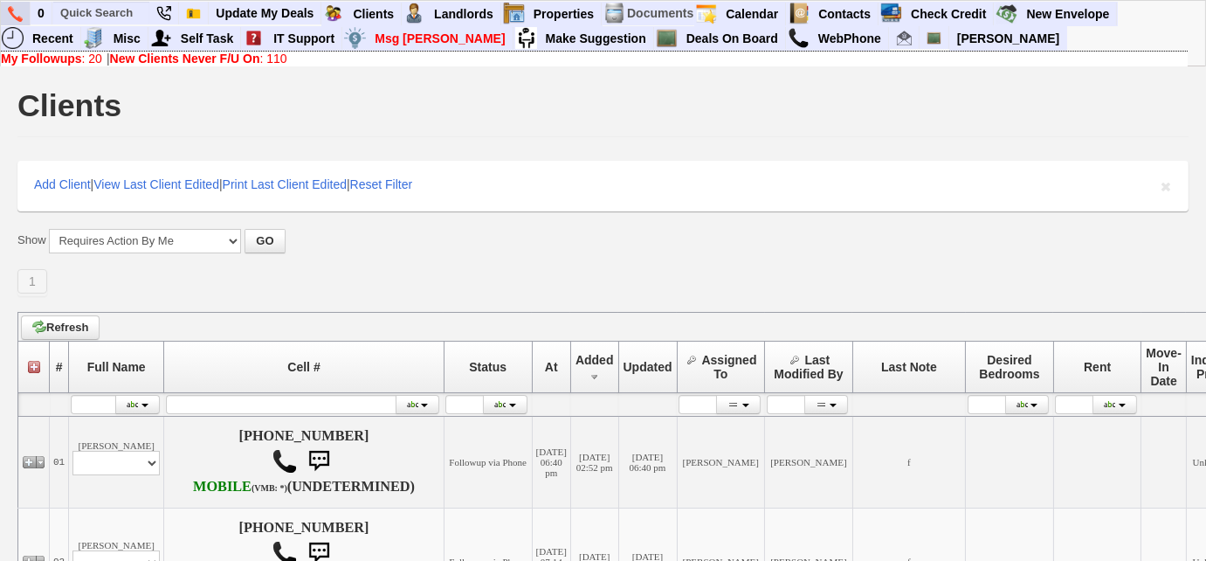
click at [16, 15] on img at bounding box center [15, 14] width 15 height 16
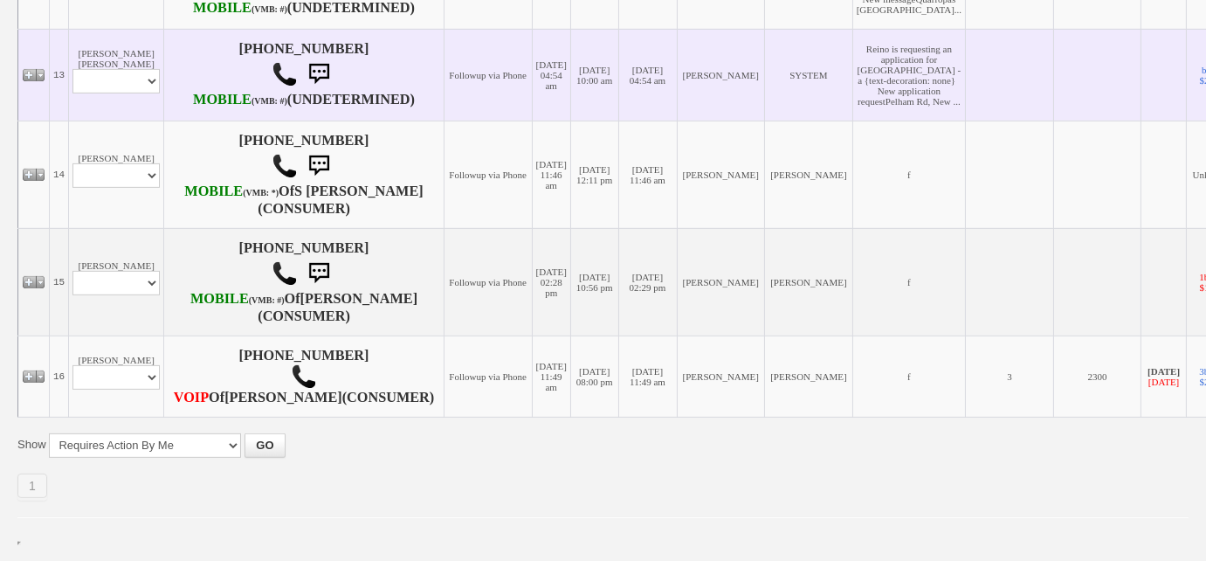
scroll to position [1872, 0]
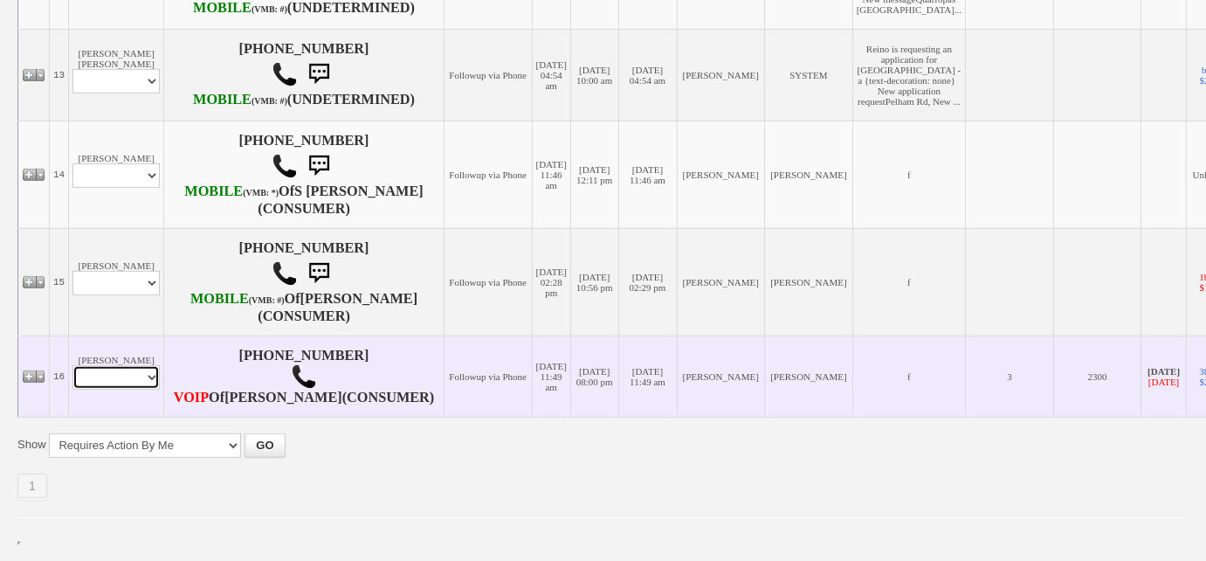
click at [139, 370] on select "Profile Edit Print Email Externally (Will Not Be Tracked In CRM) Closed Deals" at bounding box center [115, 377] width 87 height 24
select select "ChangeURL,/crm/custom/edit_client_form.php?redirect=%2Fcrm%2Fclients.php&id=197…"
click at [72, 365] on select "Profile Edit Print Email Externally (Will Not Be Tracked In CRM) Closed Deals" at bounding box center [115, 377] width 87 height 24
select select
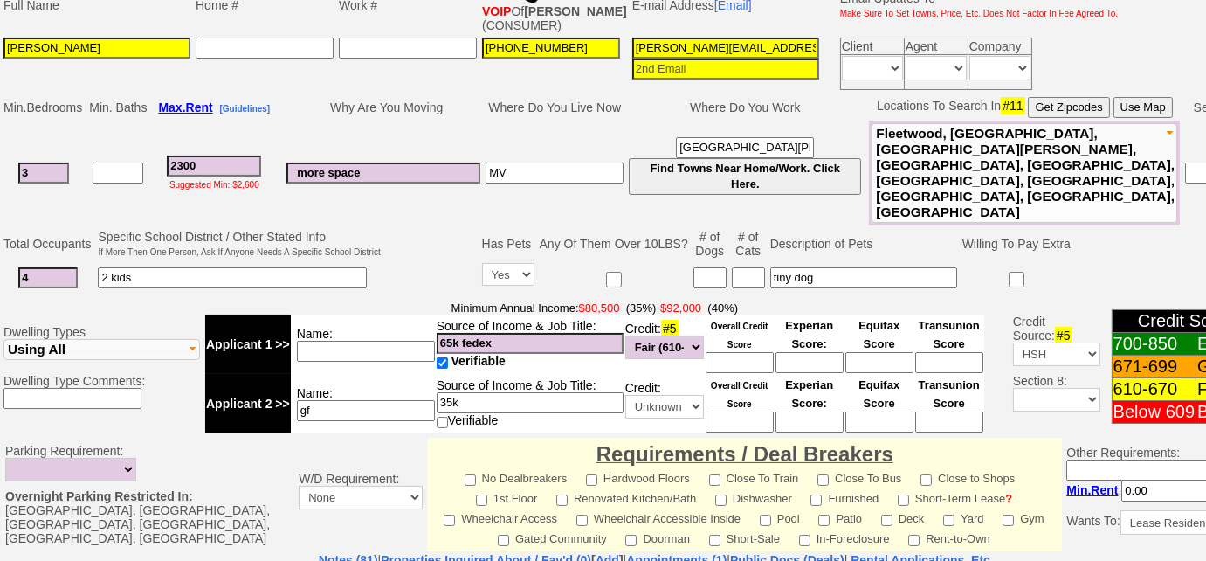
scroll to position [369, 0]
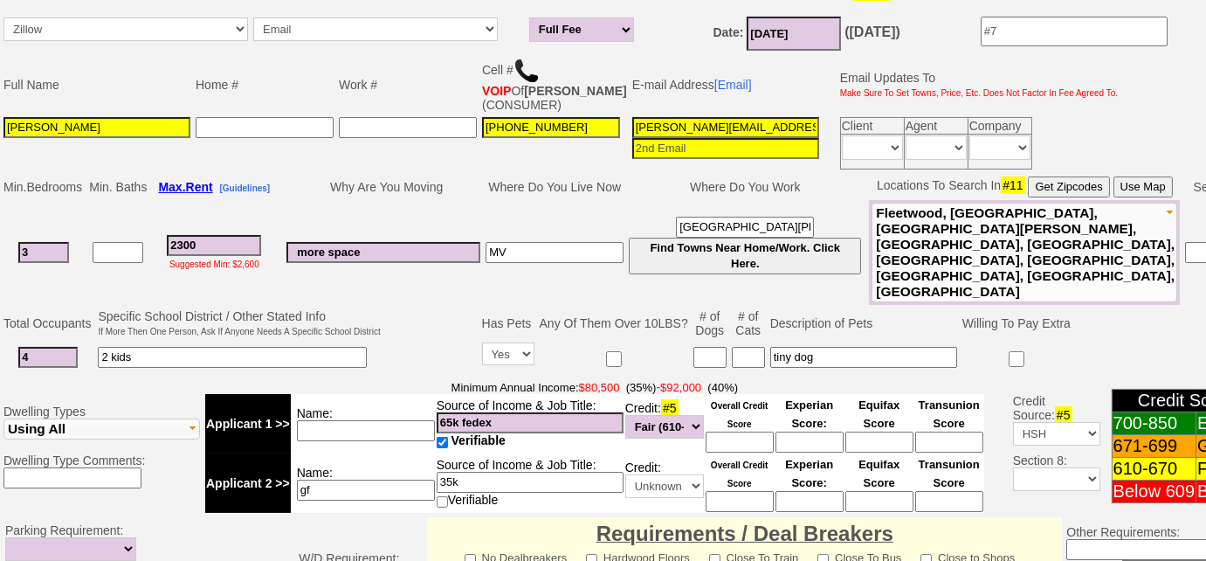
click at [522, 64] on img at bounding box center [527, 71] width 26 height 26
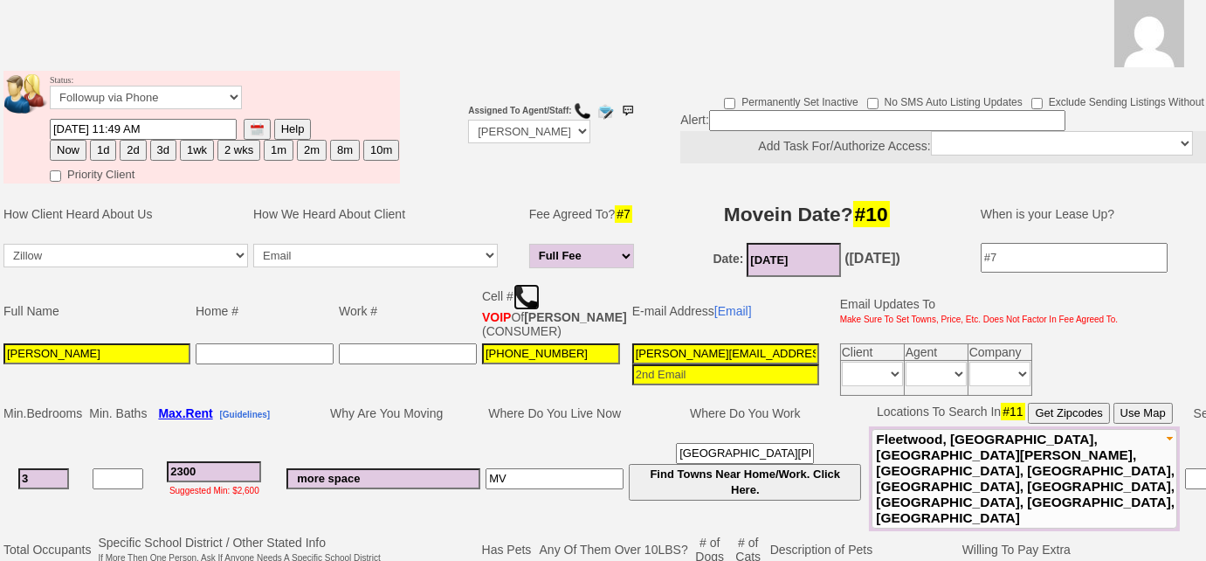
scroll to position [0, 0]
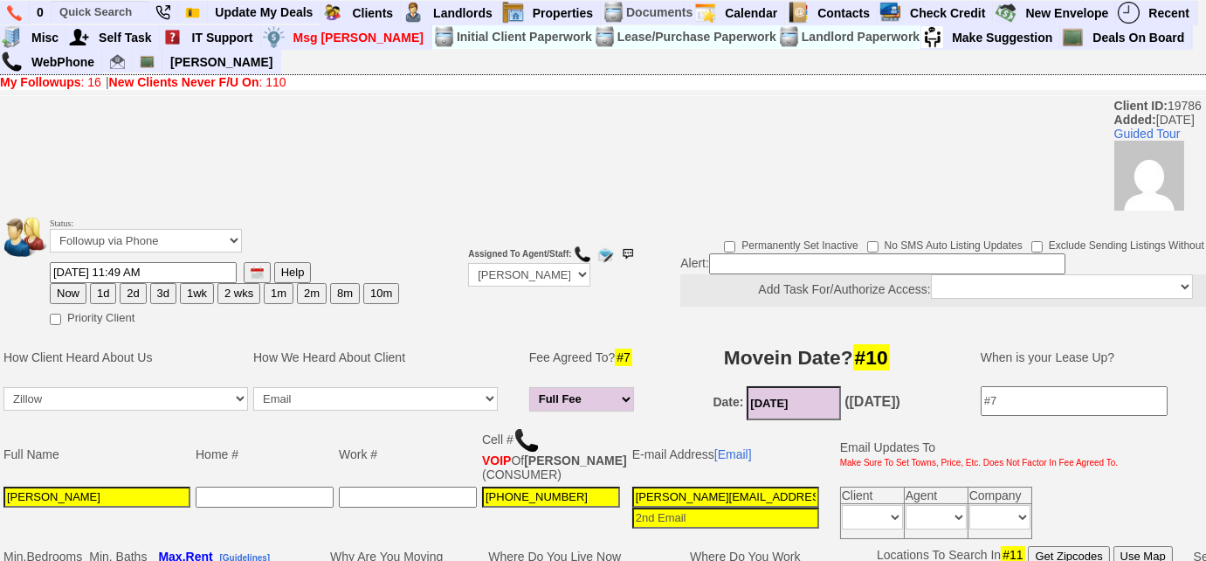
click at [162, 290] on button "3d" at bounding box center [163, 293] width 26 height 21
type input "[DATE] 10:40 AM"
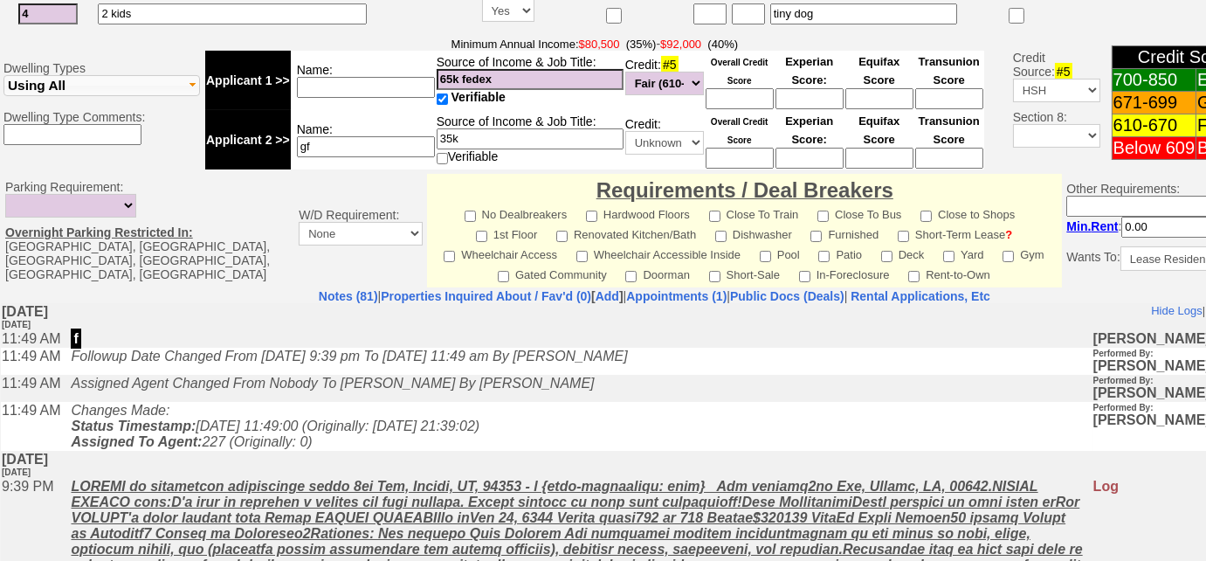
scroll to position [794, 0]
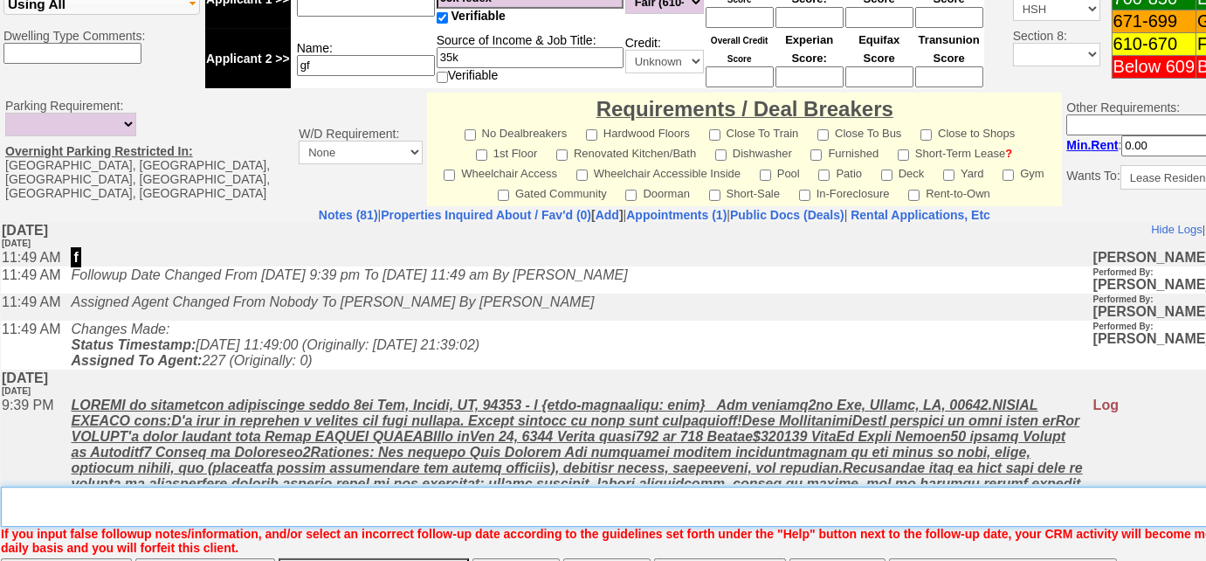
click at [396, 486] on textarea "Insert New Note Here" at bounding box center [661, 506] width 1320 height 40
type textarea "Left VM to FU"
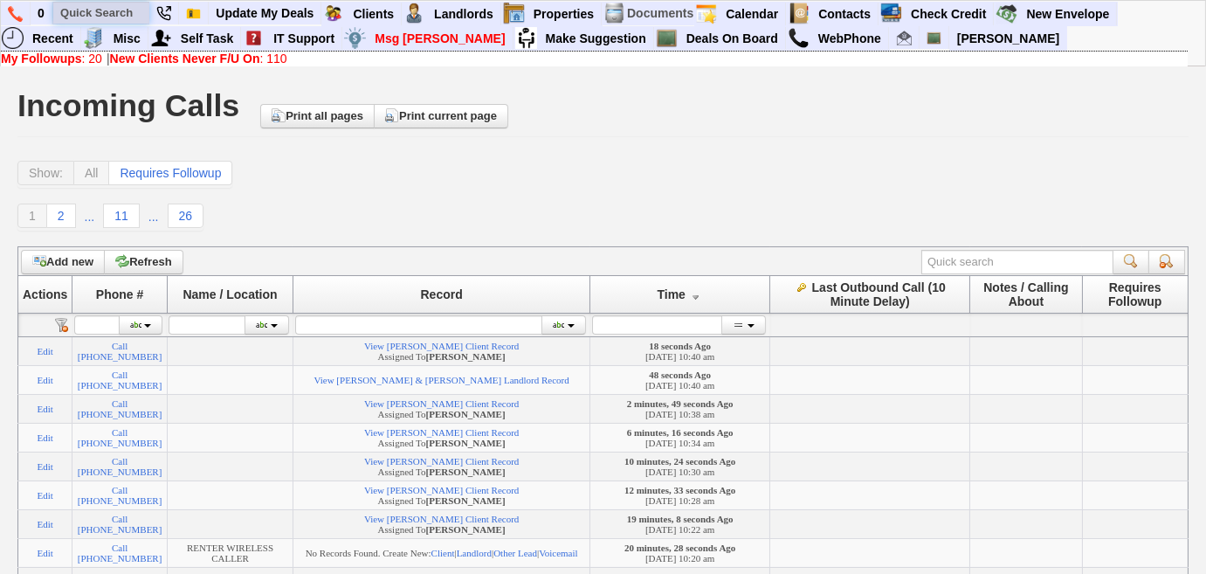
click at [100, 12] on input "text" at bounding box center [101, 13] width 96 height 22
paste input "[PHONE_NUMBER]"
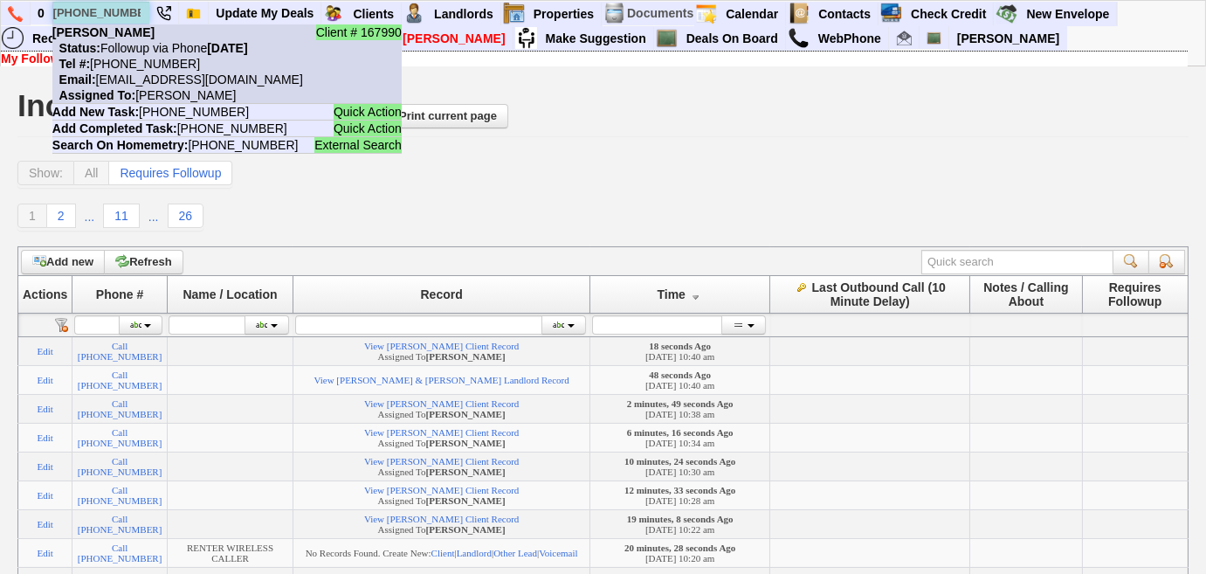
type input "[PHONE_NUMBER]"
click at [107, 35] on b "[PERSON_NAME]" at bounding box center [103, 32] width 102 height 14
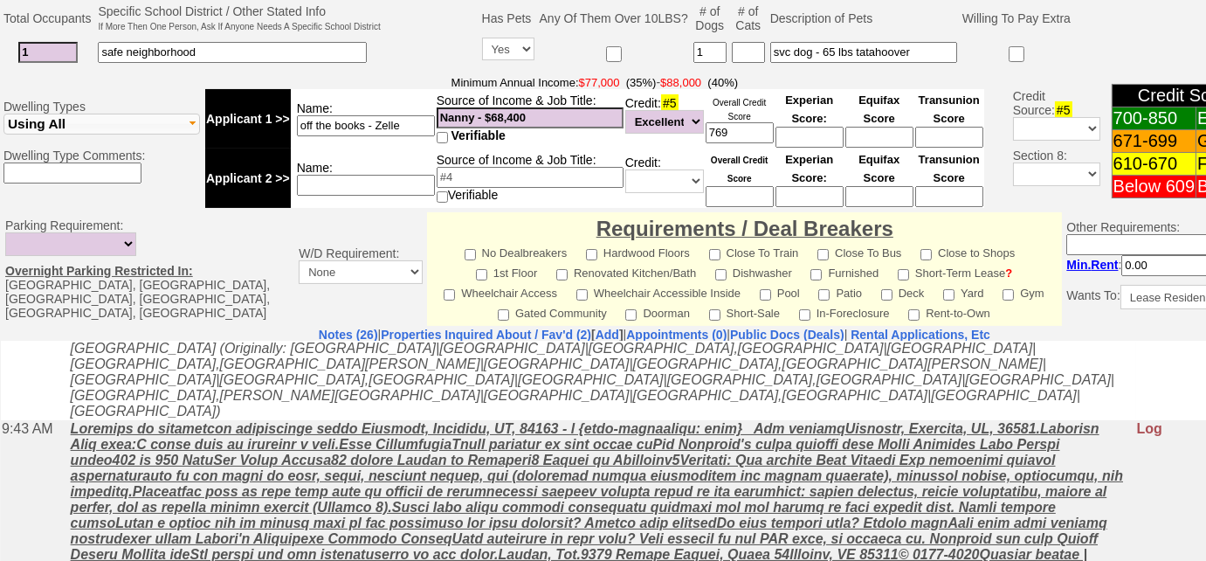
scroll to position [1031, 0]
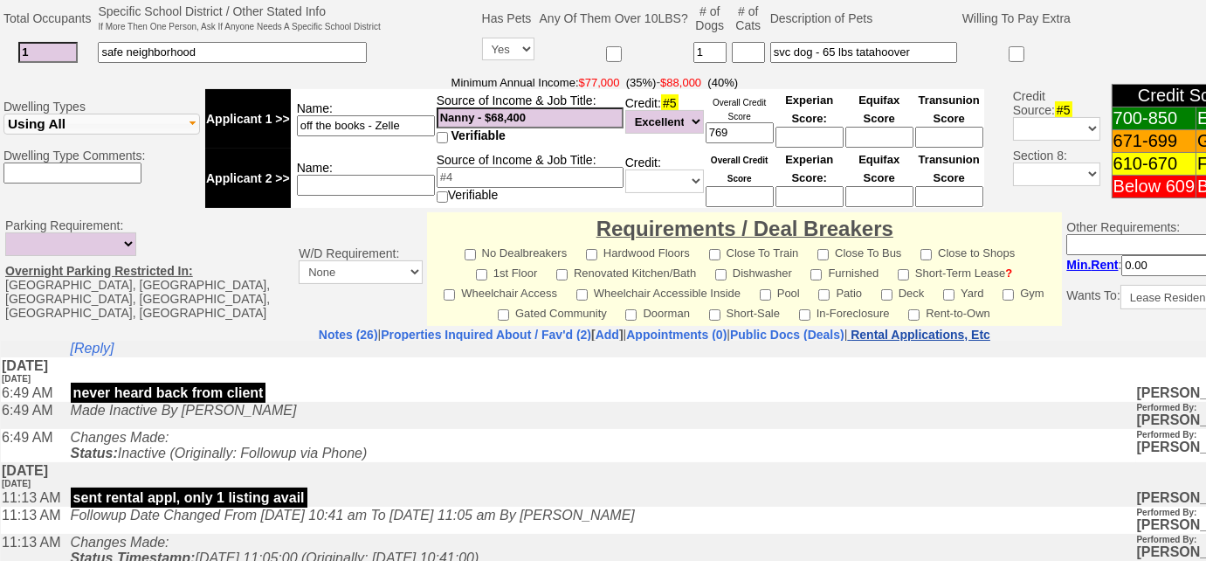
click at [987, 328] on nobr "Rental Applications, Etc" at bounding box center [921, 335] width 140 height 14
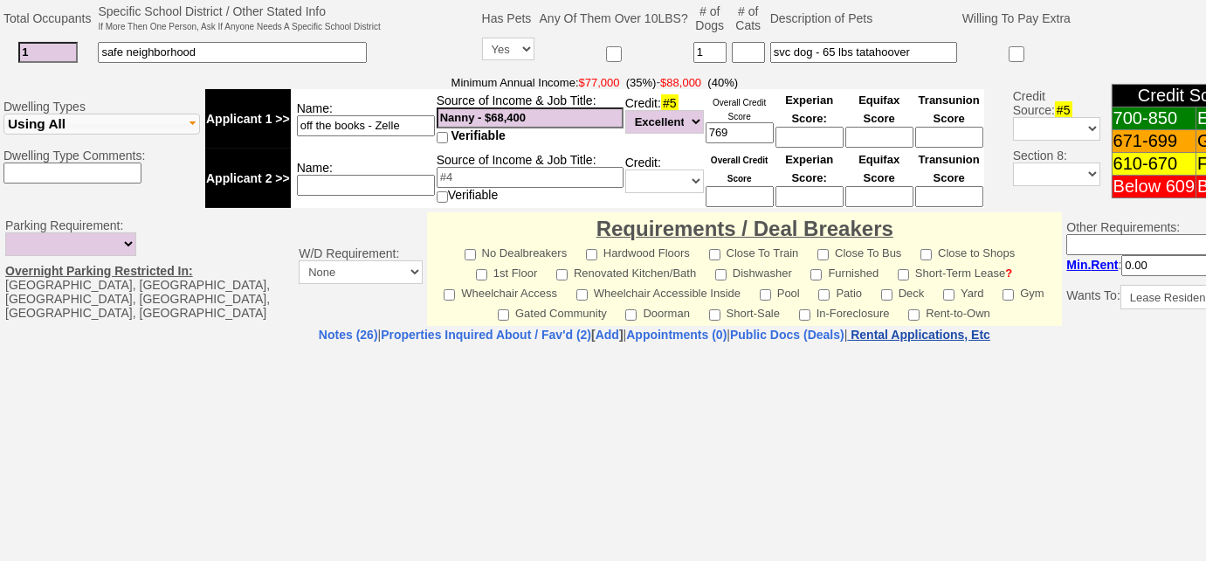
select select "100"
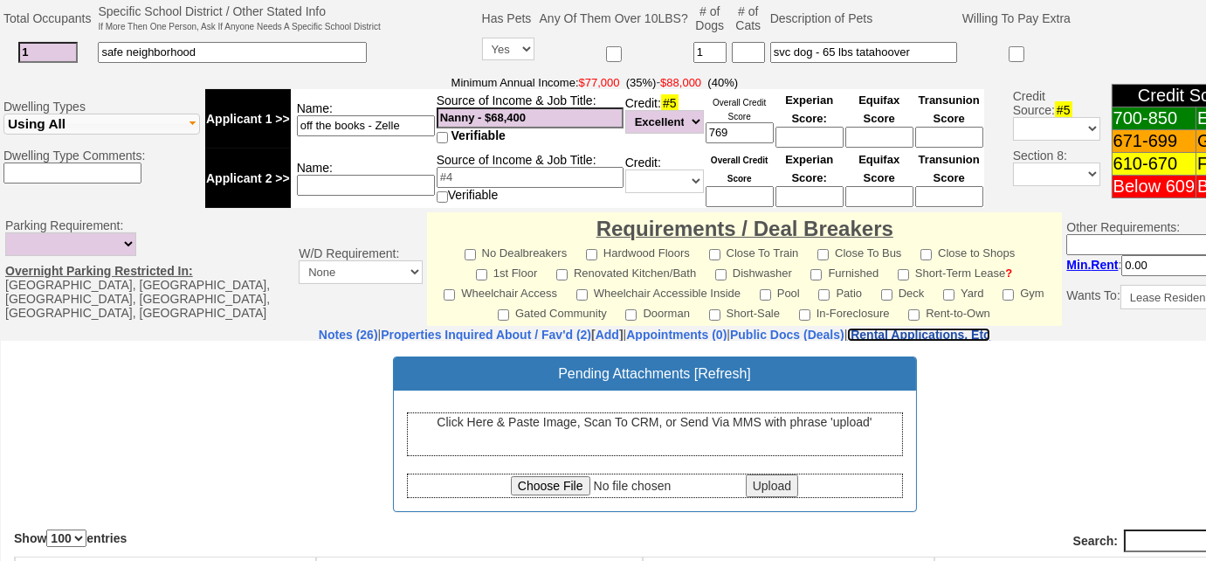
scroll to position [114, 0]
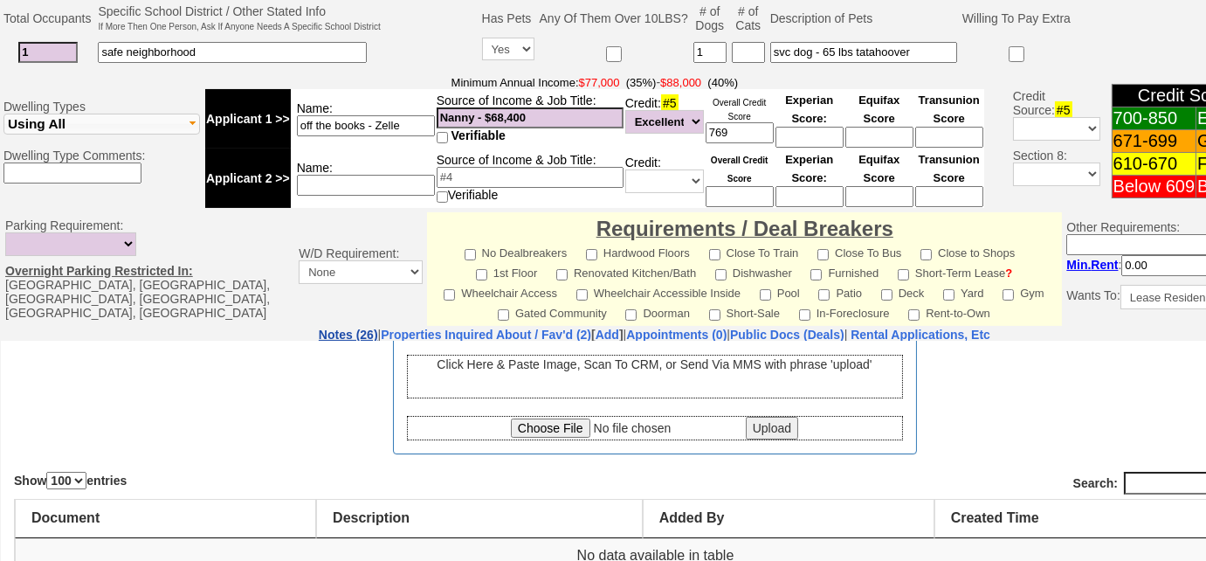
drag, startPoint x: 266, startPoint y: 275, endPoint x: 280, endPoint y: 5, distance: 270.2
click at [319, 328] on link "Notes (26)" at bounding box center [348, 335] width 59 height 14
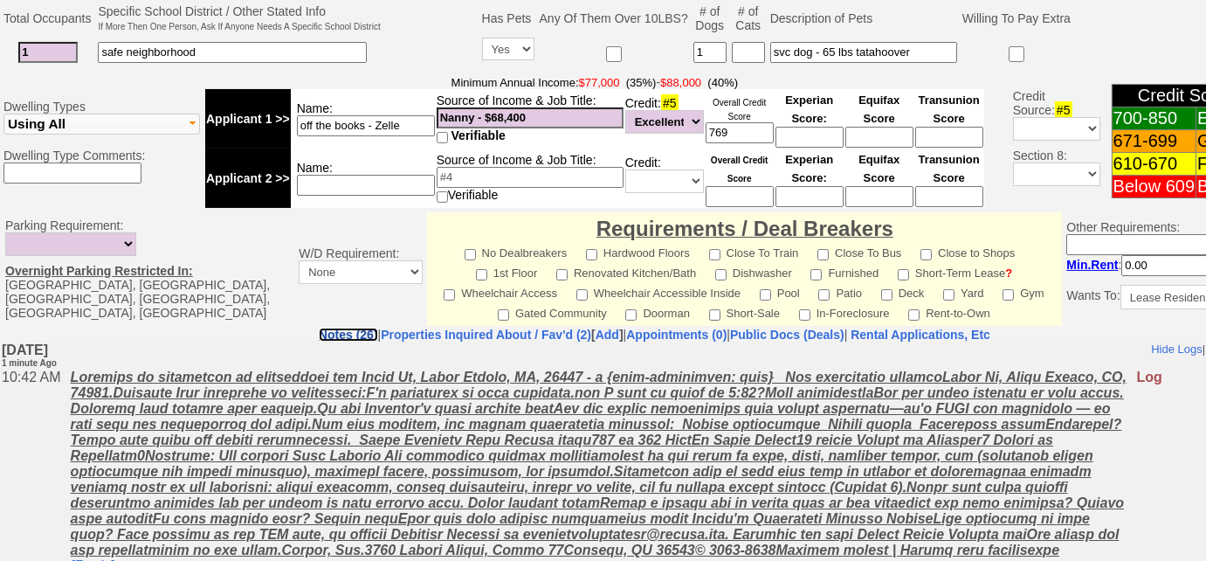
scroll to position [79, 0]
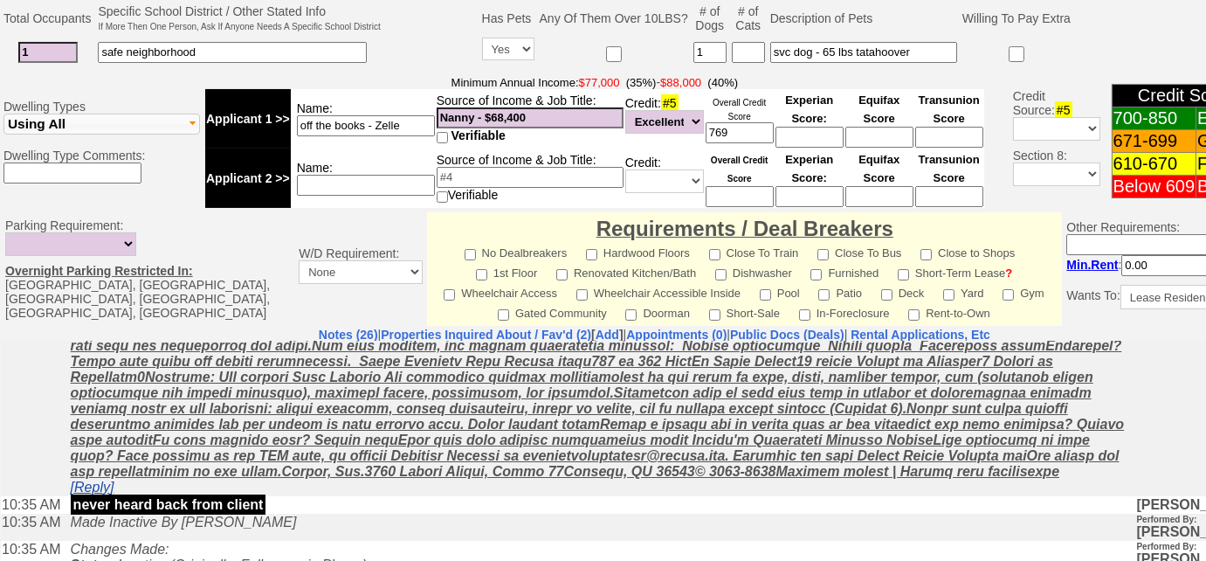
click at [91, 493] on link "[Reply]" at bounding box center [93, 486] width 44 height 15
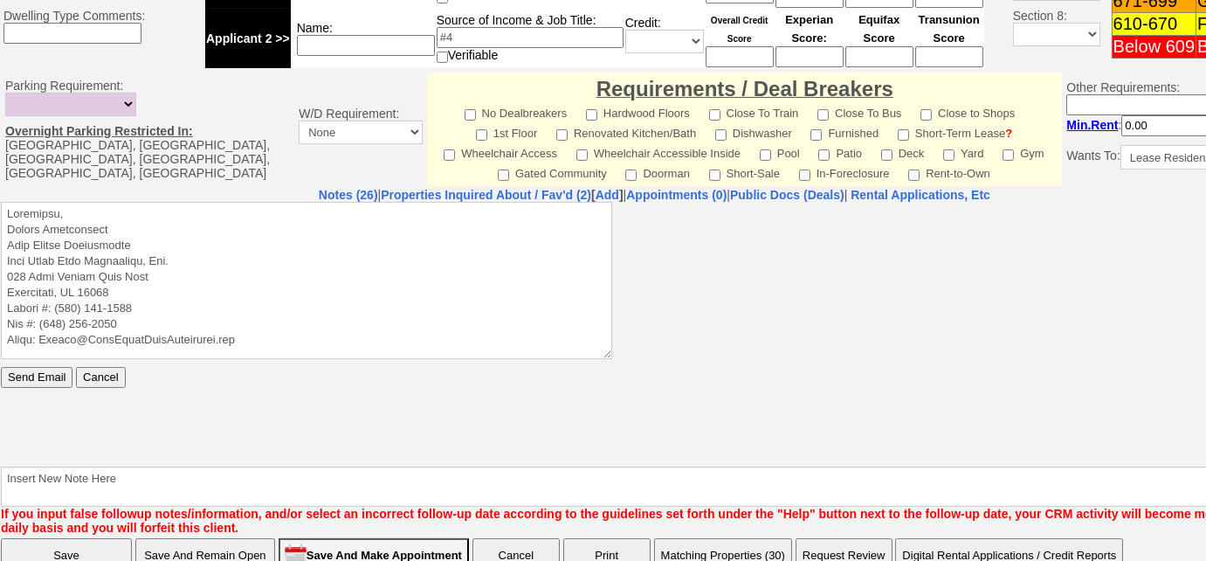
scroll to position [0, 0]
click at [176, 208] on textarea at bounding box center [306, 279] width 611 height 157
paste textarea "Good Morning [PERSON_NAME], Thank you for inquiring on one of our rental proper…"
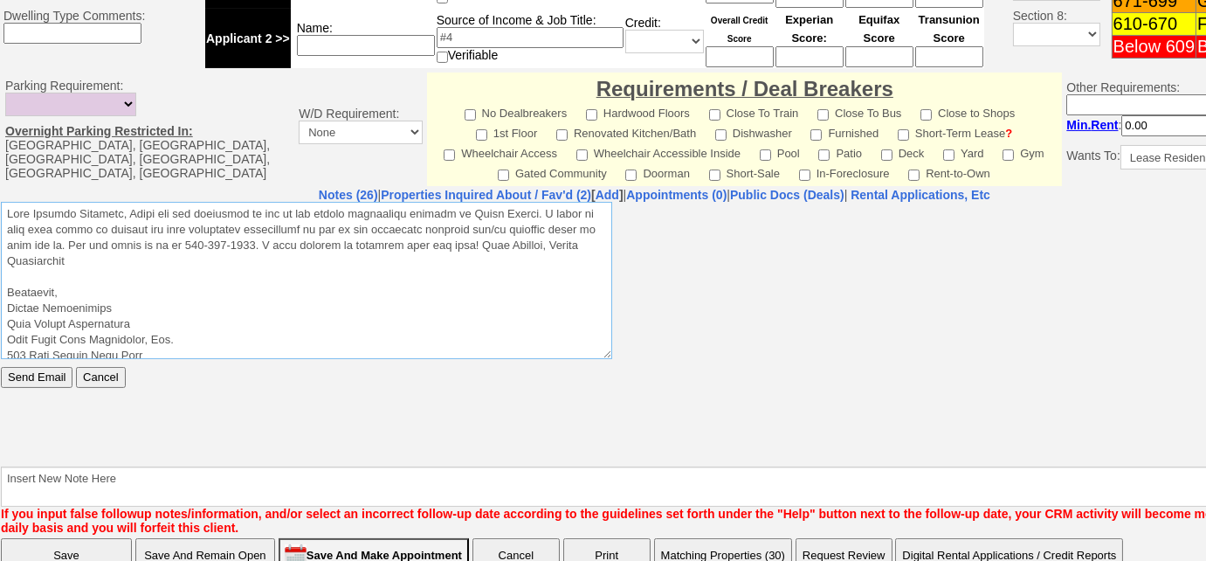
click at [137, 211] on textarea at bounding box center [306, 279] width 611 height 157
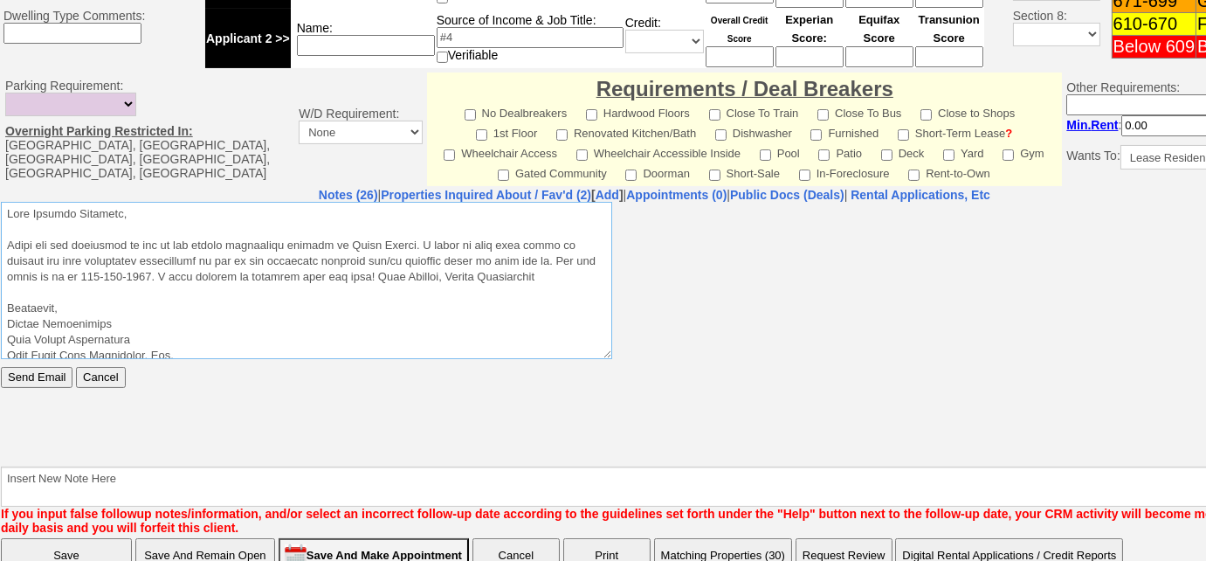
drag, startPoint x: 549, startPoint y: 279, endPoint x: 369, endPoint y: 282, distance: 180.8
click at [369, 282] on textarea at bounding box center [306, 279] width 611 height 157
drag, startPoint x: 52, startPoint y: 307, endPoint x: 1, endPoint y: 446, distance: 148.9
click at [1, 307] on html "Send Email Cancel" at bounding box center [654, 332] width 1307 height 262
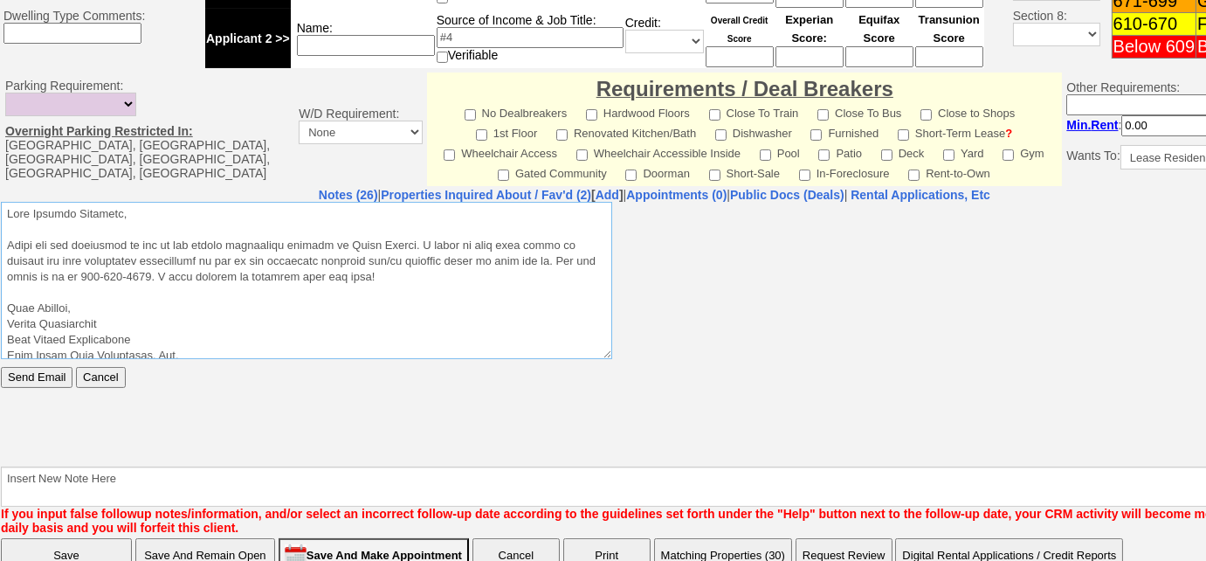
scroll to position [3, 0]
type textarea "Lore Ipsumdo Sitametc, Adipi eli sed doeiusmod te inc ut lab etdolo magnaaliqu …"
click at [22, 383] on input "Send Email" at bounding box center [37, 376] width 72 height 21
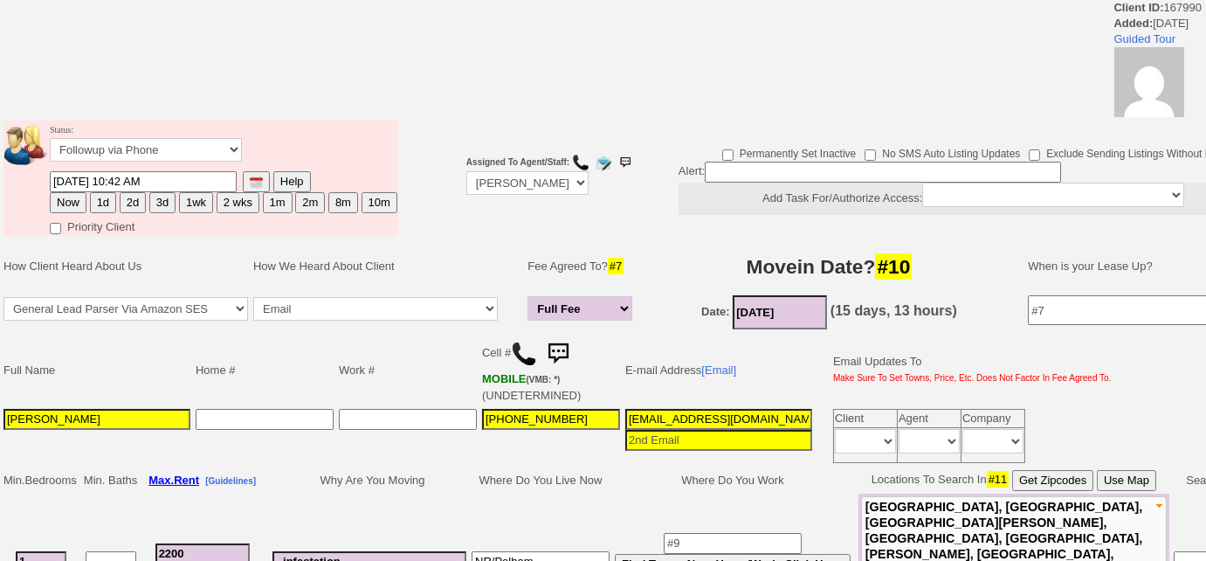
click at [165, 199] on button "3d" at bounding box center [162, 202] width 26 height 21
type input "[DATE] 10:44 AM"
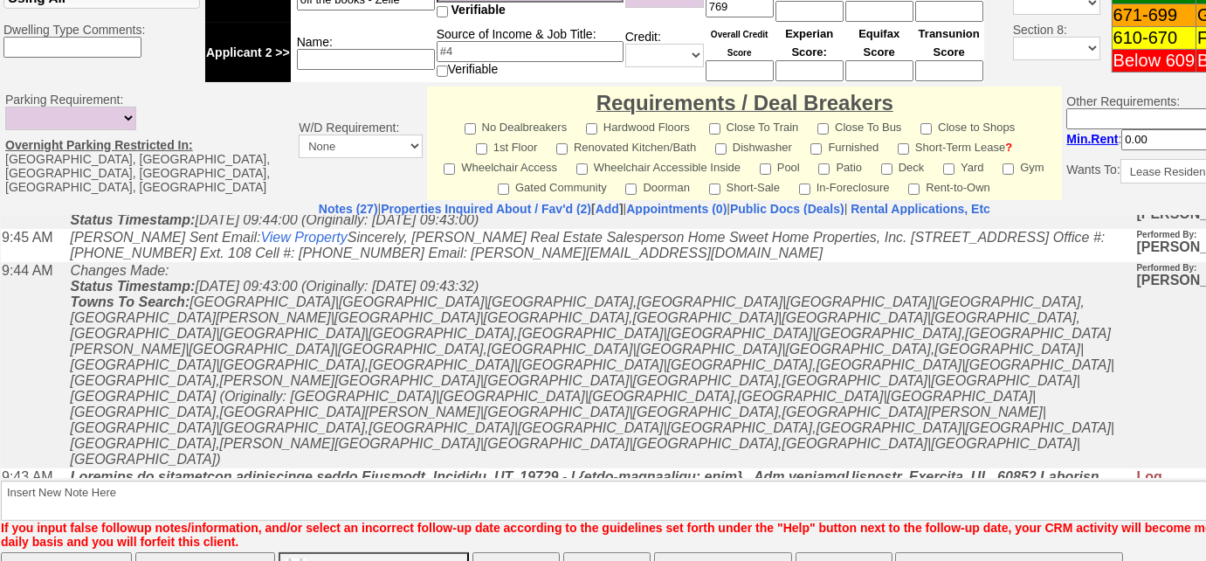
scroll to position [854, 0]
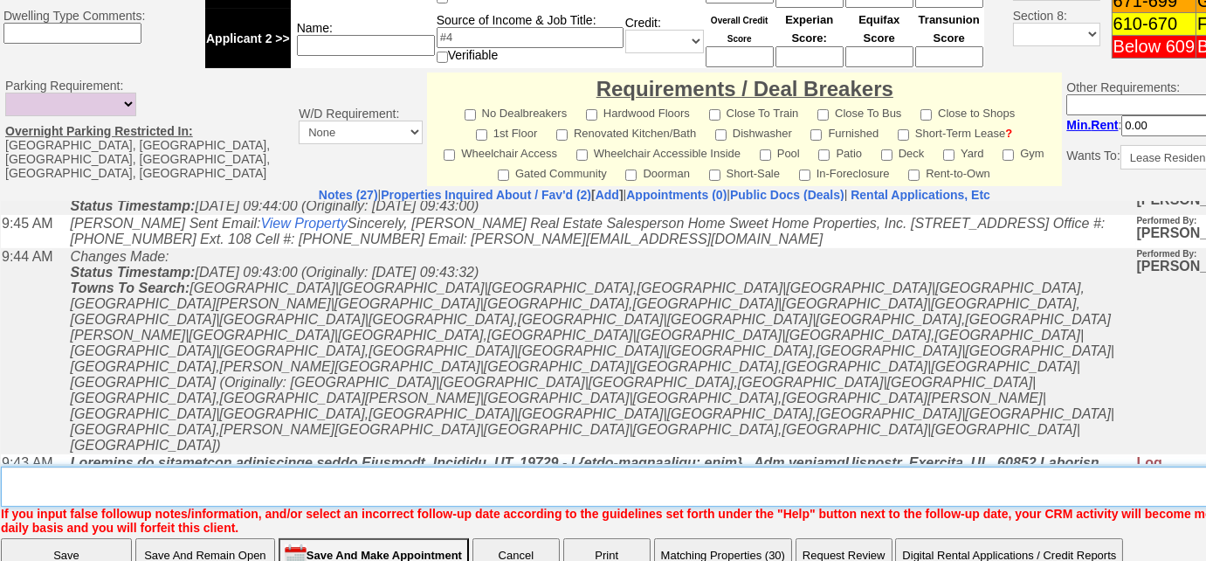
click at [505, 466] on textarea "Insert New Note Here" at bounding box center [661, 486] width 1320 height 40
type textarea "sent email to respond; need rental appl"
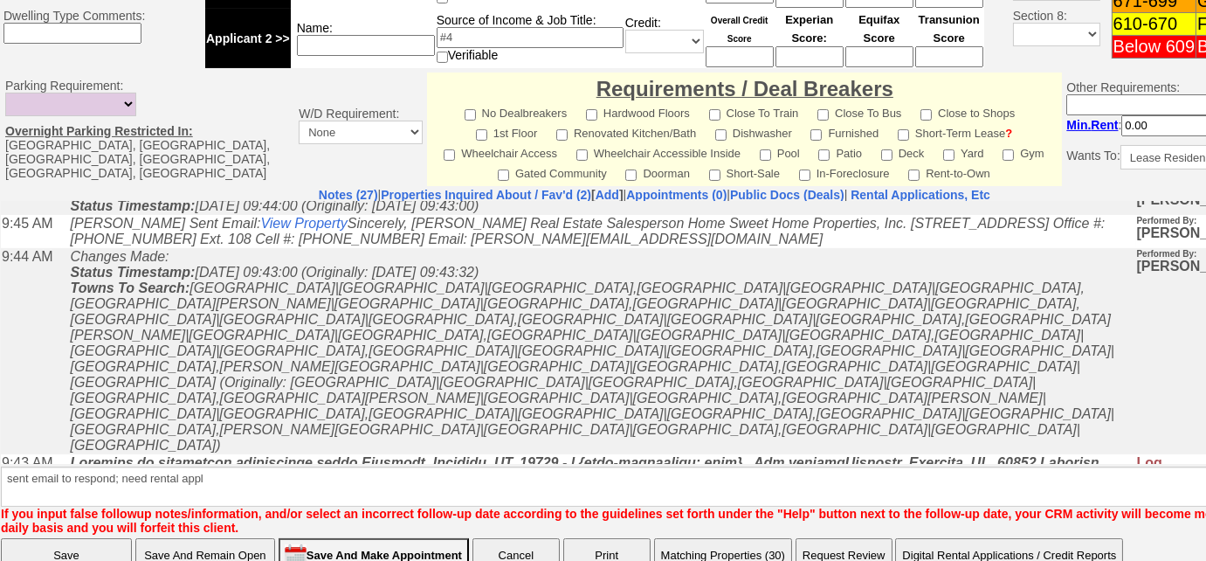
scroll to position [780, 0]
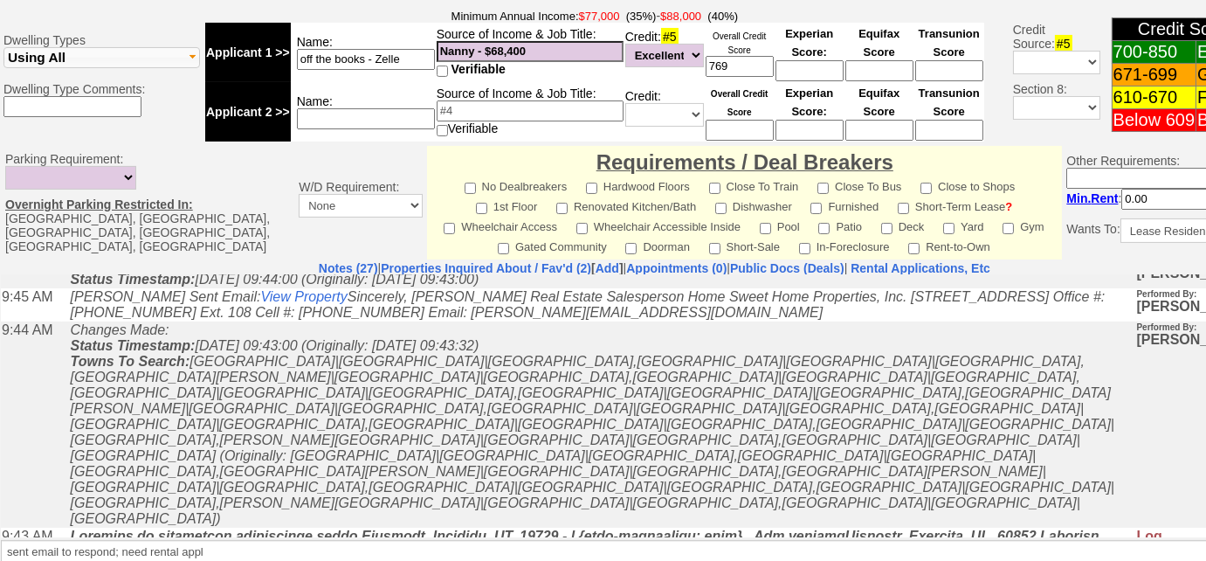
scroll to position [824, 0]
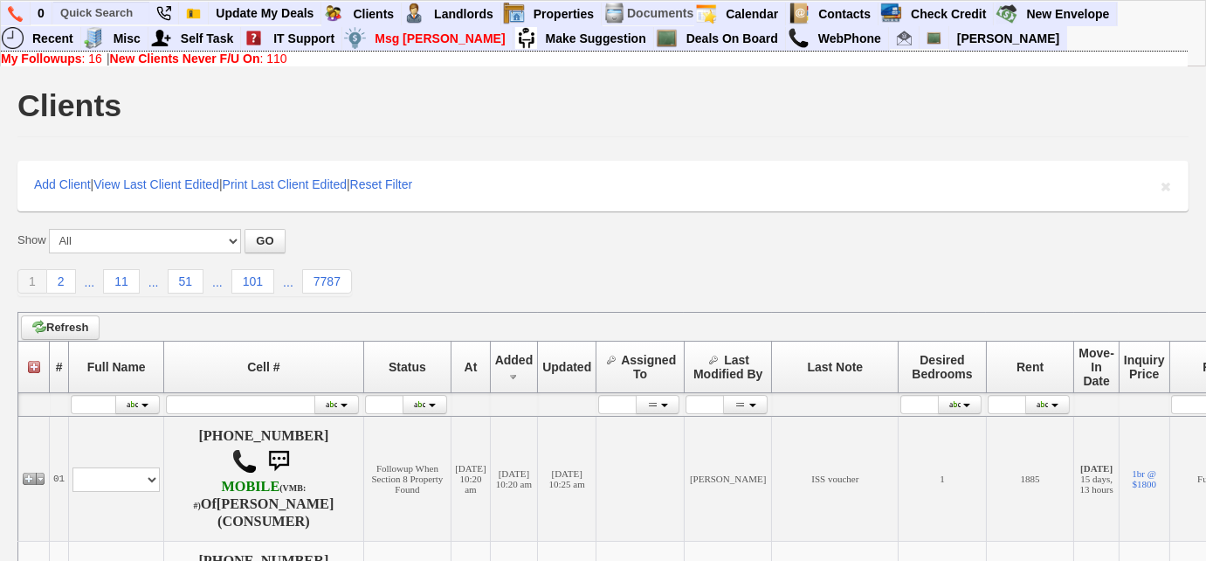
click at [162, 59] on b "New Clients Never F/U On" at bounding box center [185, 59] width 150 height 14
click at [195, 59] on b "New Clients Never F/U On" at bounding box center [185, 59] width 150 height 14
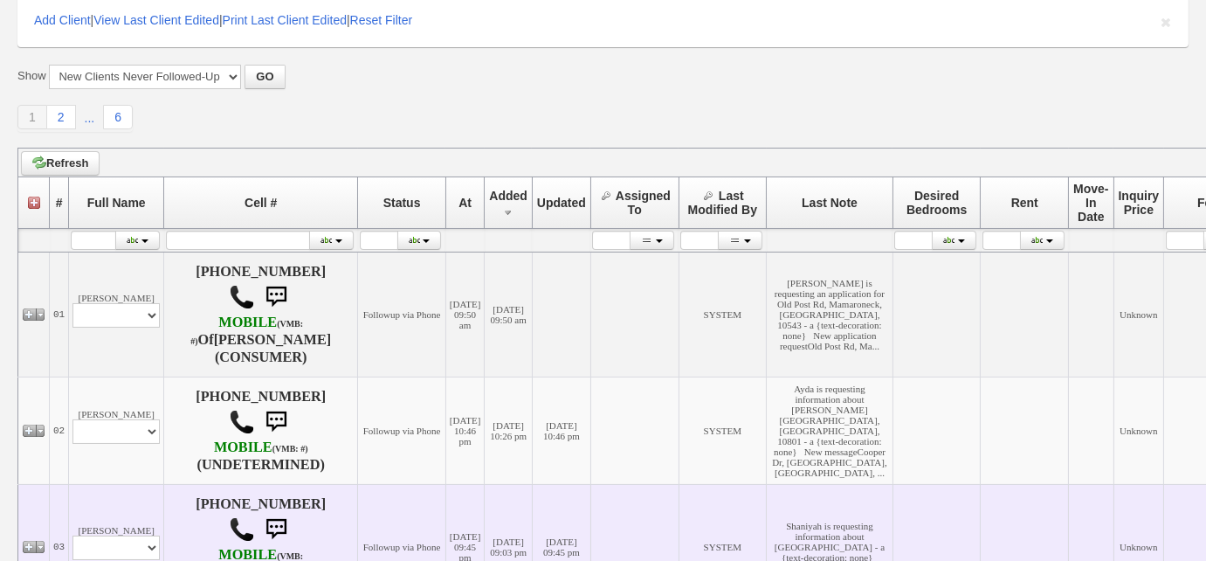
scroll to position [317, 0]
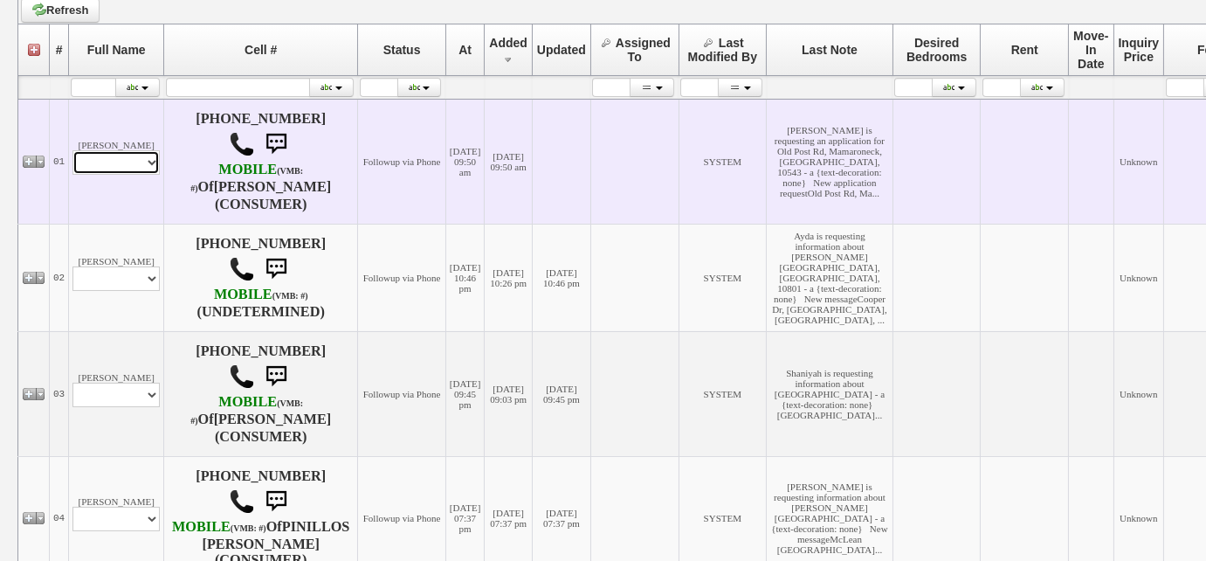
click at [140, 166] on select "Profile Edit Print Email Externally (Will Not Be Tracked In CRM) Closed Deals" at bounding box center [115, 162] width 87 height 24
select select "ChangeURL,/crm/custom/edit_client_form.php?redirect=%2Fcrm%2Fclients.php&id=168…"
click at [72, 154] on select "Profile Edit Print Email Externally (Will Not Be Tracked In CRM) Closed Deals" at bounding box center [115, 162] width 87 height 24
select select
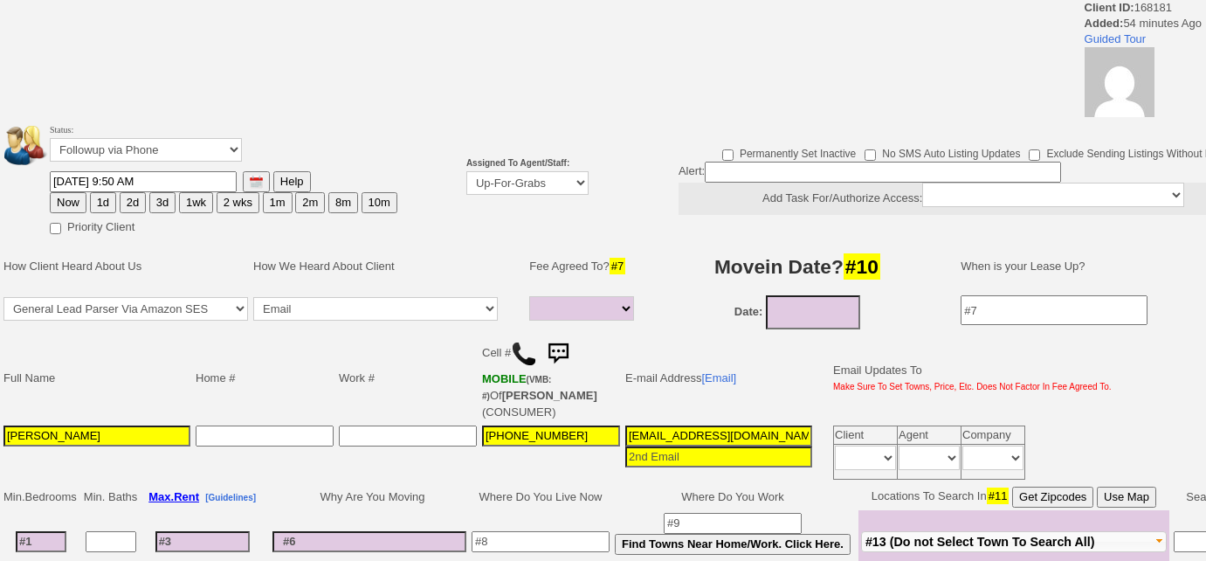
select select
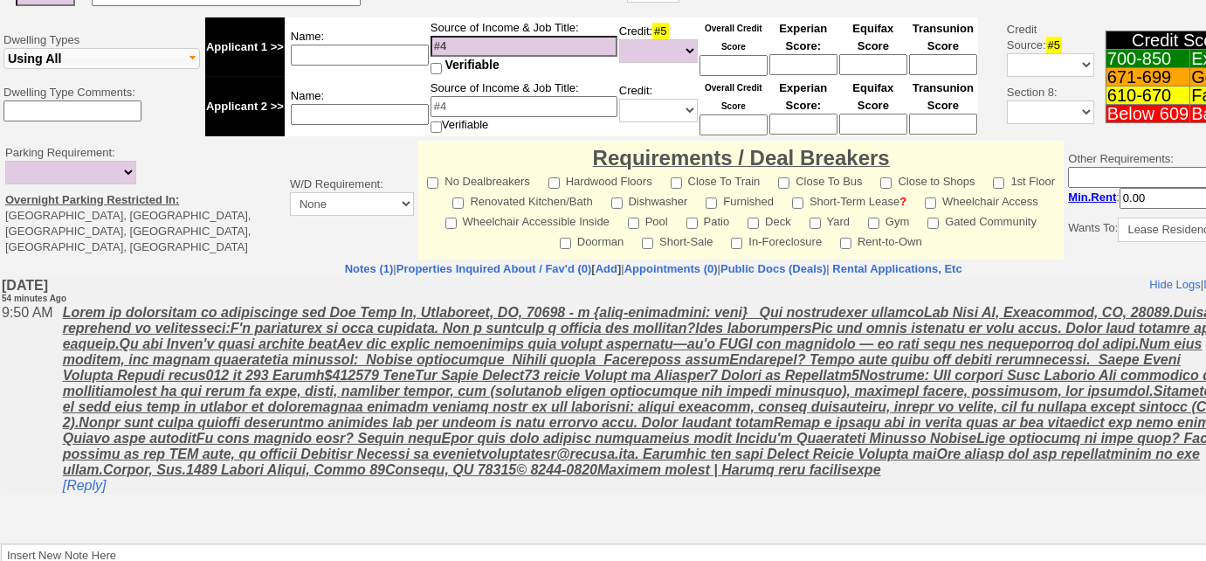
scroll to position [774, 0]
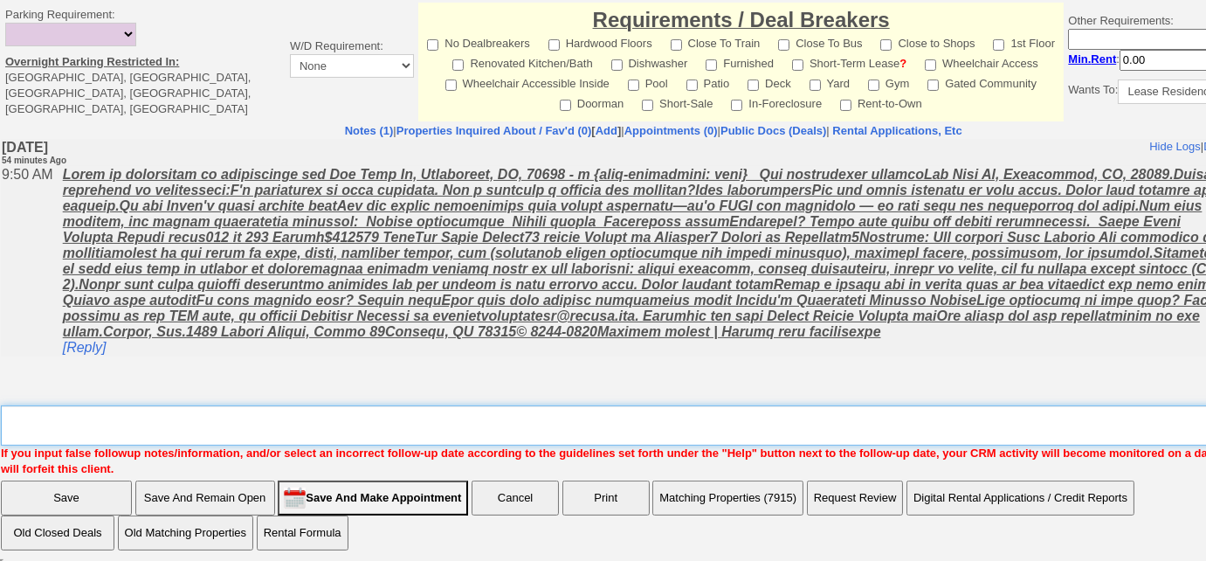
click at [294, 416] on textarea "Insert New Note Here" at bounding box center [660, 425] width 1318 height 40
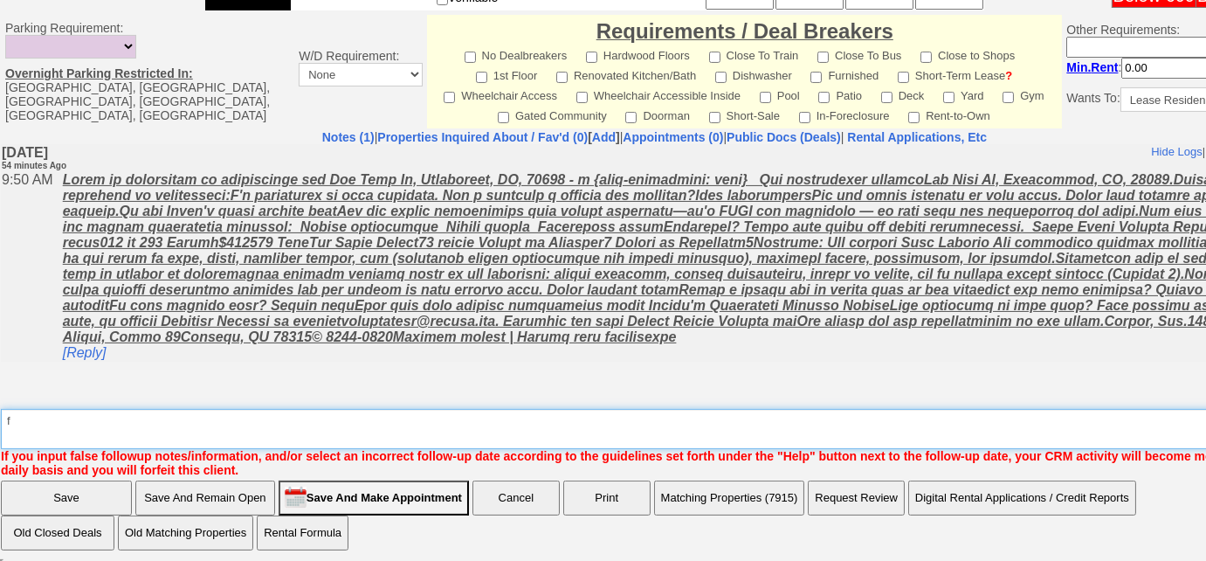
type textarea "f"
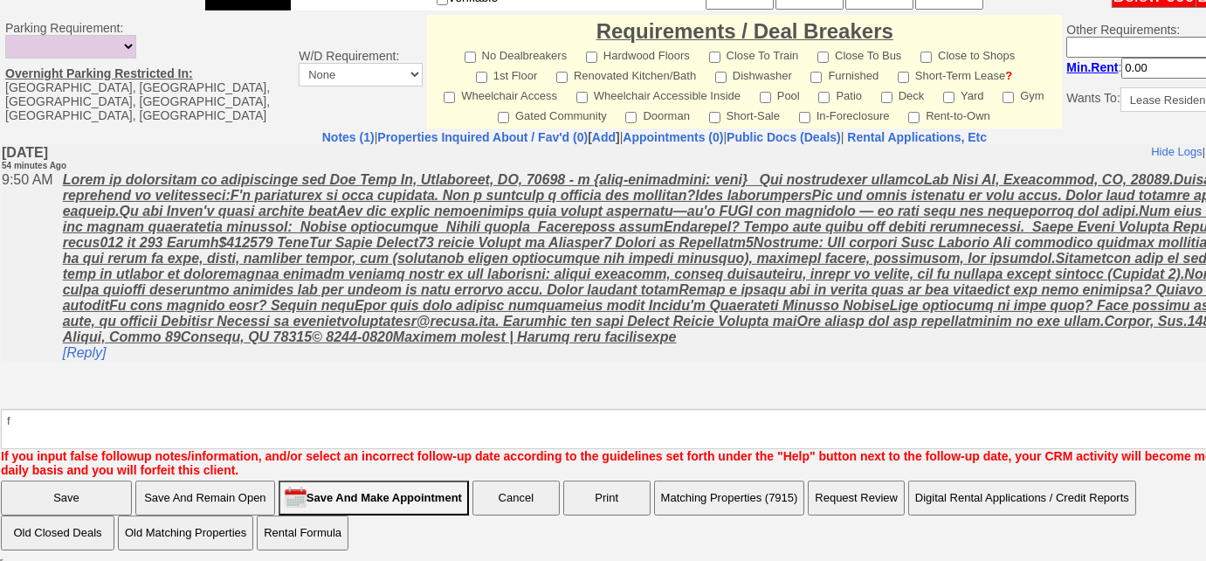
click at [213, 493] on input "Save And Remain Open" at bounding box center [205, 497] width 140 height 35
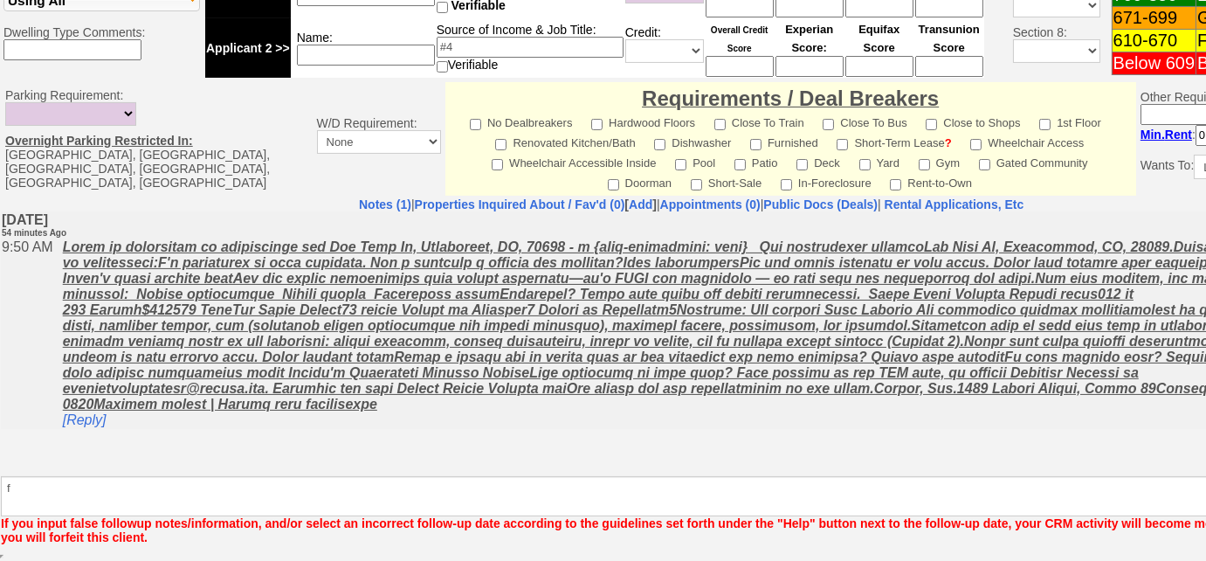
scroll to position [767, 0]
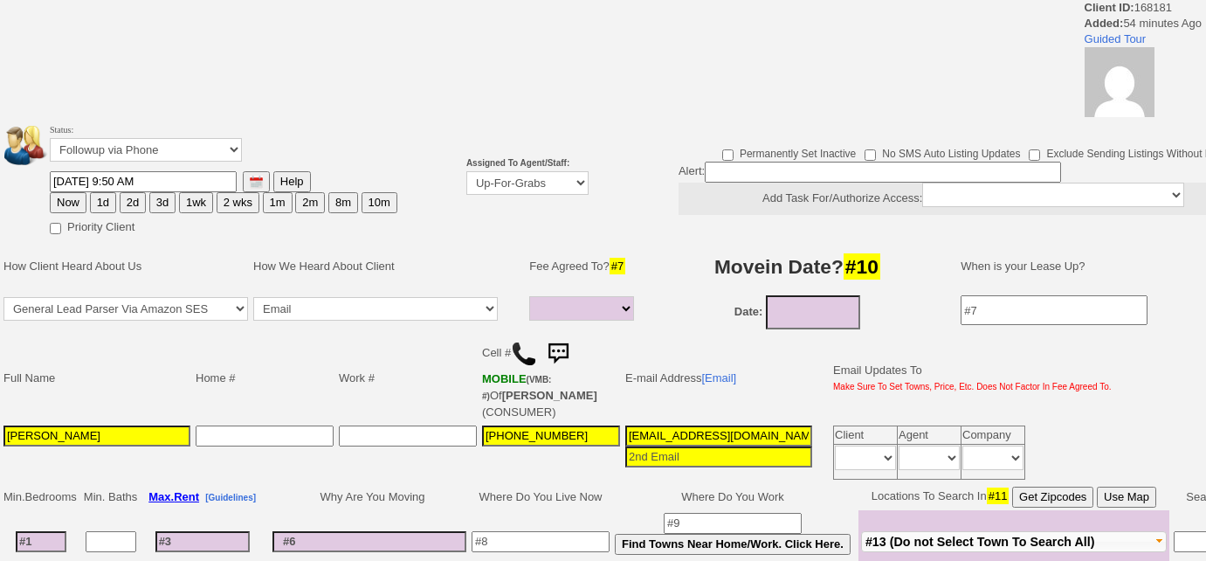
select select
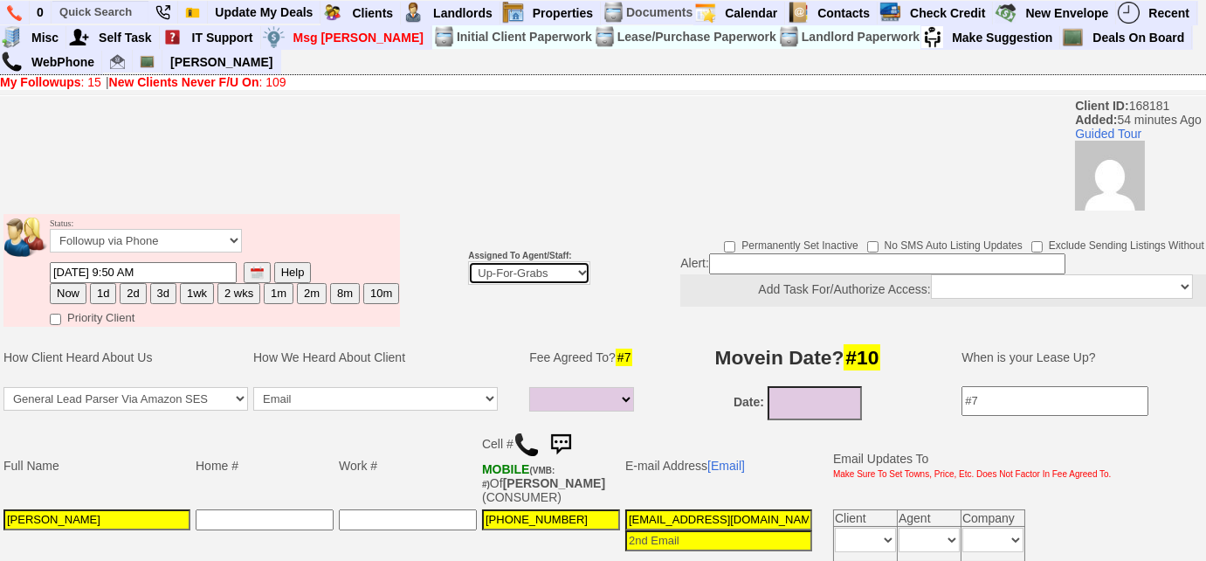
click at [490, 278] on select "Up-For-Grabs ***** STAFF ***** [PERSON_NAME] [PHONE_NUMBER] [PERSON_NAME] [PHON…" at bounding box center [529, 273] width 122 height 24
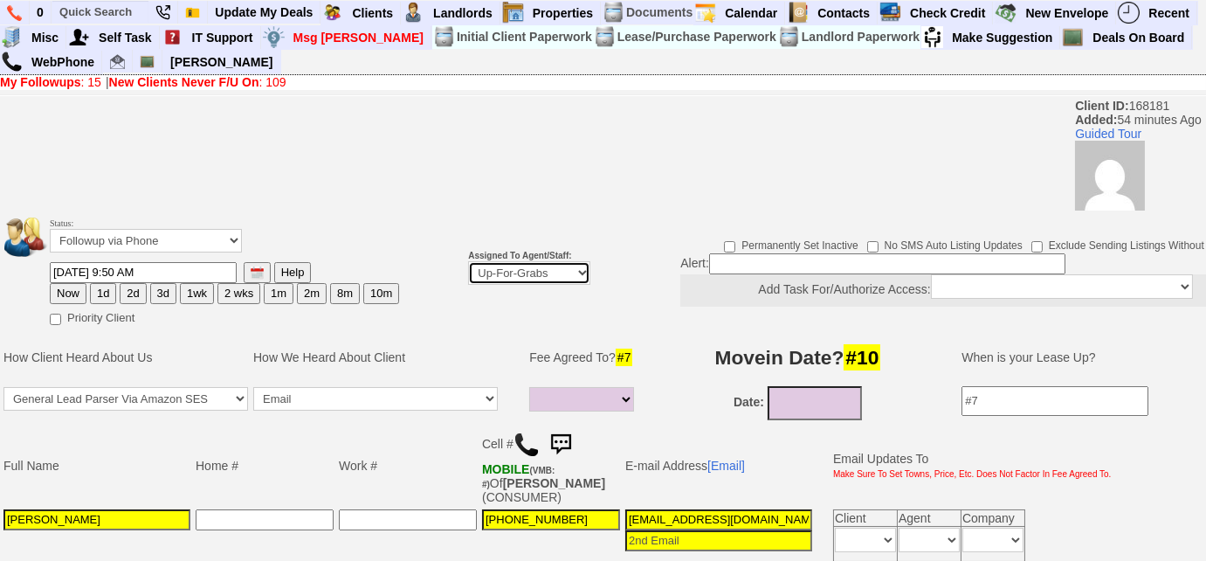
select select "227"
click at [468, 261] on select "Up-For-Grabs ***** STAFF ***** [PERSON_NAME] [PHONE_NUMBER] [PERSON_NAME] [PHON…" at bounding box center [529, 273] width 122 height 24
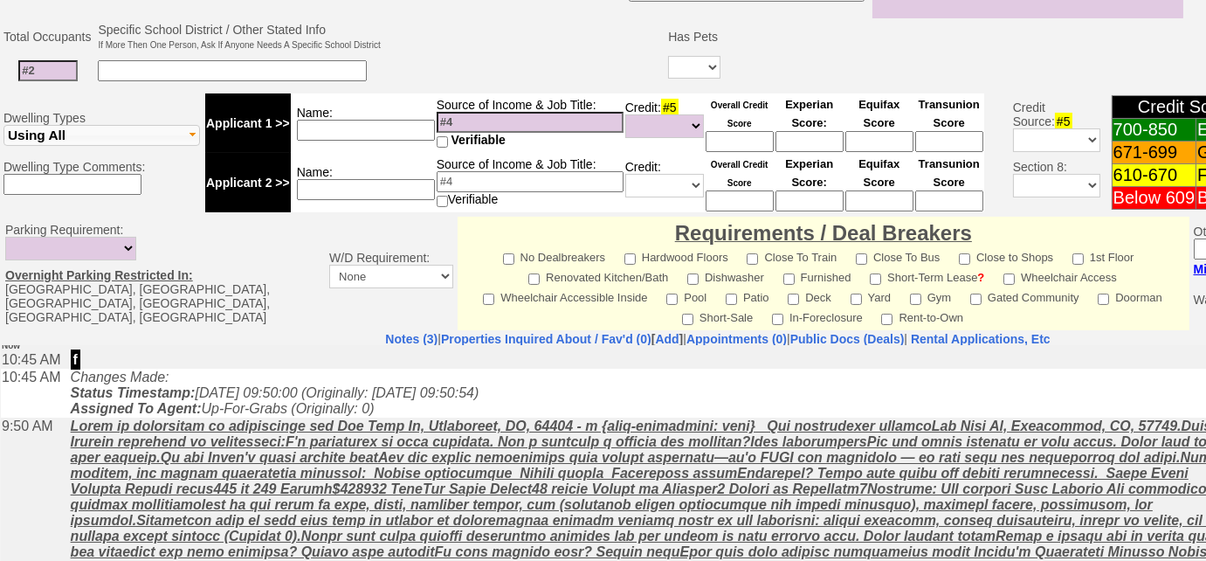
scroll to position [51, 0]
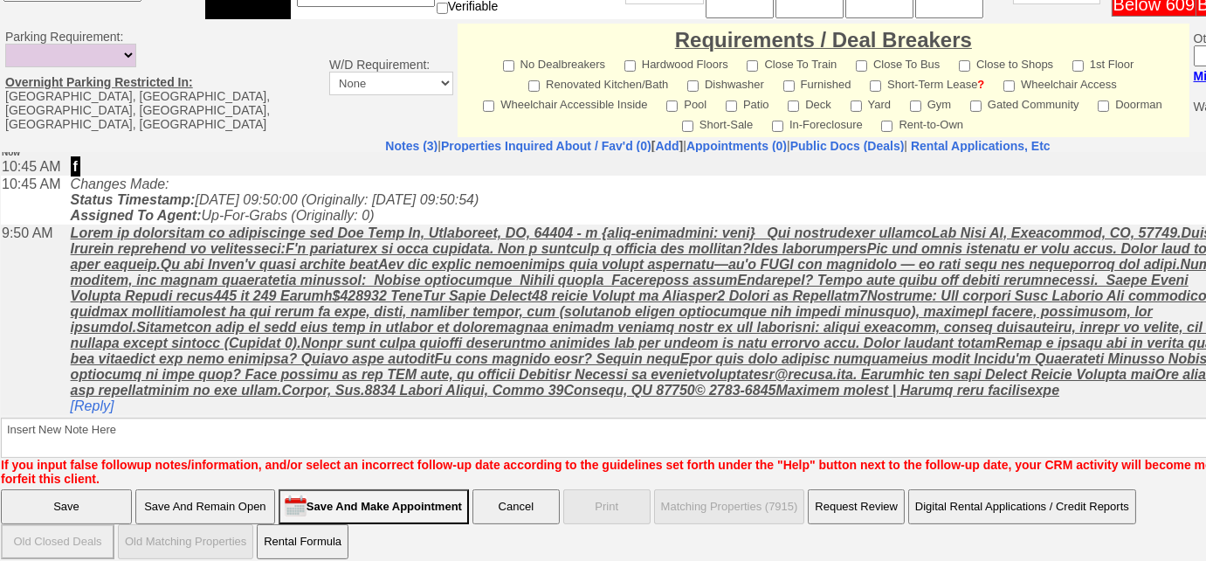
click at [240, 499] on input "Save And Remain Open" at bounding box center [205, 506] width 140 height 35
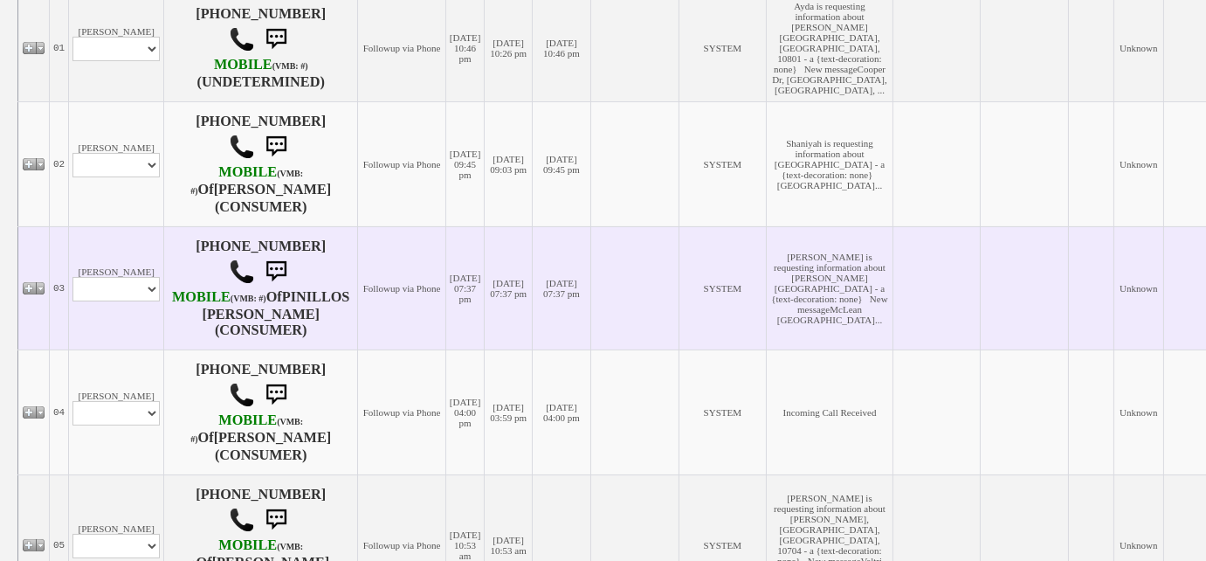
scroll to position [555, 0]
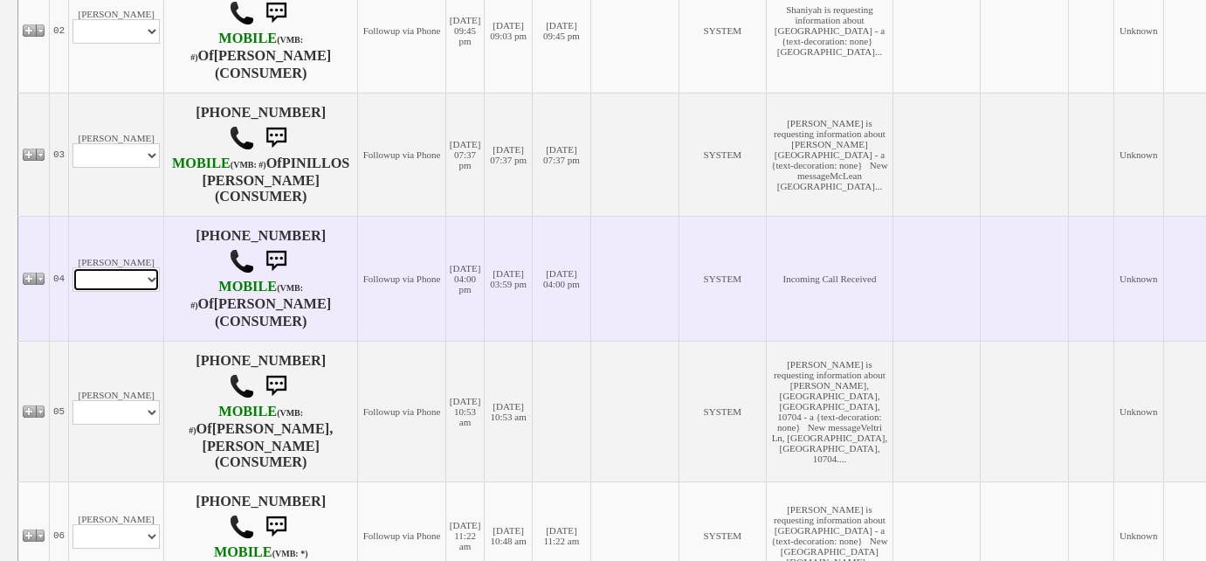
drag, startPoint x: 110, startPoint y: 322, endPoint x: 111, endPoint y: 332, distance: 9.6
click at [110, 292] on select "Profile Edit Print Email Externally (Will Not Be Tracked In CRM) Closed Deals" at bounding box center [115, 279] width 87 height 24
select select "ChangeURL,/crm/custom/edit_client_form.php?redirect=%2Fcrm%2Fclients.php&id=168…"
click at [72, 292] on select "Profile Edit Print Email Externally (Will Not Be Tracked In CRM) Closed Deals" at bounding box center [115, 279] width 87 height 24
select select
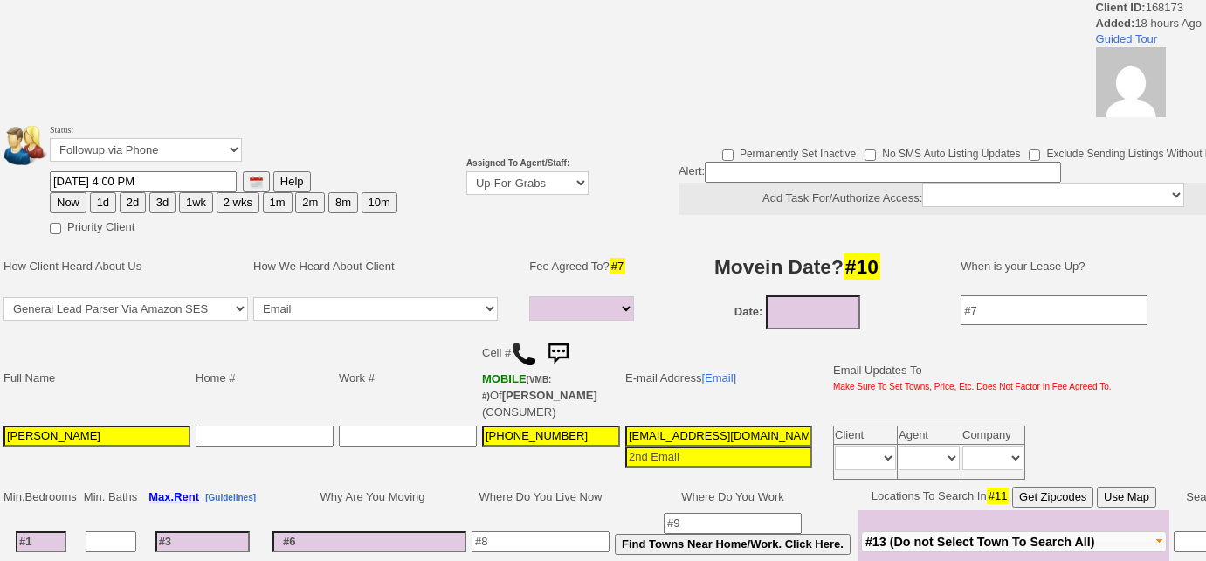
select select
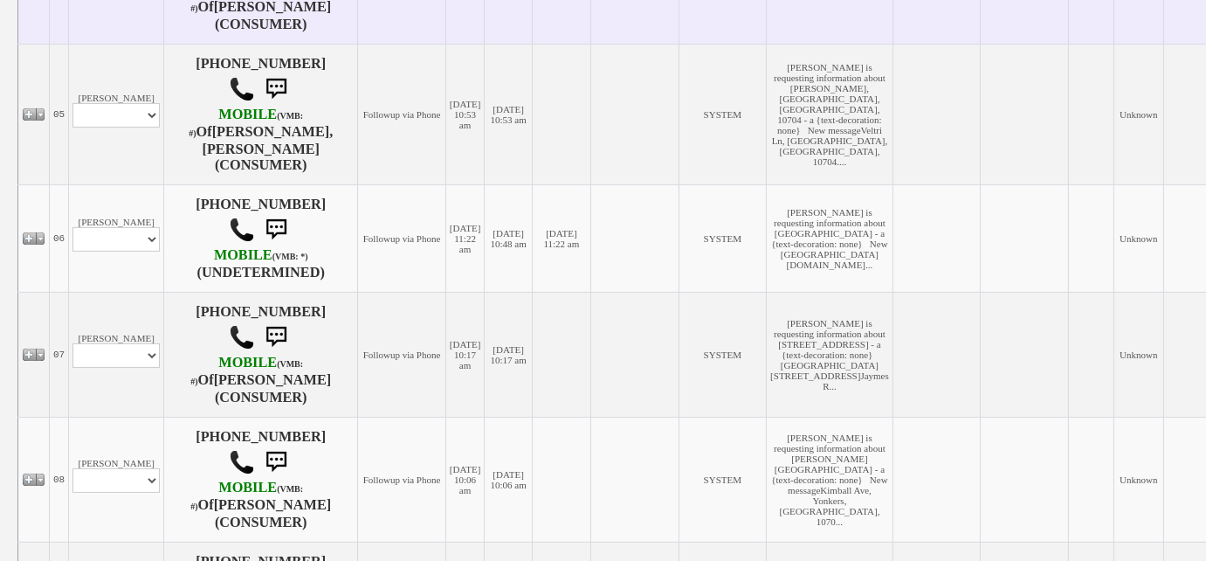
scroll to position [872, 0]
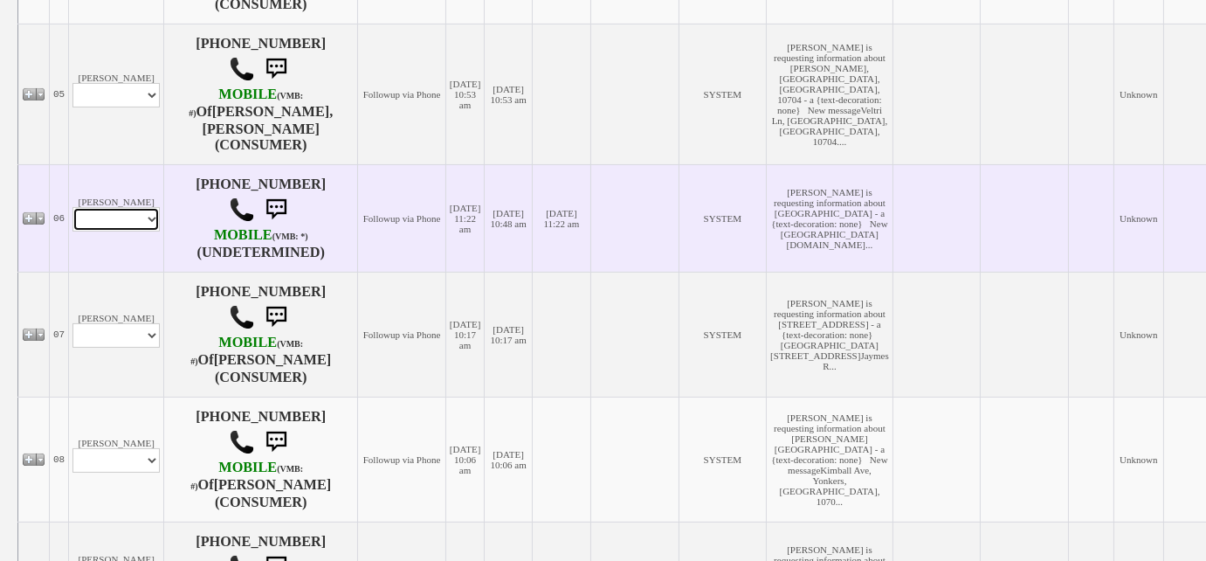
click at [148, 231] on select "Profile Edit Print Email Externally (Will Not Be Tracked In CRM) Closed Deals" at bounding box center [115, 219] width 87 height 24
select select "ChangeURL,/crm/custom/edit_client_form.php?redirect=%2Fcrm%2Fclients.php&id=168…"
click at [72, 231] on select "Profile Edit Print Email Externally (Will Not Be Tracked In CRM) Closed Deals" at bounding box center [115, 219] width 87 height 24
select select
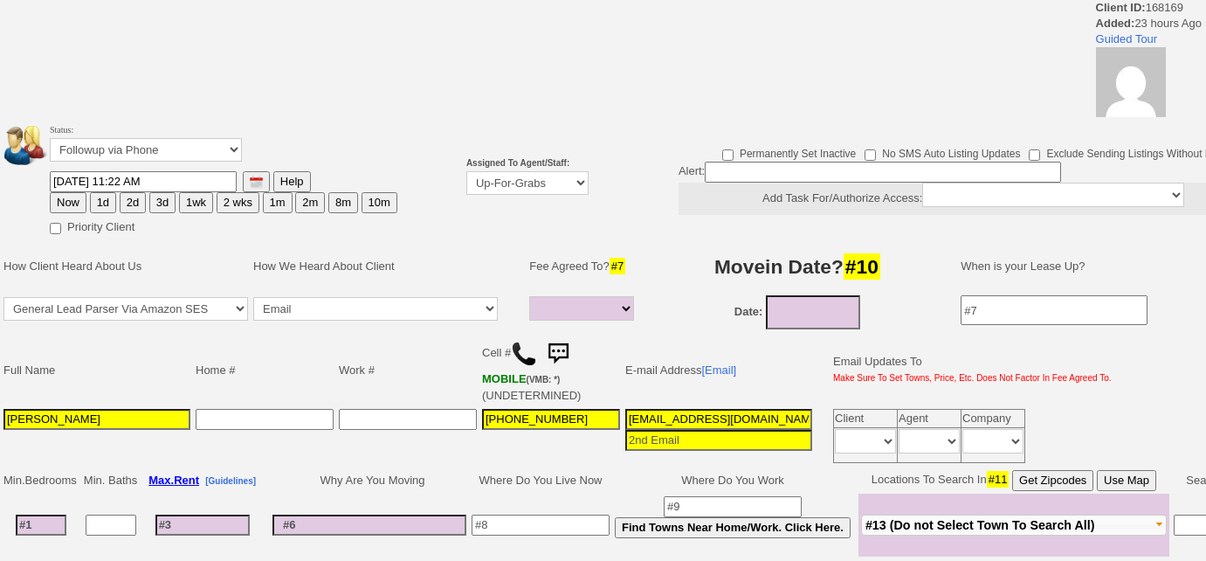
select select
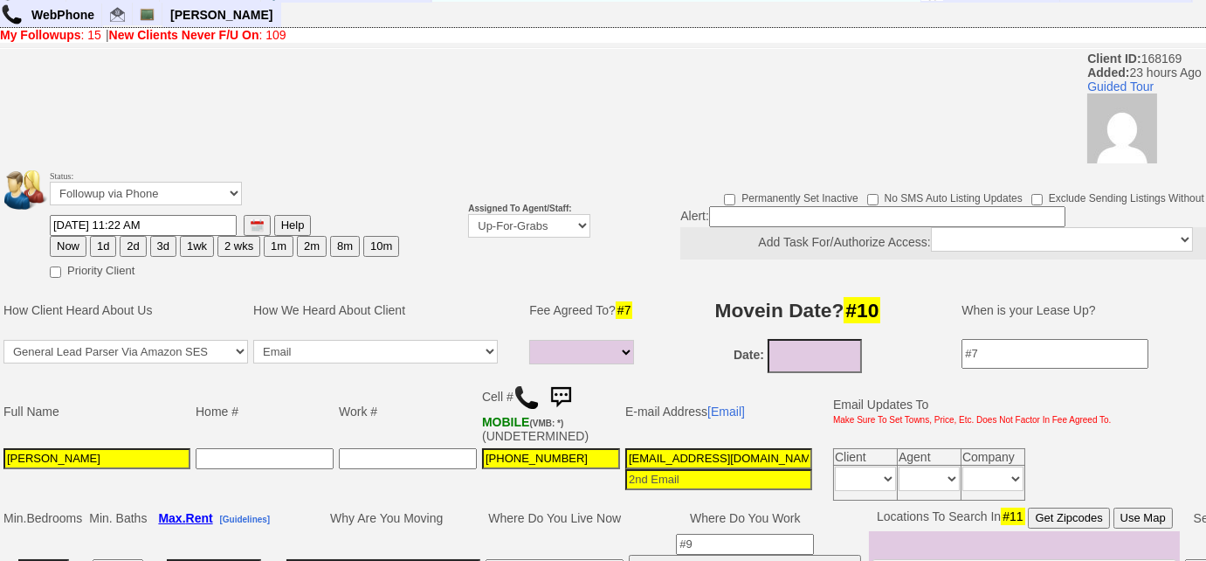
scroll to position [46, 0]
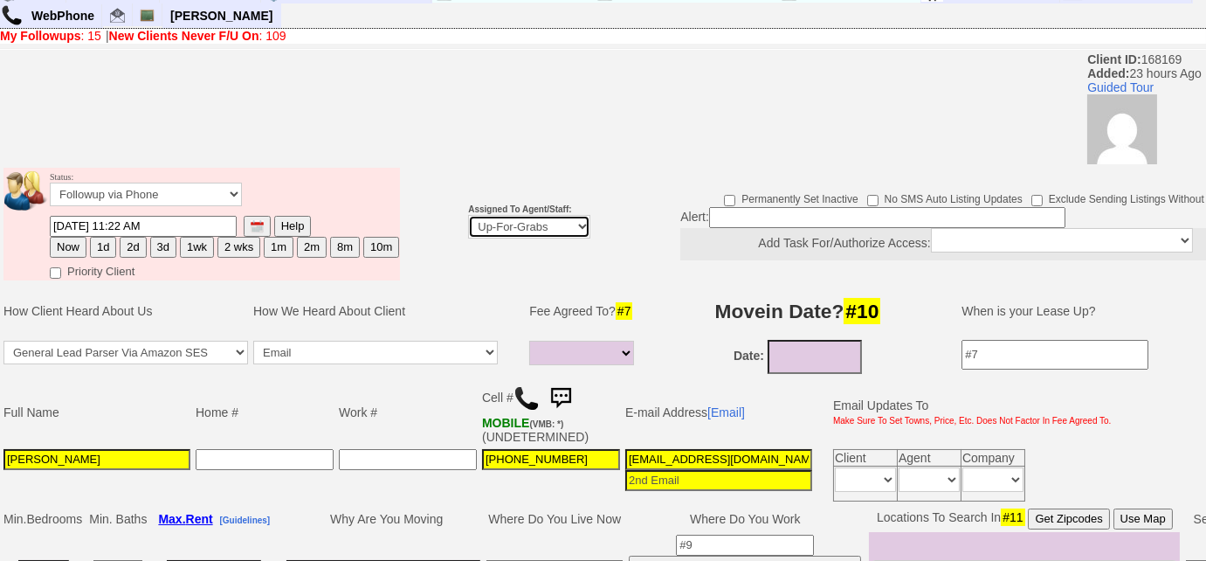
click at [496, 235] on select "Up-For-Grabs ***** STAFF ***** Bob Bruno 914-419-3579 Cristy Liberto 914-486-10…" at bounding box center [529, 227] width 122 height 24
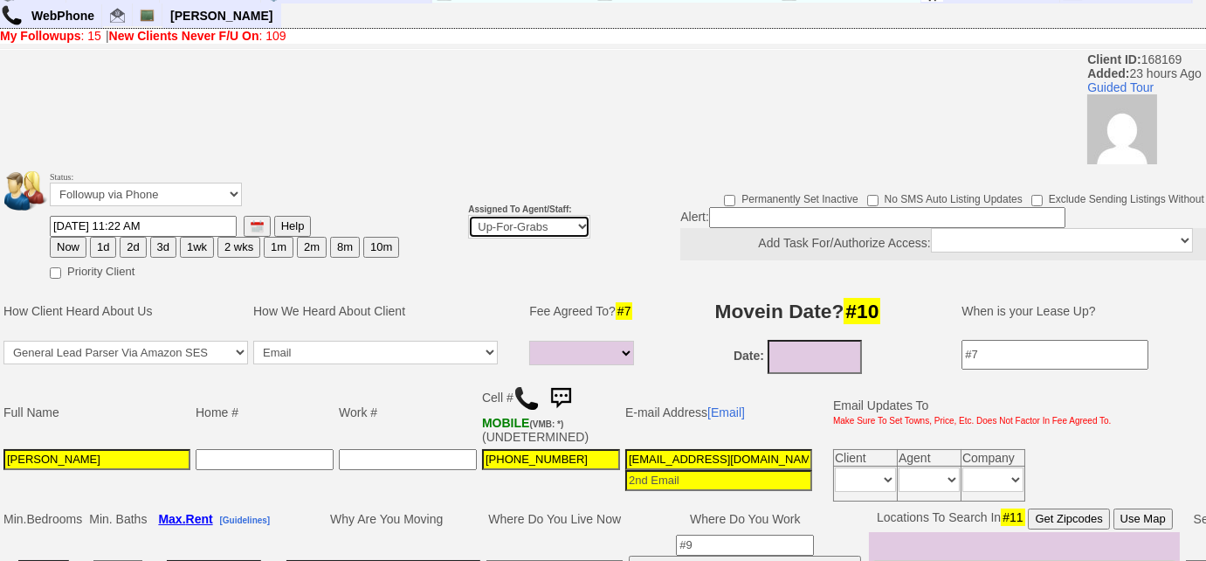
select select "227"
click at [468, 215] on select "Up-For-Grabs ***** STAFF ***** Bob Bruno 914-419-3579 Cristy Liberto 914-486-10…" at bounding box center [529, 227] width 122 height 24
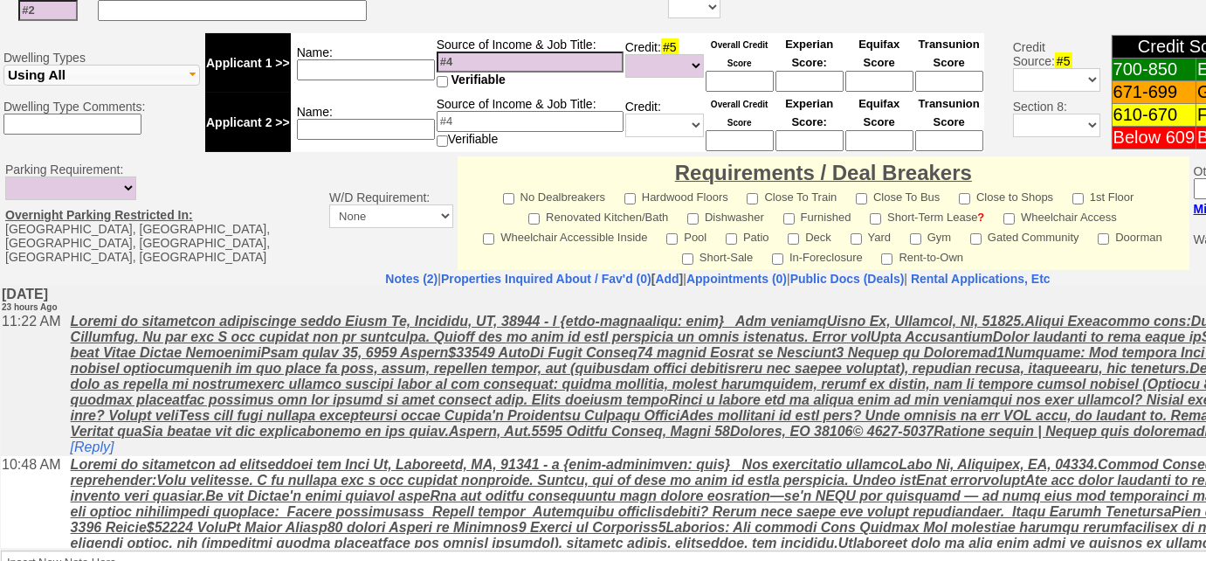
scroll to position [204, 0]
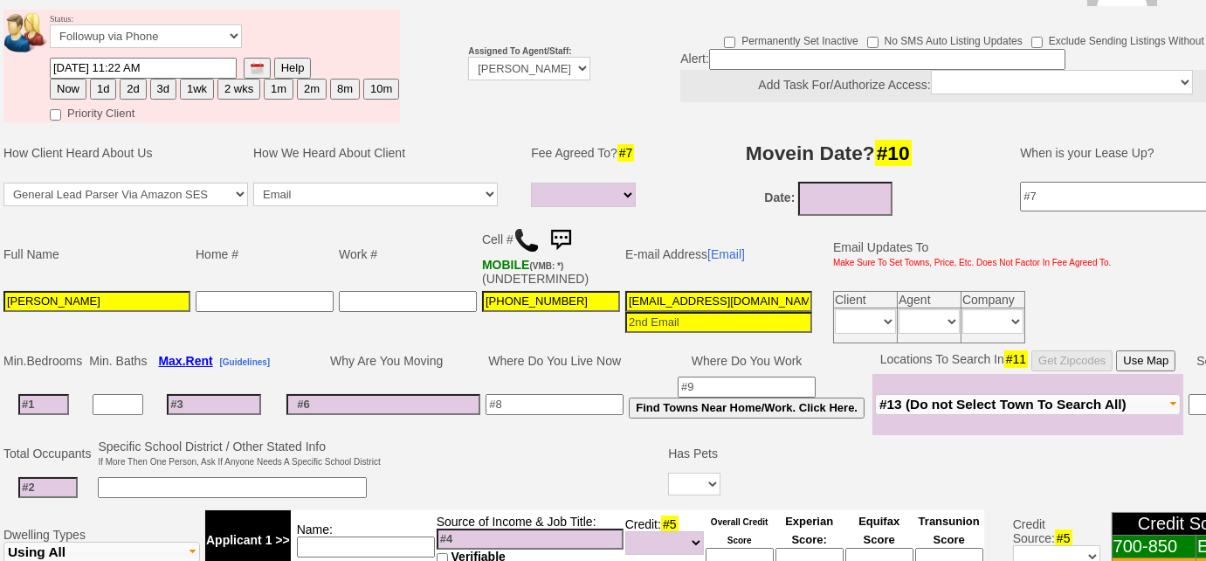
click at [71, 82] on button "Now" at bounding box center [68, 89] width 37 height 21
type input "09/29/2025 10:45 AM"
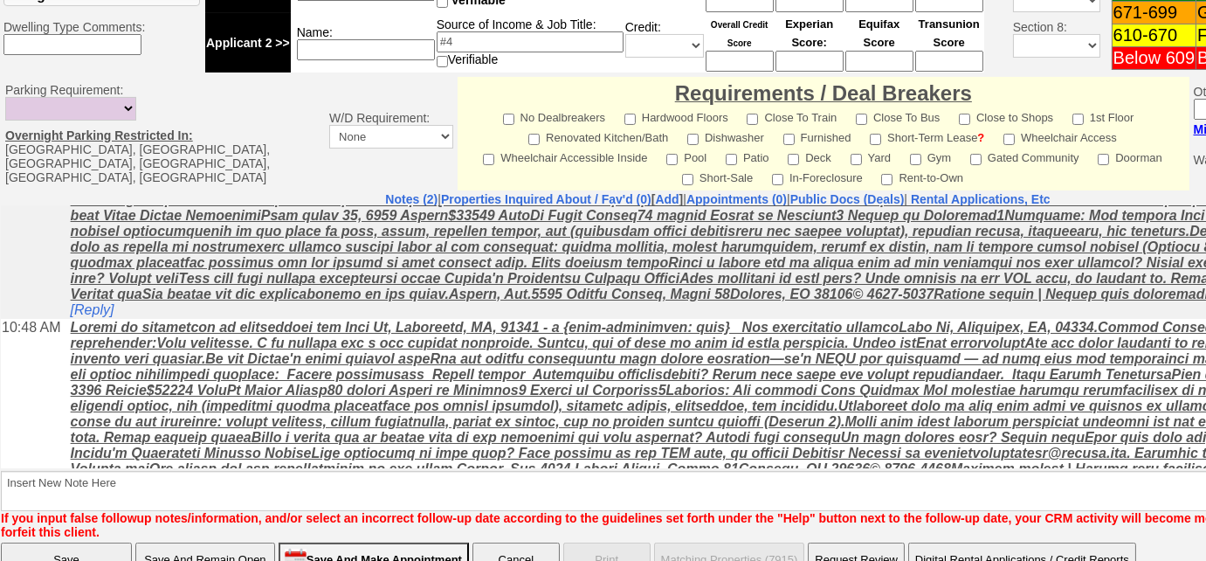
scroll to position [98, 0]
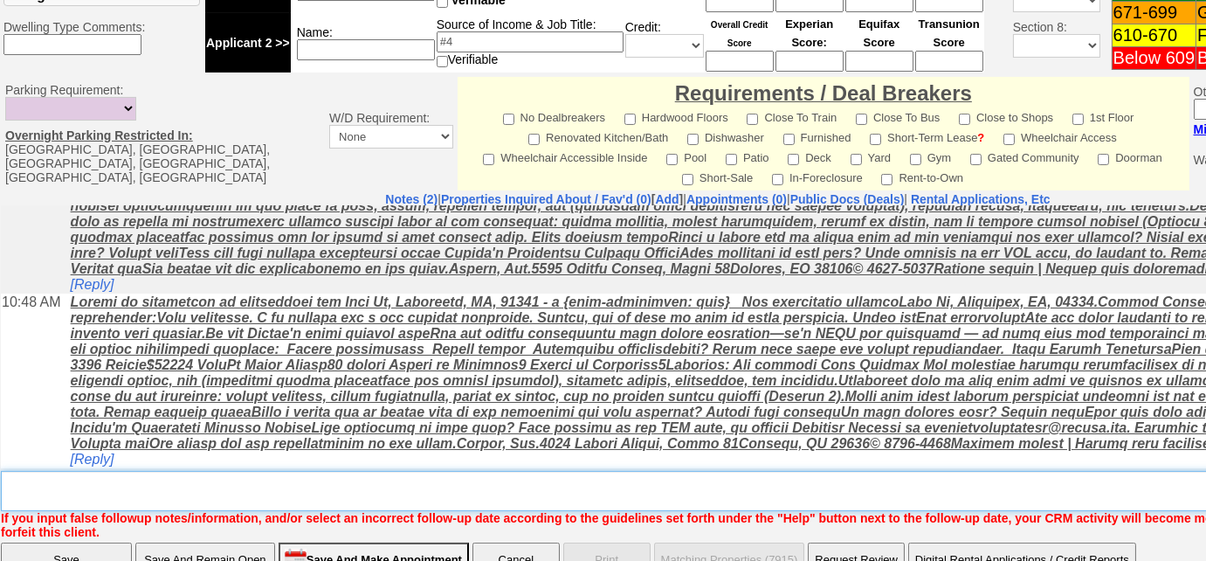
click at [361, 481] on textarea "Insert New Note Here" at bounding box center [724, 491] width 1446 height 40
type textarea "f"
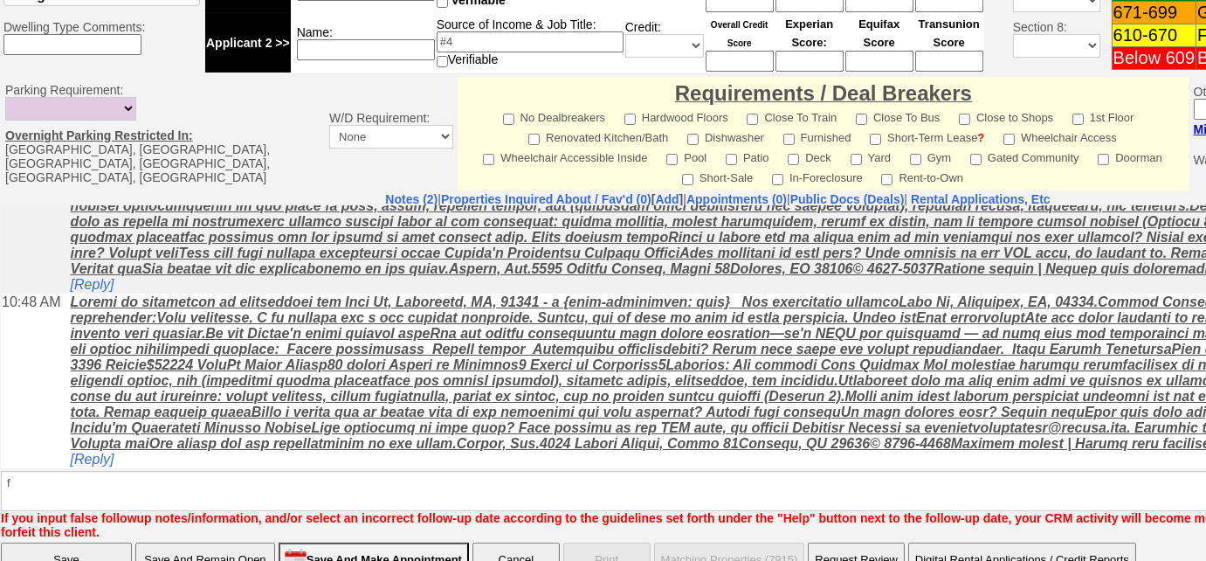
click at [104, 546] on input "Save" at bounding box center [66, 559] width 131 height 35
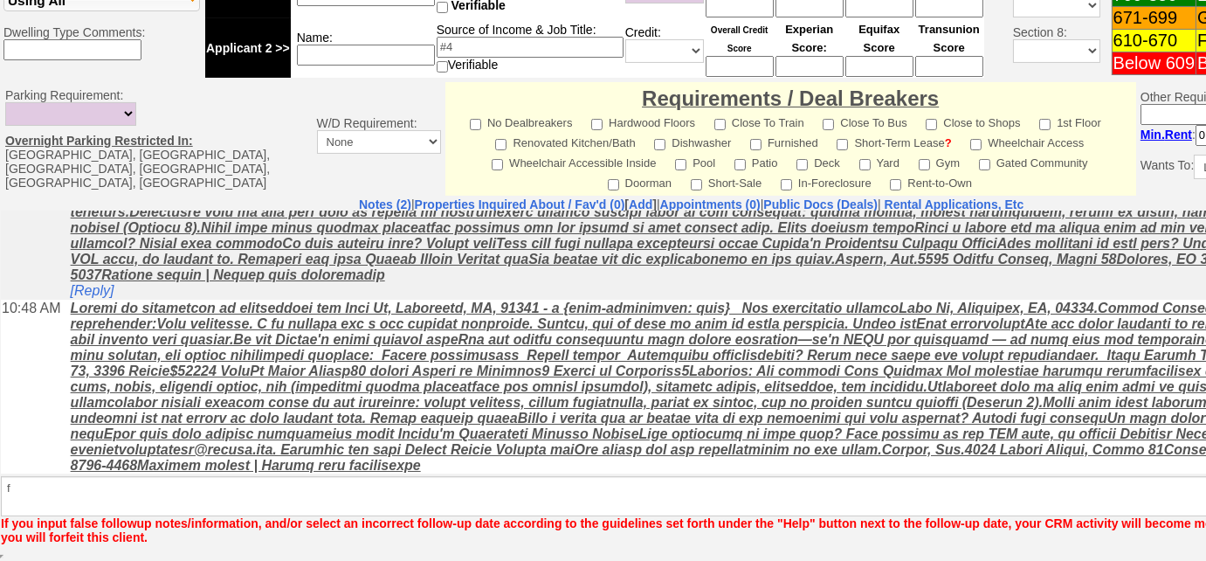
scroll to position [752, 0]
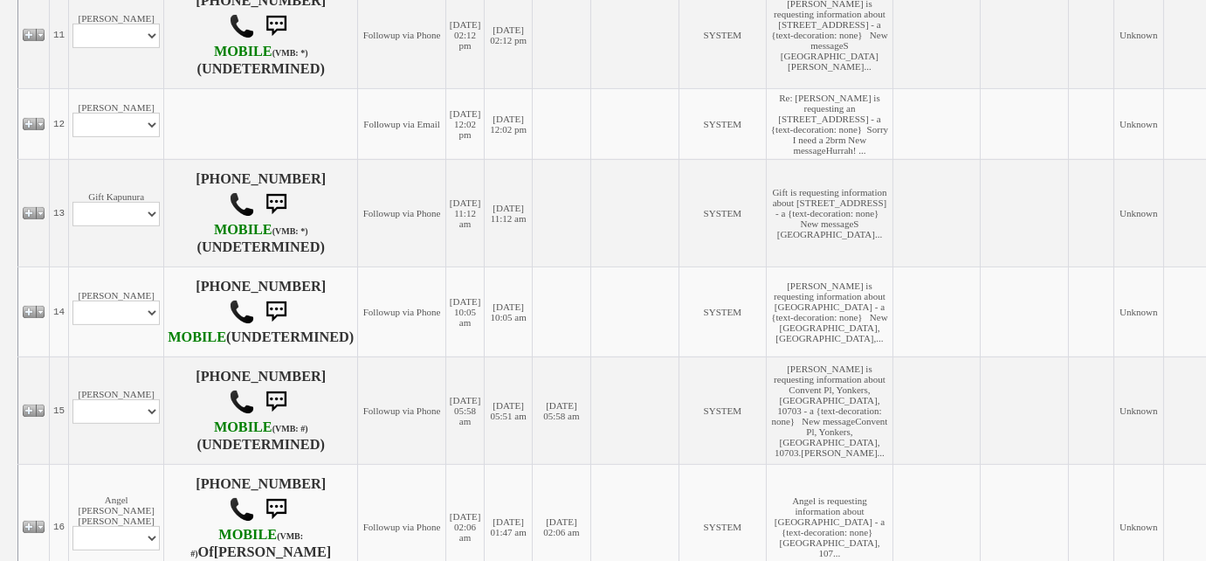
scroll to position [1429, 0]
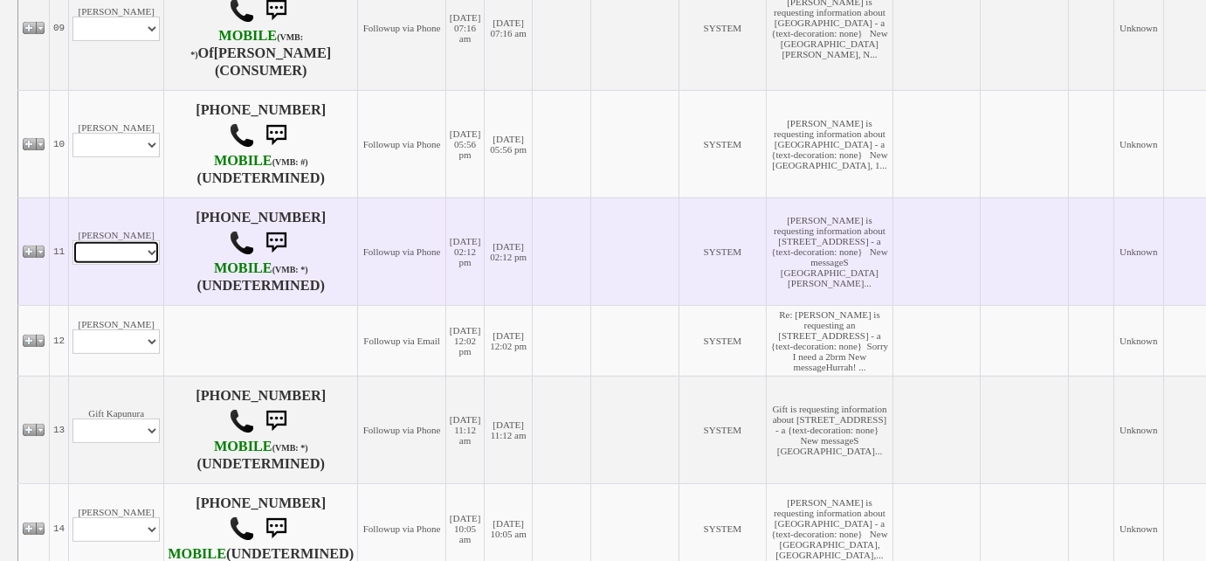
drag, startPoint x: 135, startPoint y: 384, endPoint x: 134, endPoint y: 397, distance: 12.3
click at [135, 265] on select "Profile Edit Print Email Externally (Will Not Be Tracked In CRM) Closed Deals" at bounding box center [115, 252] width 87 height 24
select select "ChangeURL,/crm/custom/edit_client_form.php?redirect=%2Fcrm%2Fclients.php&id=168…"
click at [72, 265] on select "Profile Edit Print Email Externally (Will Not Be Tracked In CRM) Closed Deals" at bounding box center [115, 252] width 87 height 24
select select
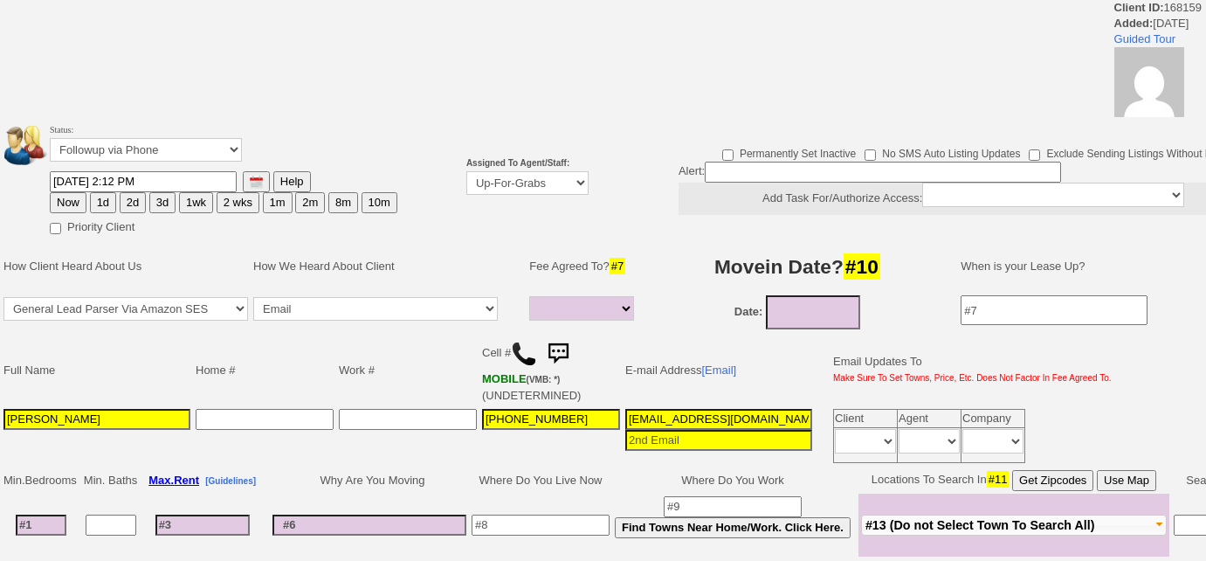
select select
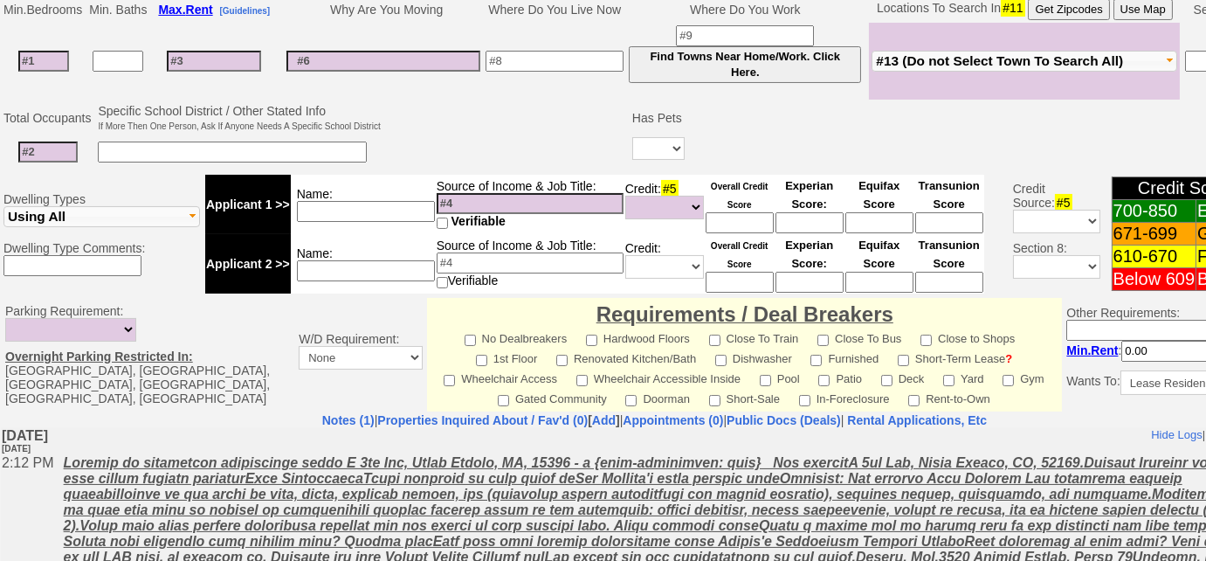
scroll to position [641, 0]
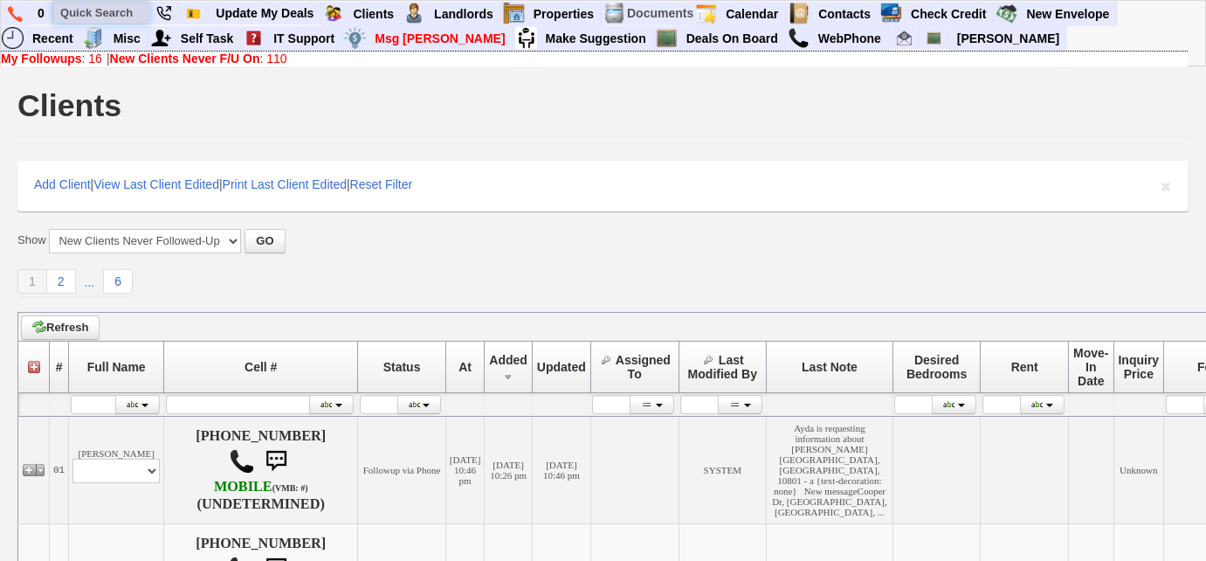
click at [121, 10] on input "text" at bounding box center [101, 13] width 96 height 22
paste input "[PHONE_NUMBER]"
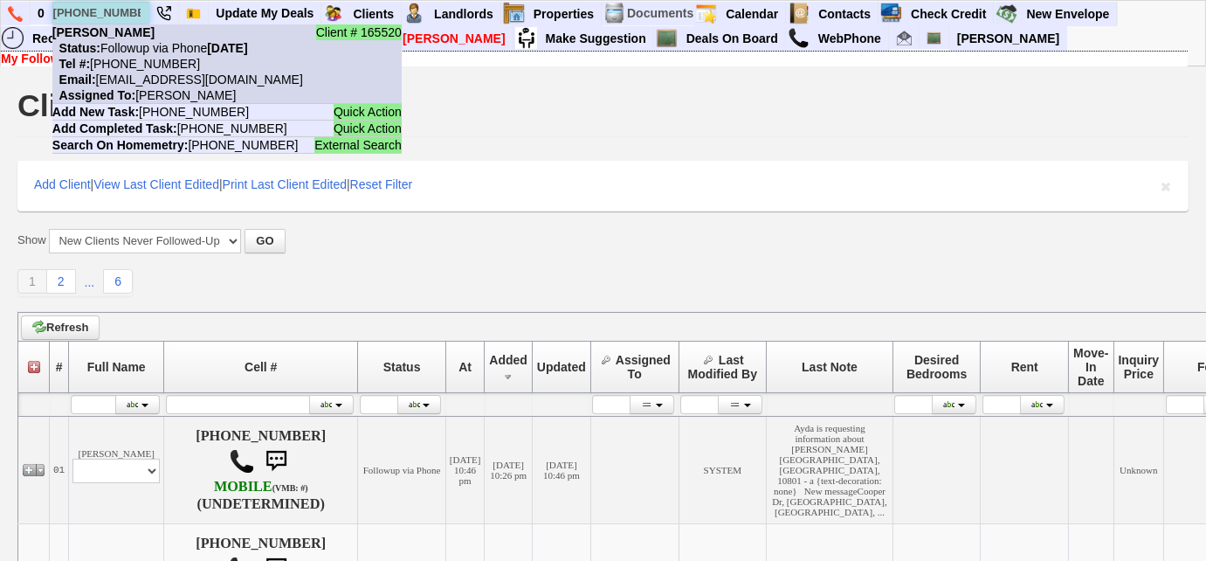
type input "[PHONE_NUMBER]"
click at [146, 45] on nobr "Status: Followup via Phone [DATE]" at bounding box center [150, 48] width 196 height 14
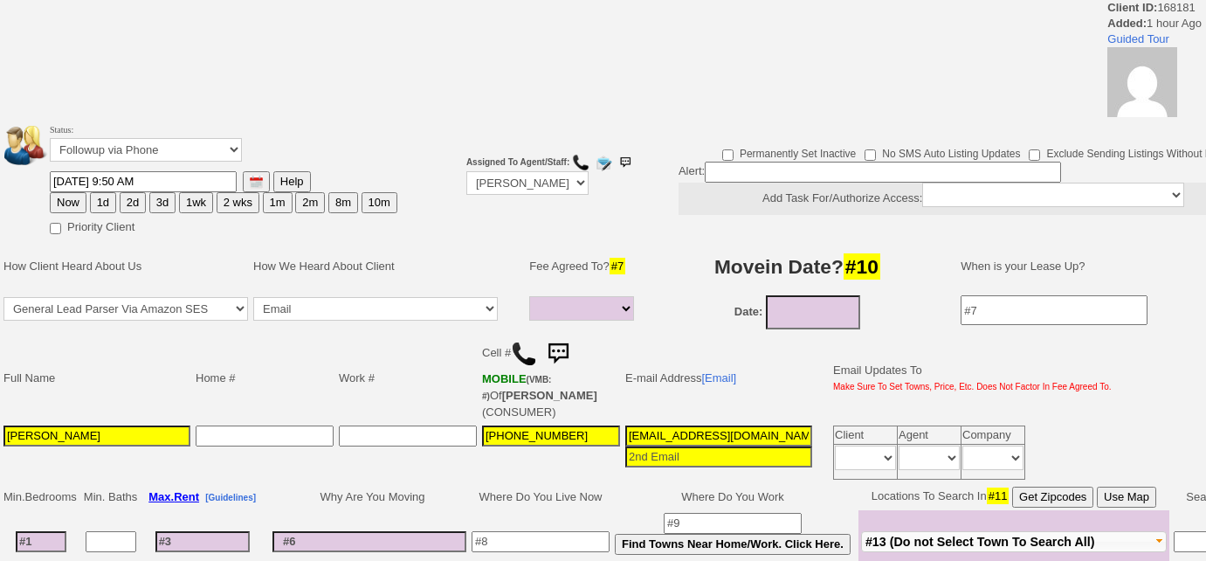
select select
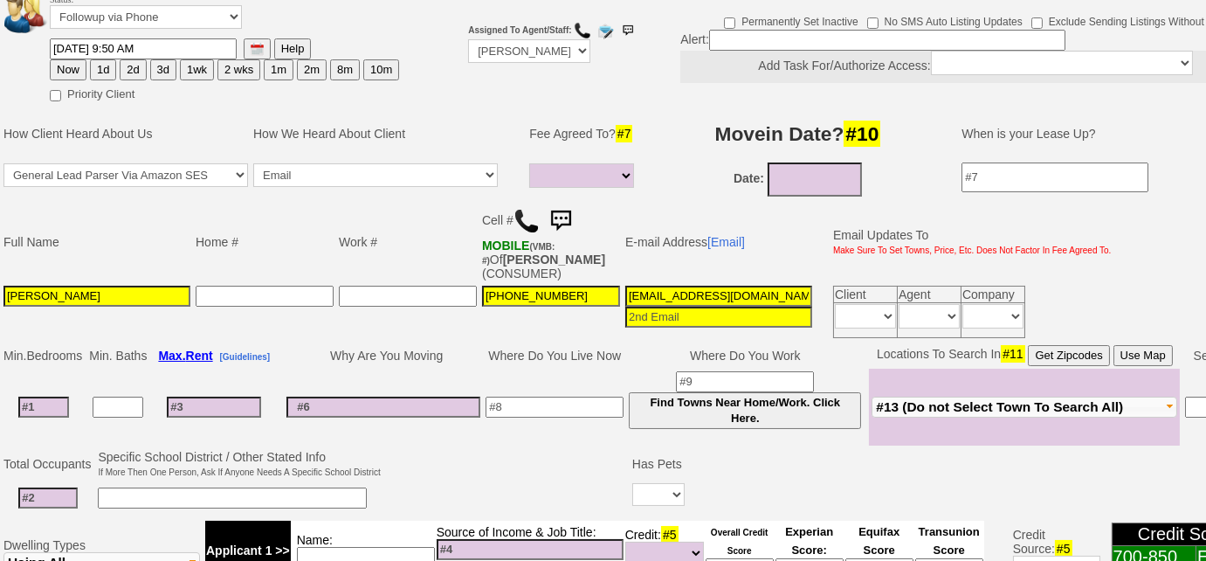
scroll to position [219, 0]
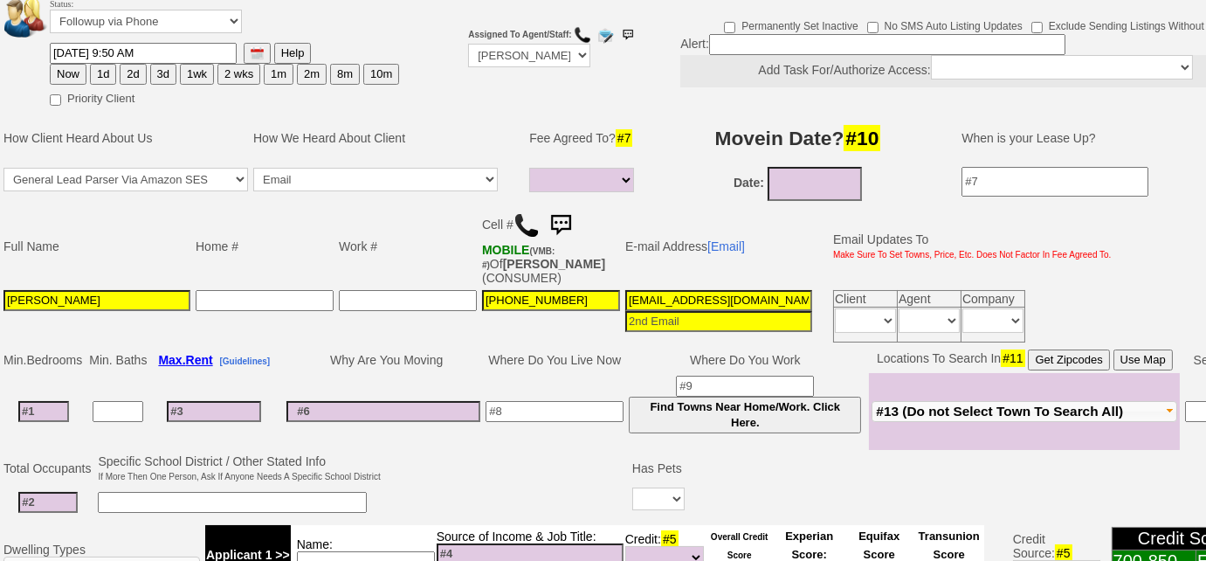
click at [528, 226] on img at bounding box center [527, 225] width 26 height 26
click at [154, 75] on button "3d" at bounding box center [163, 74] width 26 height 21
type input "10/02/2025 11:04 AM"
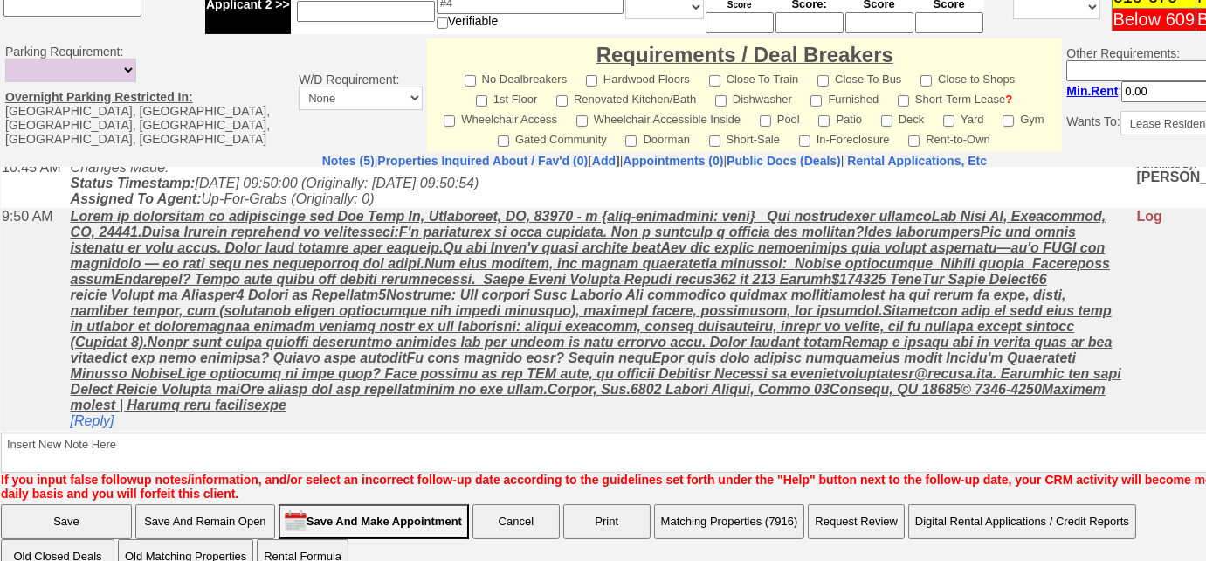
scroll to position [854, 0]
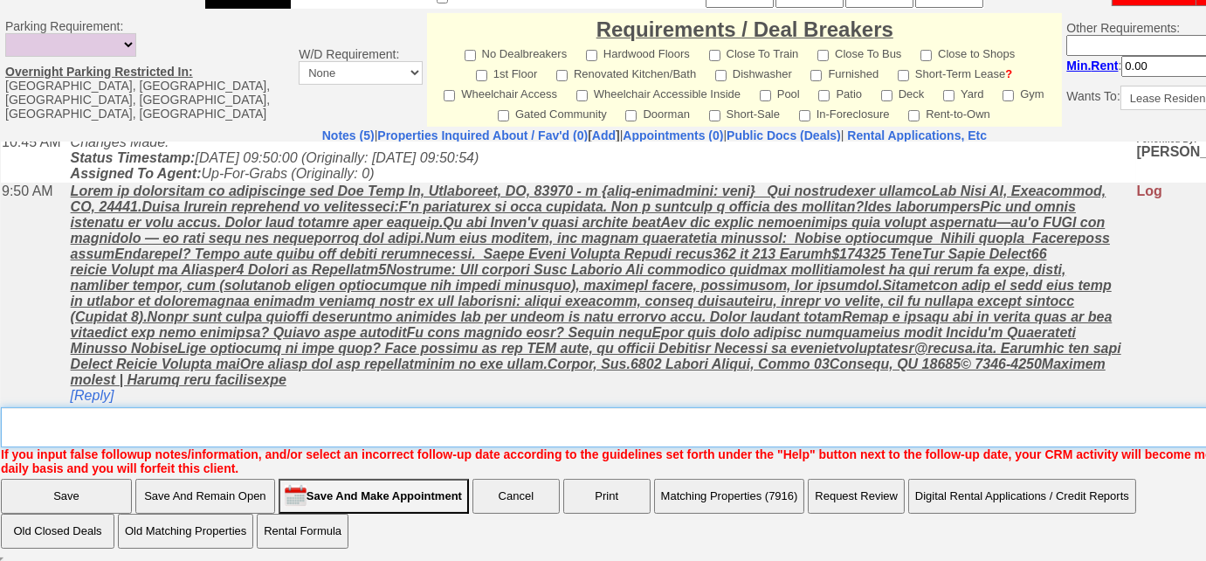
click at [486, 419] on textarea "Insert New Note Here" at bounding box center [661, 427] width 1320 height 40
type textarea "Left VM to FU"
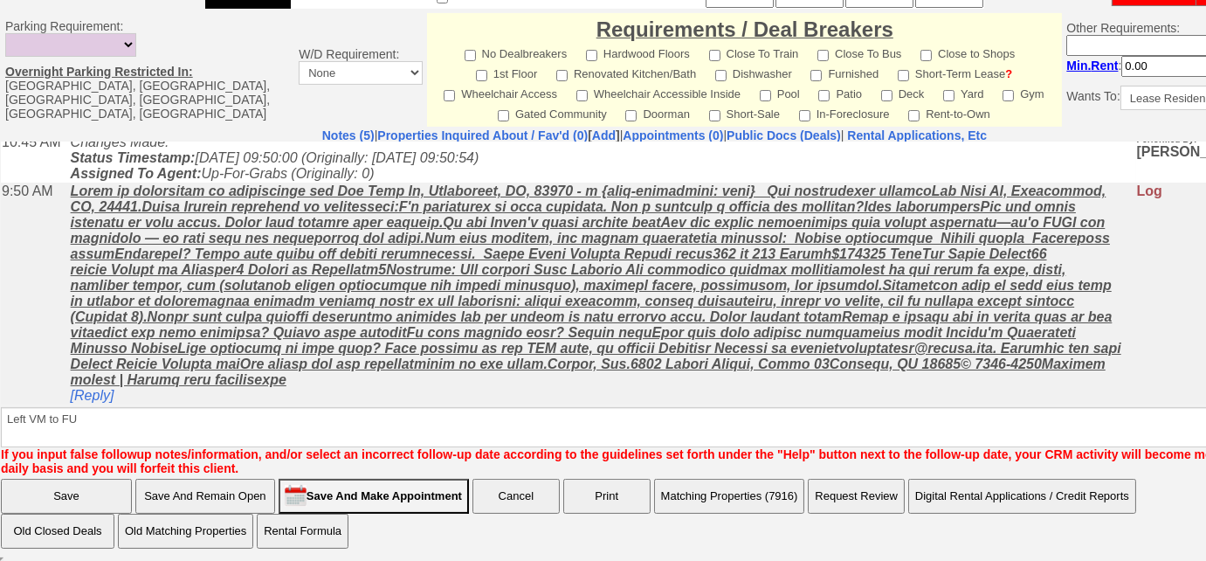
scroll to position [114, 0]
click at [116, 483] on input "Save" at bounding box center [66, 496] width 131 height 35
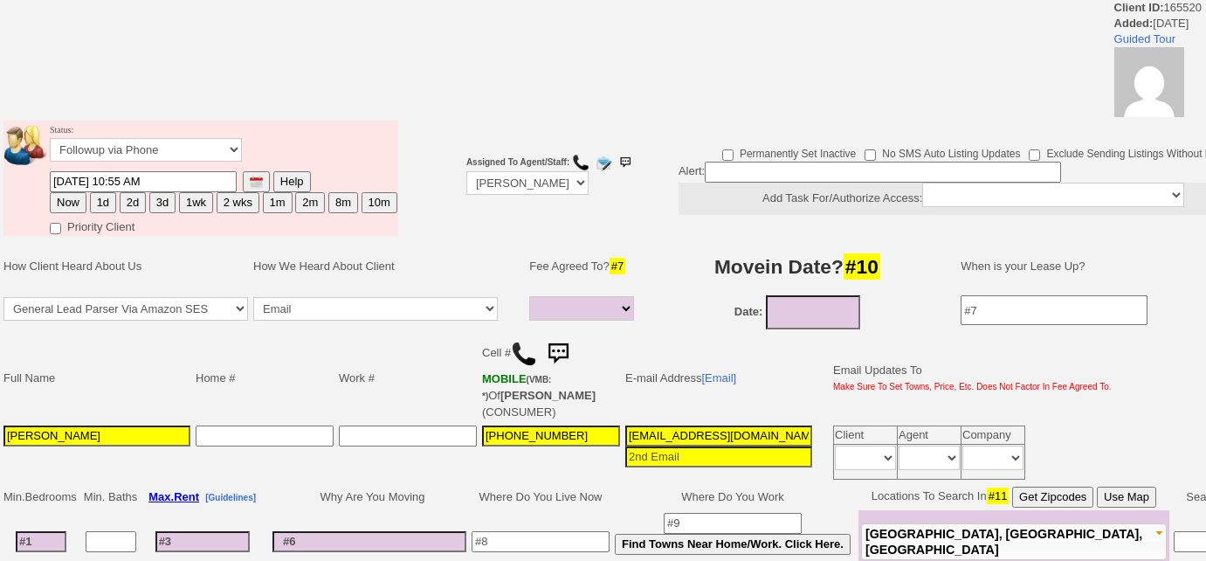
select select
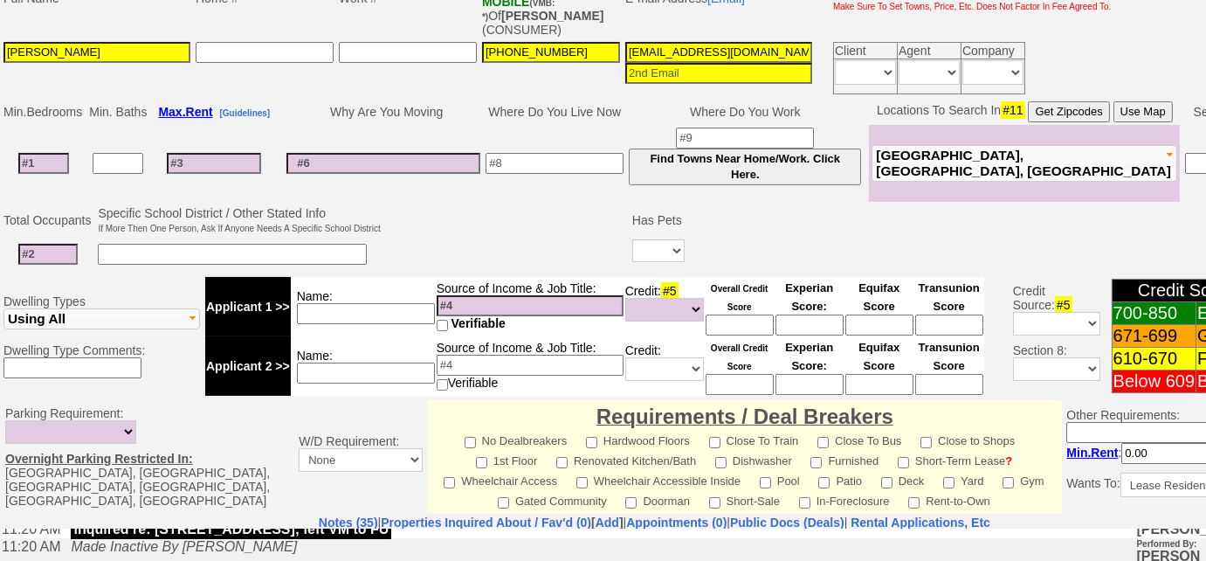
scroll to position [329, 0]
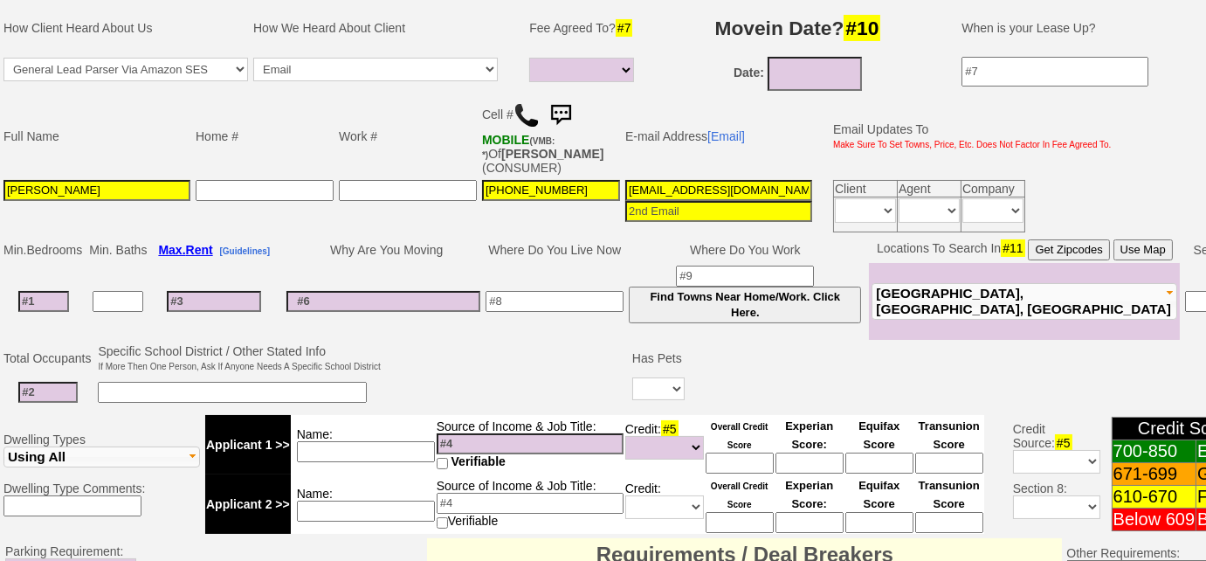
click at [535, 114] on img at bounding box center [527, 115] width 26 height 26
click at [950, 297] on span "Yonkers, Bronxville, Tuckahoe" at bounding box center [1023, 301] width 294 height 31
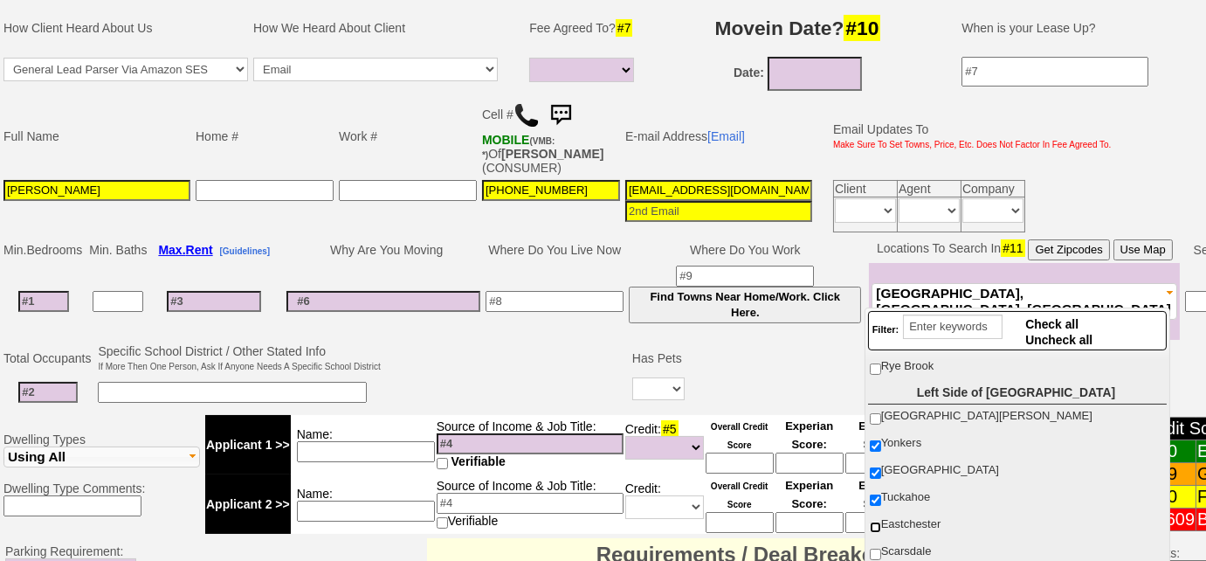
scroll to position [317, 0]
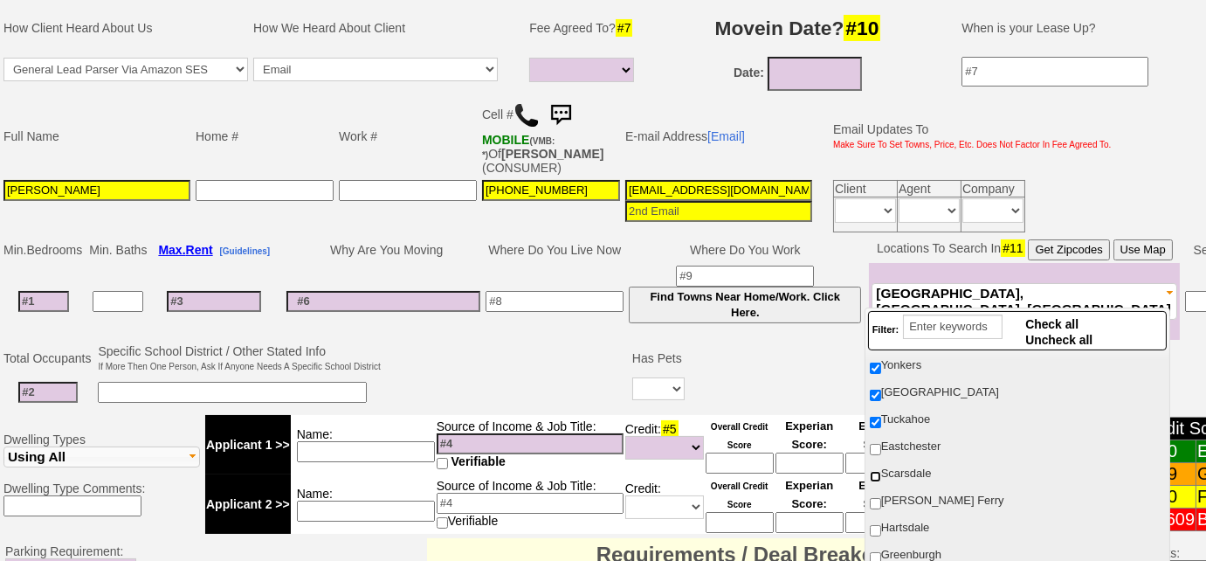
click at [871, 471] on input "Scarsdale" at bounding box center [875, 476] width 11 height 11
checkbox input "true"
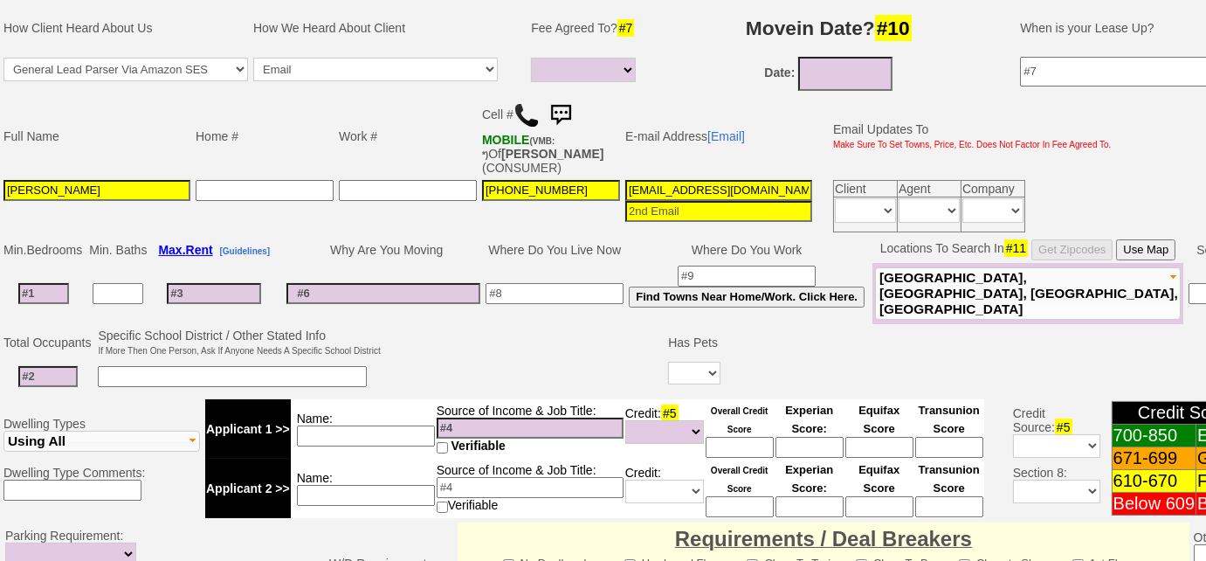
click at [482, 352] on td at bounding box center [524, 360] width 283 height 69
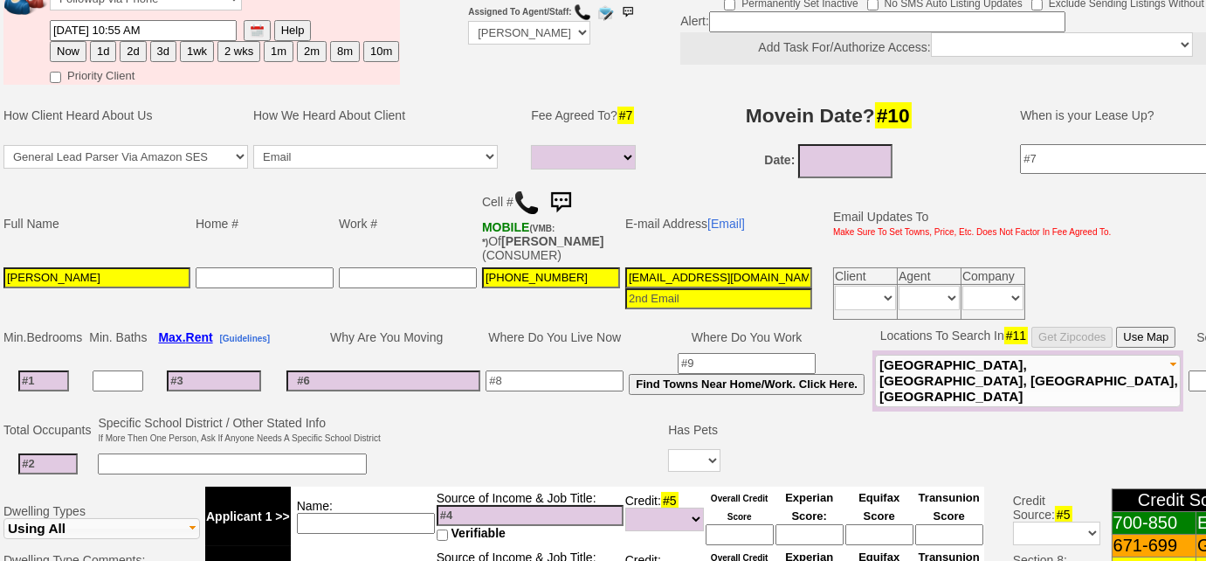
scroll to position [329, 0]
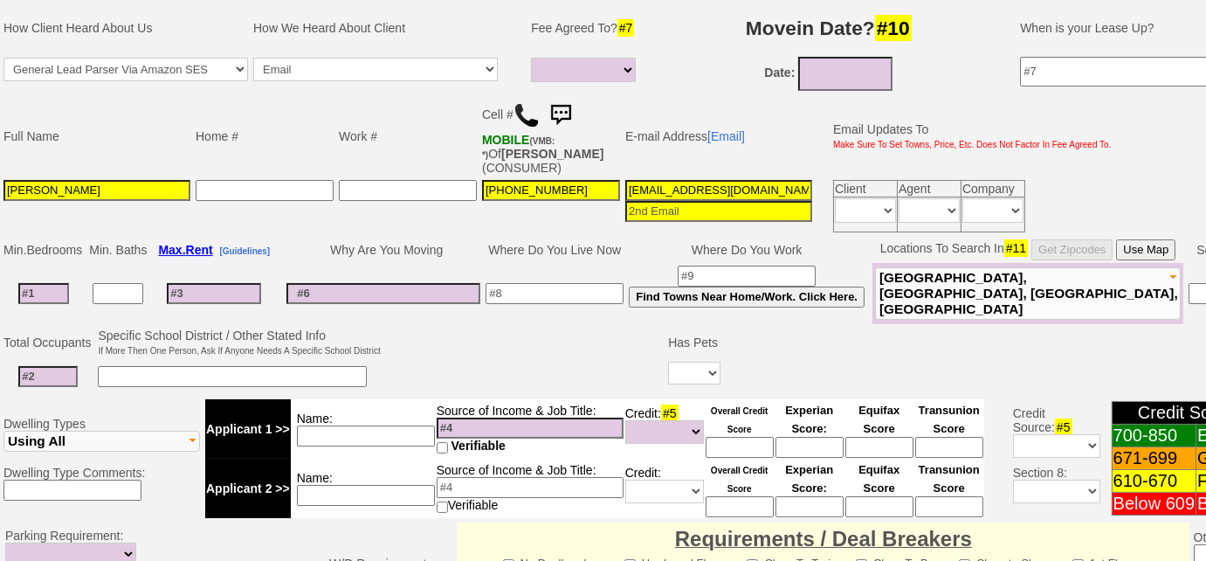
click at [559, 103] on img at bounding box center [560, 115] width 35 height 35
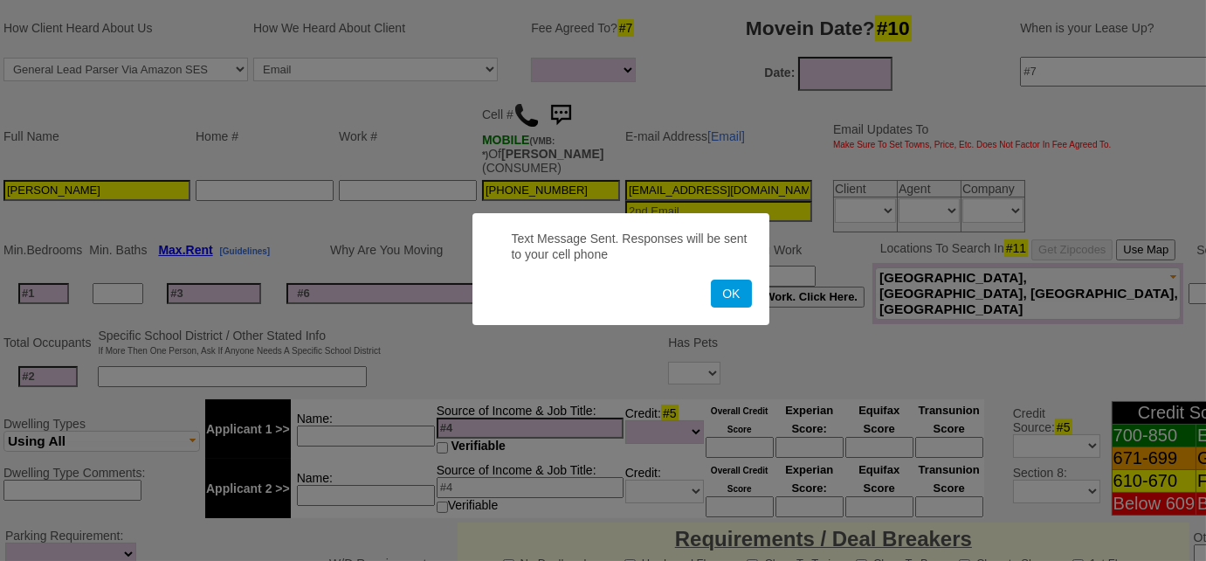
click at [711, 279] on button "OK" at bounding box center [731, 293] width 40 height 28
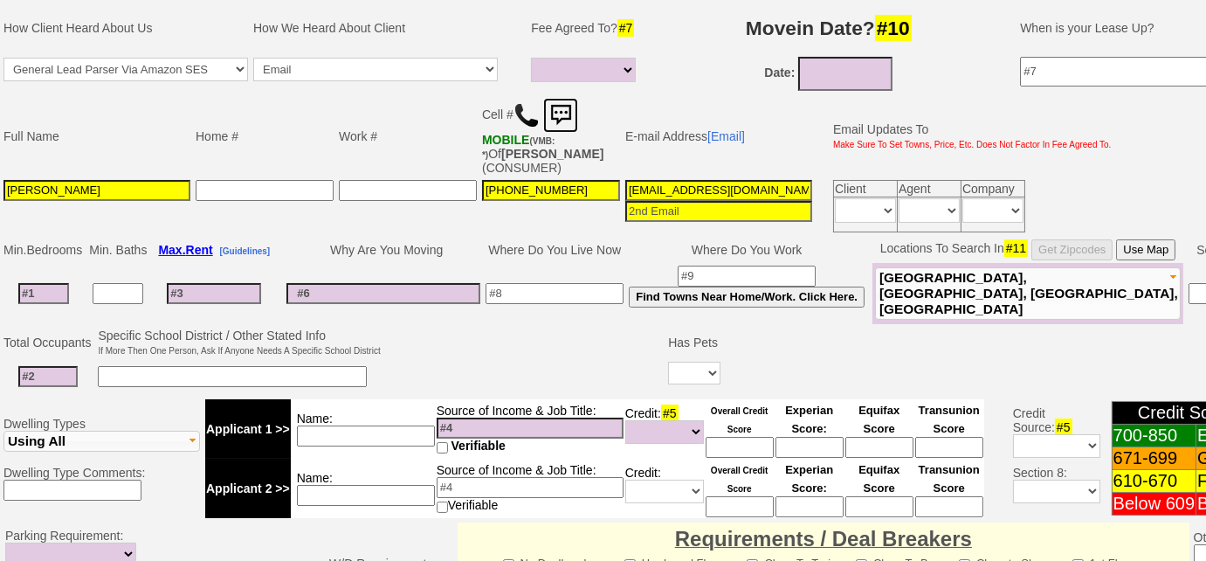
scroll to position [91, 0]
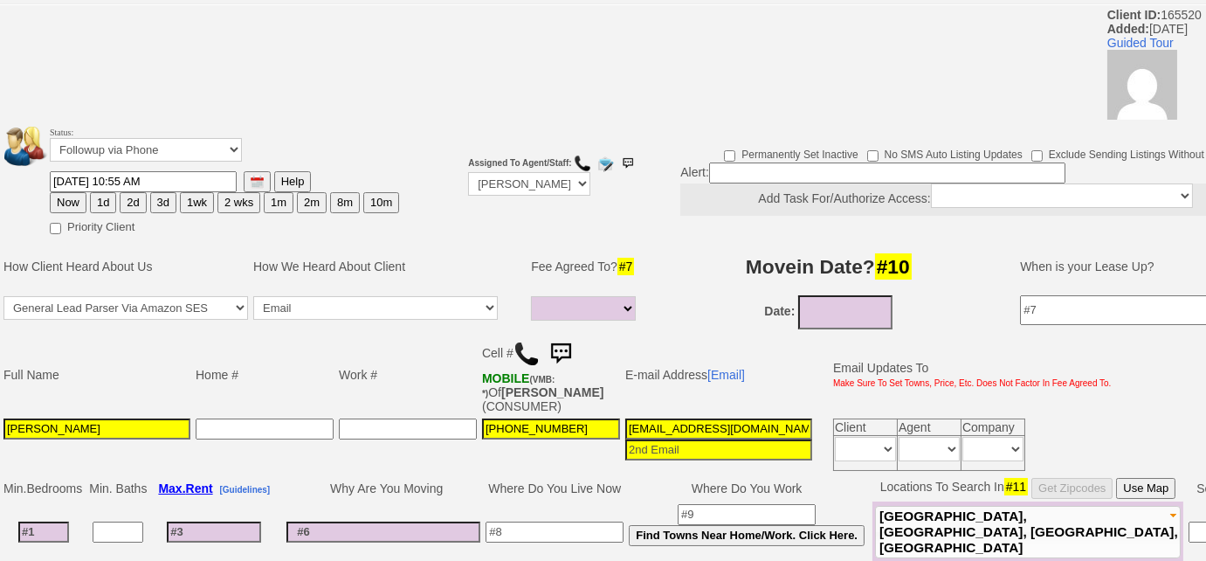
click at [160, 203] on button "3d" at bounding box center [163, 202] width 26 height 21
type input "10/02/2025 11:04 AM"
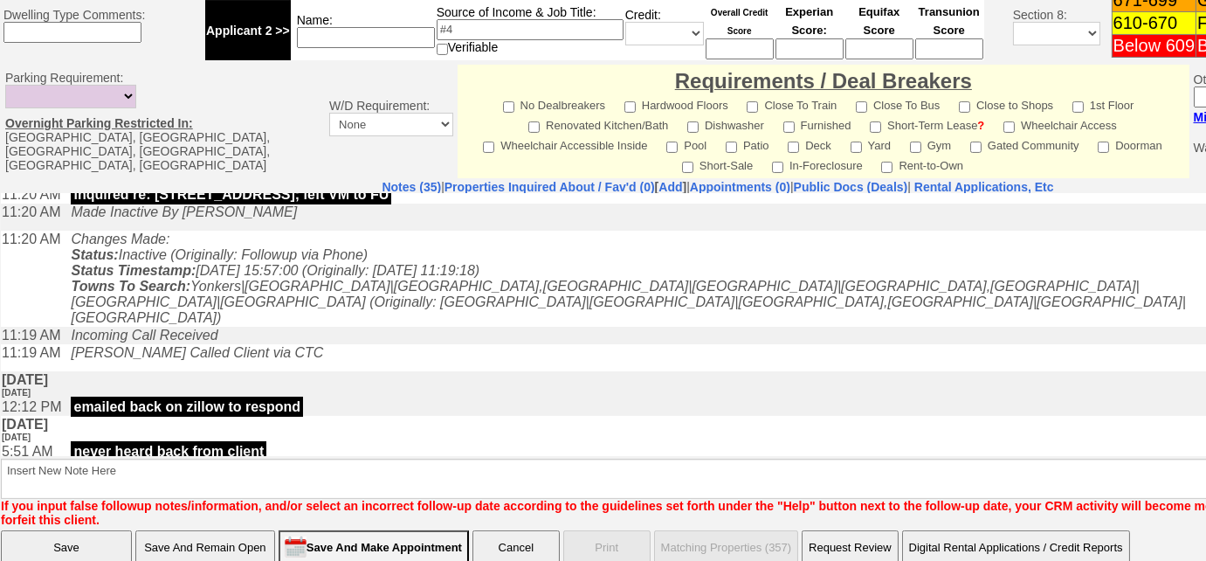
scroll to position [828, 0]
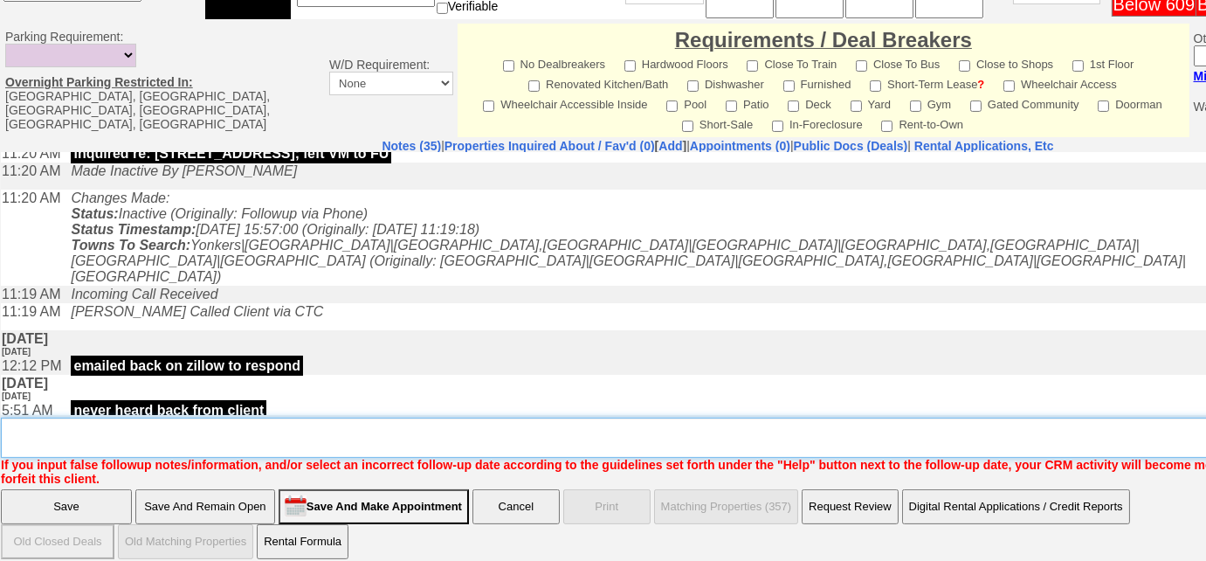
click at [461, 427] on textarea "Insert New Note Here" at bounding box center [724, 437] width 1446 height 40
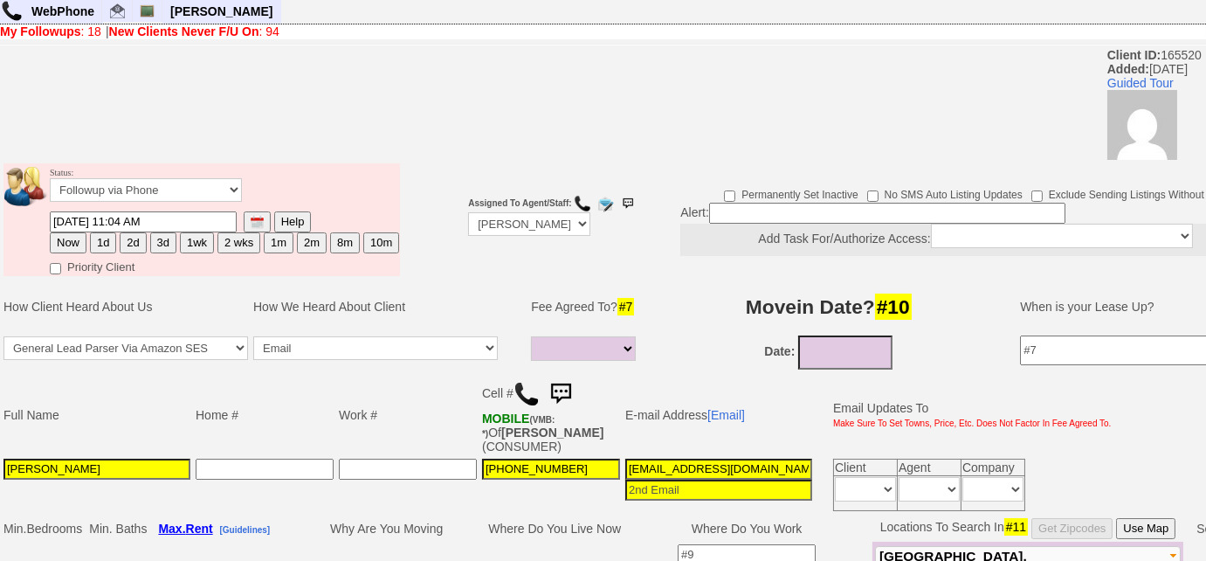
scroll to position [0, 0]
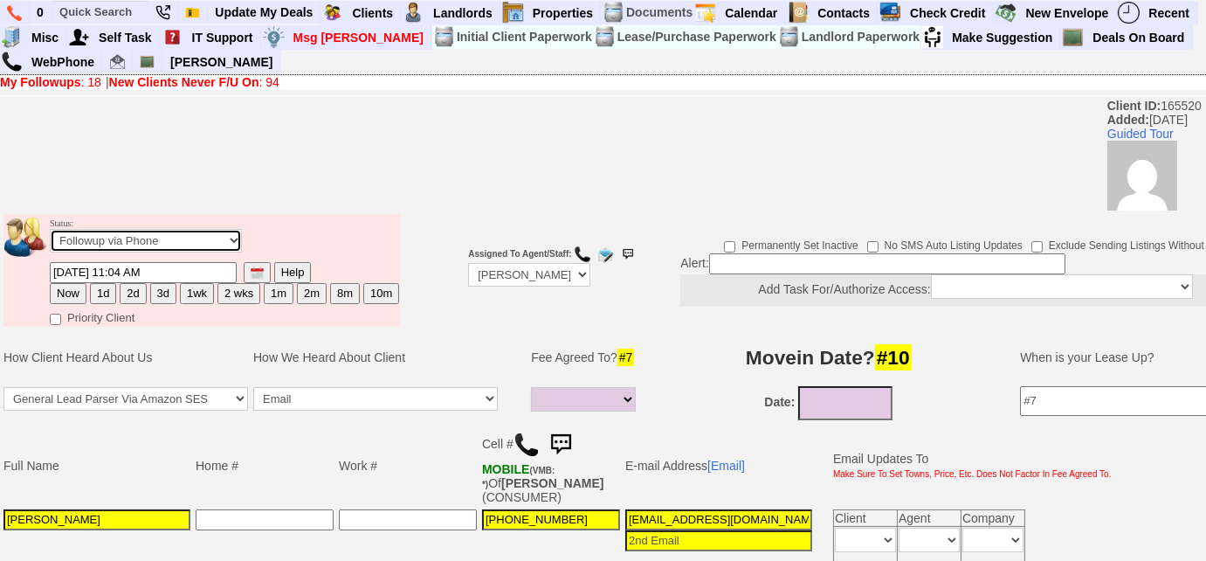
click at [217, 237] on select "Followup via Phone Followup via Email Followup When Section 8 Property Found De…" at bounding box center [146, 241] width 192 height 24
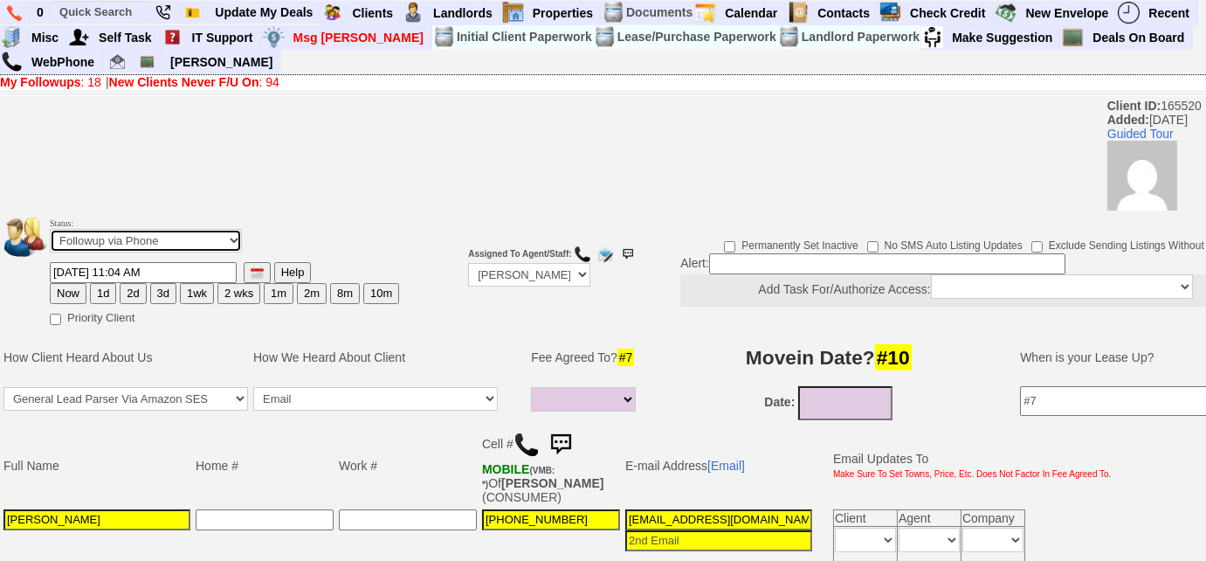
select select "Inactive"
click at [50, 229] on select "Followup via Phone Followup via Email Followup When Section 8 Property Found De…" at bounding box center [146, 241] width 192 height 24
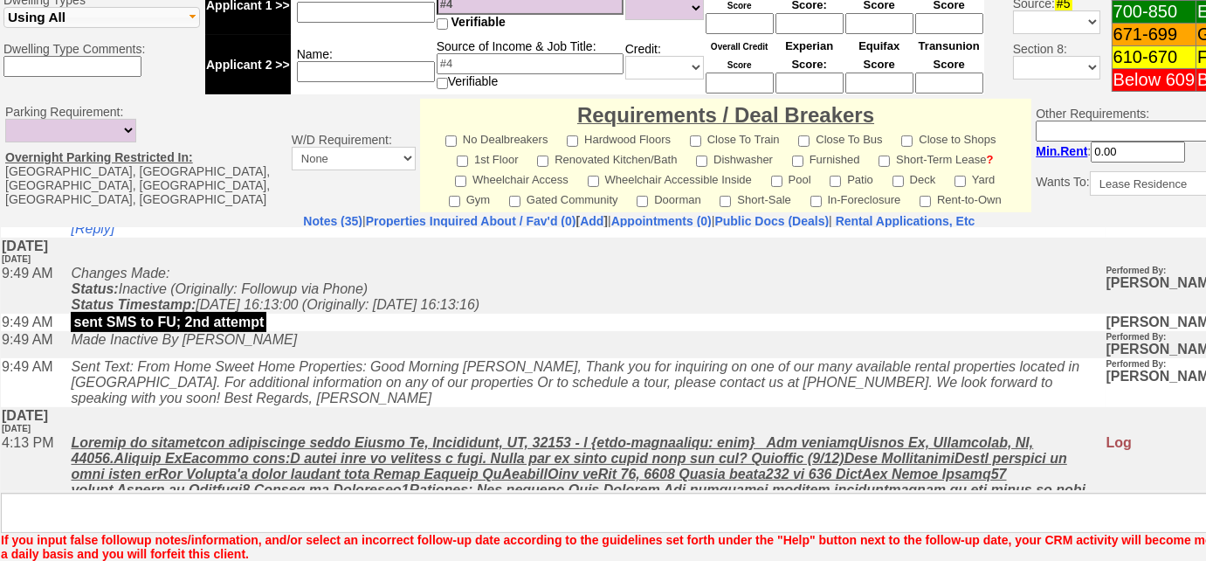
scroll to position [825, 0]
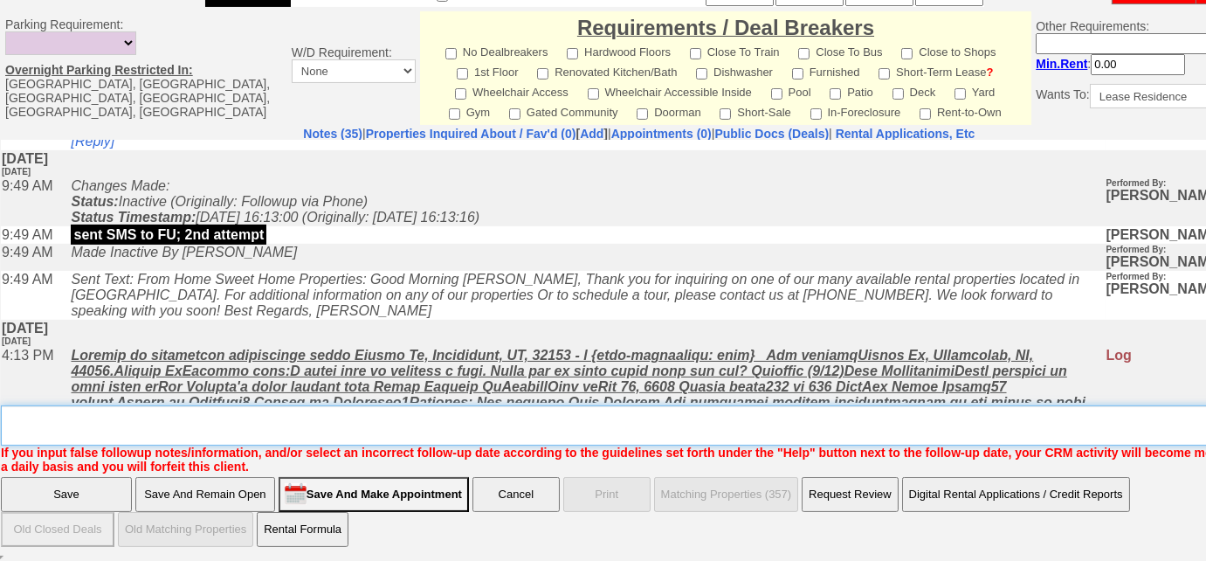
click at [496, 419] on textarea "Insert New Note Here" at bounding box center [645, 425] width 1289 height 40
type textarea "submitted inquiry re: 35 saxon woods rd; tried calling, sent SMS to FU"
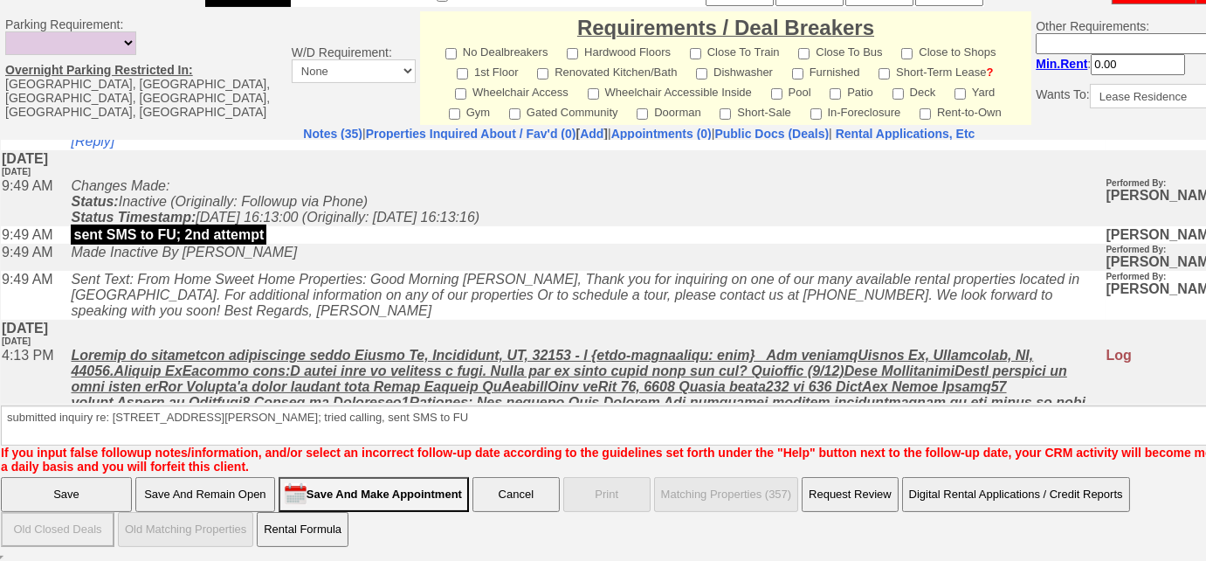
click at [109, 493] on input "Save" at bounding box center [66, 494] width 131 height 35
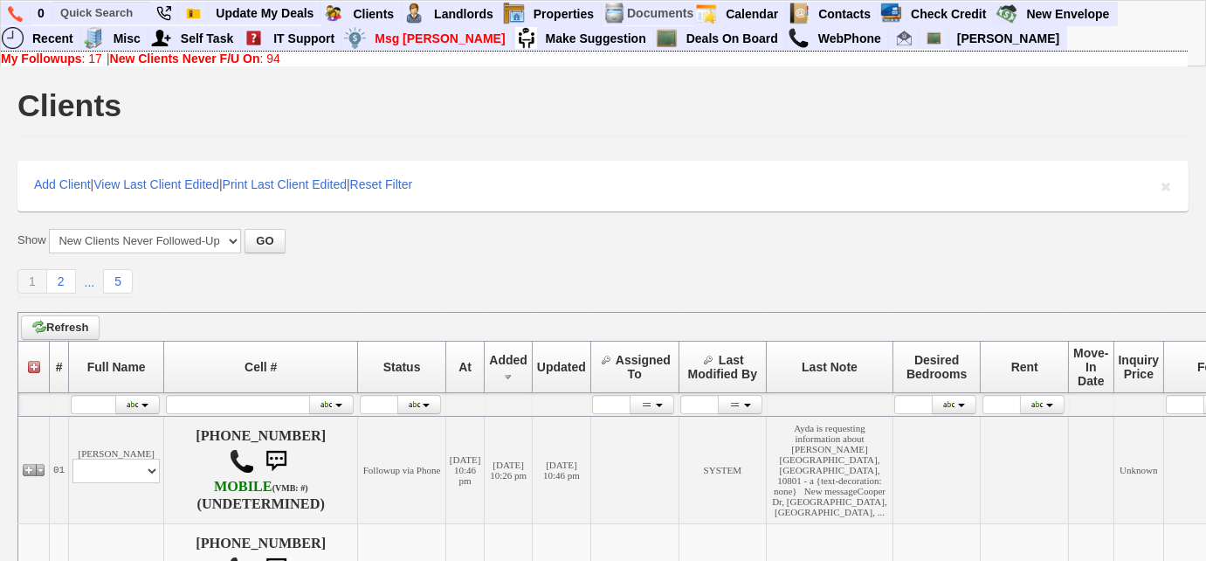
click at [197, 61] on b "New Clients Never F/U On" at bounding box center [185, 59] width 150 height 14
click at [679, 45] on link "Deals On Board" at bounding box center [732, 38] width 107 height 23
click at [133, 16] on input "text" at bounding box center [101, 13] width 96 height 22
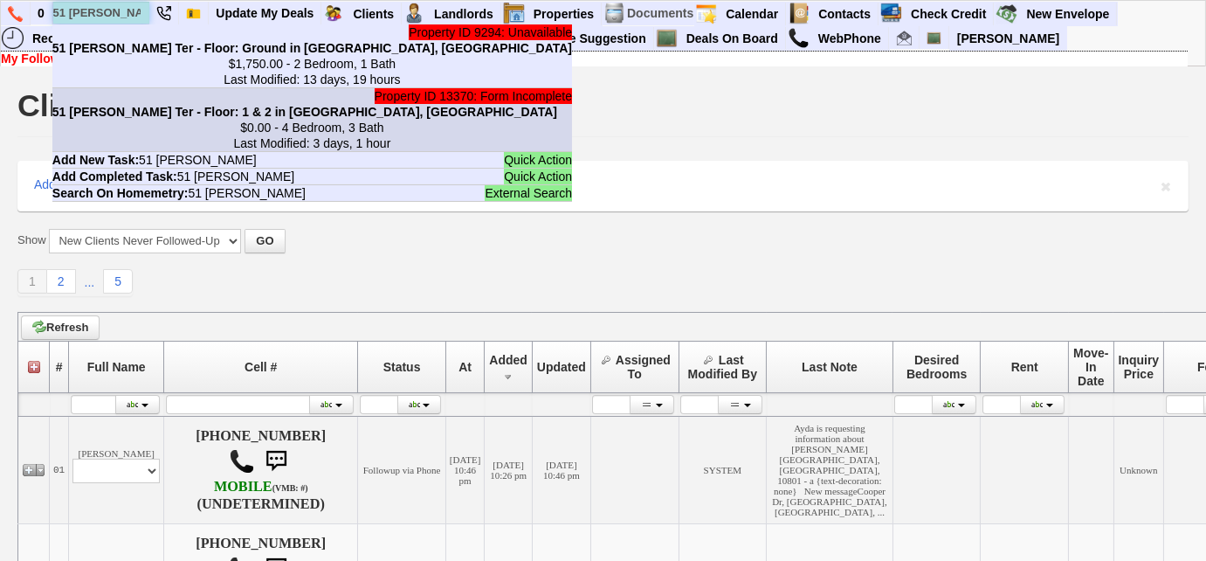
type input "51 [PERSON_NAME]"
click at [137, 114] on b "51 [PERSON_NAME] Ter - Floor: 1 & 2 in [GEOGRAPHIC_DATA], [GEOGRAPHIC_DATA]" at bounding box center [304, 112] width 505 height 14
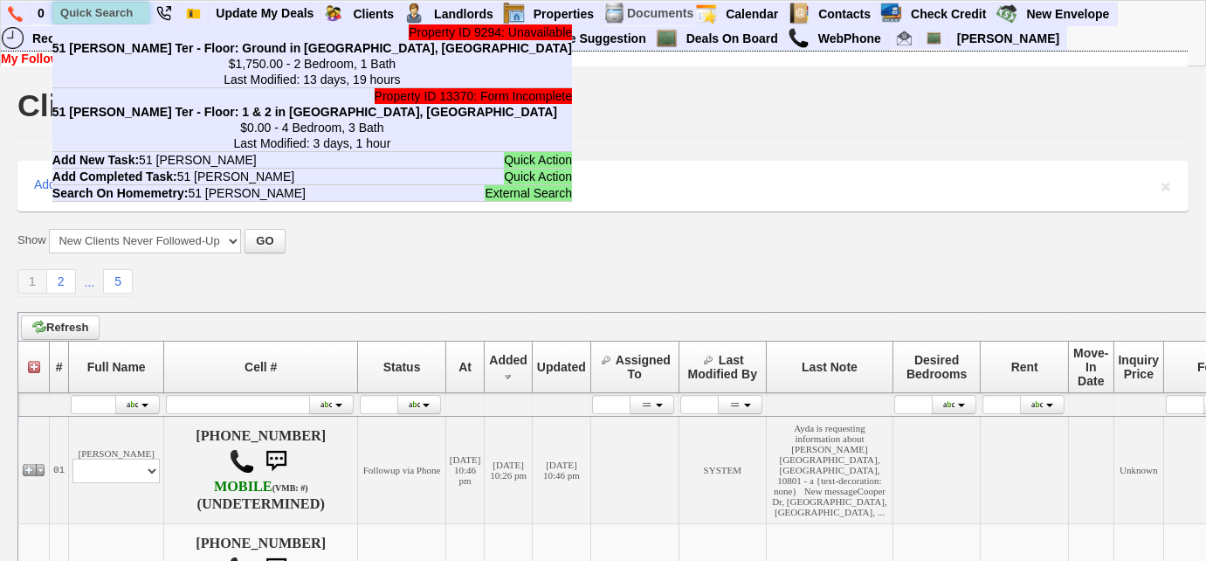
click at [94, 9] on input "text" at bounding box center [101, 13] width 96 height 22
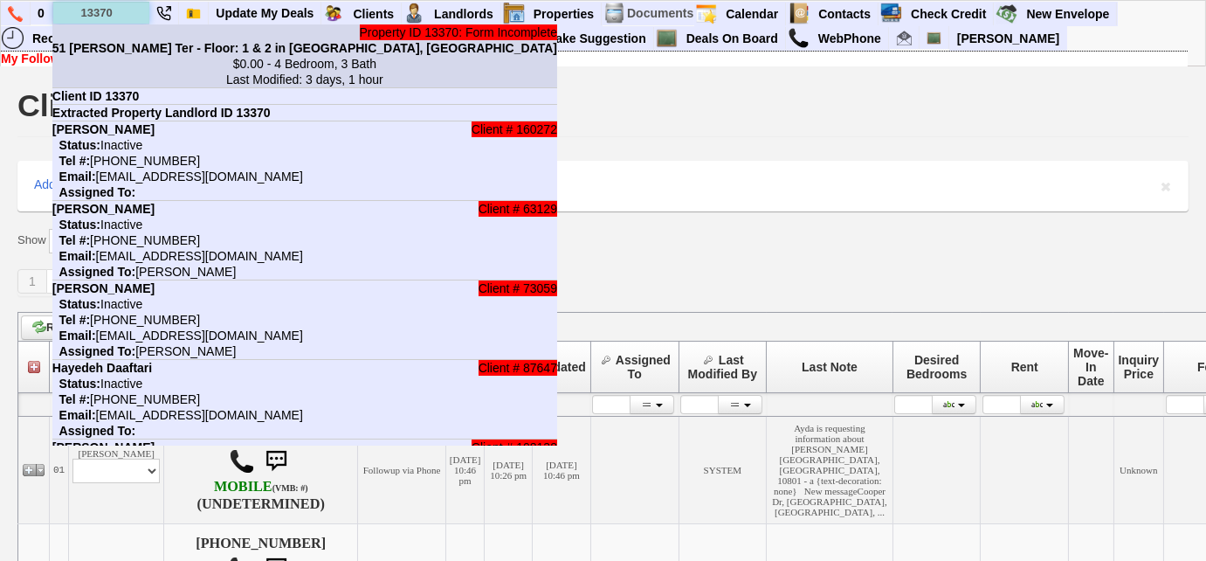
type input "13370"
click at [121, 45] on b "51 [PERSON_NAME] Ter - Floor: 1 & 2 in [GEOGRAPHIC_DATA], [GEOGRAPHIC_DATA]" at bounding box center [304, 48] width 505 height 14
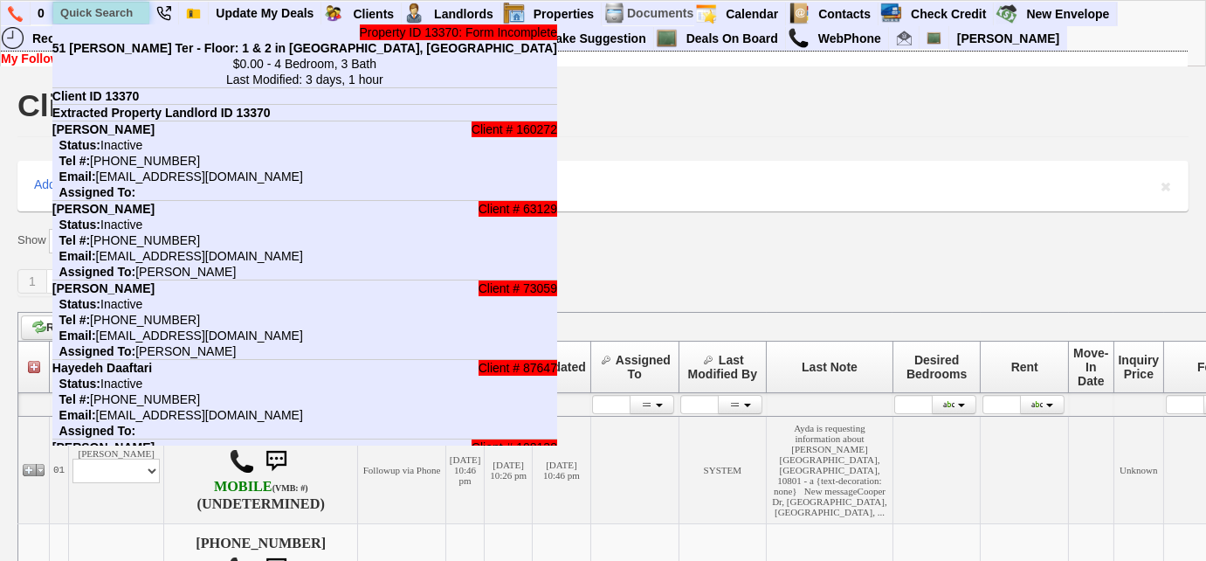
click at [115, 19] on input "text" at bounding box center [101, 13] width 96 height 22
paste input "646-399-4370"
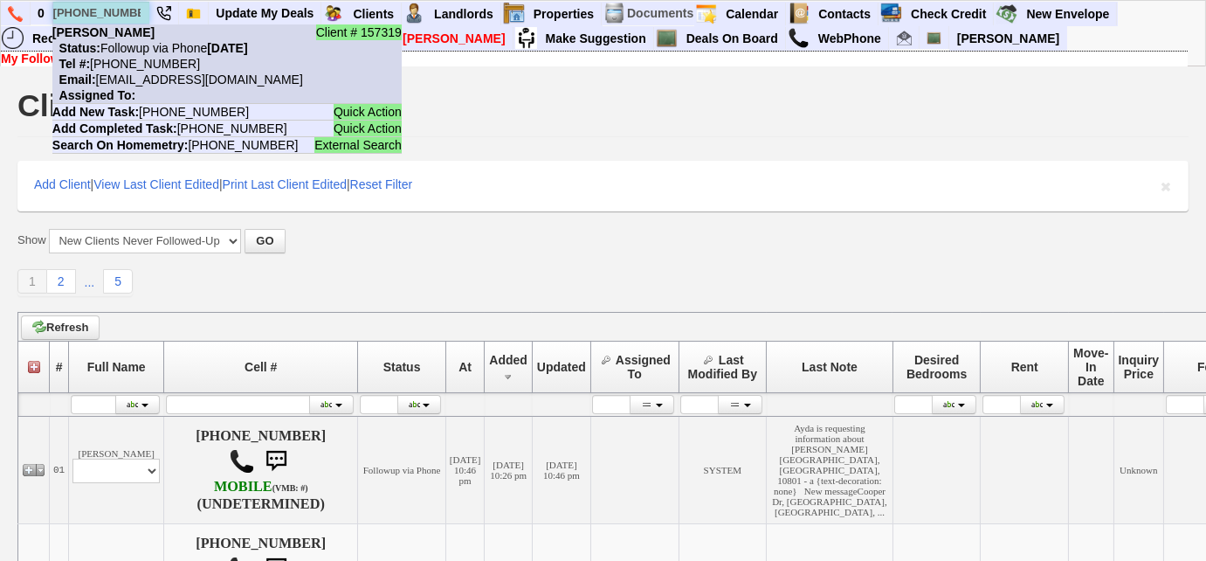
type input "646-399-4370"
click at [144, 52] on nobr "Status: Followup via Phone Monday, September 29th, 2025" at bounding box center [150, 48] width 196 height 14
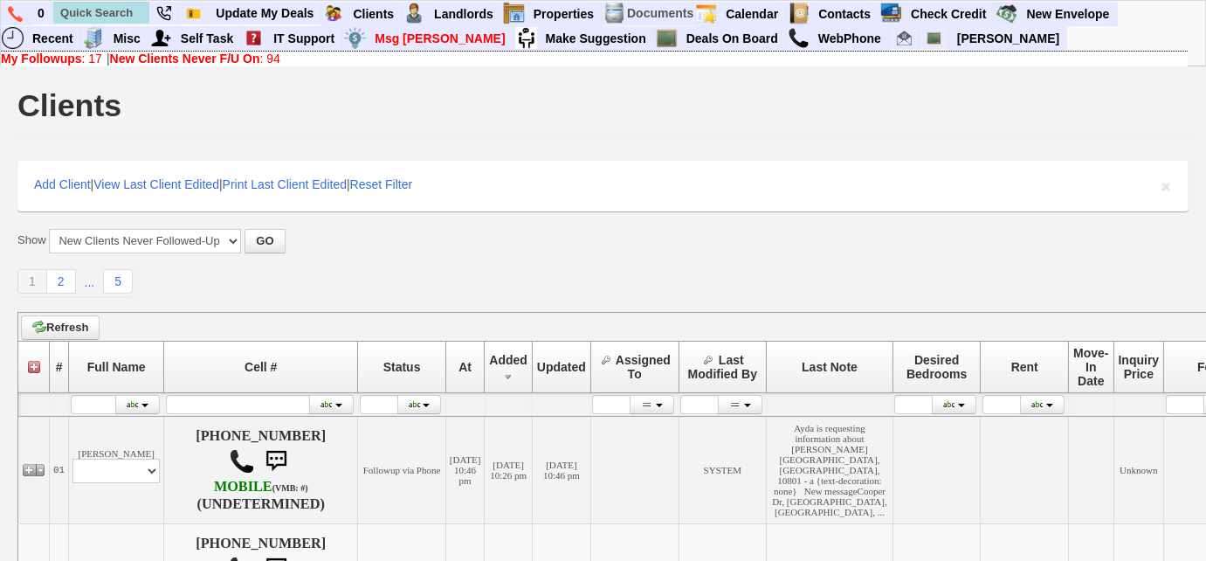
click at [241, 61] on b "New Clients Never F/U On" at bounding box center [185, 59] width 150 height 14
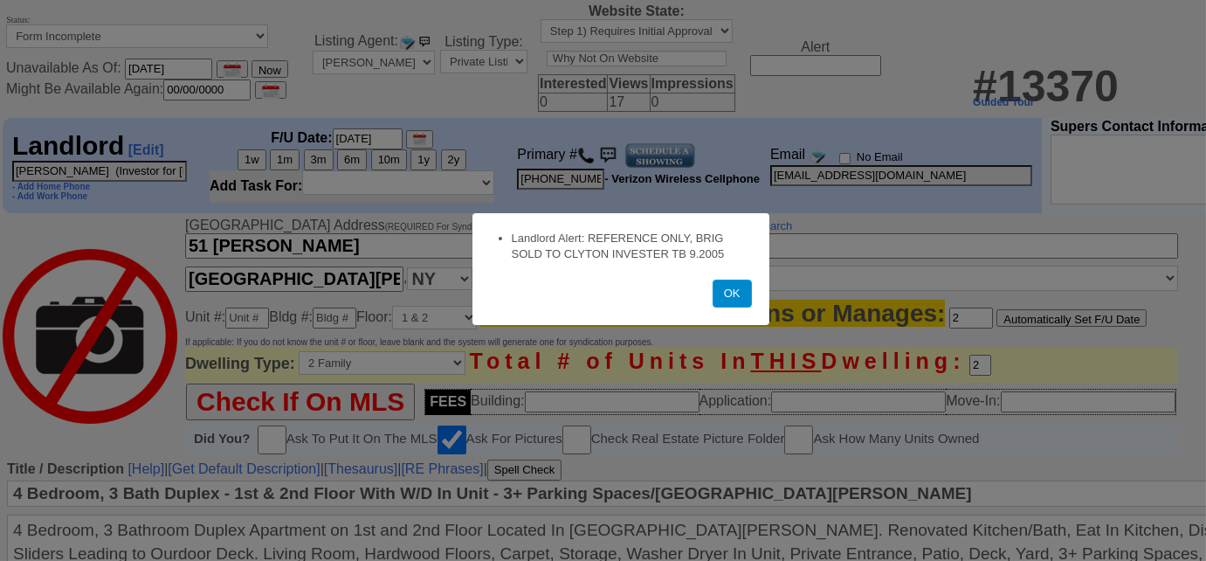
click at [731, 303] on button "OK" at bounding box center [732, 293] width 39 height 28
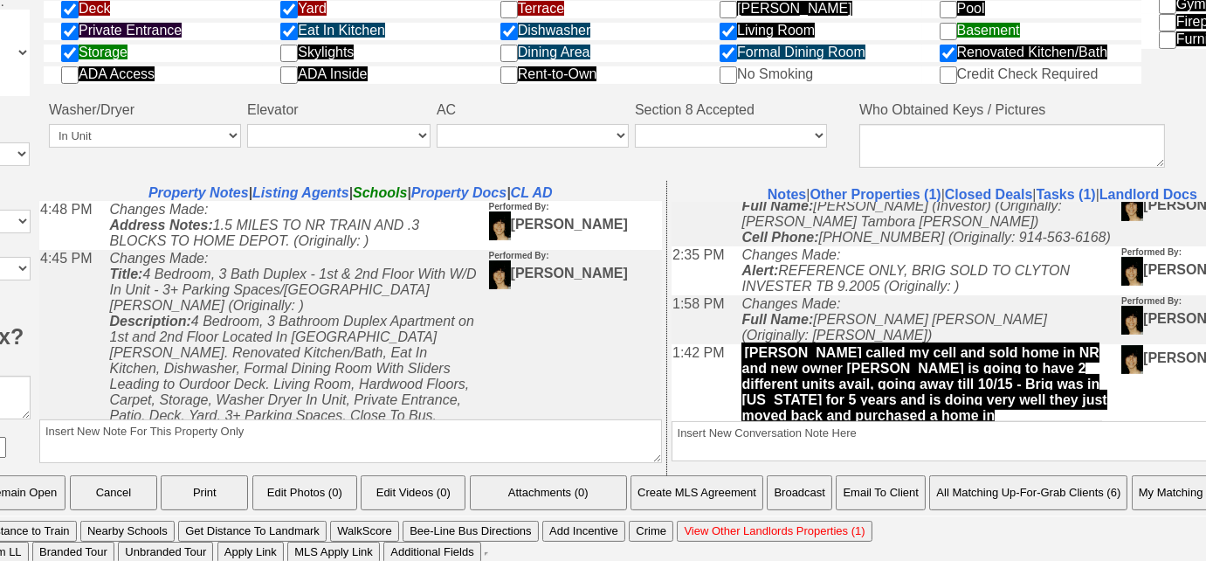
scroll to position [794, 0]
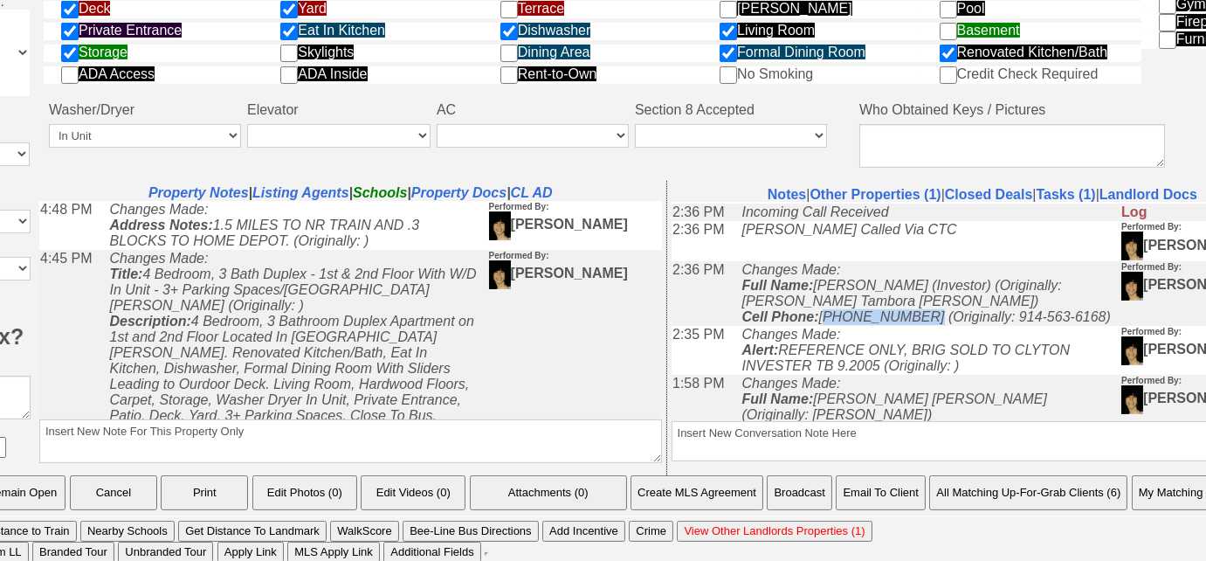
drag, startPoint x: 921, startPoint y: 352, endPoint x: 830, endPoint y: 347, distance: 91.0
click at [830, 323] on icon "Changes Made: Full Name: [PERSON_NAME] (Investor) (Originally: [PERSON_NAME] Ta…" at bounding box center [925, 292] width 369 height 62
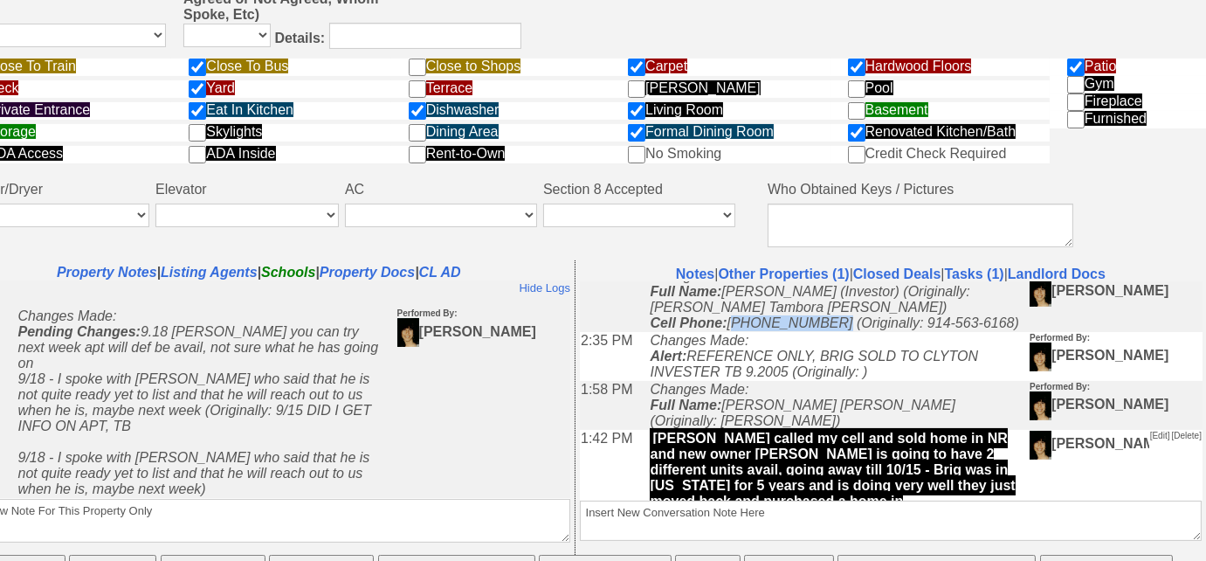
scroll to position [873, 0]
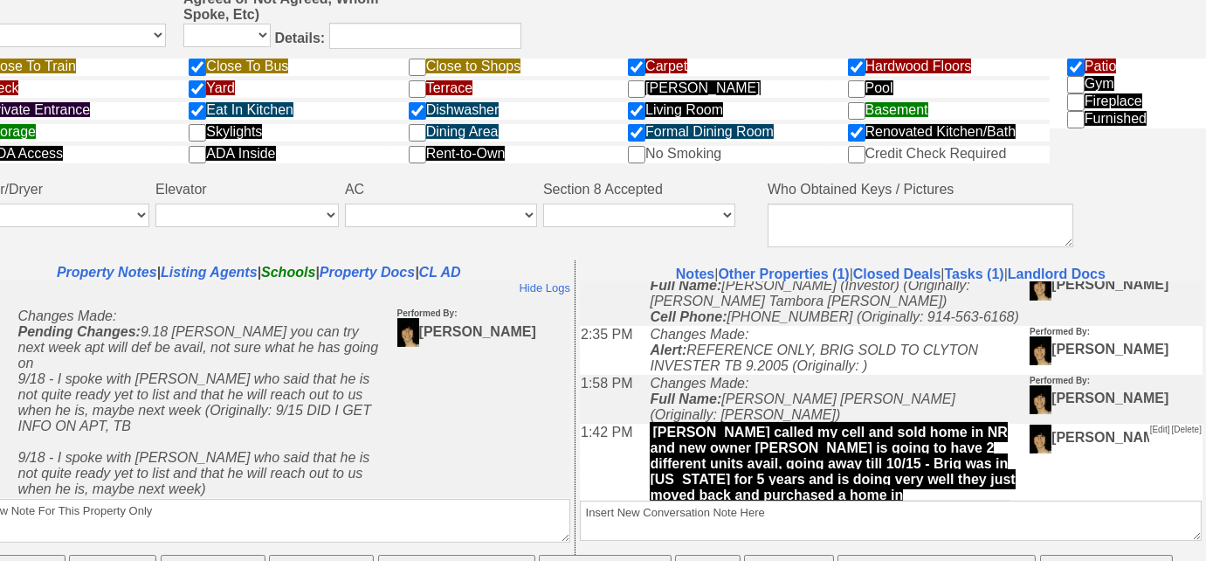
click at [897, 323] on icon "Changes Made: Full Name: Clayton (Investor) (Originally: Brigette Tambora Darwi…" at bounding box center [833, 292] width 369 height 62
drag, startPoint x: 899, startPoint y: 350, endPoint x: 962, endPoint y: 365, distance: 64.6
click at [966, 325] on td "Changes Made: Full Name: Clayton (Investor) (Originally: Brigette Tambora Darwi…" at bounding box center [834, 292] width 388 height 65
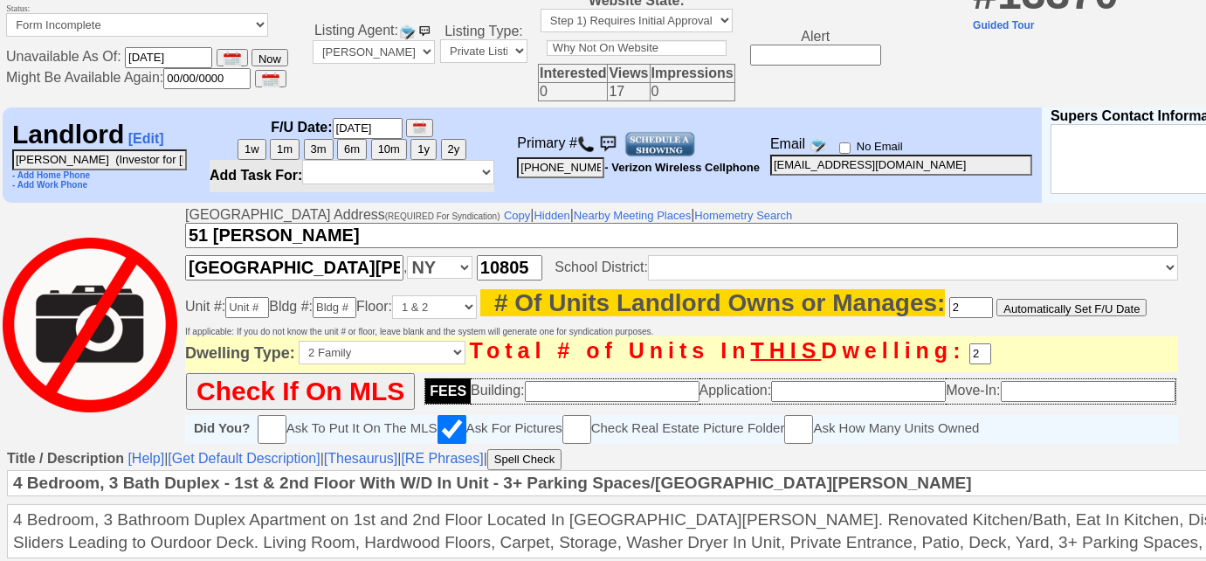
scroll to position [0, 0]
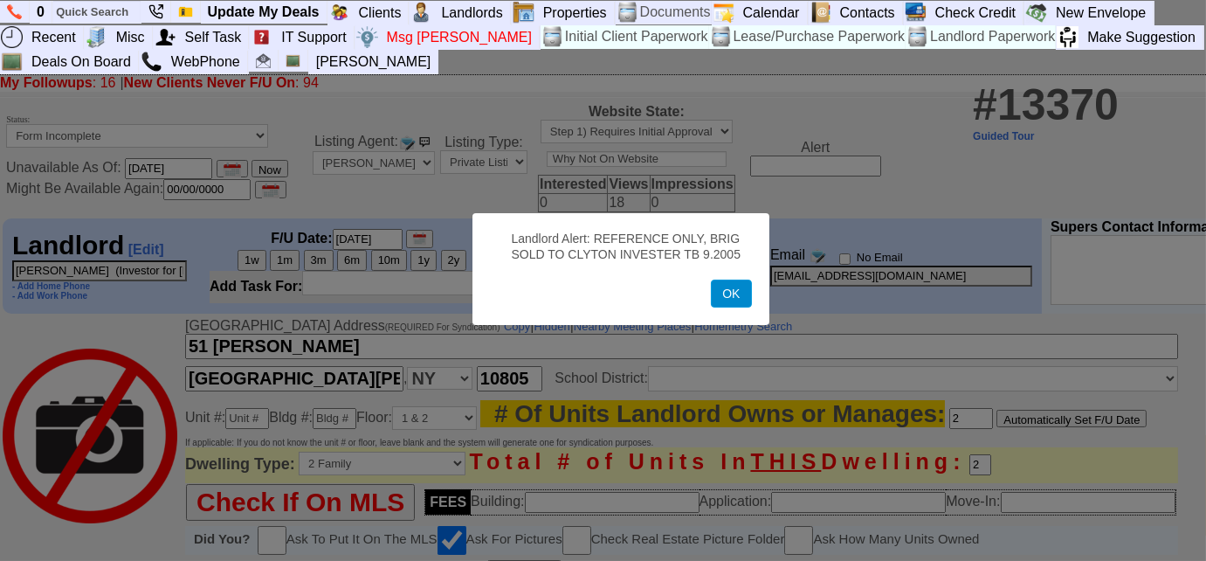
click at [741, 299] on button "OK" at bounding box center [731, 293] width 40 height 28
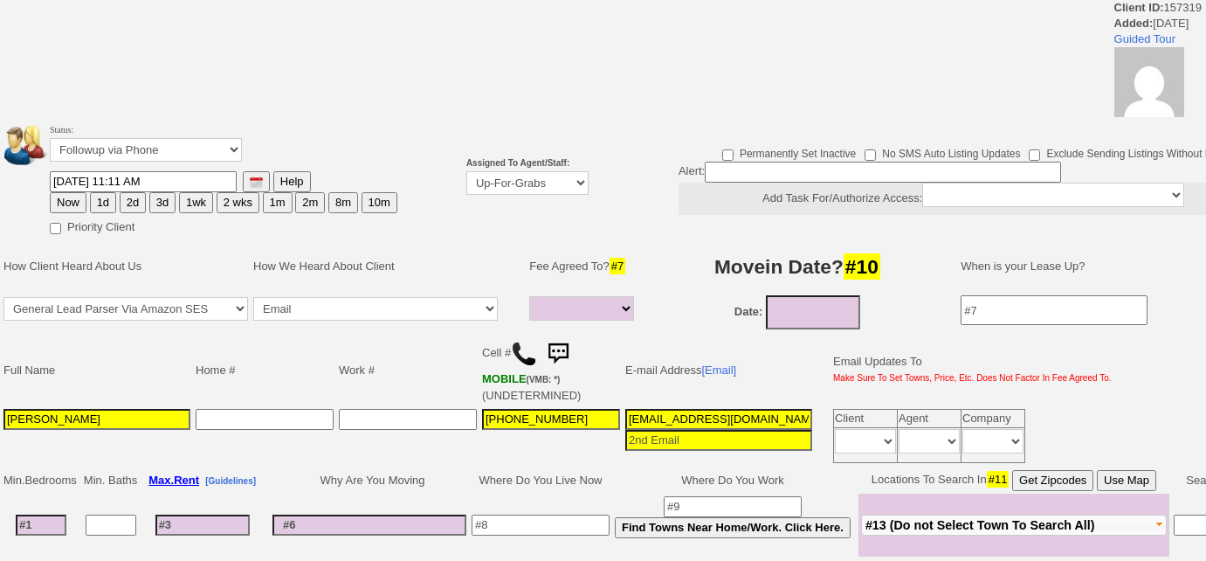
select select
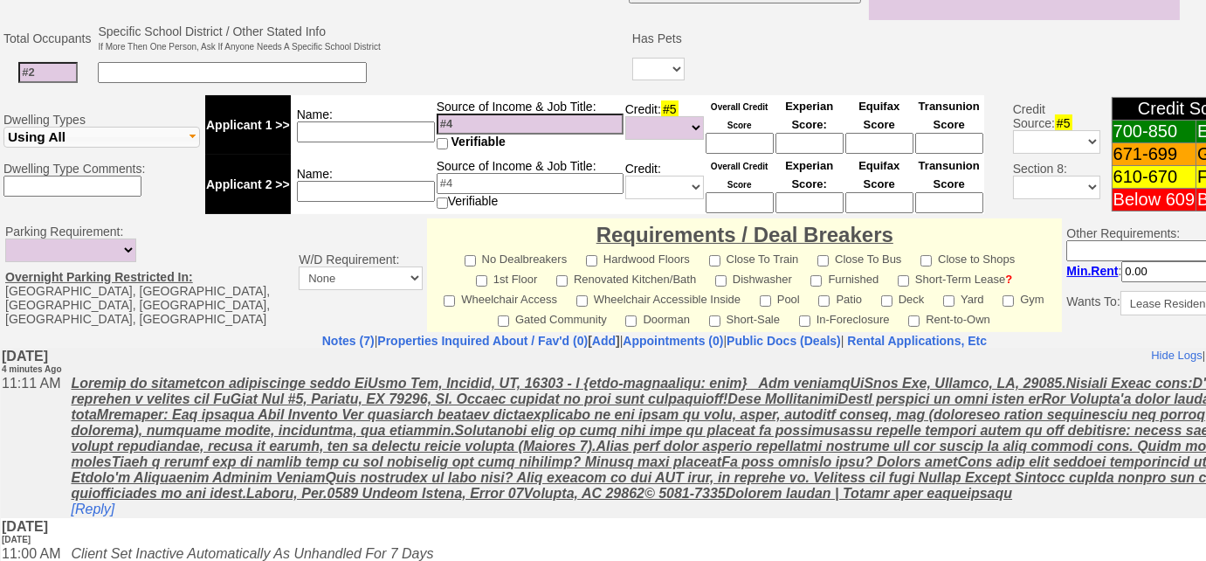
scroll to position [720, 0]
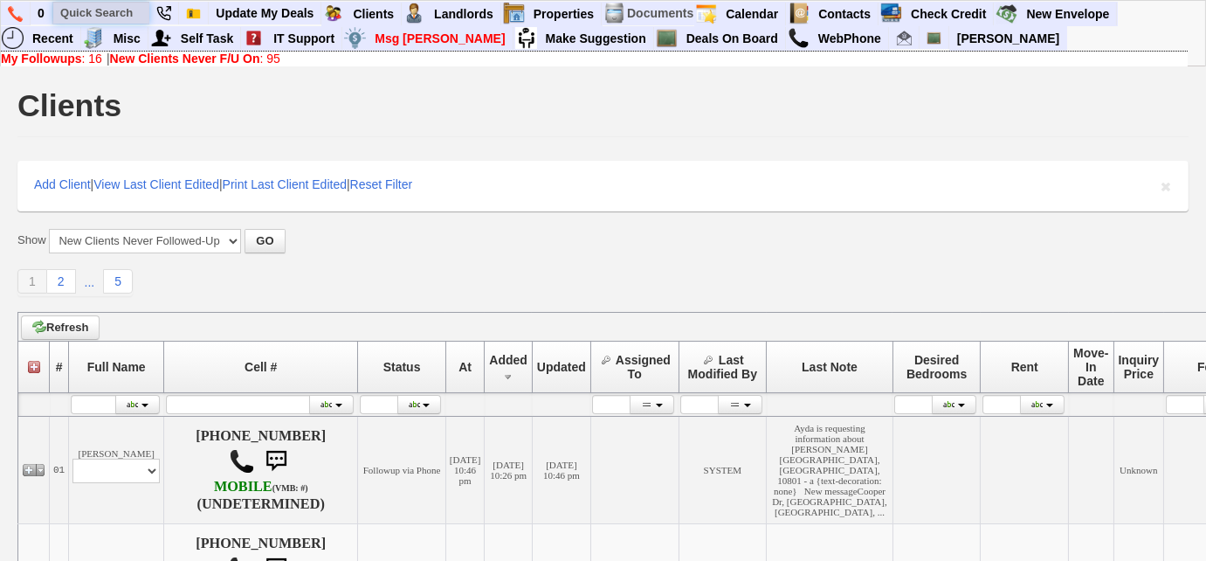
click at [121, 17] on input "text" at bounding box center [101, 13] width 96 height 22
paste input "347-255-8077"
drag, startPoint x: 141, startPoint y: 14, endPoint x: 46, endPoint y: 16, distance: 94.3
click at [1118, 2] on ul "0 347-255-8077 Client # 168143 Manjola Status: Inactive Tel #: 347-255-8077 Ema…" at bounding box center [1118, 2] width 0 height 0
paste input "914-299-893"
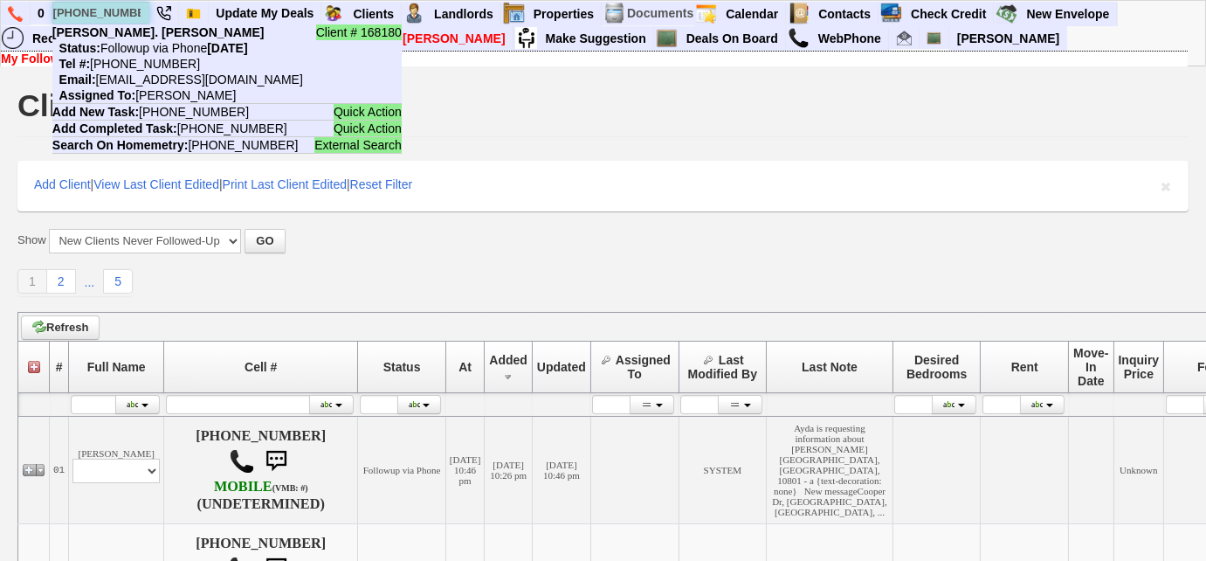
drag, startPoint x: 139, startPoint y: 17, endPoint x: 53, endPoint y: 16, distance: 85.6
click at [53, 16] on input "914-299-8937" at bounding box center [101, 13] width 96 height 22
paste input "304-6064"
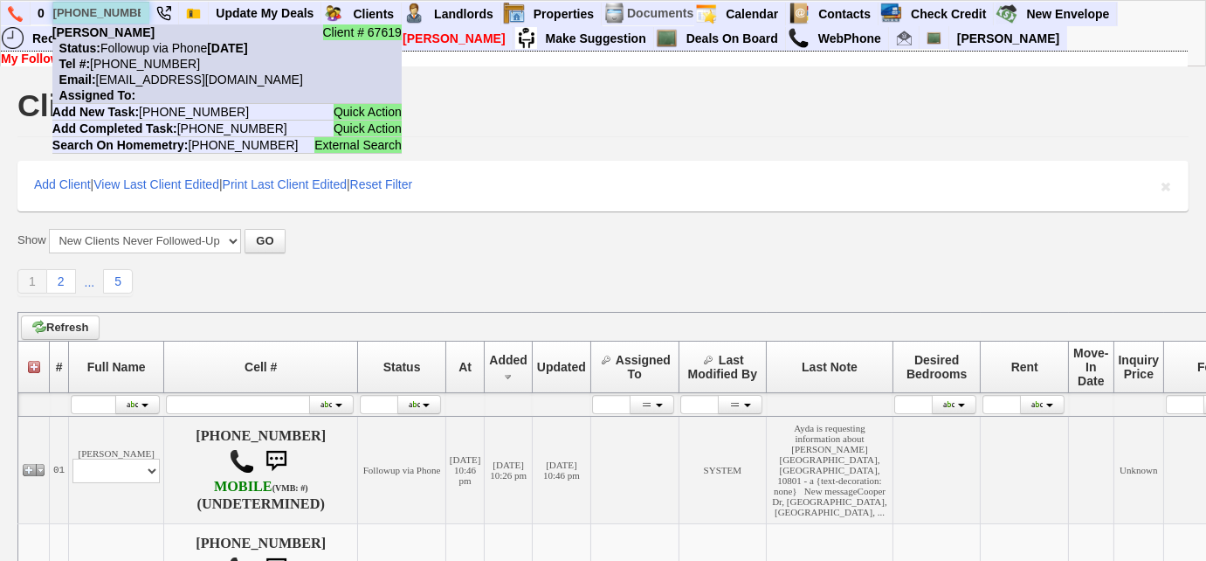
type input "914-304-6064"
click at [158, 76] on nobr "Email: ddixon61@ymail.com" at bounding box center [177, 79] width 251 height 14
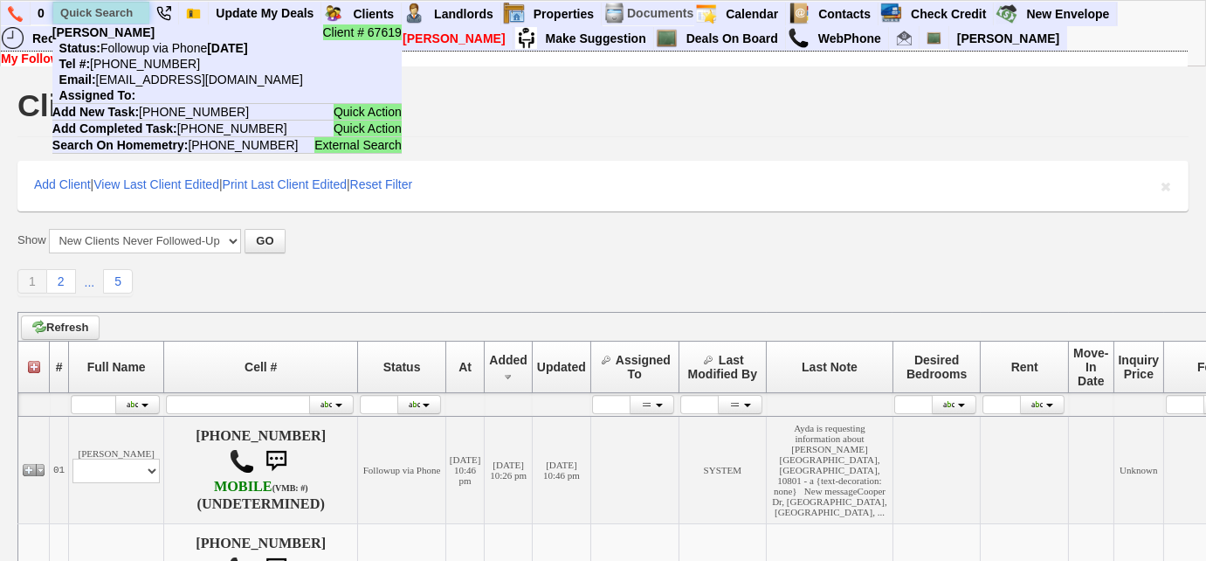
click at [124, 19] on input "text" at bounding box center [101, 13] width 96 height 22
paste input "914-217-3328"
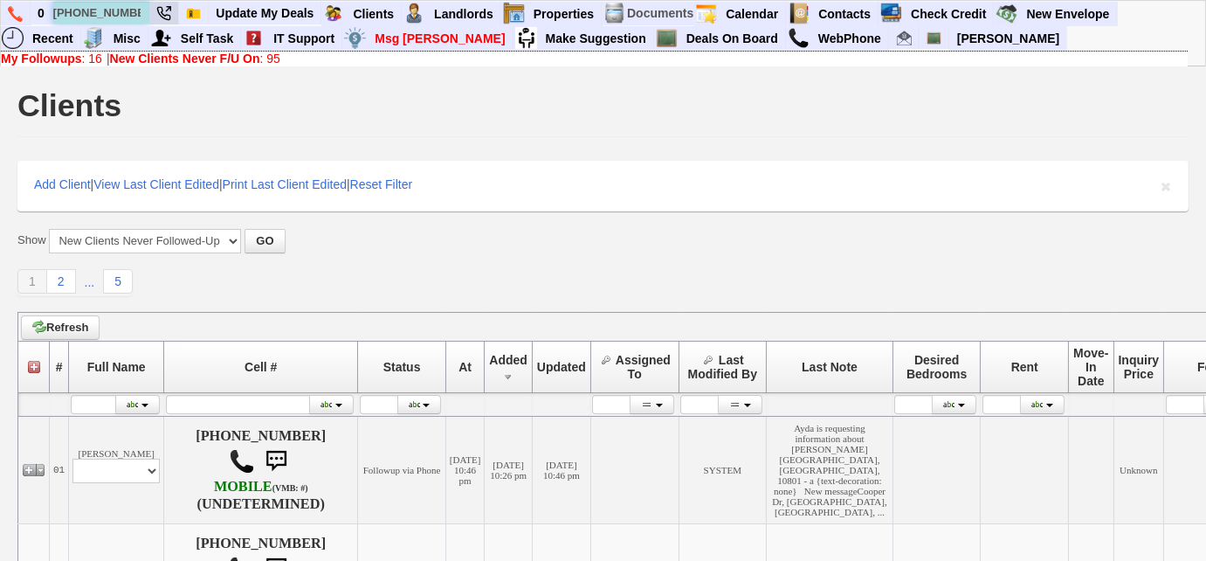
type input "914-217-3328"
click at [66, 60] on b "My Followups" at bounding box center [41, 59] width 81 height 14
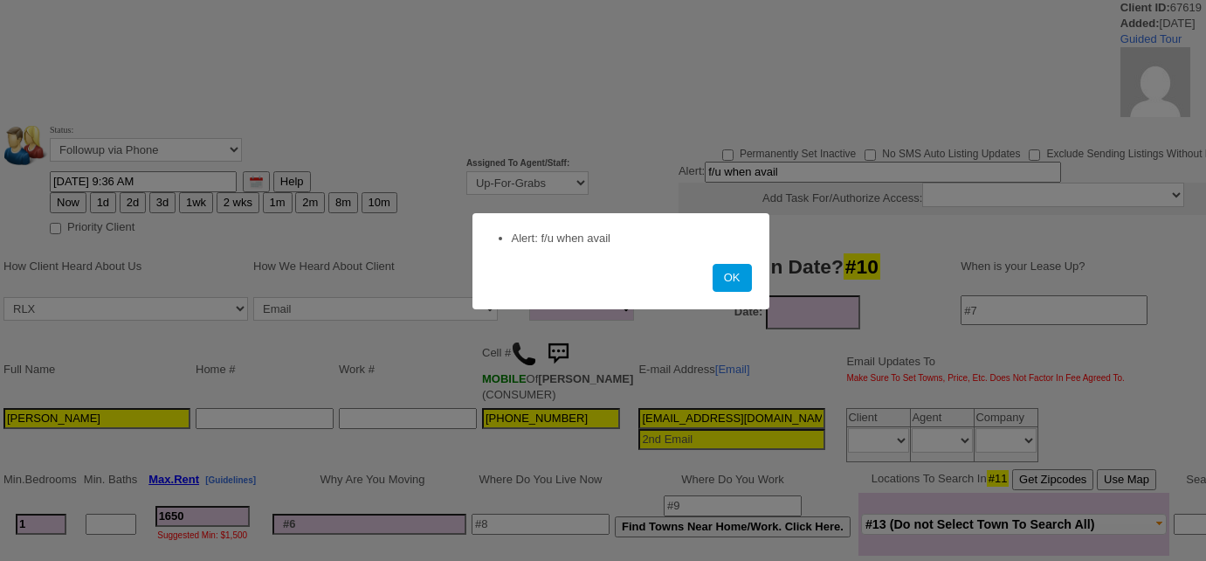
select select
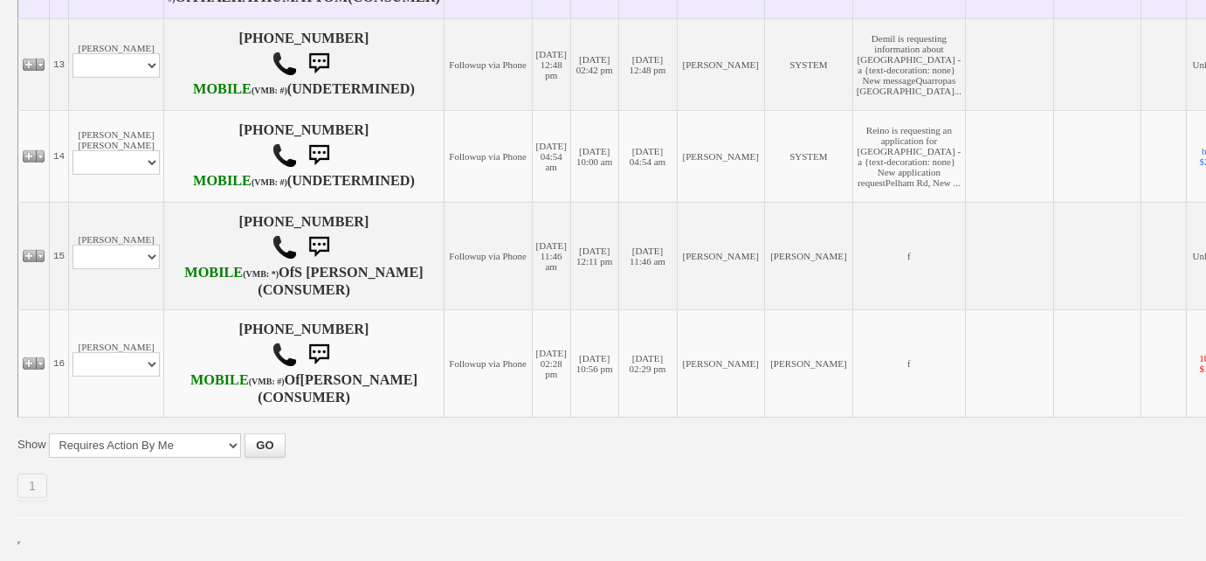
scroll to position [1867, 0]
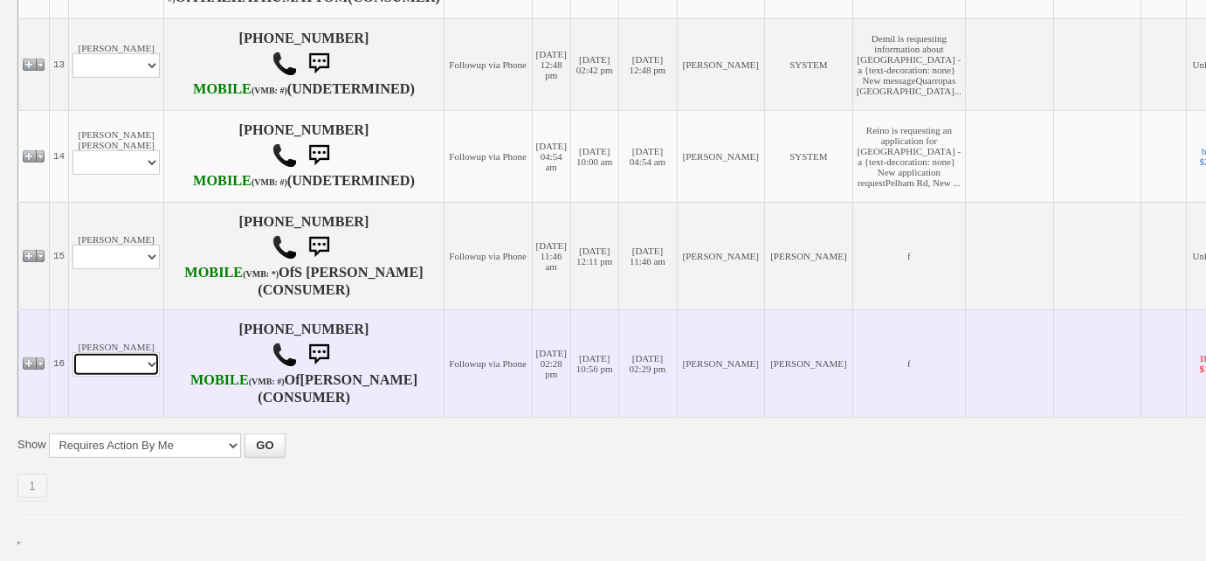
click at [144, 362] on select "Profile Edit Print Email Externally (Will Not Be Tracked In CRM) Closed Deals" at bounding box center [115, 364] width 87 height 24
select select "ChangeURL,/crm/custom/edit_client_form.php?redirect=%2Fcrm%2Fclients.php&id=286…"
click at [72, 352] on select "Profile Edit Print Email Externally (Will Not Be Tracked In CRM) Closed Deals" at bounding box center [115, 364] width 87 height 24
select select
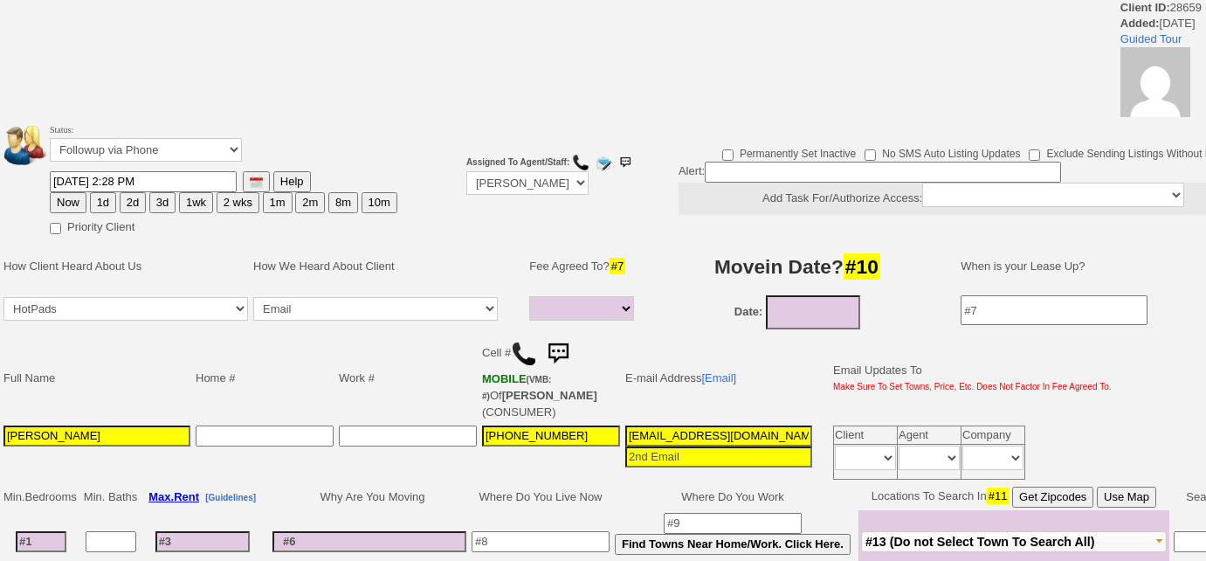
select select
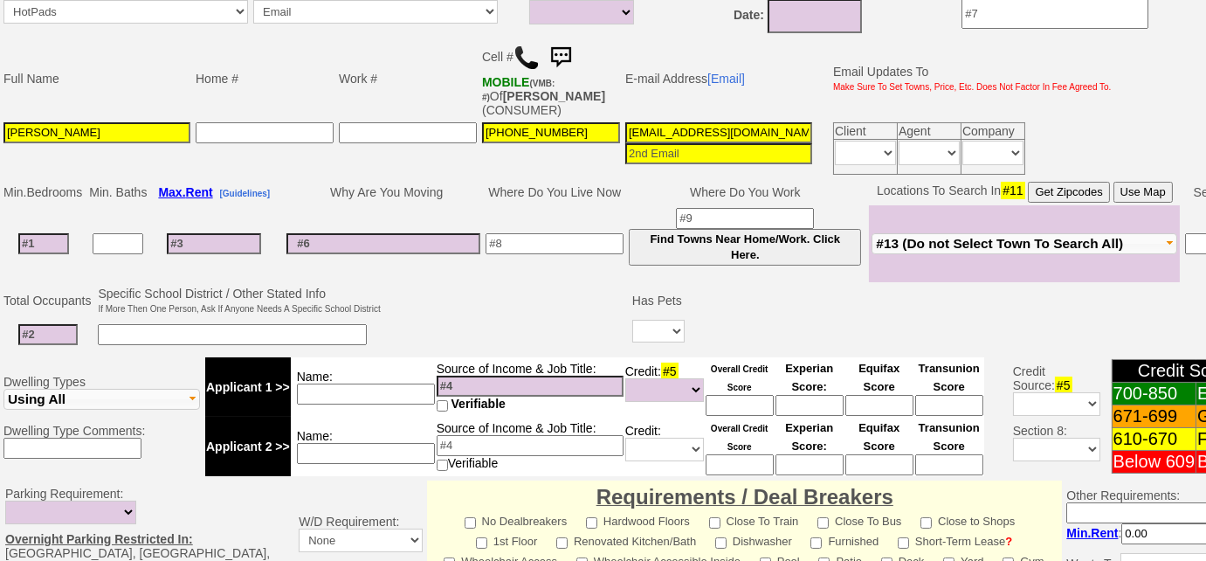
scroll to position [219, 0]
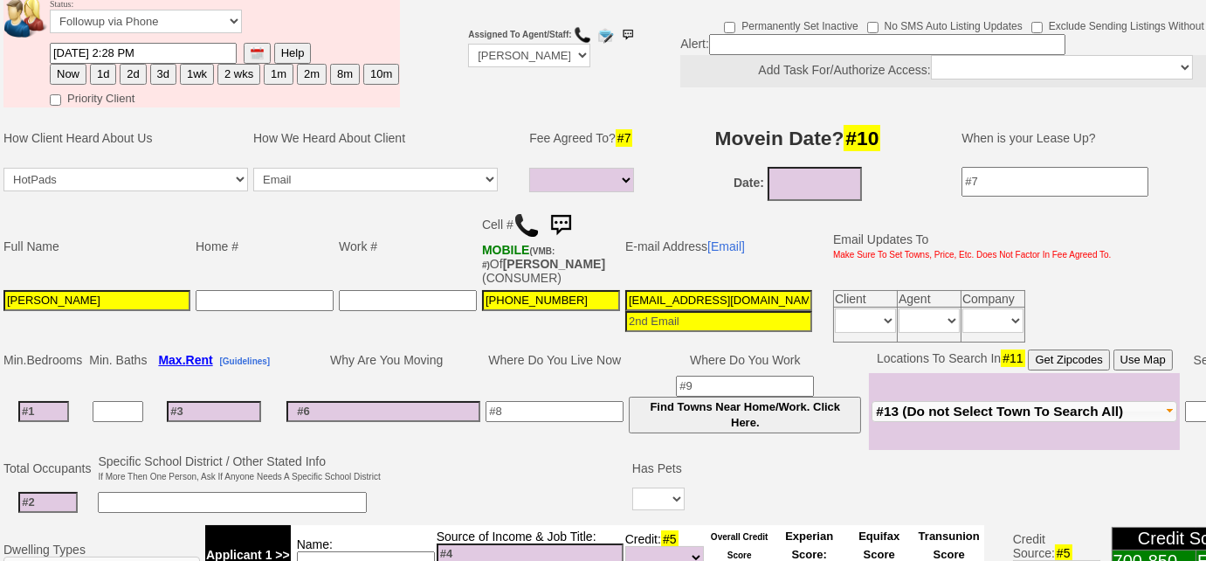
click at [528, 220] on img at bounding box center [527, 225] width 26 height 26
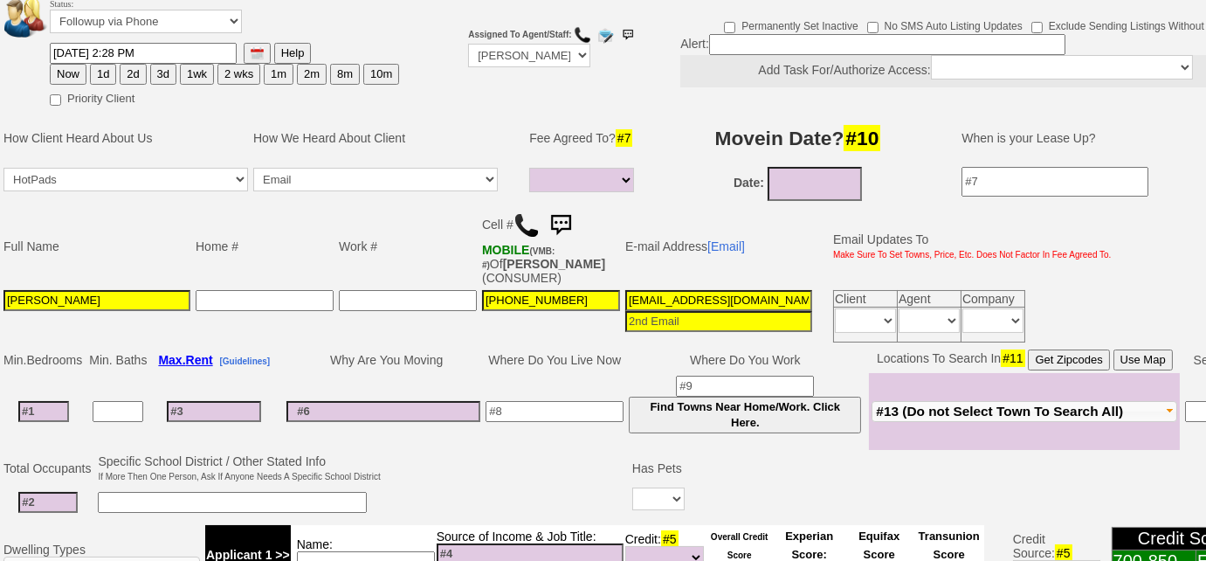
click at [163, 79] on button "3d" at bounding box center [163, 74] width 26 height 21
type input "10/02/2025 11:18 AM"
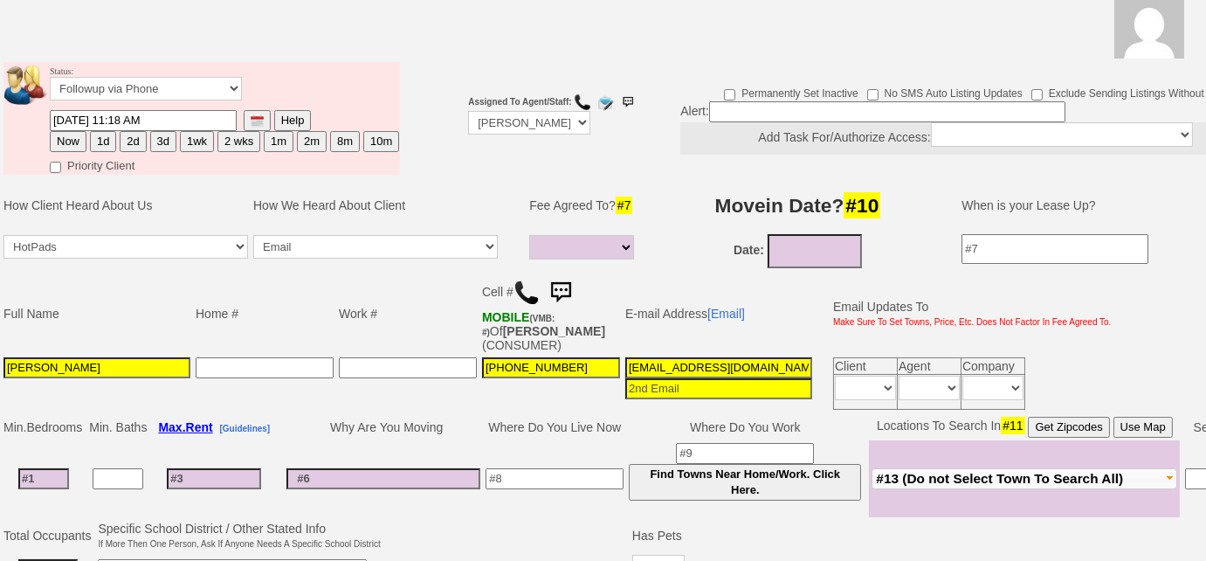
scroll to position [140, 0]
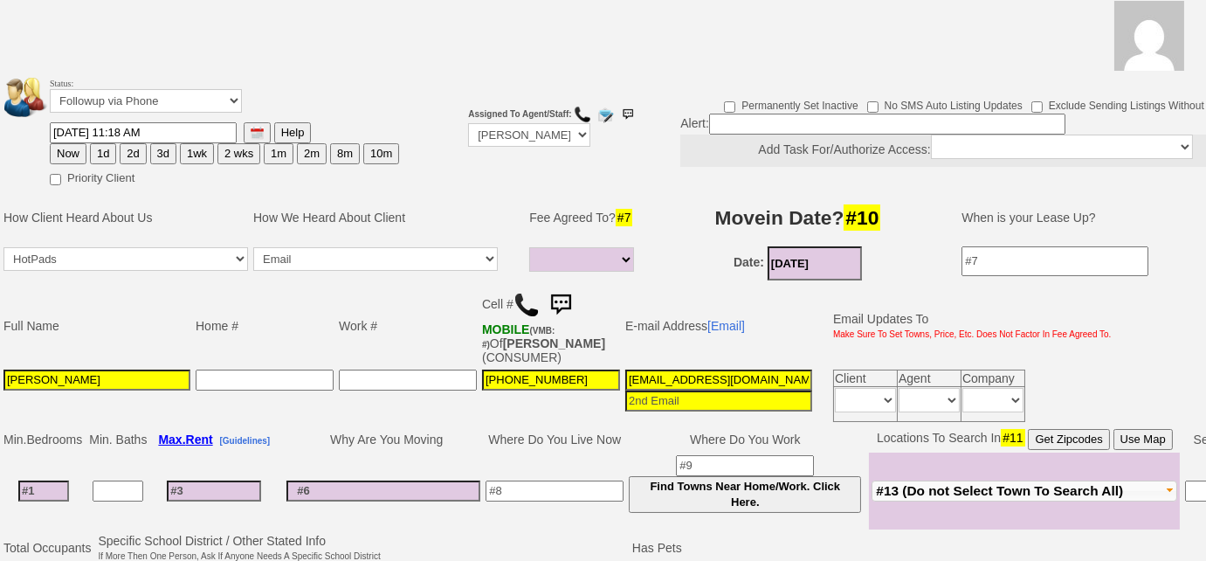
click at [798, 268] on td "Date: 09/29/2025" at bounding box center [798, 263] width 293 height 39
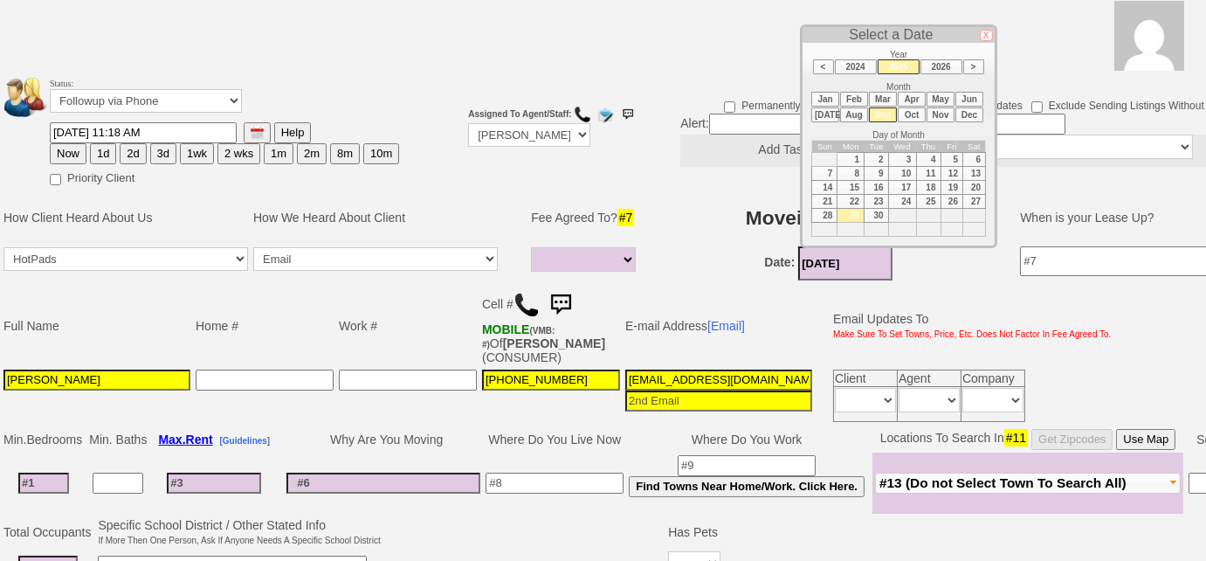
click at [913, 111] on li "Oct" at bounding box center [912, 114] width 28 height 15
click at [903, 182] on td "15" at bounding box center [902, 188] width 28 height 14
type input "10/15/2025"
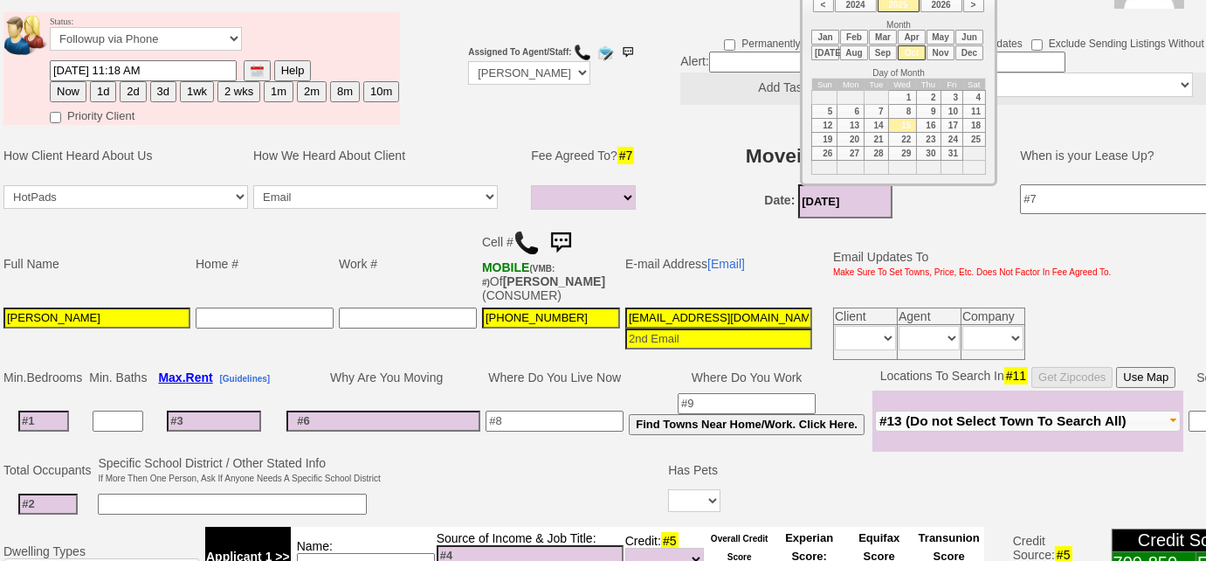
scroll to position [219, 0]
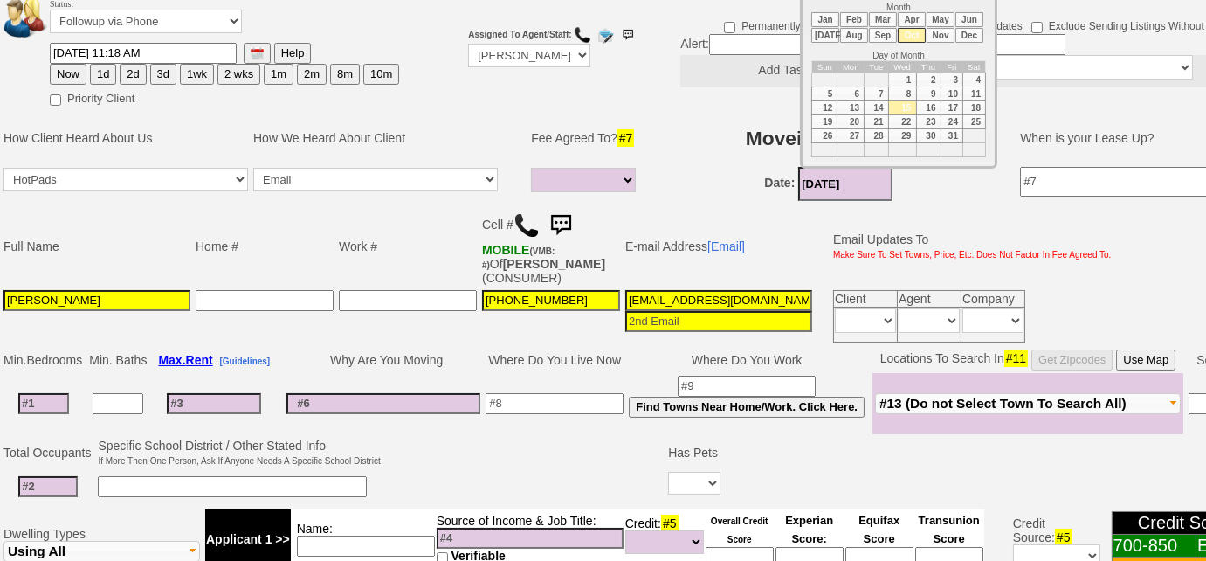
click at [560, 407] on input at bounding box center [555, 403] width 138 height 21
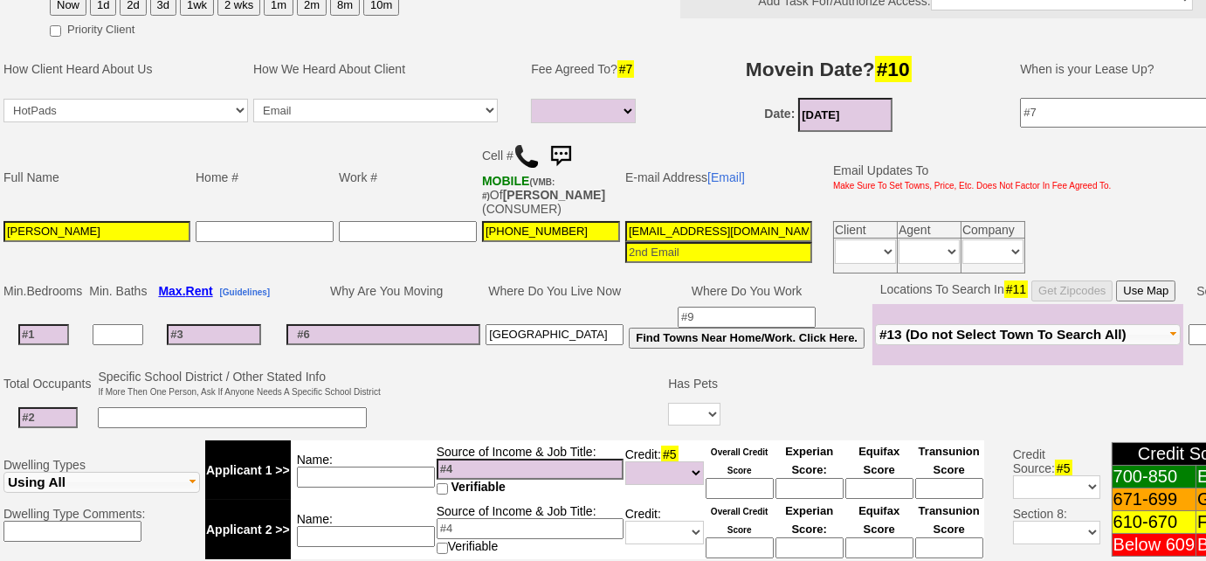
scroll to position [378, 0]
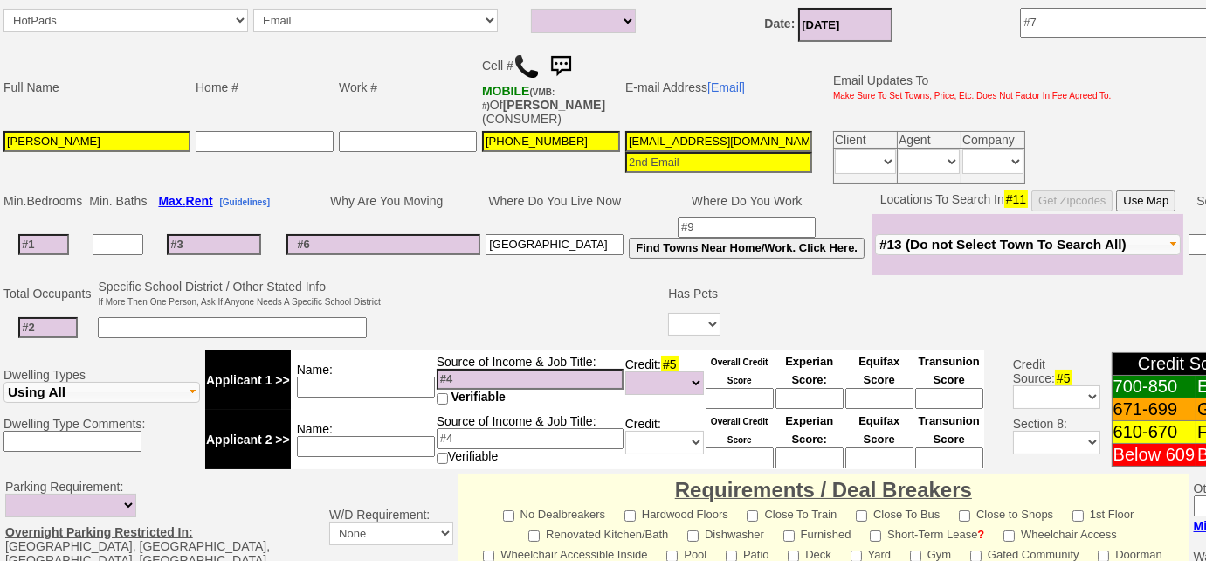
type input "Bronx"
click at [414, 447] on input at bounding box center [366, 446] width 138 height 21
type input "husband"
click at [496, 438] on input at bounding box center [530, 438] width 187 height 21
type input "Super"
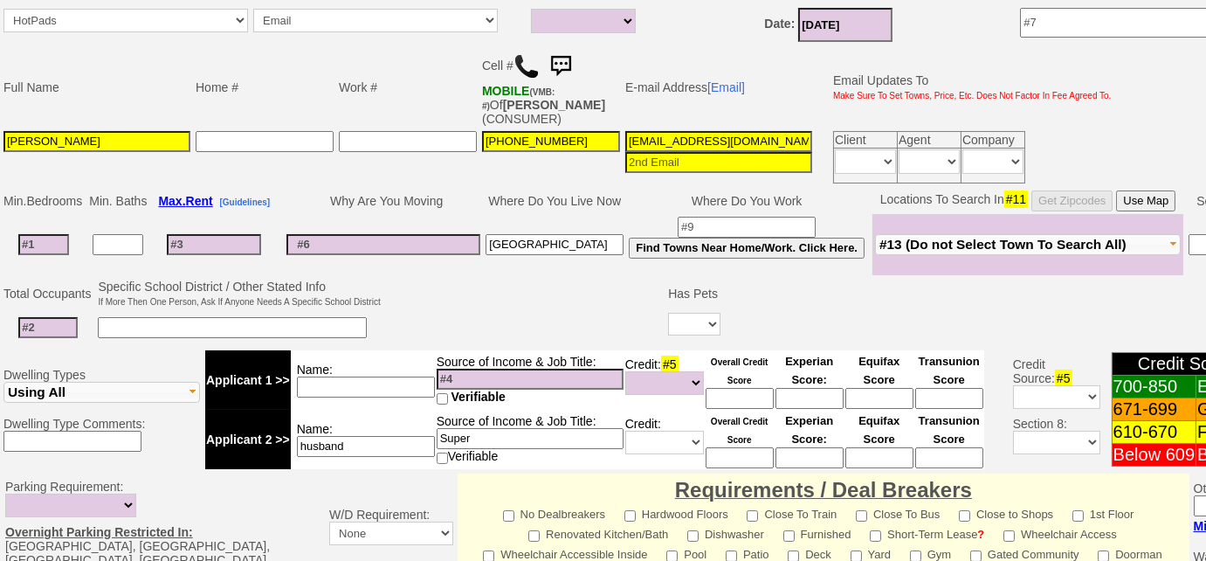
click at [992, 241] on span "#13 (Do not Select Town To Search All)" at bounding box center [1002, 244] width 247 height 15
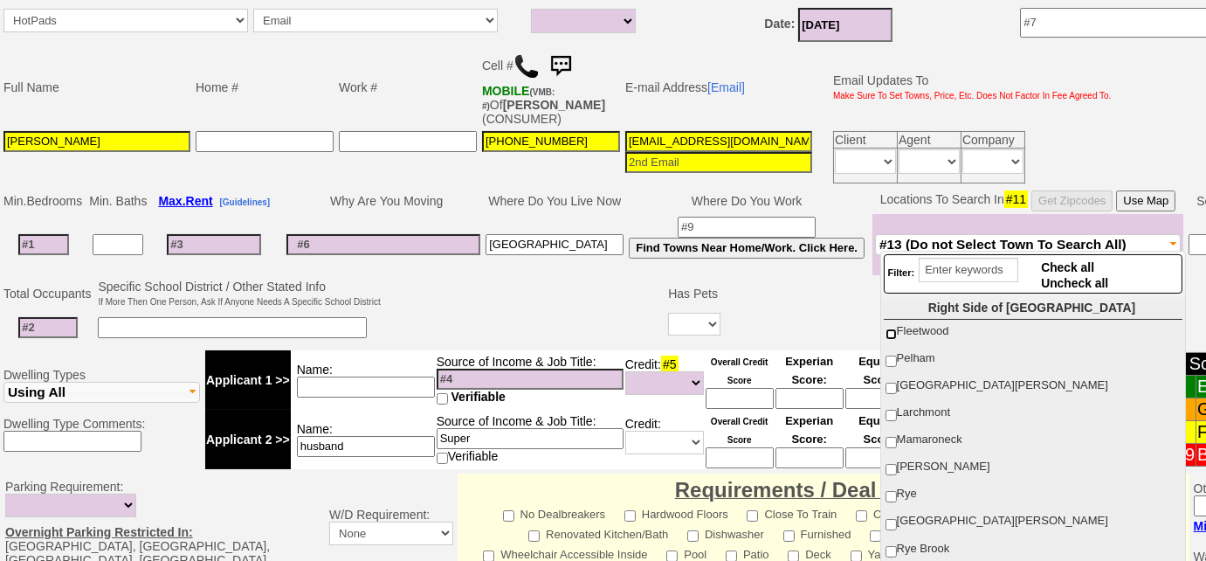
click at [893, 334] on input "Fleetwood" at bounding box center [891, 333] width 11 height 11
checkbox input "true"
click at [892, 383] on input "New Rochelle" at bounding box center [891, 388] width 11 height 11
checkbox input "true"
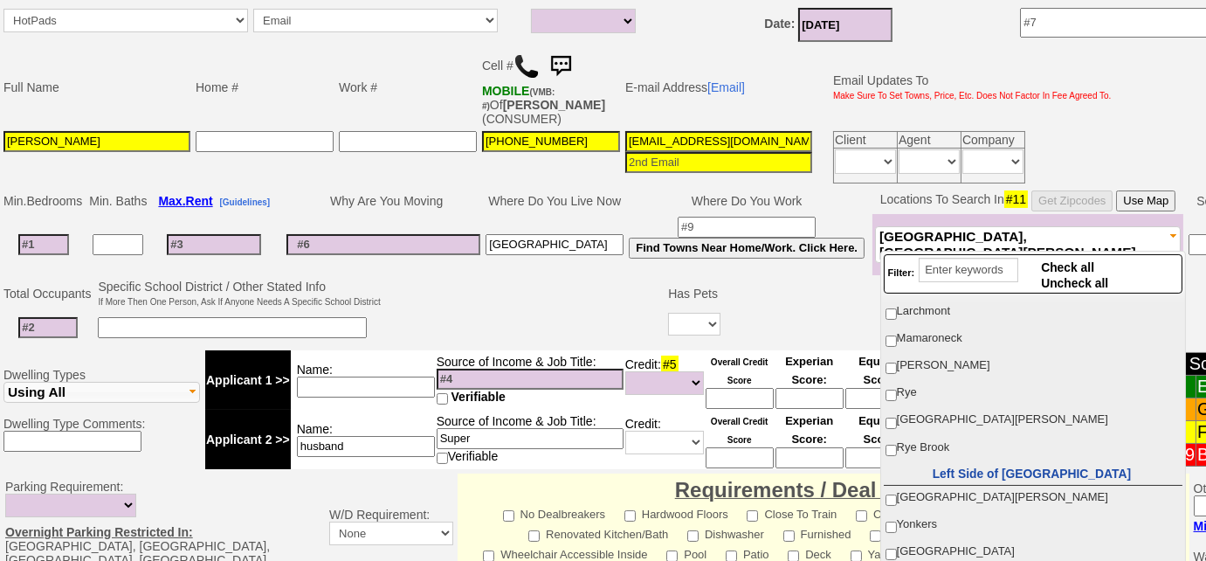
scroll to position [158, 0]
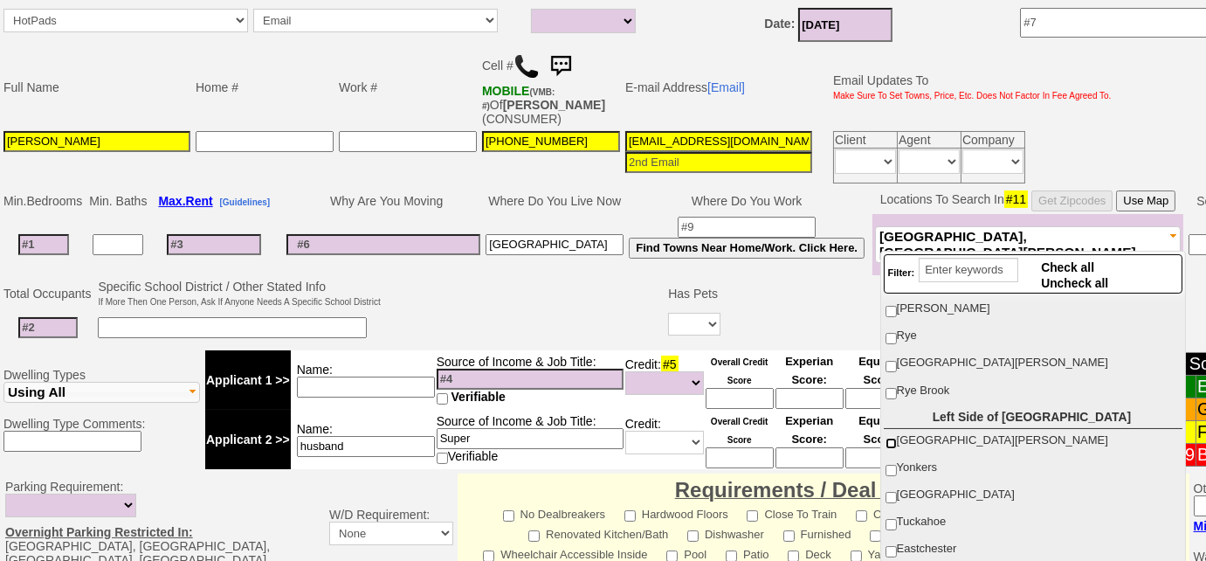
drag, startPoint x: 893, startPoint y: 437, endPoint x: 893, endPoint y: 458, distance: 21.0
click at [893, 438] on input "[GEOGRAPHIC_DATA][PERSON_NAME]" at bounding box center [891, 443] width 11 height 11
checkbox input "true"
click at [893, 465] on input "Yonkers" at bounding box center [891, 470] width 11 height 11
checkbox input "true"
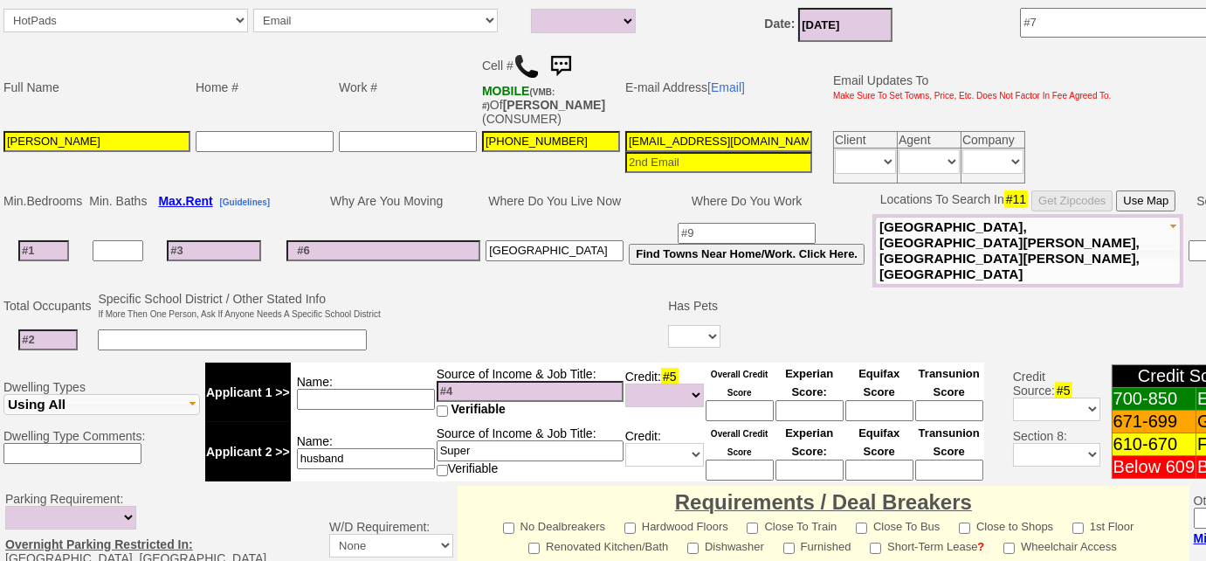
click at [803, 322] on td at bounding box center [1076, 340] width 707 height 36
click at [893, 256] on button "Fleetwood, New Rochelle, Mount Vernon, Yonkers" at bounding box center [1028, 251] width 306 height 68
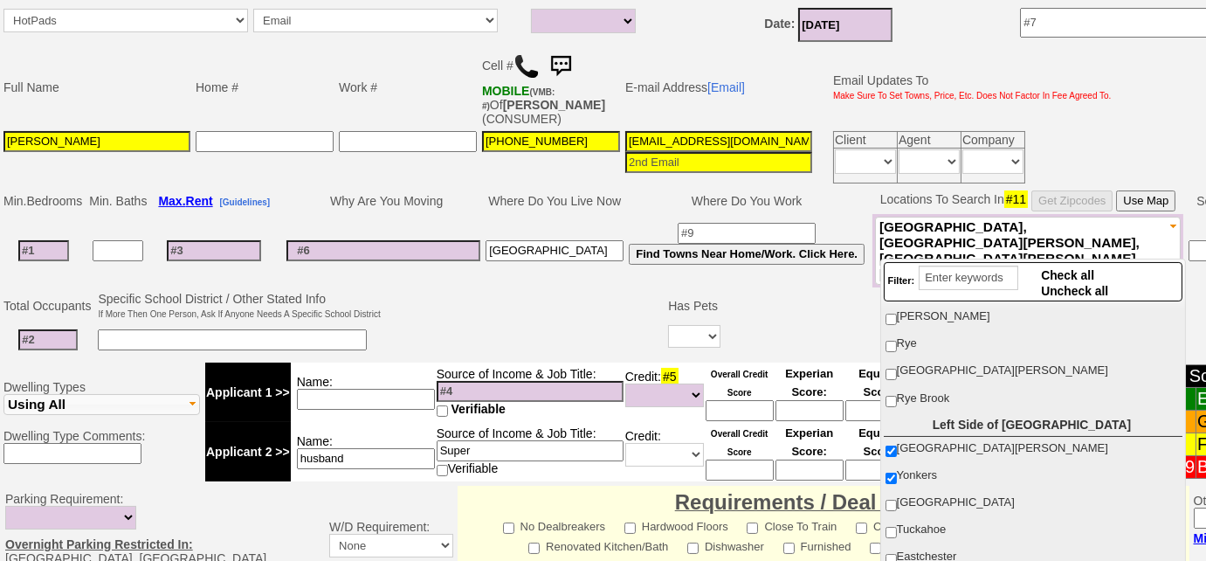
scroll to position [0, 0]
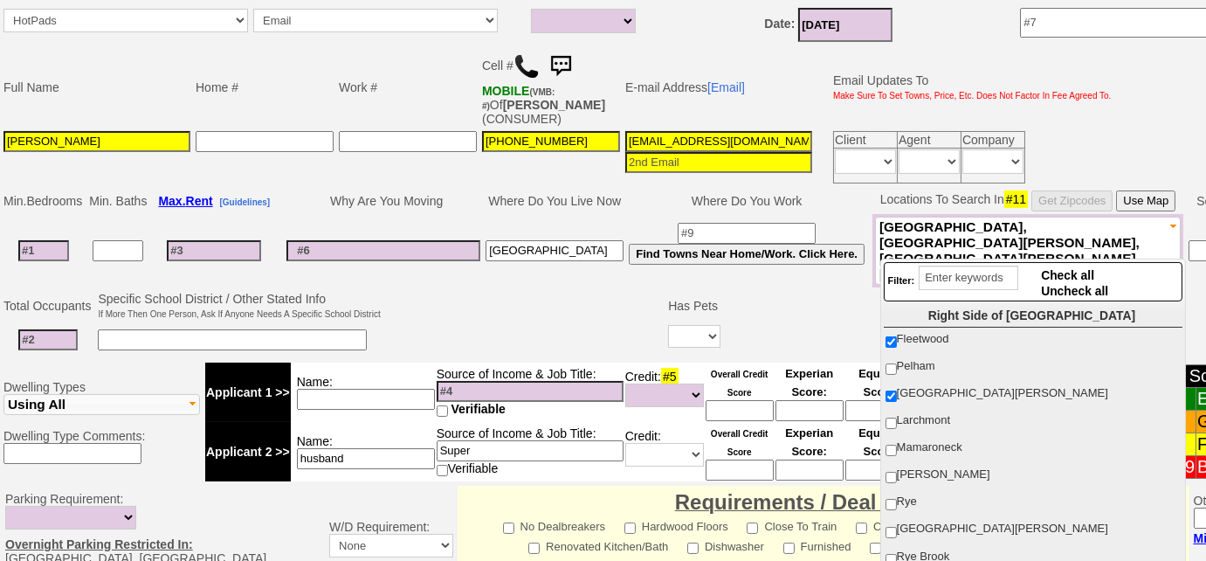
click at [891, 454] on label "Mamaroneck" at bounding box center [1032, 447] width 297 height 23
click at [891, 454] on input "Mamaroneck" at bounding box center [891, 450] width 11 height 11
checkbox input "true"
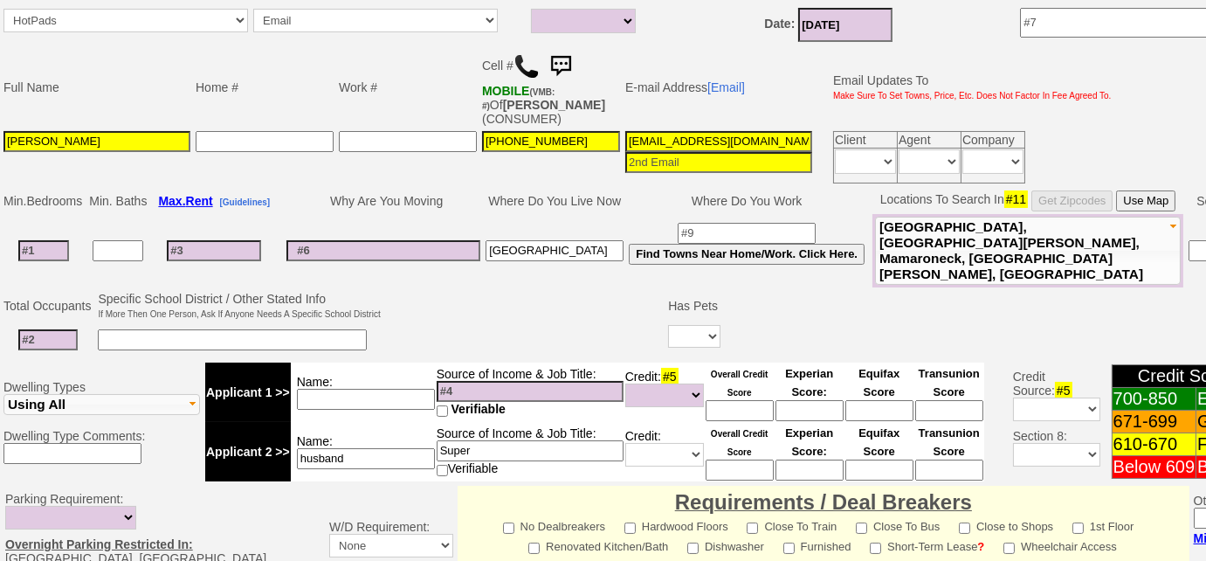
click at [35, 242] on input at bounding box center [43, 250] width 51 height 21
click at [54, 240] on input at bounding box center [43, 250] width 51 height 21
type input "3"
select select
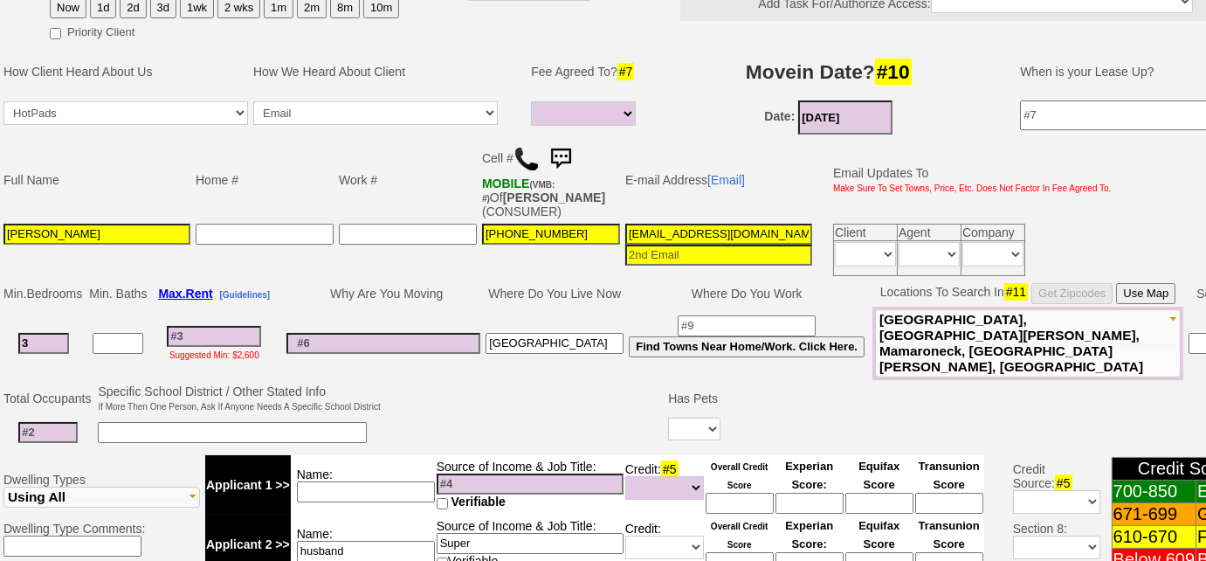
scroll to position [140, 0]
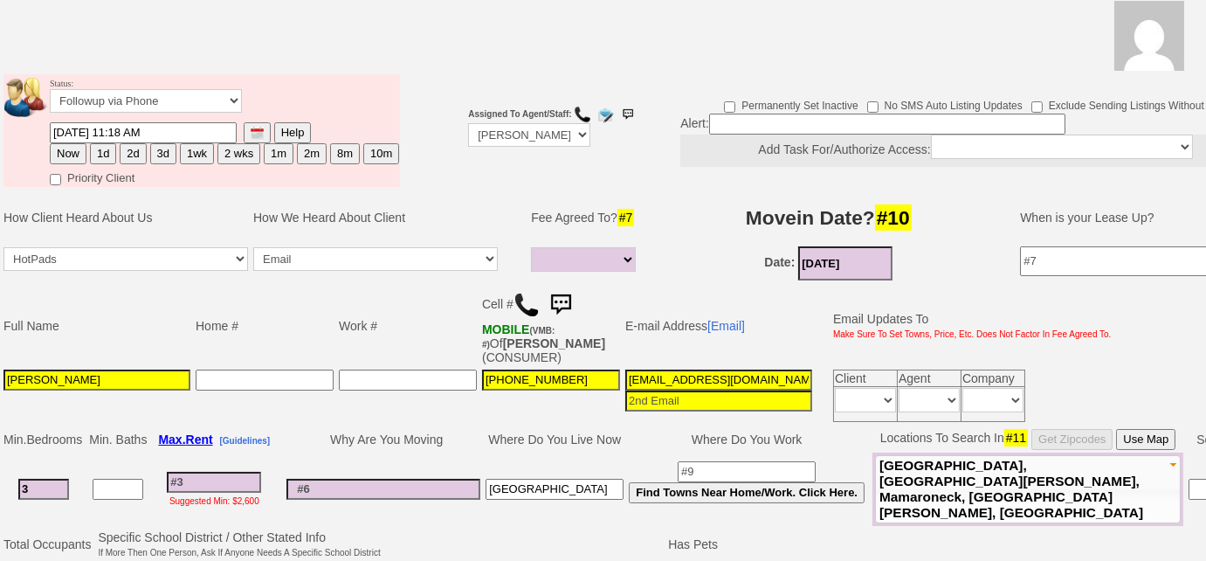
type input "3"
click at [535, 143] on select "Up-For-Grabs ***** STAFF ***** Bob Bruno 914-419-3579 Cristy Liberto 914-486-10…" at bounding box center [529, 135] width 122 height 24
select select
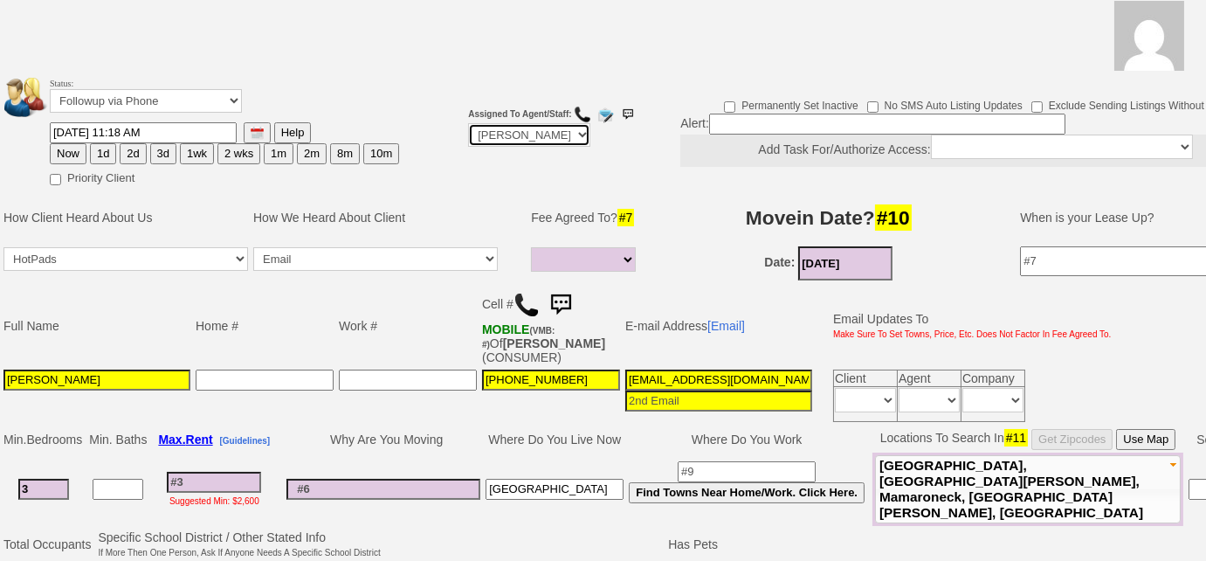
select select "Up-For-Grabs"
click at [468, 123] on select "Up-For-Grabs ***** STAFF ***** Bob Bruno 914-419-3579 Cristy Liberto 914-486-10…" at bounding box center [529, 135] width 122 height 24
click at [741, 122] on input at bounding box center [887, 124] width 356 height 21
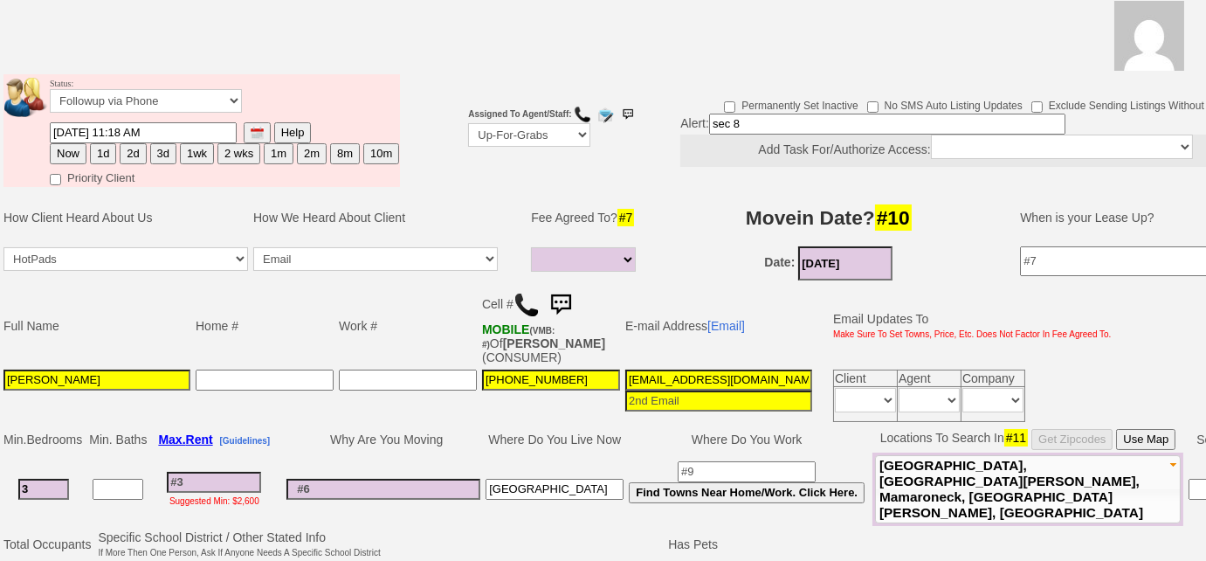
type input "sec 8"
drag, startPoint x: 51, startPoint y: 473, endPoint x: 0, endPoint y: 466, distance: 51.1
click at [0, 466] on td "Min. Bedrooms Min. Baths Max. Rent [Guidelines] Why Are You Moving Where Do You…" at bounding box center [718, 475] width 1436 height 101
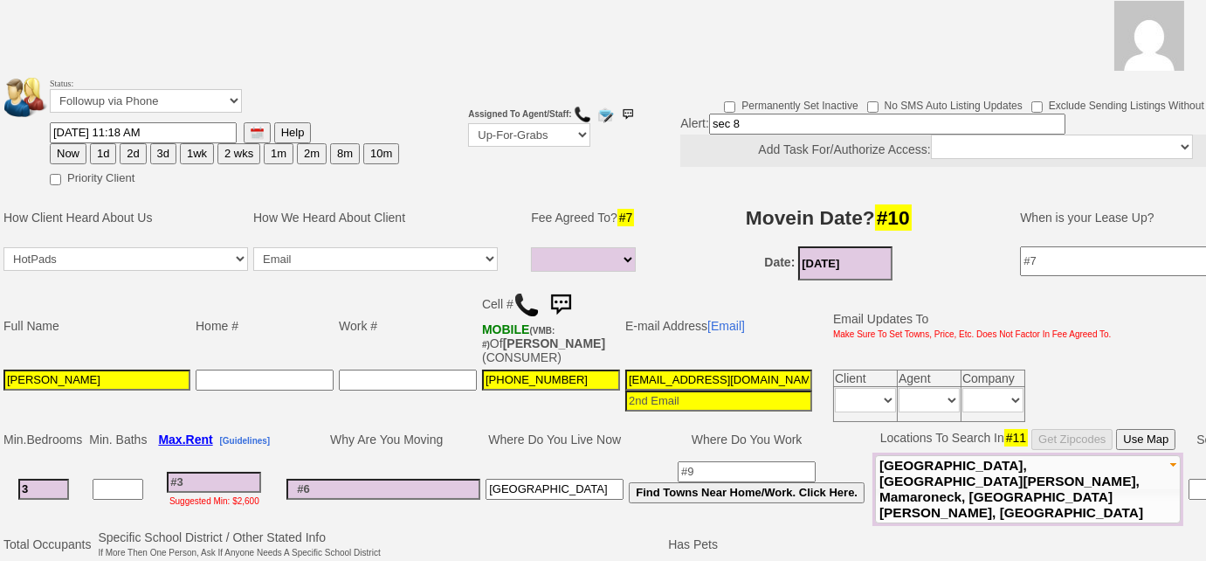
type input "2"
select select
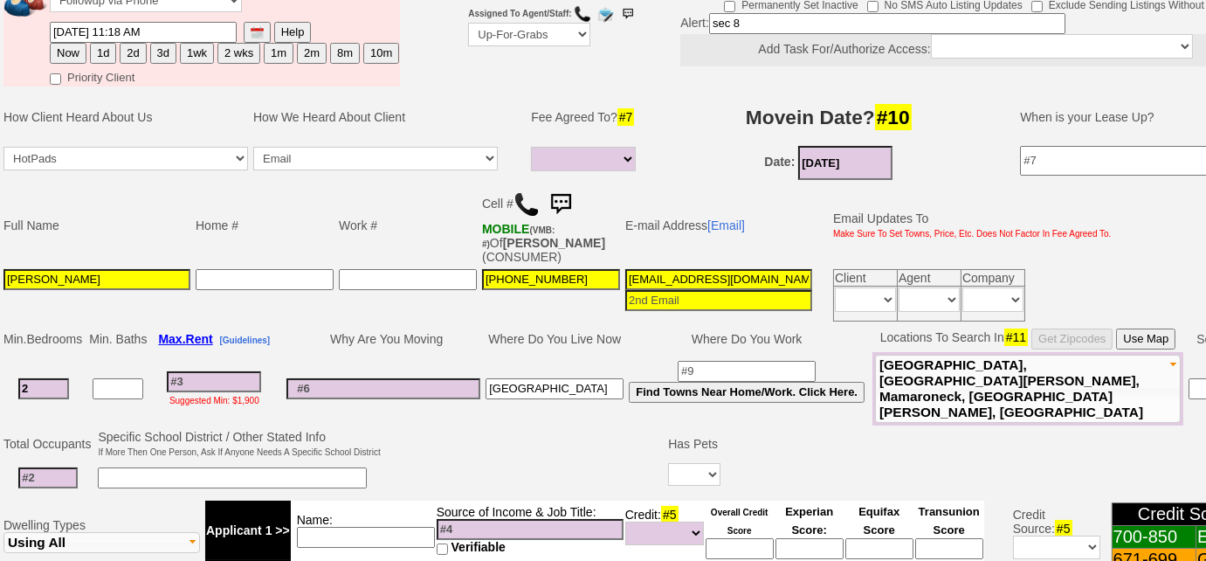
scroll to position [378, 0]
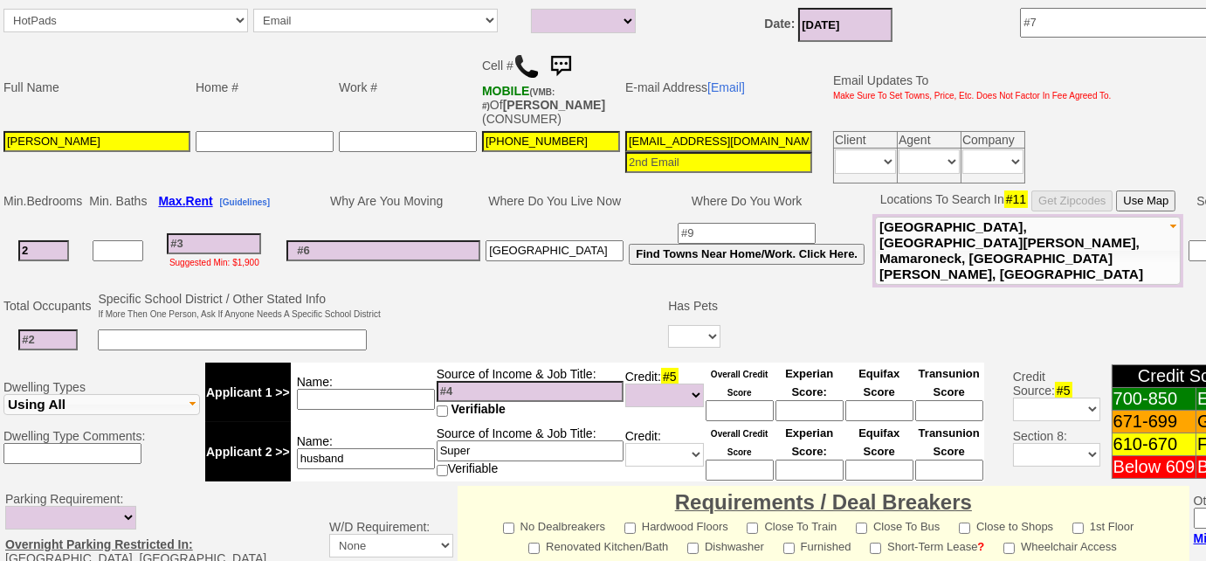
type input "2"
click at [215, 233] on input at bounding box center [214, 243] width 94 height 21
select select
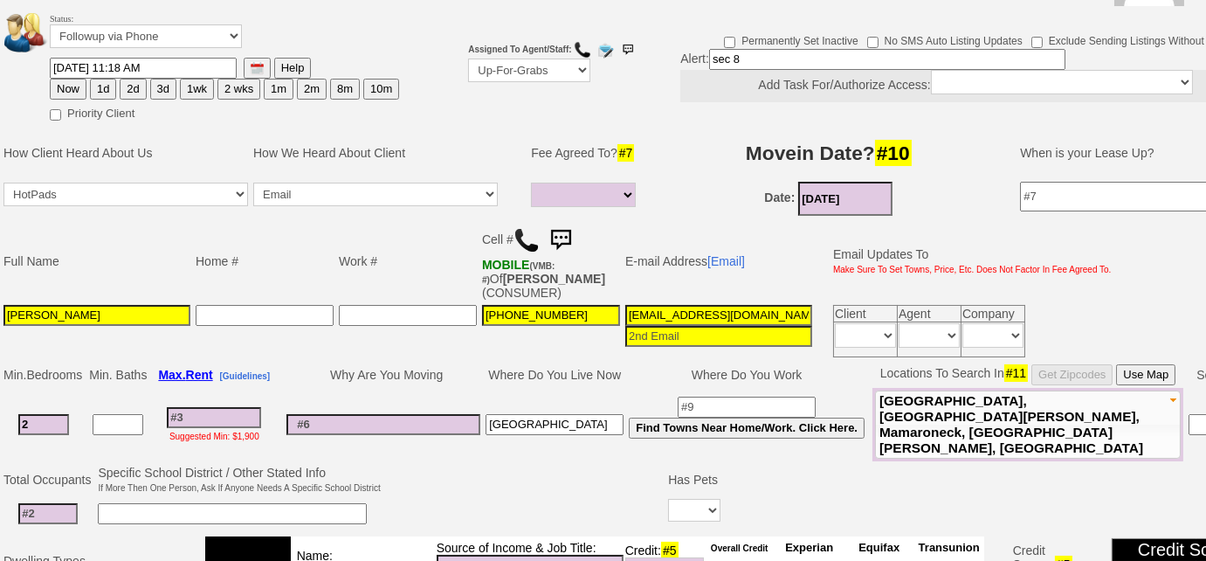
scroll to position [60, 0]
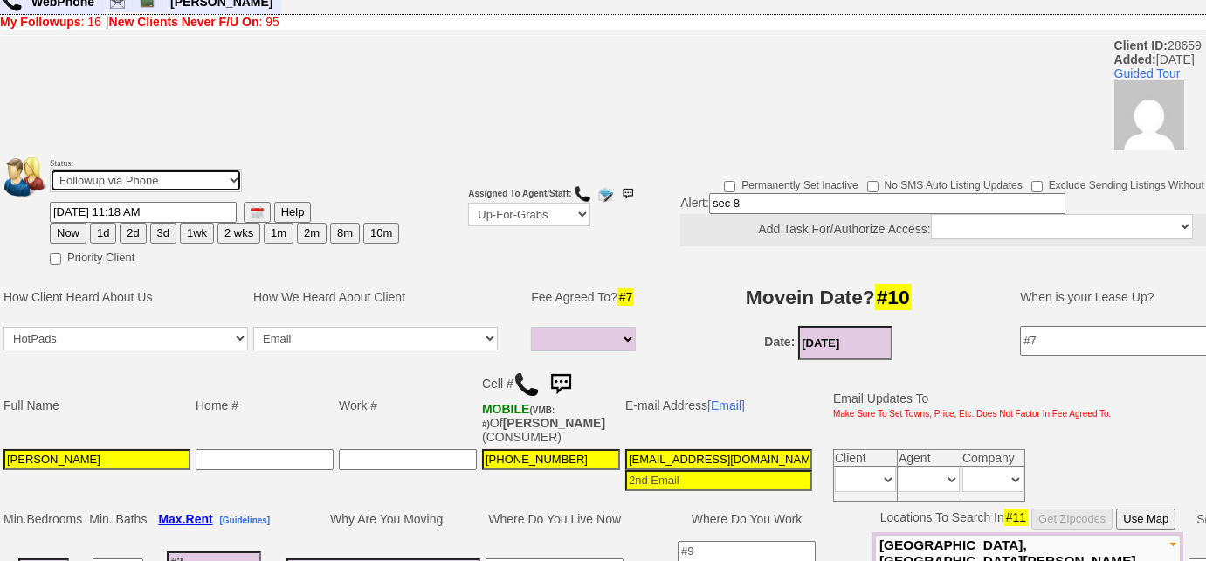
click at [193, 183] on select "Followup via Phone Followup via Email Followup When Section 8 Property Found De…" at bounding box center [146, 181] width 192 height 24
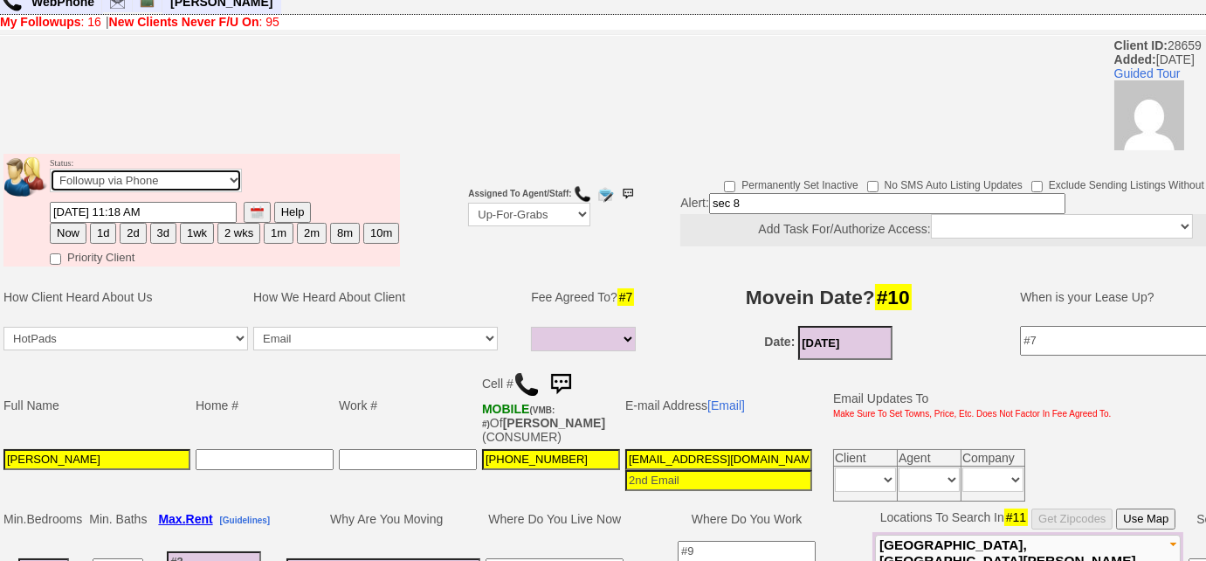
select select "Followup When Section 8 Property Found"
click at [50, 169] on select "Followup via Phone Followup via Email Followup When Section 8 Property Found De…" at bounding box center [146, 181] width 192 height 24
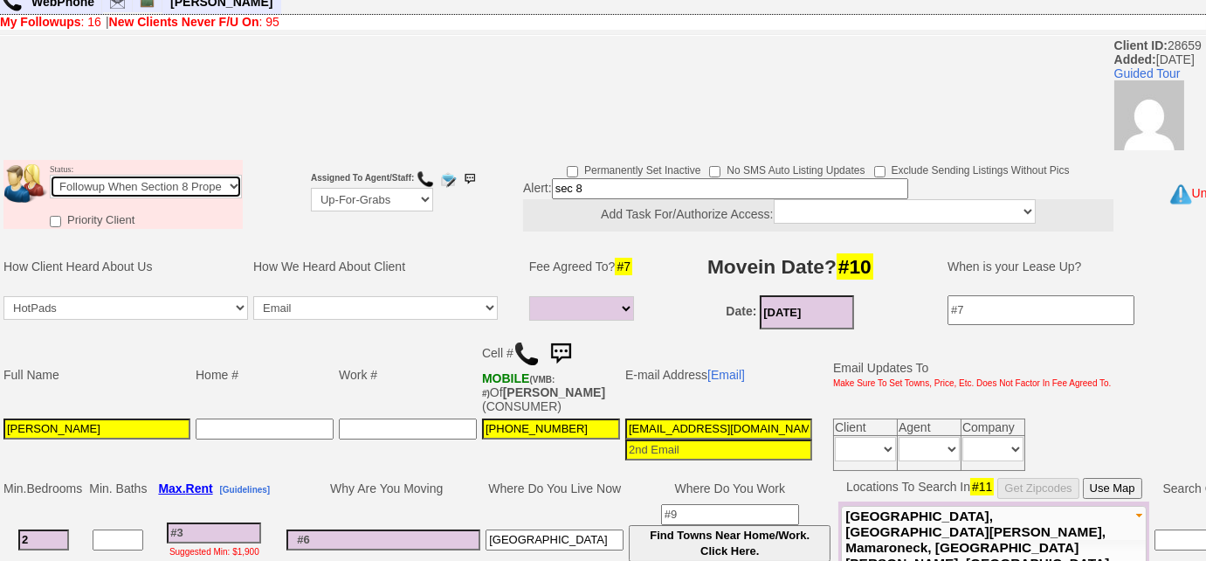
scroll to position [219, 0]
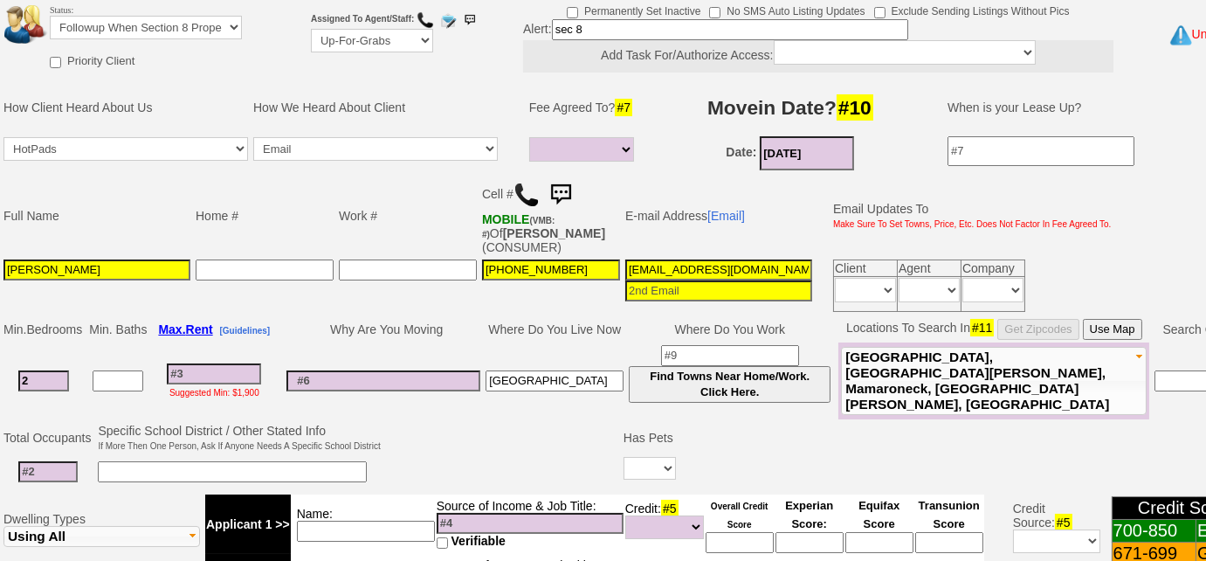
click at [231, 365] on input at bounding box center [214, 373] width 94 height 21
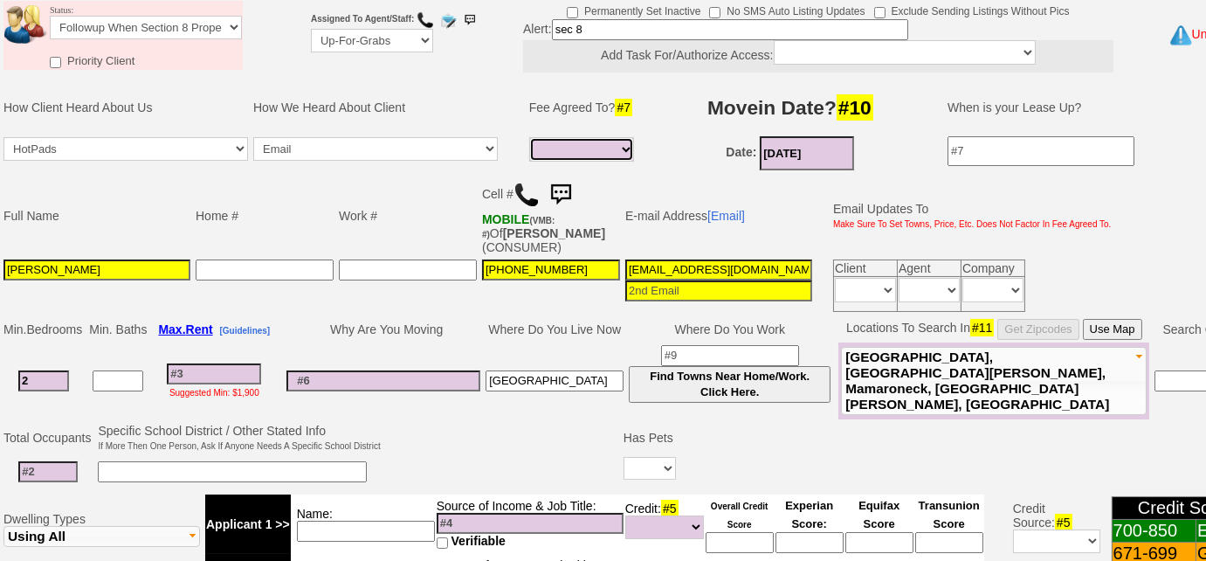
click at [608, 148] on select "1 Month 1/2 Month Full Fee None Unknown" at bounding box center [581, 149] width 105 height 24
select select "Full Fee"
click at [529, 137] on select "1 Month 1/2 Month Full Fee None Unknown" at bounding box center [581, 149] width 105 height 24
click at [431, 223] on td "Work #" at bounding box center [407, 216] width 143 height 82
click at [236, 368] on input at bounding box center [214, 373] width 94 height 21
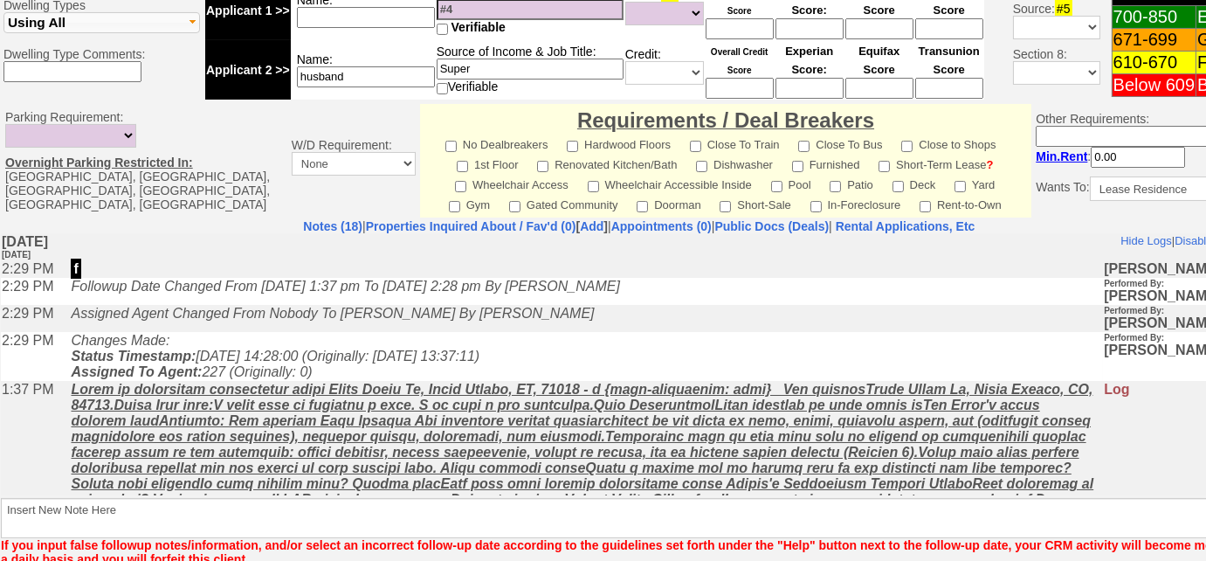
scroll to position [825, 0]
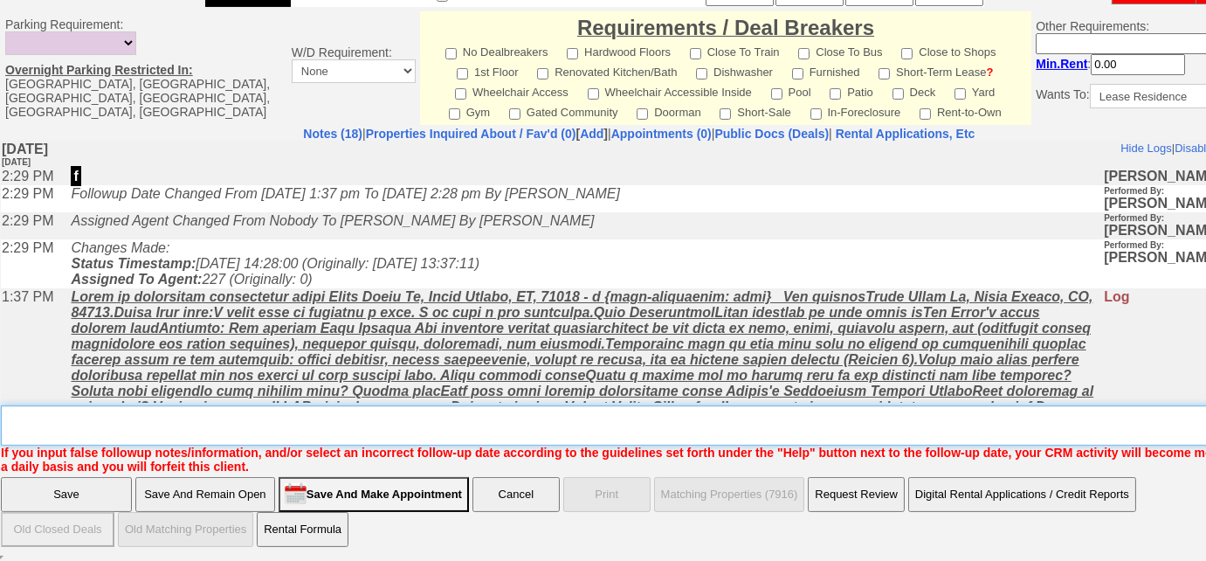
click at [443, 430] on textarea "Insert New Note Here" at bounding box center [645, 425] width 1289 height 40
type textarea "sec 8"
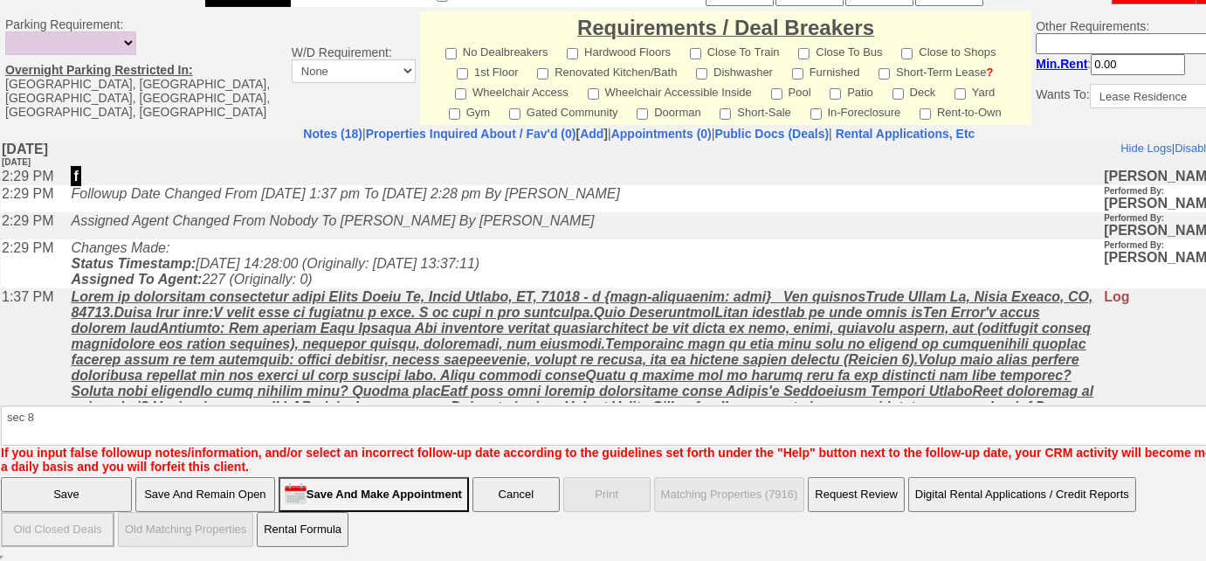
click at [110, 481] on input "Save" at bounding box center [66, 494] width 131 height 35
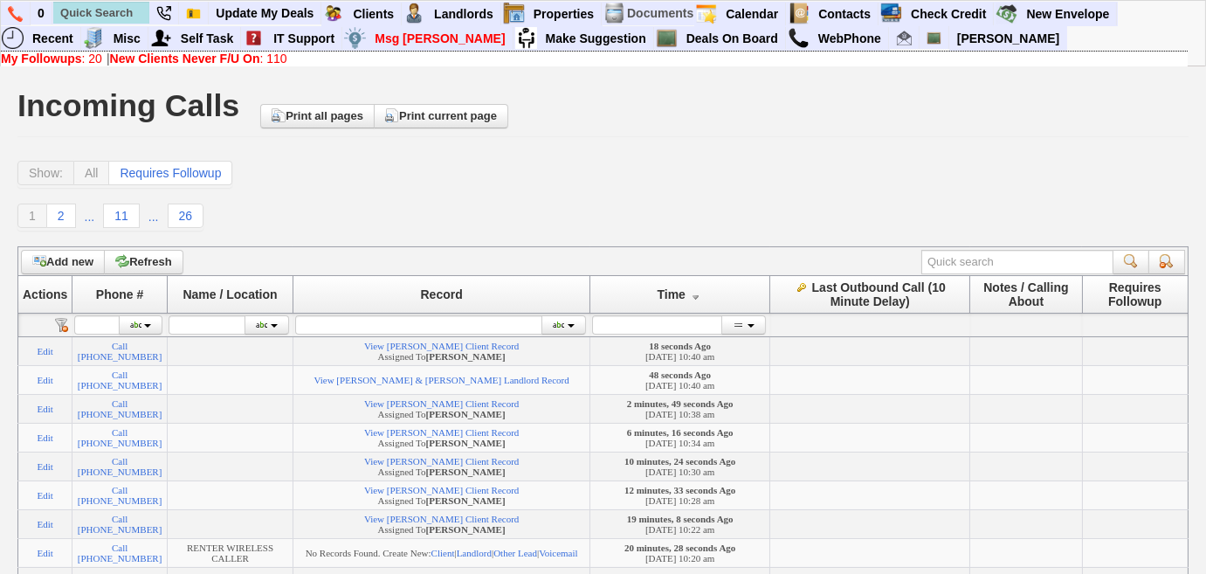
click at [279, 59] on link "New Clients Never F/U On : 110" at bounding box center [198, 59] width 177 height 14
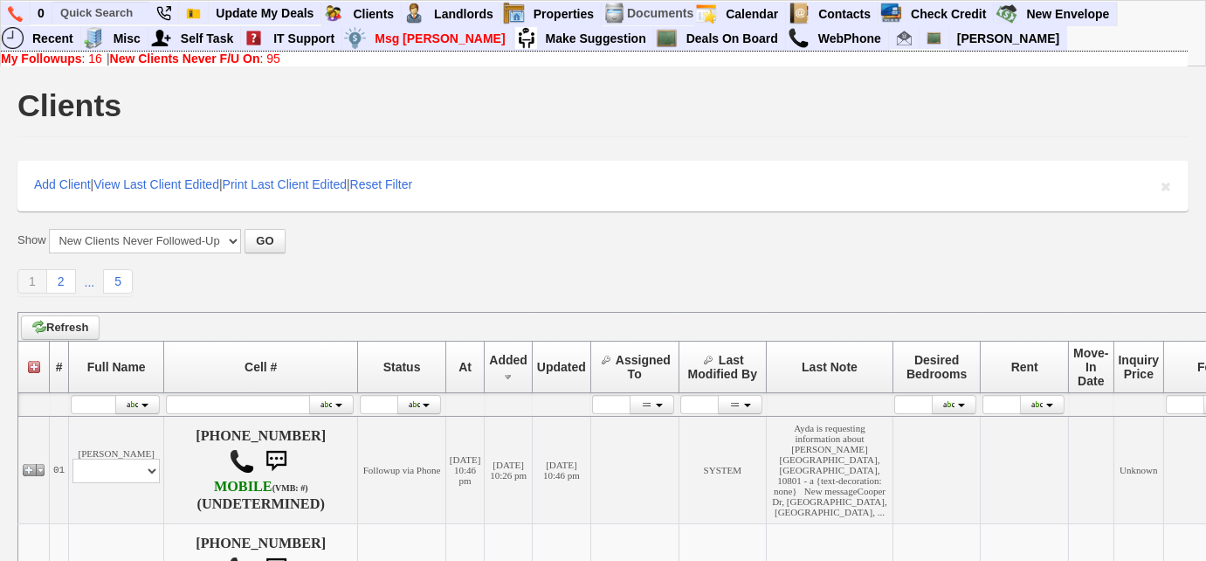
click at [79, 58] on b "My Followups" at bounding box center [41, 59] width 81 height 14
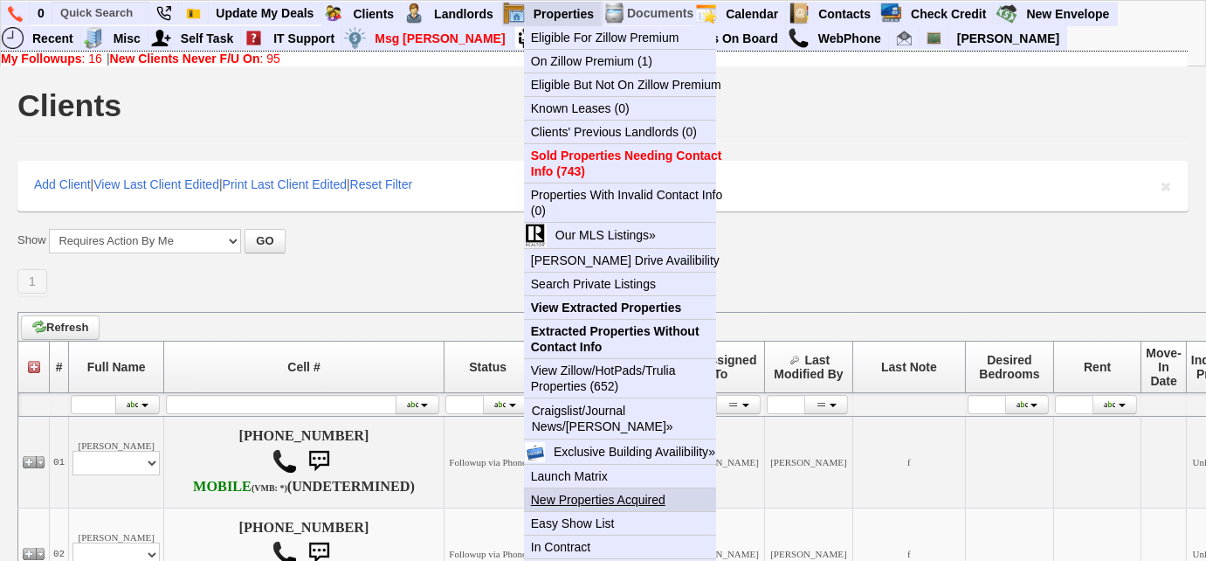
click at [634, 502] on link "New Properties Acquired" at bounding box center [627, 499] width 206 height 23
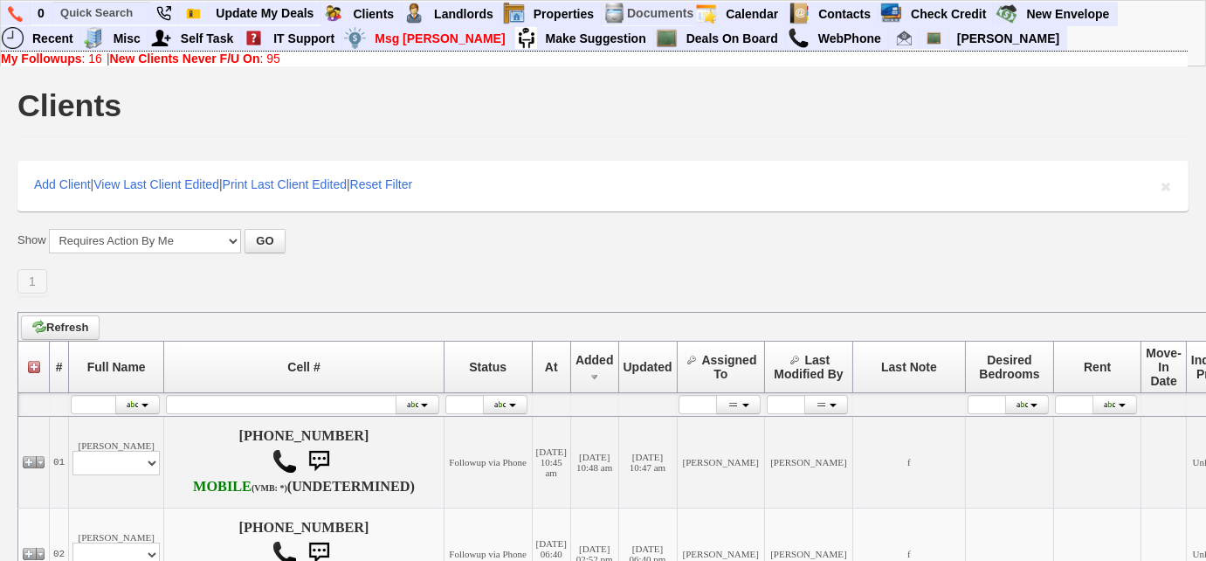
click at [259, 52] on b "New Clients Never F/U On" at bounding box center [185, 59] width 150 height 14
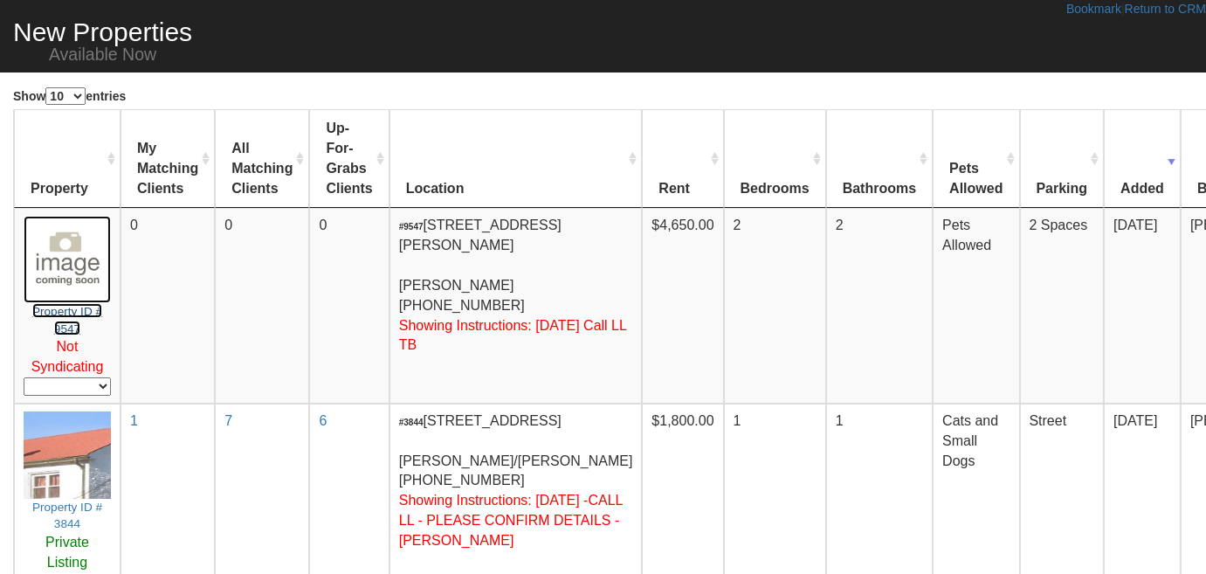
click at [79, 305] on small "Property ID # 9547" at bounding box center [67, 320] width 70 height 30
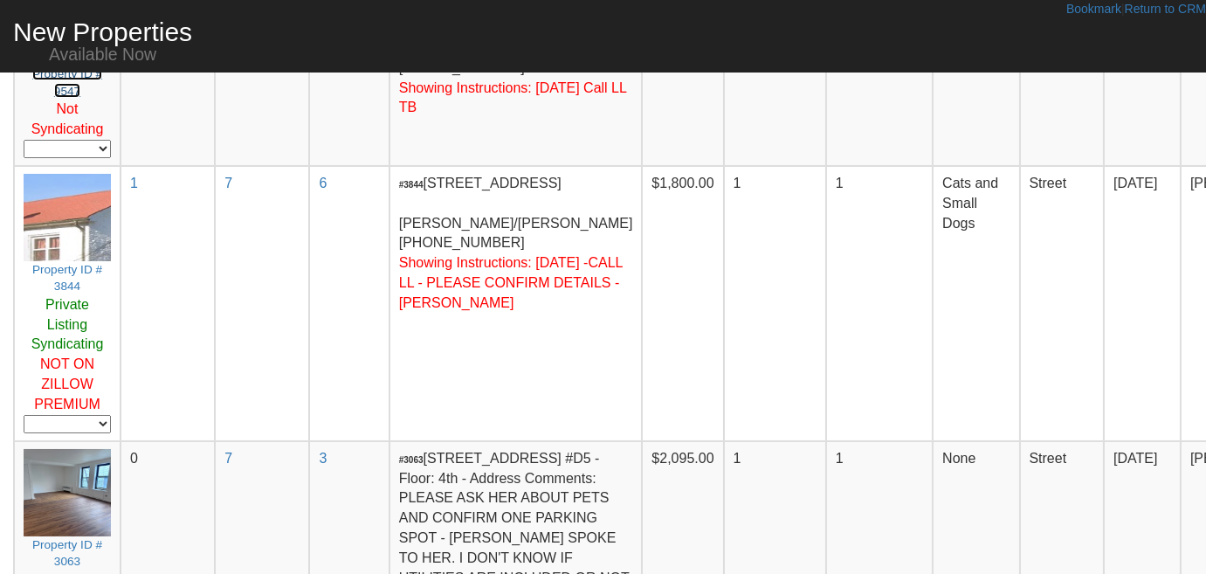
scroll to position [476, 0]
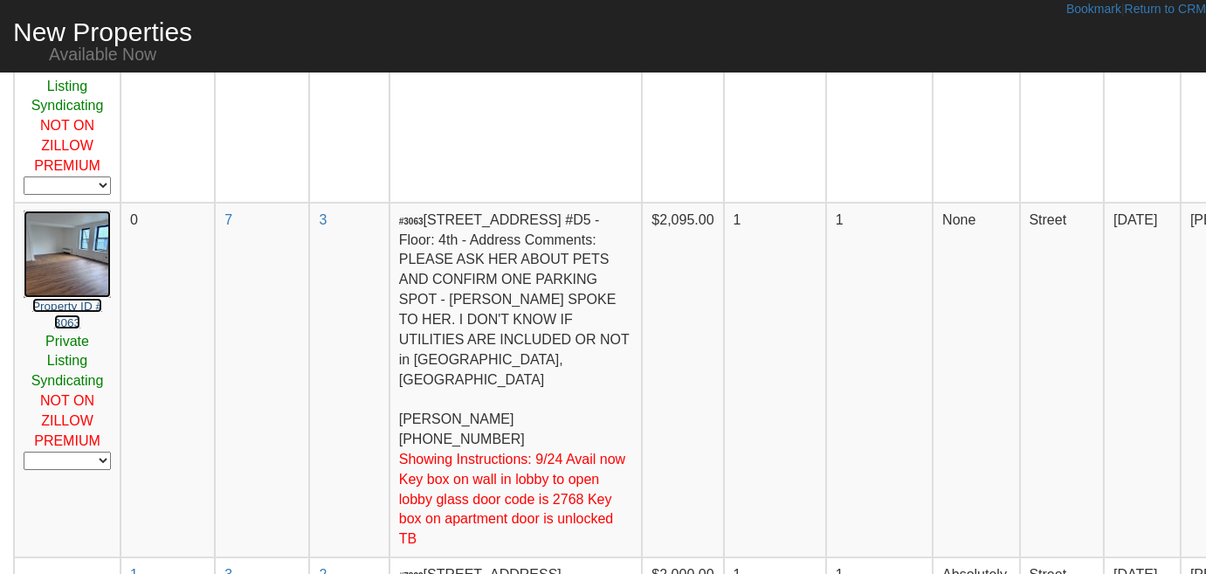
click at [88, 300] on small "Property ID # 3063" at bounding box center [67, 315] width 70 height 30
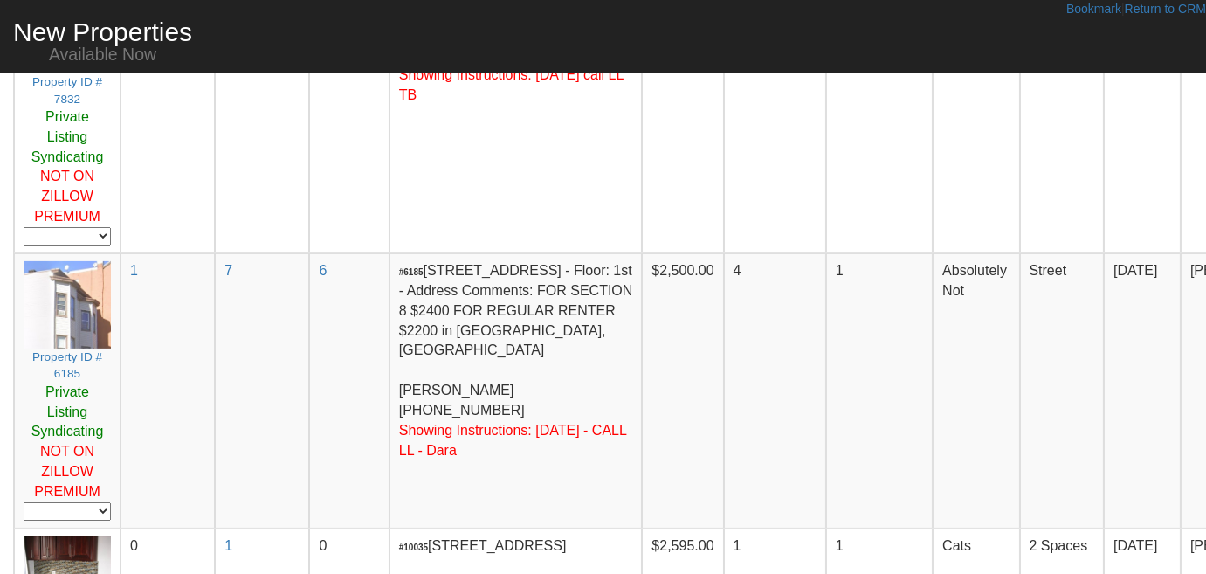
scroll to position [952, 0]
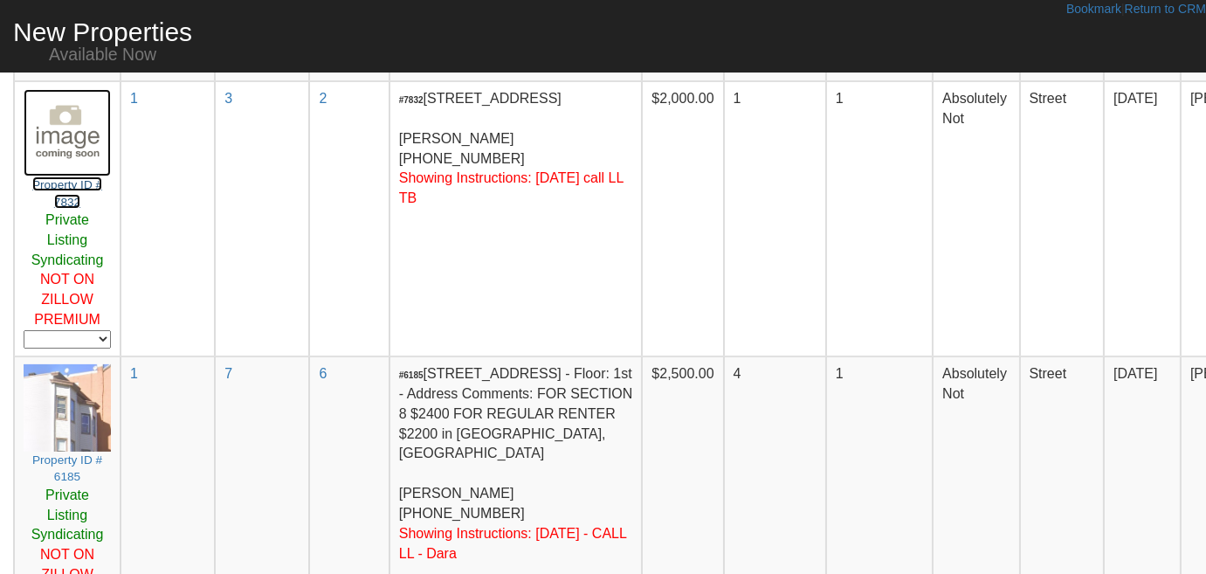
click at [72, 208] on link "Property ID # 7832" at bounding box center [67, 166] width 87 height 84
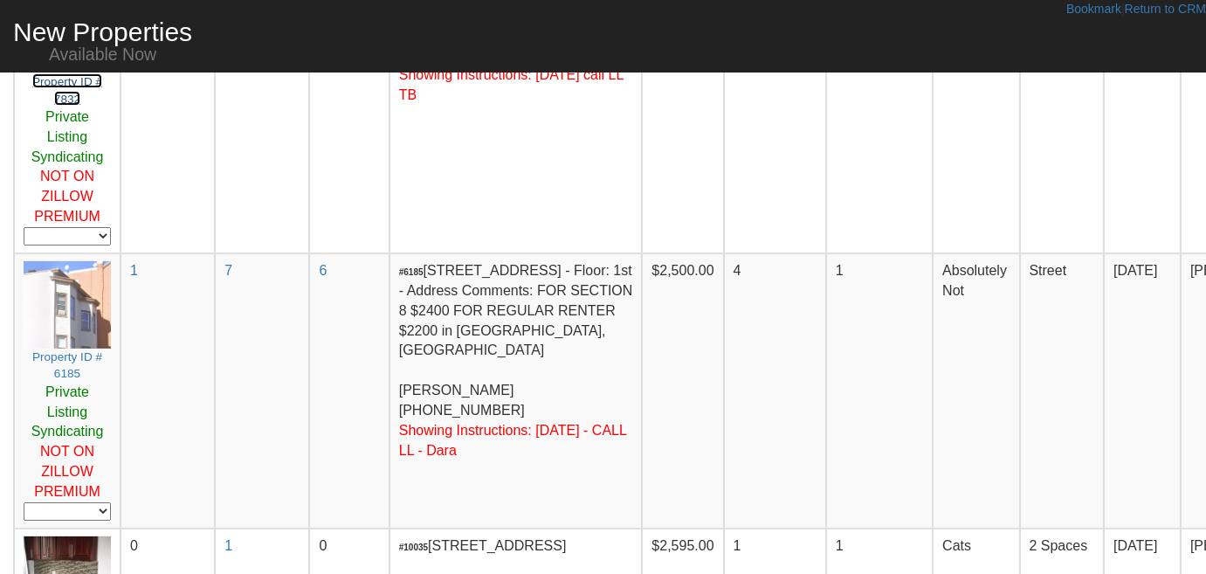
scroll to position [1190, 0]
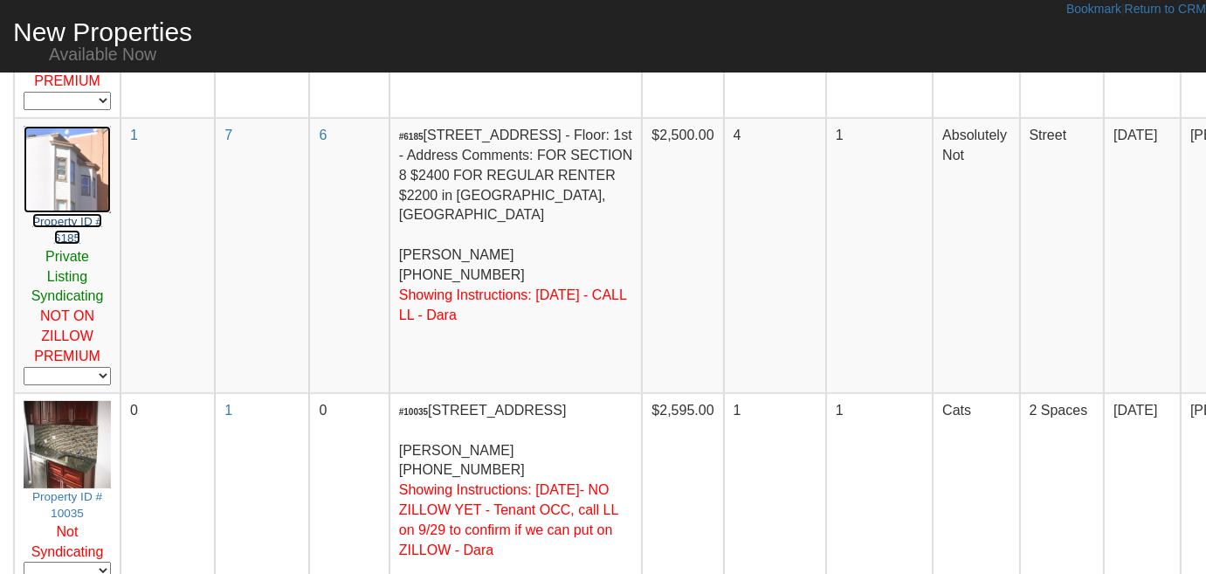
click at [63, 245] on link "Property ID # 6185" at bounding box center [67, 203] width 87 height 84
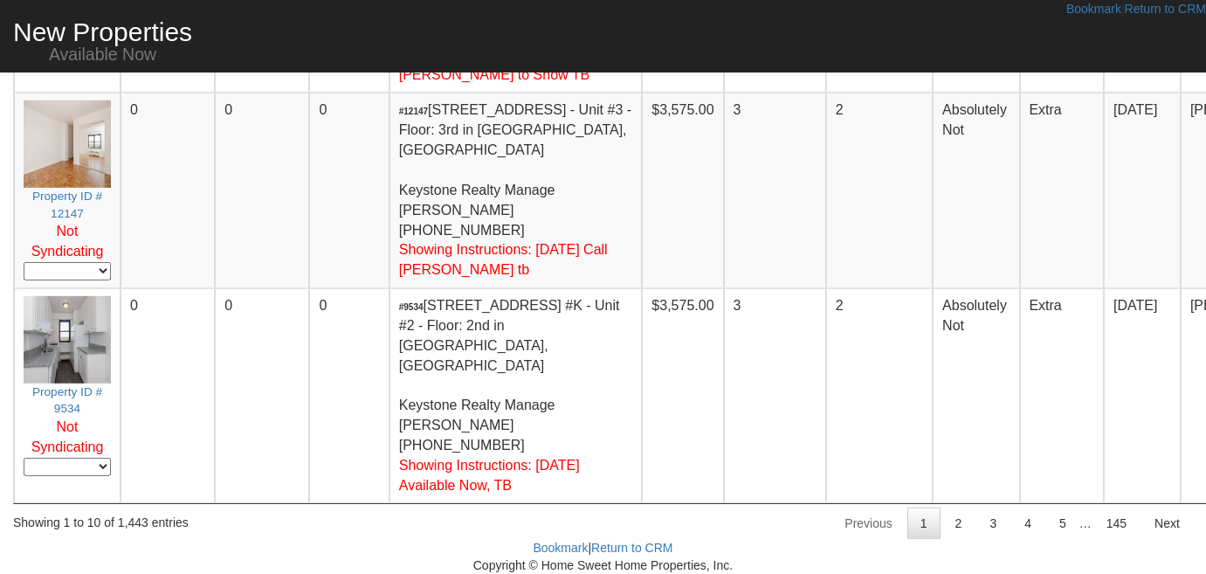
scroll to position [2489, 0]
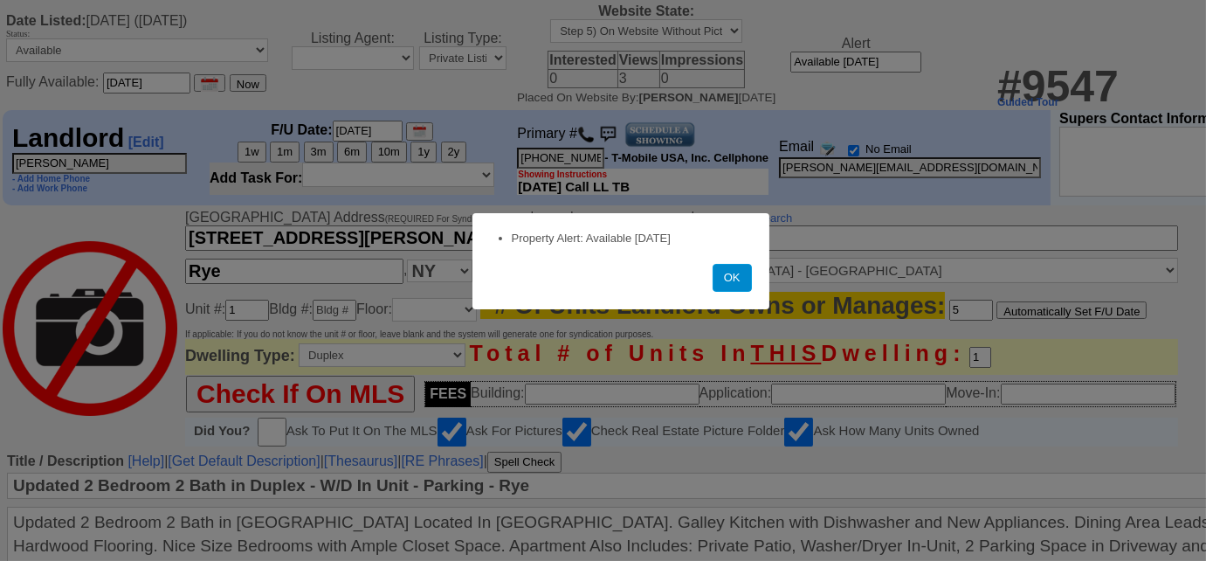
click at [727, 278] on button "OK" at bounding box center [732, 278] width 39 height 28
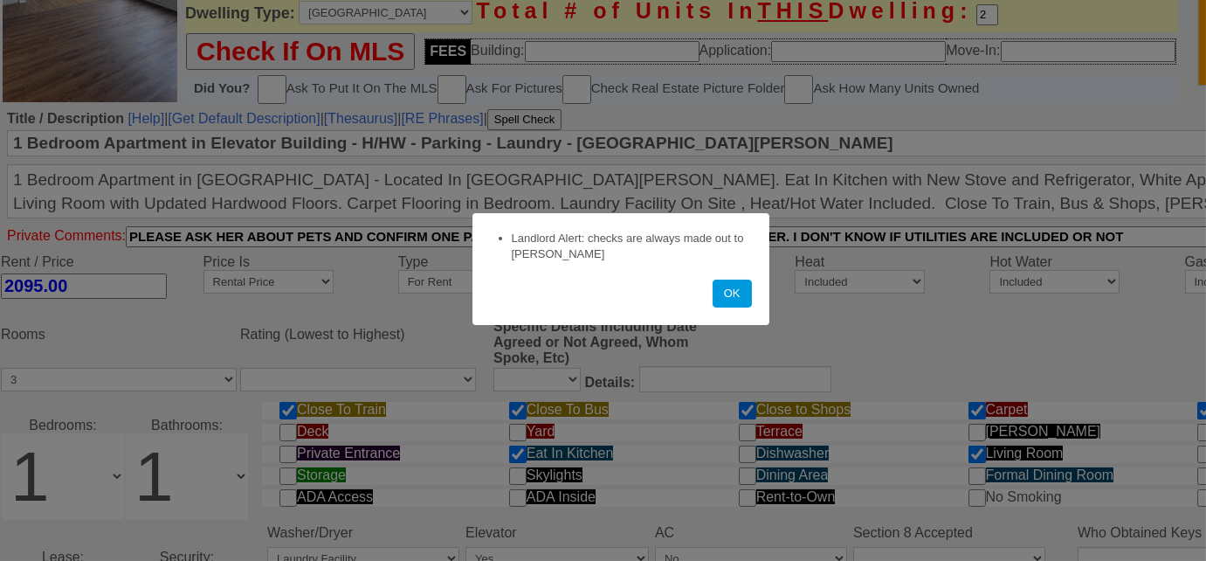
scroll to position [397, 0]
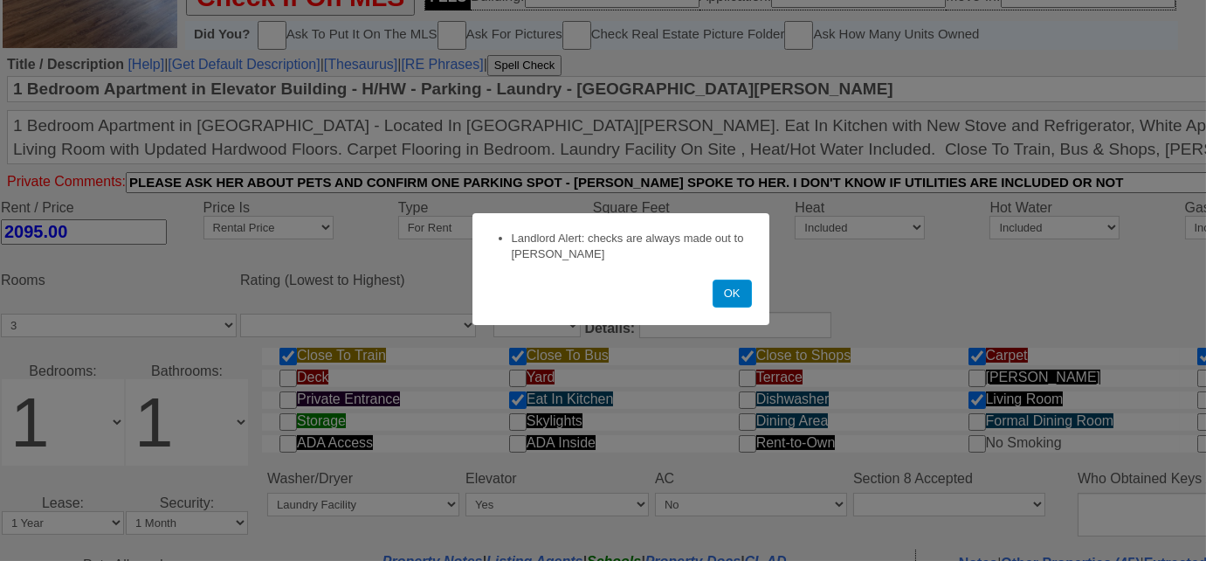
click at [717, 294] on button "OK" at bounding box center [732, 293] width 39 height 28
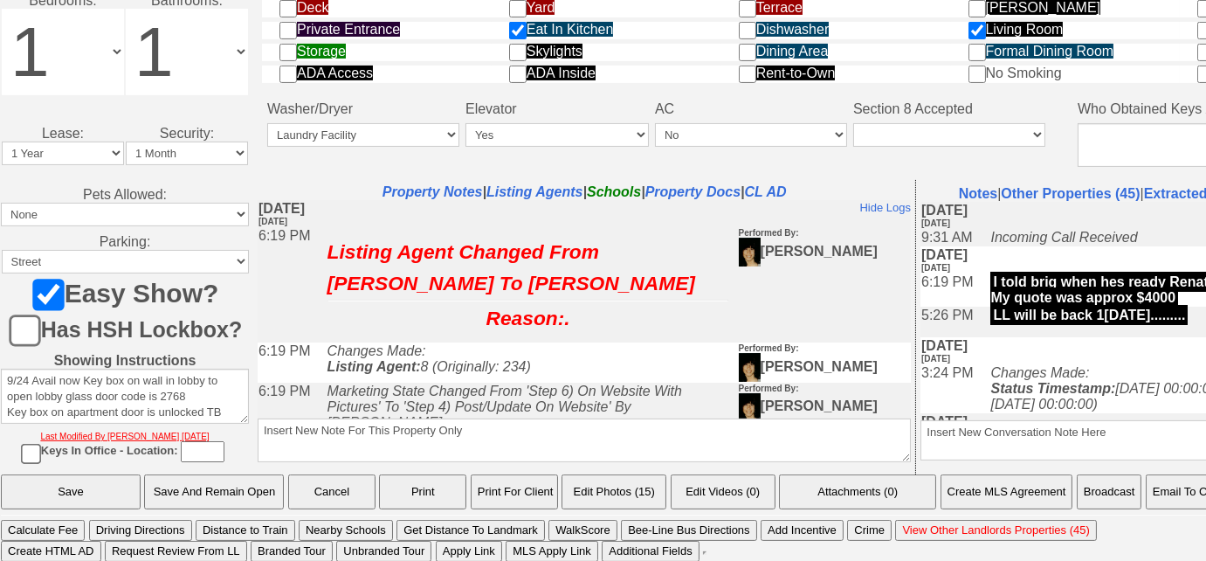
scroll to position [866, 378]
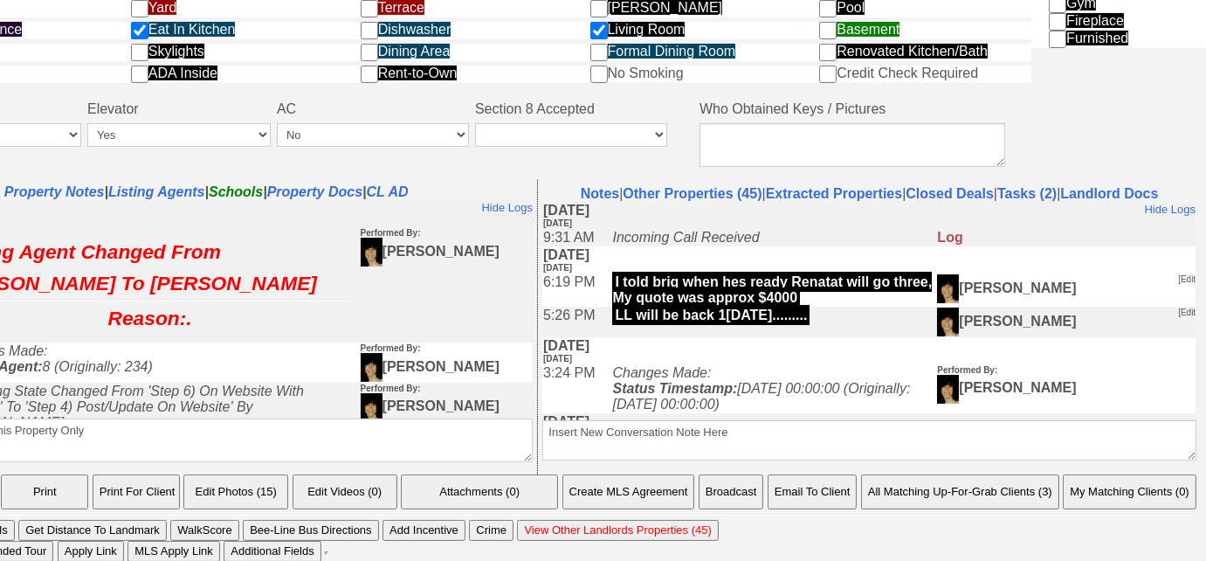
click at [1006, 508] on button "All Matching Up-For-Grab Clients (3)" at bounding box center [960, 491] width 198 height 35
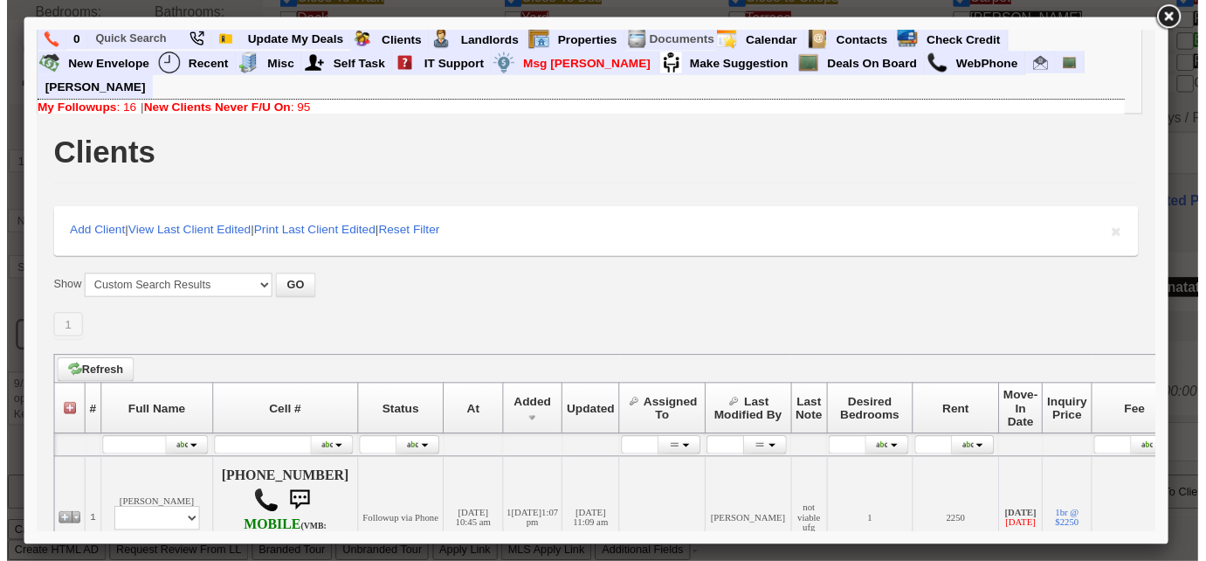
scroll to position [397, 0]
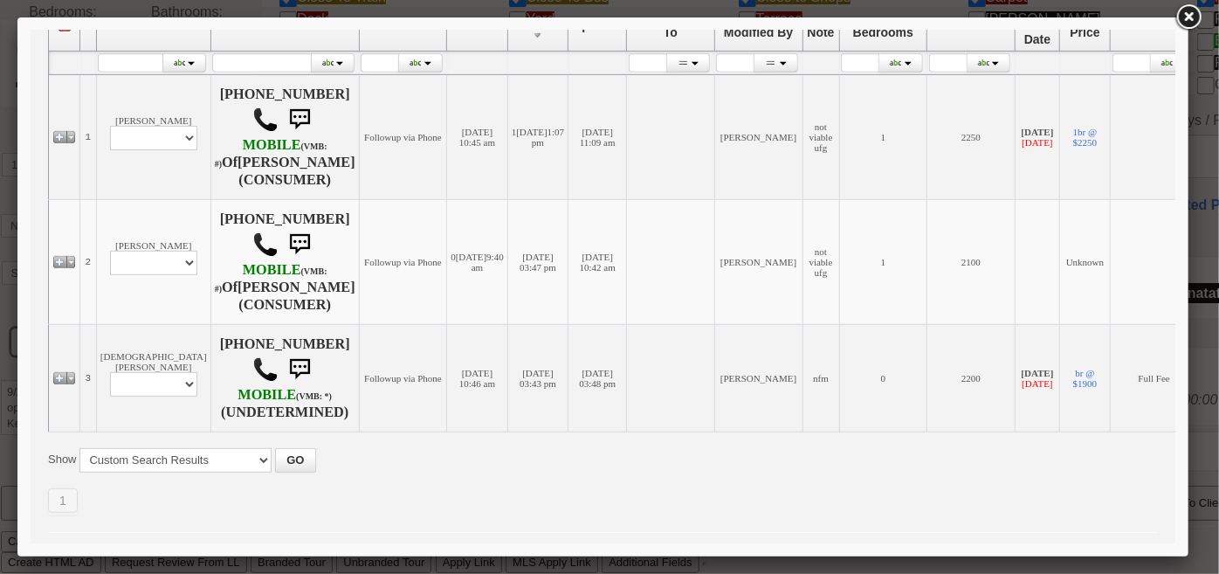
click at [1190, 17] on link at bounding box center [1188, 17] width 31 height 31
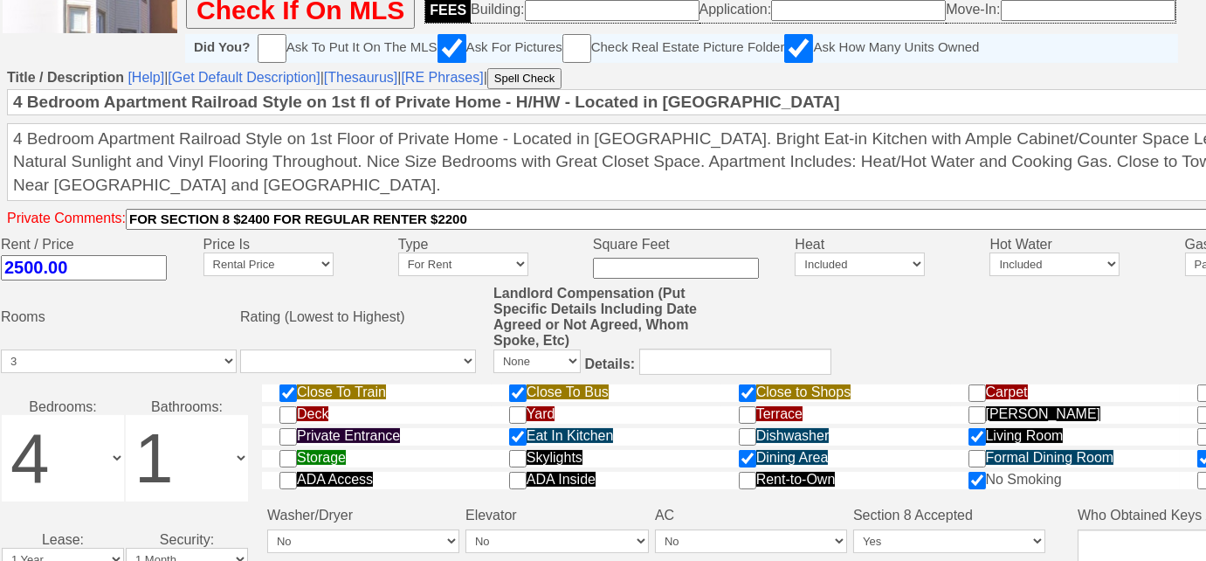
scroll to position [176, 0]
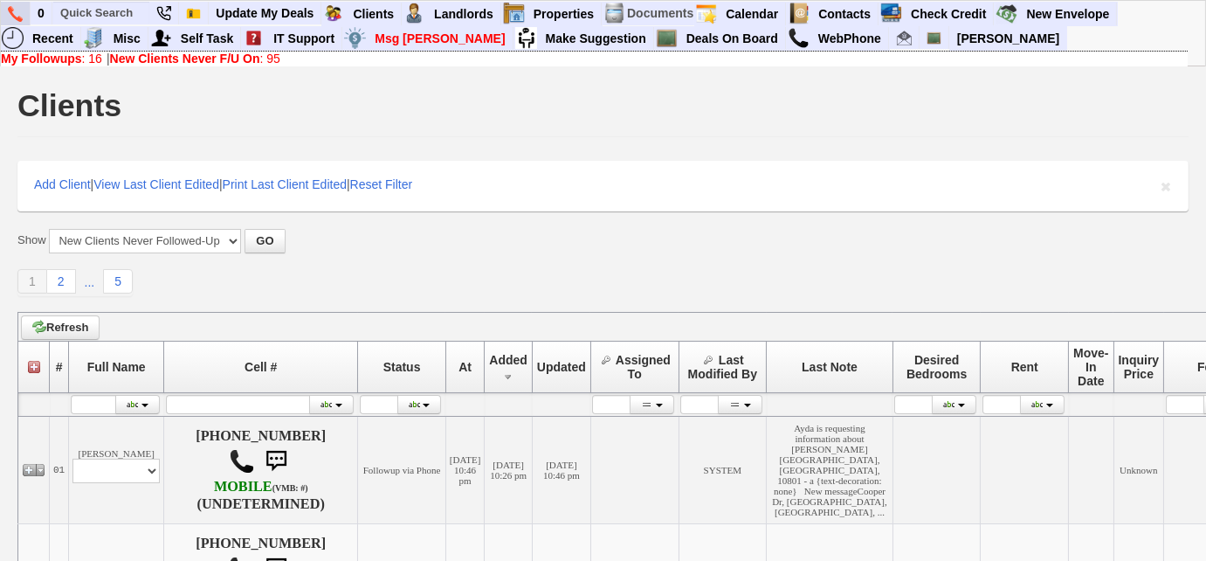
click at [12, 17] on img at bounding box center [15, 14] width 15 height 16
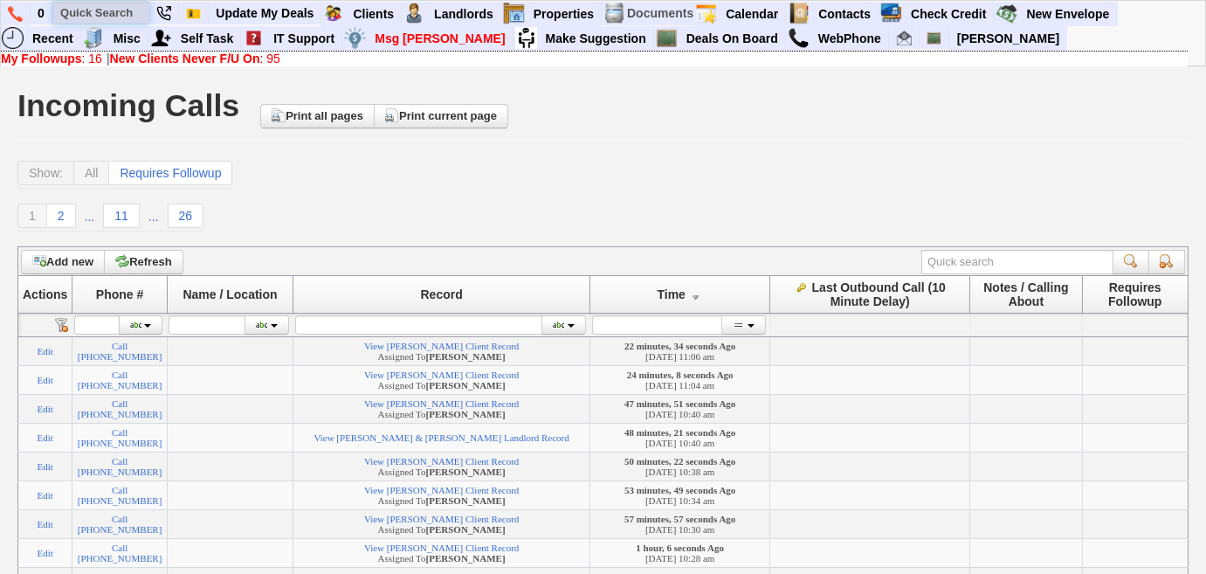
click at [121, 8] on input "text" at bounding box center [101, 13] width 96 height 22
paste input "914-469-9800"
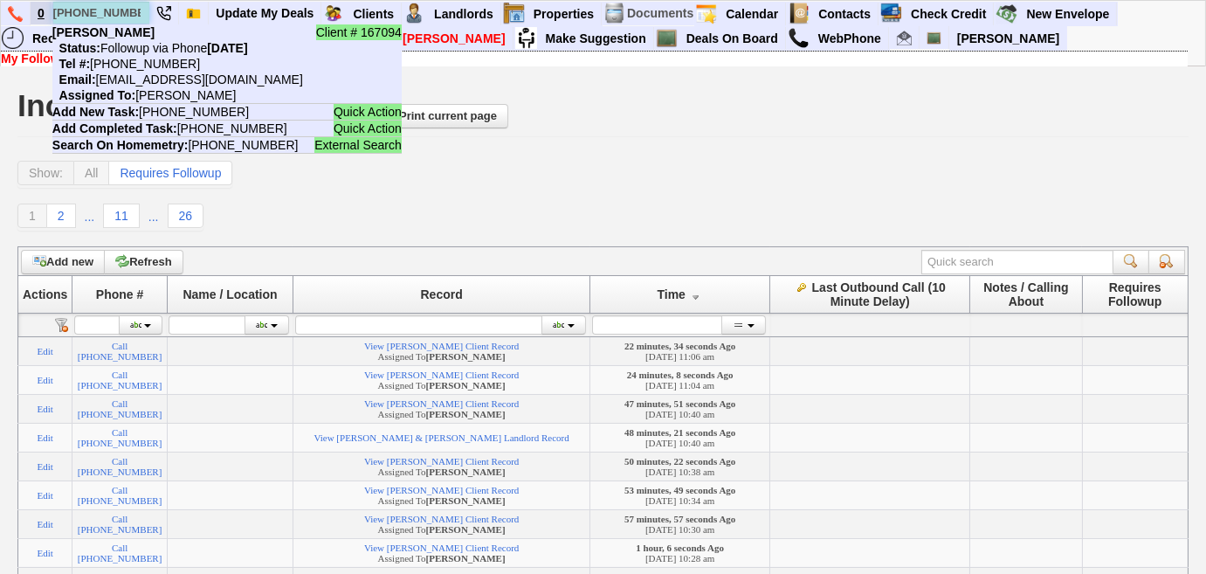
drag, startPoint x: 141, startPoint y: 12, endPoint x: 51, endPoint y: 12, distance: 90.0
click at [1118, 2] on ul "0 914-469-9800 Client # 167094 Kristina Fiorentino Status: Followup via Phone T…" at bounding box center [1118, 2] width 0 height 0
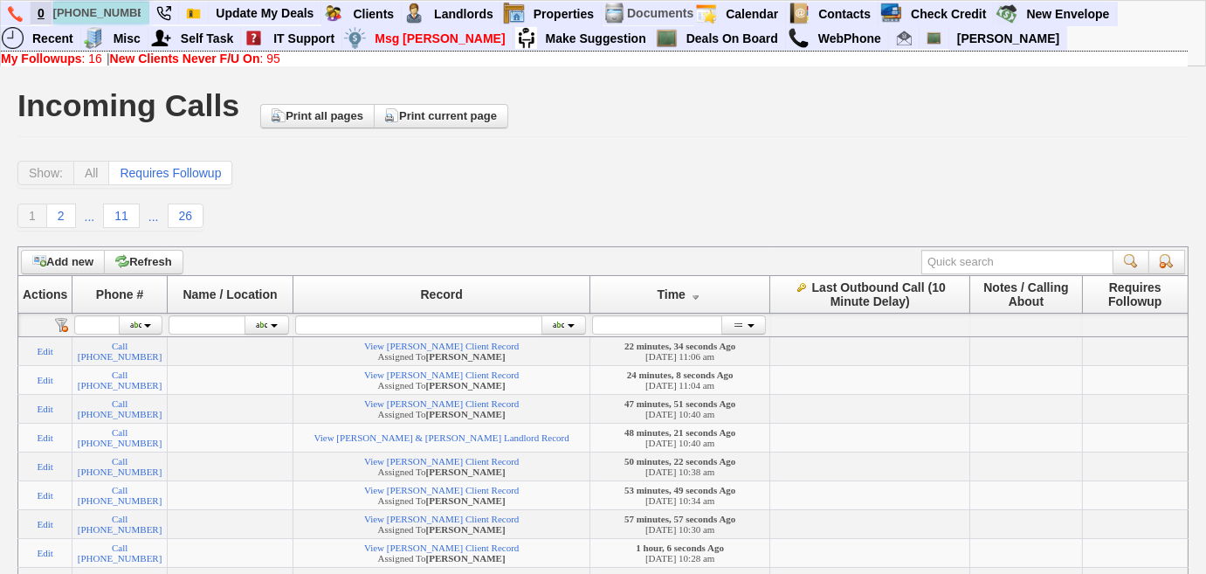
paste input "347-995-834"
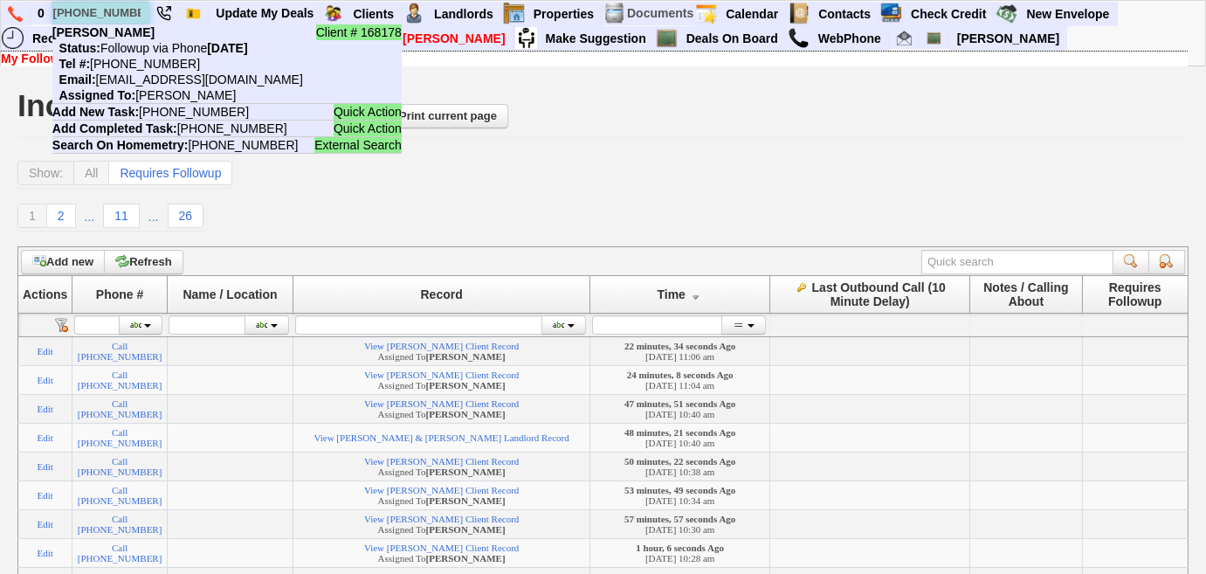
drag, startPoint x: 141, startPoint y: 10, endPoint x: 54, endPoint y: 10, distance: 86.5
click at [54, 10] on input "347-995-8340" at bounding box center [101, 13] width 96 height 22
paste input "917-420-2946"
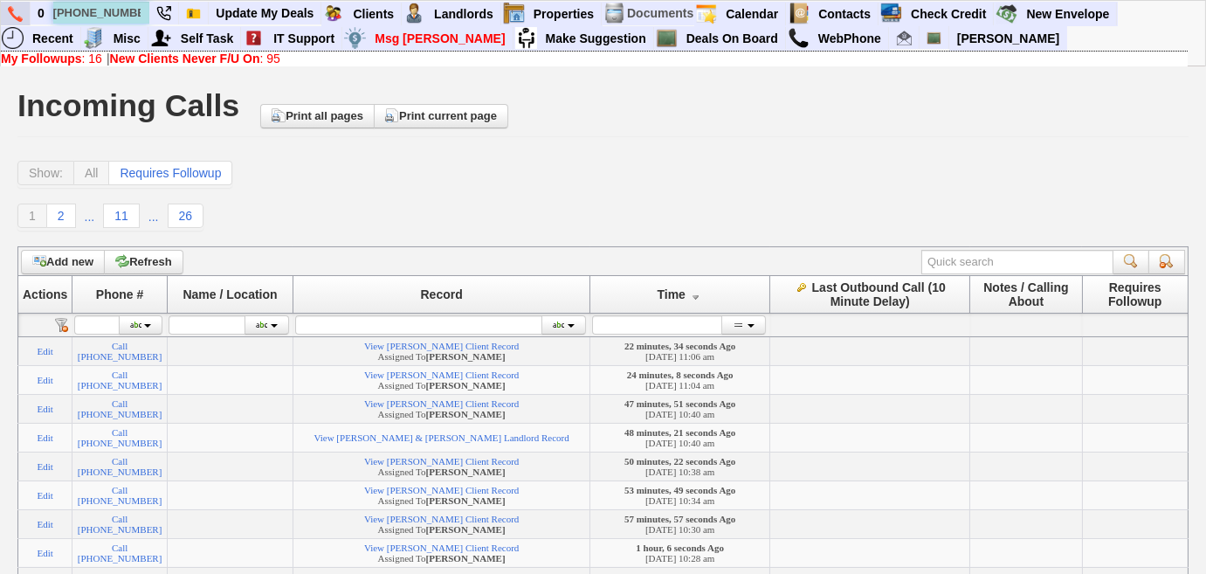
type input "917-420-2946"
click at [17, 10] on img at bounding box center [15, 14] width 15 height 16
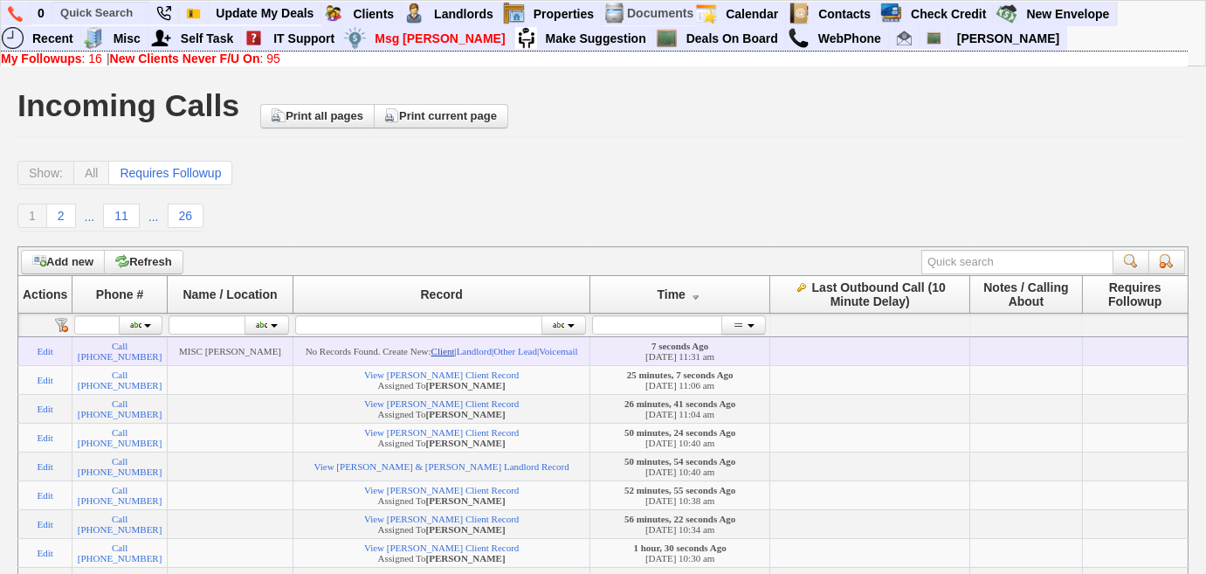
click at [455, 348] on link "Client" at bounding box center [443, 351] width 24 height 10
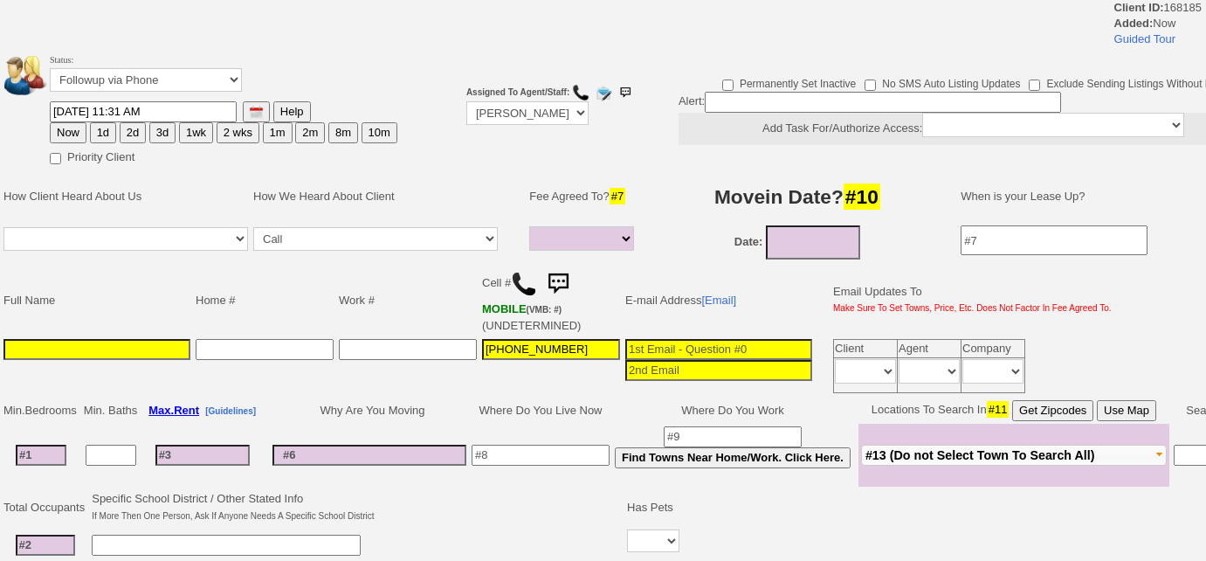
select select
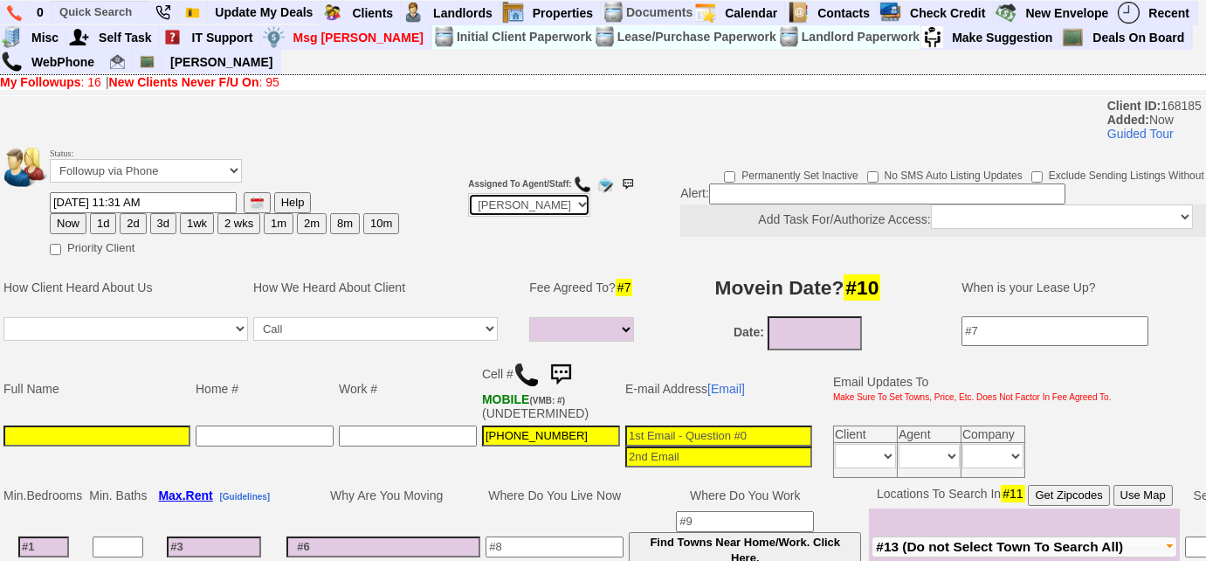
click at [559, 212] on select "Up-For-Grabs ***** STAFF ***** Bob Bruno 914-419-3579 Cristy Liberto 914-486-10…" at bounding box center [529, 205] width 122 height 24
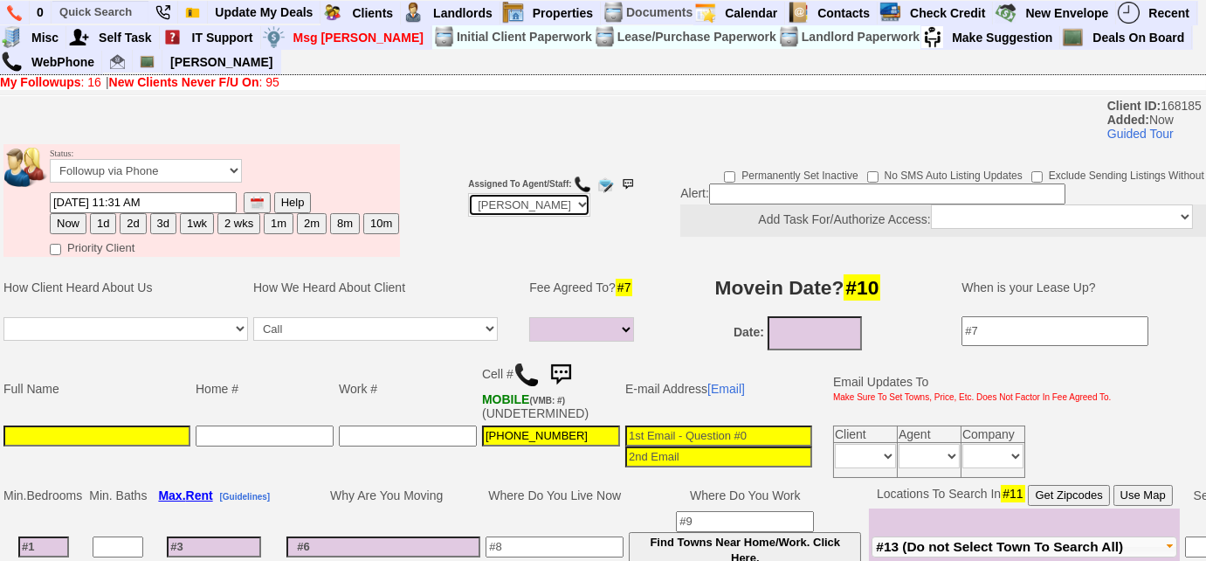
select select "Up-For-Grabs"
click at [468, 193] on select "Up-For-Grabs ***** STAFF ***** Bob Bruno 914-419-3579 Cristy Liberto 914-486-10…" at bounding box center [529, 205] width 122 height 24
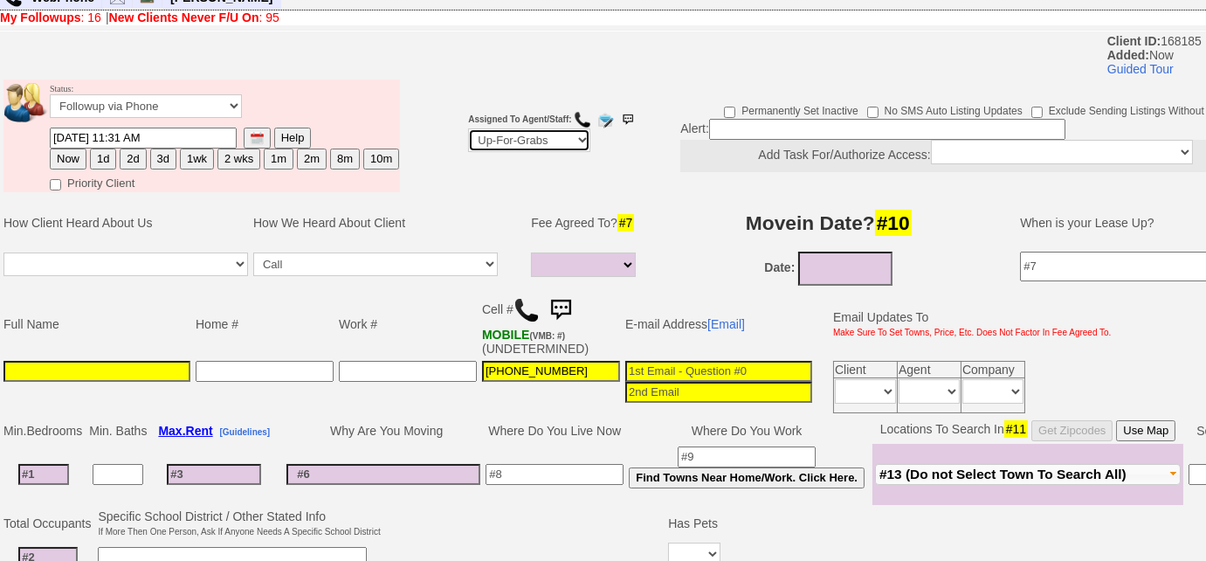
scroll to position [158, 0]
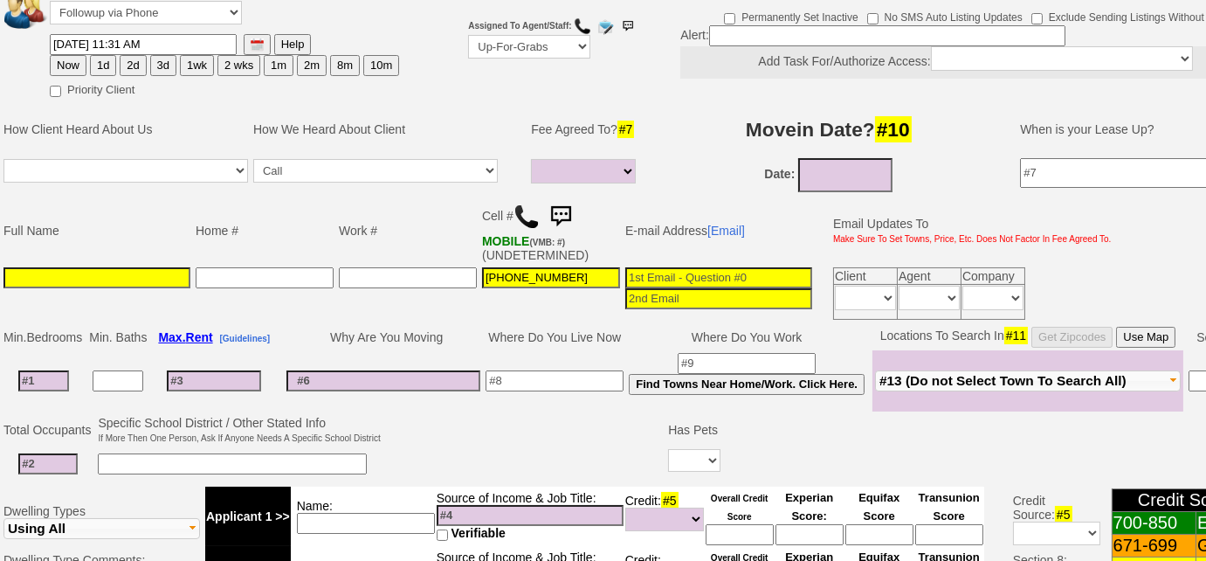
click at [147, 276] on input at bounding box center [96, 277] width 187 height 21
type input "Alissa Ragusa"
click at [847, 162] on input "09/29/2025" at bounding box center [845, 175] width 94 height 34
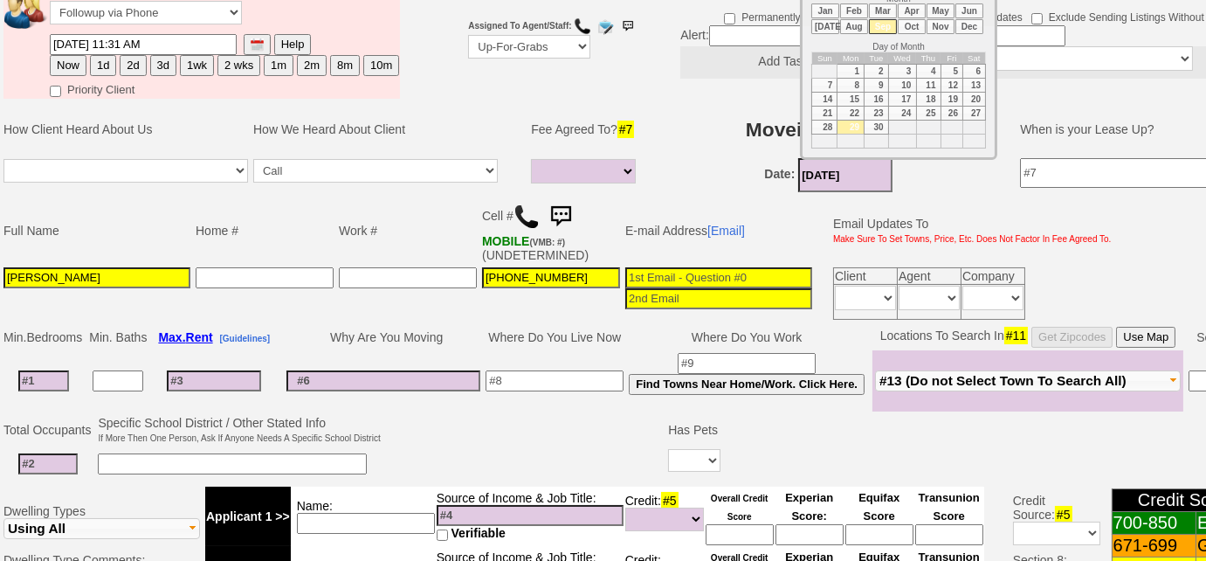
click at [911, 24] on li "Oct" at bounding box center [912, 26] width 28 height 15
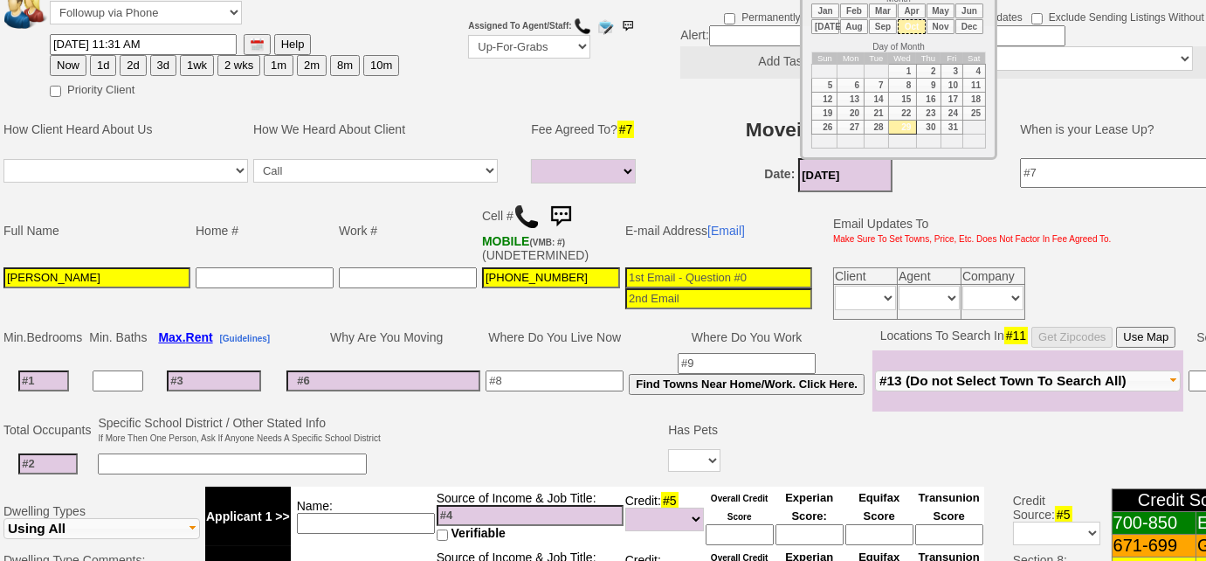
click at [945, 27] on li "Nov" at bounding box center [941, 26] width 28 height 15
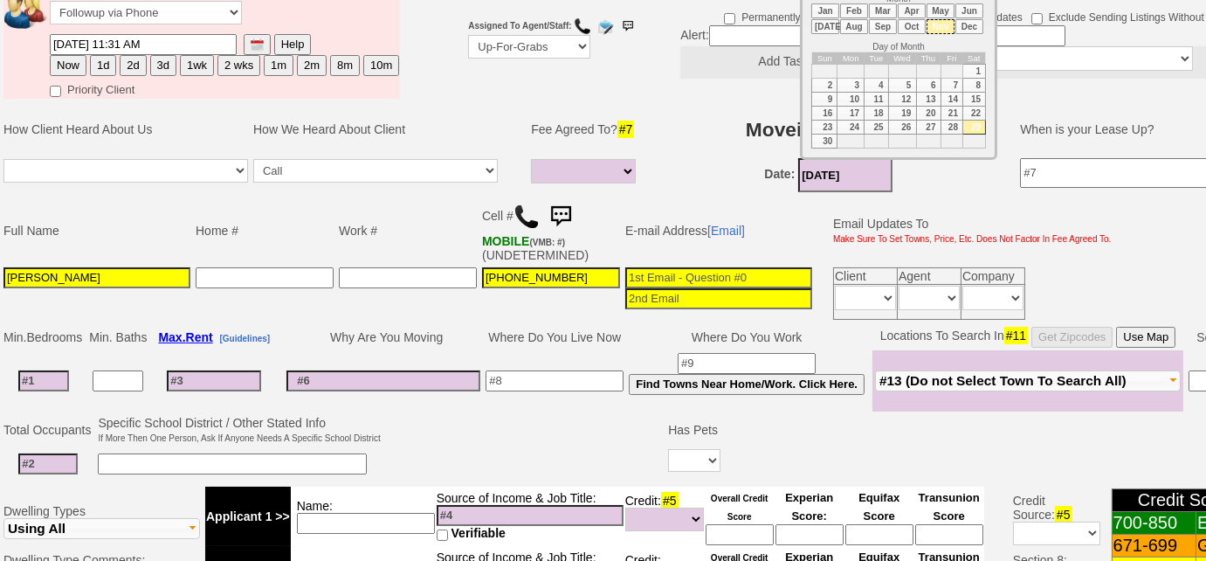
click at [977, 68] on td "1" at bounding box center [974, 72] width 23 height 14
type input "11/01/2025"
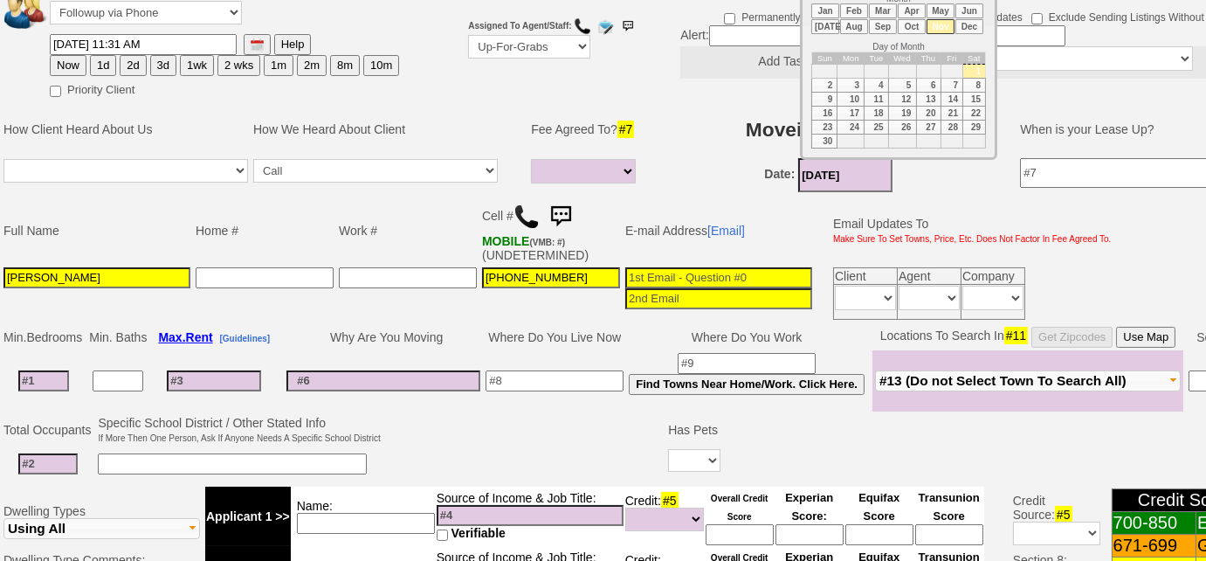
click at [550, 374] on input at bounding box center [555, 380] width 138 height 21
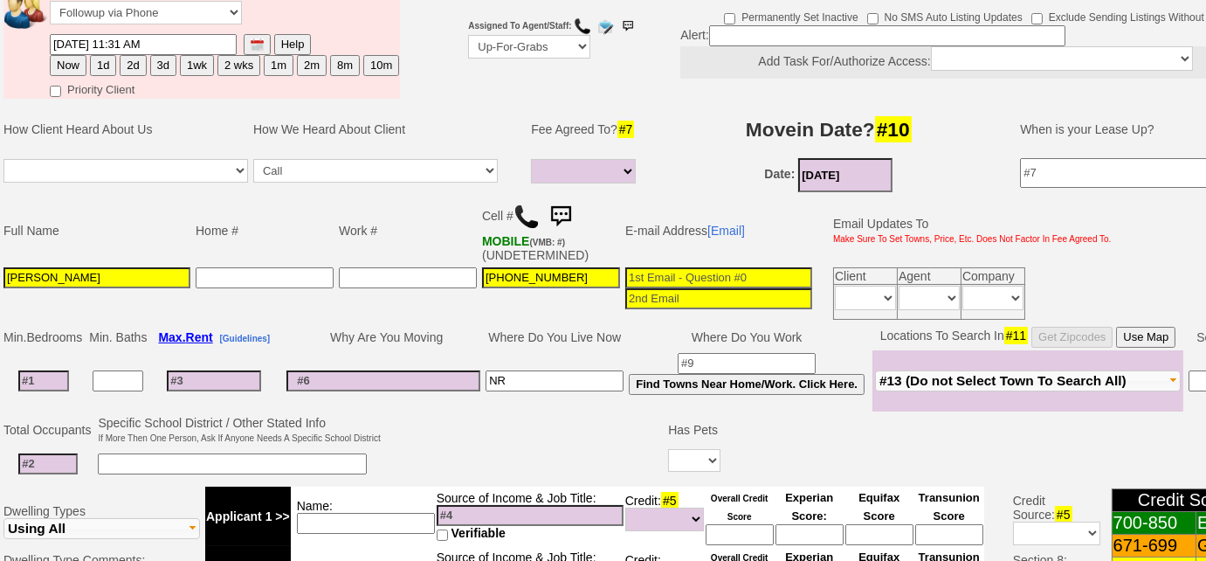
type input "NR"
click at [45, 378] on input at bounding box center [43, 380] width 51 height 21
click at [1031, 376] on span "#13 (Do not Select Town To Search All)" at bounding box center [1002, 380] width 247 height 15
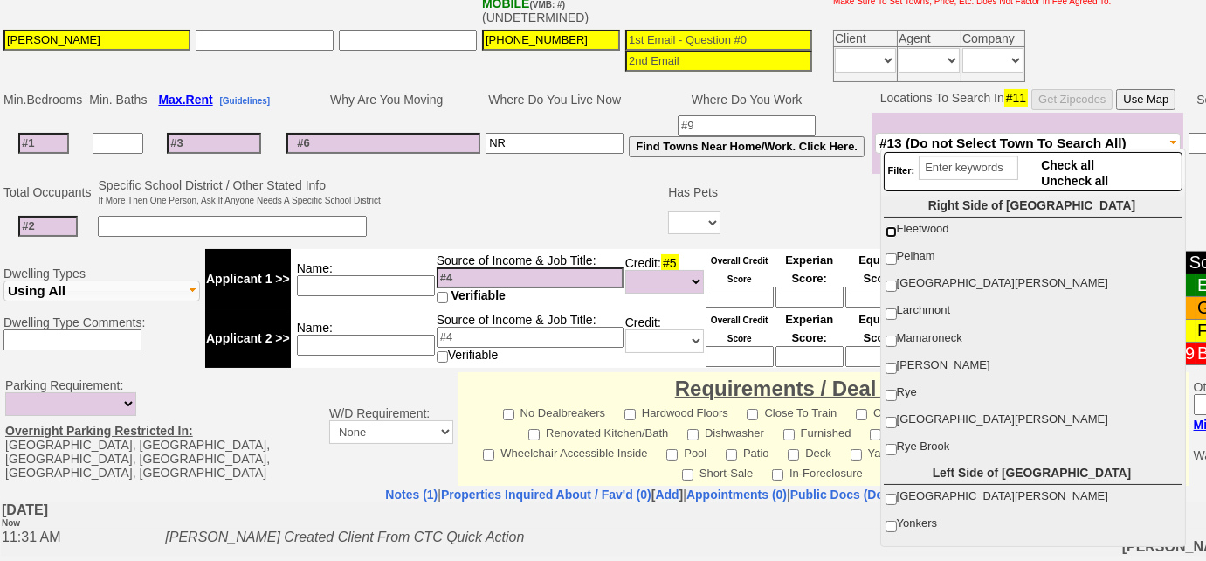
scroll to position [397, 0]
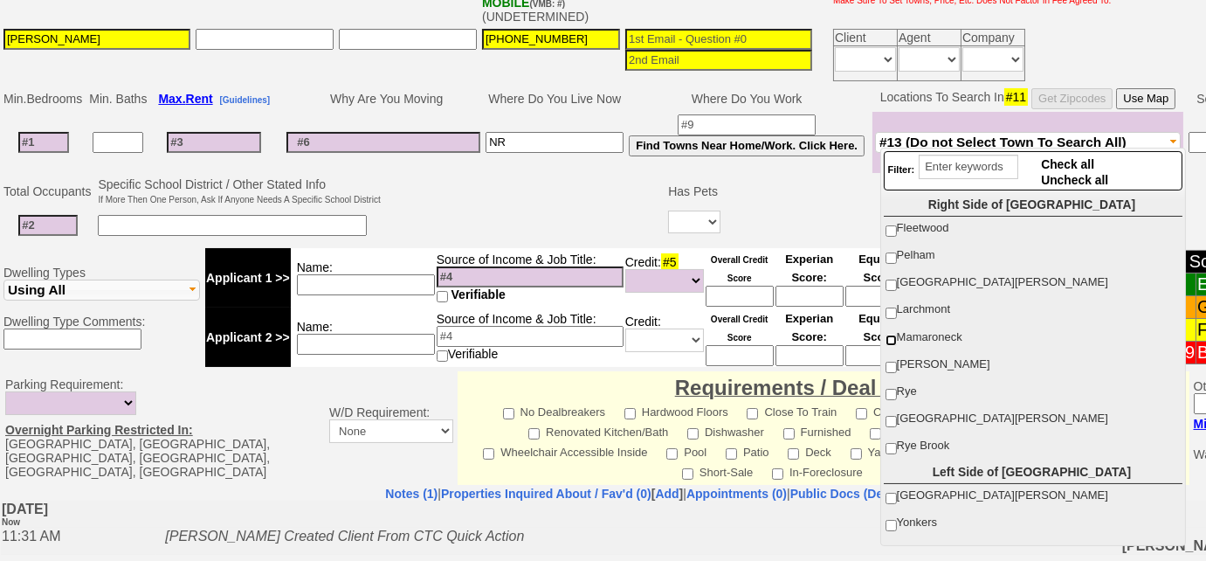
click at [889, 339] on input "Mamaroneck" at bounding box center [891, 339] width 11 height 11
checkbox input "true"
click at [890, 280] on input "New Rochelle" at bounding box center [891, 284] width 11 height 11
checkbox input "true"
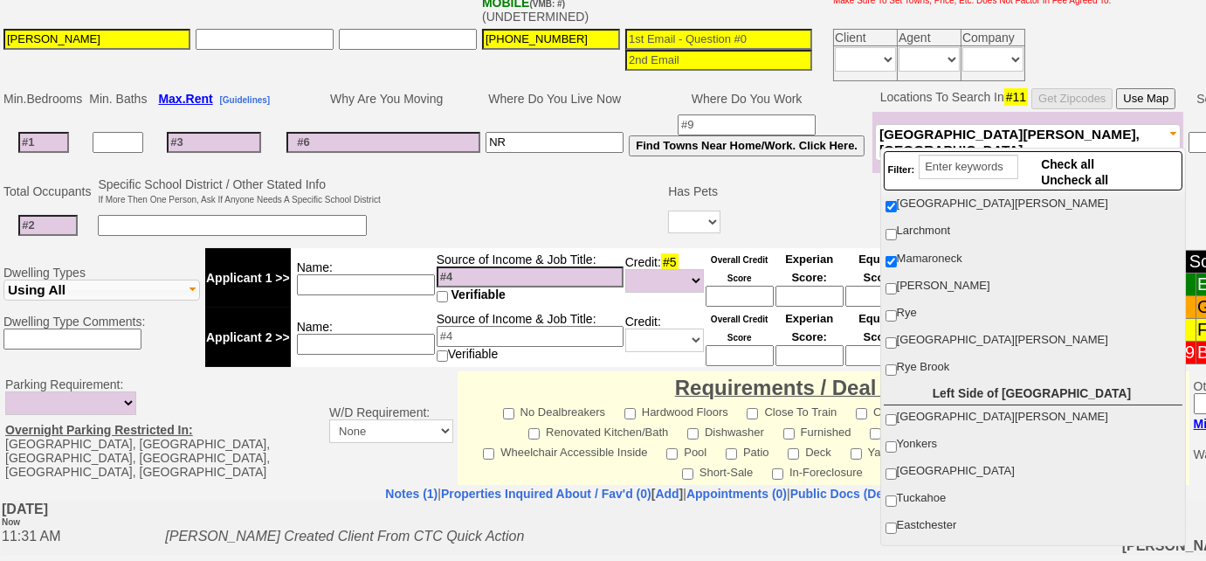
click at [48, 135] on input at bounding box center [43, 142] width 51 height 21
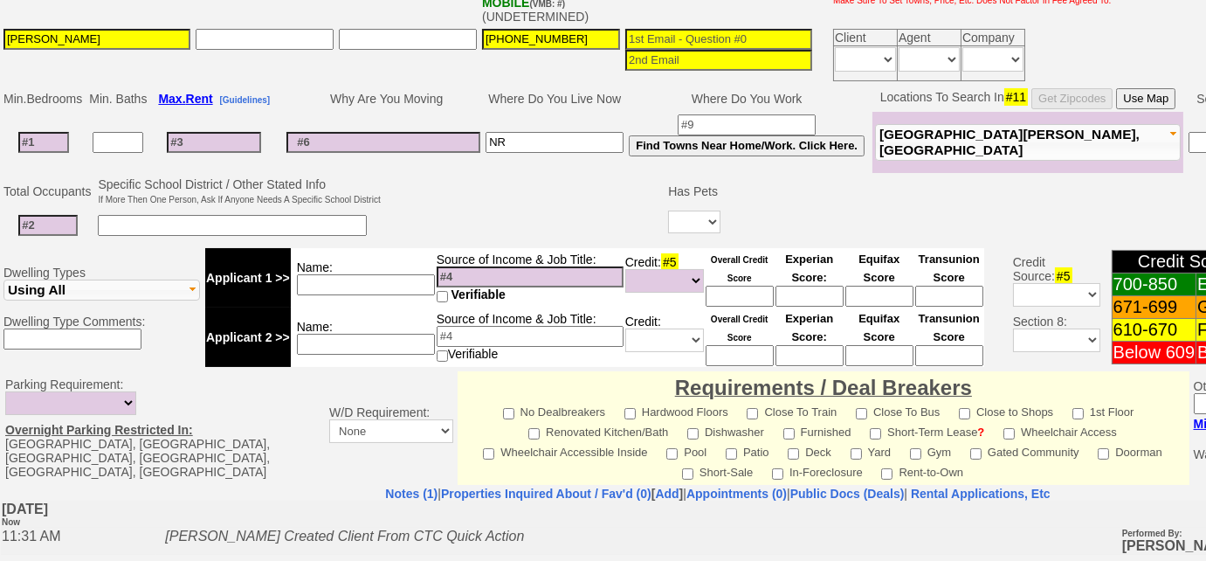
type input "3"
select select
type input "3"
select select
click at [151, 215] on input at bounding box center [232, 225] width 269 height 21
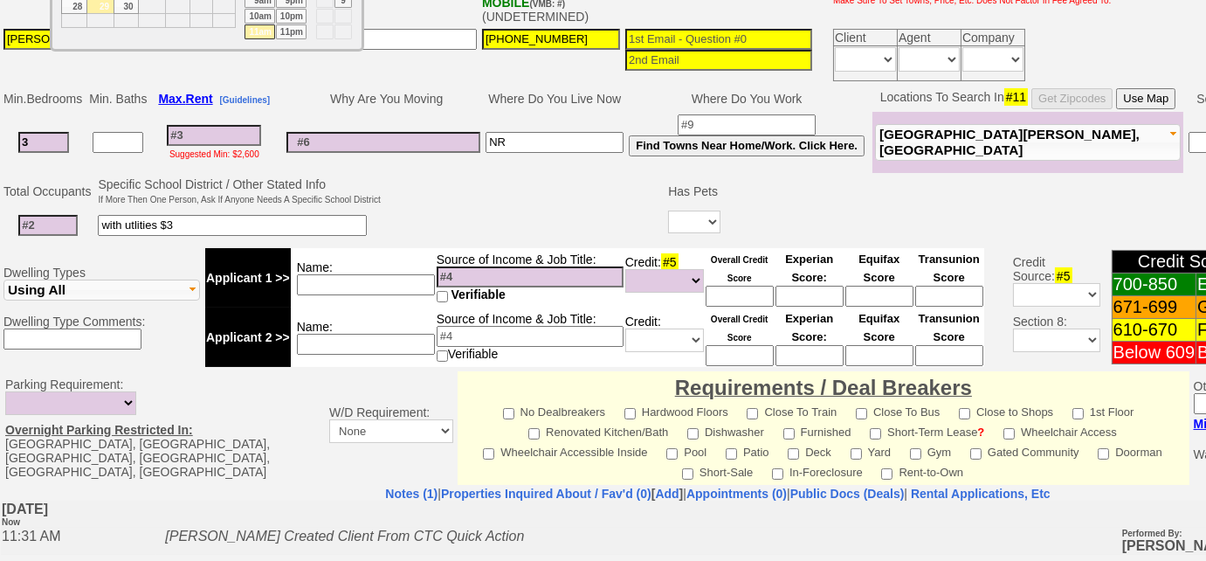
scroll to position [0, 0]
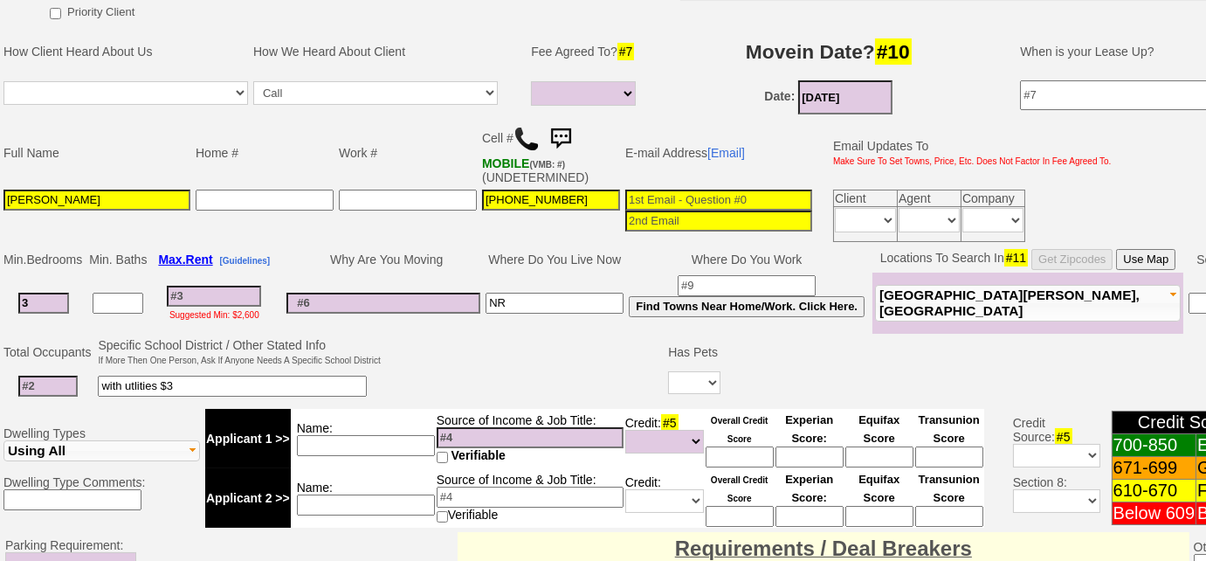
scroll to position [238, 0]
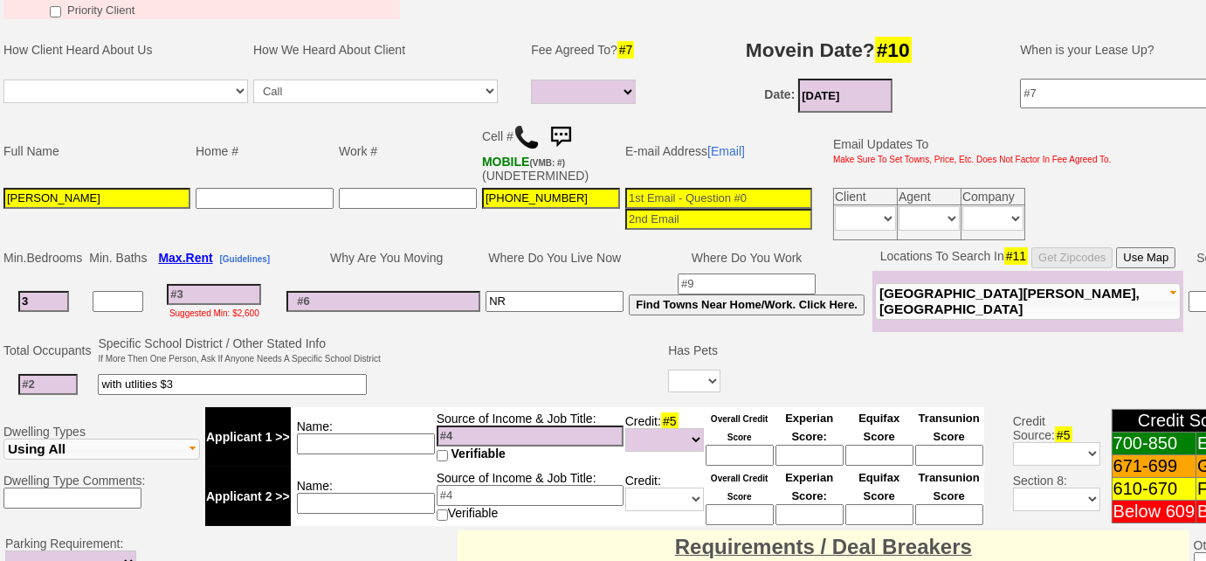
click at [203, 382] on input "with utlities $3" at bounding box center [232, 384] width 269 height 21
type input "with utlities $3530"
click at [44, 378] on input at bounding box center [47, 384] width 59 height 21
type input "5"
click at [245, 381] on input "with utlities $3530" at bounding box center [232, 384] width 269 height 21
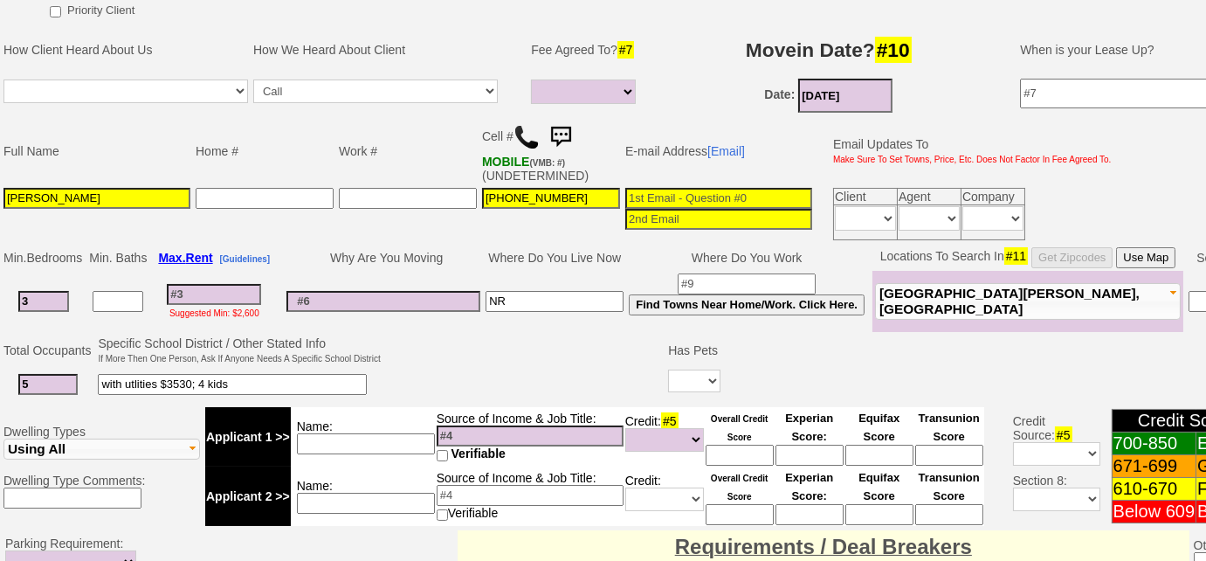
type input "with utlities $3530; 4 kids"
click at [679, 369] on select "Yes No" at bounding box center [694, 380] width 52 height 23
select select "No"
click at [668, 369] on select "Yes No" at bounding box center [694, 380] width 52 height 23
click at [239, 297] on input at bounding box center [214, 294] width 94 height 21
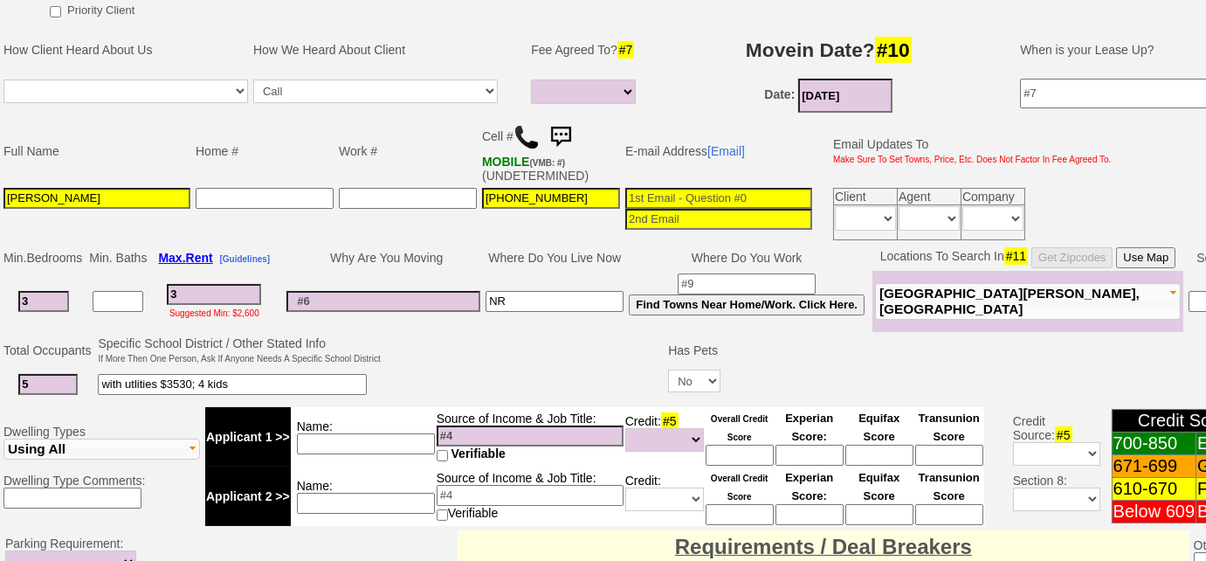
type input "35"
select select
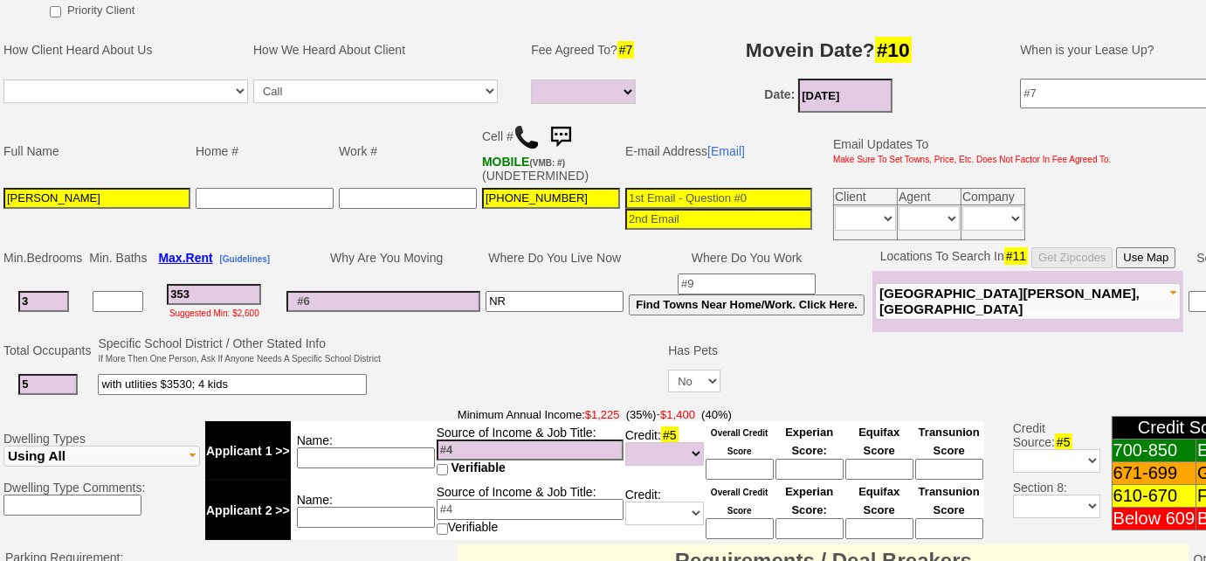
type input "3530"
select select
type input "3530"
select select
click at [672, 190] on input at bounding box center [718, 198] width 187 height 21
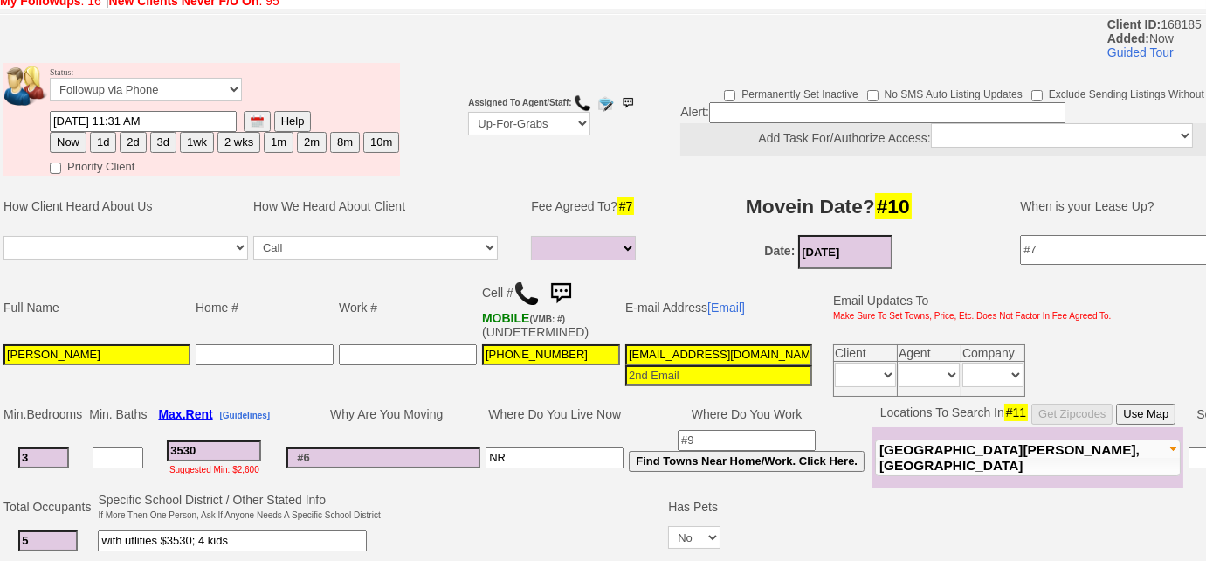
scroll to position [0, 0]
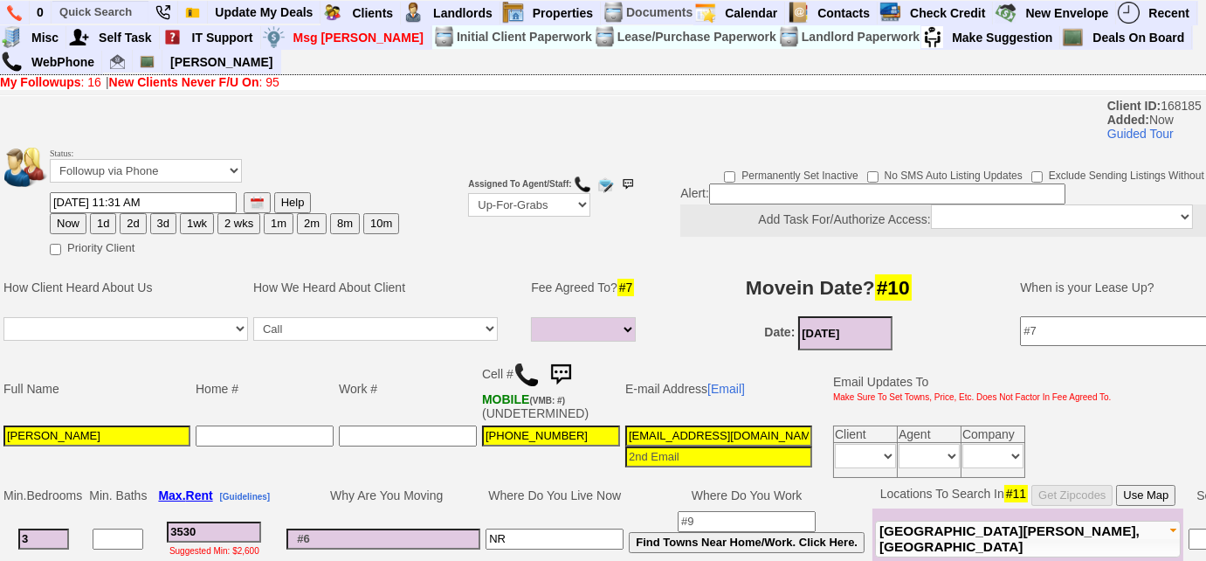
type input "d4iaomon4d@gmail.com"
click at [749, 187] on input at bounding box center [887, 193] width 356 height 21
drag, startPoint x: 738, startPoint y: 189, endPoint x: 777, endPoint y: 173, distance: 42.3
click at [738, 190] on input "nr sewc 8" at bounding box center [887, 193] width 356 height 21
type input "nr sec 8"
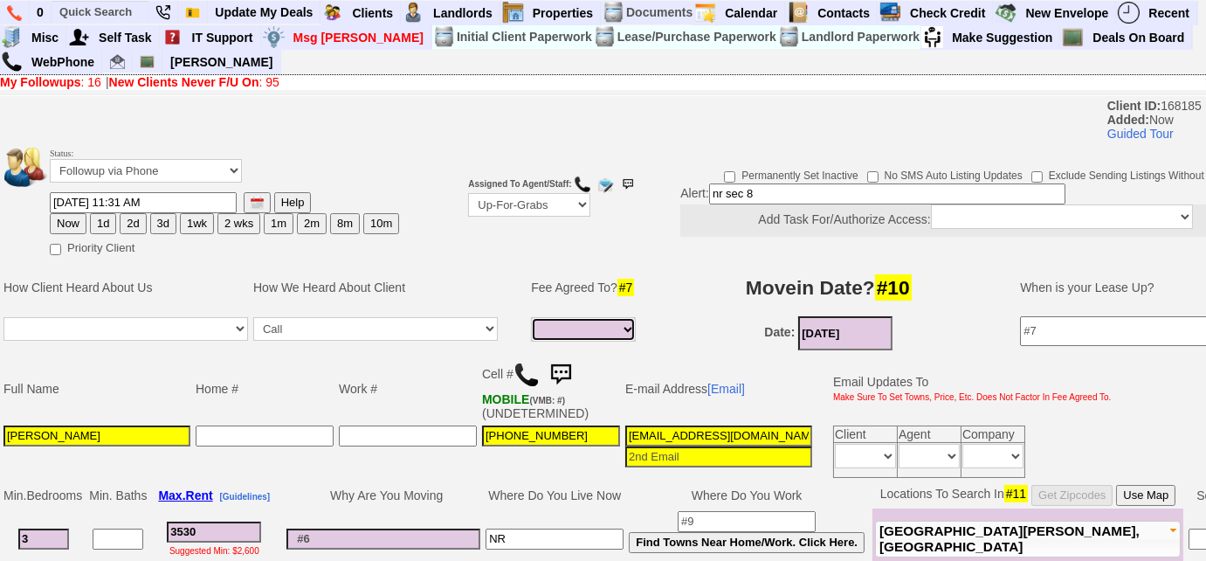
click at [607, 317] on select "Full Fee Fee: $5,083.20 Total Move in Costs: $12,143.20 1 Month Fee: $3,530.00 …" at bounding box center [583, 329] width 105 height 24
select select "Full Fee"
click at [531, 317] on select "Full Fee Fee: $5,083.20 Total Move in Costs: $12,143.20 1 Month Fee: $3,530.00 …" at bounding box center [583, 329] width 105 height 24
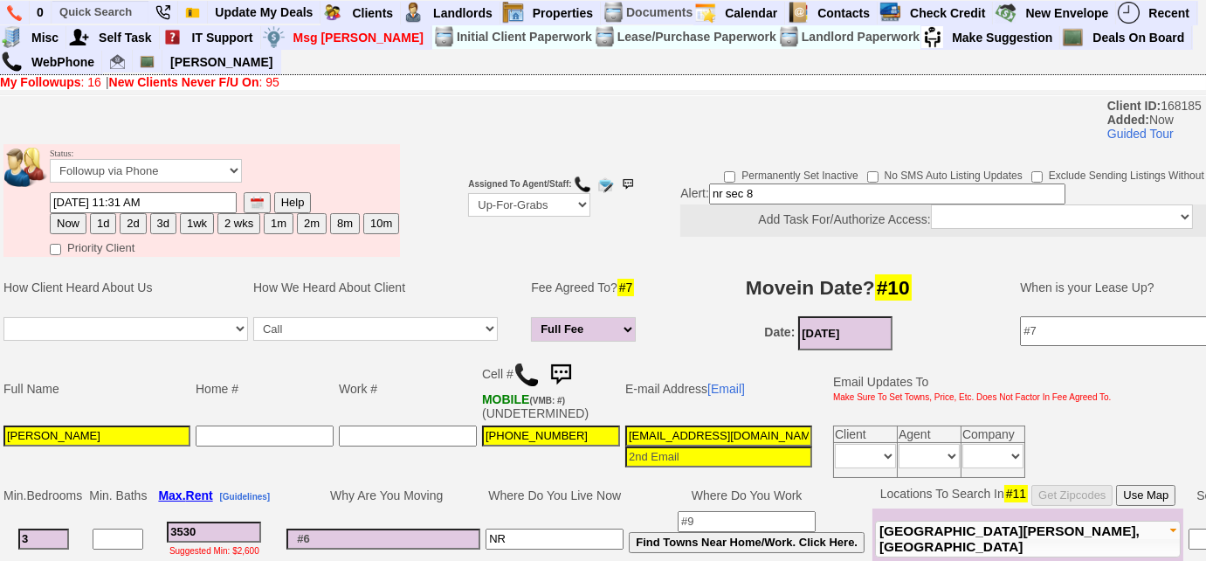
click at [384, 376] on td "Work #" at bounding box center [407, 389] width 143 height 68
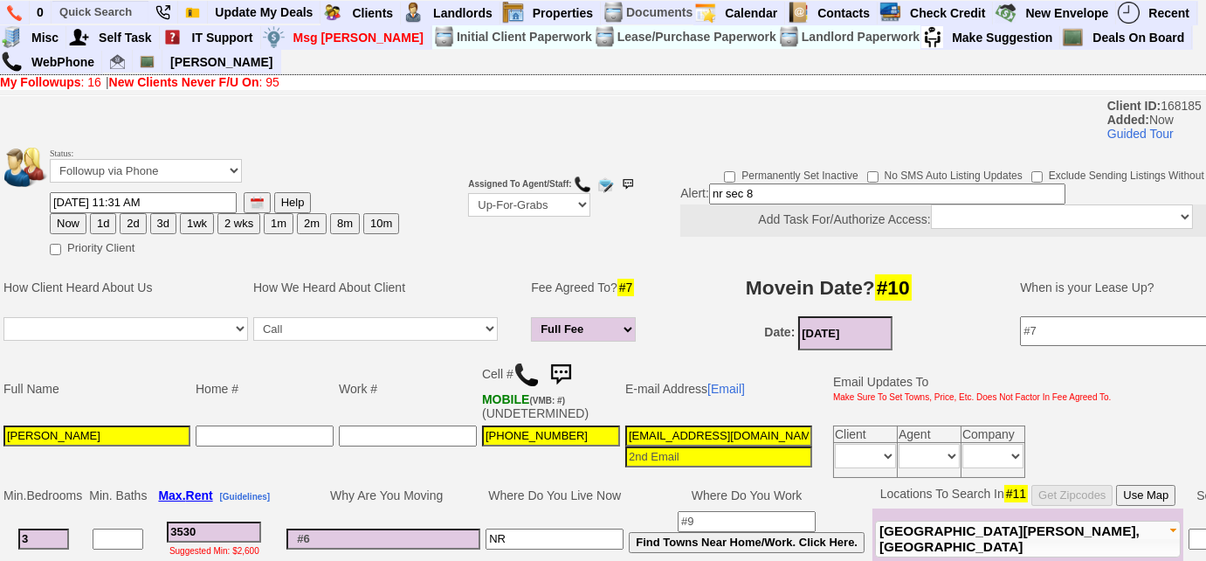
drag, startPoint x: 717, startPoint y: 192, endPoint x: 673, endPoint y: 187, distance: 44.0
click at [680, 187] on div "Alert: nr sec 8 Add Task For/Authorize Access: *** SELF *** Bob Bruno Cristy Li…" at bounding box center [975, 209] width 590 height 53
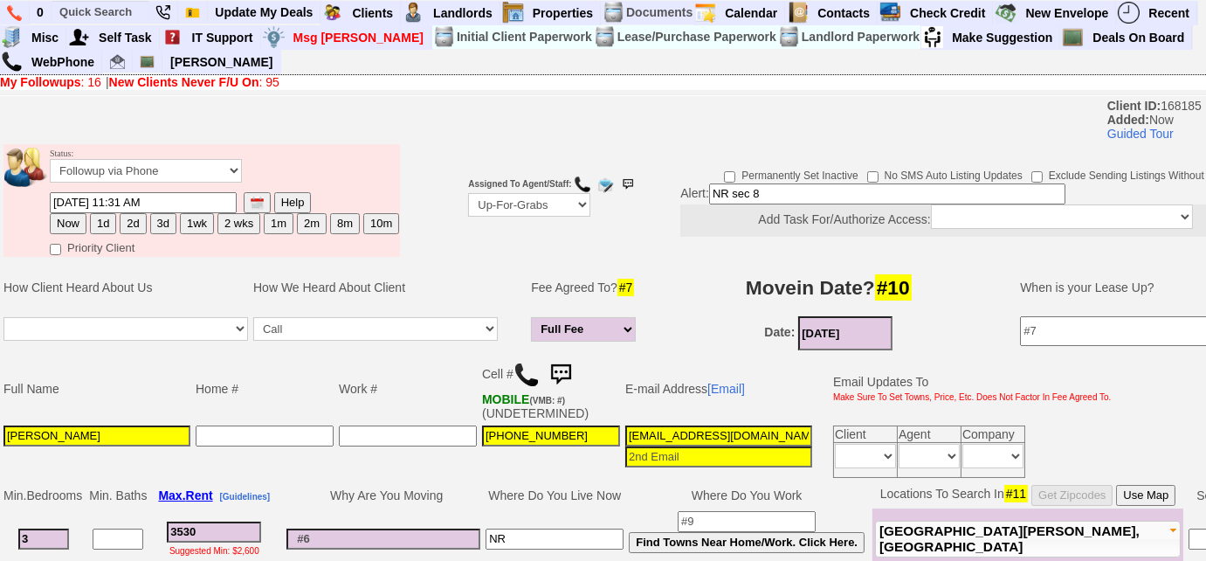
type input "NR sec 8"
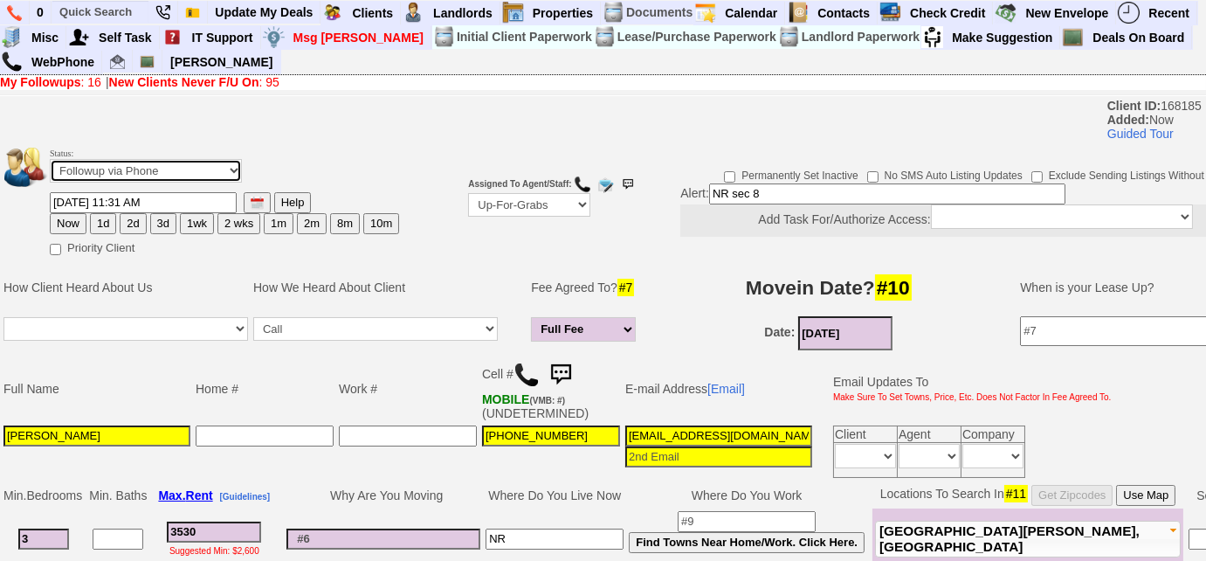
click at [172, 165] on select "Followup via Phone Followup via Email Followup When Section 8 Property Found De…" at bounding box center [146, 171] width 192 height 24
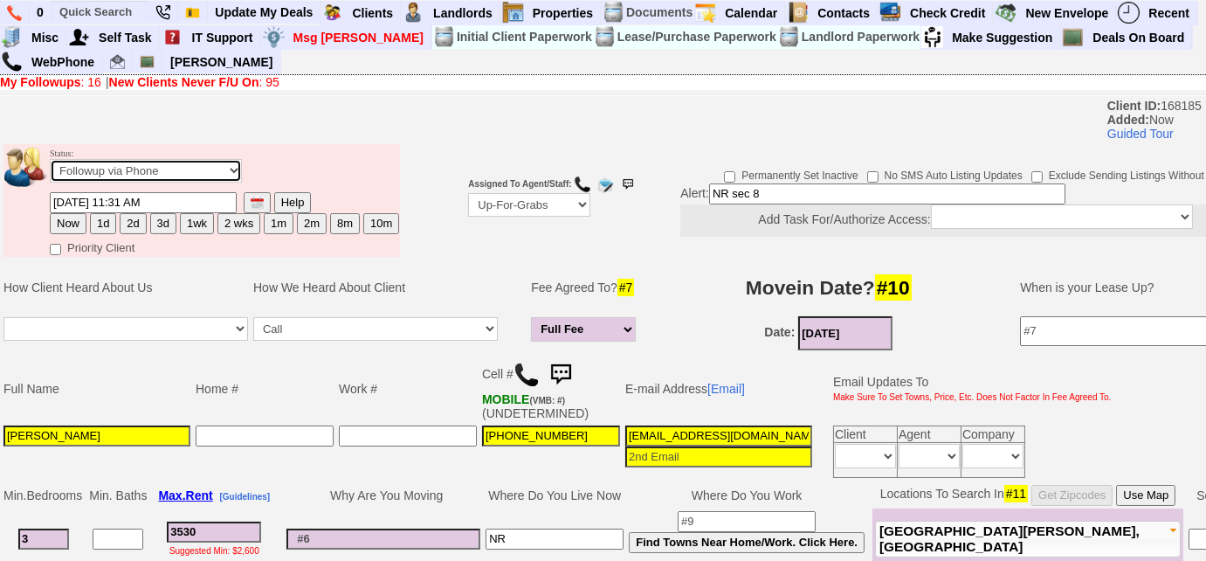
select select "Followup When Section 8 Property Found"
click at [50, 159] on select "Followup via Phone Followup via Email Followup When Section 8 Property Found De…" at bounding box center [146, 171] width 192 height 24
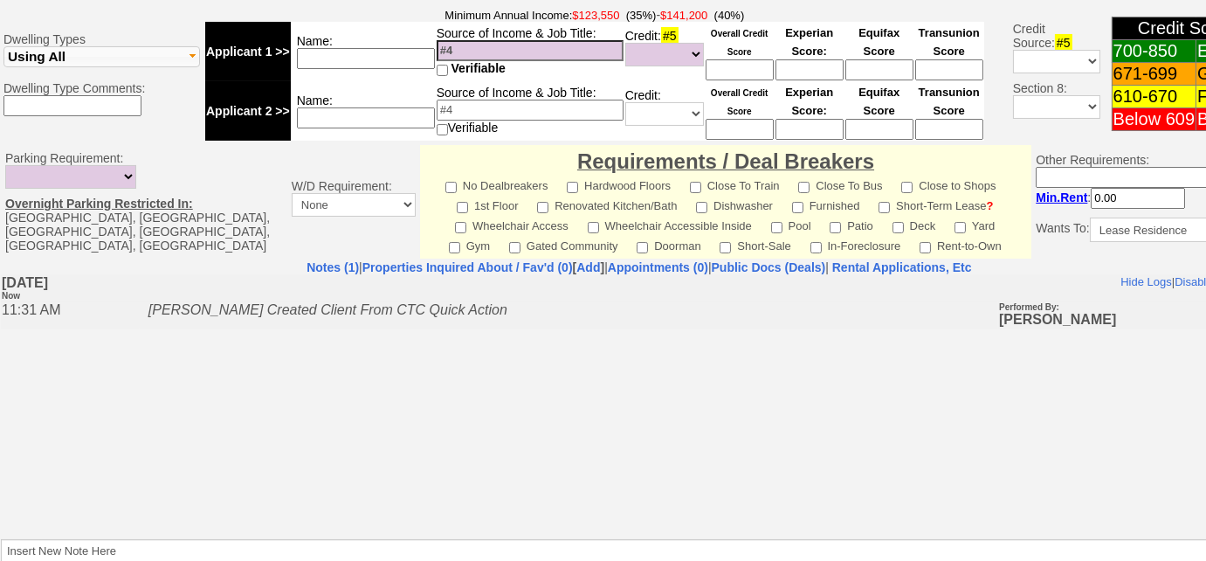
scroll to position [755, 0]
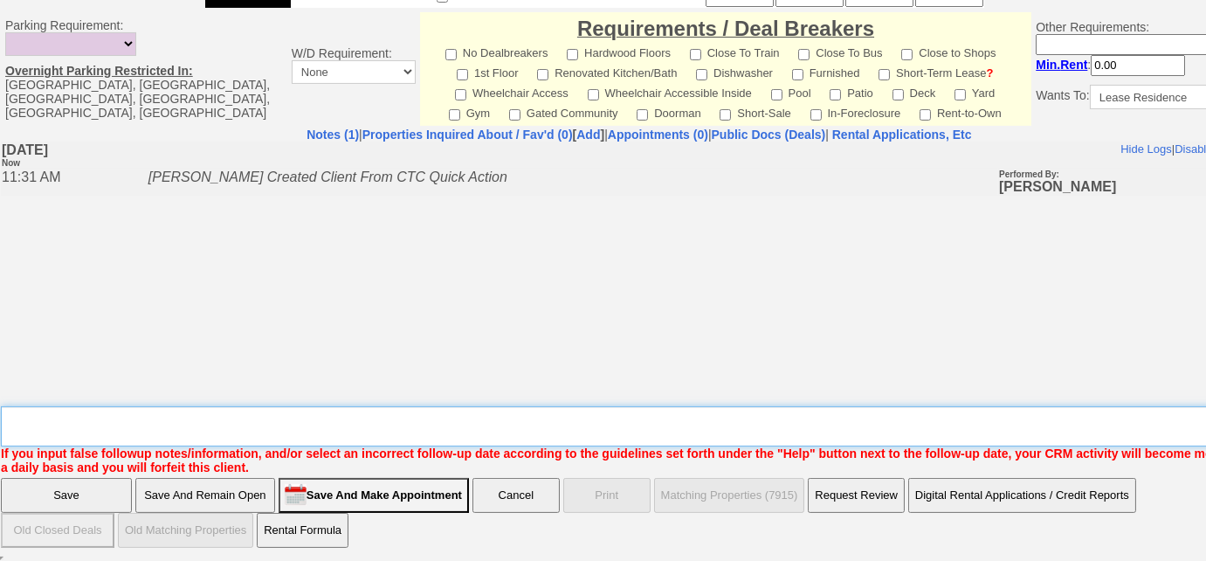
click at [153, 431] on textarea "Insert New Note Here" at bounding box center [645, 426] width 1289 height 40
type textarea "sec 8"
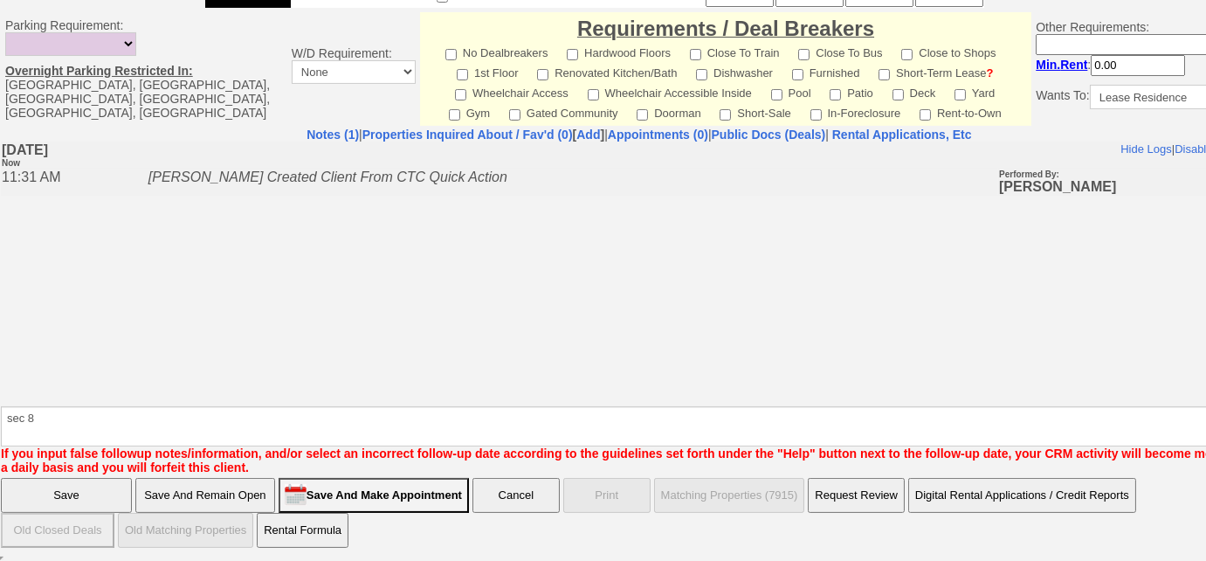
click at [57, 497] on input "Save" at bounding box center [66, 495] width 131 height 35
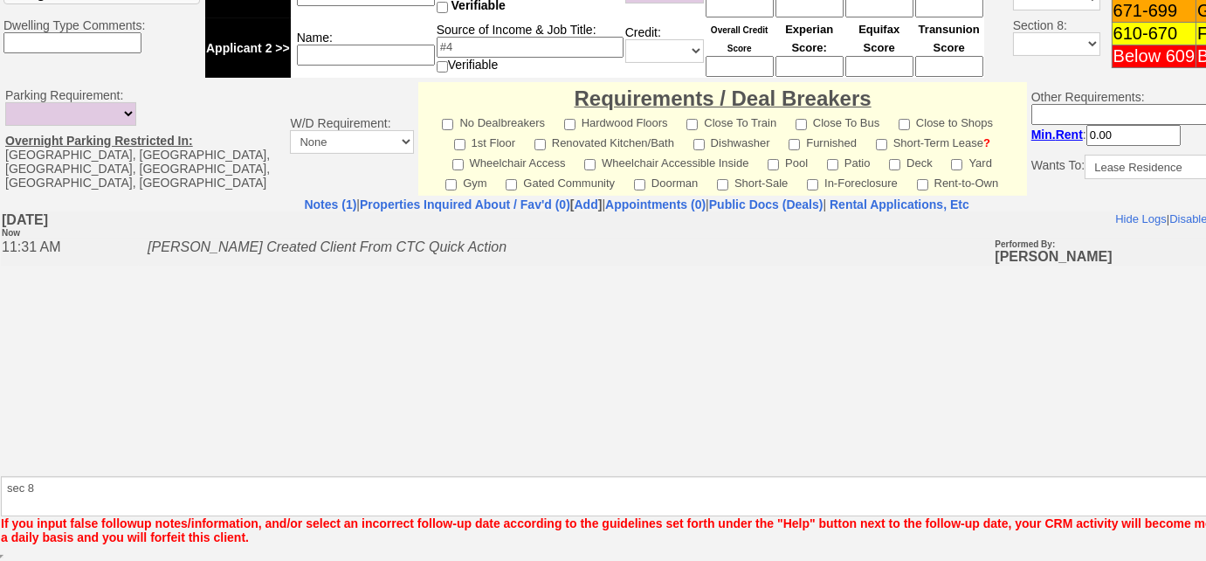
scroll to position [683, 0]
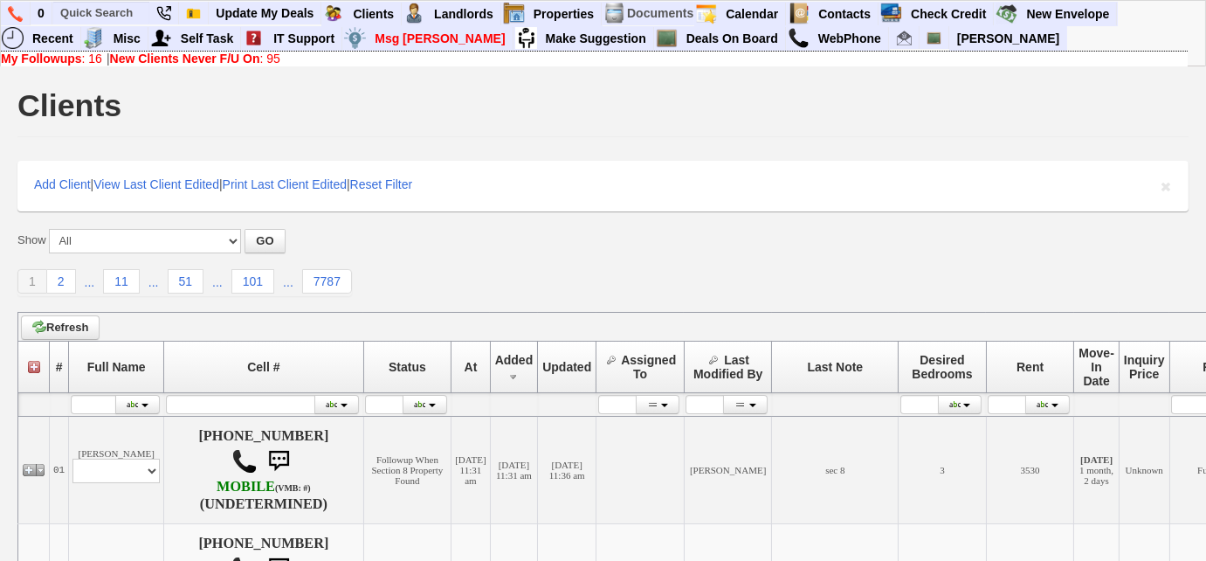
click at [246, 59] on b "New Clients Never F/U On" at bounding box center [185, 59] width 150 height 14
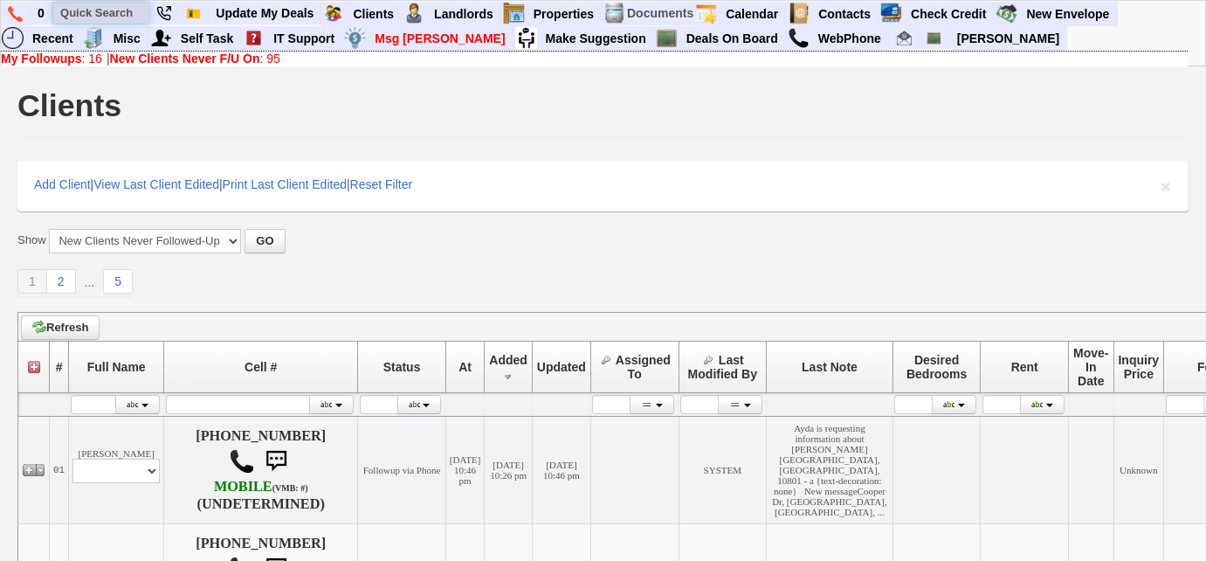
click at [125, 13] on input "text" at bounding box center [101, 13] width 96 height 22
paste input "[PHONE_NUMBER]"
type input "[PHONE_NUMBER]"
click at [14, 6] on img at bounding box center [15, 14] width 15 height 16
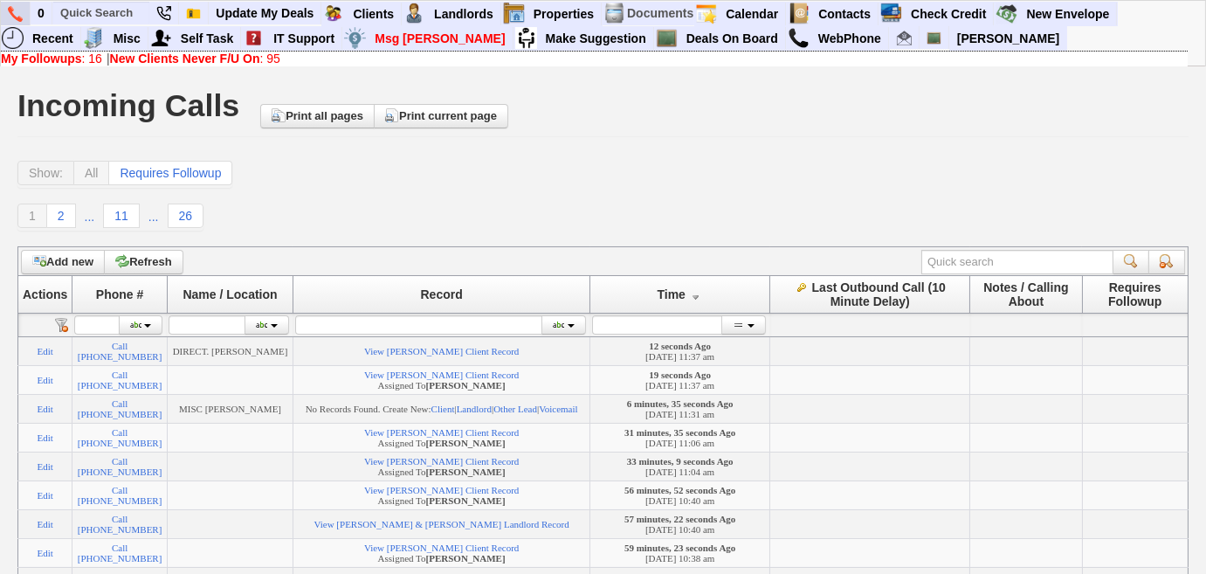
click at [9, 12] on img at bounding box center [15, 14] width 15 height 16
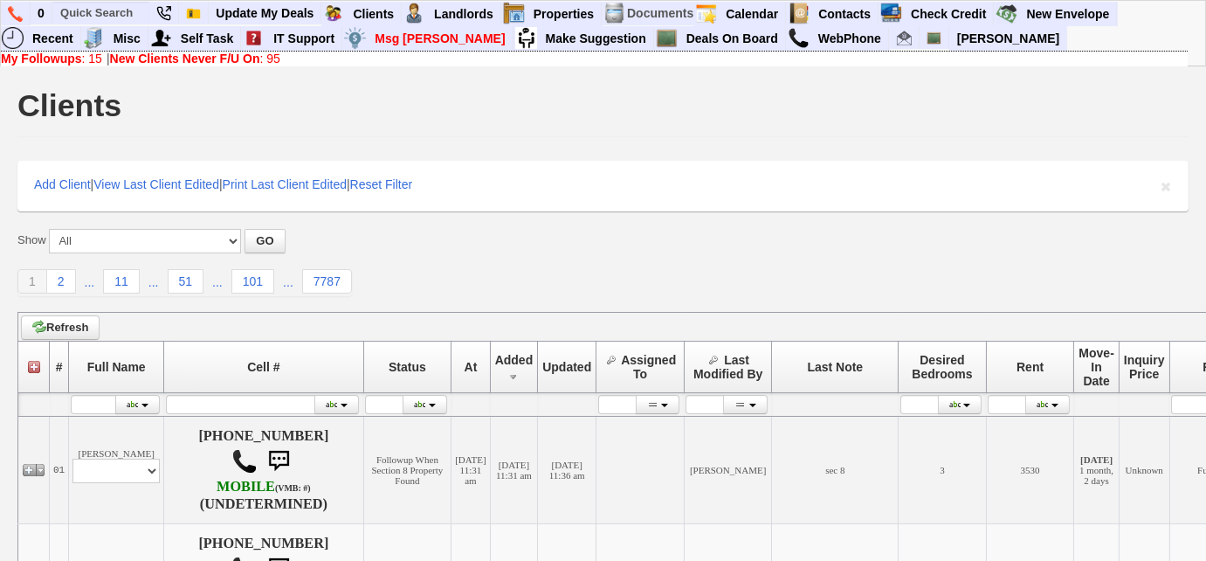
click at [87, 59] on link "My Followups : 15" at bounding box center [51, 59] width 101 height 14
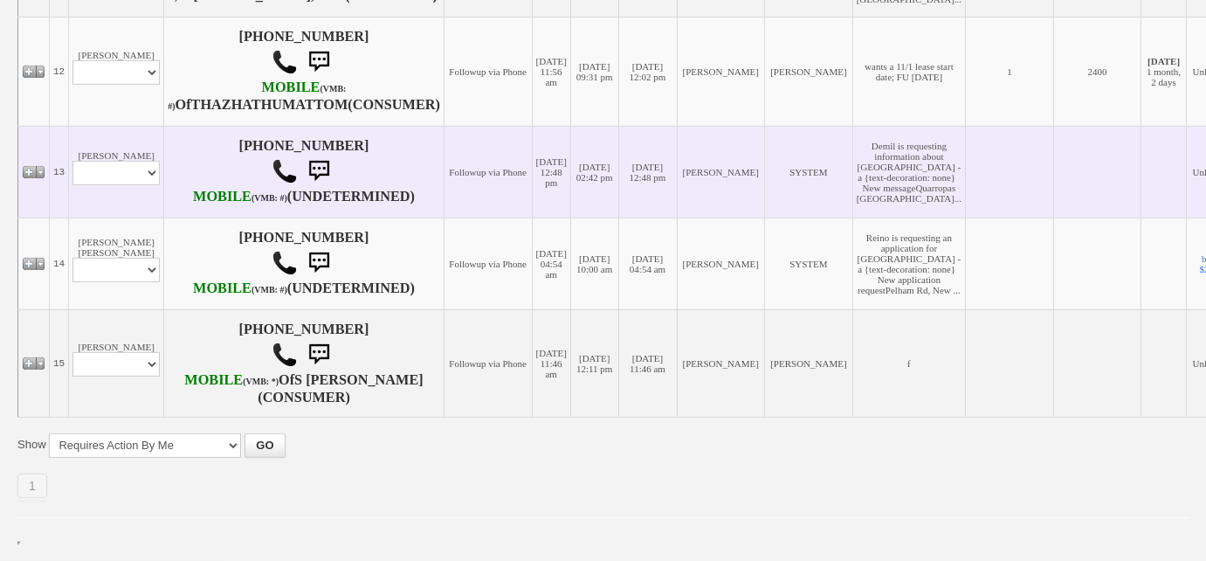
scroll to position [1506, 0]
click at [132, 185] on select "Profile Edit Print Email Externally (Will Not Be Tracked In CRM) Closed Deals" at bounding box center [115, 173] width 87 height 24
select select "ChangeURL,/crm/custom/edit_client_form.php?redirect=%2Fcrm%2Fclients.php&id=167…"
click at [72, 185] on select "Profile Edit Print Email Externally (Will Not Be Tracked In CRM) Closed Deals" at bounding box center [115, 173] width 87 height 24
select select
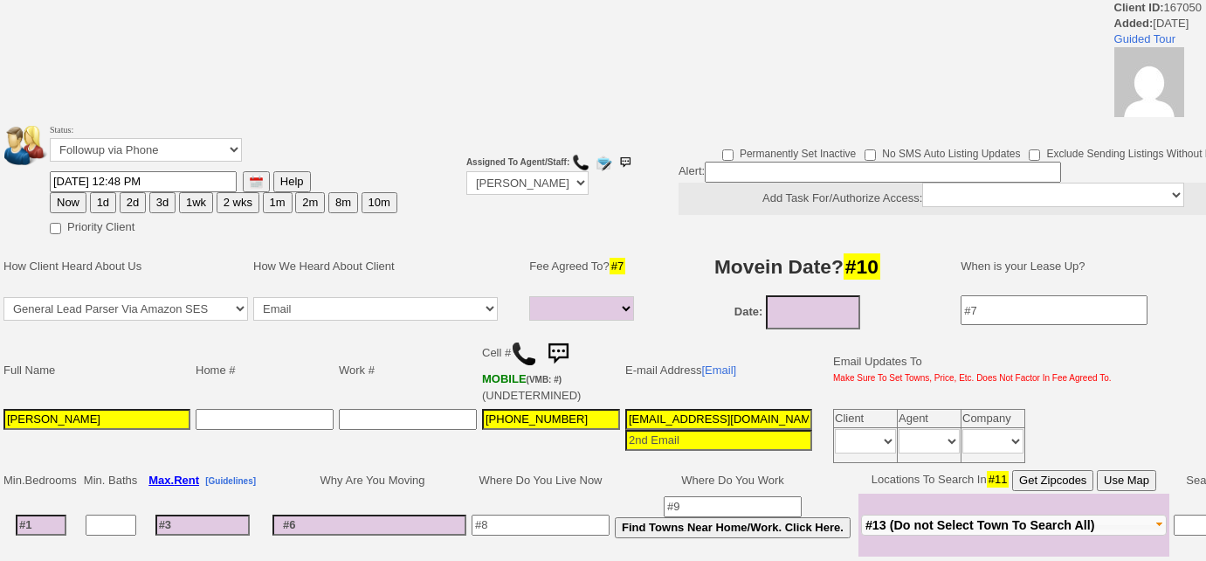
select select
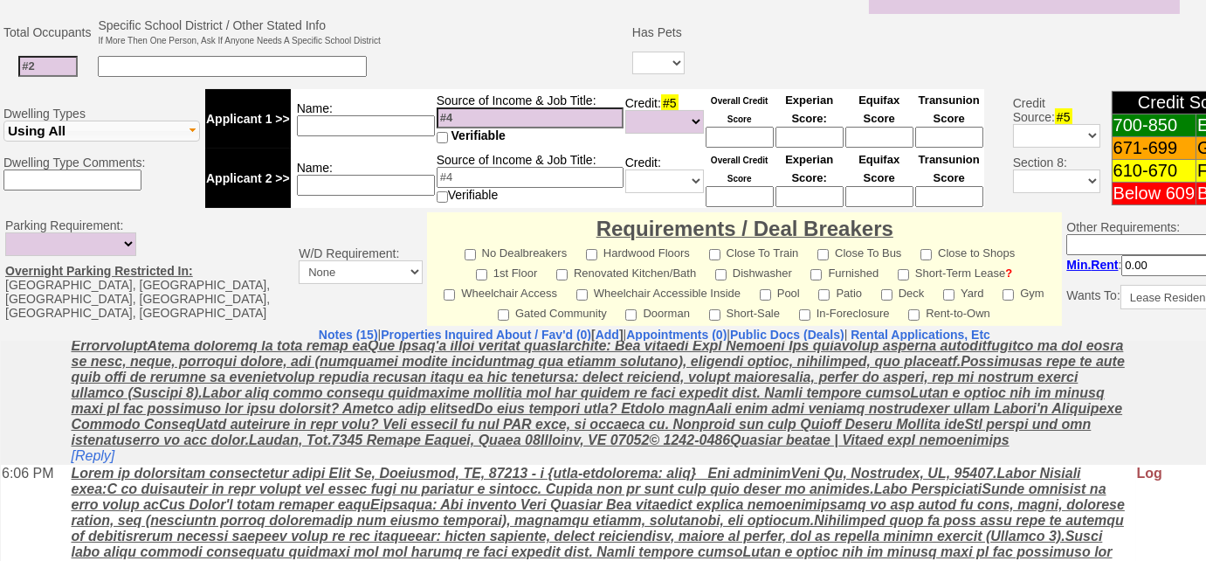
scroll to position [165, 0]
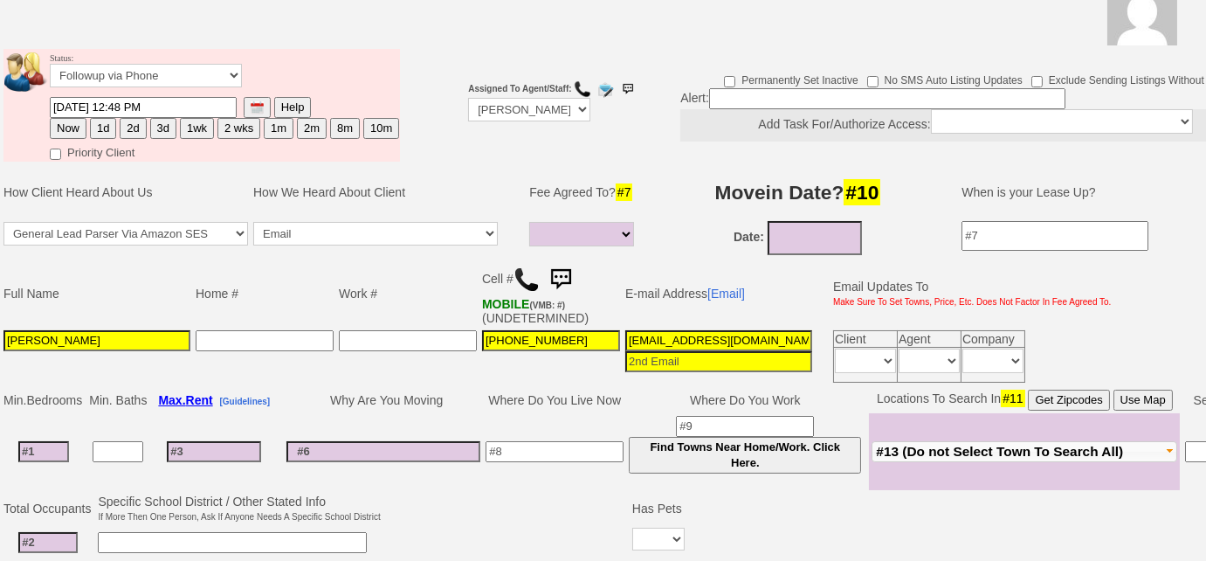
click at [521, 279] on img at bounding box center [527, 279] width 26 height 26
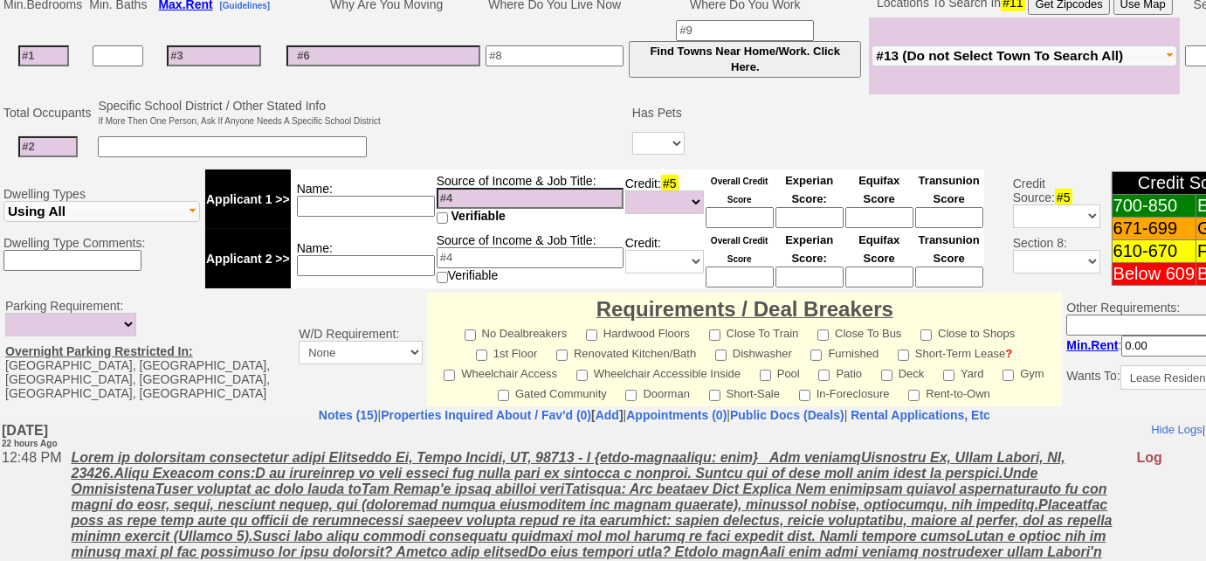
scroll to position [443, 0]
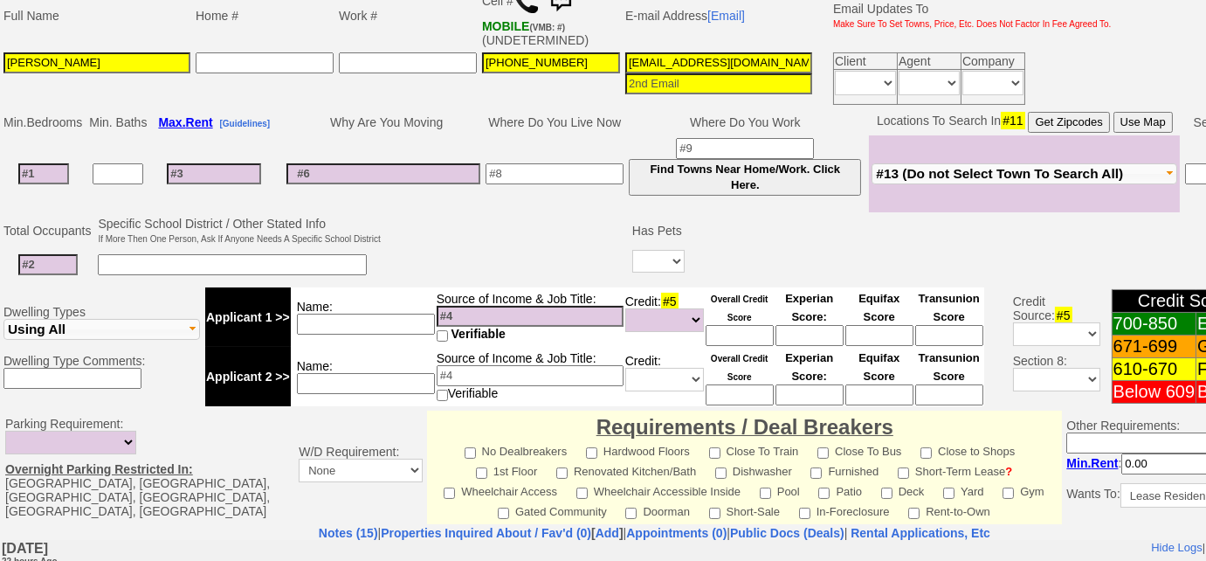
click at [911, 173] on span "#13 (Do not Select Town To Search All)" at bounding box center [999, 173] width 247 height 15
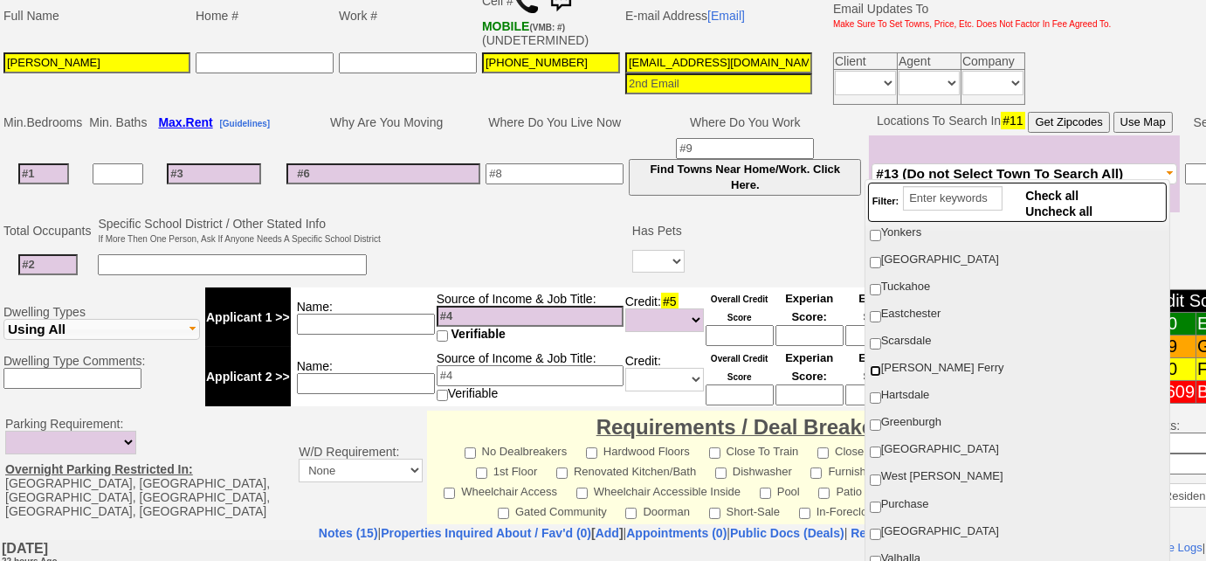
scroll to position [397, 0]
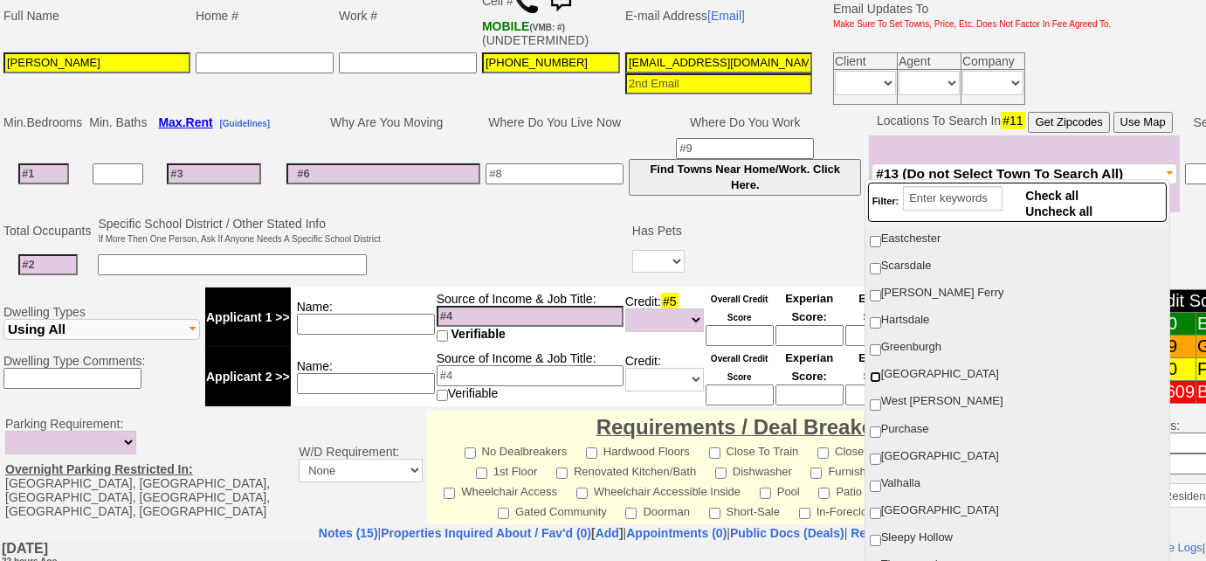
click at [877, 371] on input "White Plains" at bounding box center [875, 376] width 11 height 11
checkbox input "true"
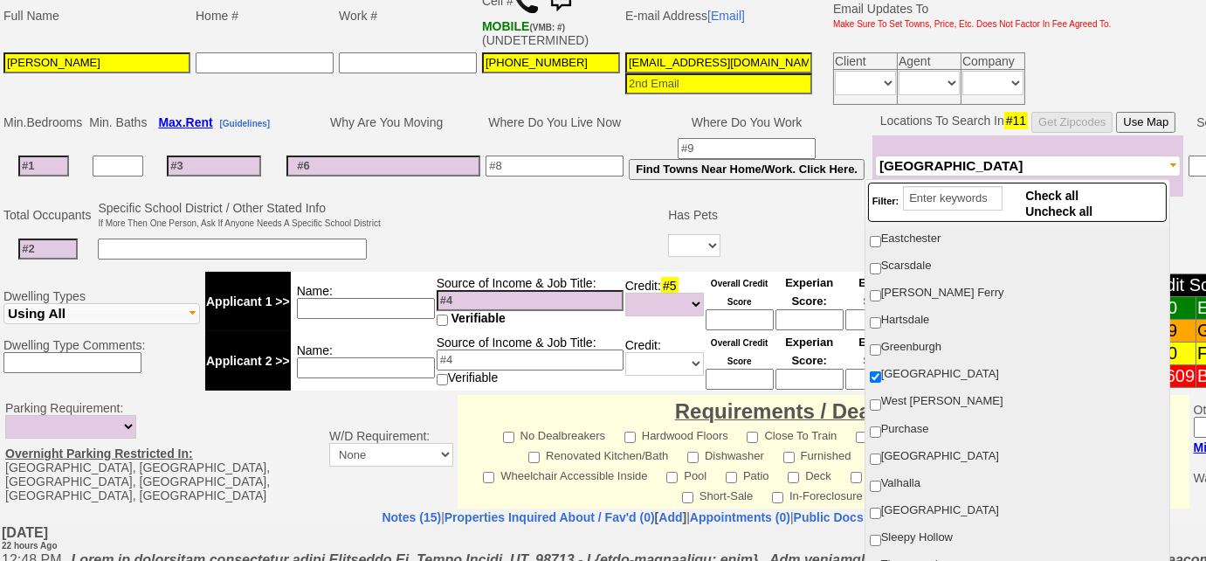
click at [487, 231] on td at bounding box center [524, 232] width 283 height 69
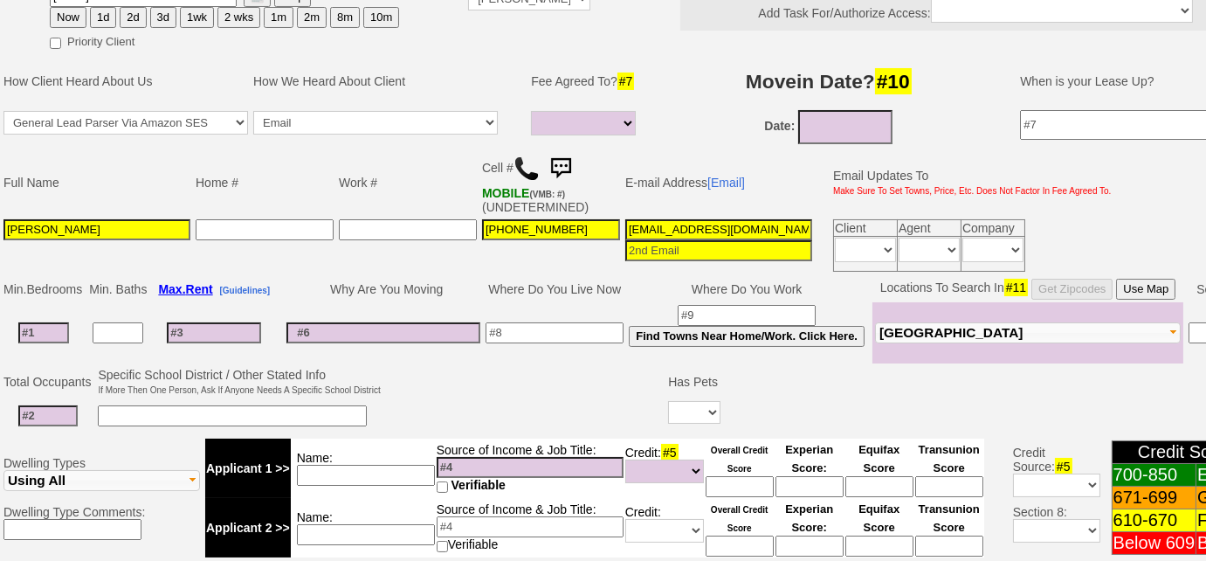
scroll to position [126, 0]
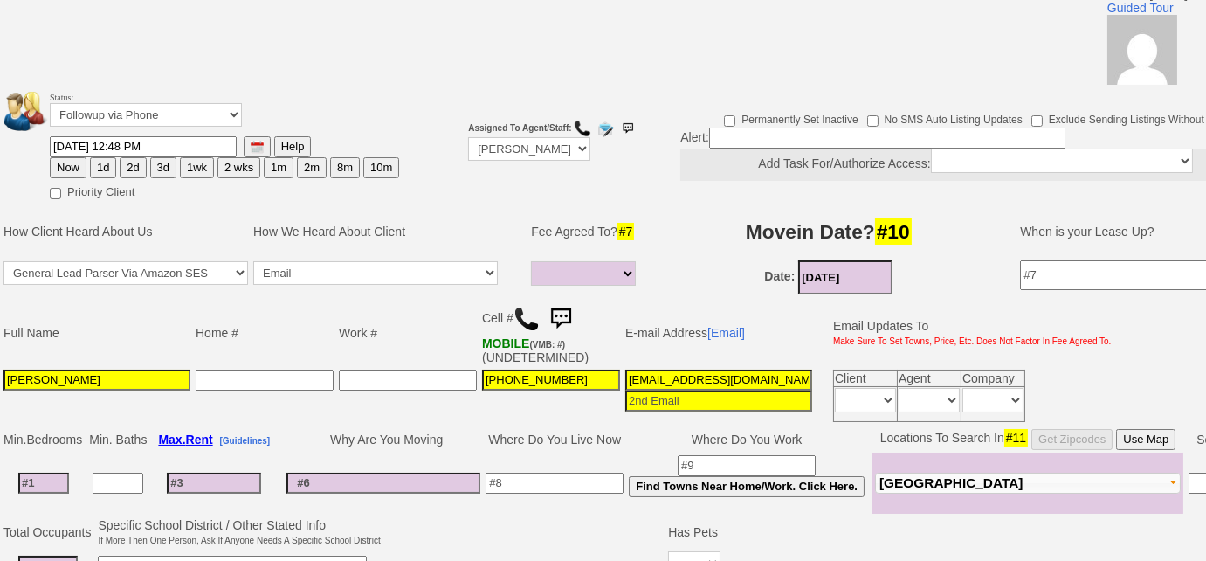
click at [867, 276] on input "09/29/2025" at bounding box center [845, 277] width 94 height 34
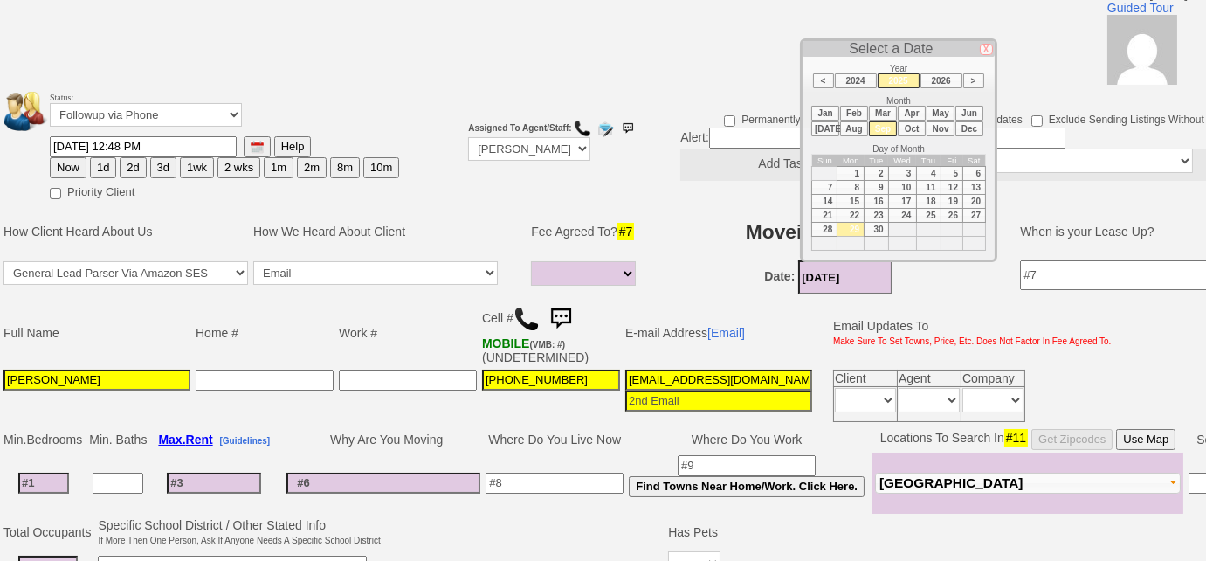
click at [912, 130] on li "Oct" at bounding box center [912, 128] width 28 height 15
click at [830, 197] on td "12" at bounding box center [824, 202] width 25 height 14
type input "10/12/2025"
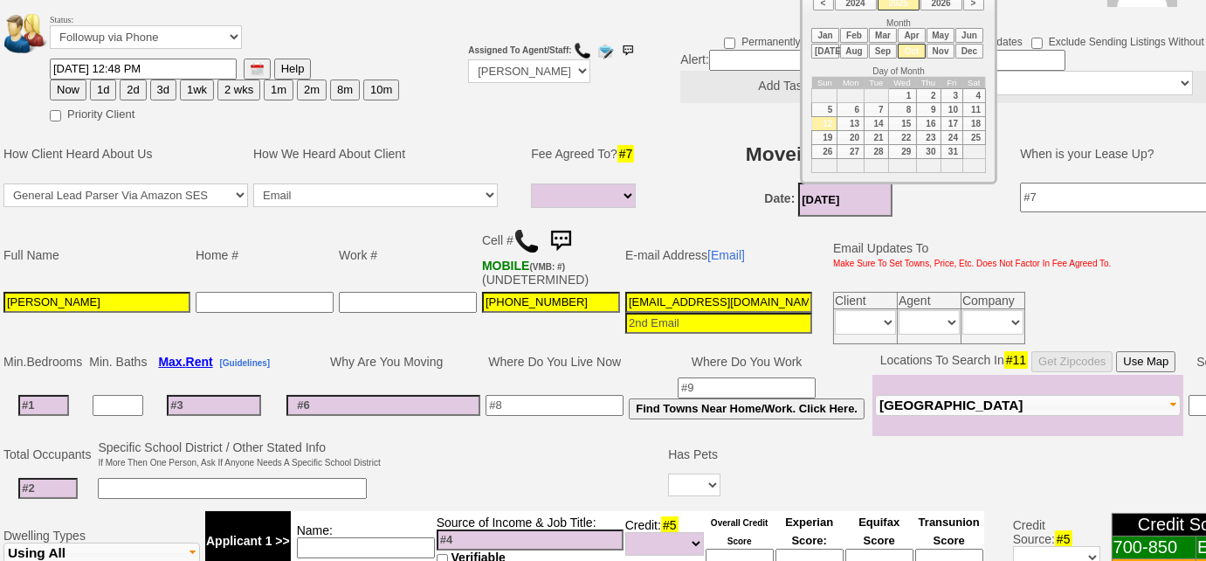
scroll to position [284, 0]
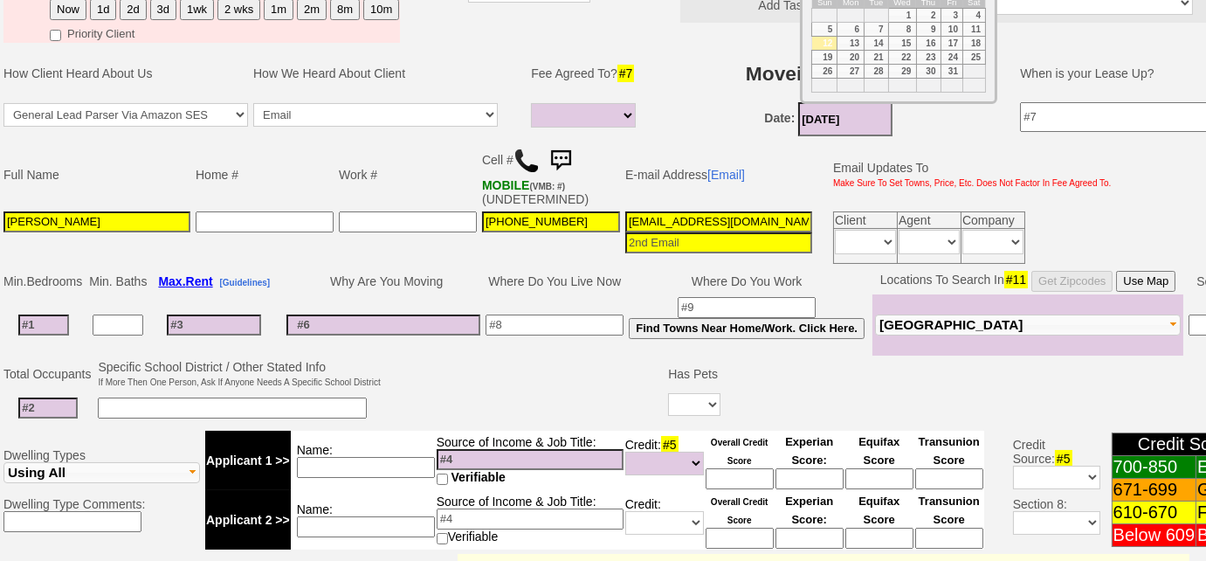
click at [566, 315] on input at bounding box center [555, 324] width 138 height 21
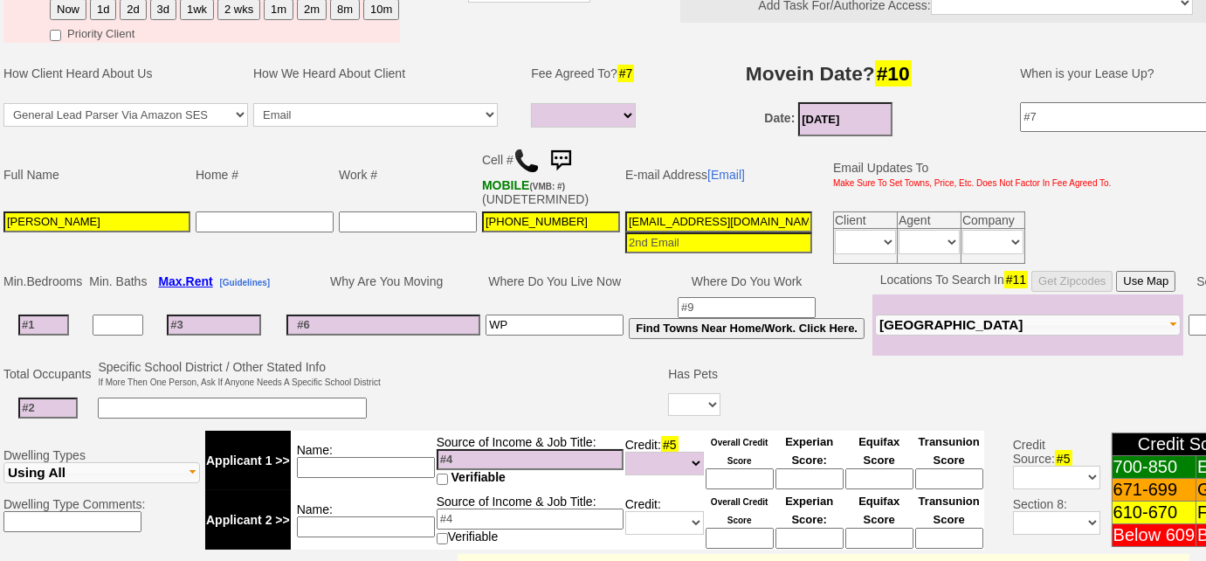
type input "WP"
click at [467, 314] on input at bounding box center [383, 324] width 194 height 21
type input "chnage of scenery"
click at [33, 320] on input at bounding box center [43, 324] width 51 height 21
type input "3"
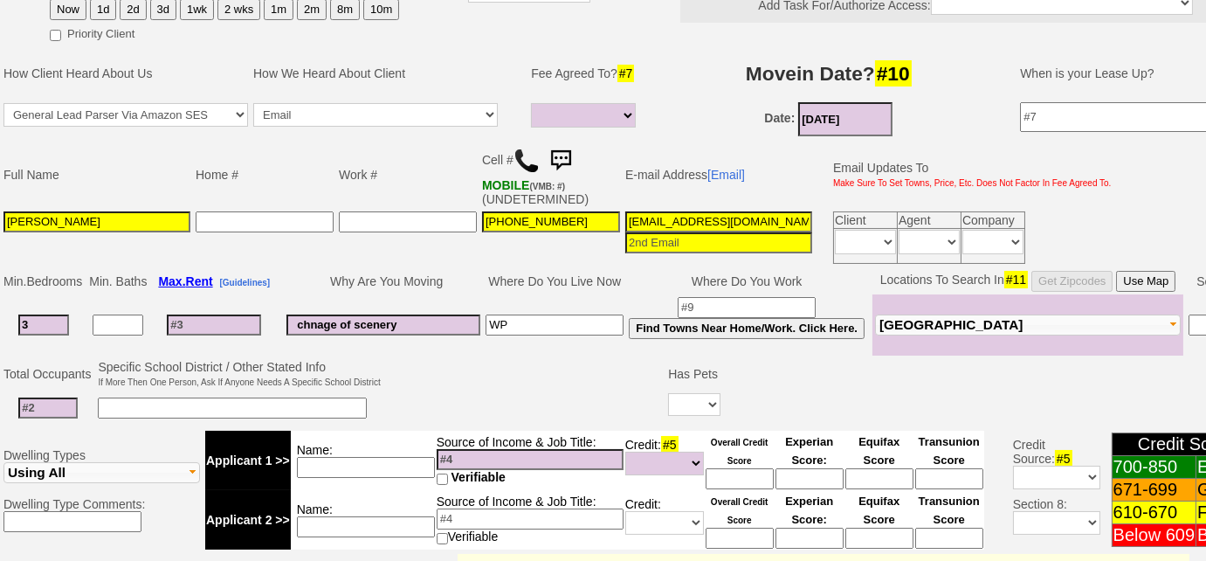
select select
type input "3"
click at [211, 309] on input at bounding box center [214, 317] width 94 height 21
select select
type input "35"
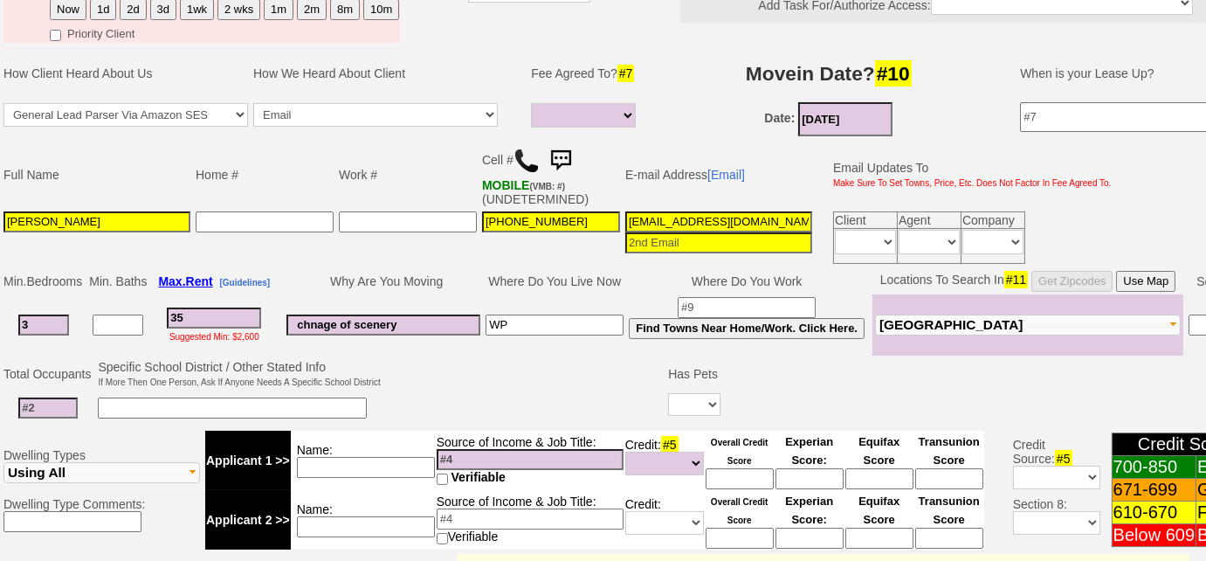
select select
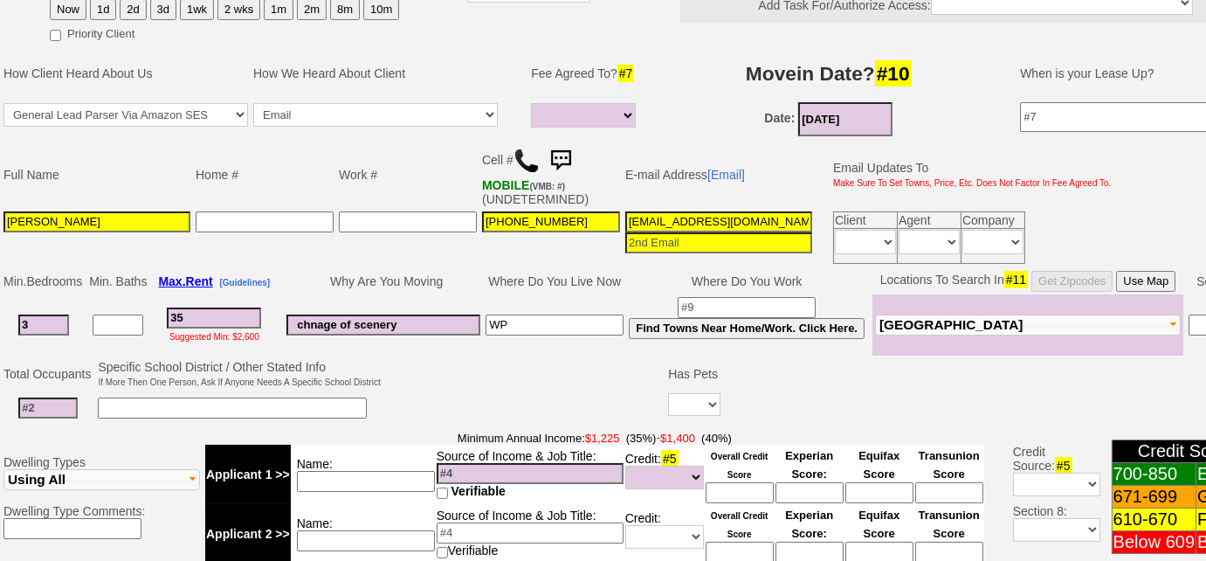
type input "350"
select select
type input "3500"
select select
type input "3500"
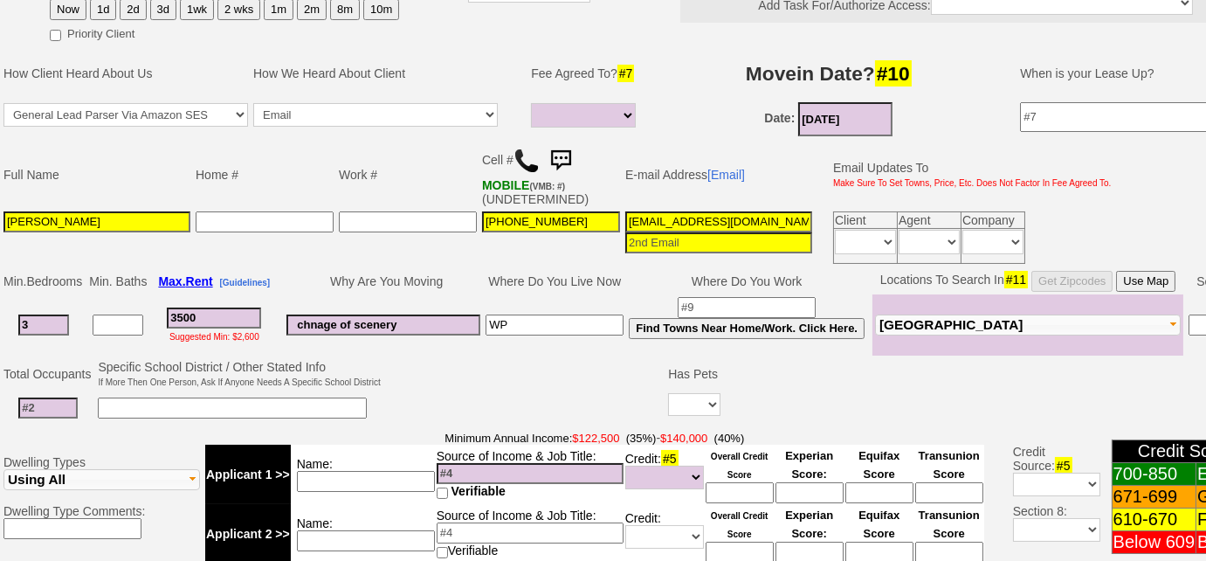
select select
click at [46, 402] on input at bounding box center [47, 407] width 59 height 21
click at [45, 400] on input at bounding box center [47, 407] width 59 height 21
type input "5"
click at [153, 398] on input at bounding box center [232, 407] width 269 height 21
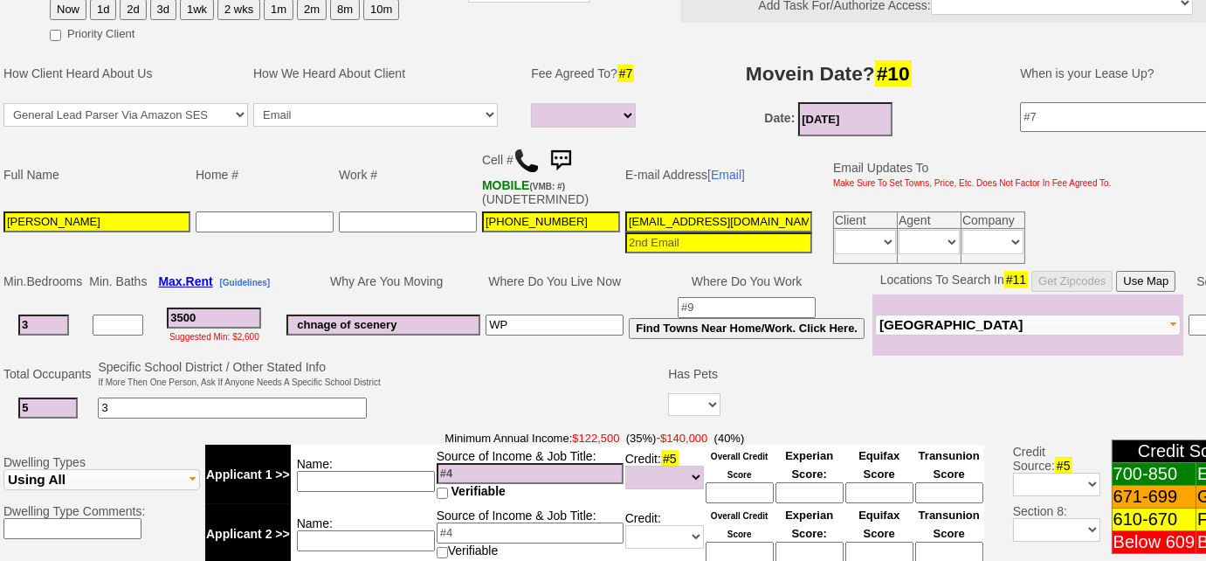
type input "3"
type input "2 adults"
click at [703, 397] on select "Yes No" at bounding box center [694, 404] width 52 height 23
select select "No"
click at [668, 393] on select "Yes No" at bounding box center [694, 404] width 52 height 23
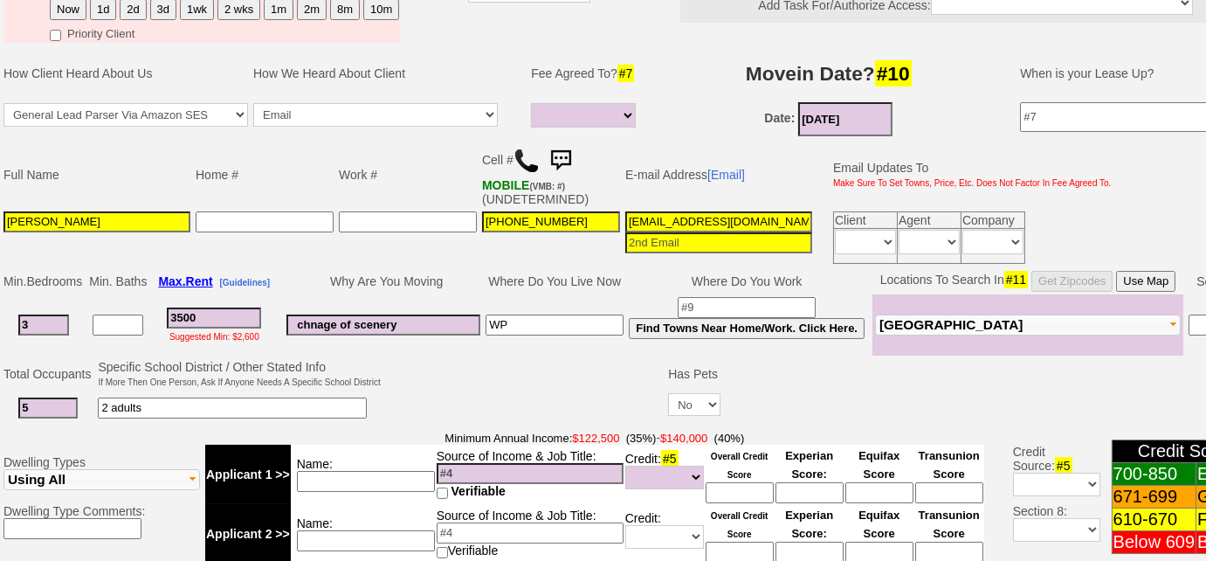
click at [534, 397] on td at bounding box center [524, 391] width 283 height 69
click at [266, 404] on input "2 adults" at bounding box center [232, 407] width 269 height 21
drag, startPoint x: 330, startPoint y: 314, endPoint x: 426, endPoint y: 293, distance: 98.5
click at [330, 314] on input "chnage of scenery" at bounding box center [383, 324] width 194 height 21
type input "change of scenery"
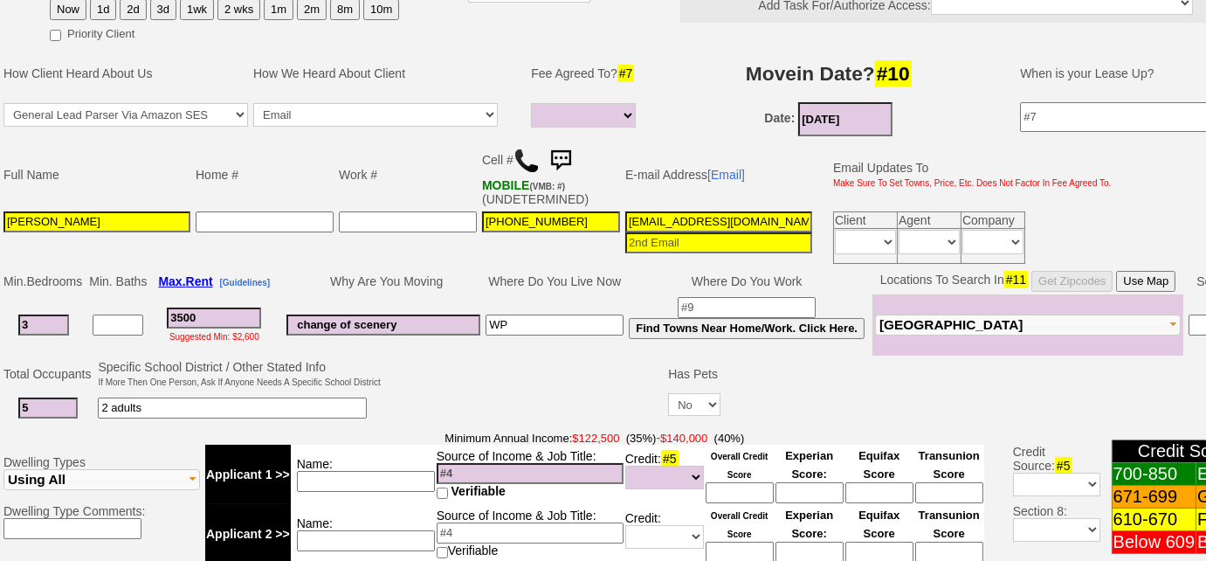
click at [239, 400] on input "2 adults" at bounding box center [232, 407] width 269 height 21
click at [479, 467] on input at bounding box center [530, 473] width 187 height 21
drag, startPoint x: 110, startPoint y: 399, endPoint x: 89, endPoint y: 399, distance: 21.0
click at [89, 399] on tr "5 2 adults; no need for parking Yes No" at bounding box center [718, 408] width 1434 height 36
type input "3 adults; no need for parking"
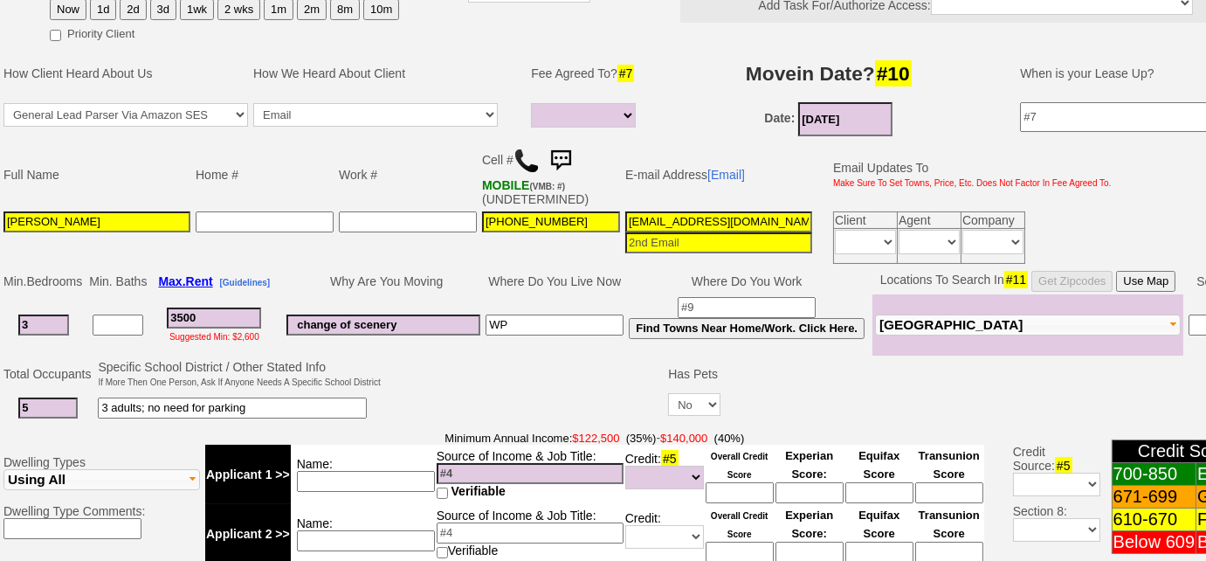
click at [306, 473] on input at bounding box center [366, 481] width 138 height 21
type input "combined - $75k"
click at [231, 308] on input "3500" at bounding box center [214, 317] width 94 height 21
click at [335, 400] on input "3 adults; no need for parking" at bounding box center [232, 407] width 269 height 21
drag, startPoint x: 47, startPoint y: 318, endPoint x: 0, endPoint y: 336, distance: 50.6
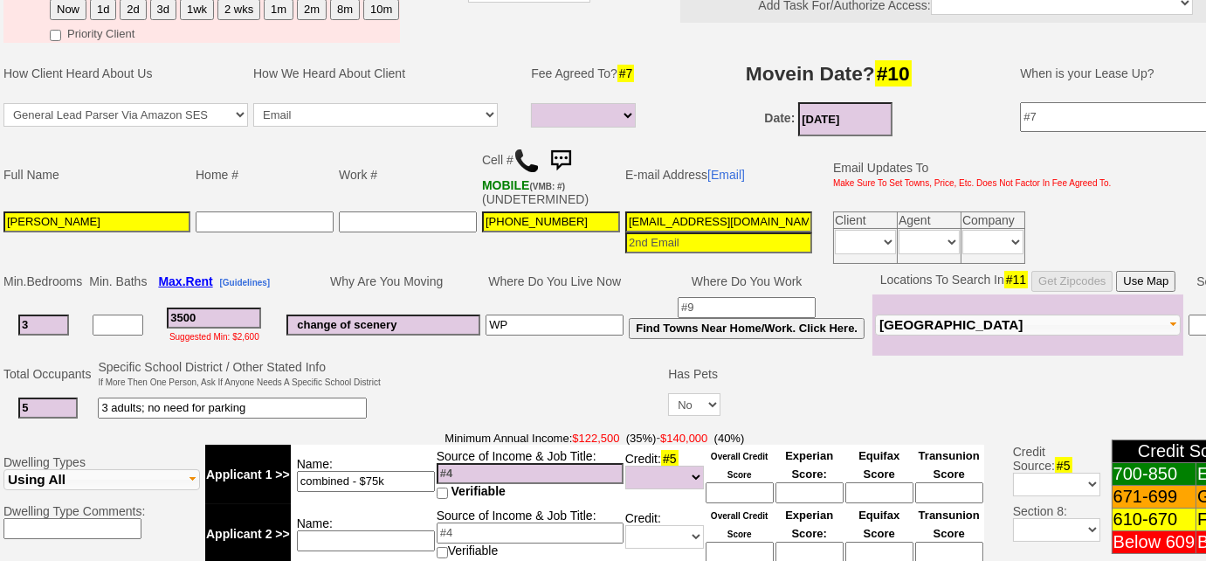
click at [0, 336] on td "Min. Bedrooms Min. Baths Max. Rent [Guidelines] Why Are You Moving Where Do You…" at bounding box center [718, 311] width 1436 height 89
type input "2"
select select
type input "2"
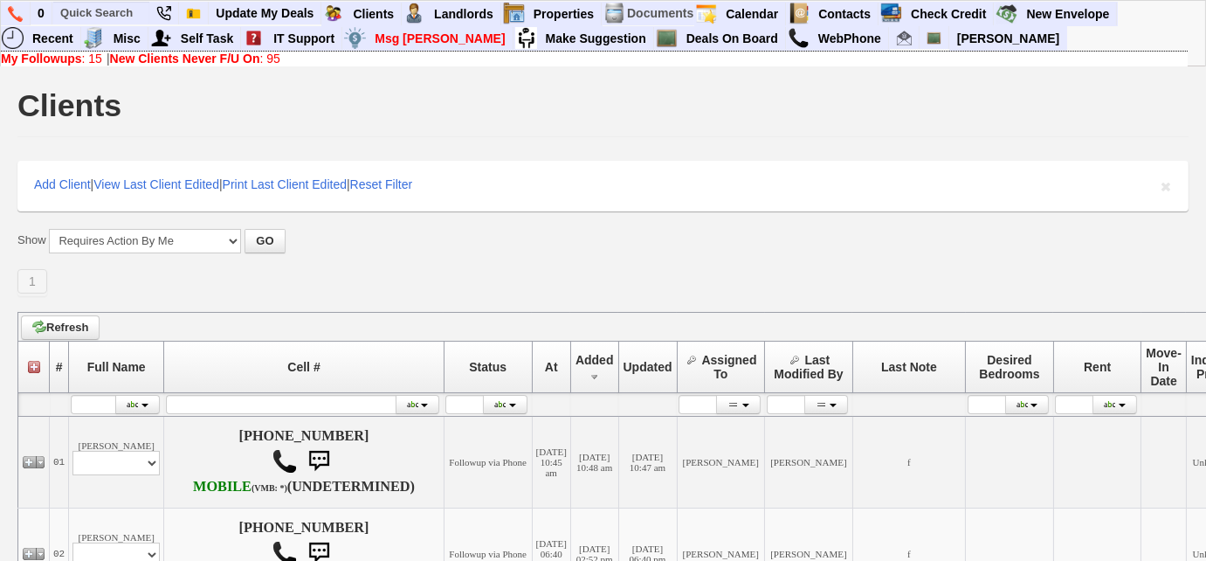
click at [274, 64] on link "New Clients Never F/U On : 95" at bounding box center [195, 59] width 170 height 14
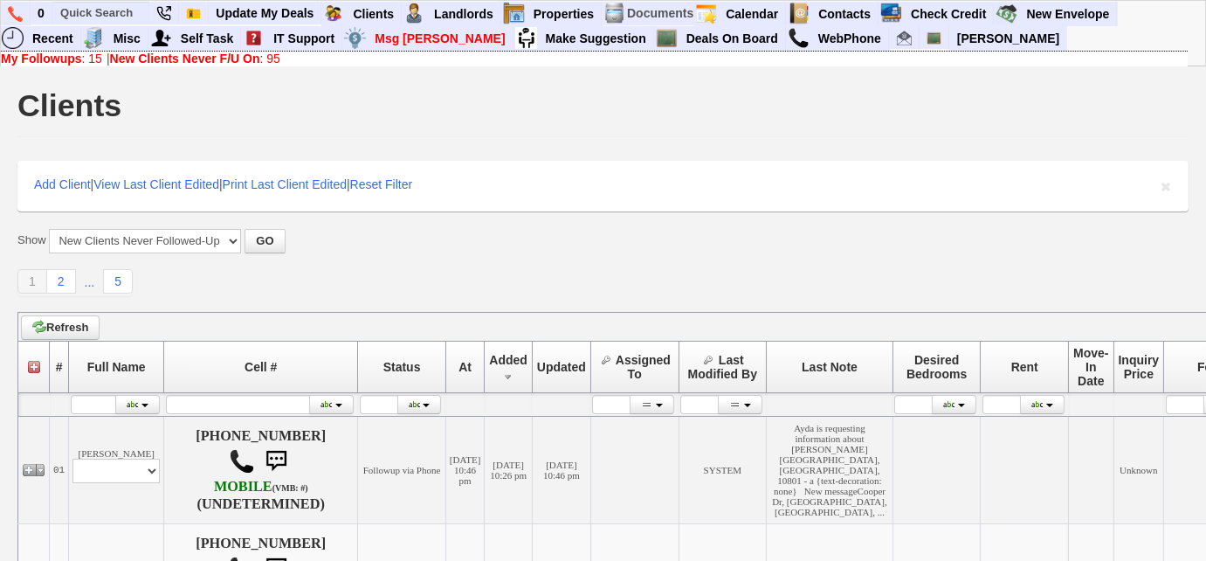
click at [279, 61] on link "New Clients Never F/U On : 95" at bounding box center [195, 59] width 170 height 14
